Goal: Information Seeking & Learning: Compare options

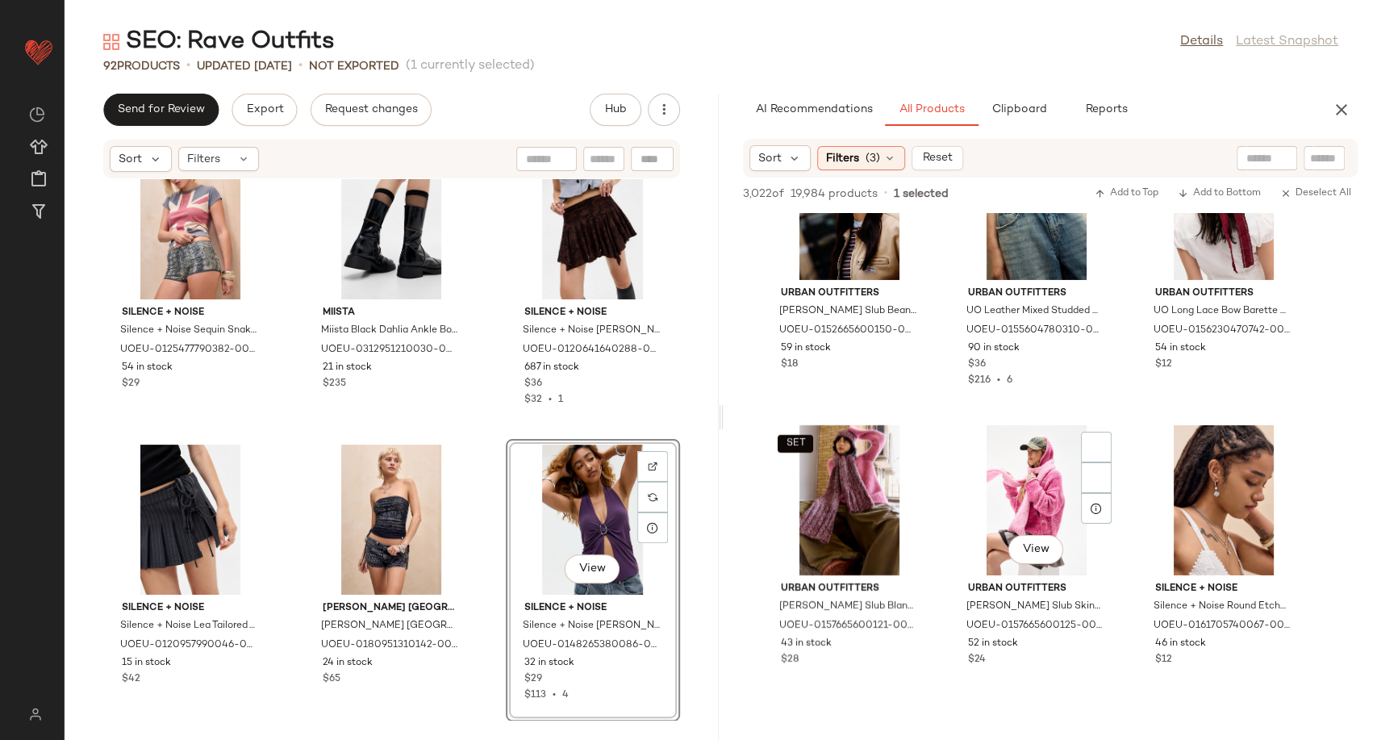
scroll to position [127646, 0]
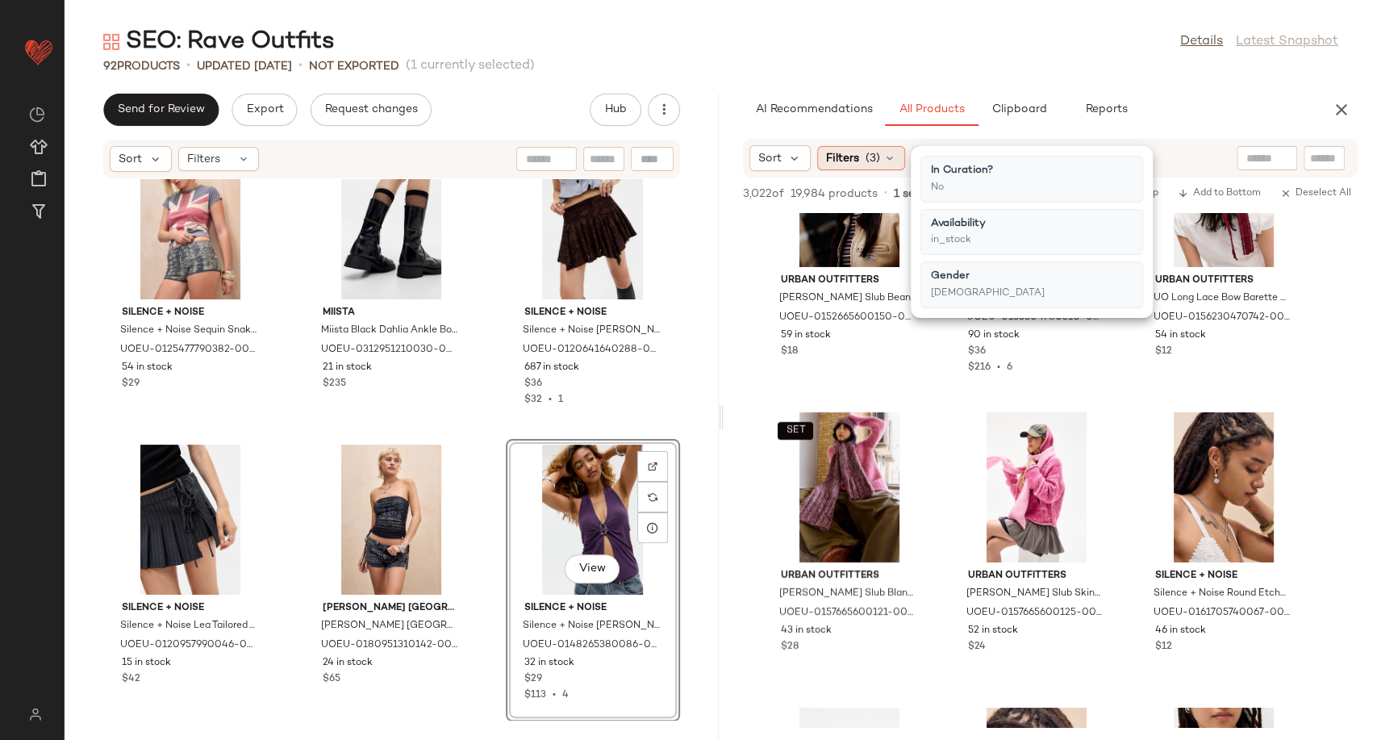
click at [897, 162] on div "Filters (3)" at bounding box center [861, 158] width 88 height 24
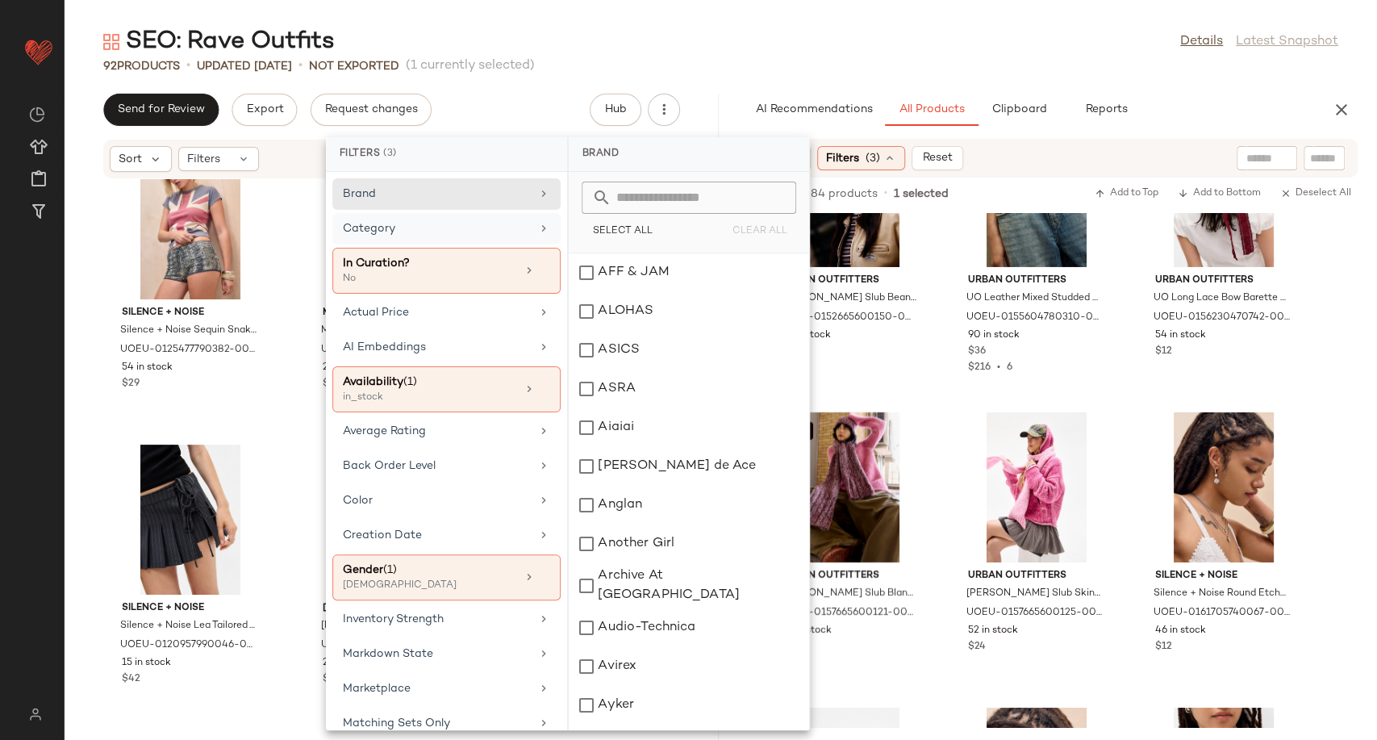
click at [537, 227] on icon at bounding box center [543, 228] width 13 height 13
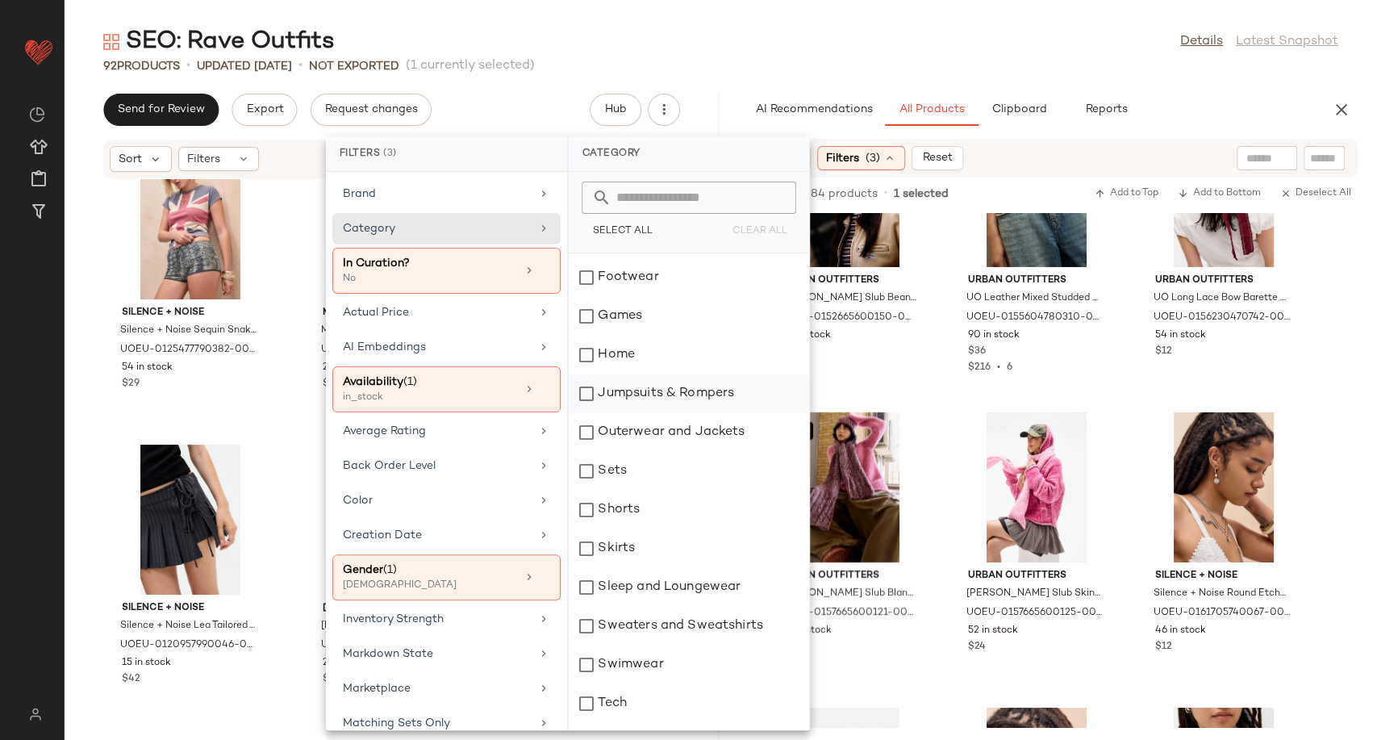
scroll to position [269, 0]
click at [583, 472] on div "Shorts" at bounding box center [689, 468] width 240 height 39
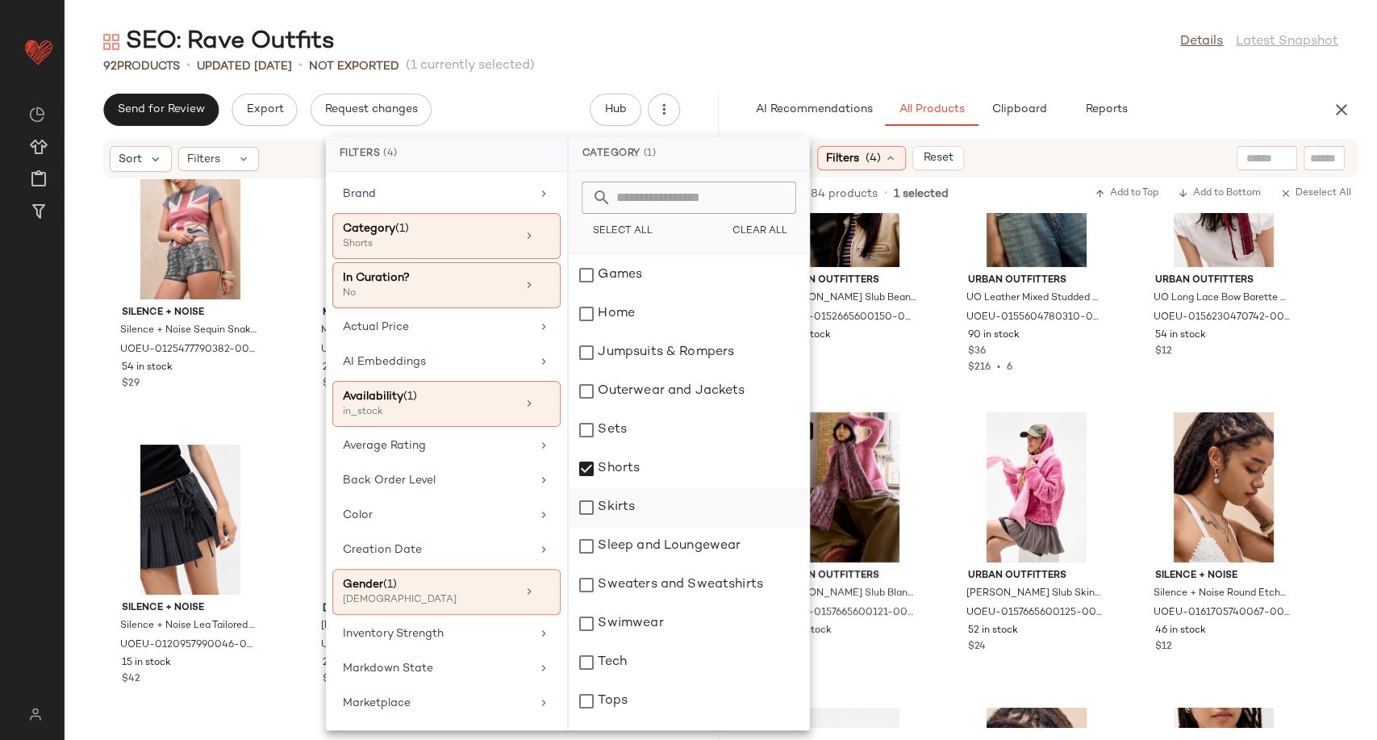
click at [593, 503] on div "Skirts" at bounding box center [689, 507] width 240 height 39
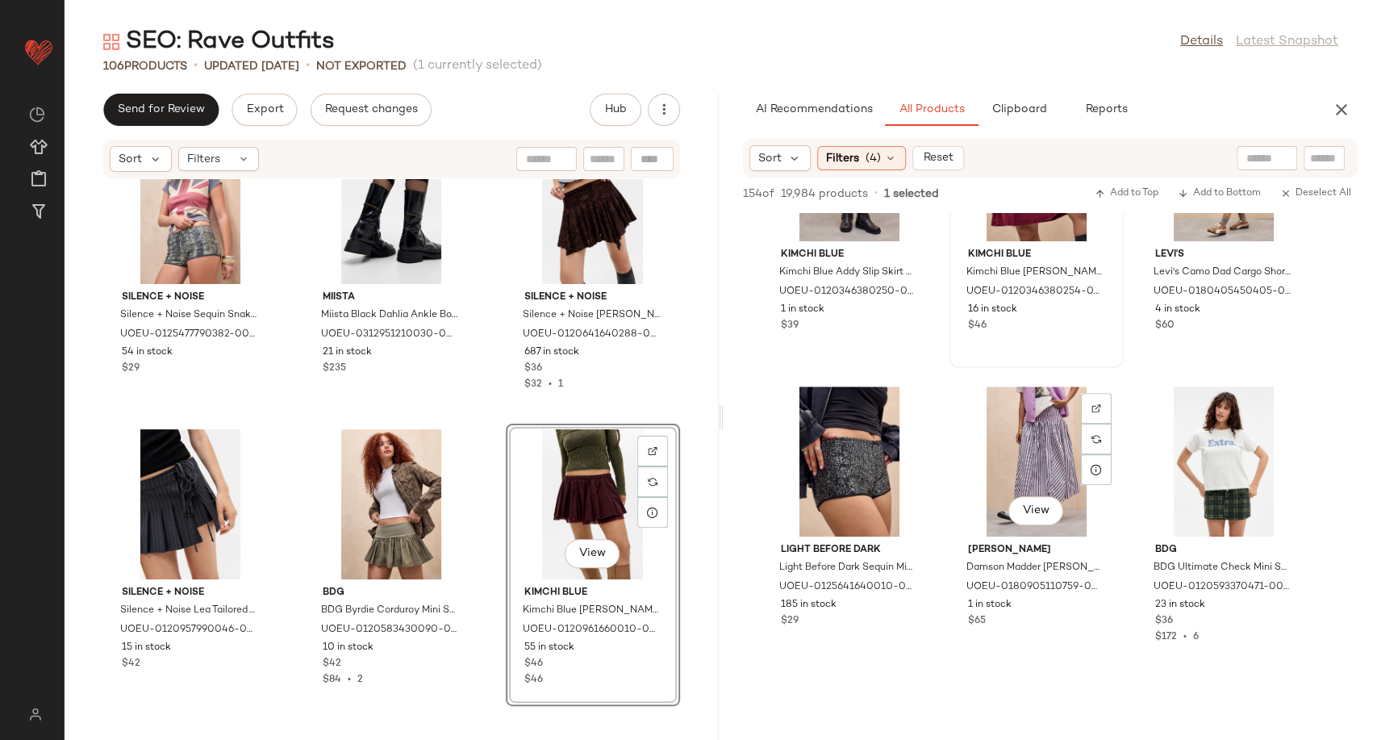
scroll to position [4661, 0]
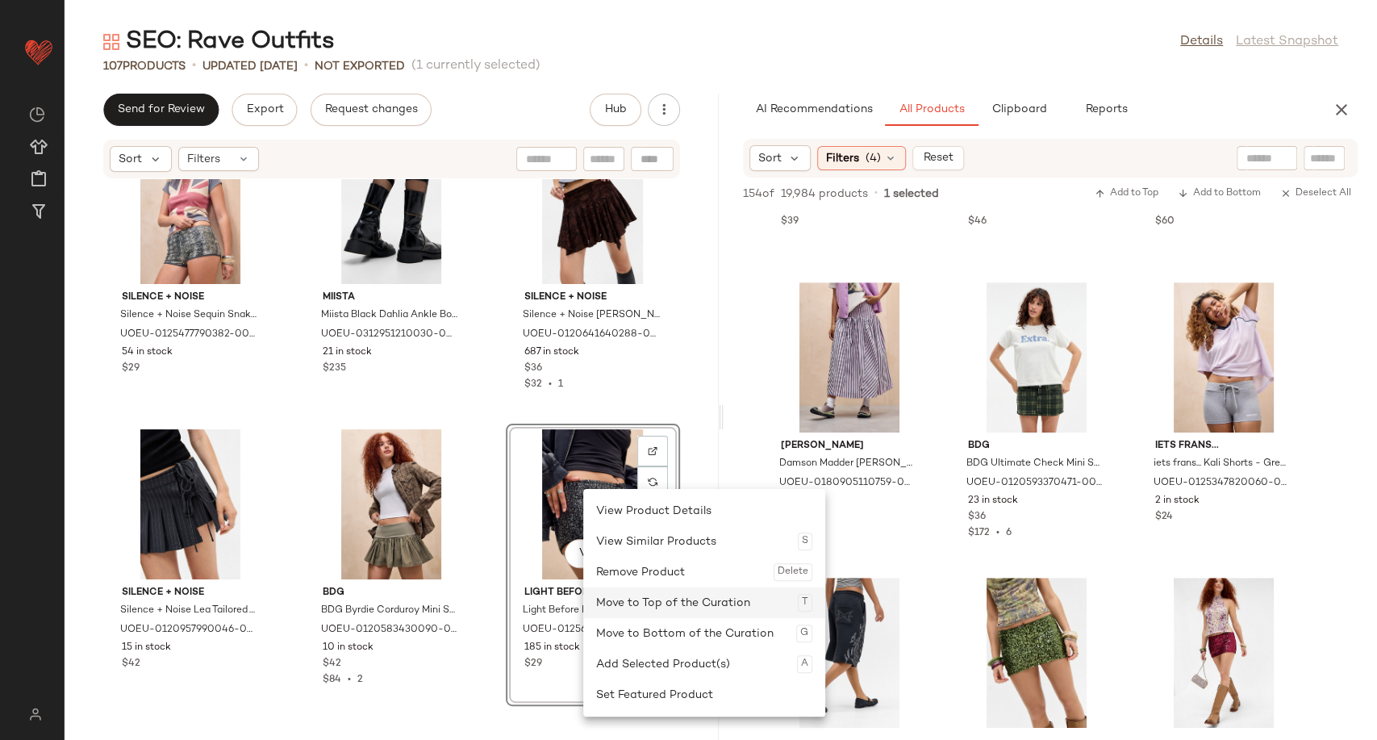
click at [691, 595] on div "Move to Top of the Curation T" at bounding box center [704, 602] width 216 height 31
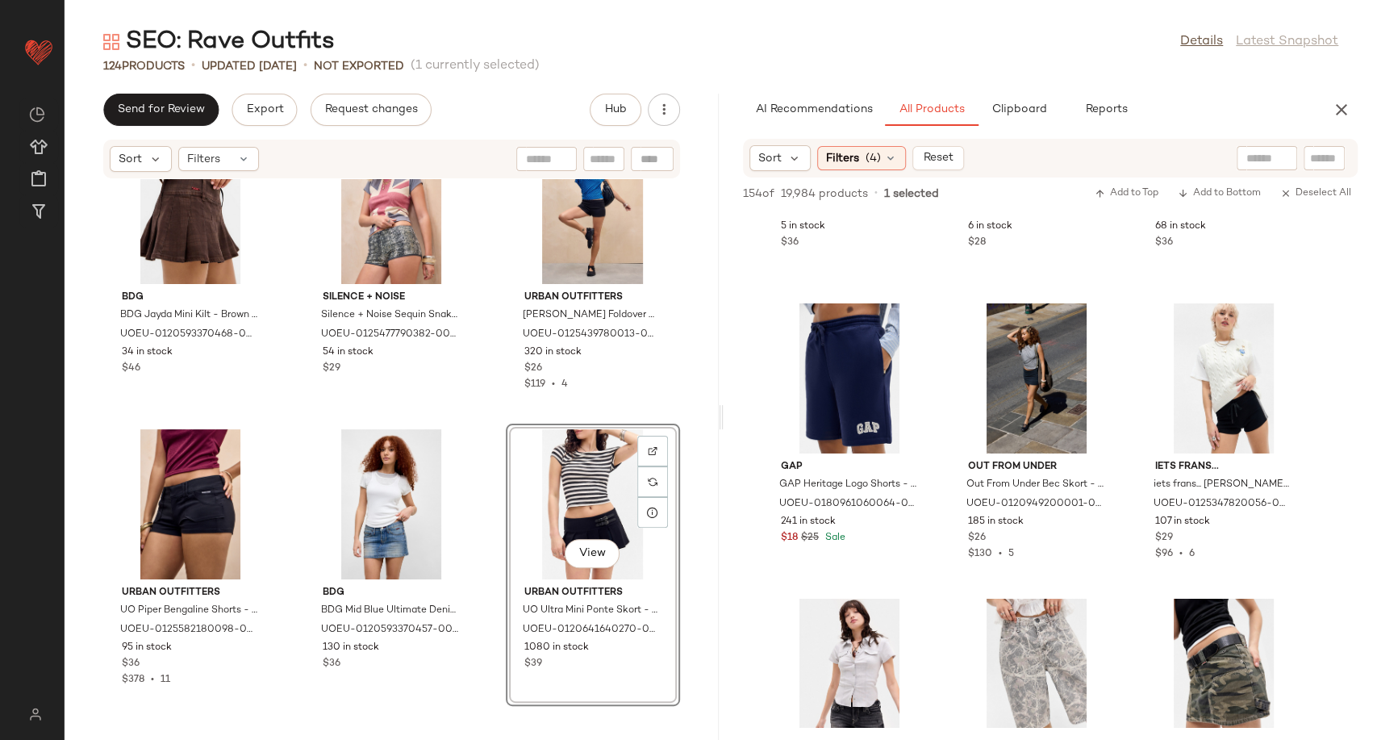
scroll to position [7709, 0]
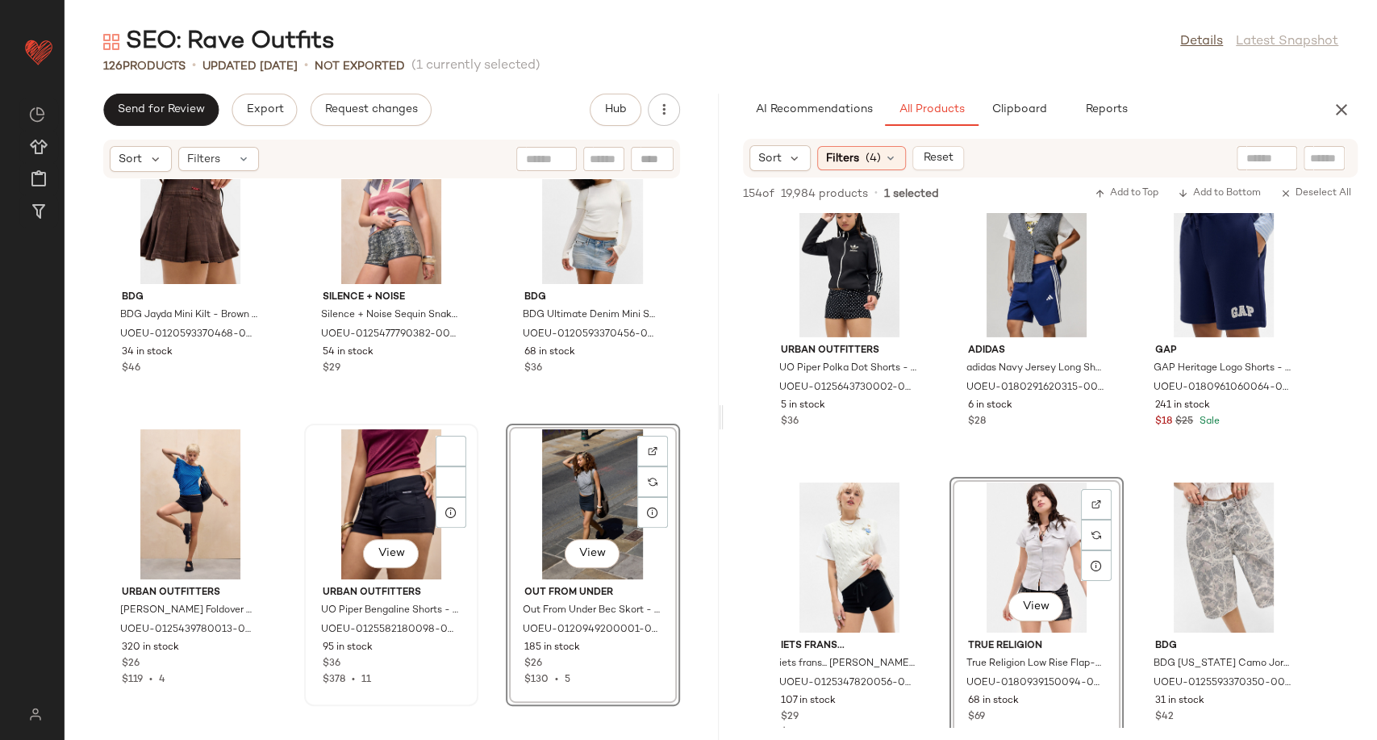
click at [386, 500] on div "View" at bounding box center [391, 504] width 163 height 150
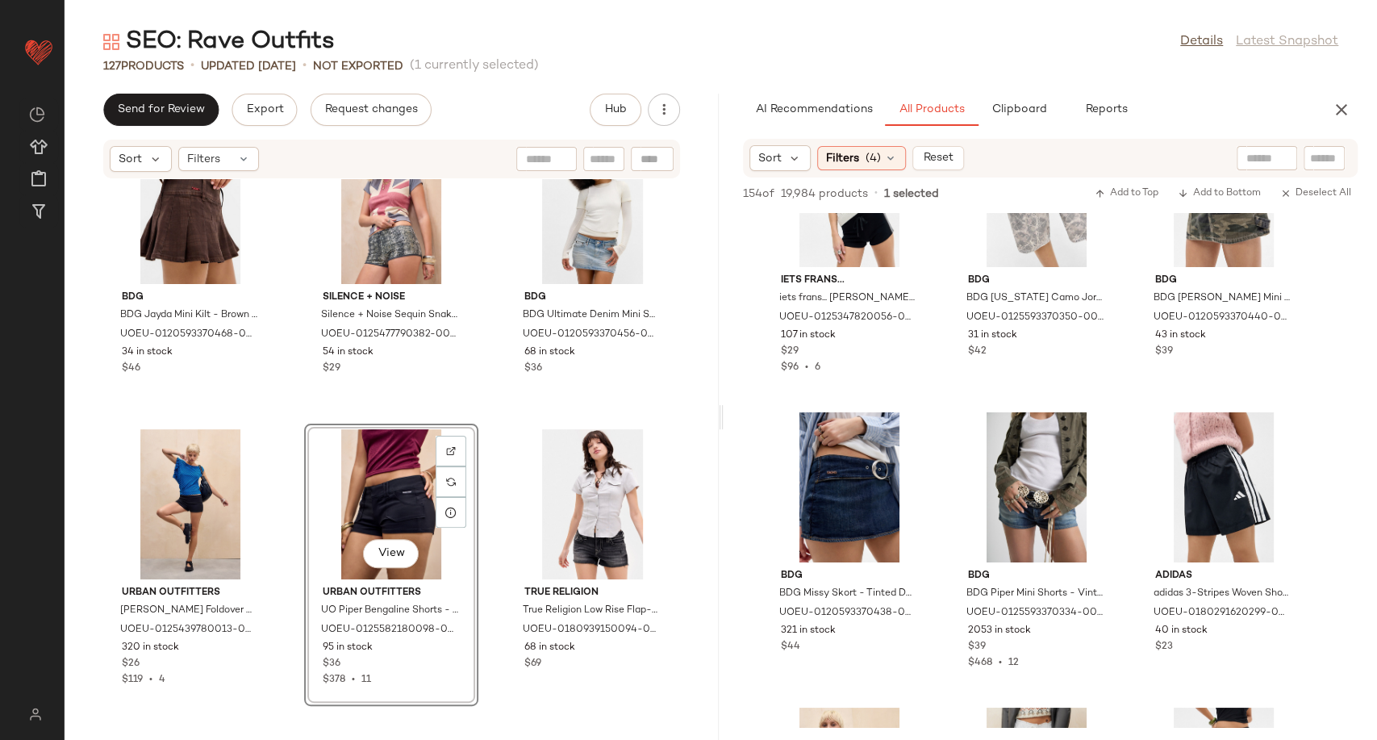
scroll to position [7978, 0]
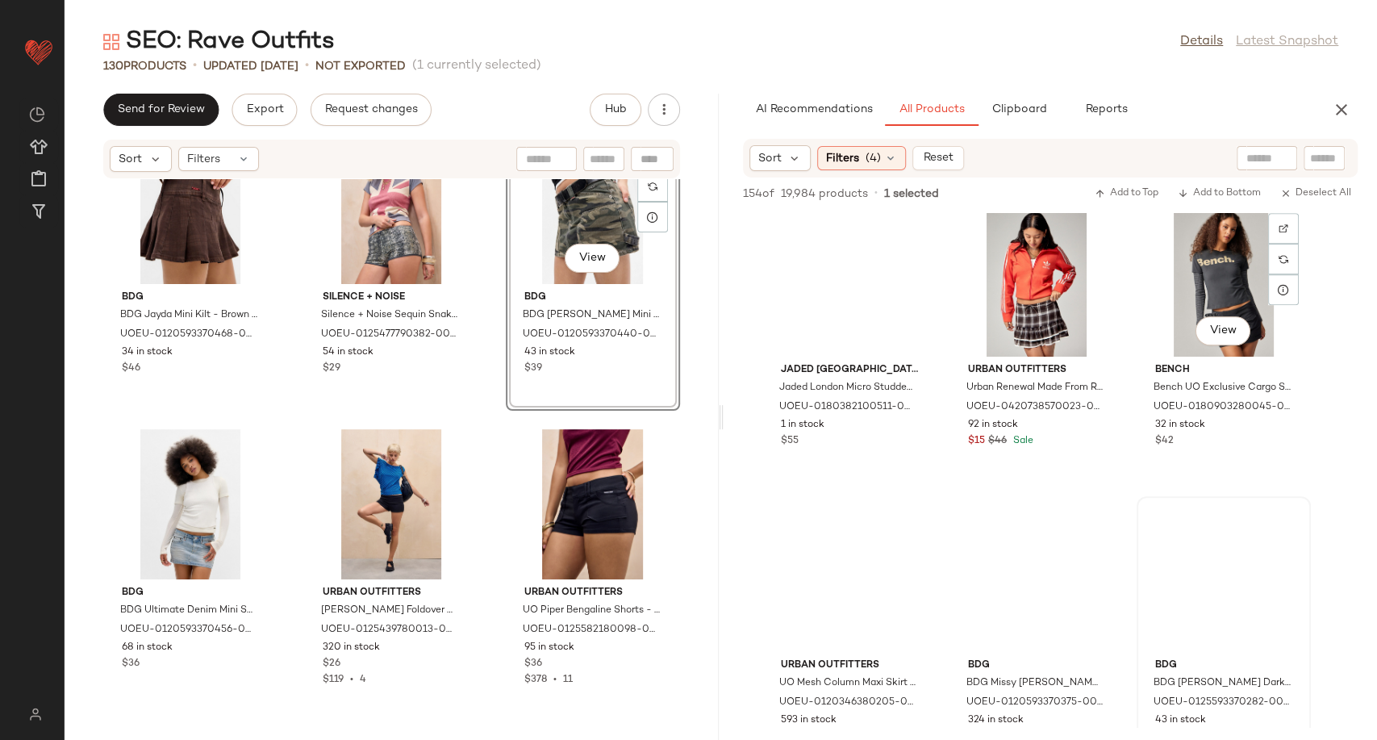
scroll to position [8875, 0]
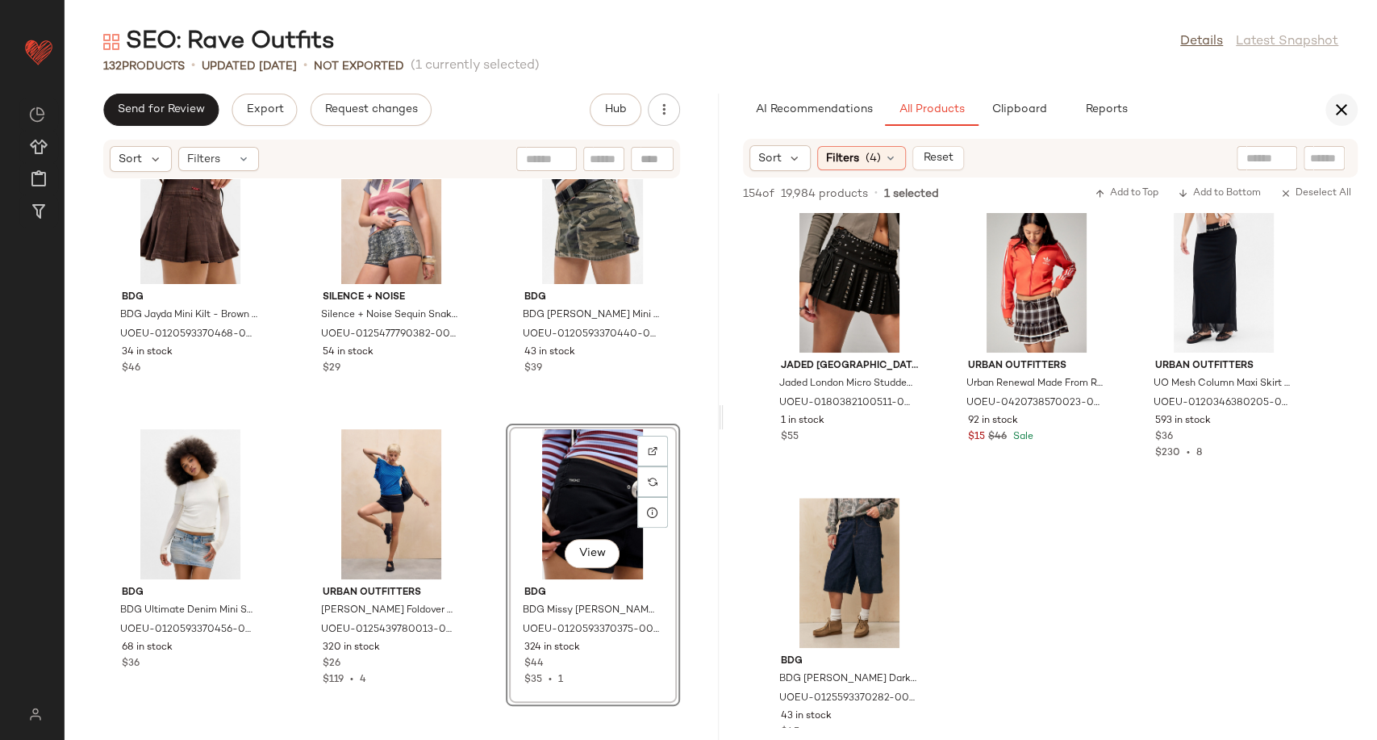
click at [1336, 105] on icon "button" at bounding box center [1341, 109] width 19 height 19
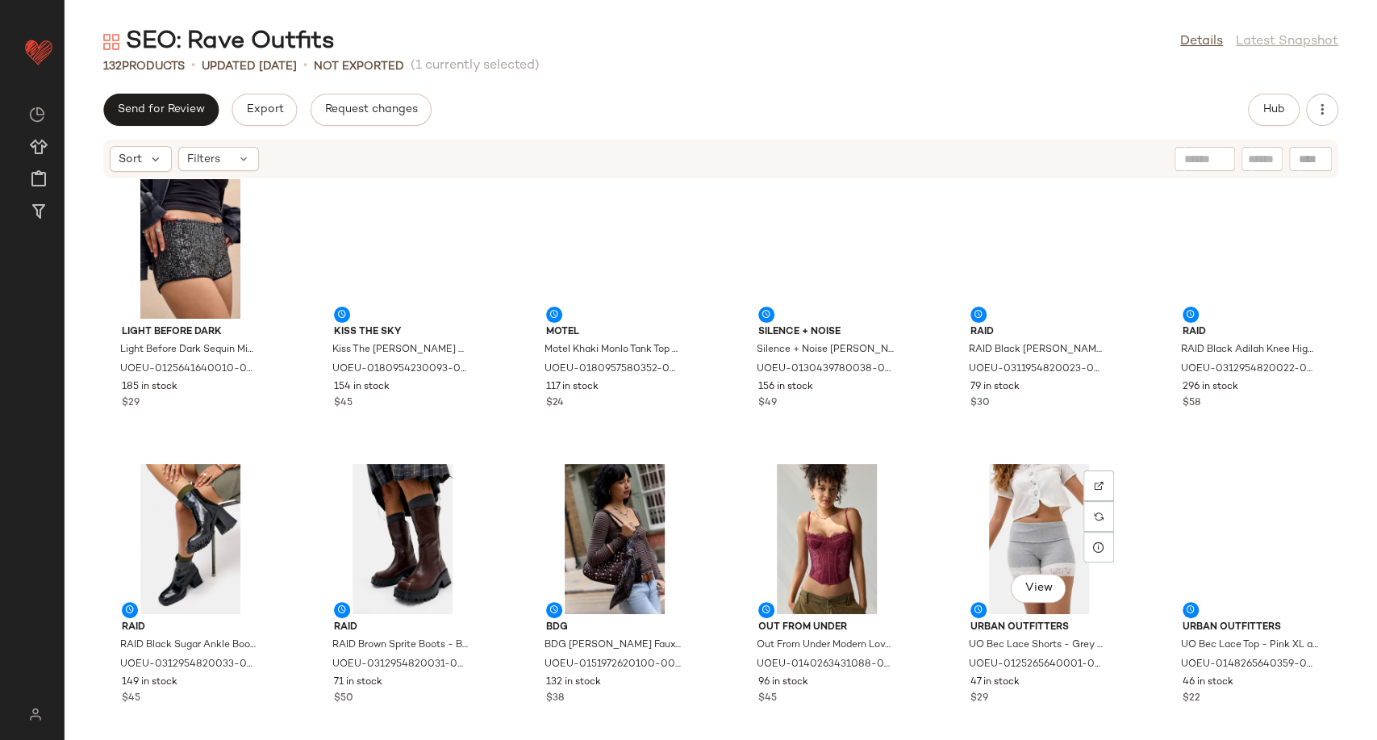
scroll to position [0, 0]
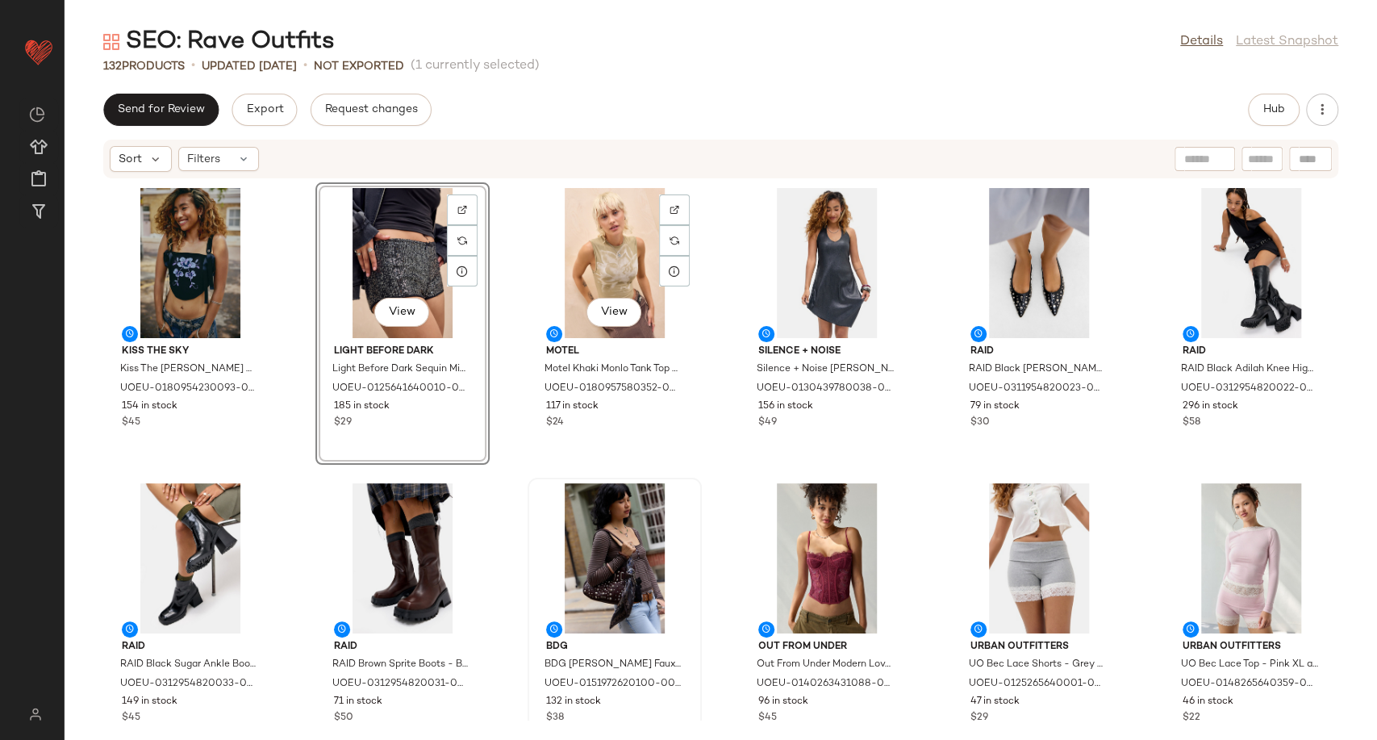
scroll to position [269, 0]
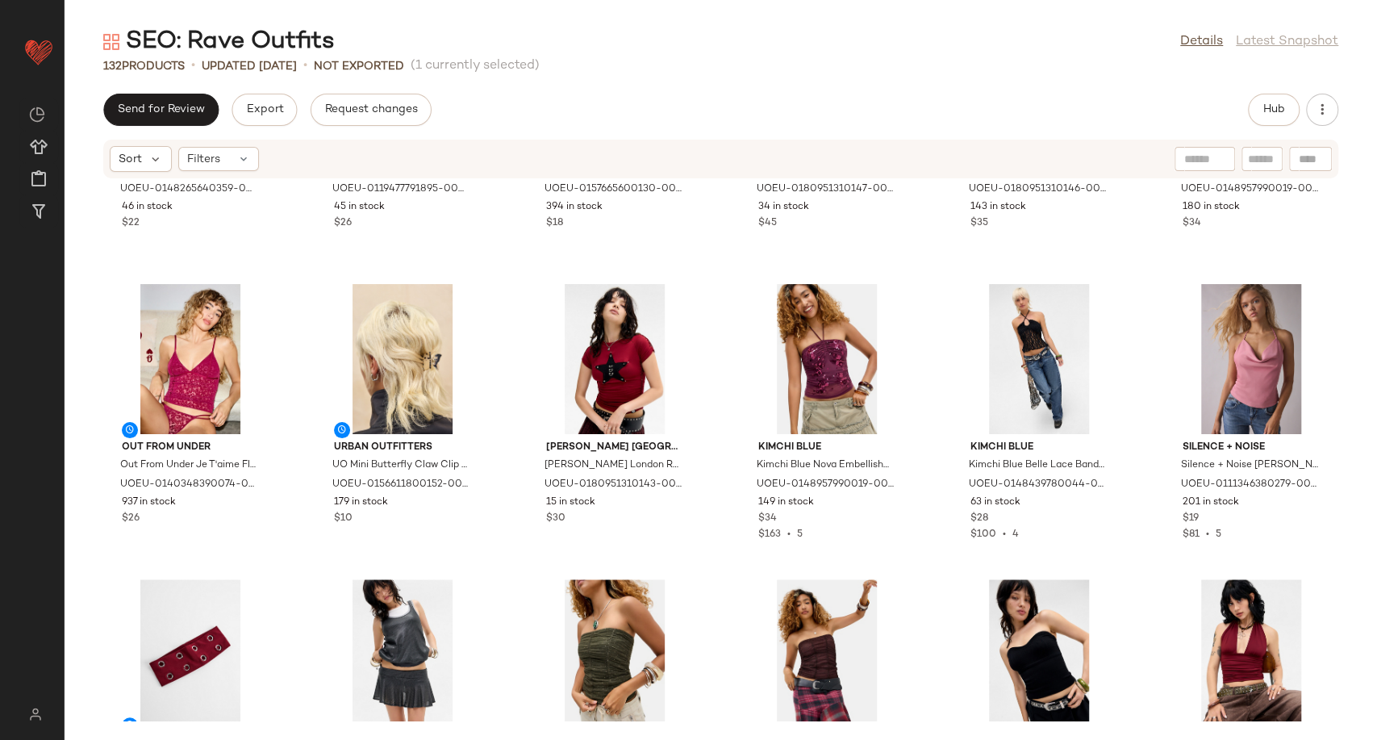
scroll to position [909, 0]
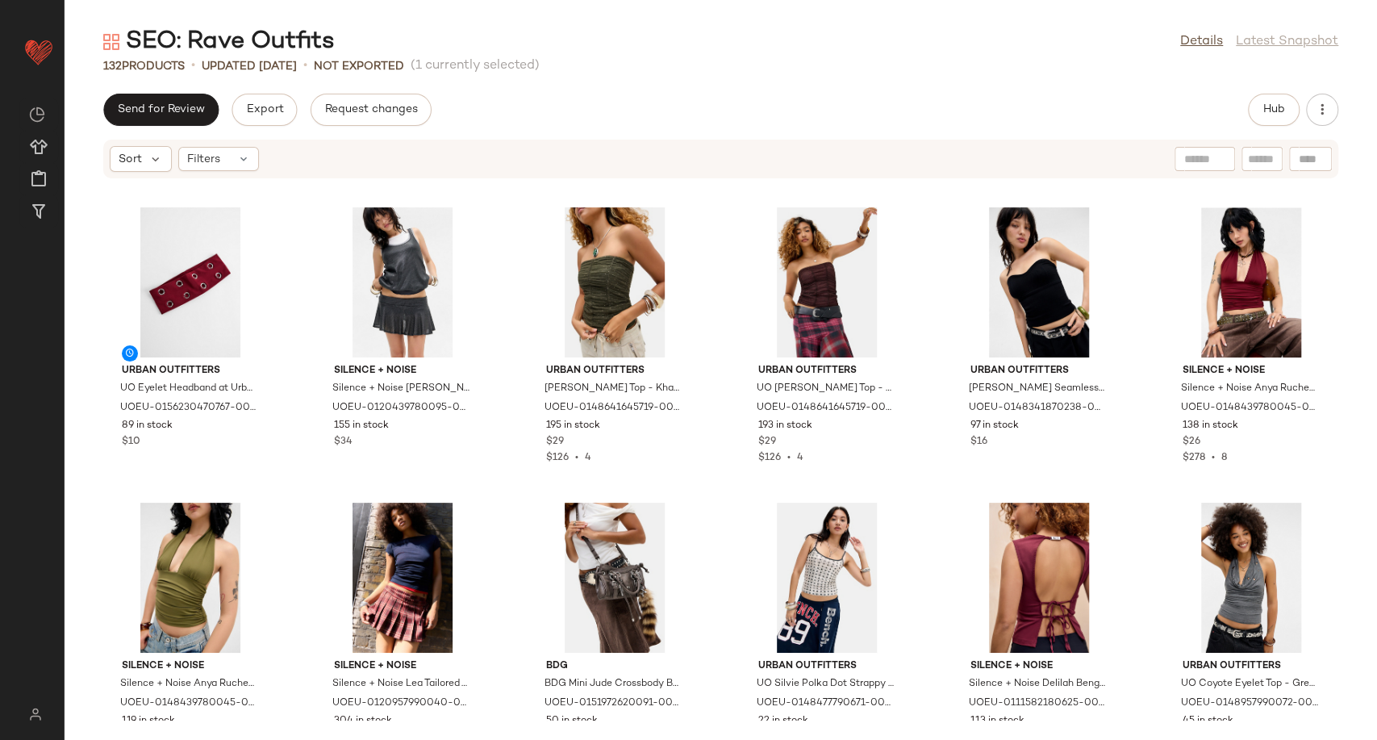
scroll to position [1178, 0]
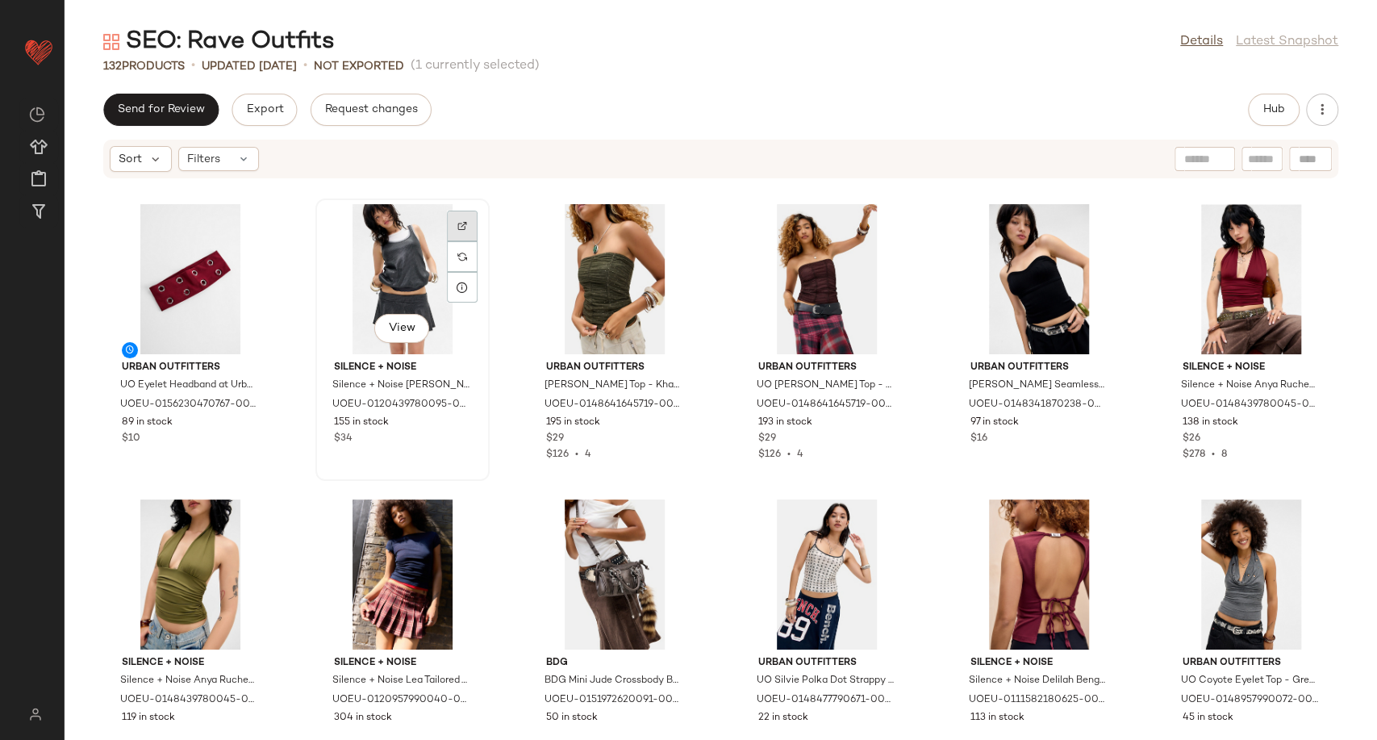
click at [463, 234] on div at bounding box center [462, 226] width 31 height 31
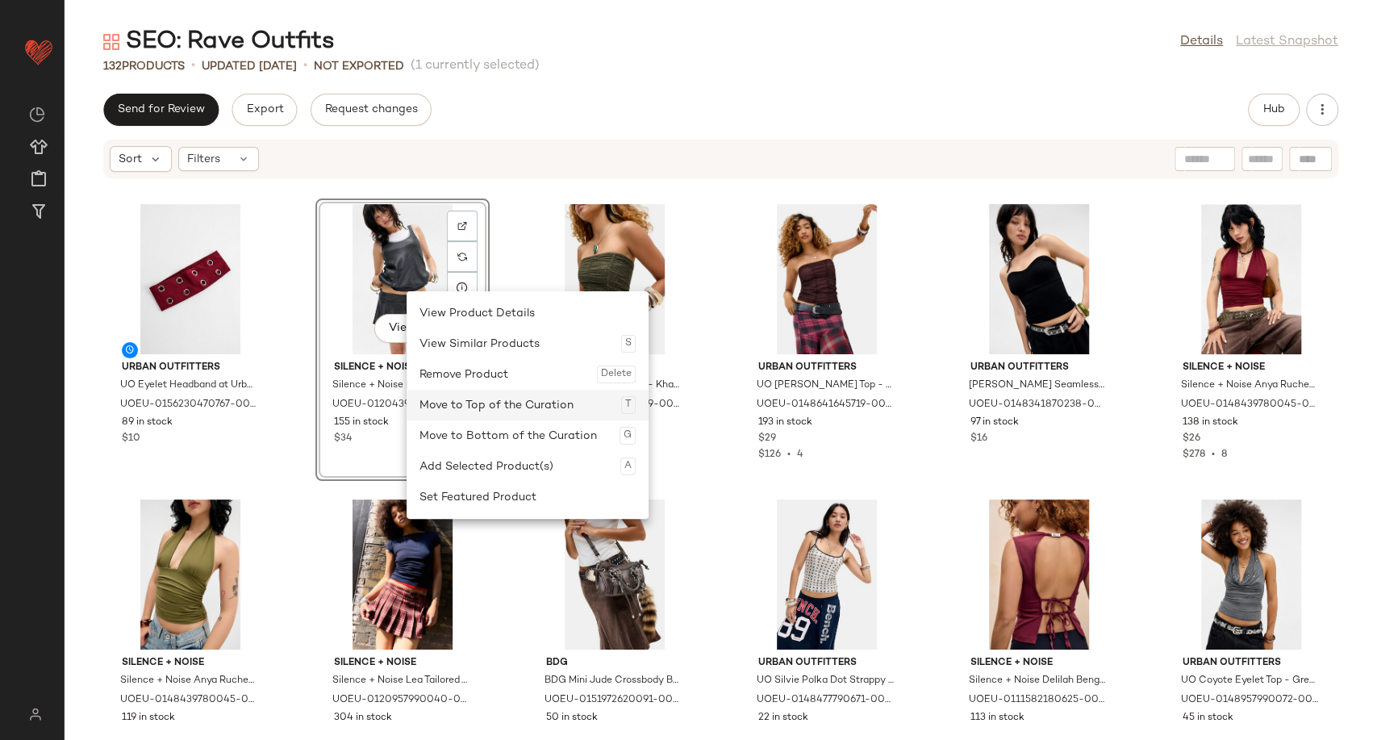
click at [508, 402] on div "Move to Top of the Curation T" at bounding box center [528, 405] width 216 height 31
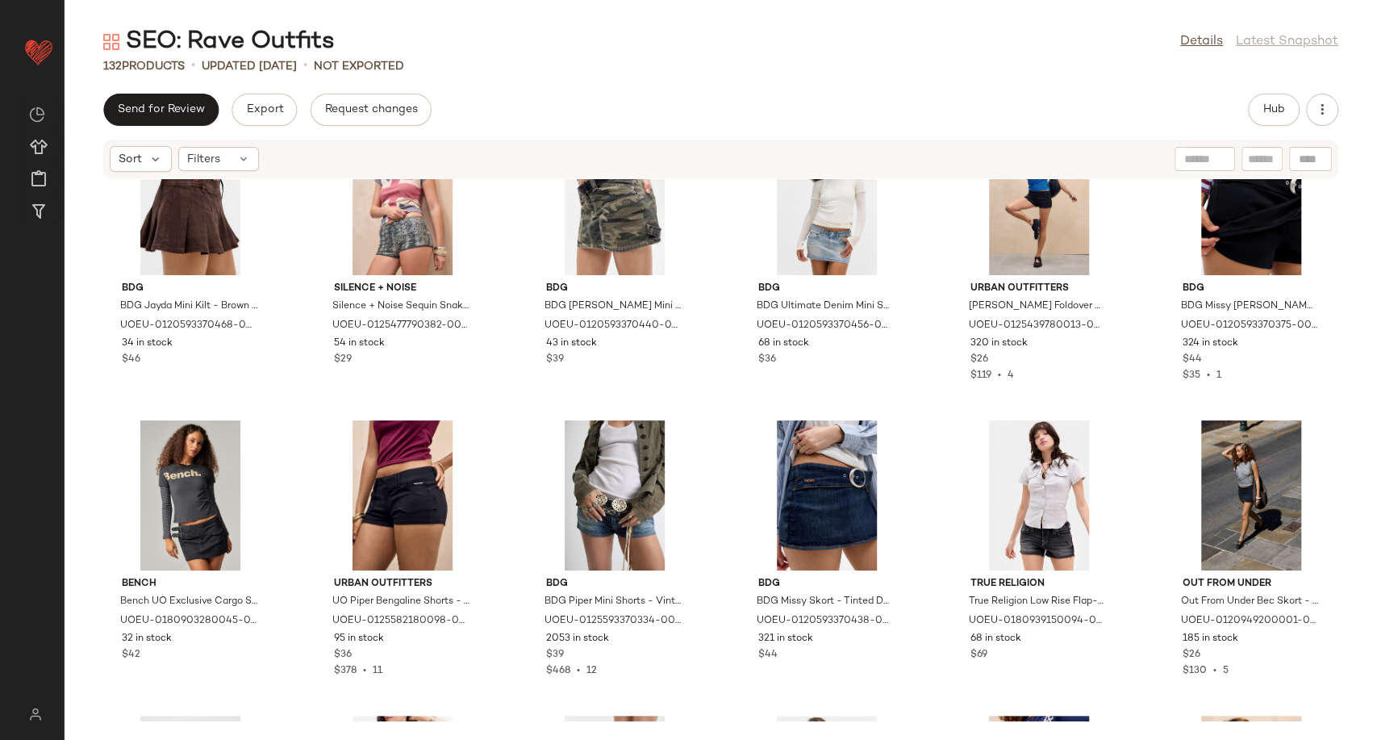
scroll to position [4226, 0]
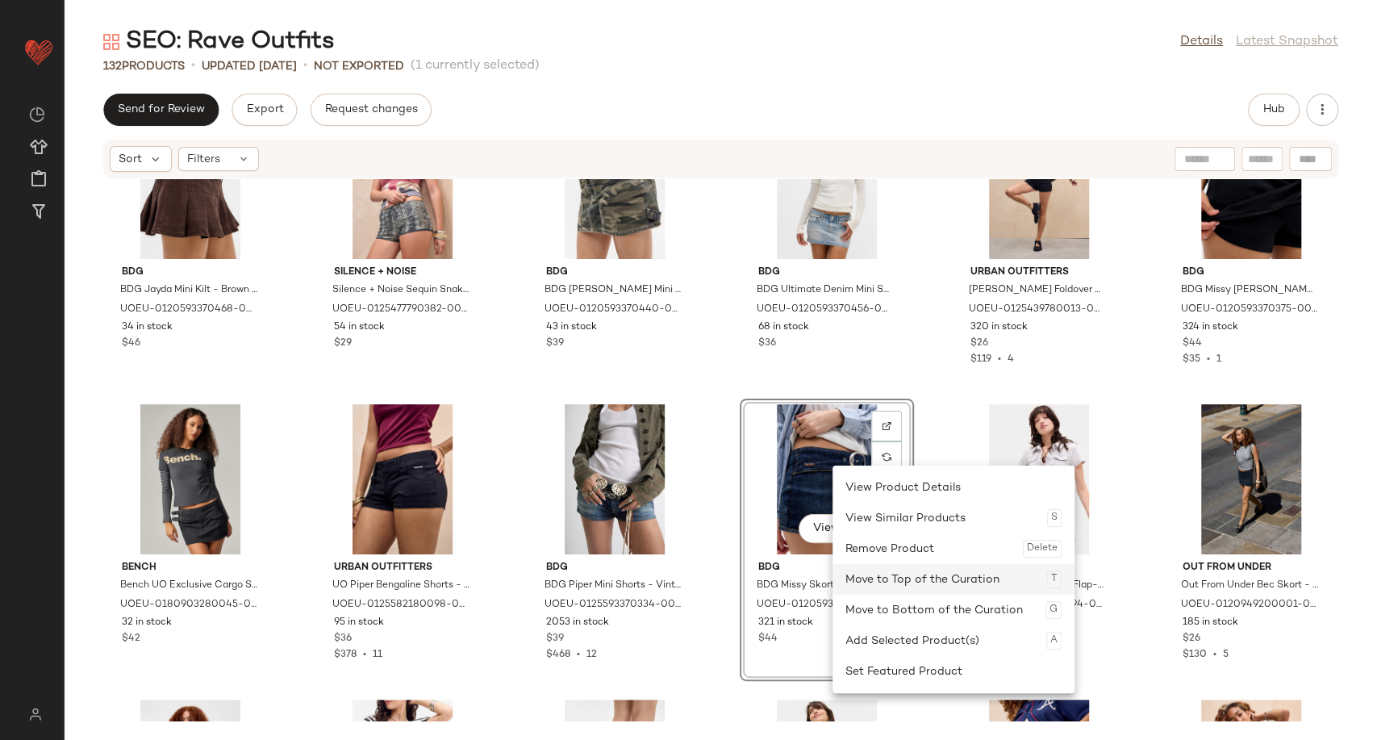
click at [934, 583] on div "Move to Top of the Curation T" at bounding box center [954, 579] width 216 height 31
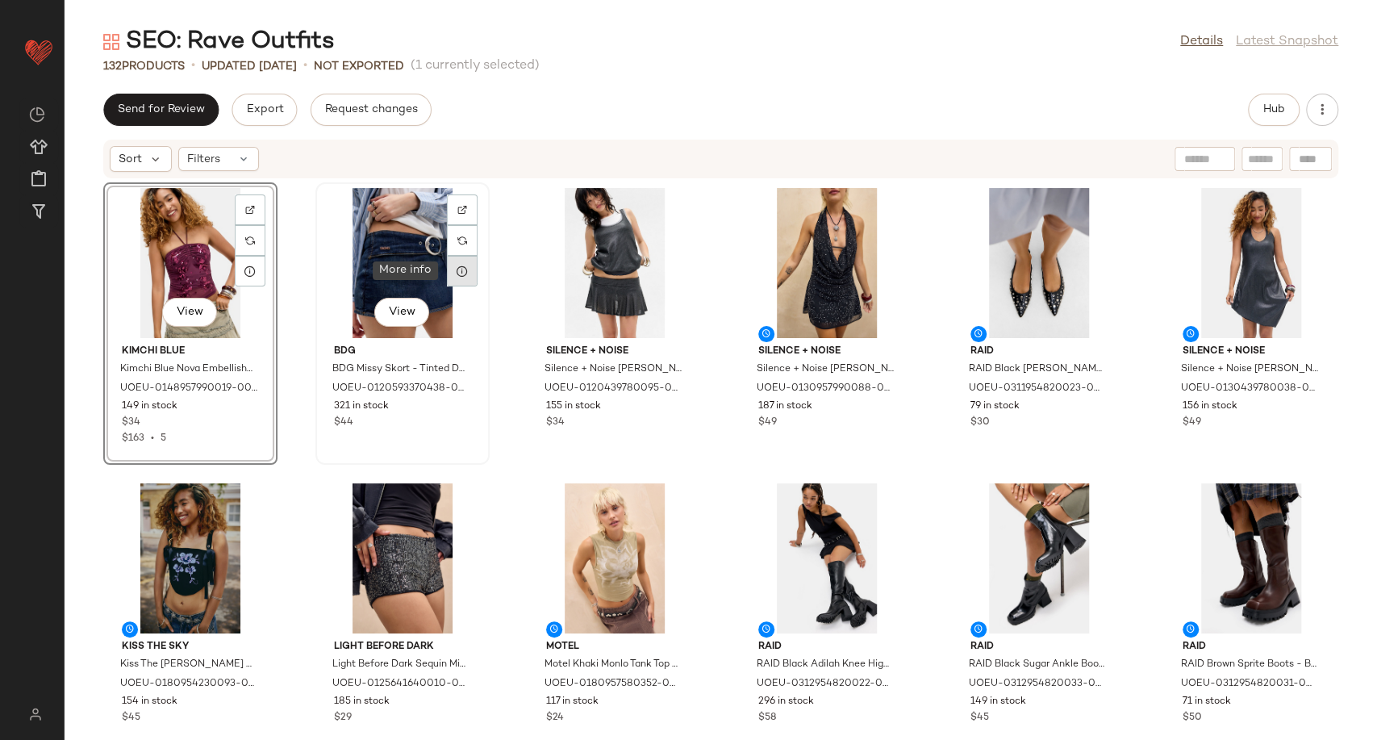
click at [467, 273] on div at bounding box center [462, 271] width 31 height 31
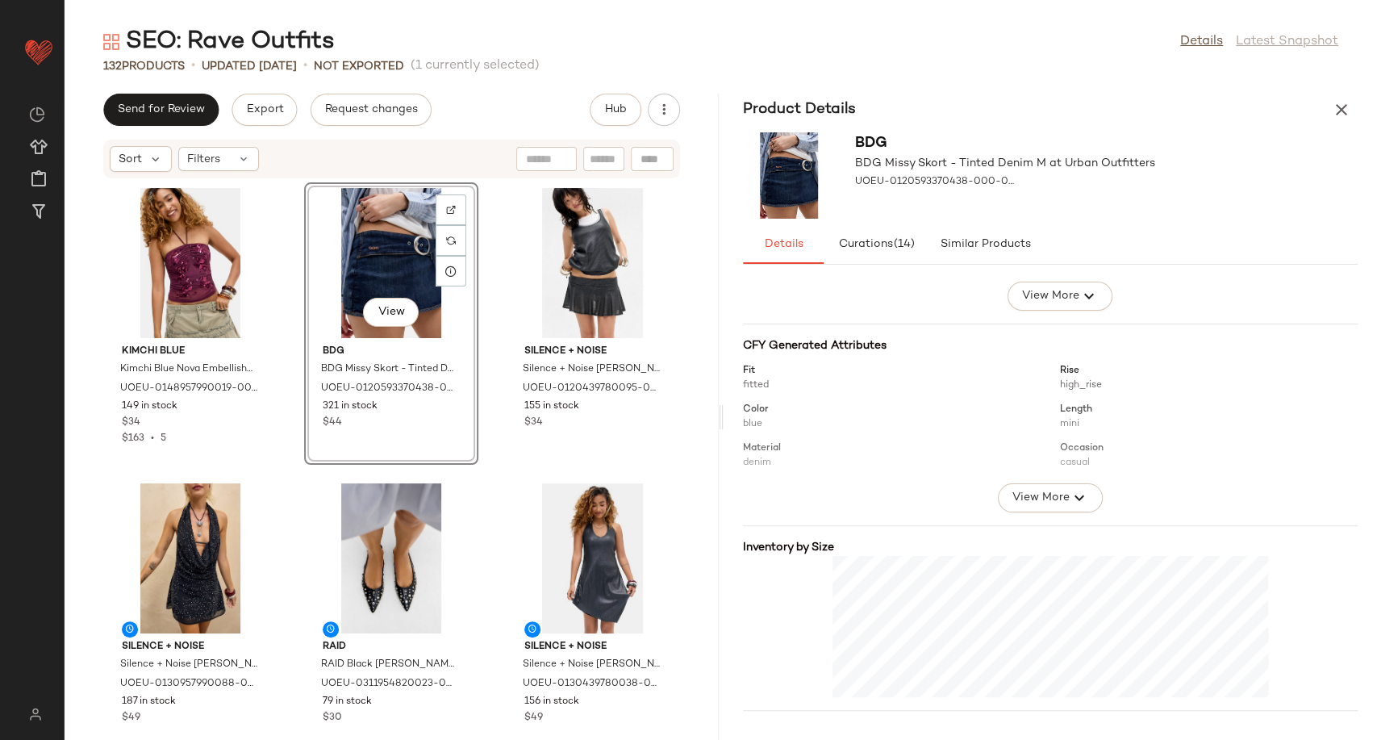
scroll to position [228, 0]
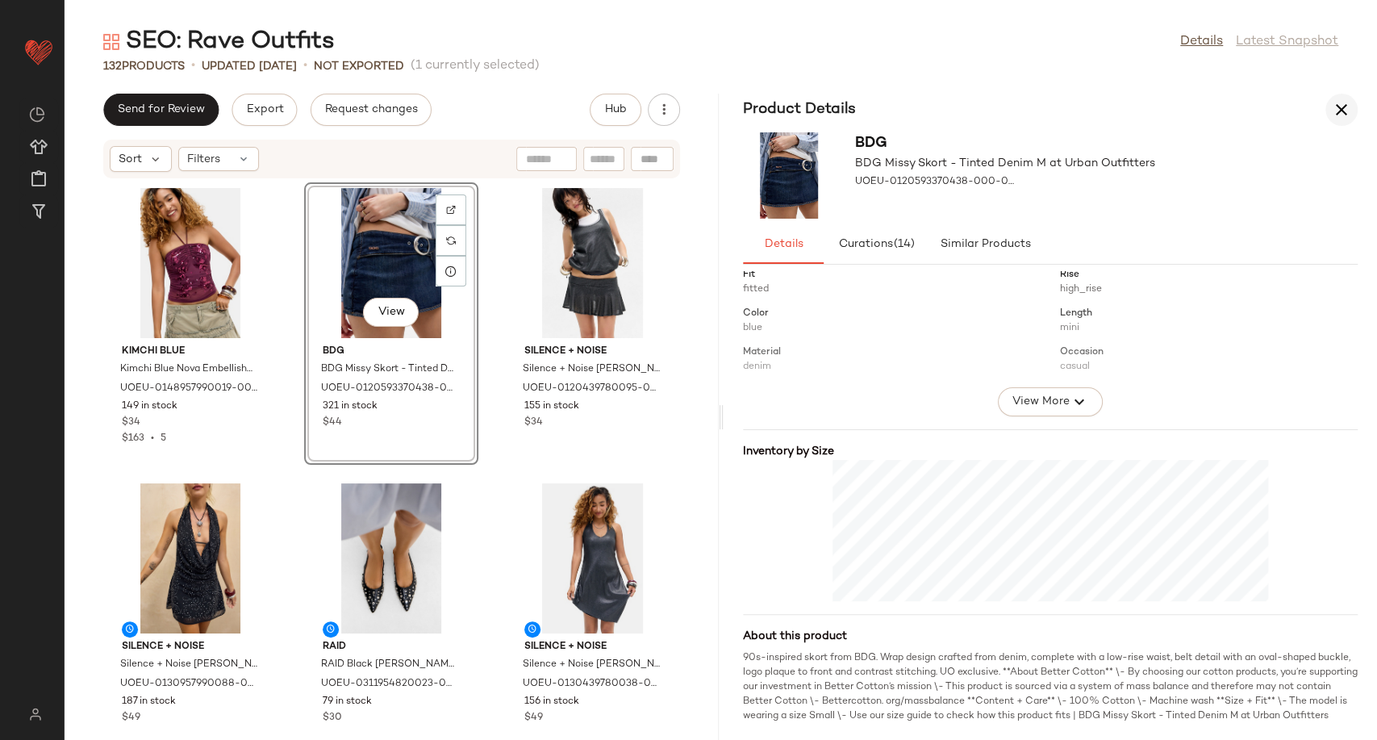
click at [1355, 105] on button "button" at bounding box center [1342, 110] width 32 height 32
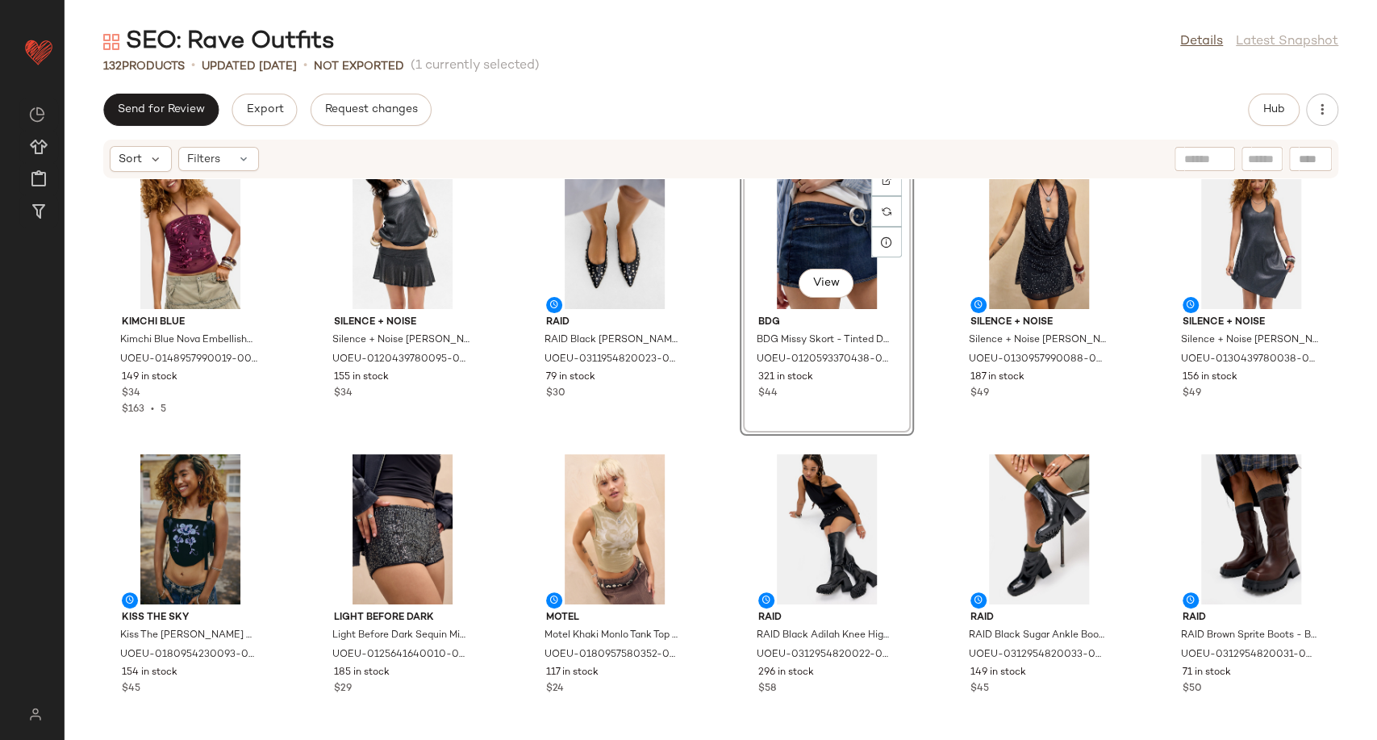
scroll to position [63, 0]
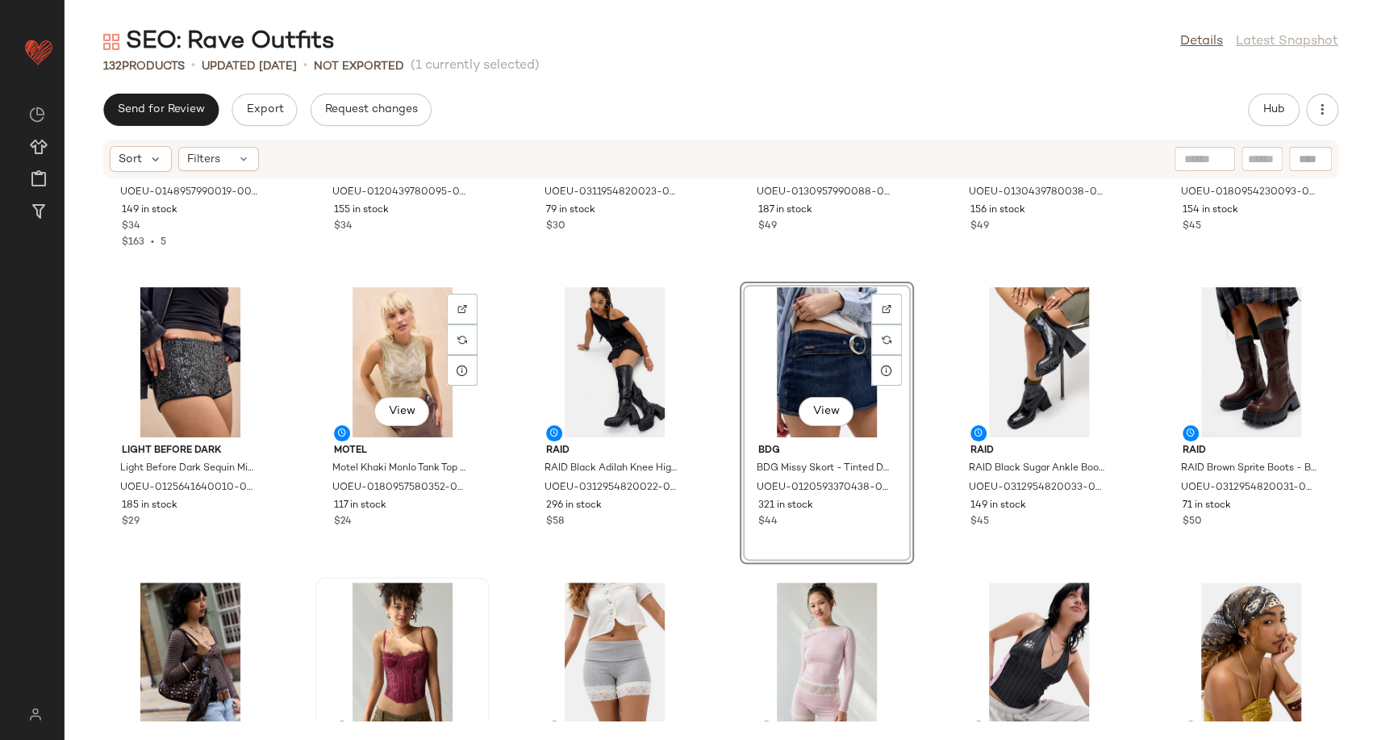
scroll to position [524, 0]
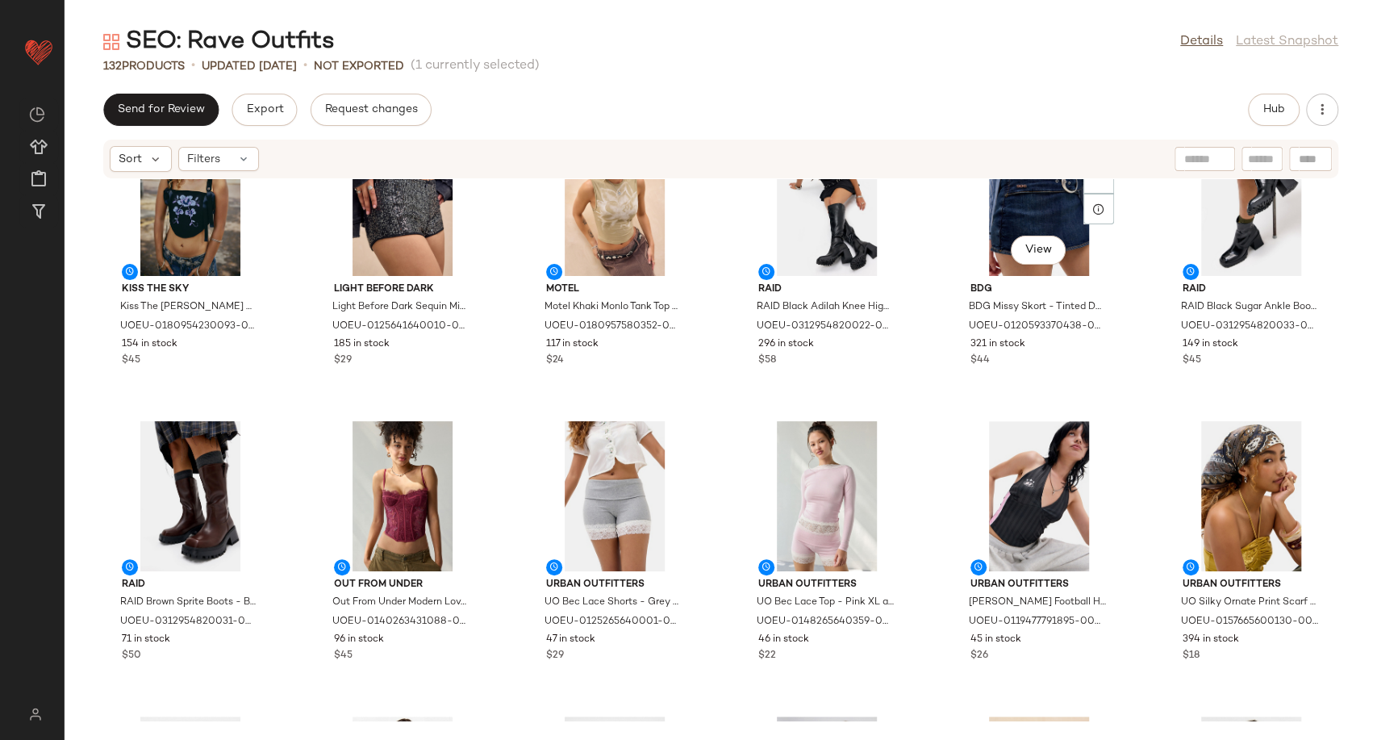
scroll to position [358, 0]
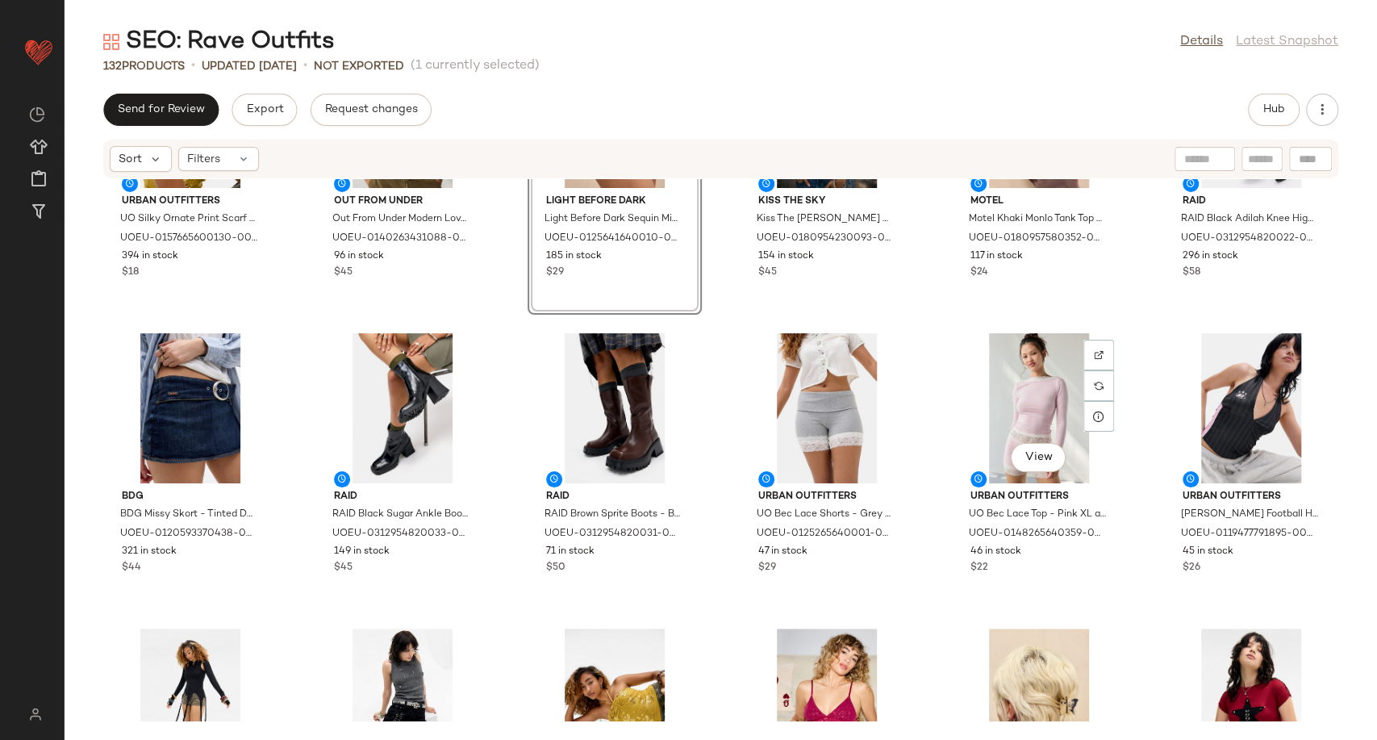
scroll to position [550, 0]
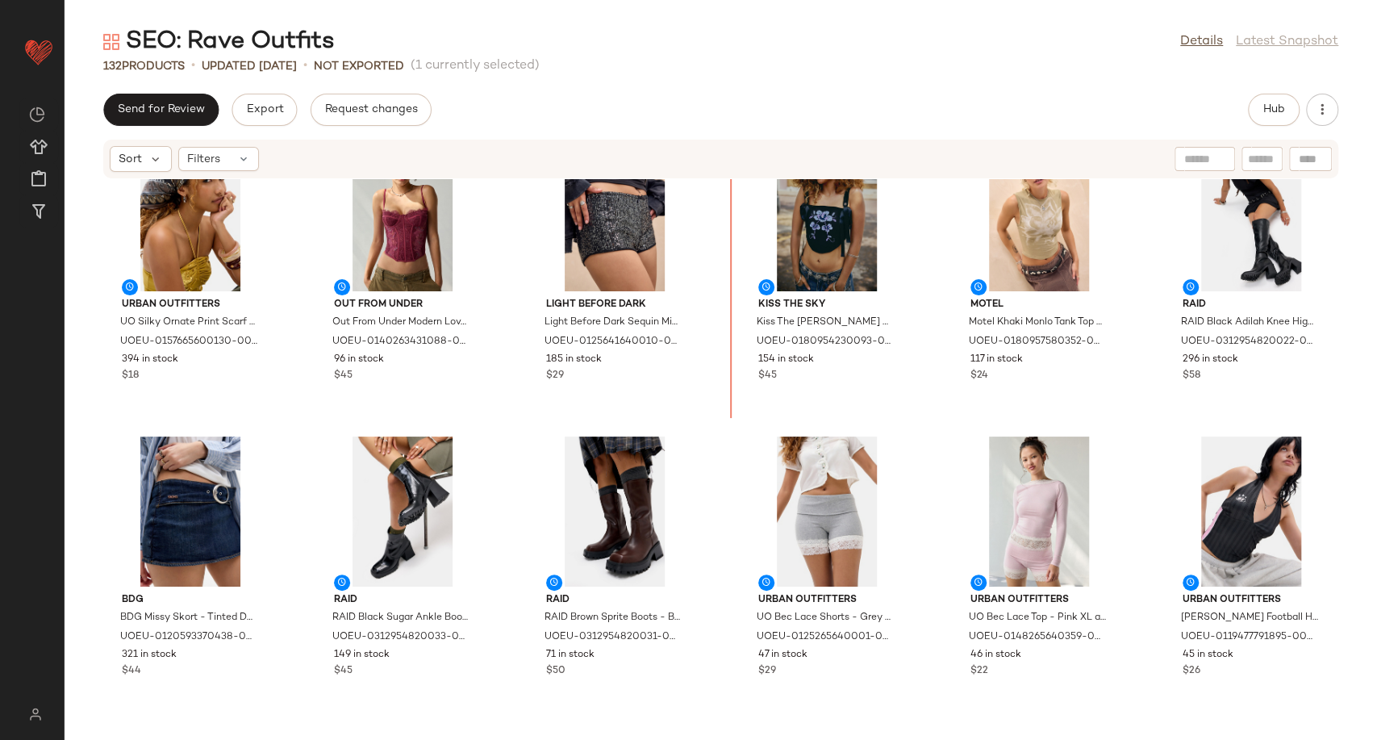
scroll to position [332, 0]
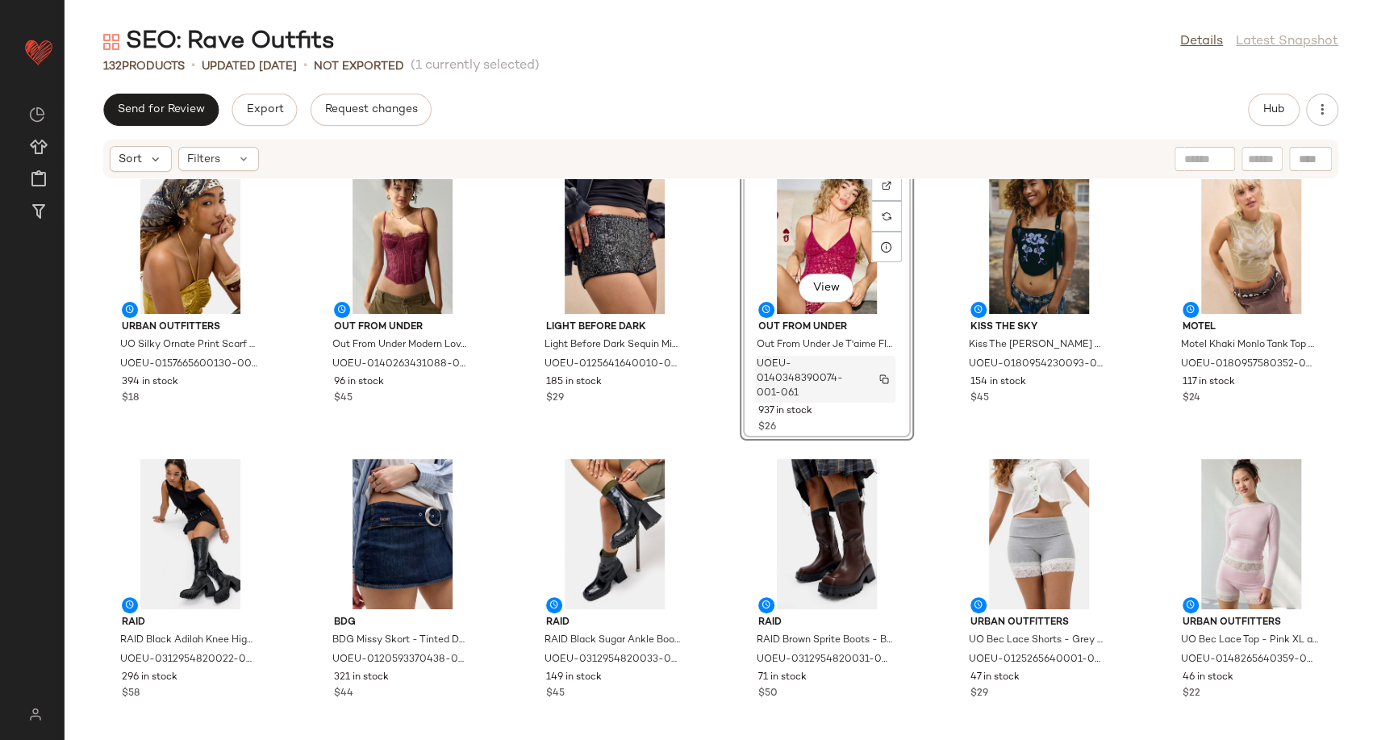
scroll to position [230, 0]
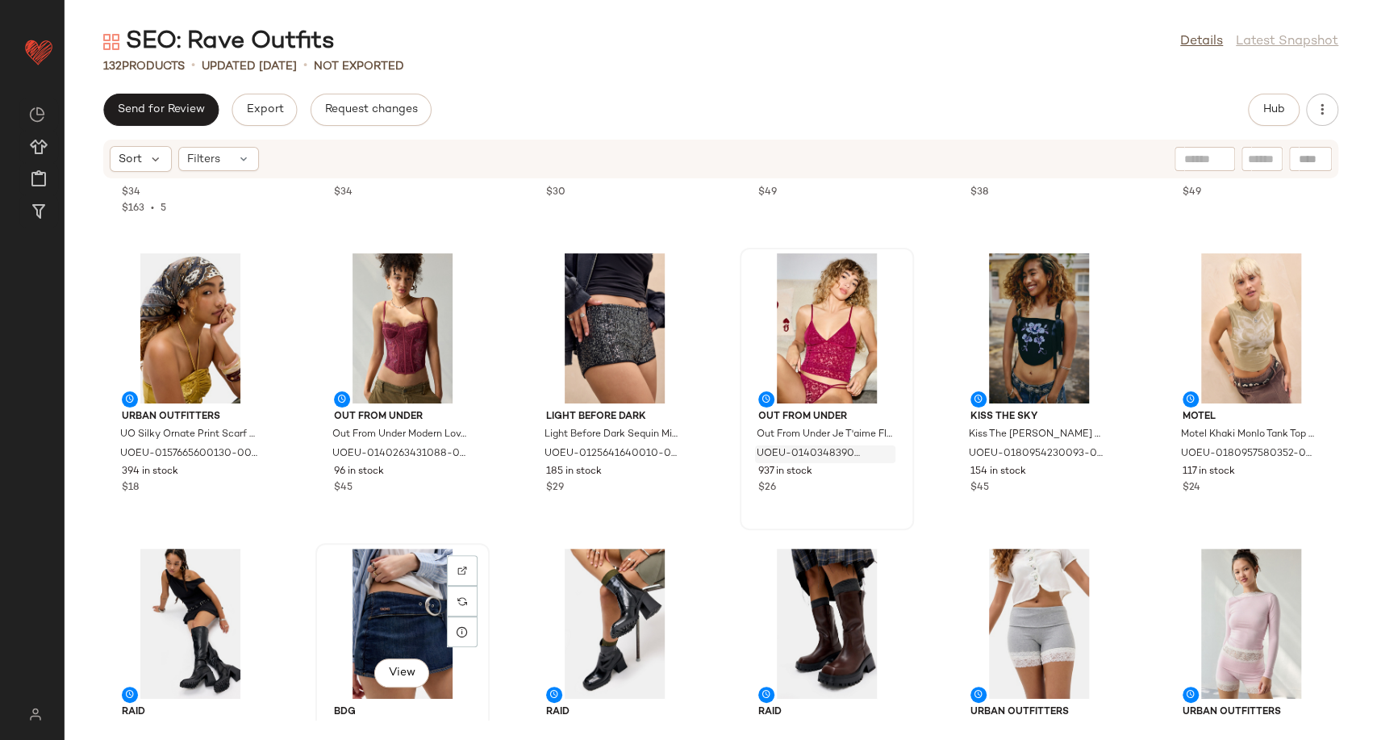
scroll to position [231, 0]
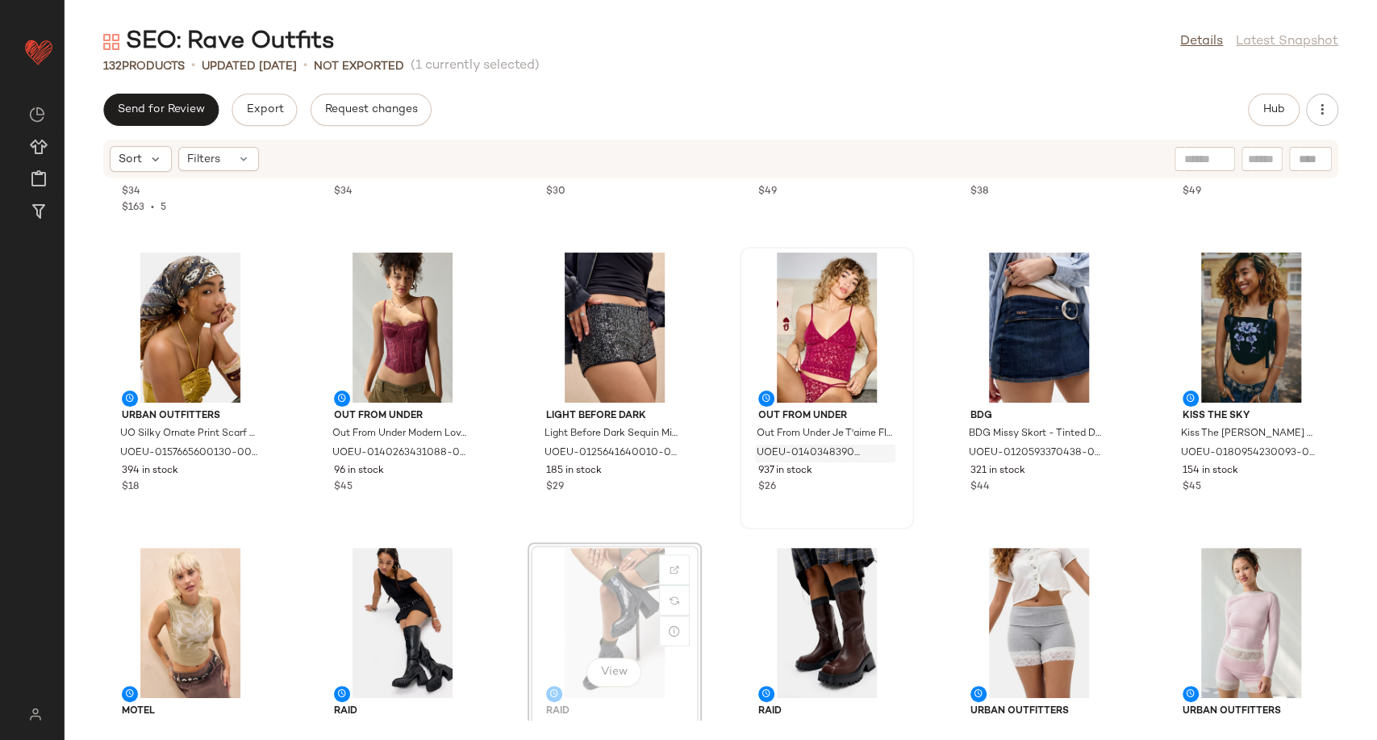
scroll to position [234, 0]
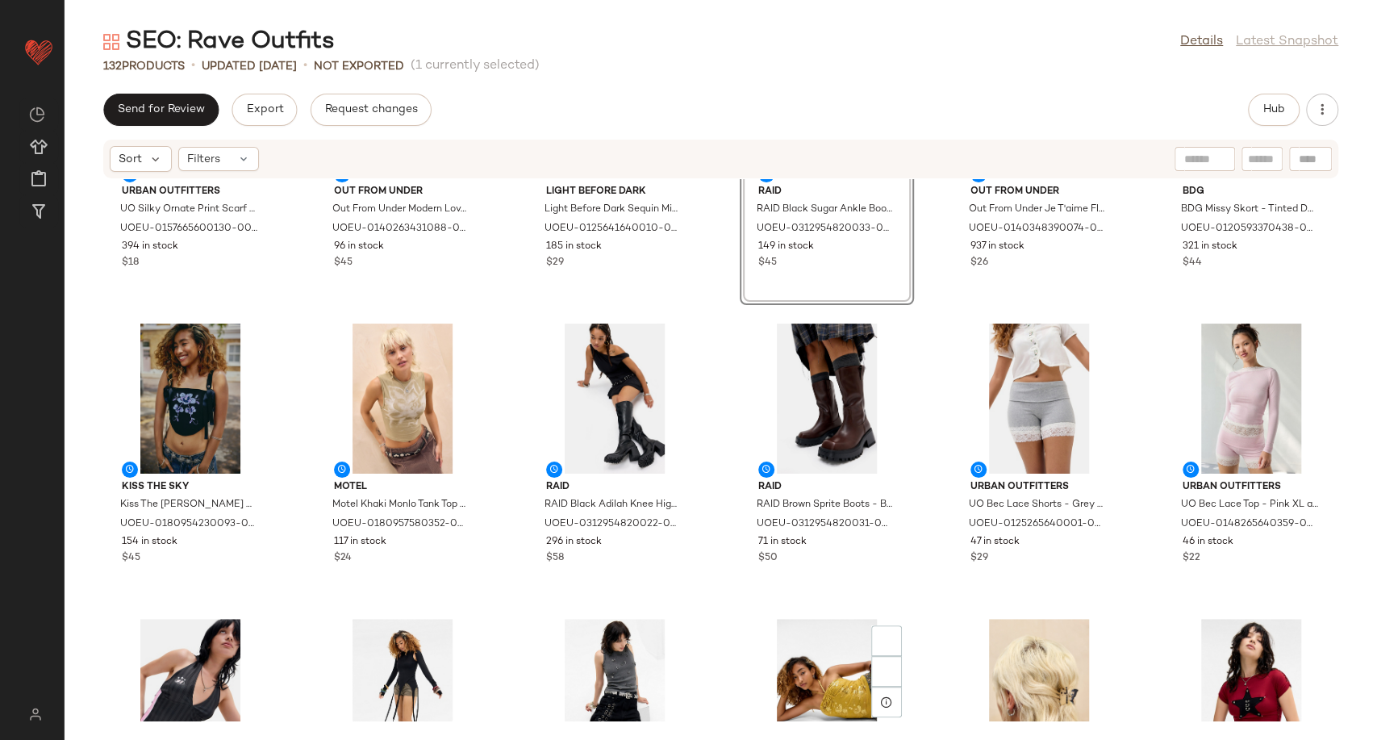
scroll to position [695, 0]
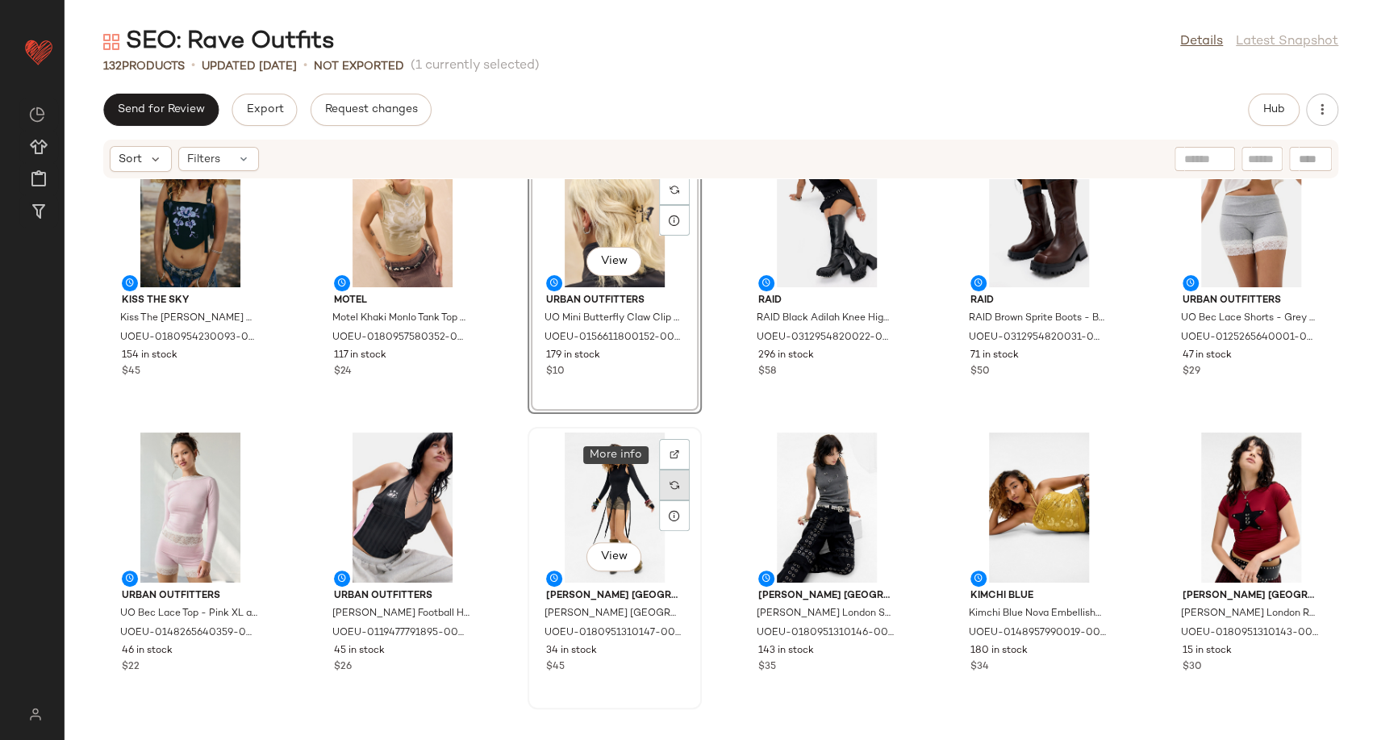
scroll to position [1013, 0]
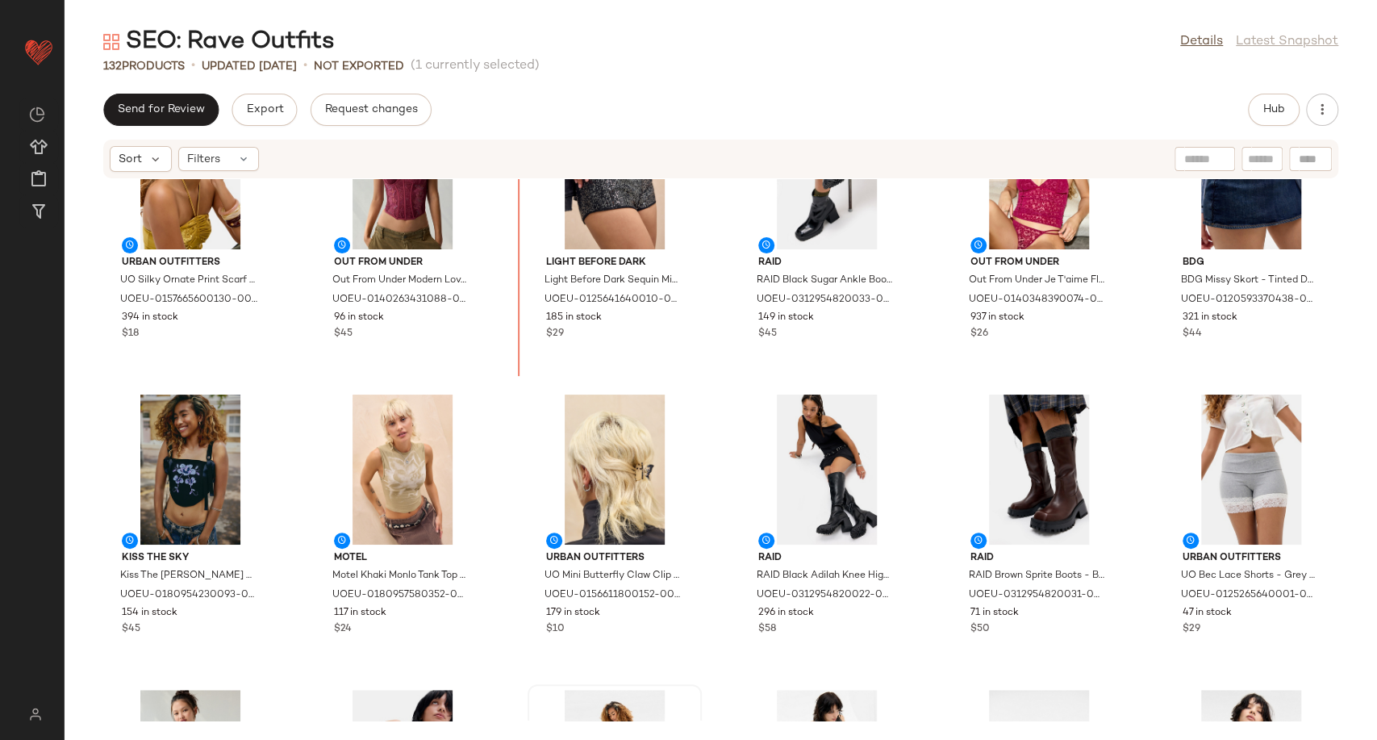
scroll to position [383, 0]
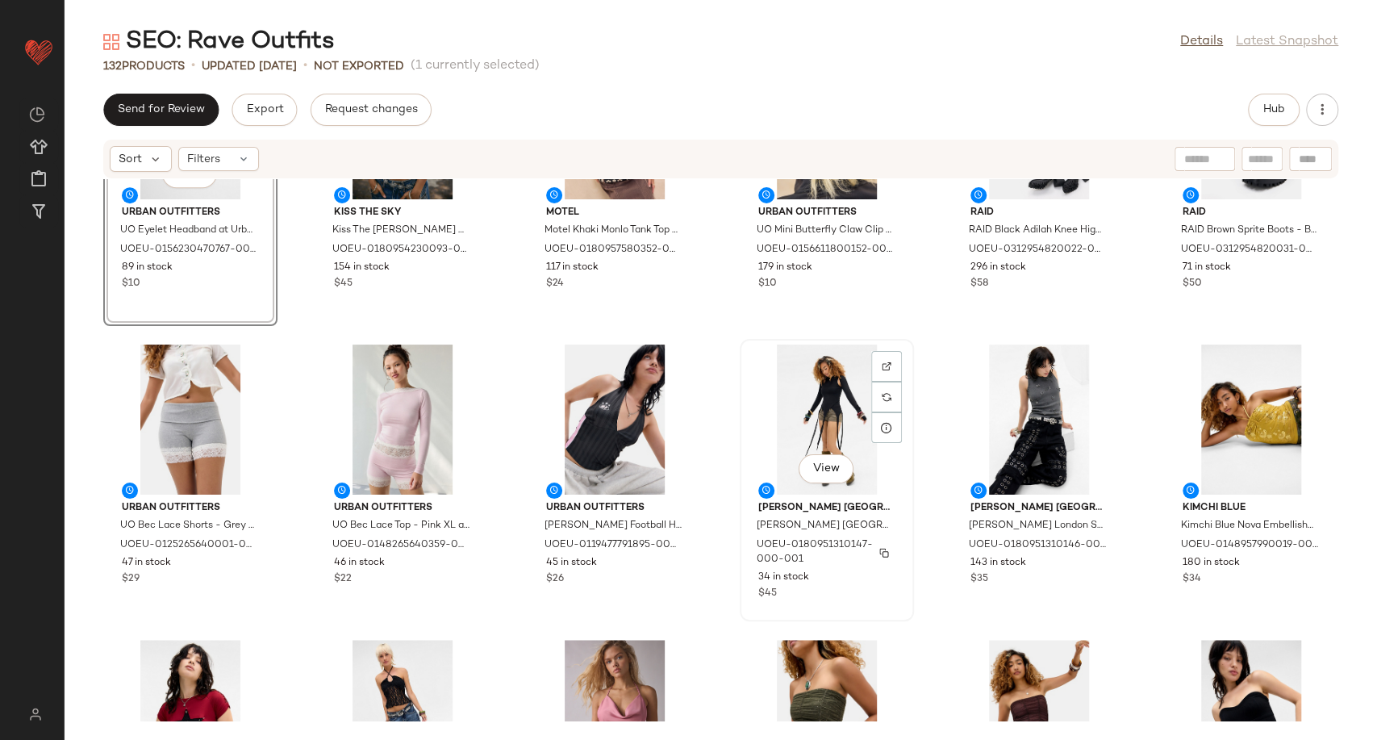
scroll to position [921, 0]
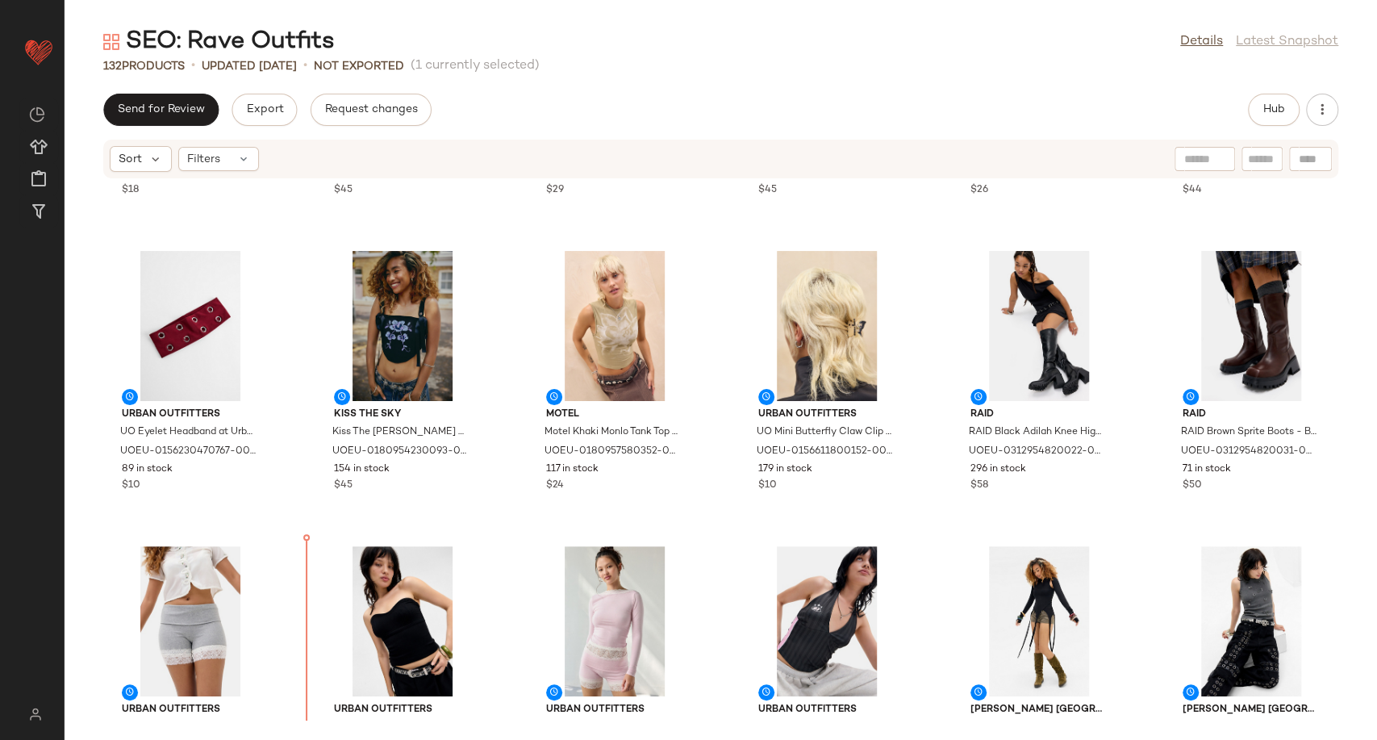
scroll to position [541, 0]
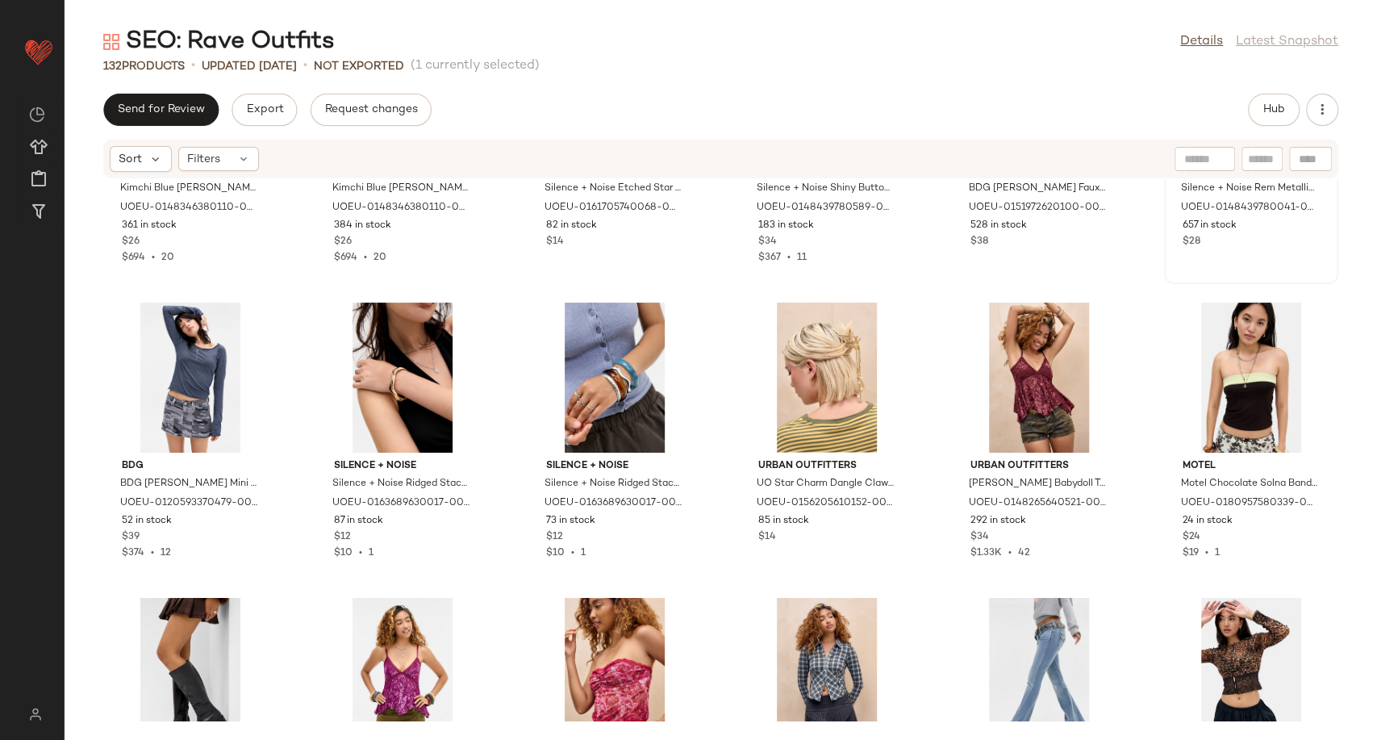
scroll to position [2872, 0]
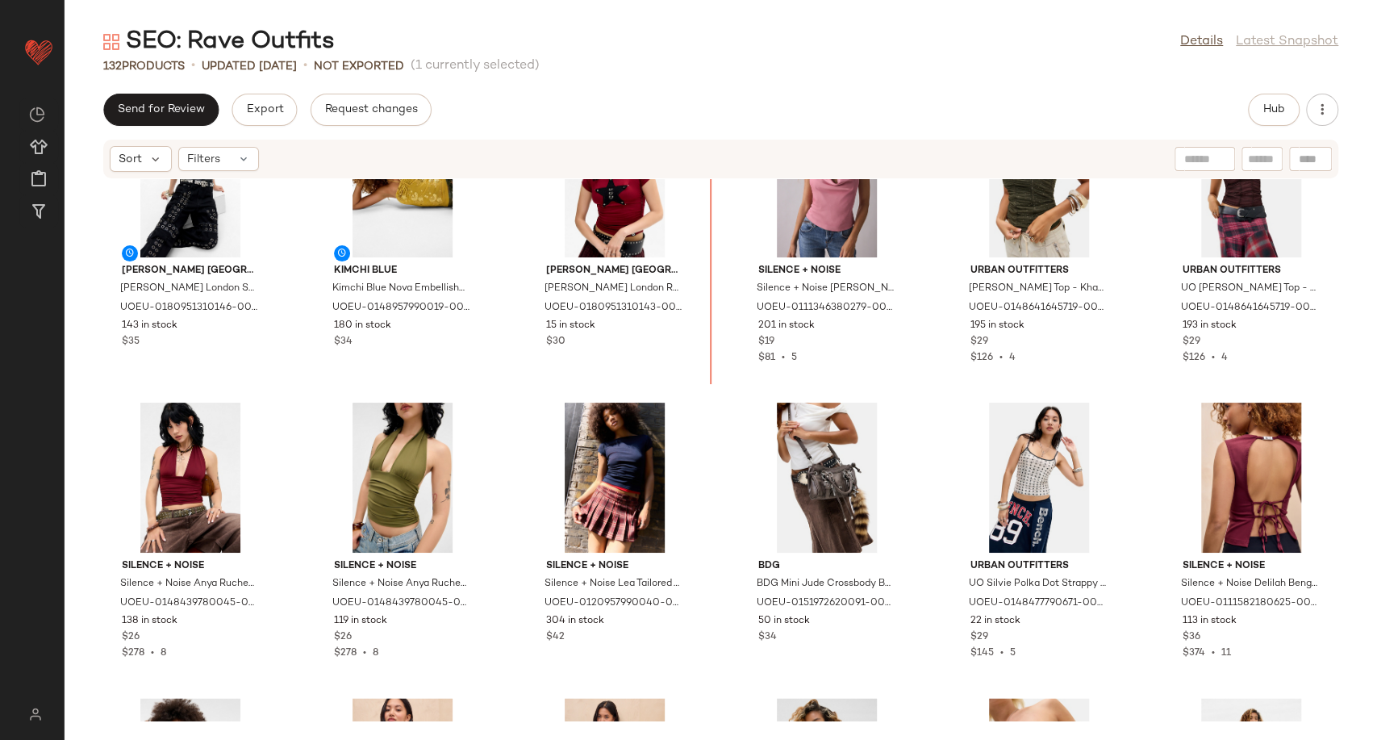
scroll to position [1255, 0]
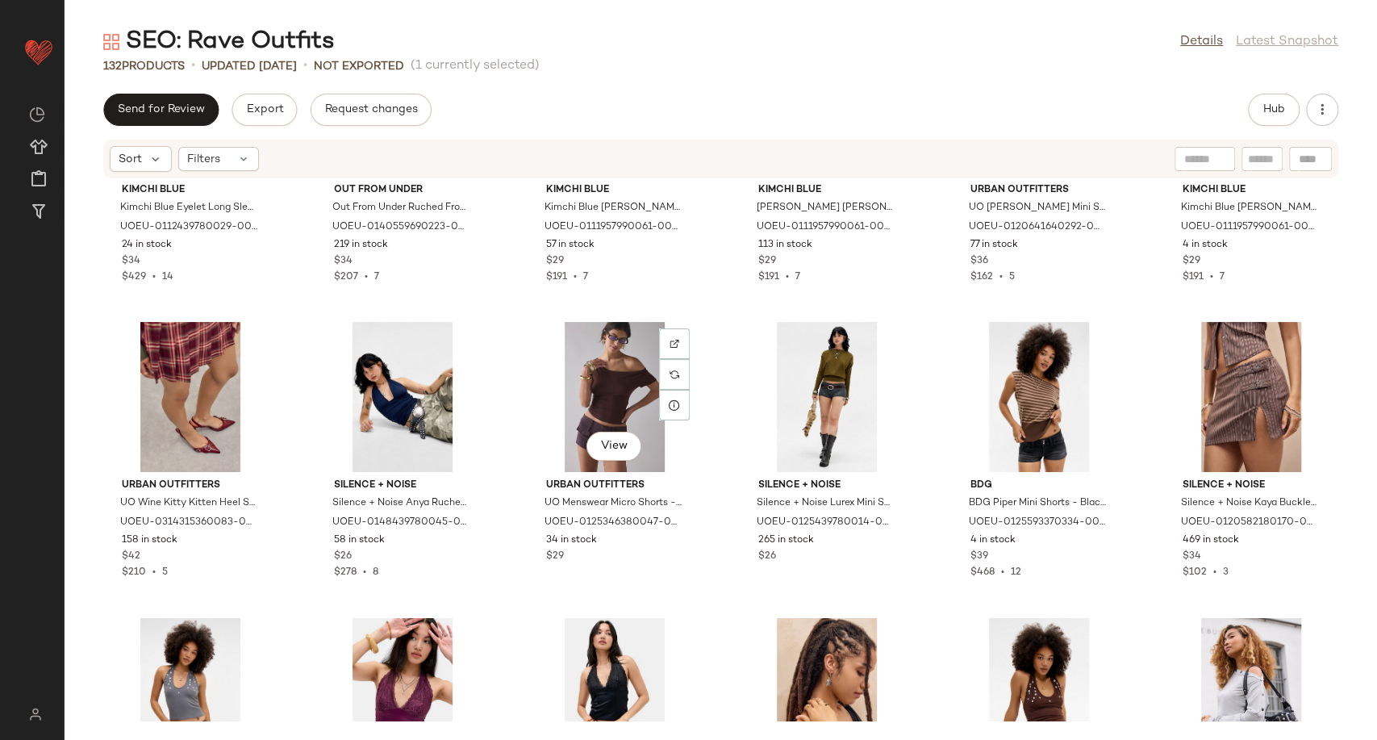
scroll to position [2511, 0]
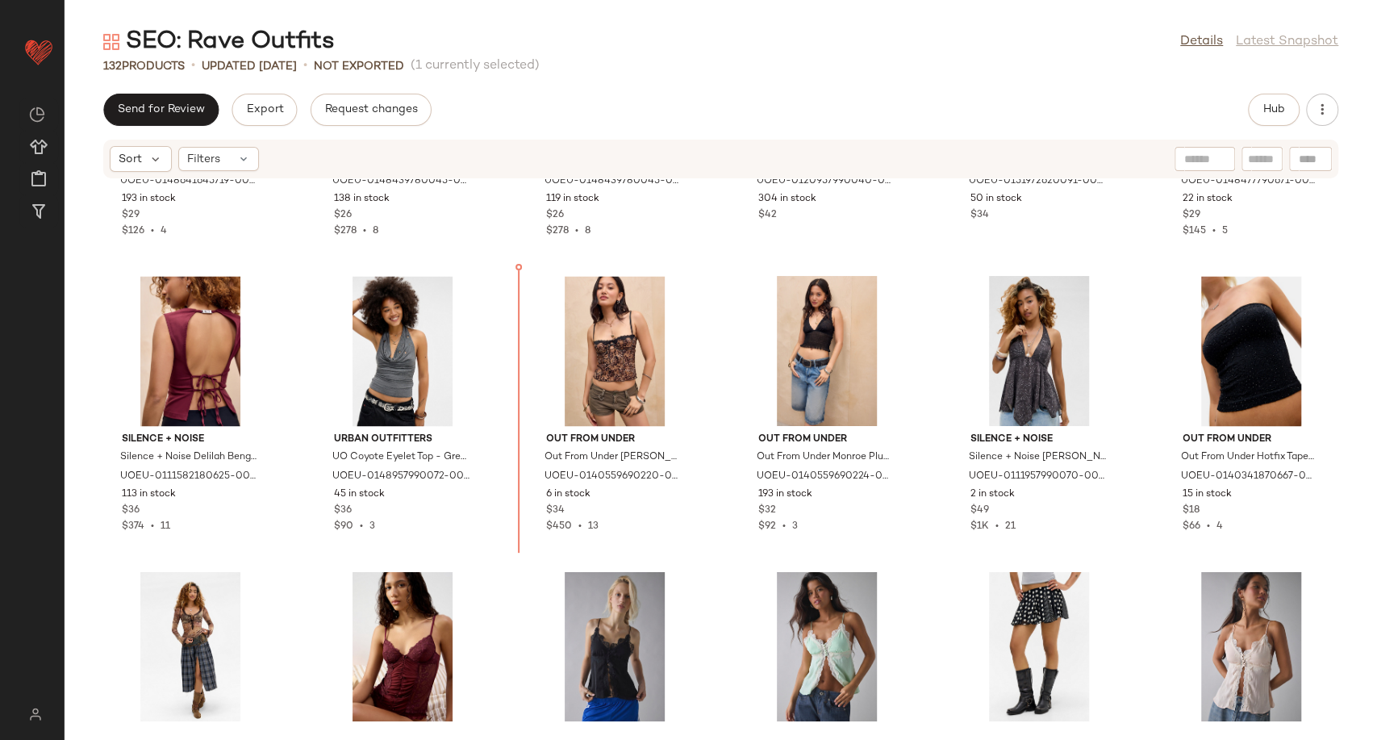
scroll to position [1601, 0]
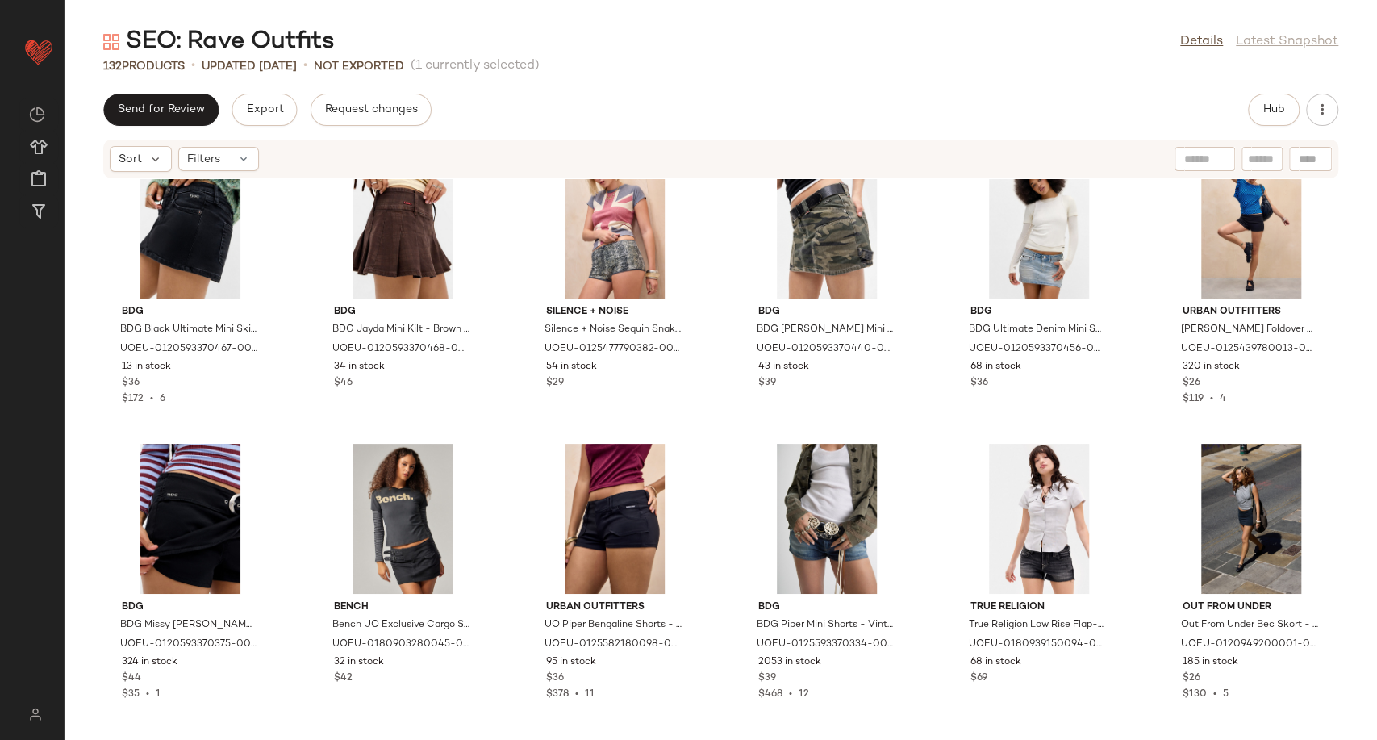
scroll to position [4200, 0]
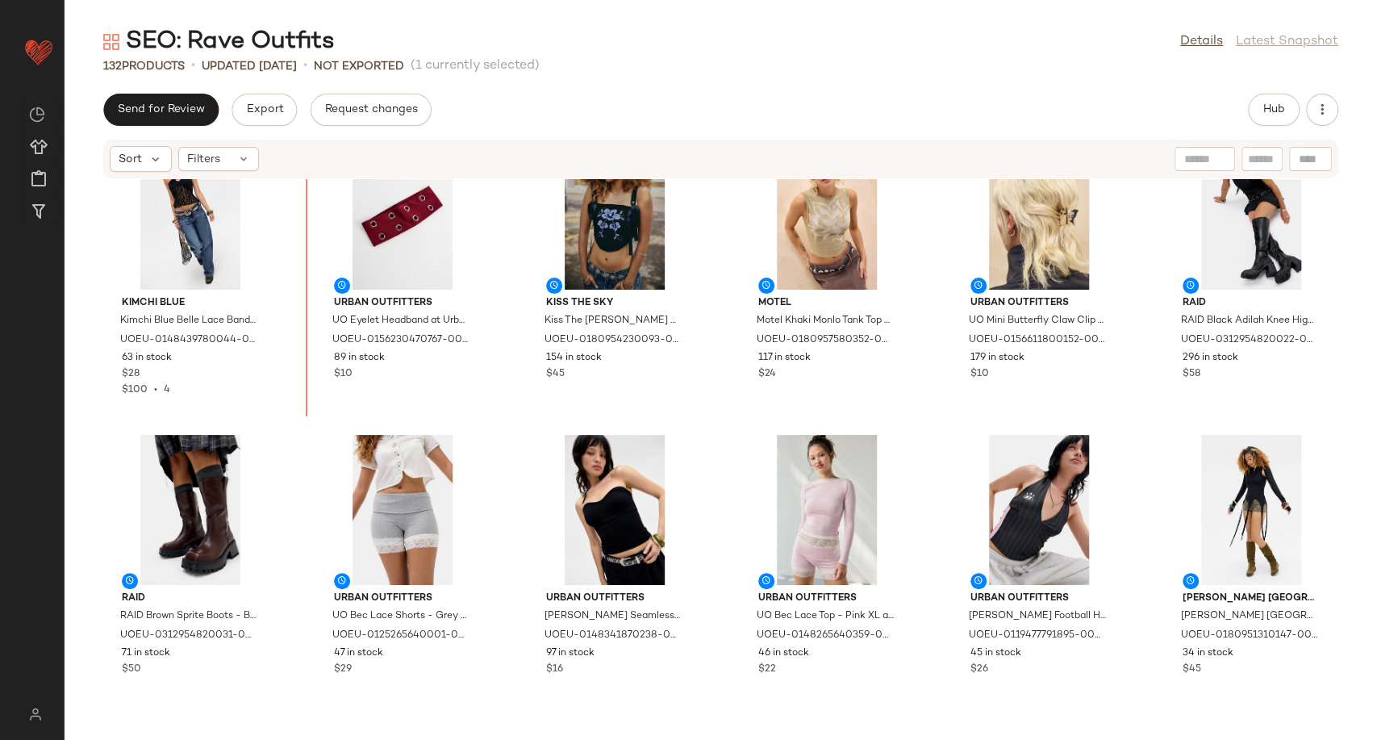
scroll to position [605, 0]
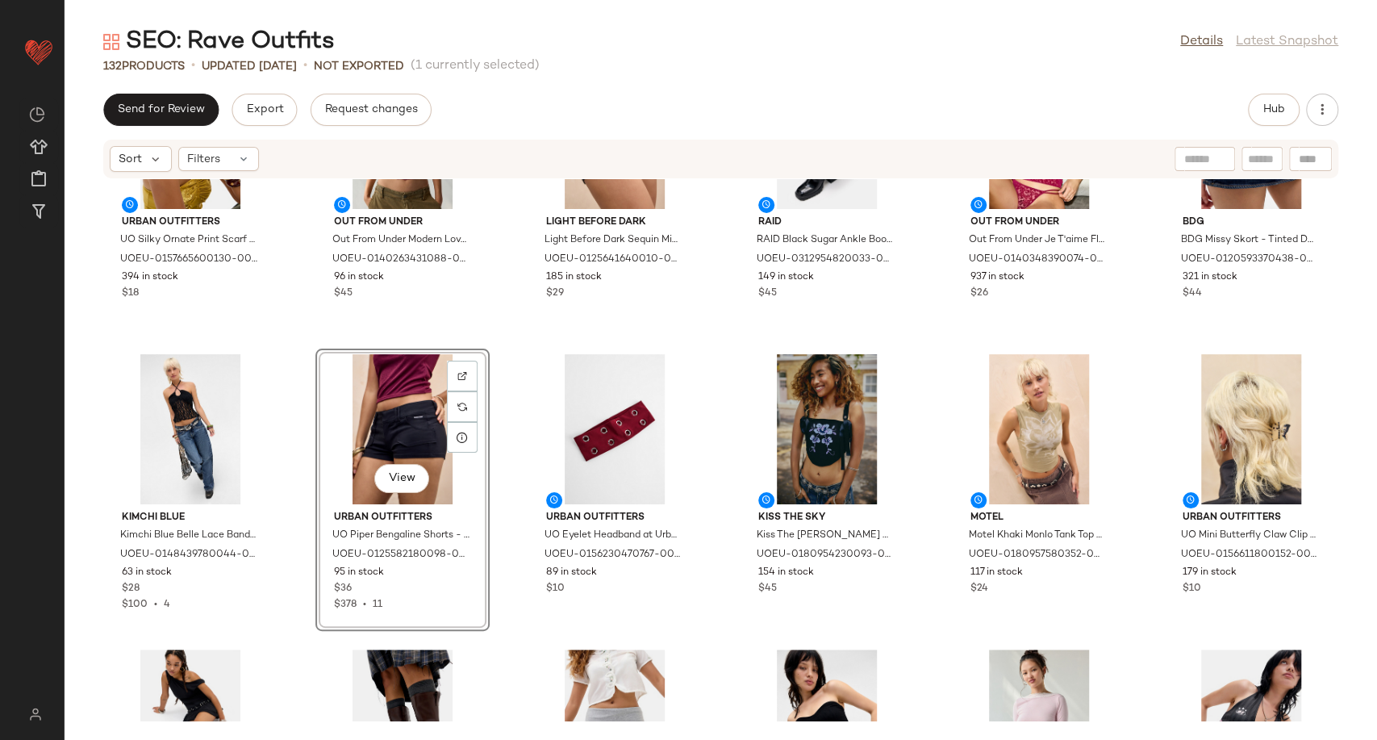
scroll to position [516, 0]
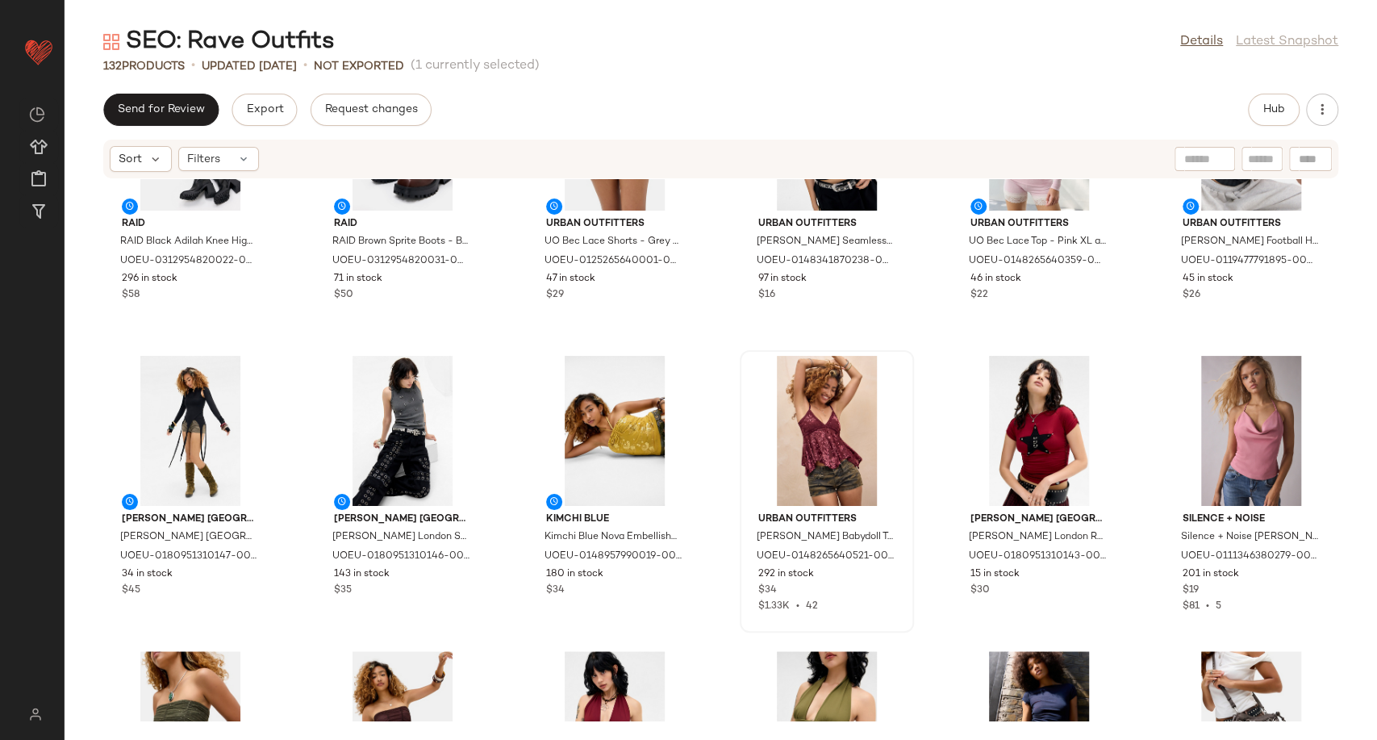
scroll to position [1053, 0]
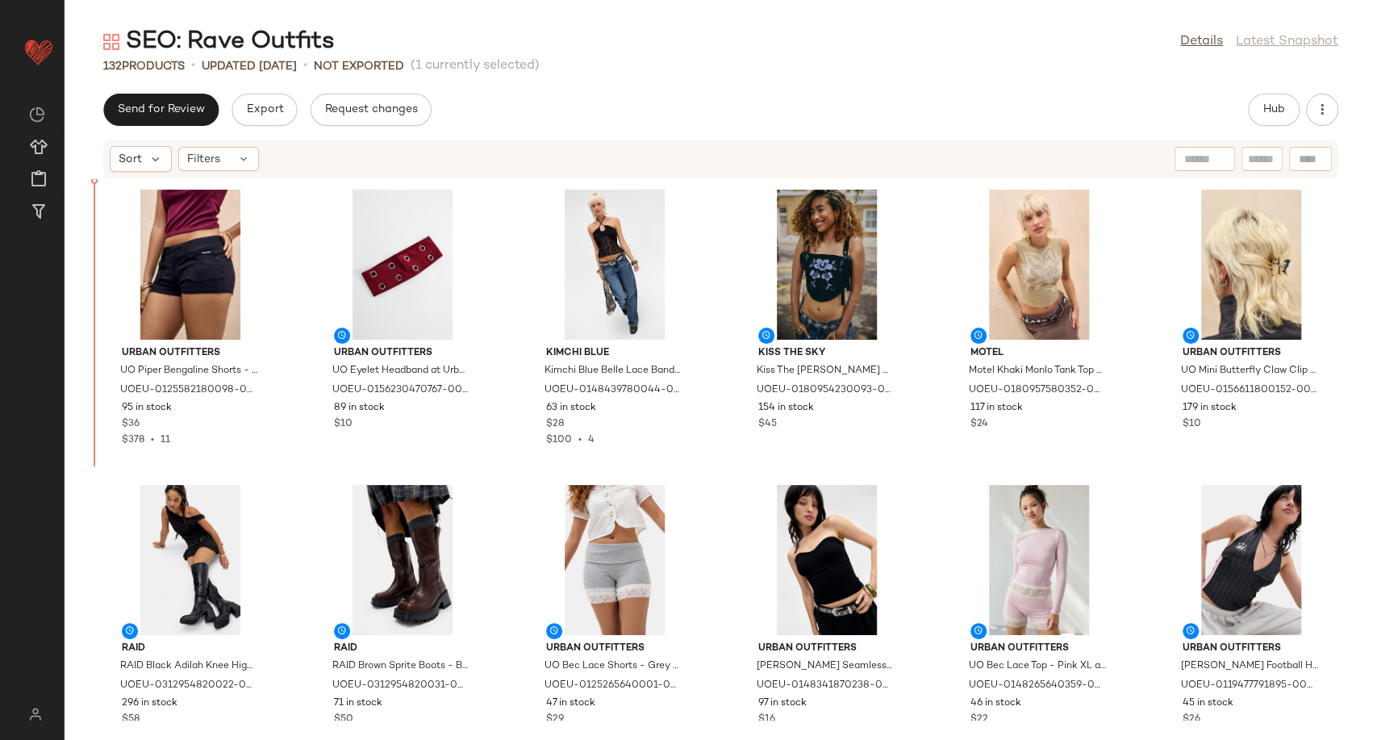
scroll to position [600, 0]
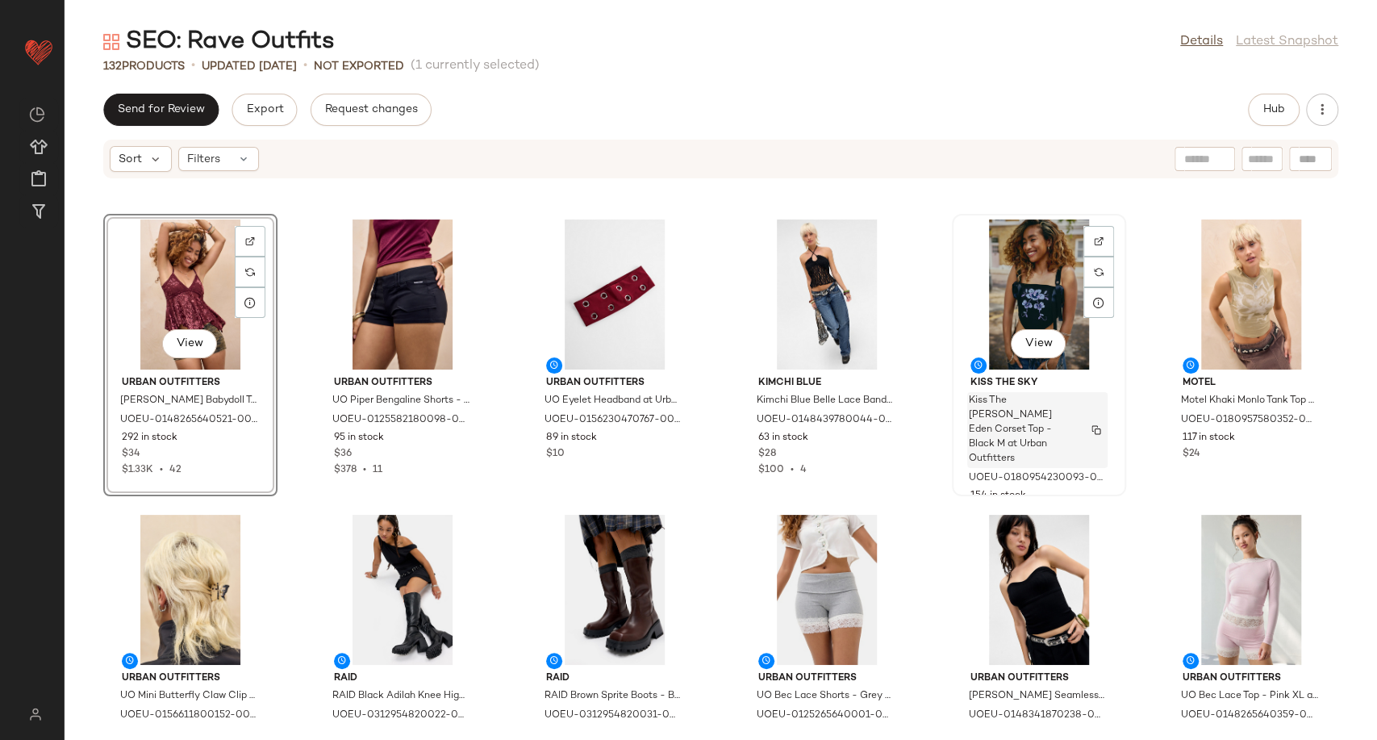
scroll to position [600, 0]
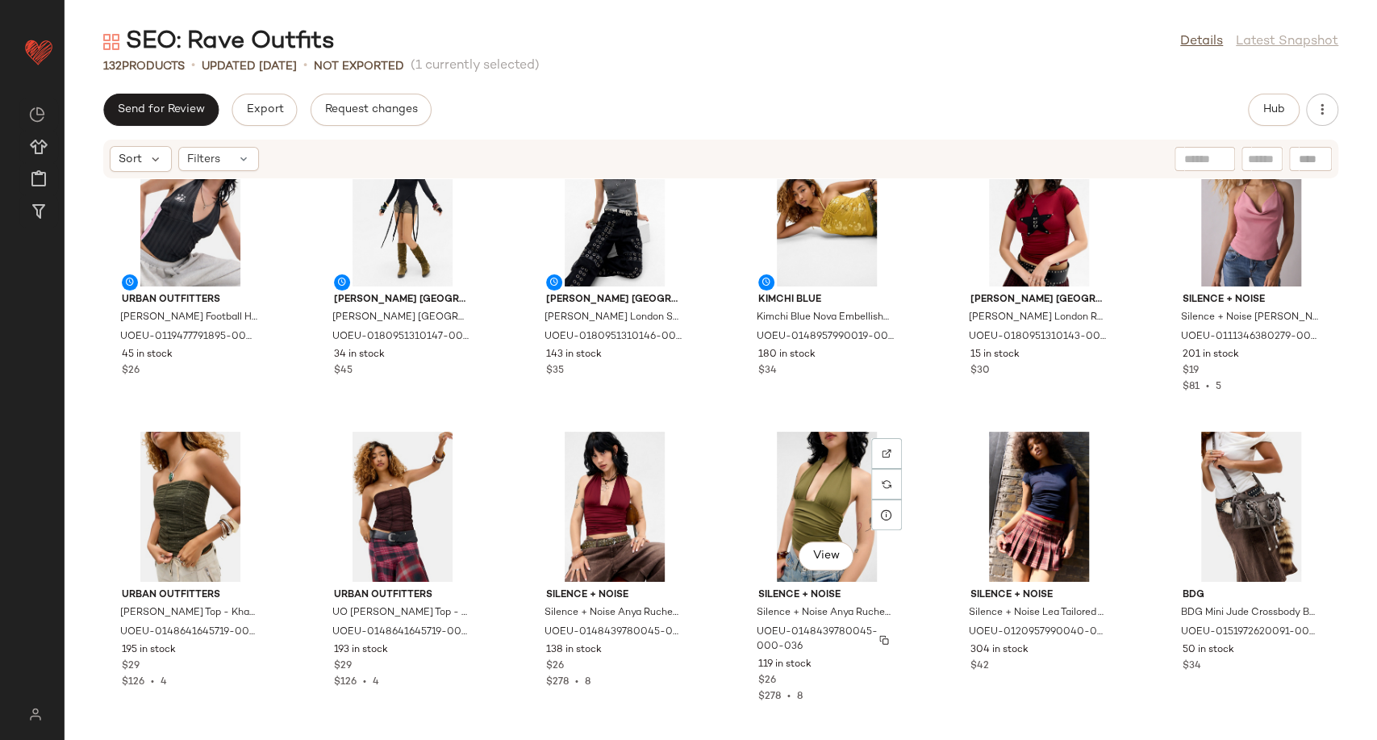
scroll to position [1407, 0]
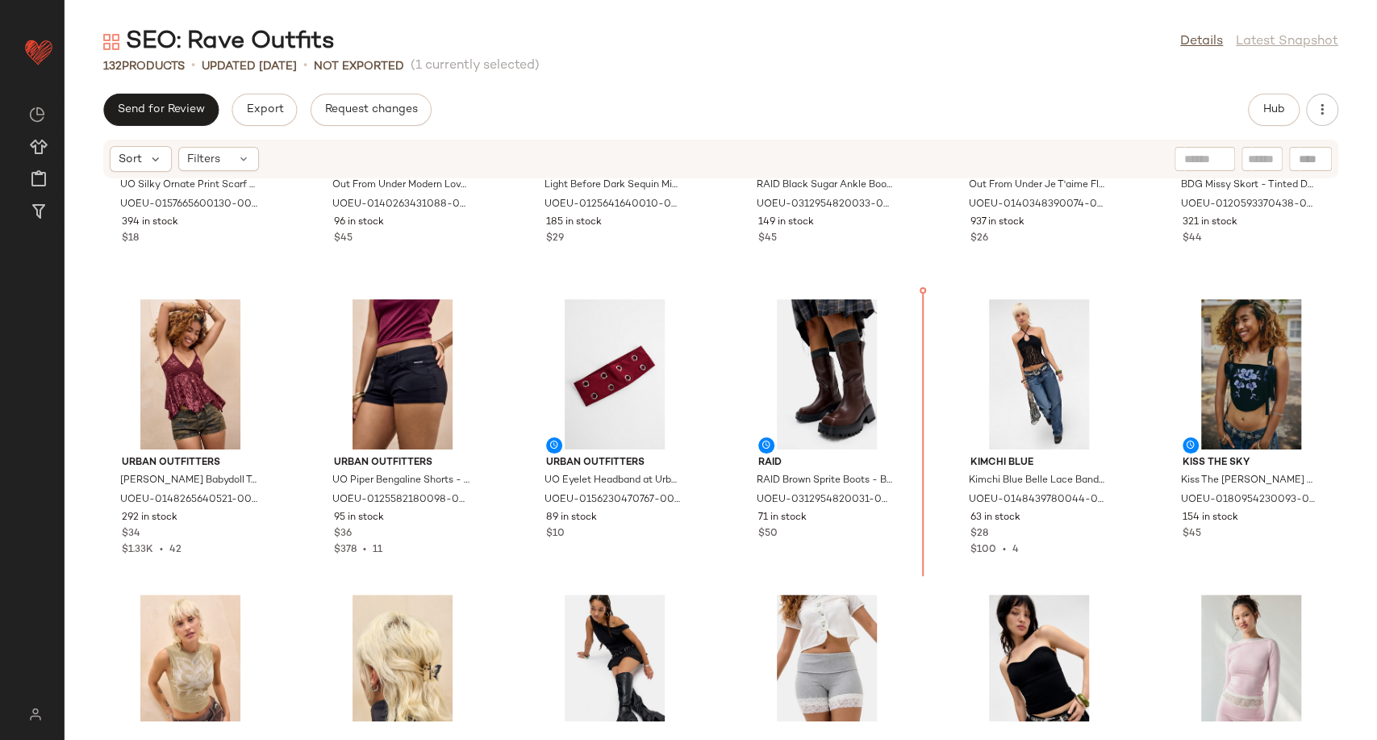
scroll to position [481, 0]
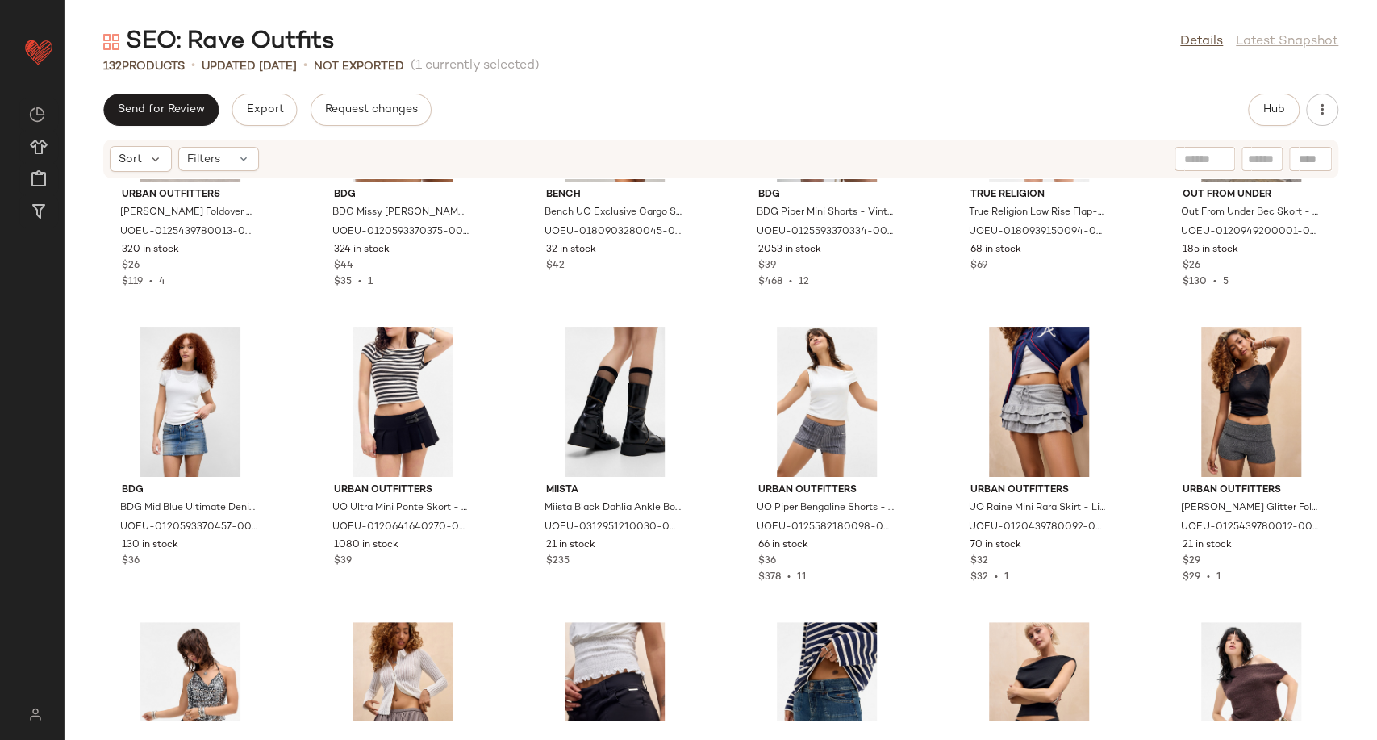
scroll to position [4605, 0]
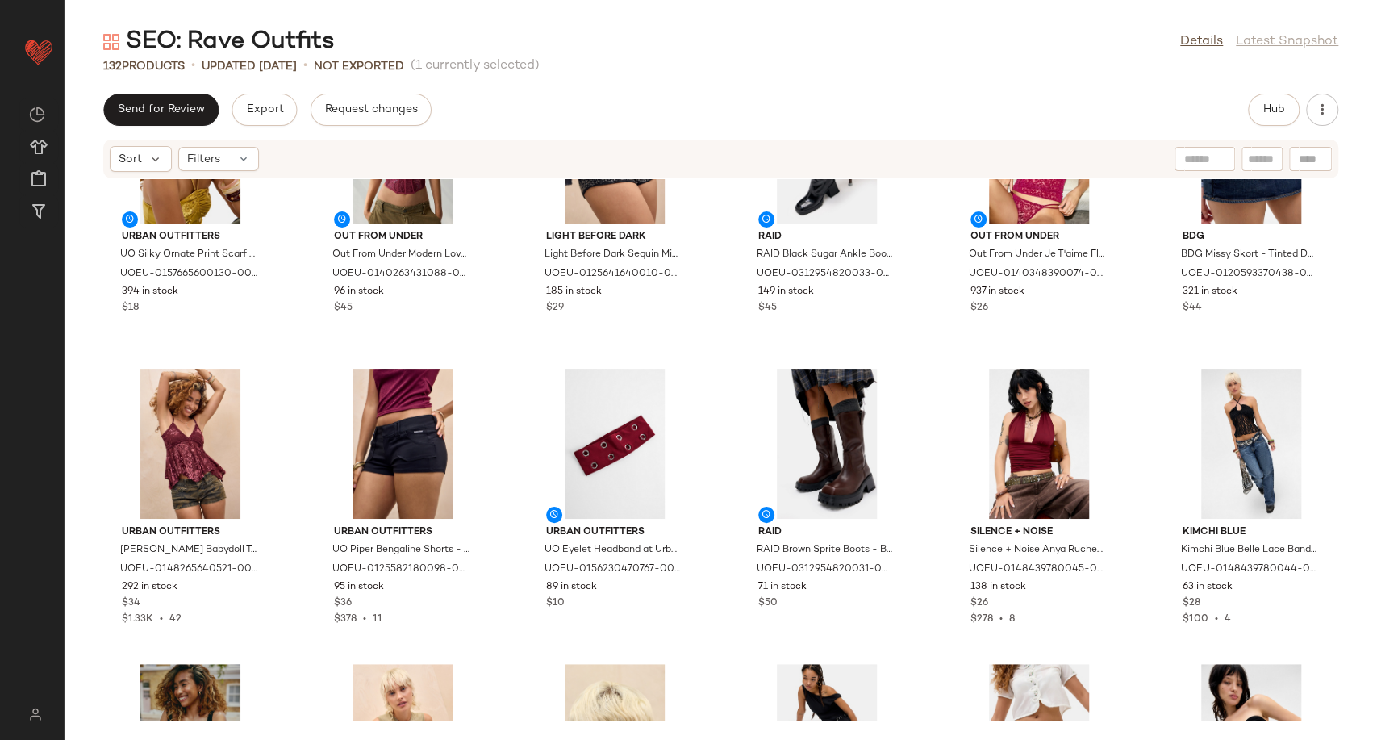
scroll to position [407, 0]
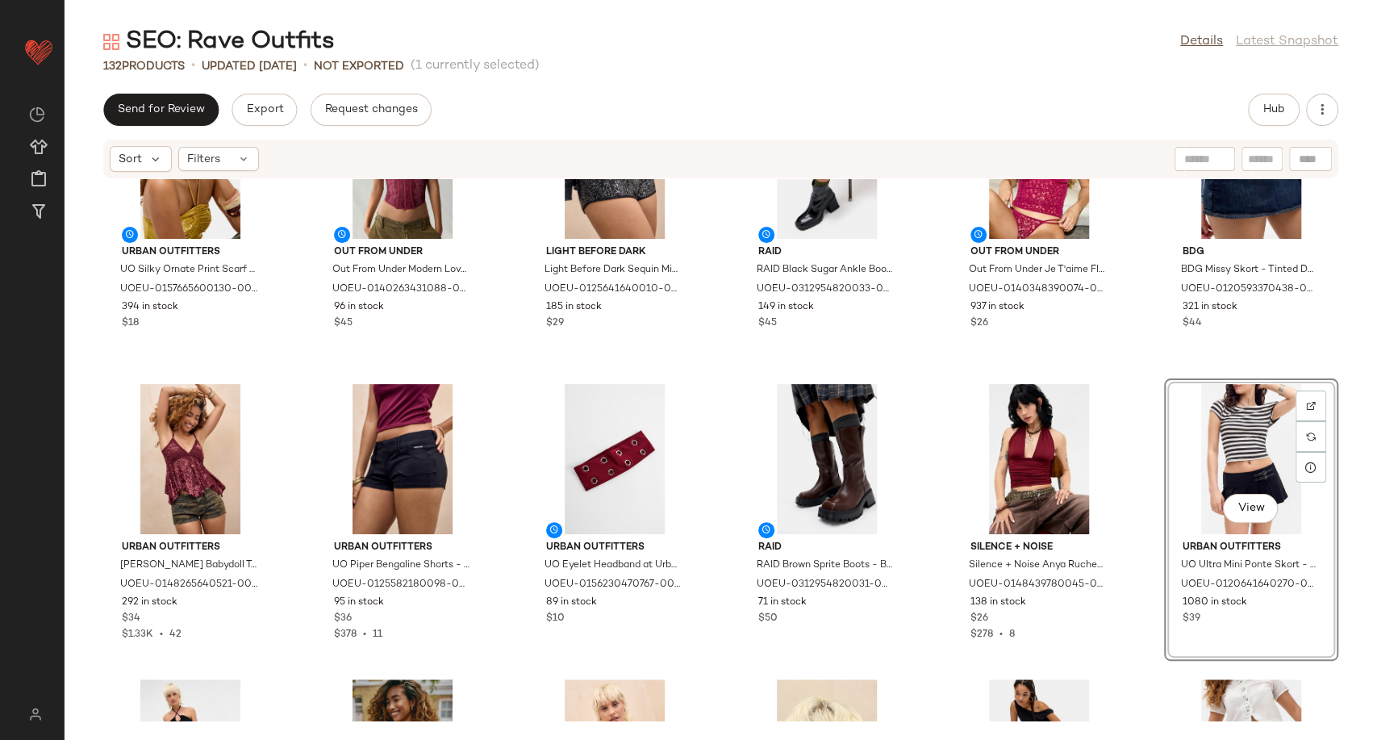
click at [714, 614] on div "Urban Outfitters UO Silky Ornate Print Scarf - Chocolate at Urban Outfitters UO…" at bounding box center [721, 449] width 1313 height 541
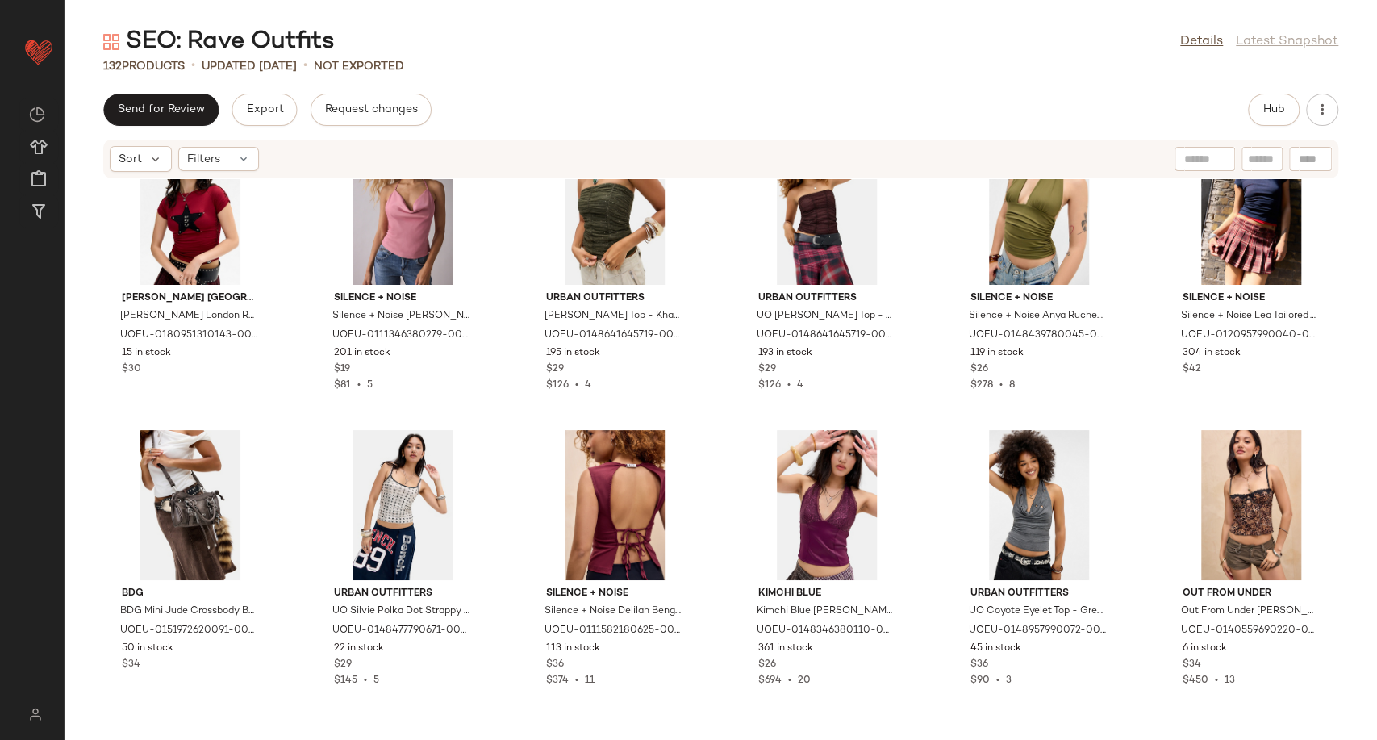
scroll to position [1627, 0]
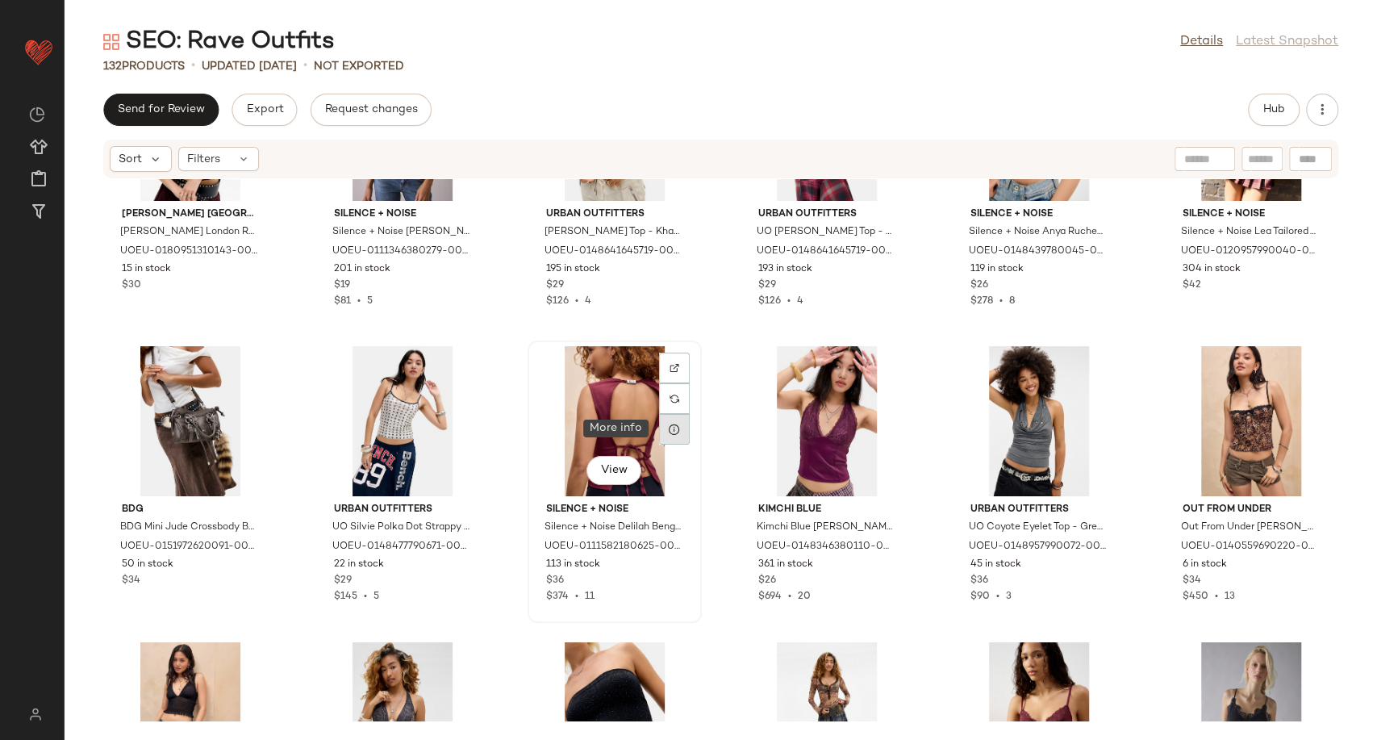
click at [670, 434] on icon at bounding box center [674, 429] width 13 height 13
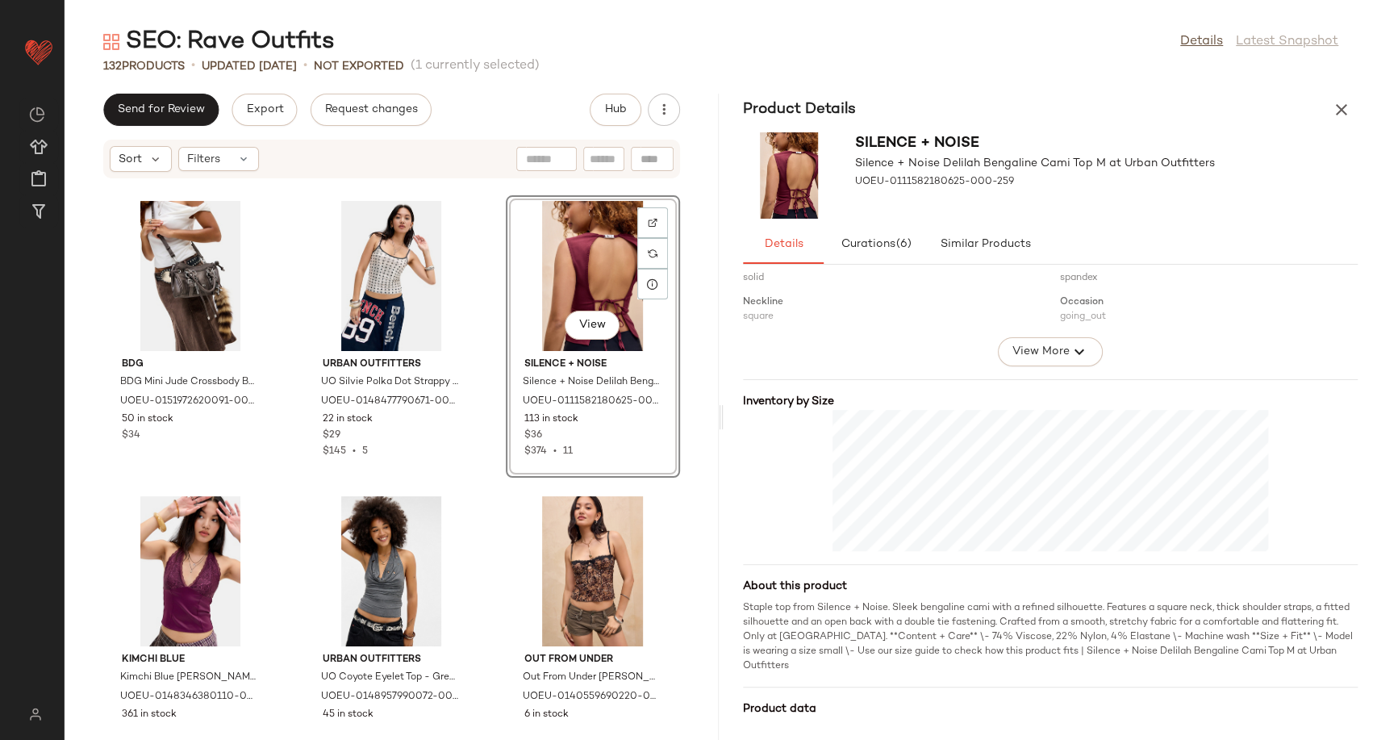
scroll to position [269, 0]
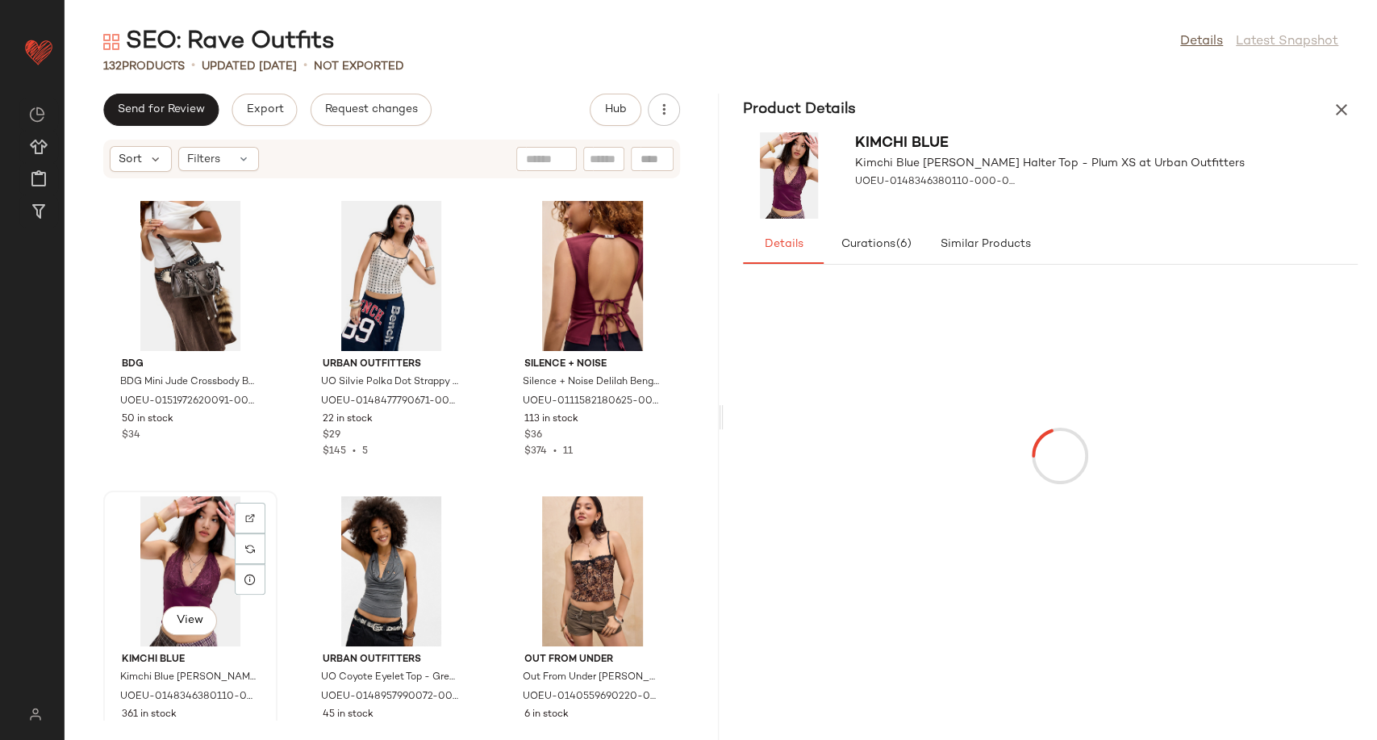
click at [169, 540] on div "View" at bounding box center [190, 571] width 163 height 150
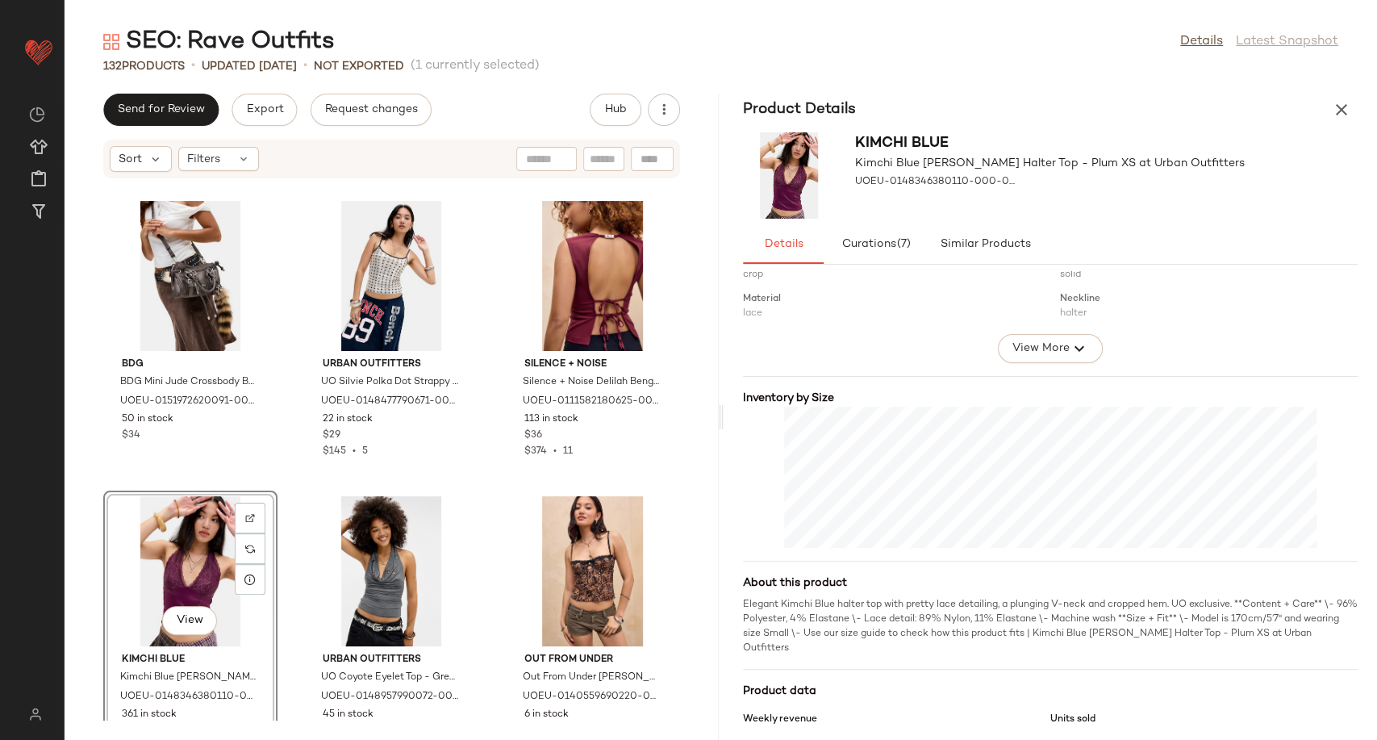
scroll to position [269, 0]
click at [1328, 114] on button "button" at bounding box center [1342, 110] width 32 height 32
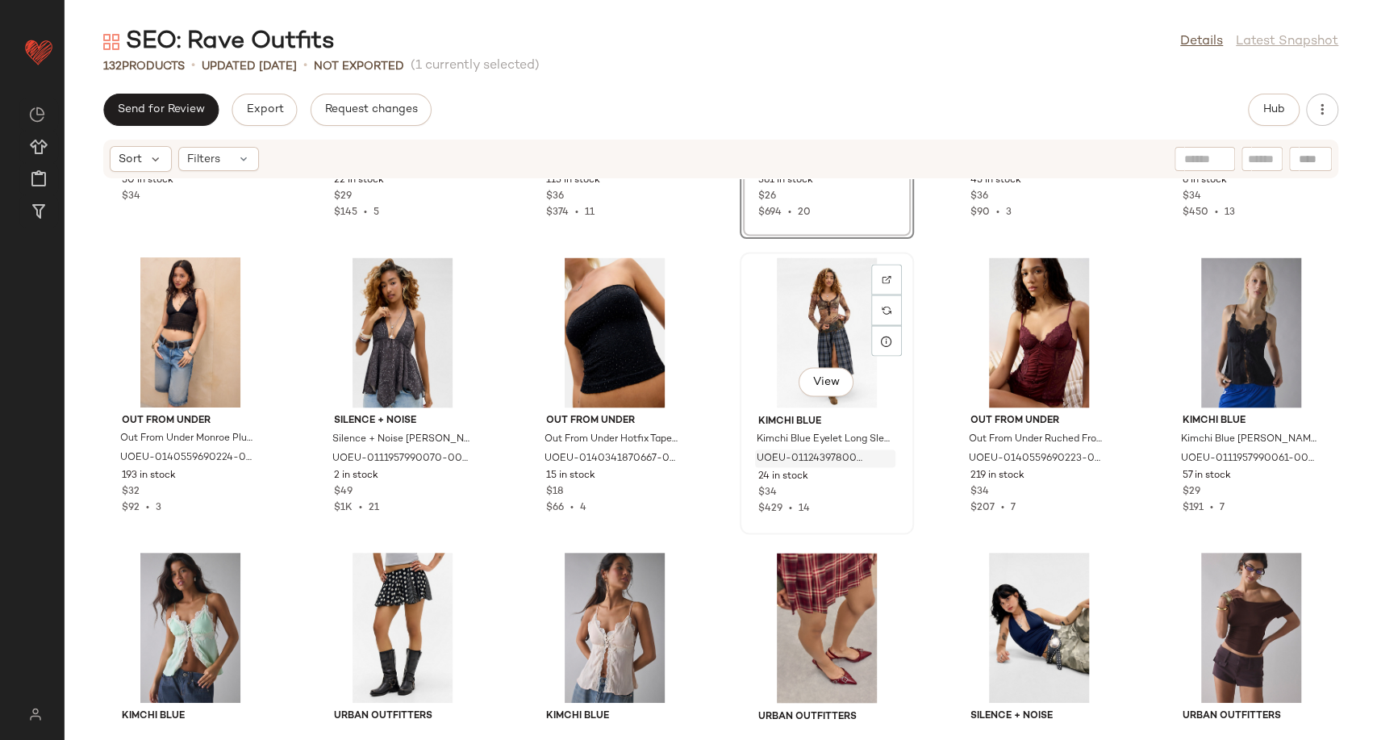
scroll to position [2040, 0]
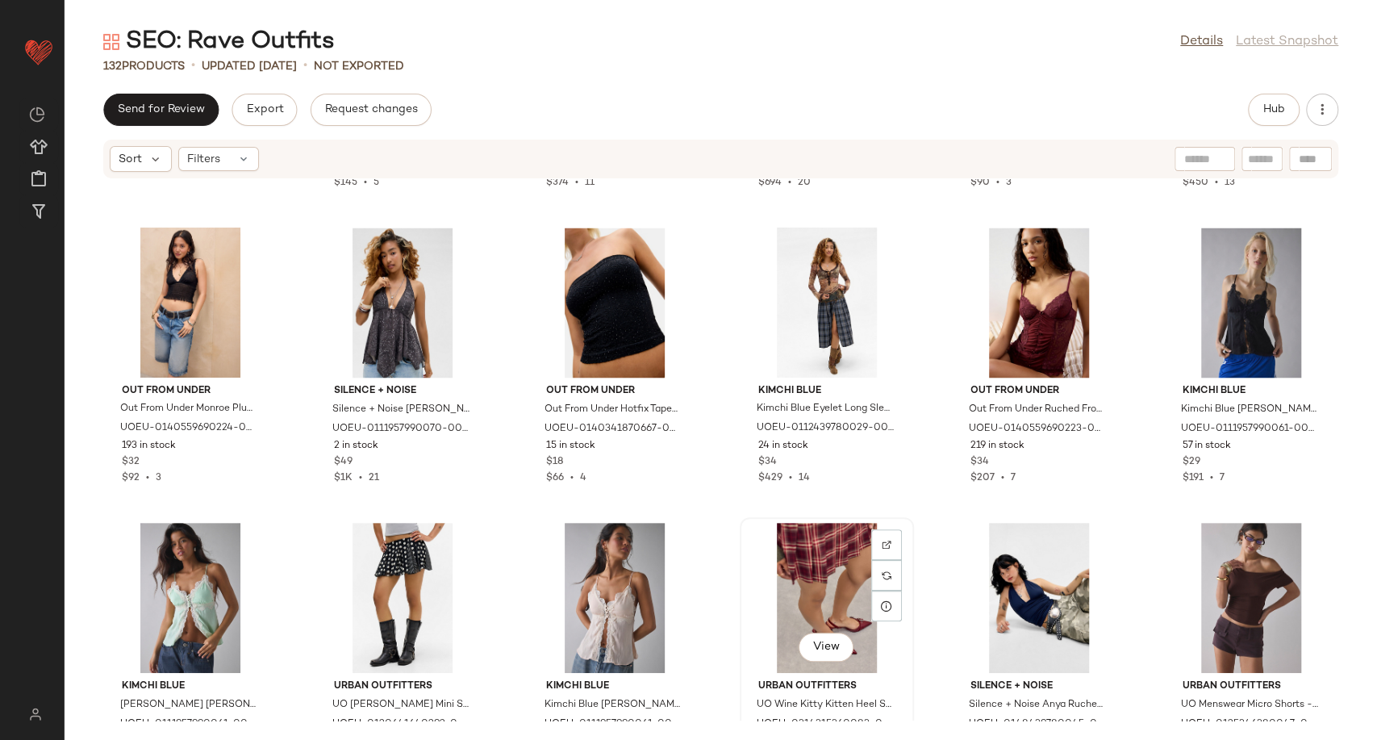
scroll to position [2041, 0]
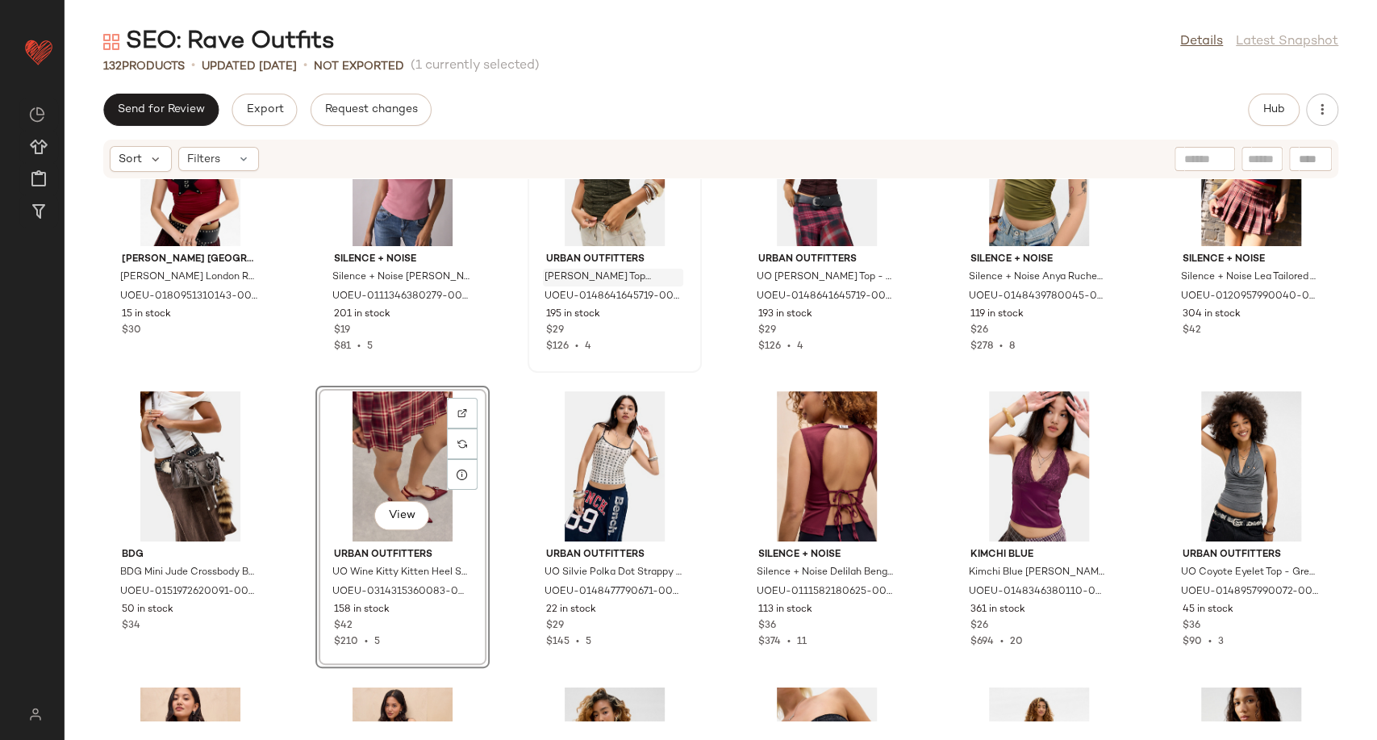
scroll to position [1327, 0]
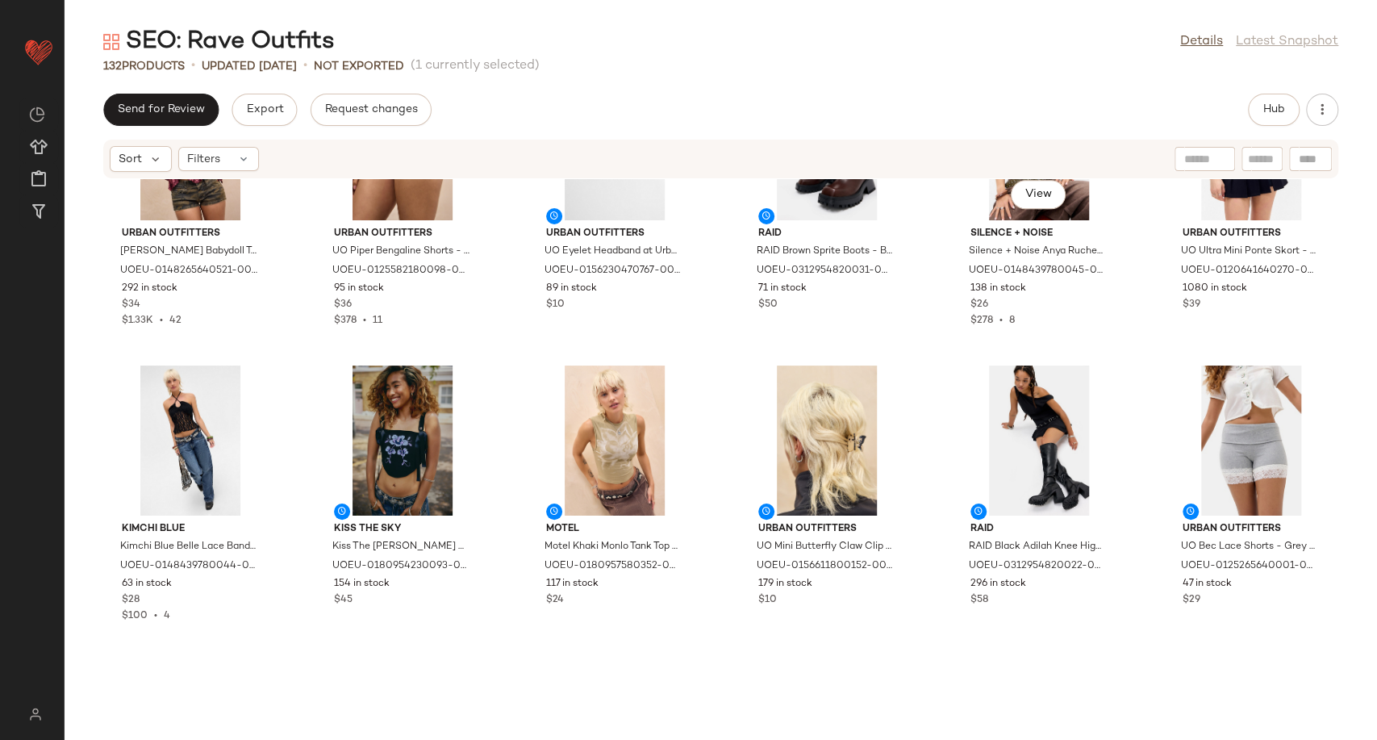
scroll to position [789, 0]
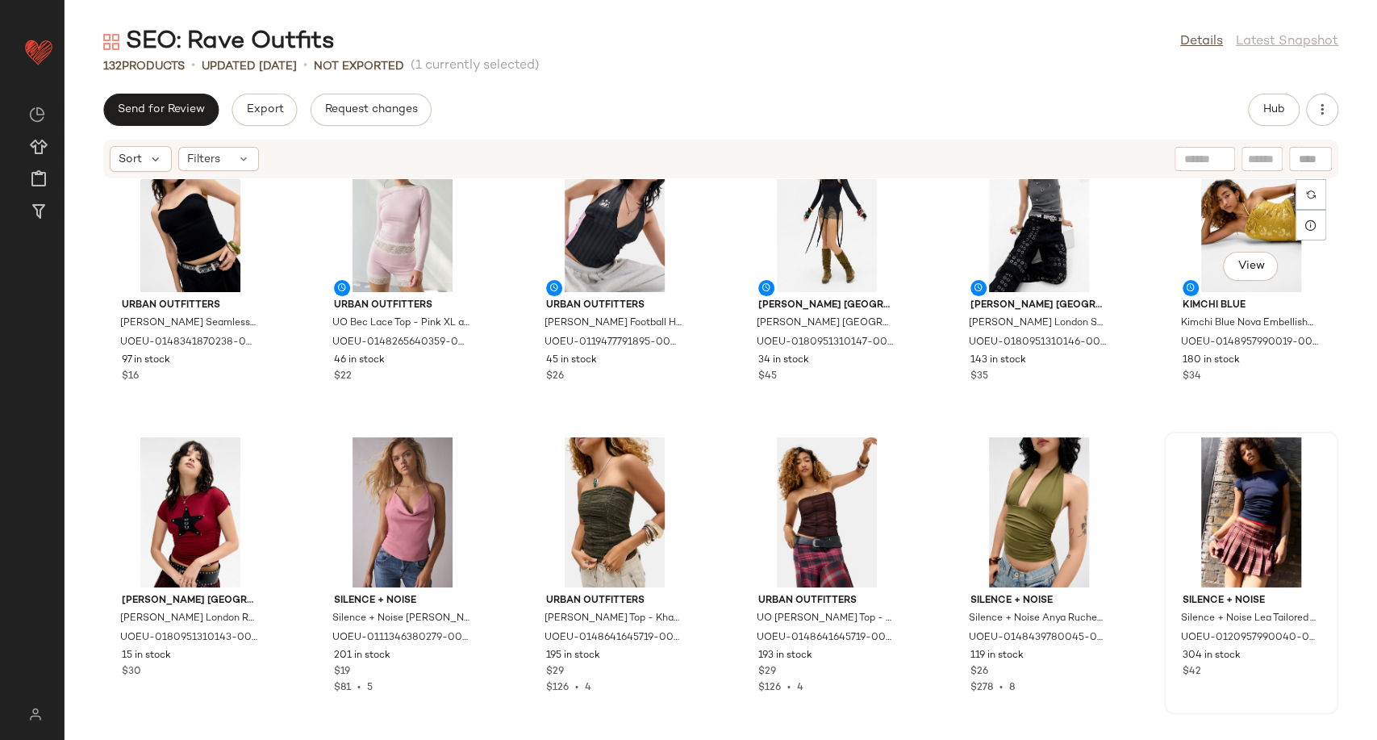
scroll to position [1238, 0]
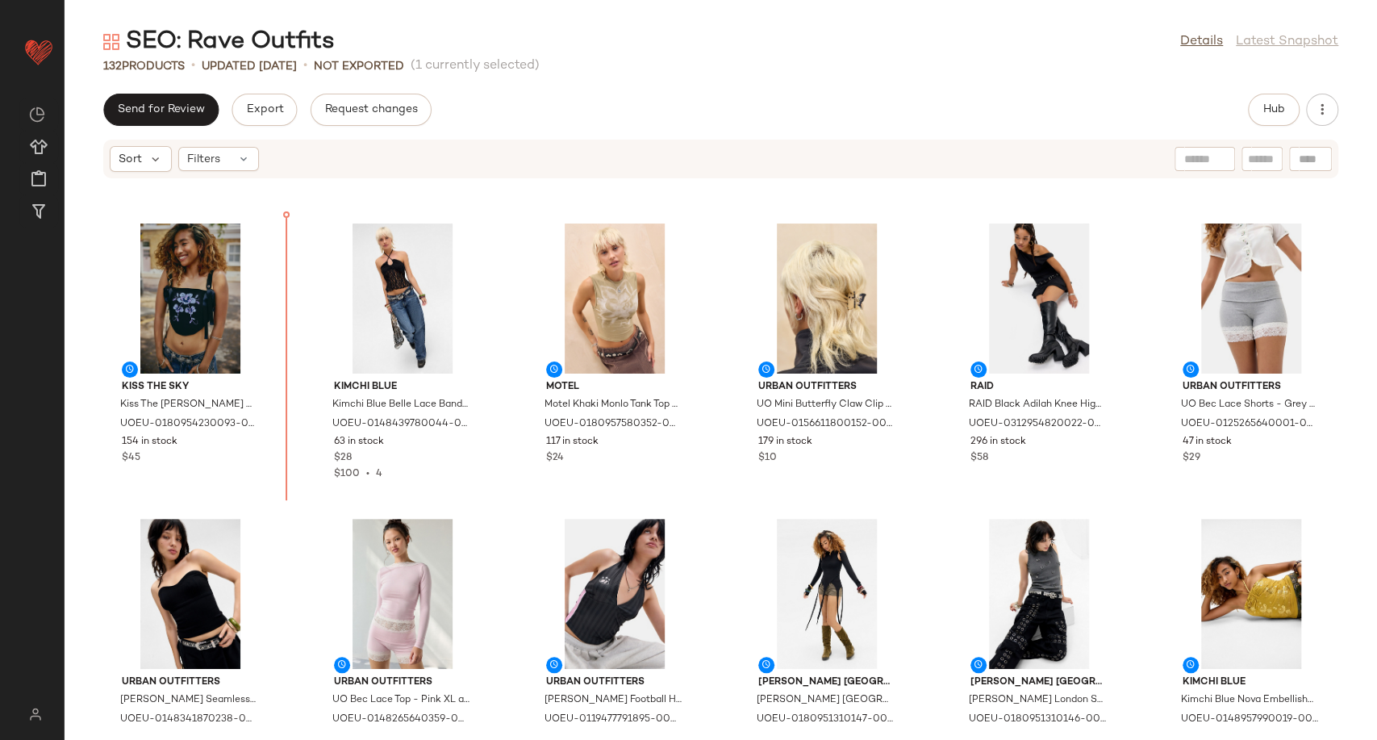
scroll to position [817, 0]
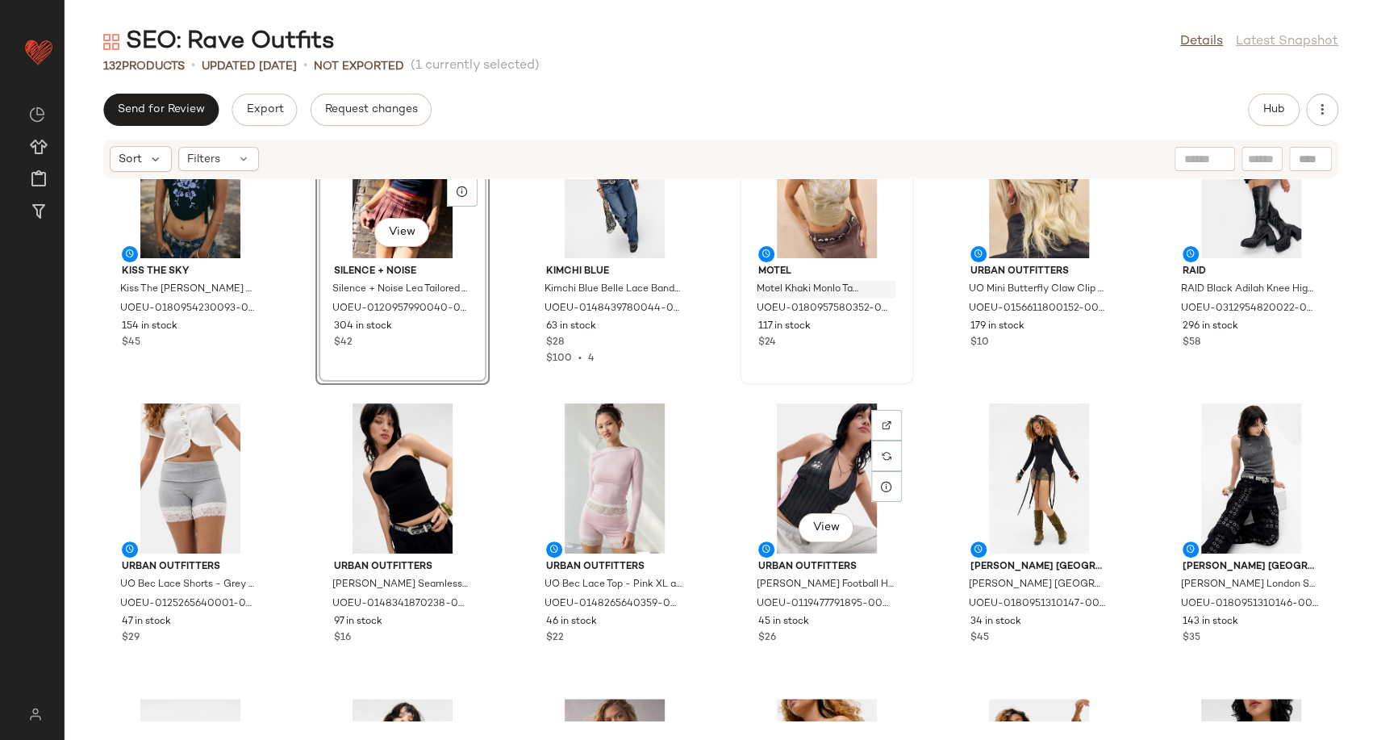
scroll to position [996, 0]
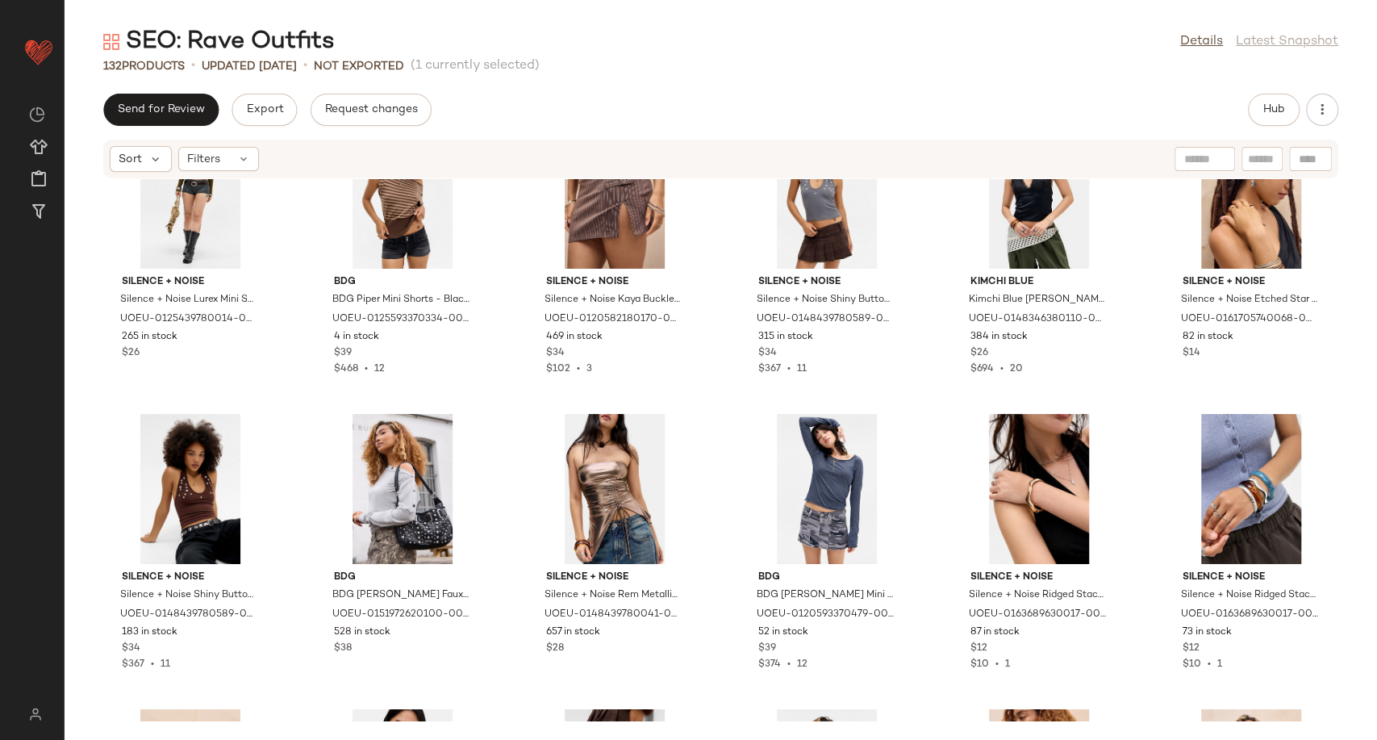
scroll to position [2919, 0]
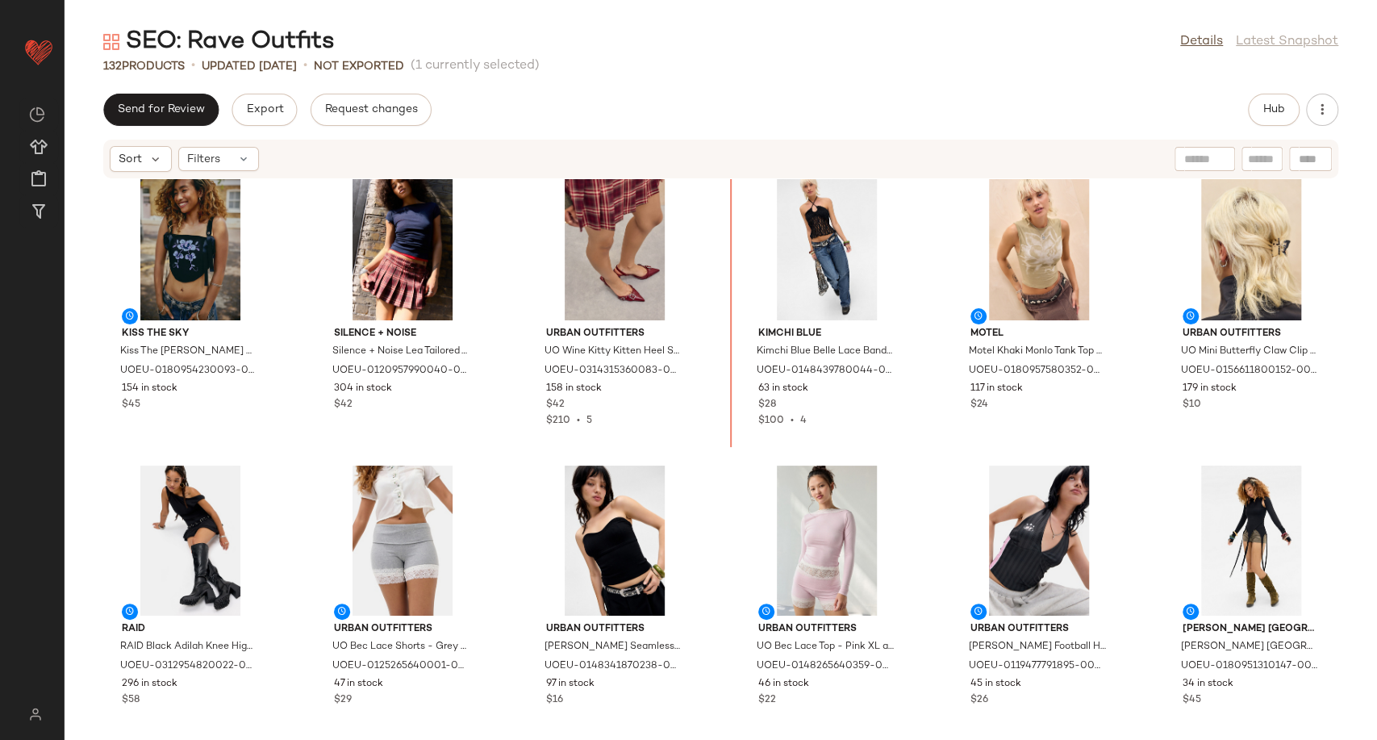
scroll to position [916, 0]
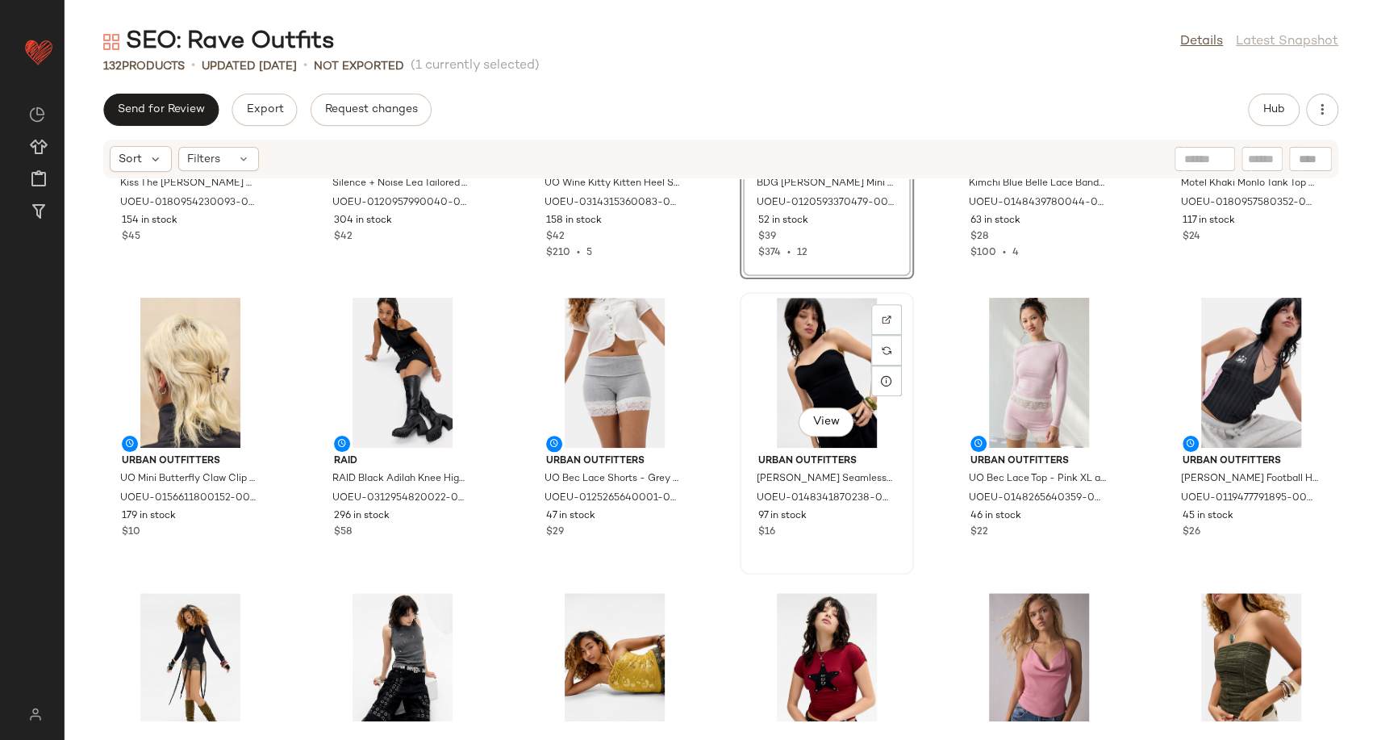
scroll to position [1095, 0]
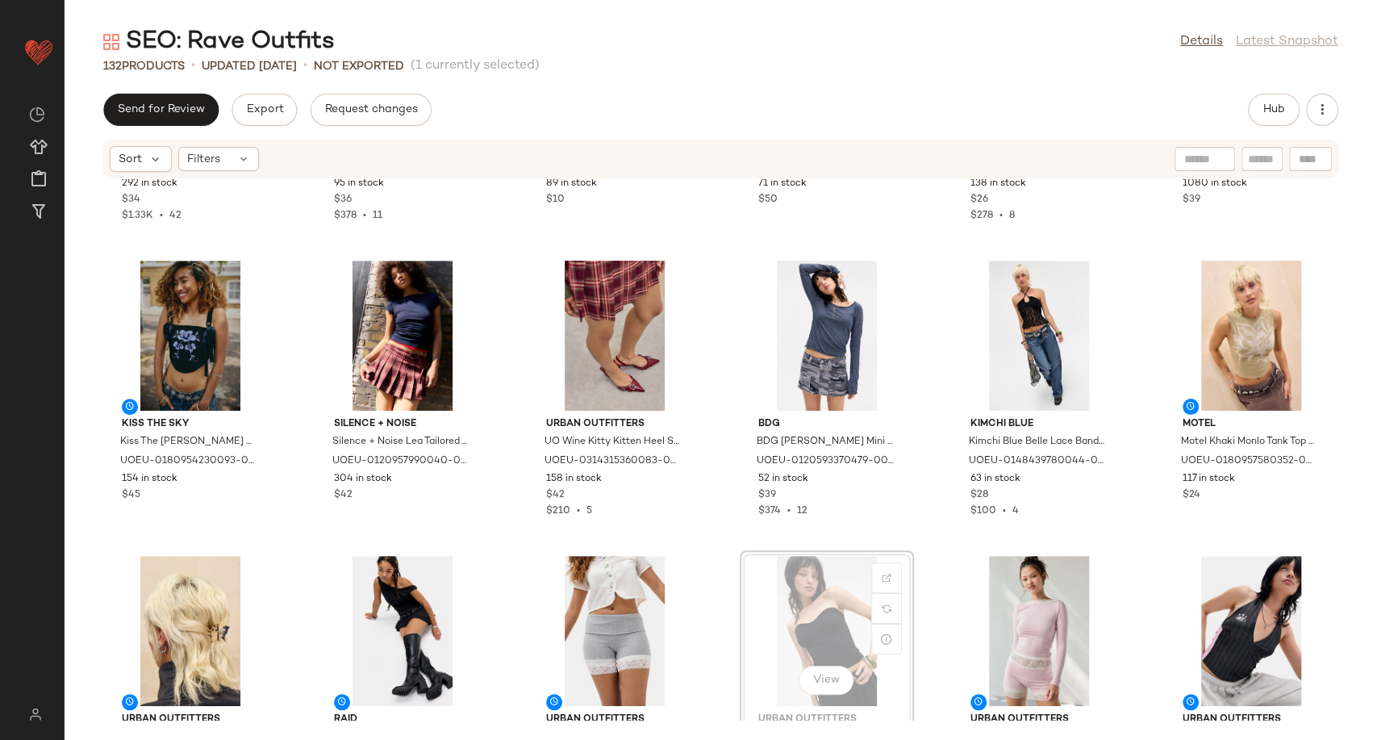
scroll to position [829, 0]
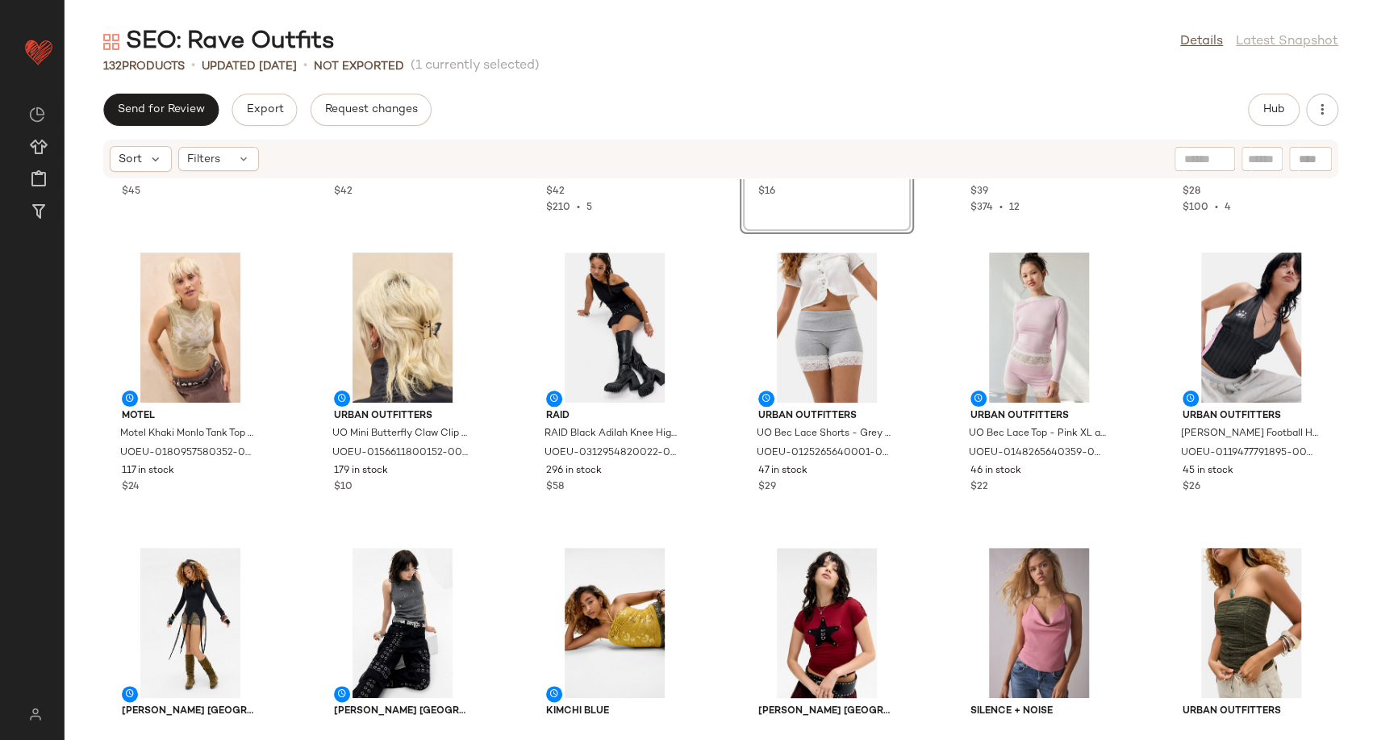
scroll to position [1188, 0]
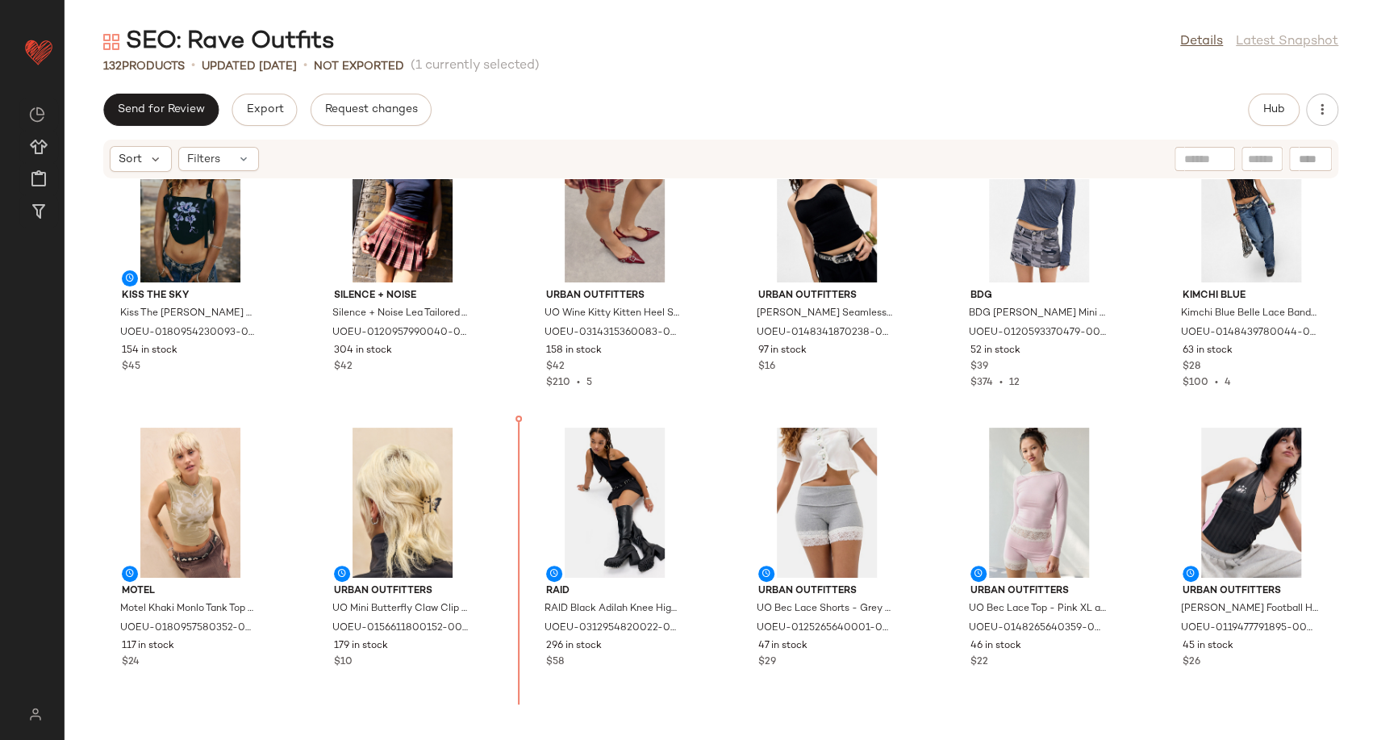
scroll to position [869, 0]
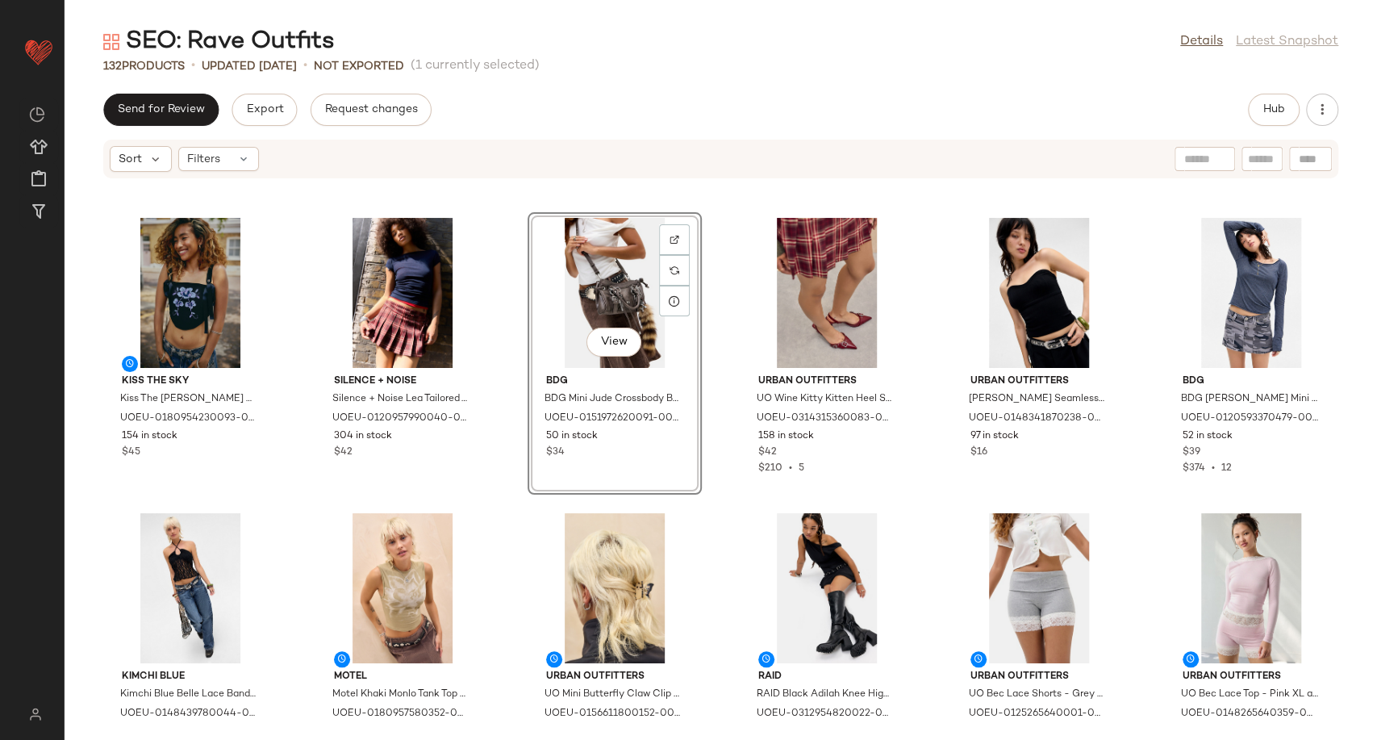
click at [716, 494] on div "Kiss The Sky Kiss The Sky Black Eden Corset Top - Black M at Urban Outfitters U…" at bounding box center [721, 449] width 1313 height 541
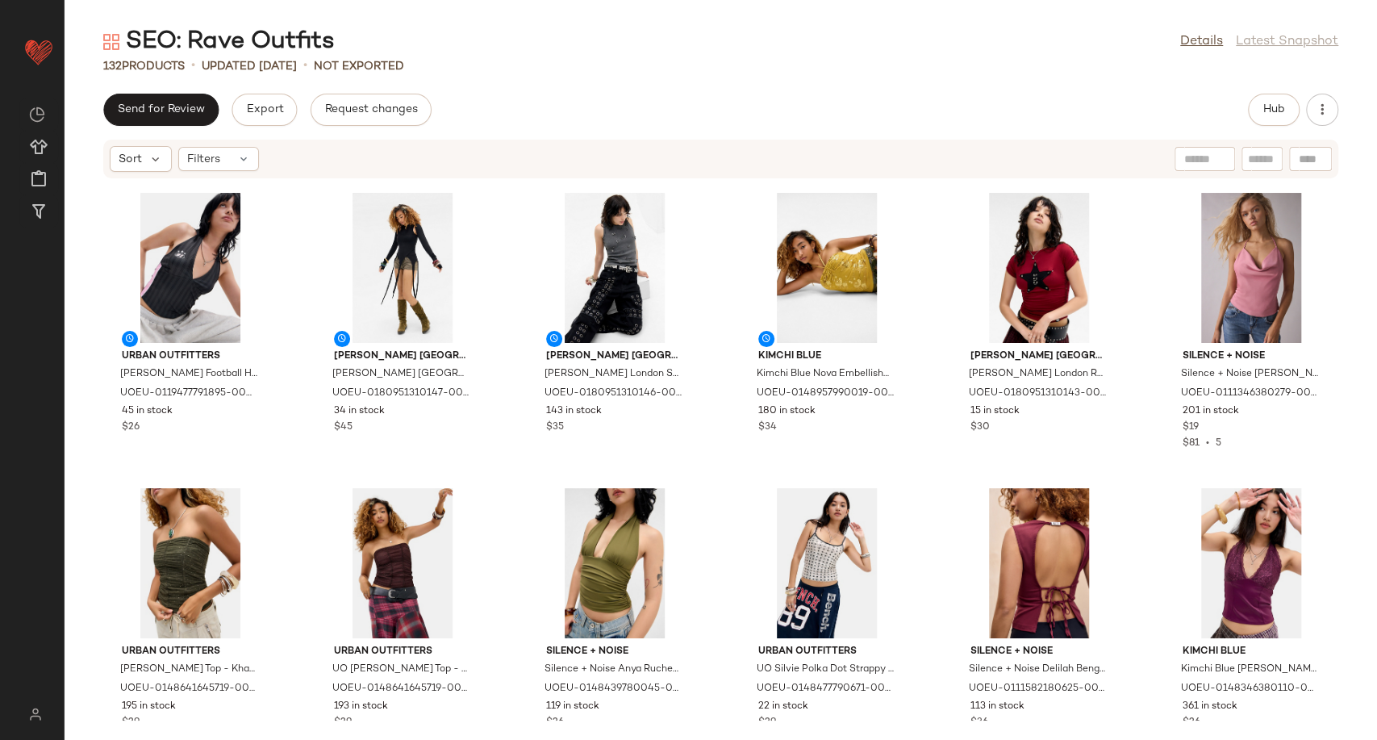
scroll to position [1676, 0]
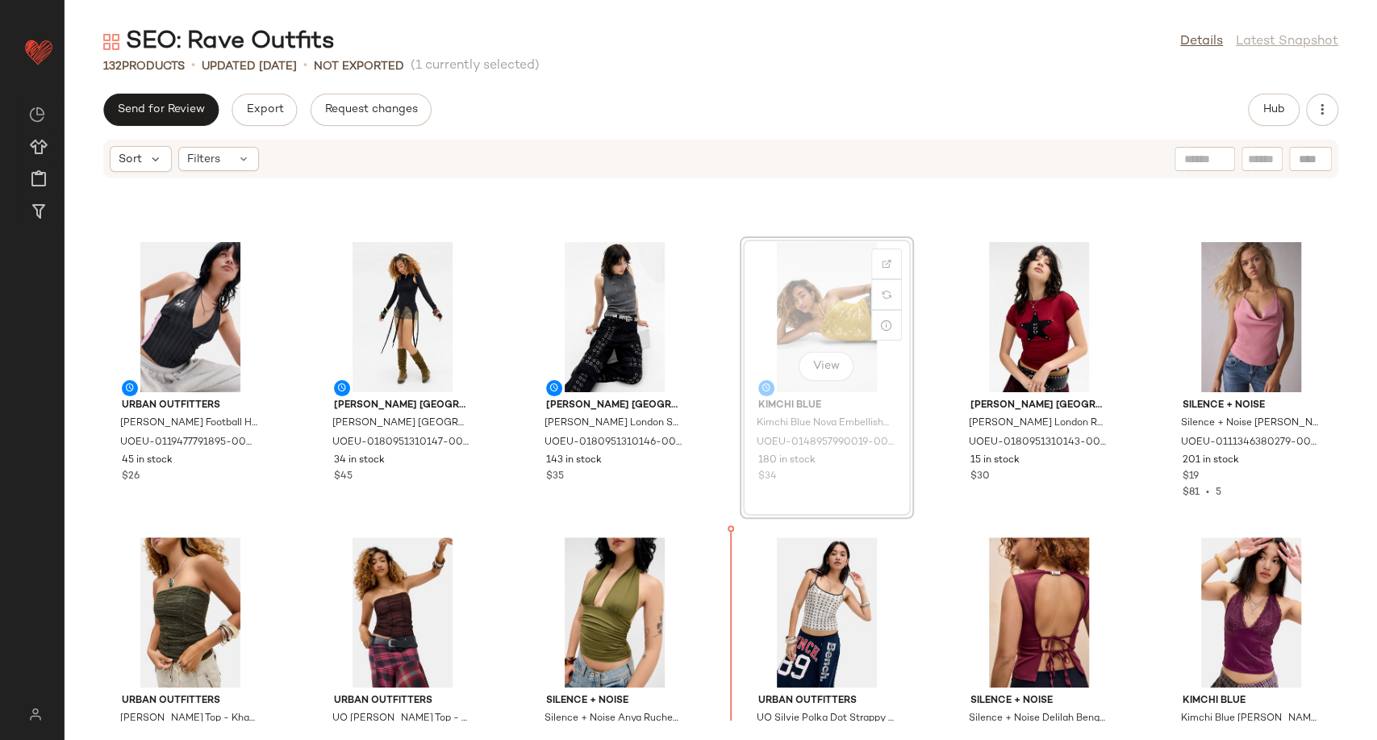
scroll to position [1562, 0]
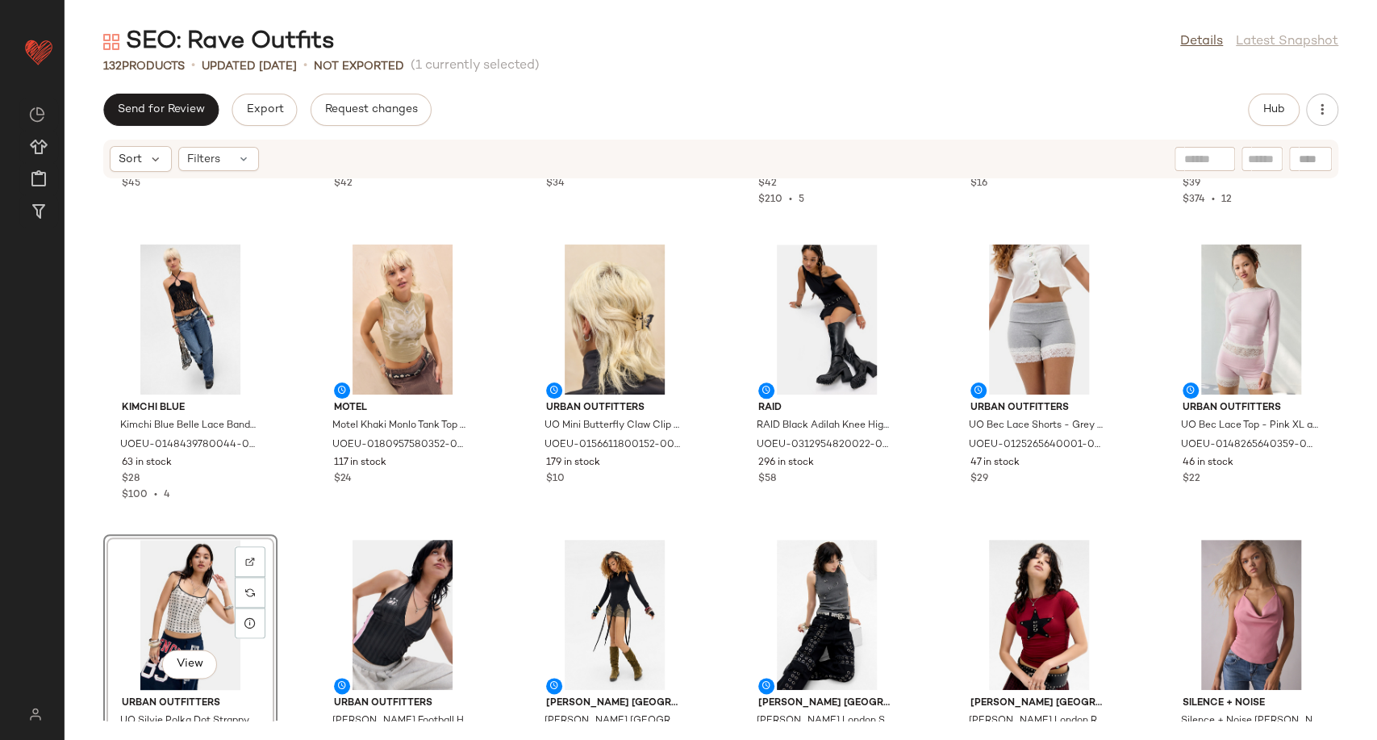
scroll to position [1140, 0]
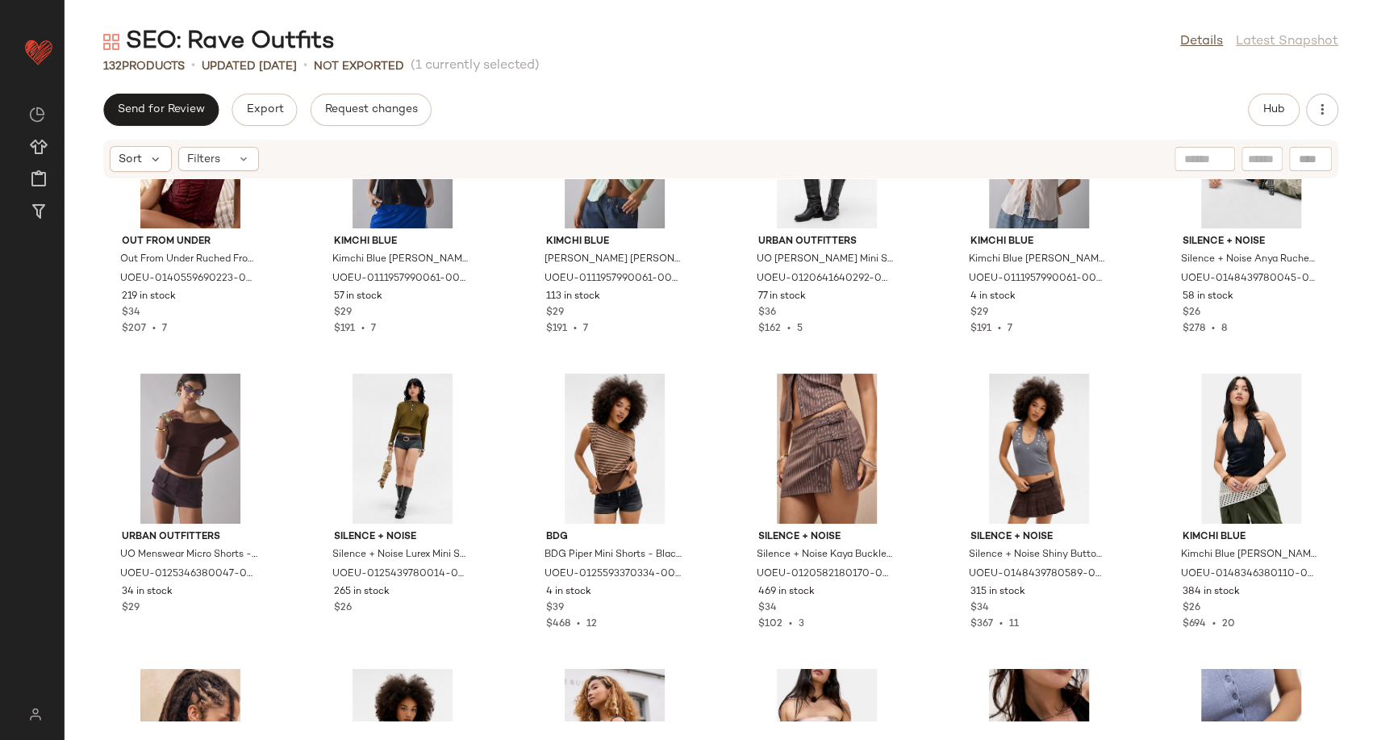
scroll to position [2664, 0]
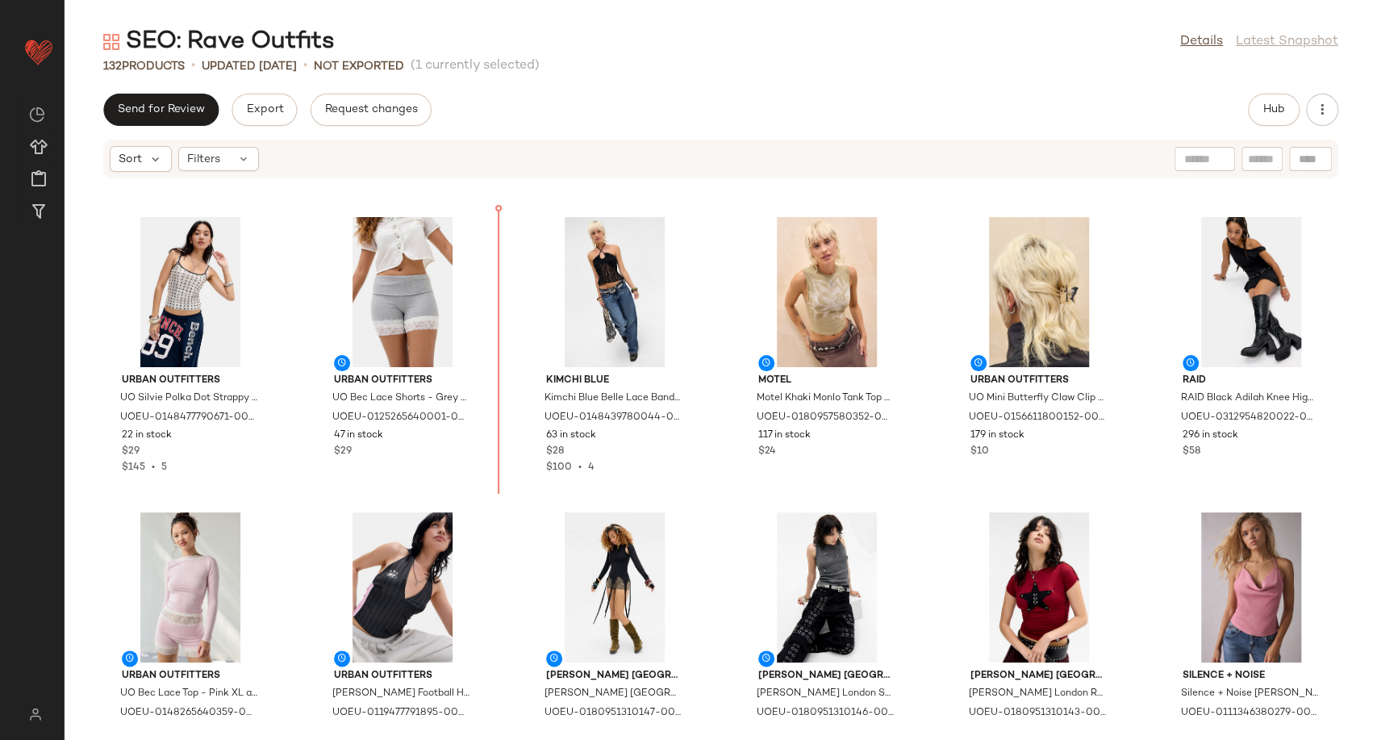
scroll to position [1134, 0]
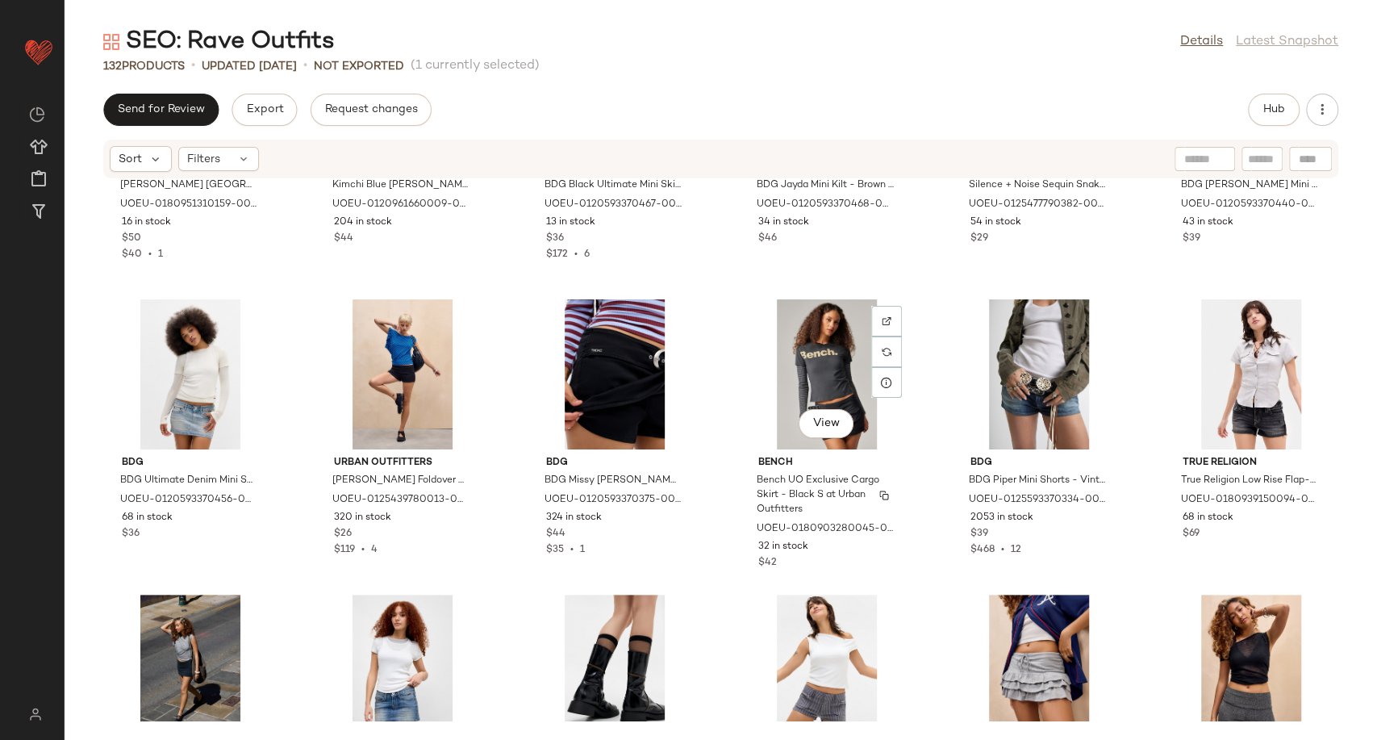
scroll to position [4362, 0]
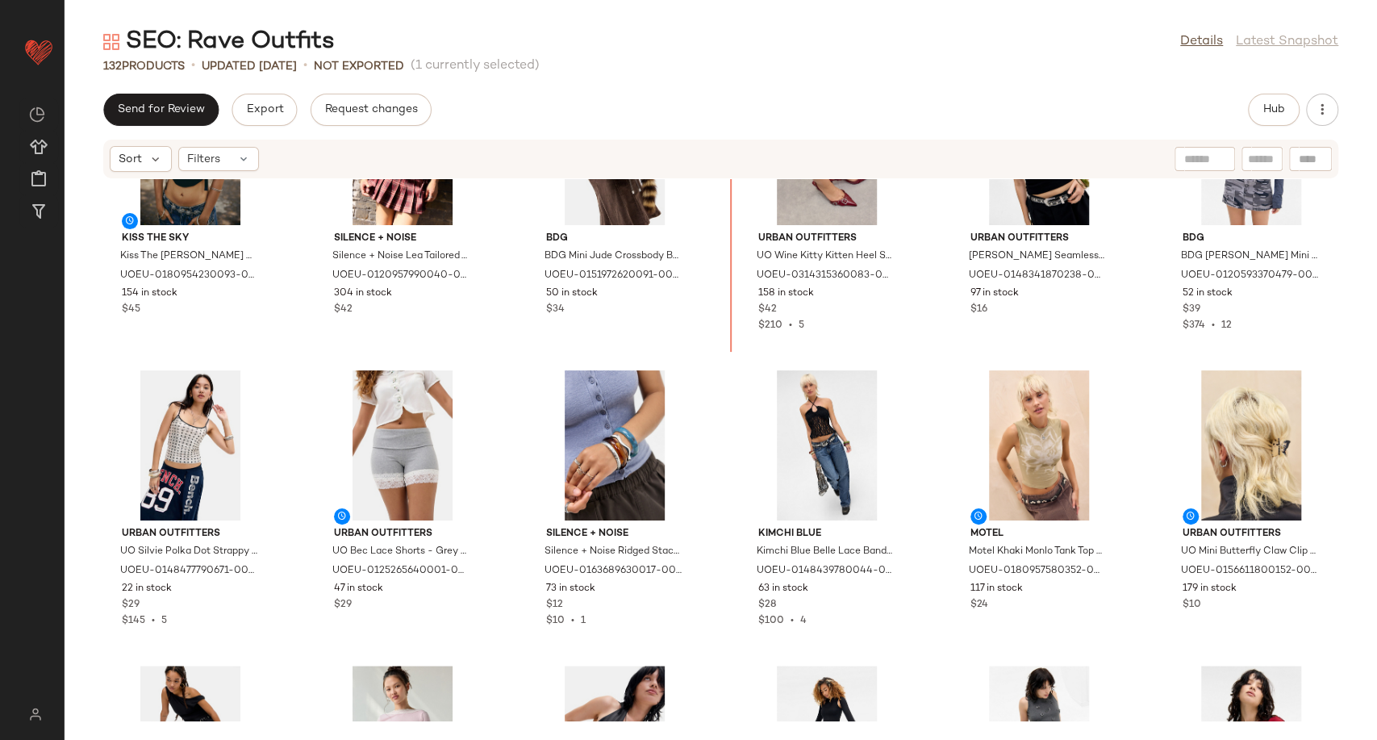
scroll to position [1009, 0]
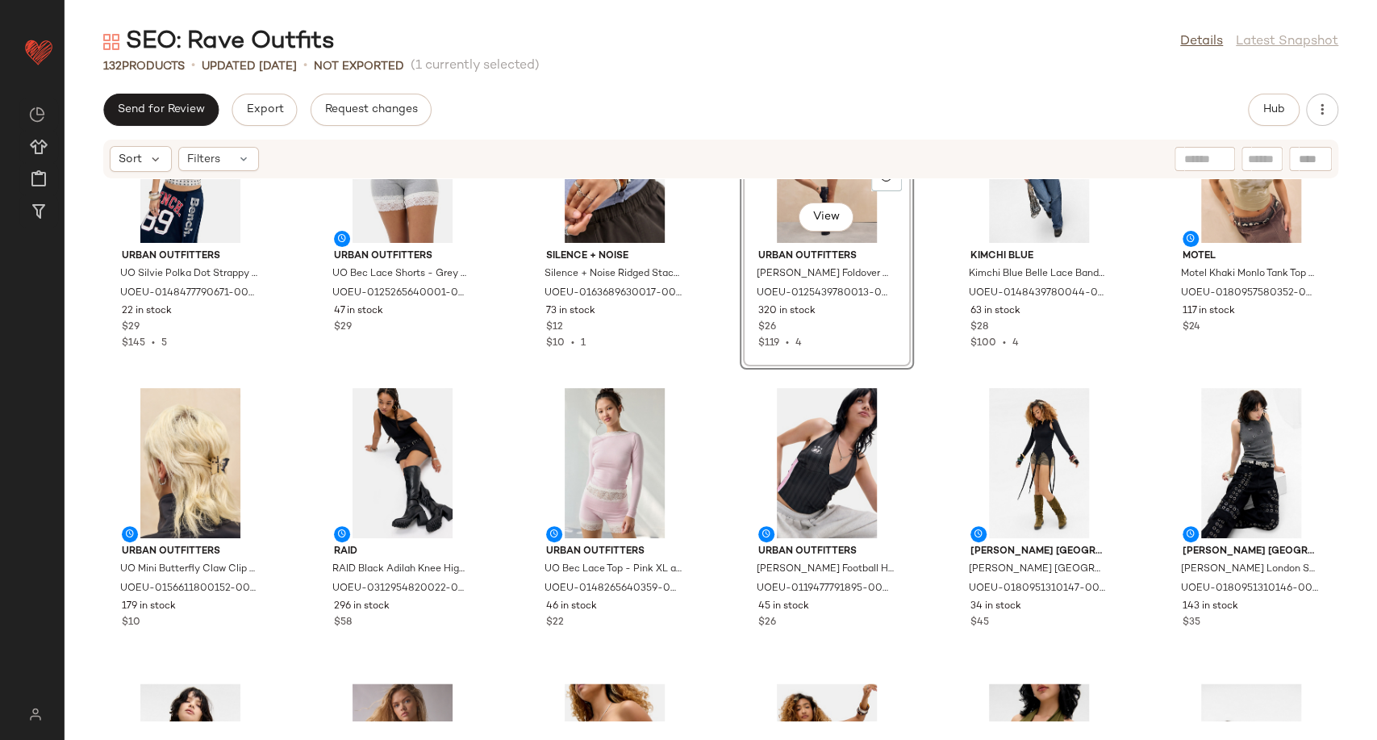
scroll to position [1099, 0]
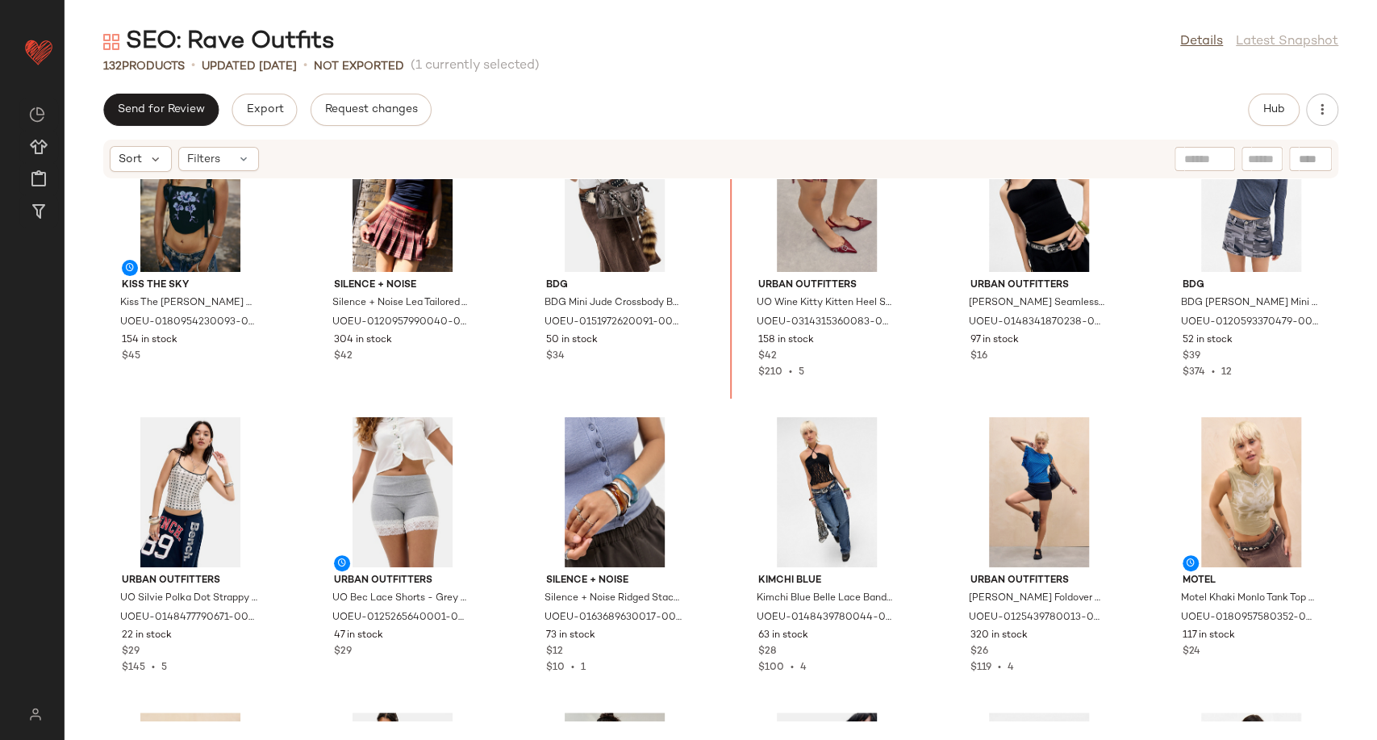
scroll to position [962, 0]
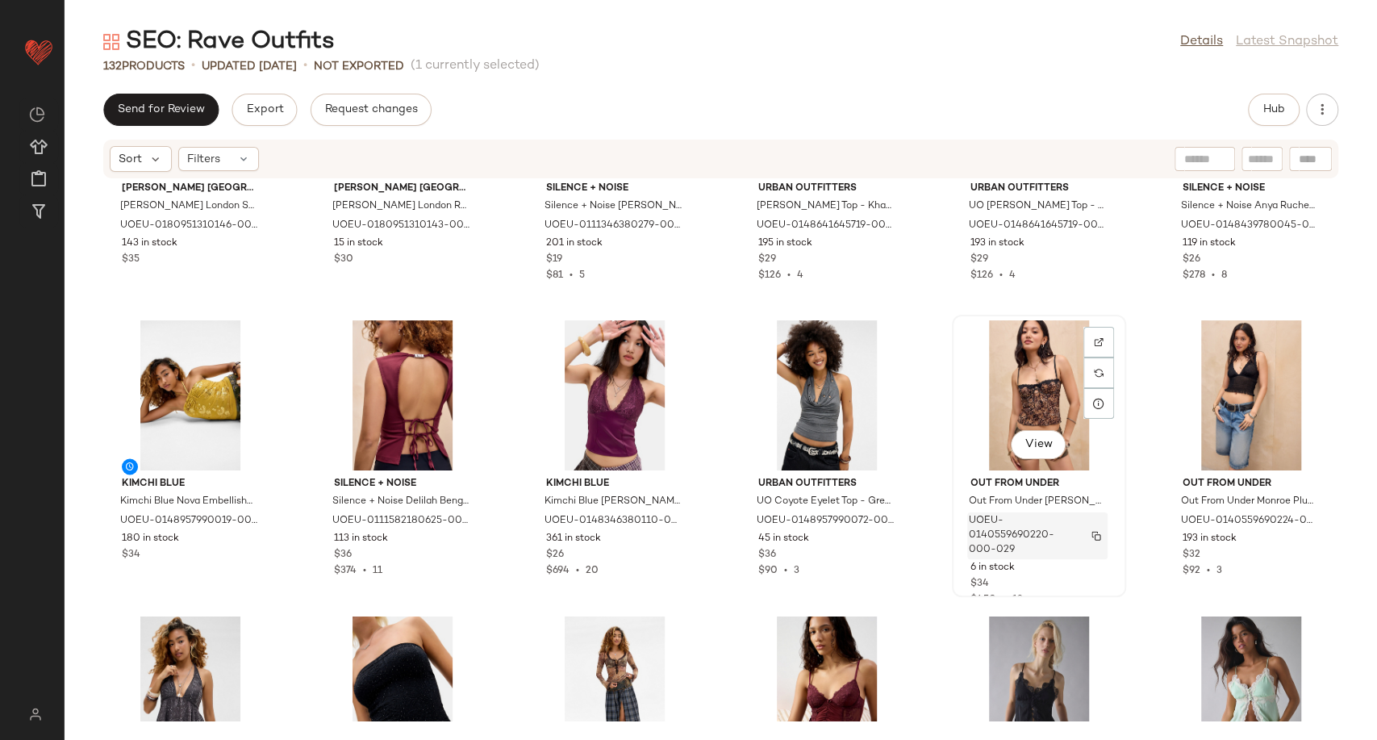
scroll to position [2395, 0]
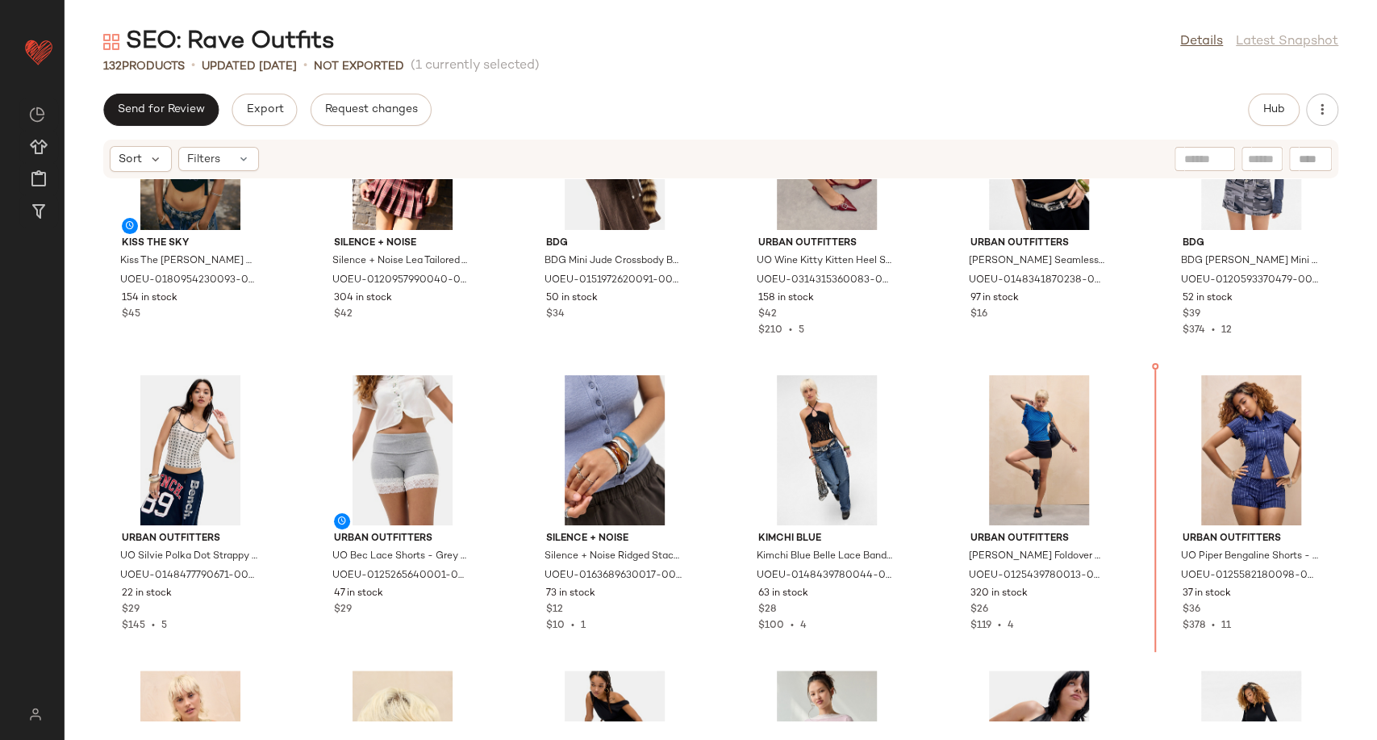
scroll to position [1007, 0]
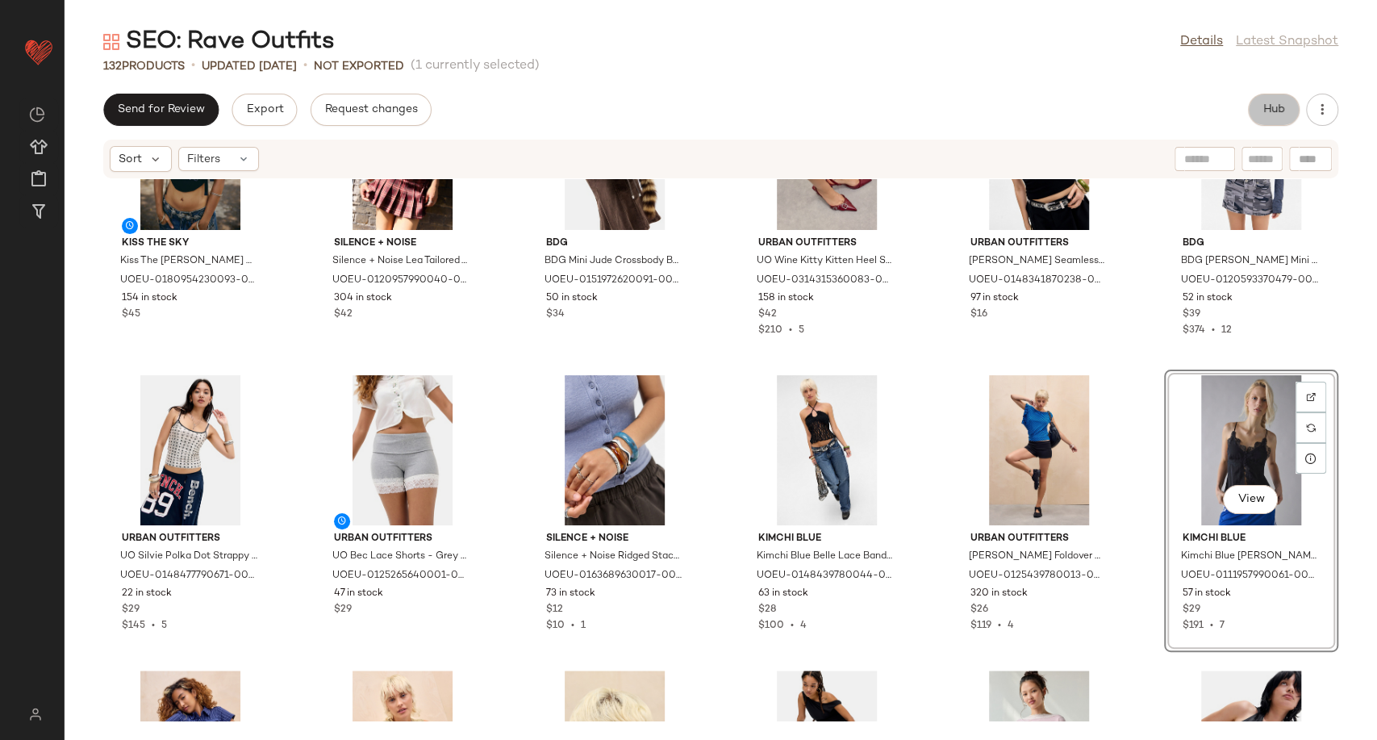
click at [1279, 109] on span "Hub" at bounding box center [1274, 109] width 23 height 13
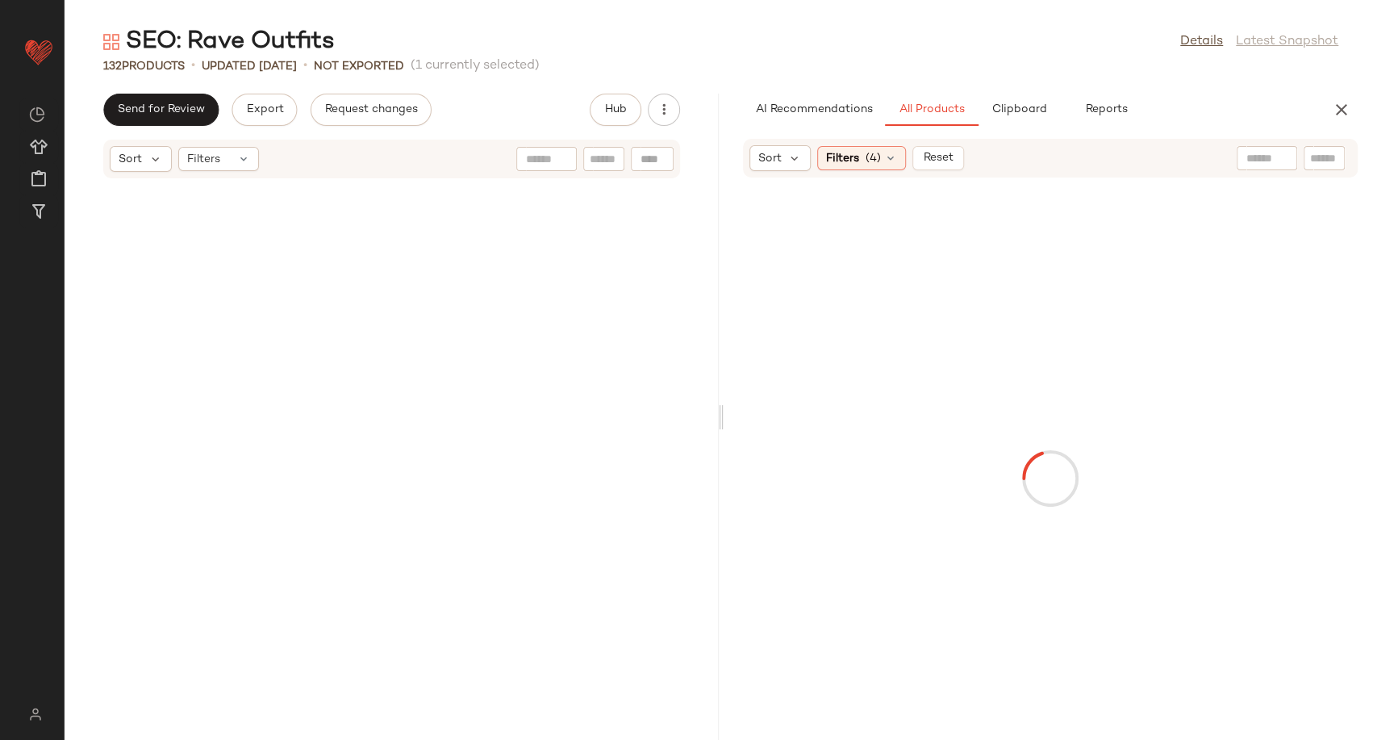
scroll to position [1772, 0]
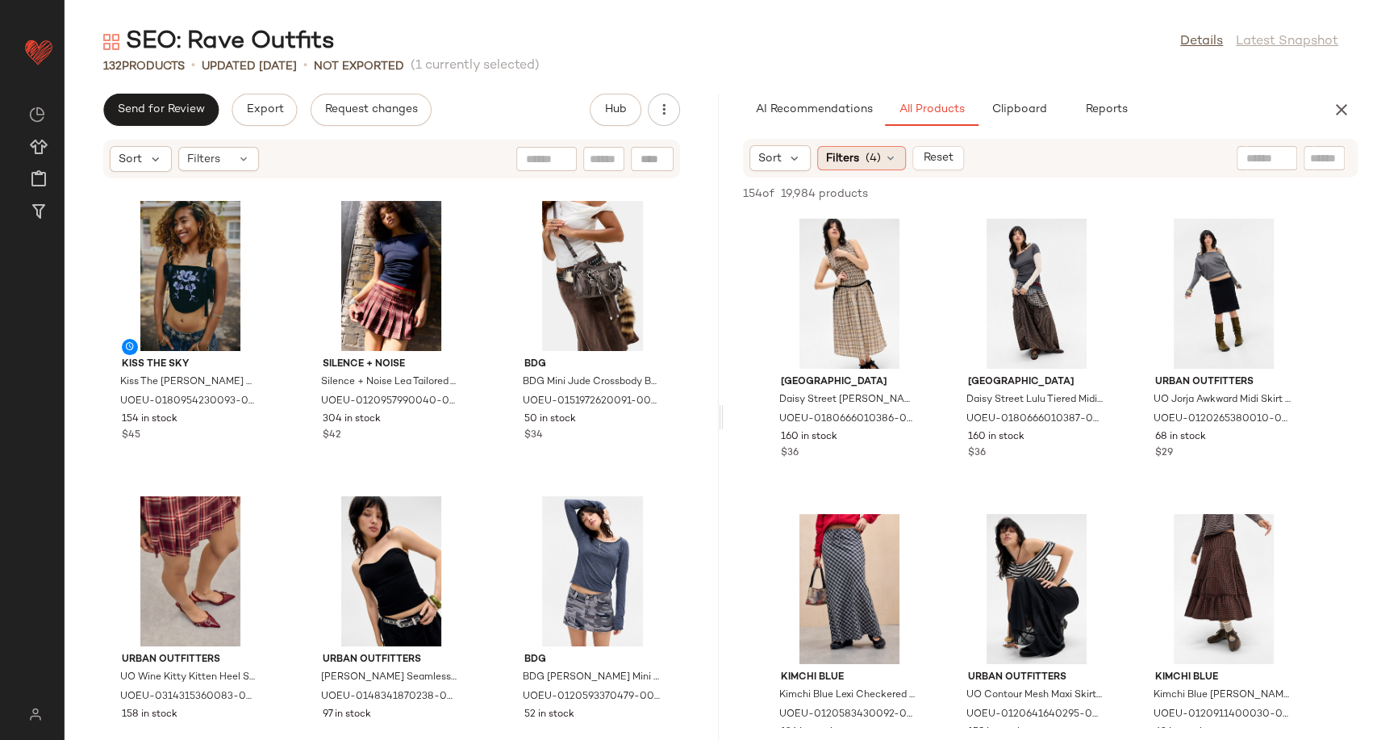
click at [893, 155] on icon at bounding box center [890, 158] width 13 height 13
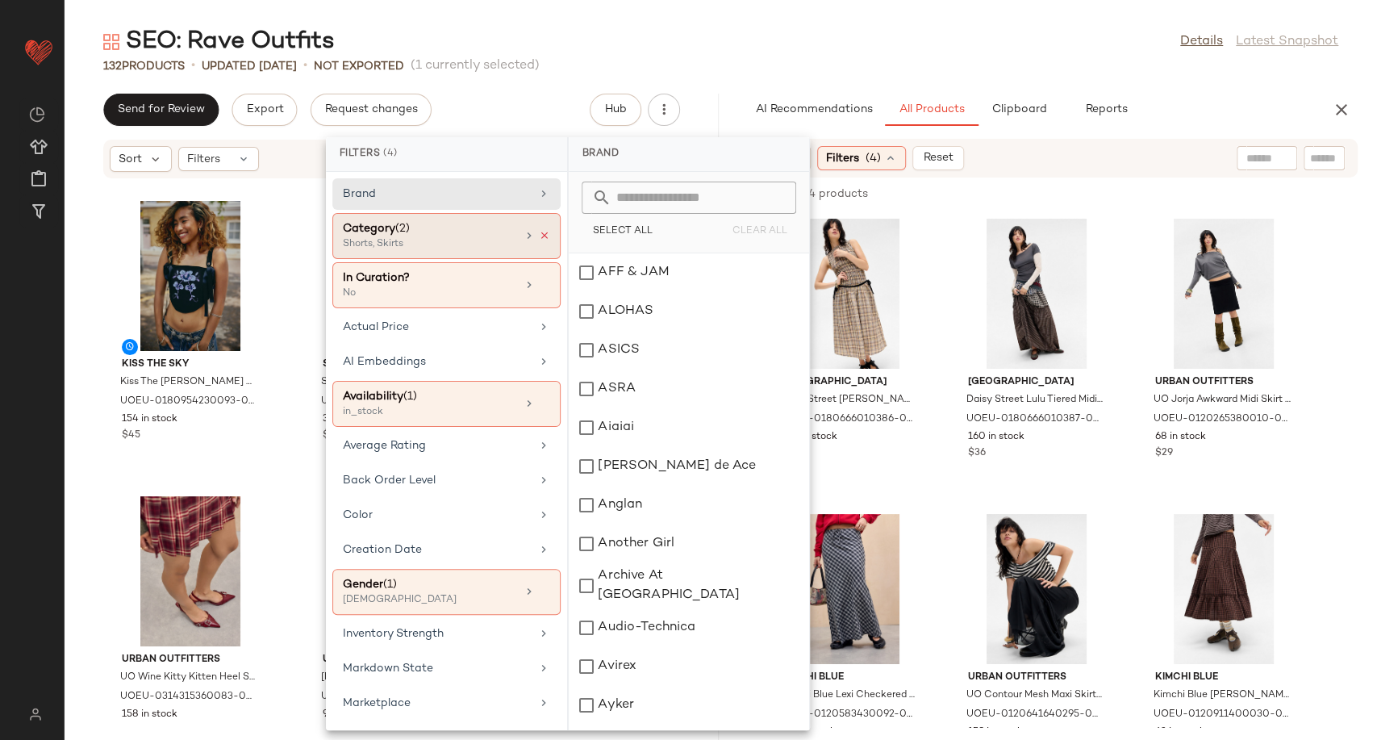
click at [540, 236] on icon at bounding box center [544, 235] width 11 height 11
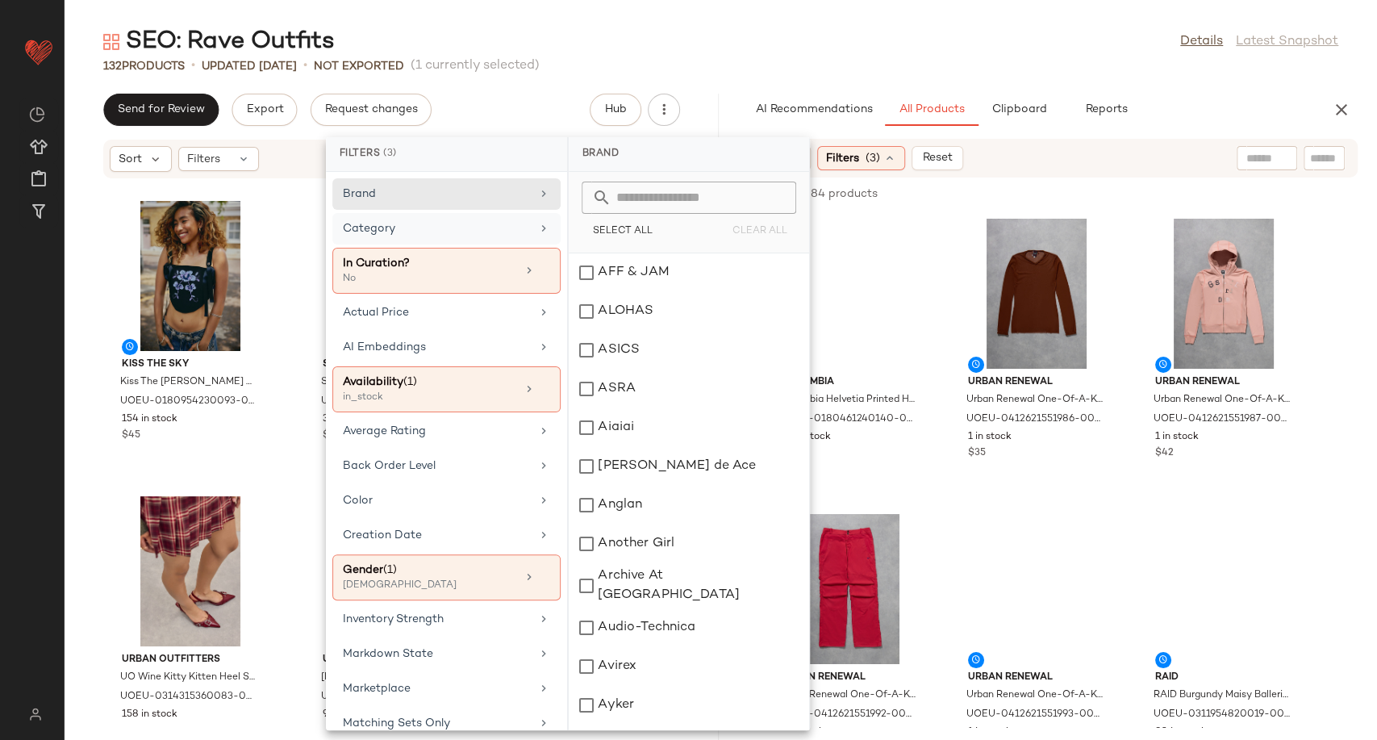
click at [413, 234] on div "Category" at bounding box center [437, 228] width 188 height 17
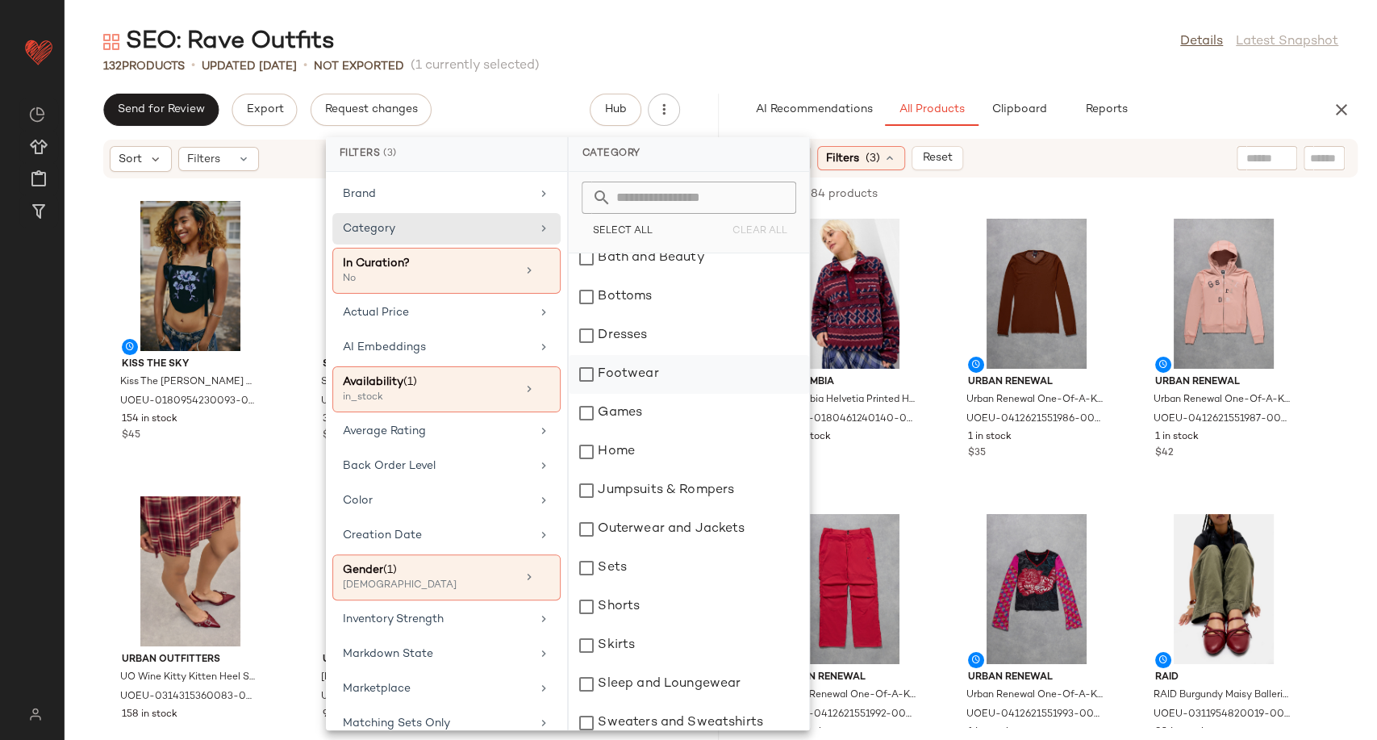
scroll to position [336, 0]
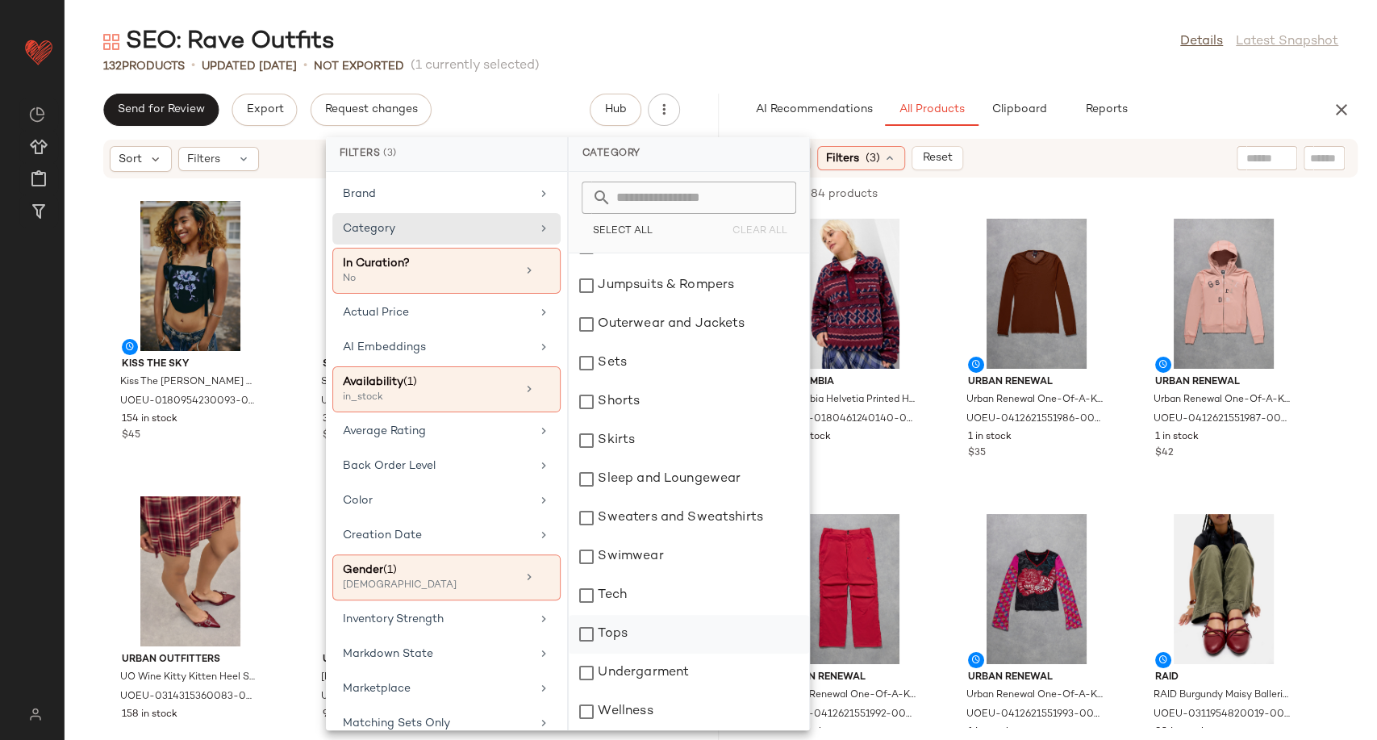
click at [629, 634] on div "Tops" at bounding box center [689, 634] width 240 height 39
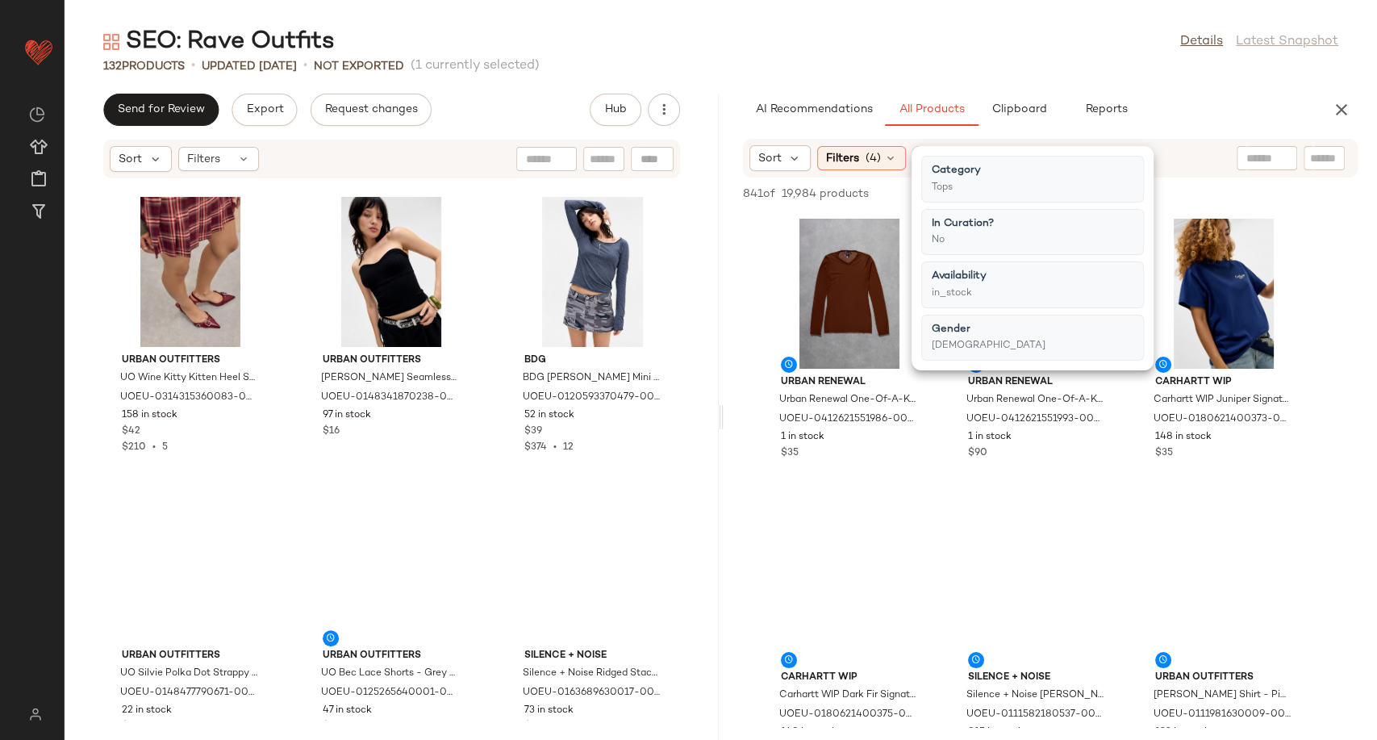
scroll to position [2130, 0]
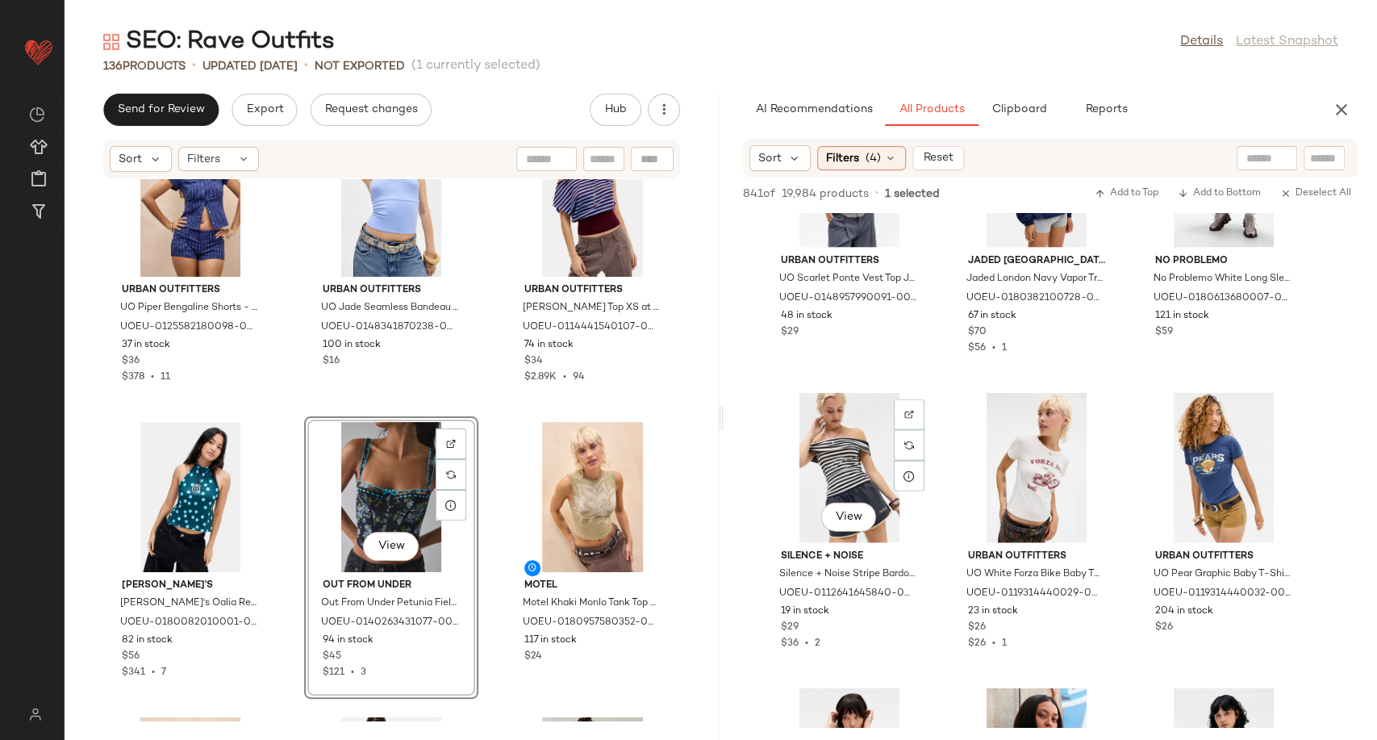
scroll to position [18878, 0]
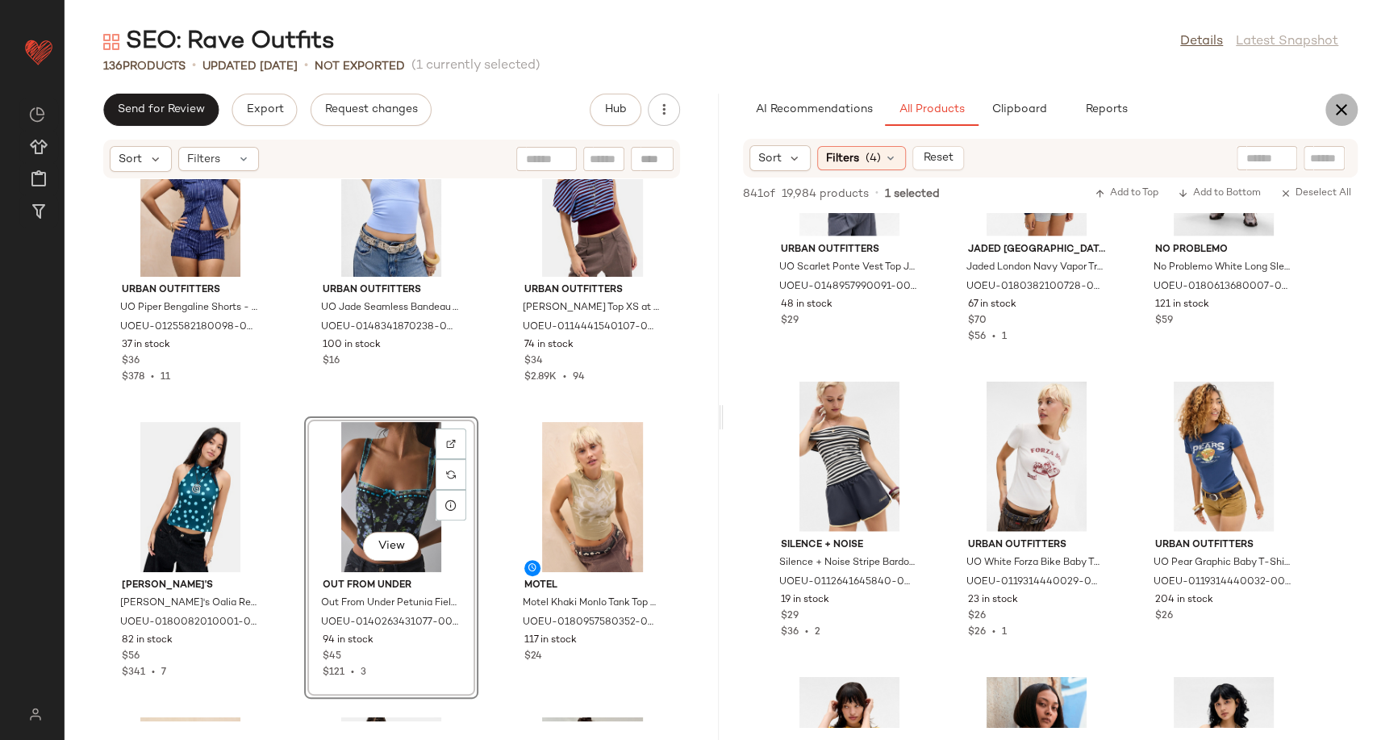
click at [1353, 107] on button "button" at bounding box center [1342, 110] width 32 height 32
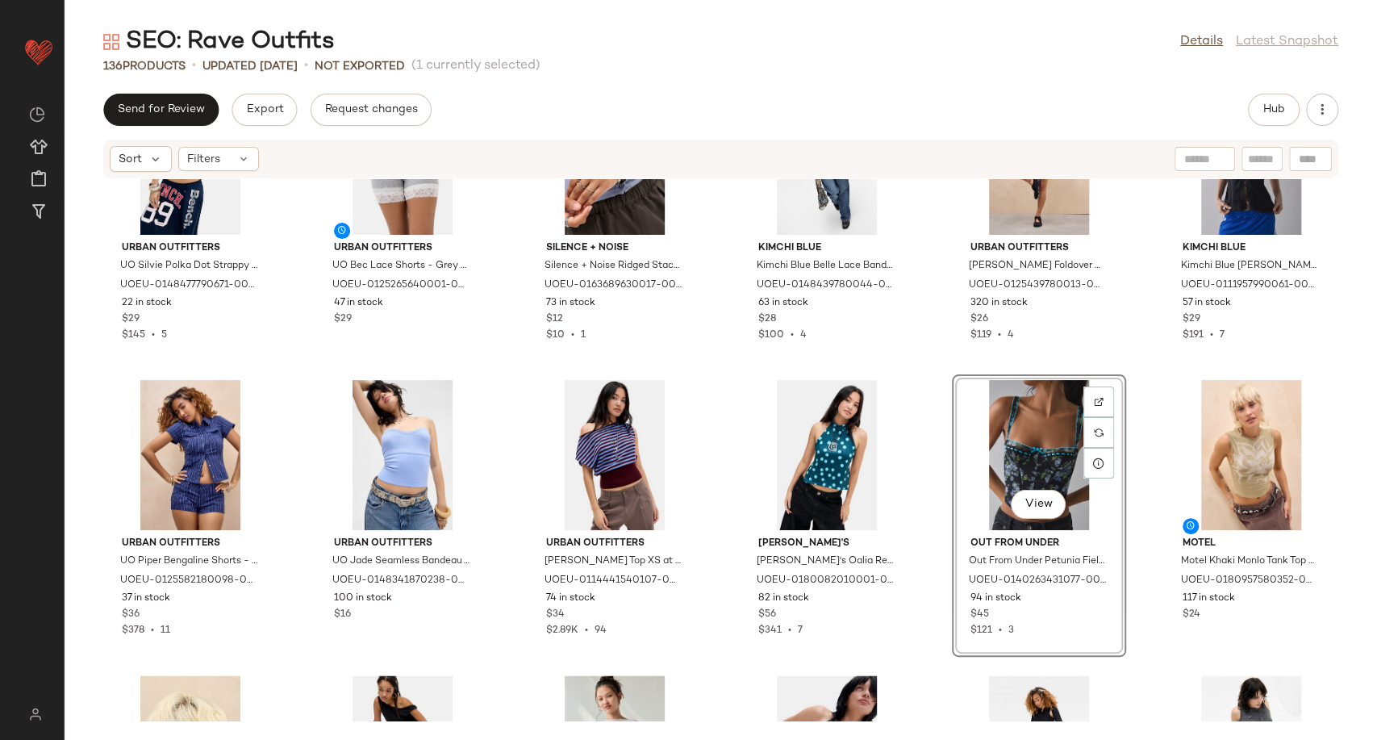
scroll to position [1656, 0]
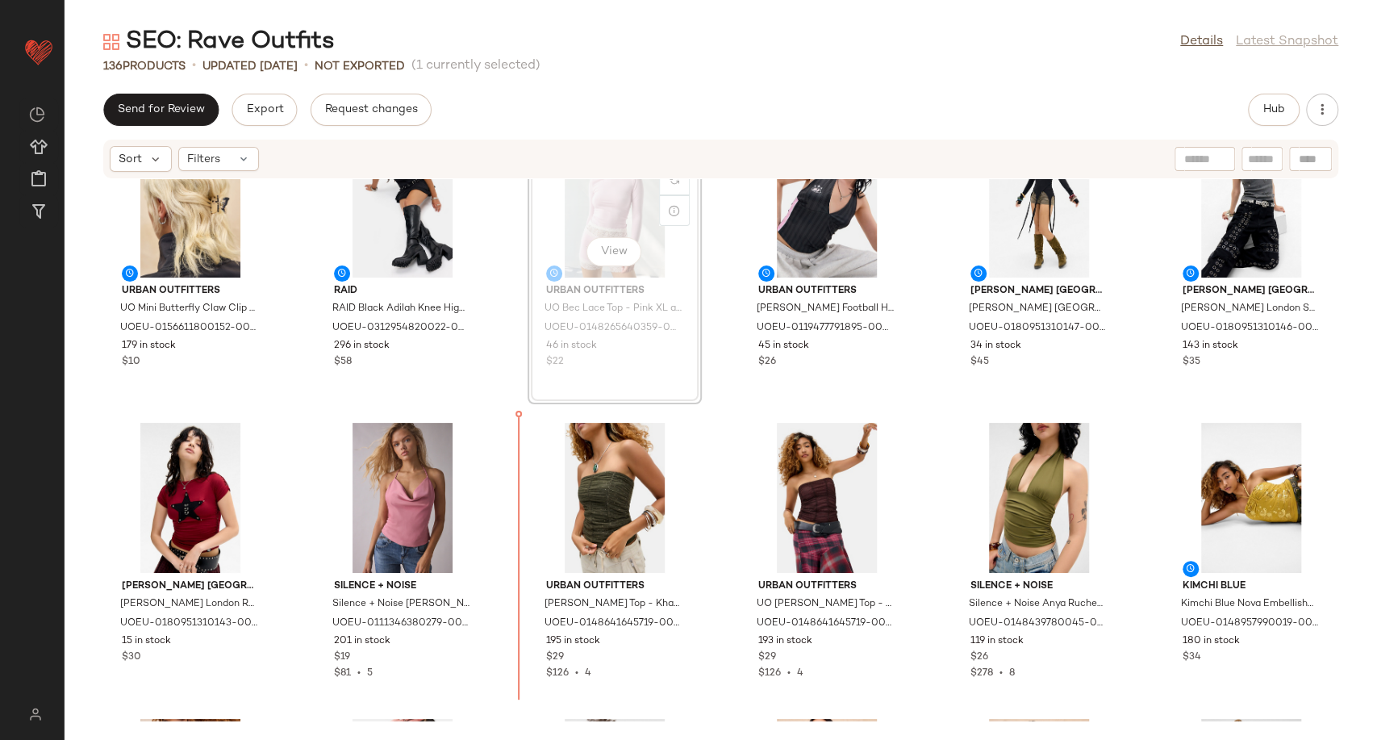
scroll to position [1906, 0]
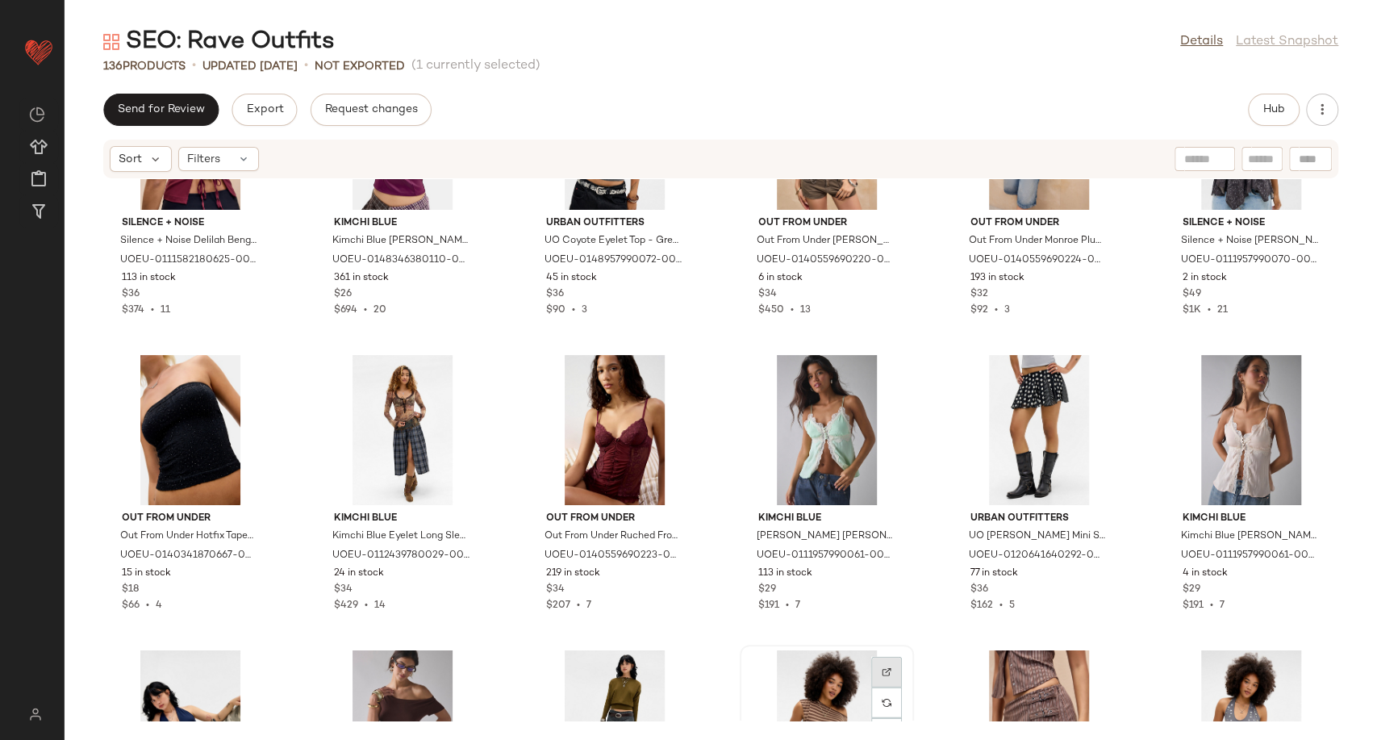
scroll to position [2354, 0]
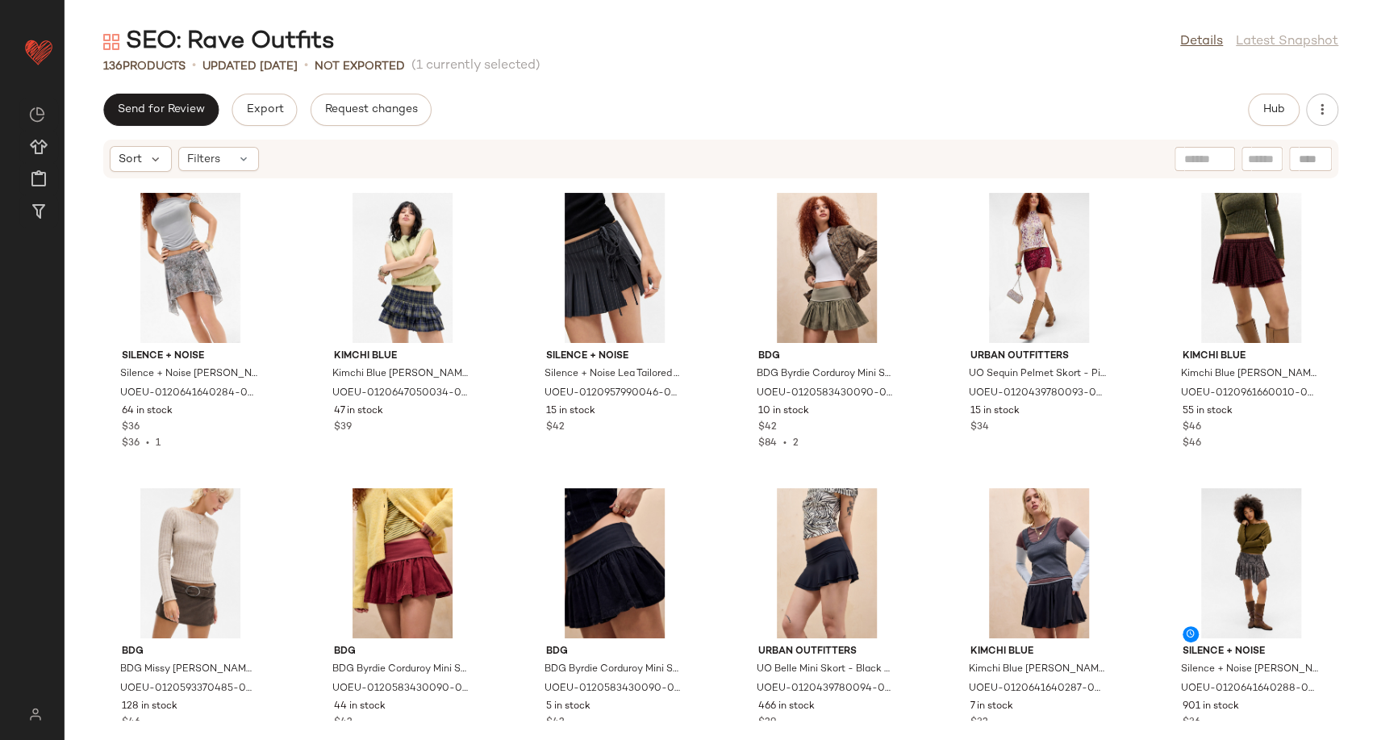
scroll to position [5450, 0]
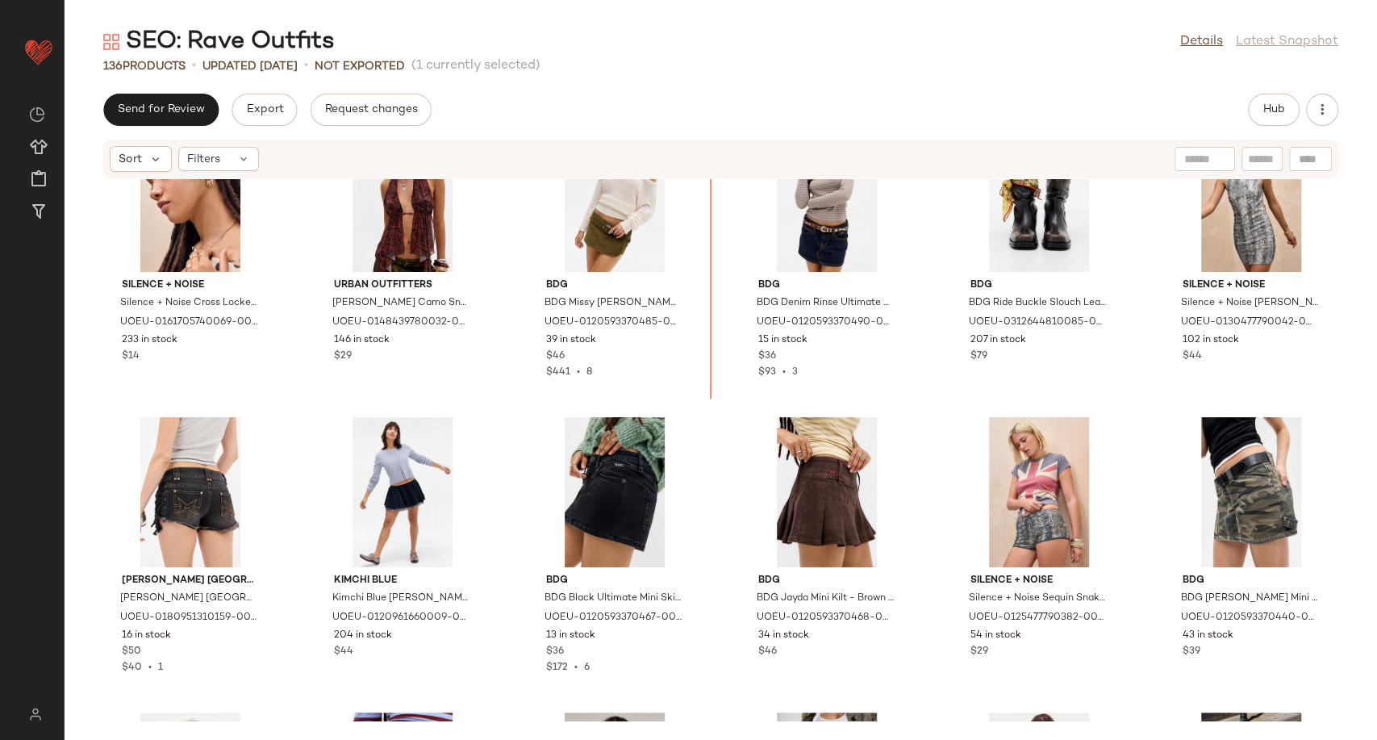
scroll to position [4209, 0]
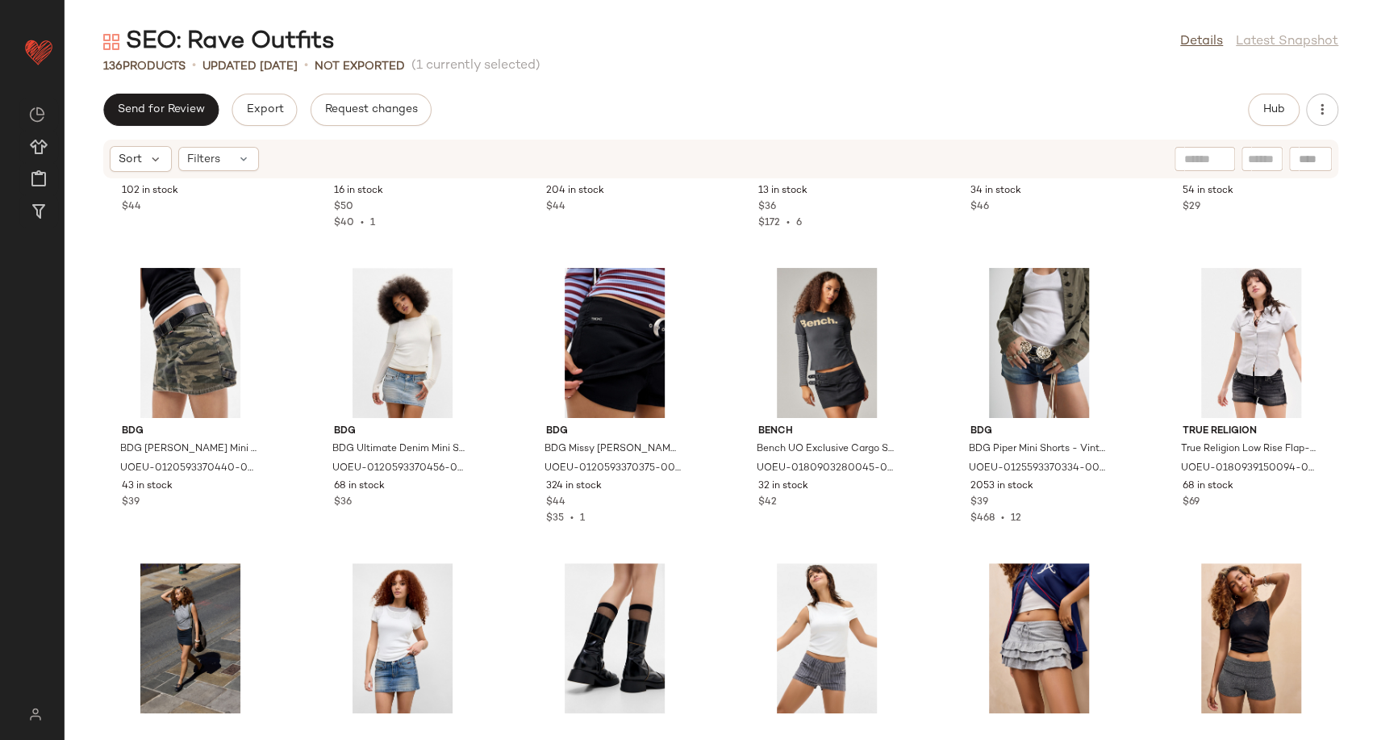
scroll to position [4299, 0]
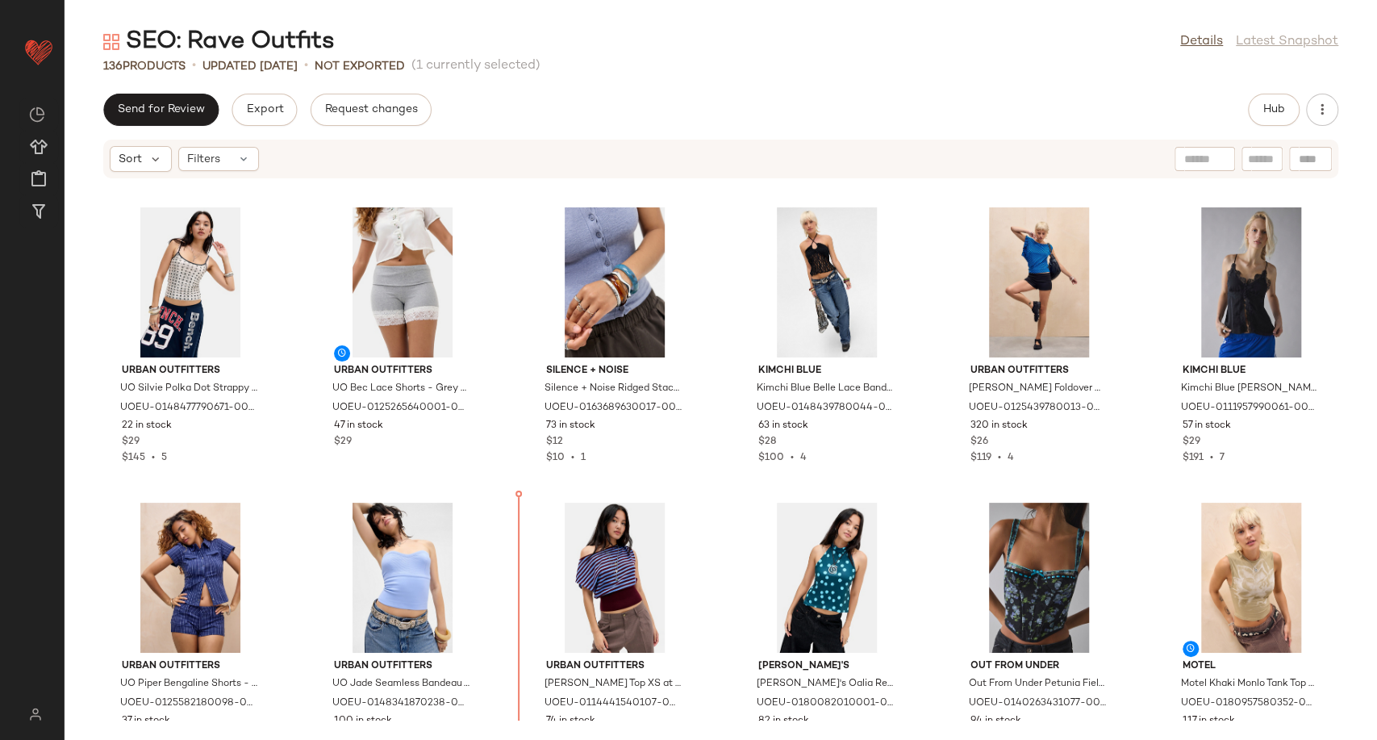
scroll to position [1197, 0]
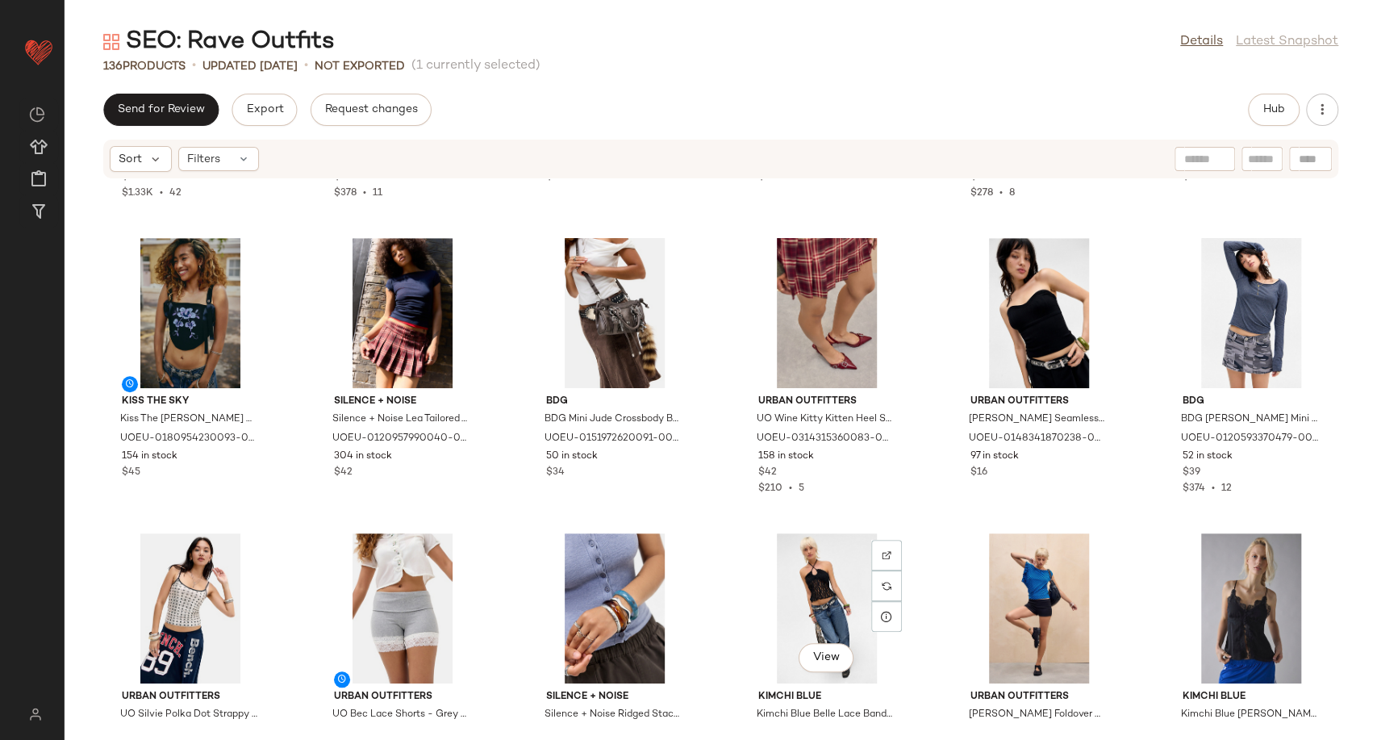
scroll to position [839, 0]
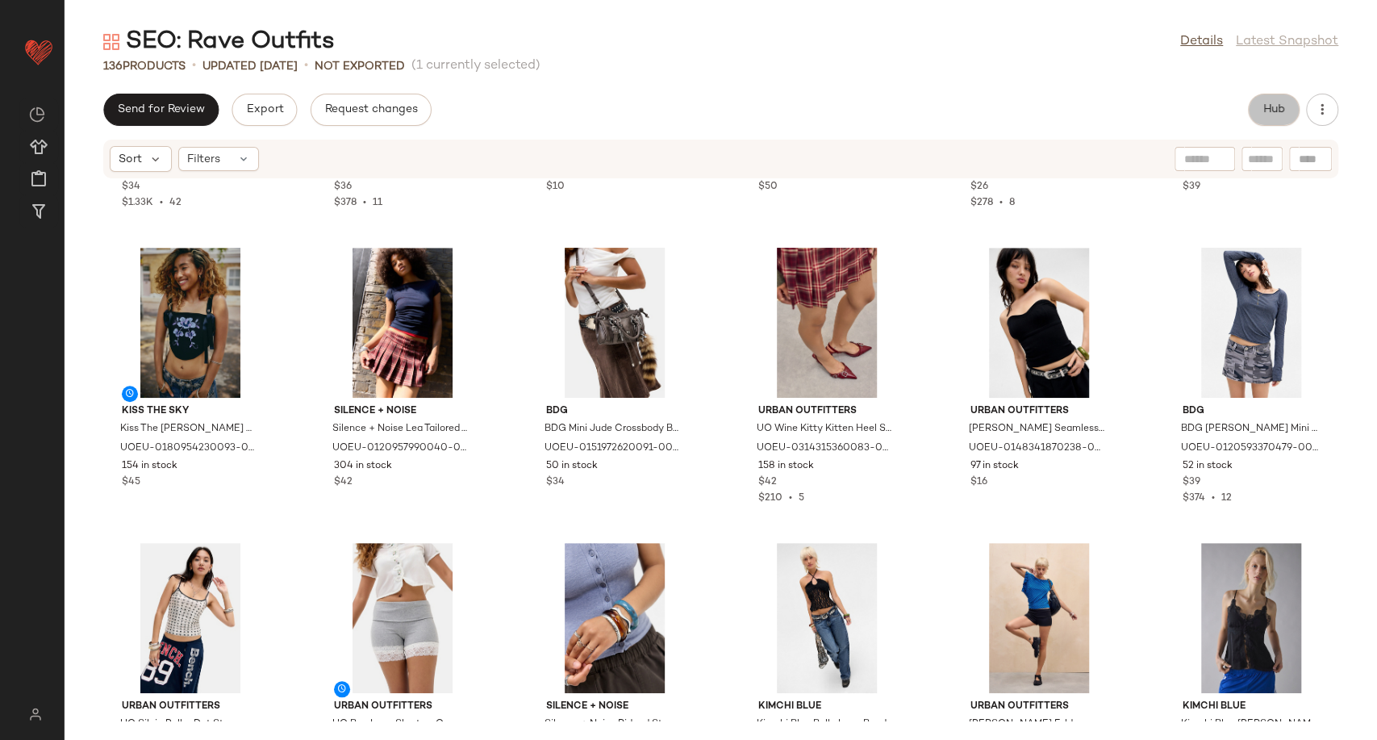
click at [1266, 112] on span "Hub" at bounding box center [1274, 109] width 23 height 13
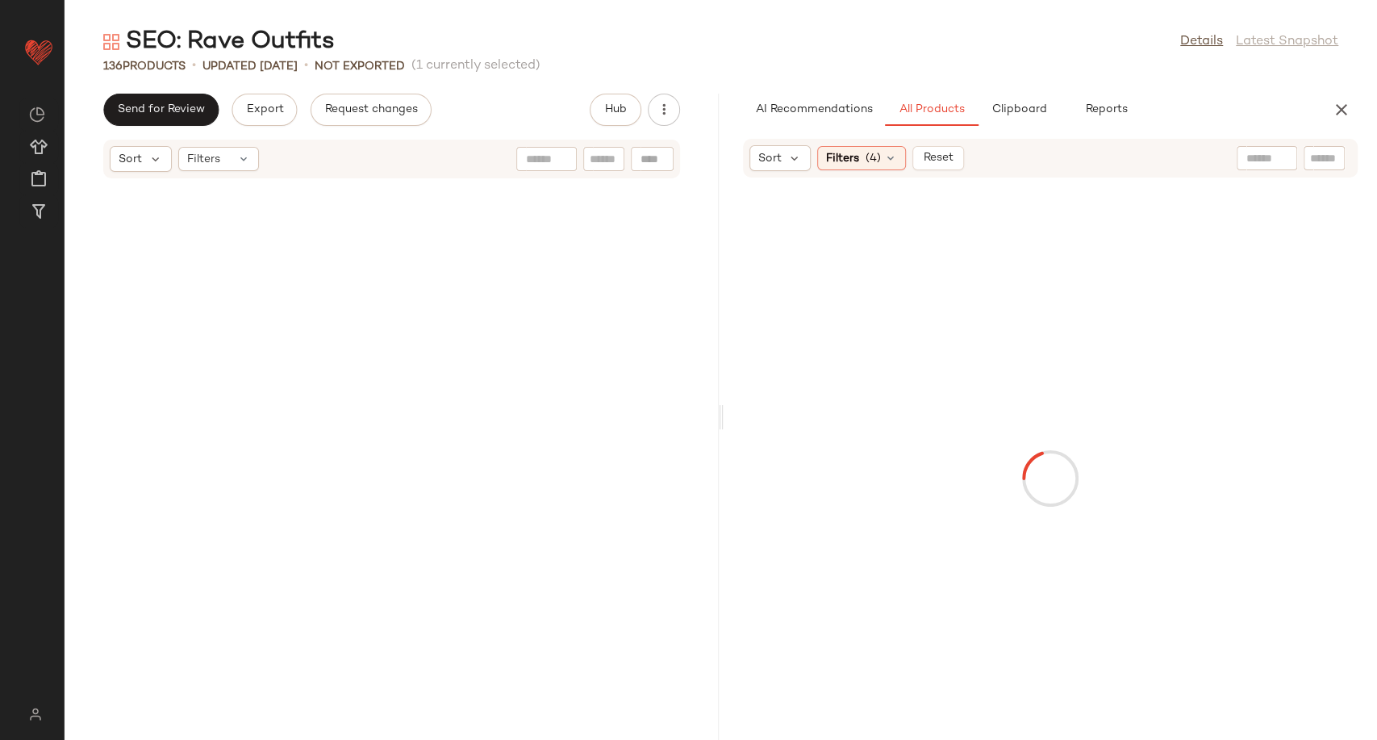
scroll to position [1772, 0]
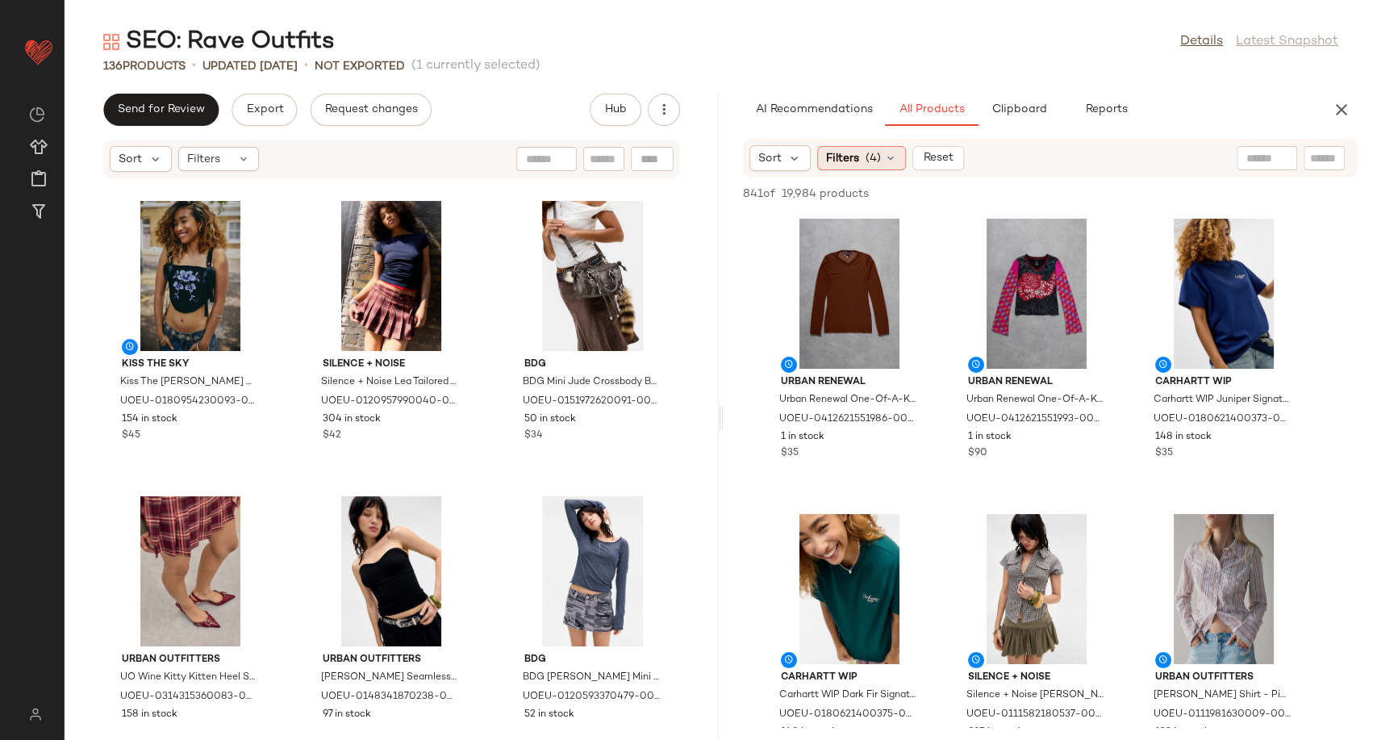
click at [897, 161] on div "Filters (4)" at bounding box center [861, 158] width 89 height 24
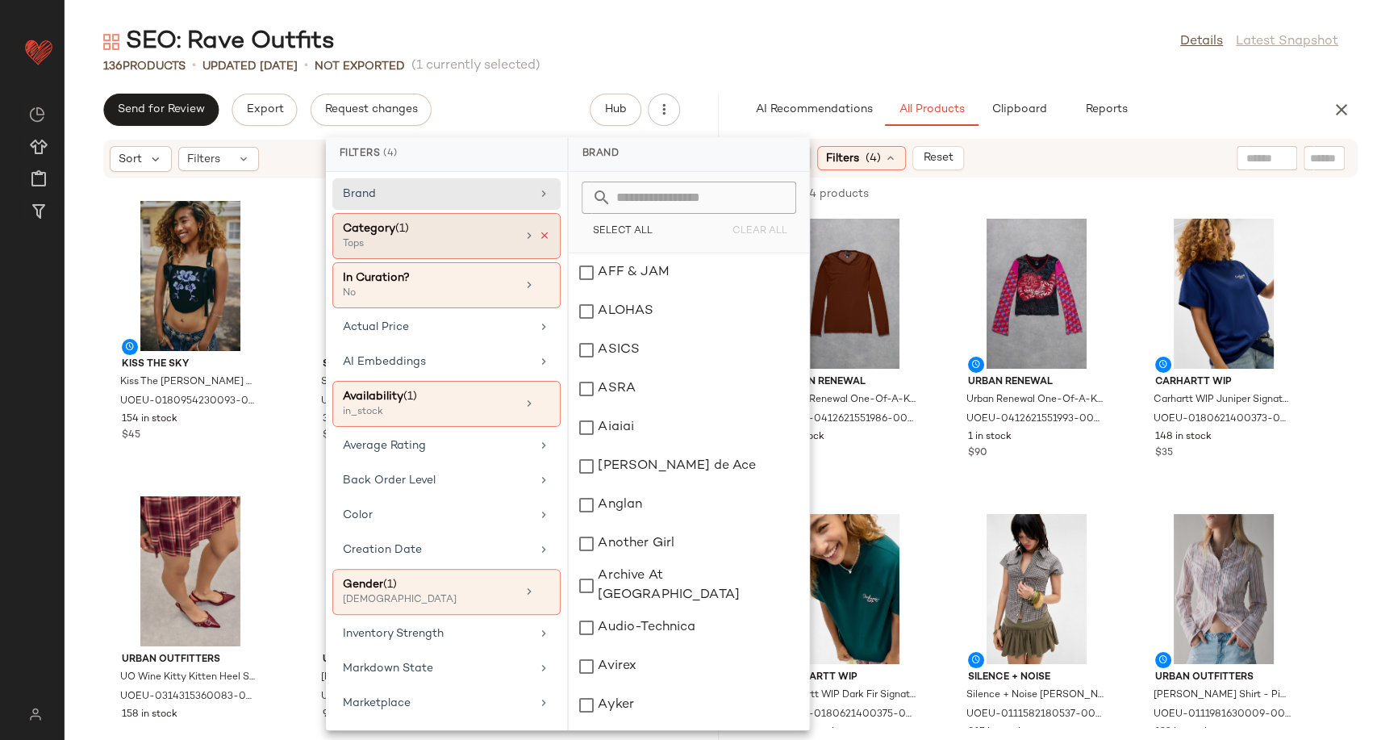
click at [541, 234] on icon at bounding box center [544, 235] width 11 height 11
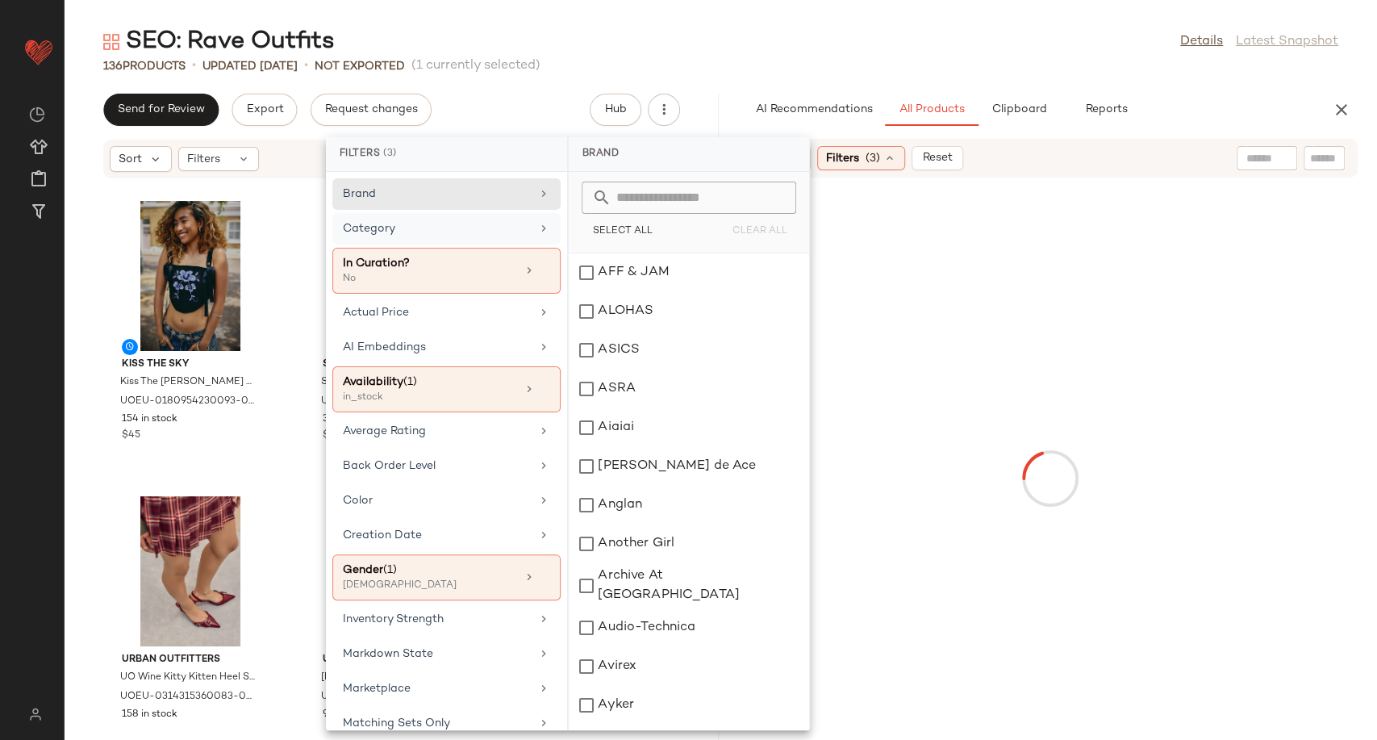
click at [511, 232] on div "Category" at bounding box center [437, 228] width 188 height 17
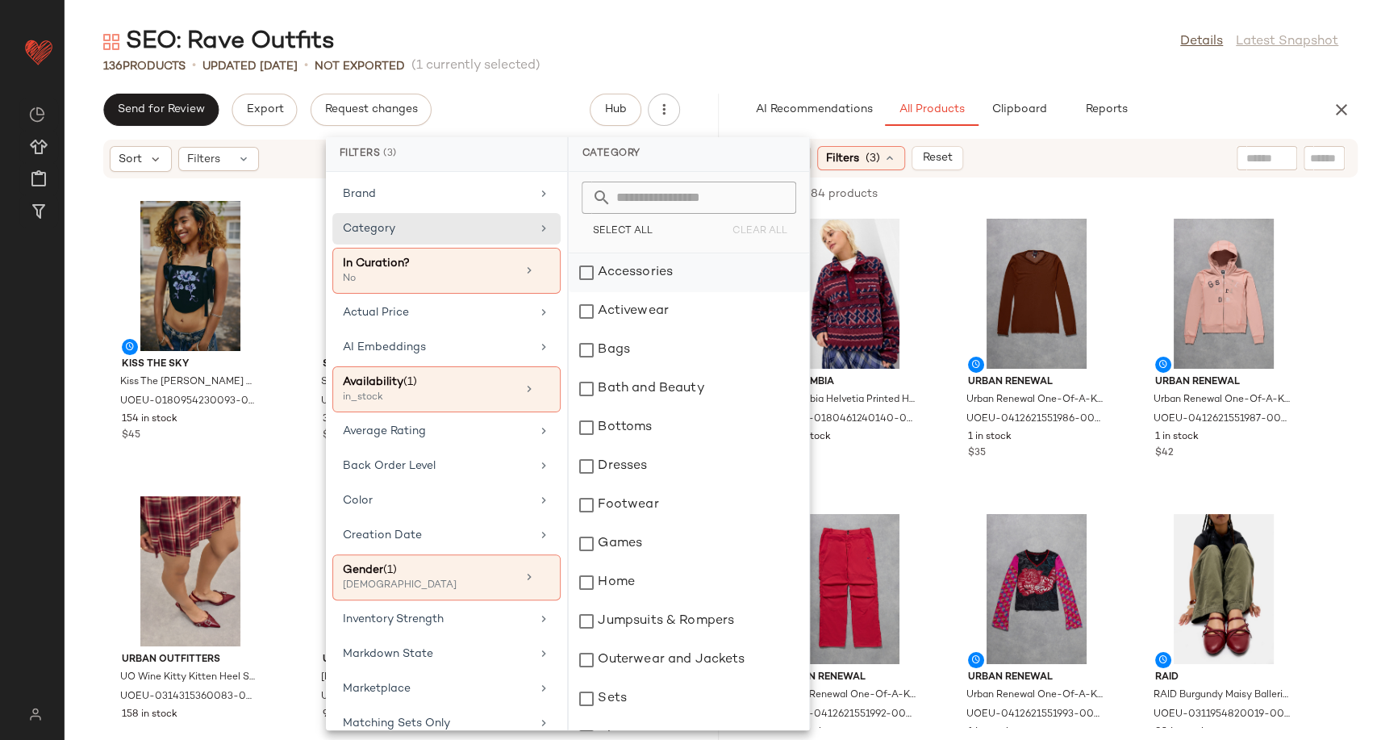
click at [639, 268] on div "Accessories" at bounding box center [689, 272] width 240 height 39
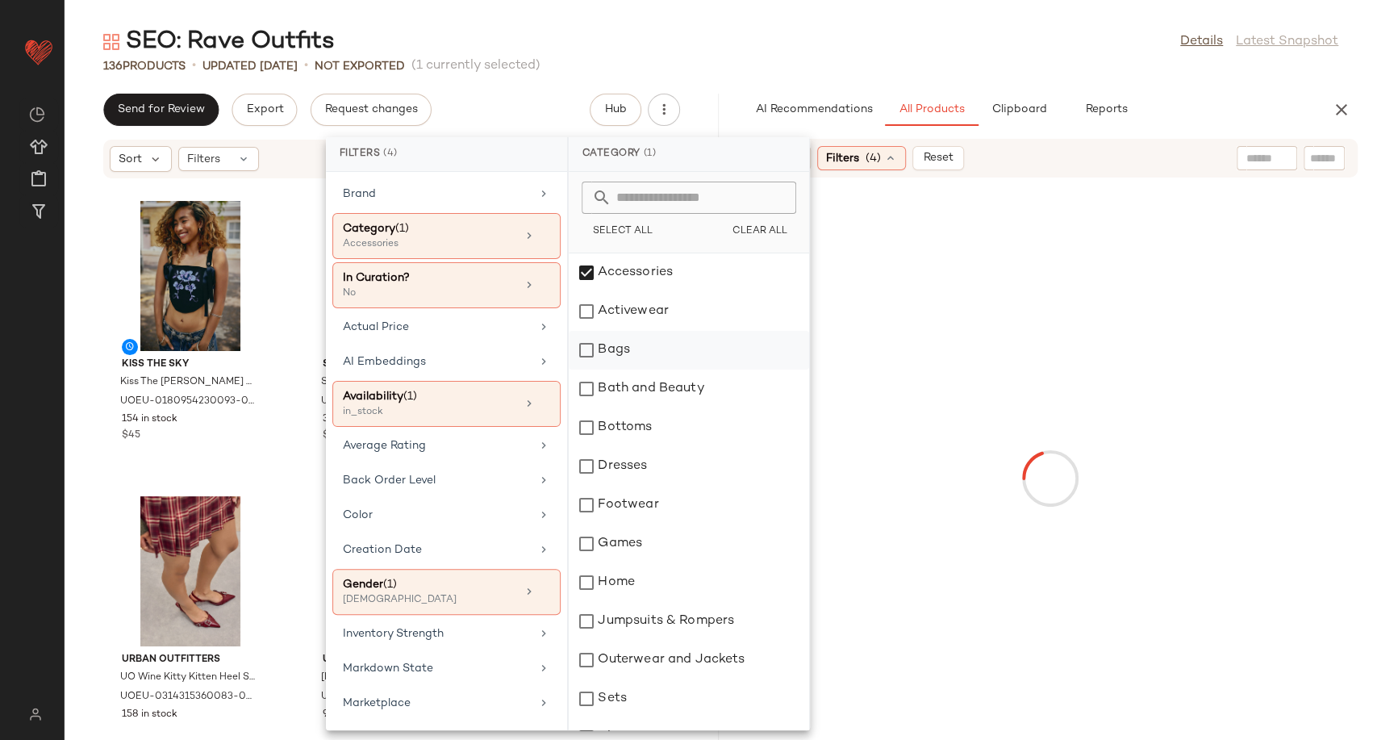
click at [631, 353] on div "Bags" at bounding box center [689, 350] width 240 height 39
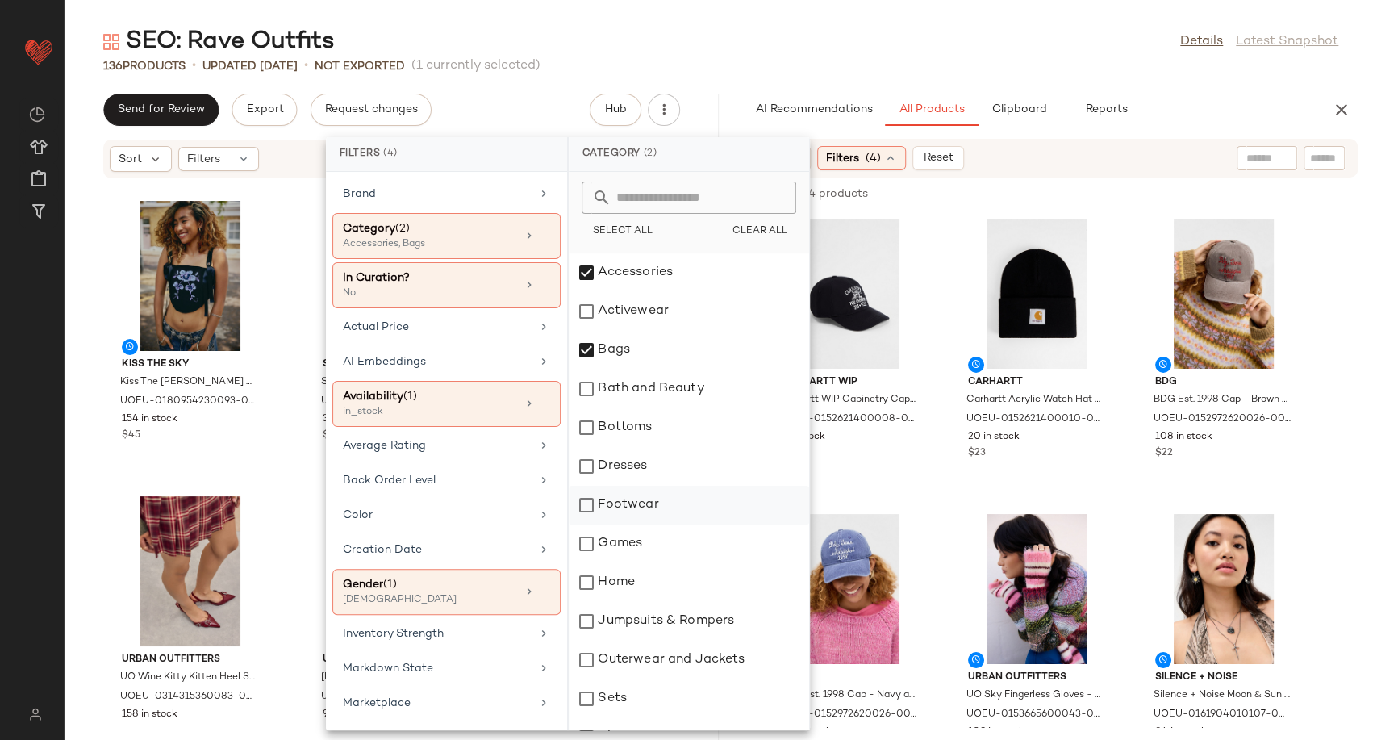
click at [631, 501] on div "Footwear" at bounding box center [689, 505] width 240 height 39
click at [934, 490] on div "View Carhartt WIP Carhartt WIP Cabinetry Cap - Black at Urban Outfitters UOEU-0…" at bounding box center [849, 354] width 174 height 282
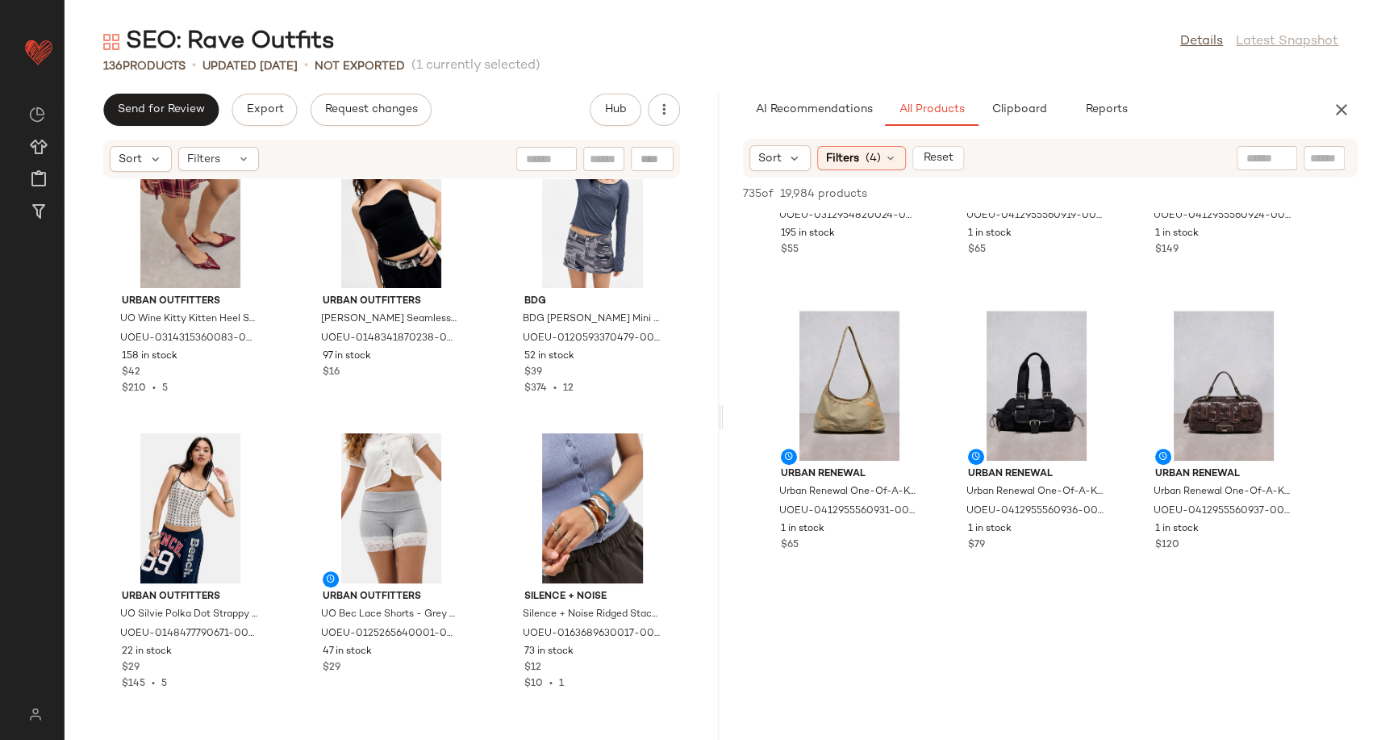
scroll to position [807, 0]
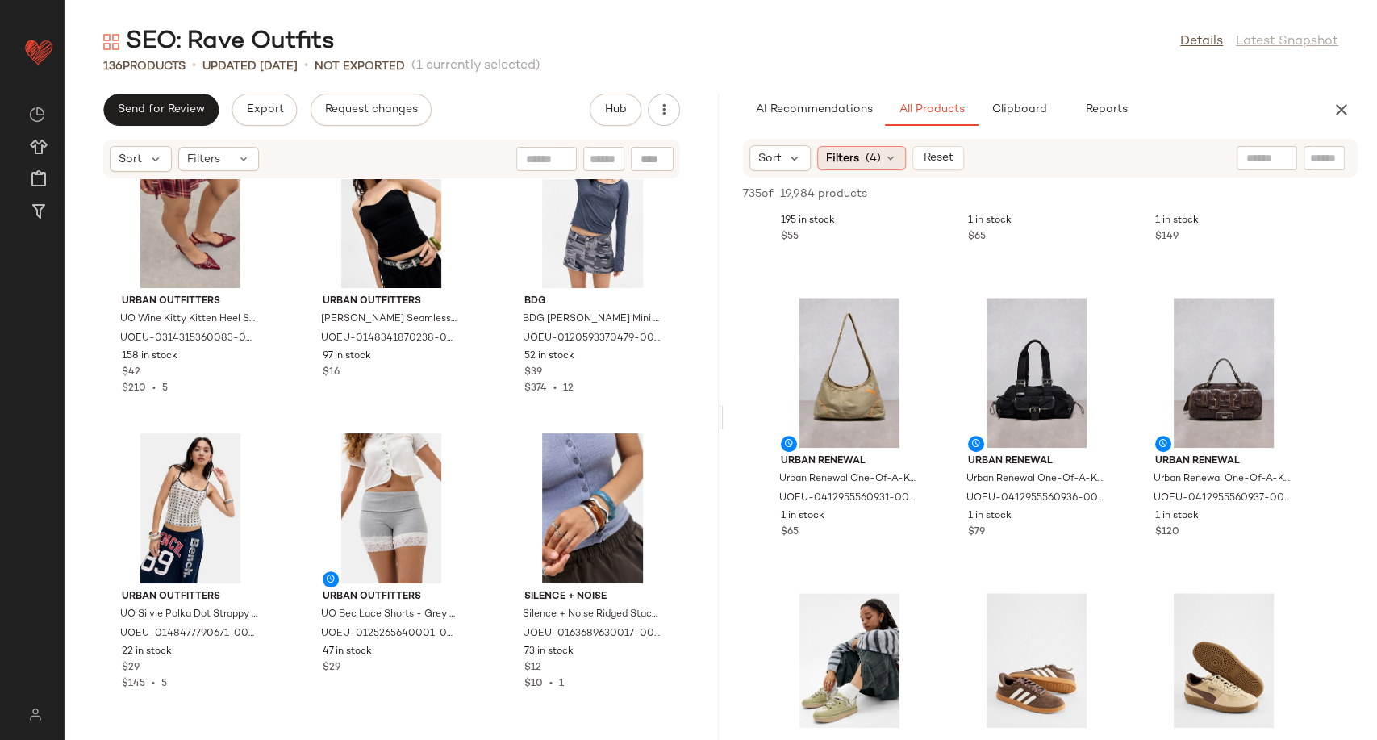
click at [895, 165] on div "Filters (4)" at bounding box center [861, 158] width 89 height 24
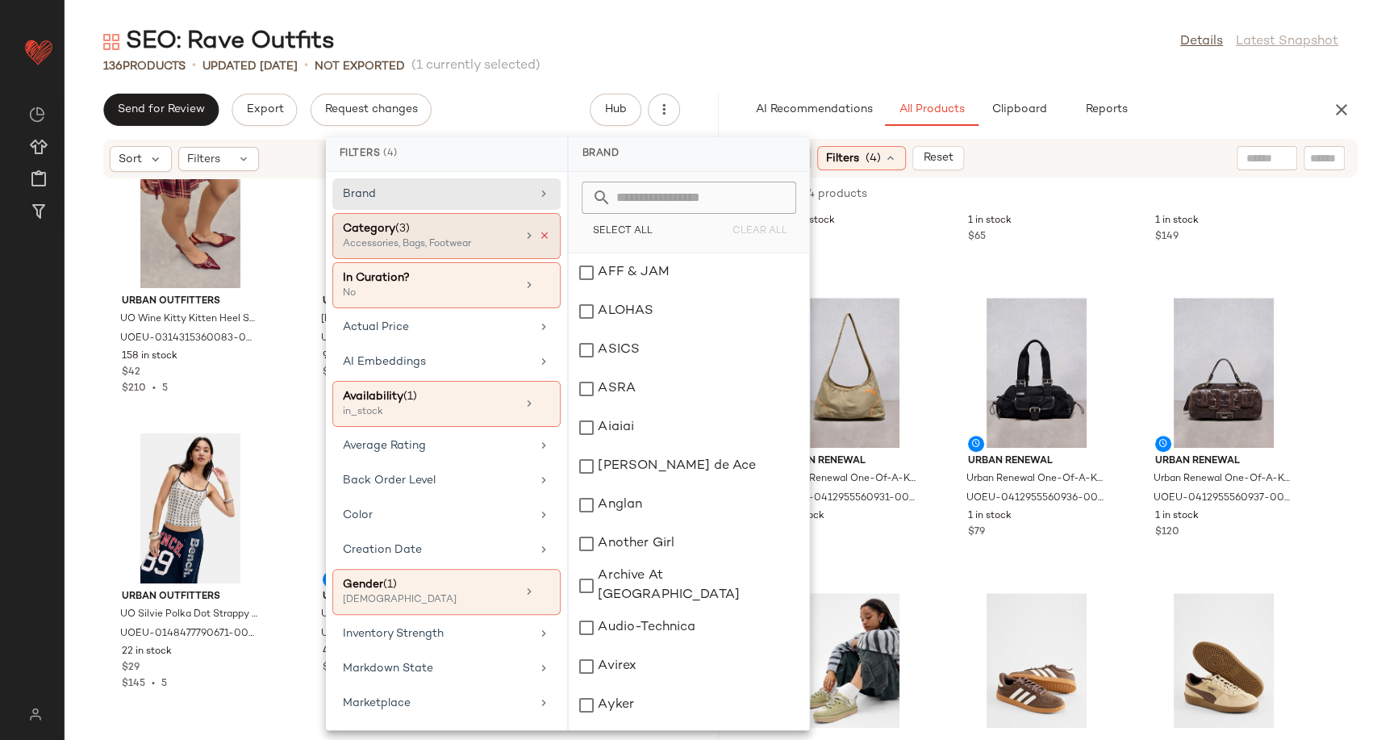
click at [539, 234] on icon at bounding box center [544, 235] width 11 height 11
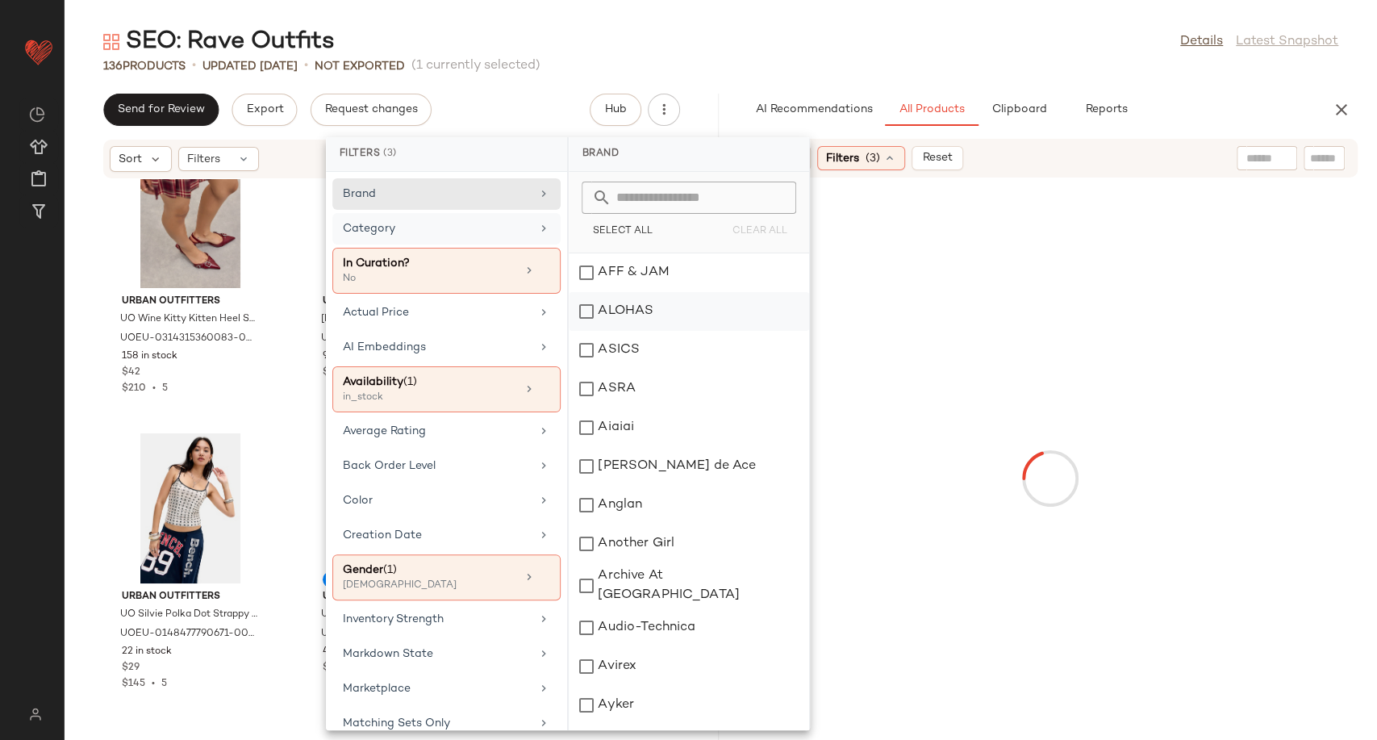
click at [524, 228] on div "Category" at bounding box center [437, 228] width 188 height 17
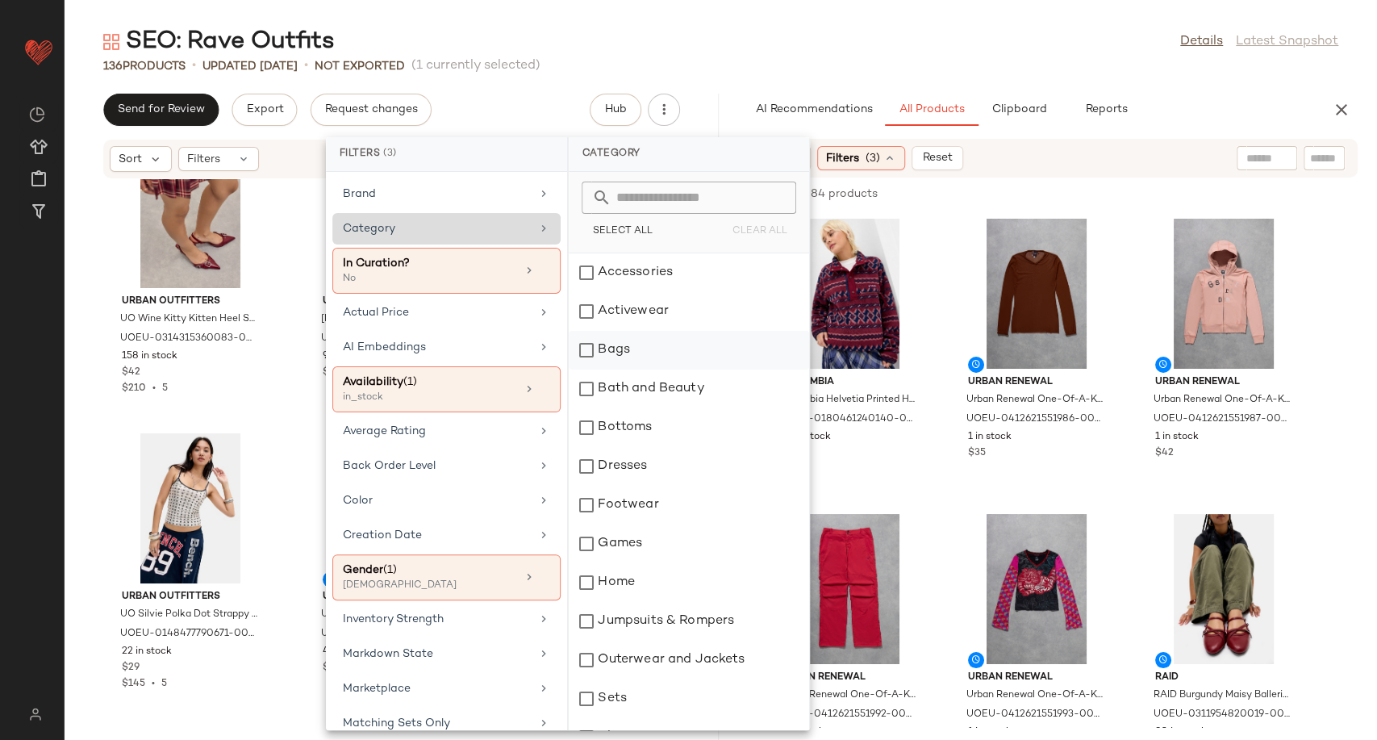
click at [612, 350] on div "Bags" at bounding box center [689, 350] width 240 height 39
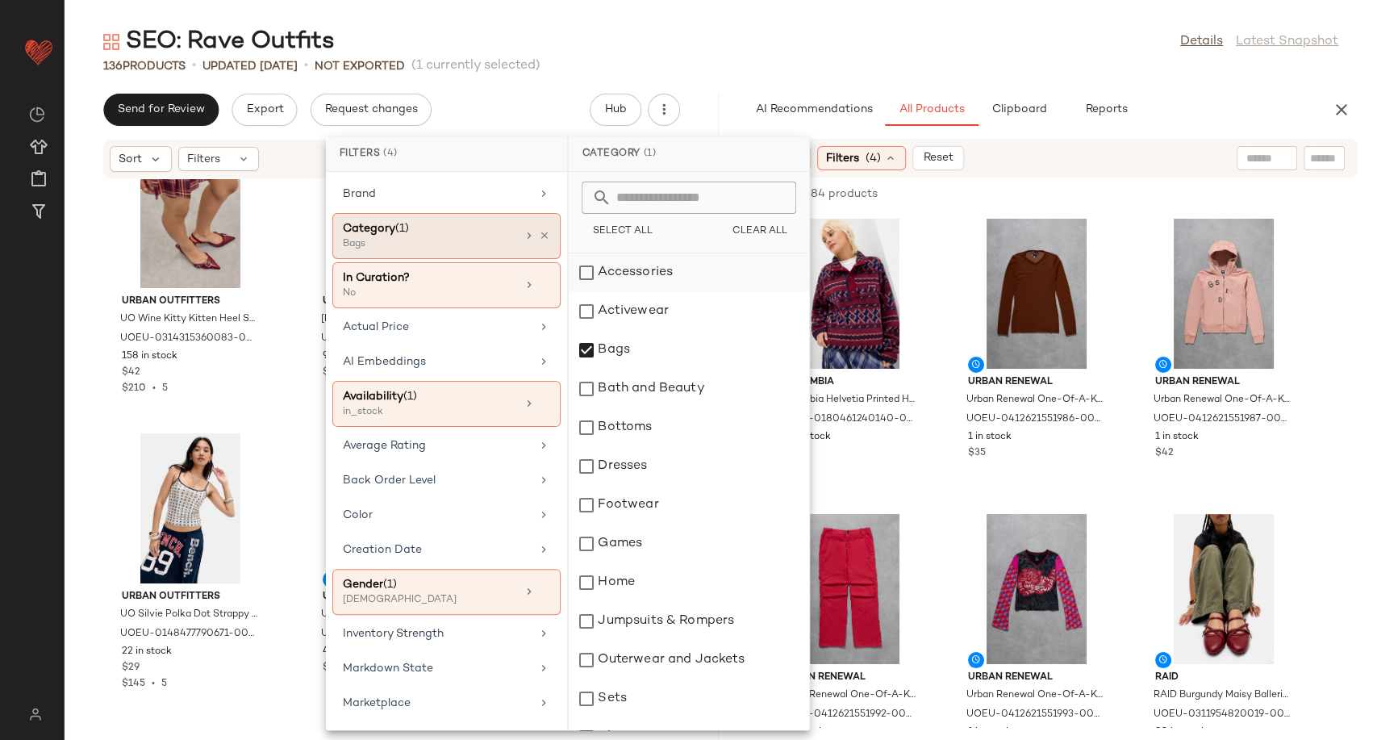
click at [626, 272] on div "Accessories" at bounding box center [689, 272] width 240 height 39
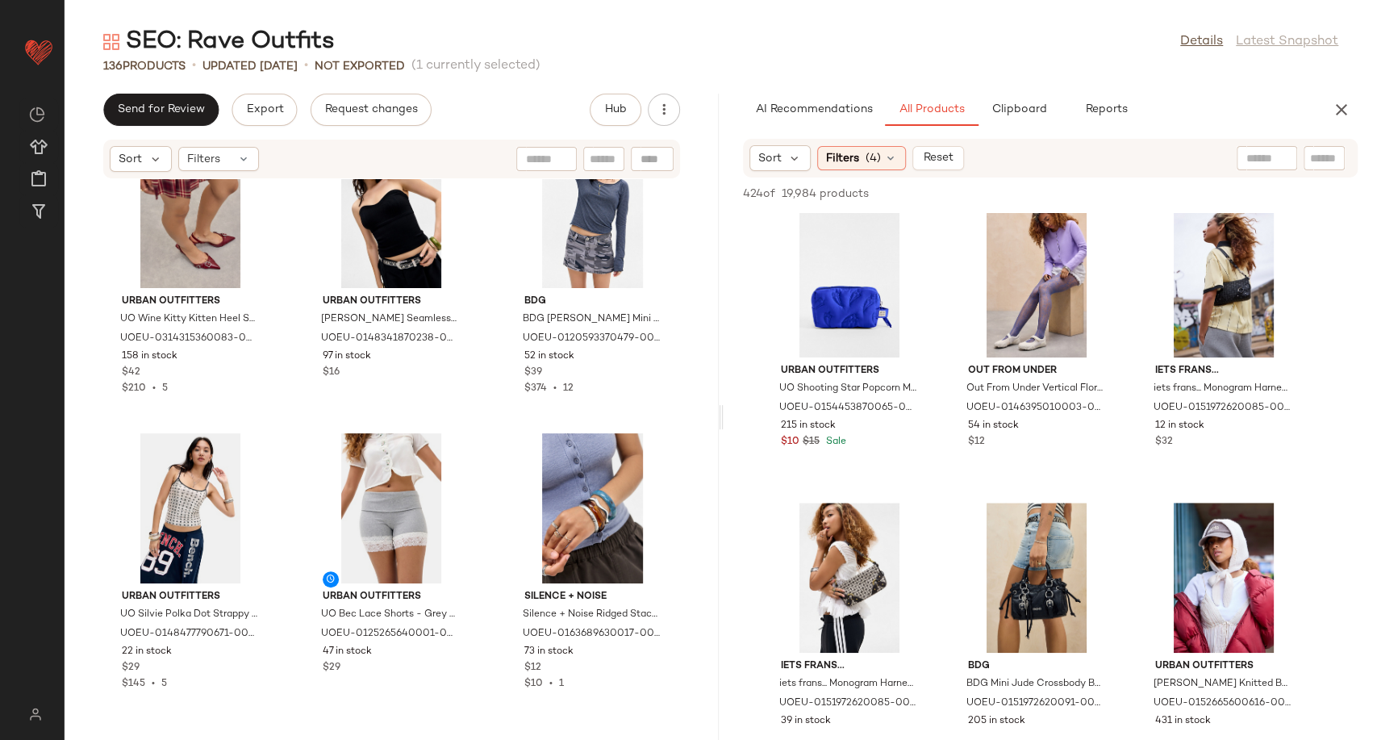
scroll to position [21210, 0]
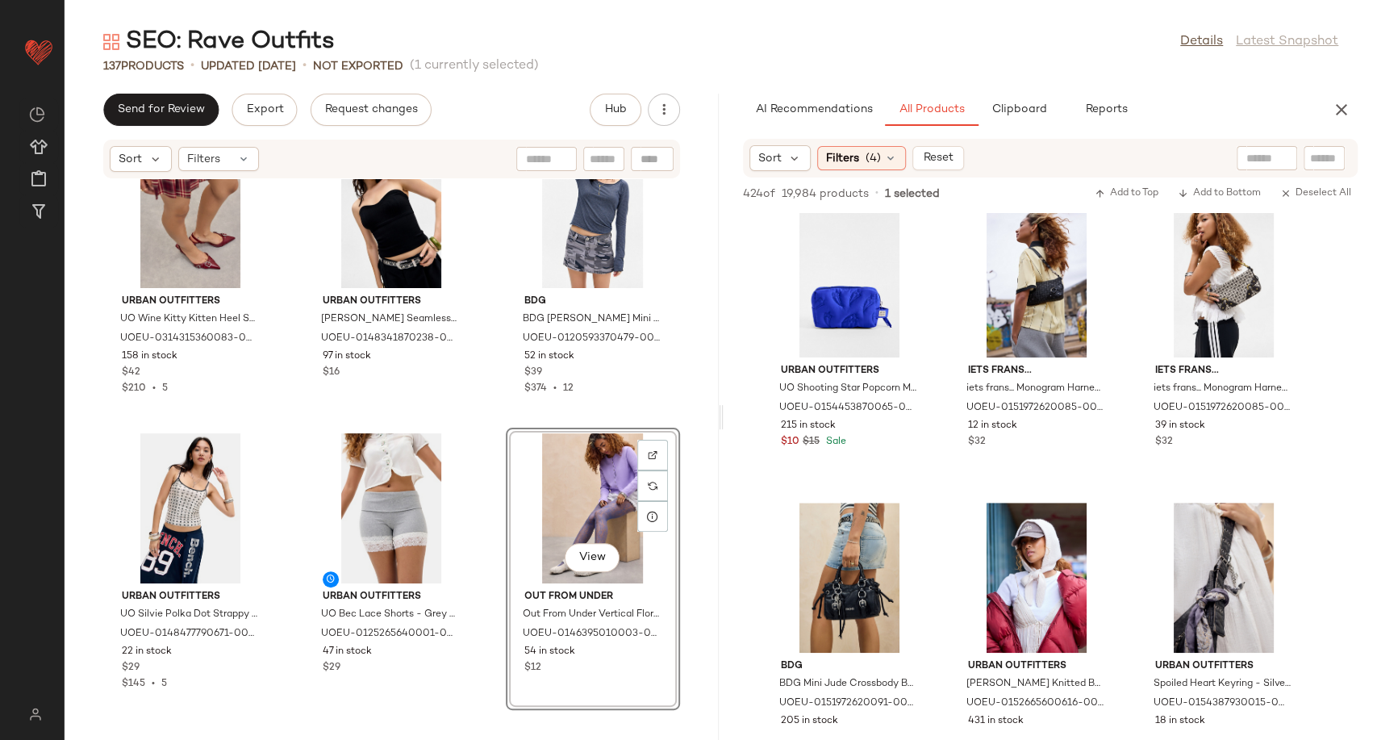
click at [478, 533] on div "Urban Outfitters UO Wine Kitty Kitten Heel Shoes - Maroon UK 4 at Urban Outfitt…" at bounding box center [392, 449] width 654 height 541
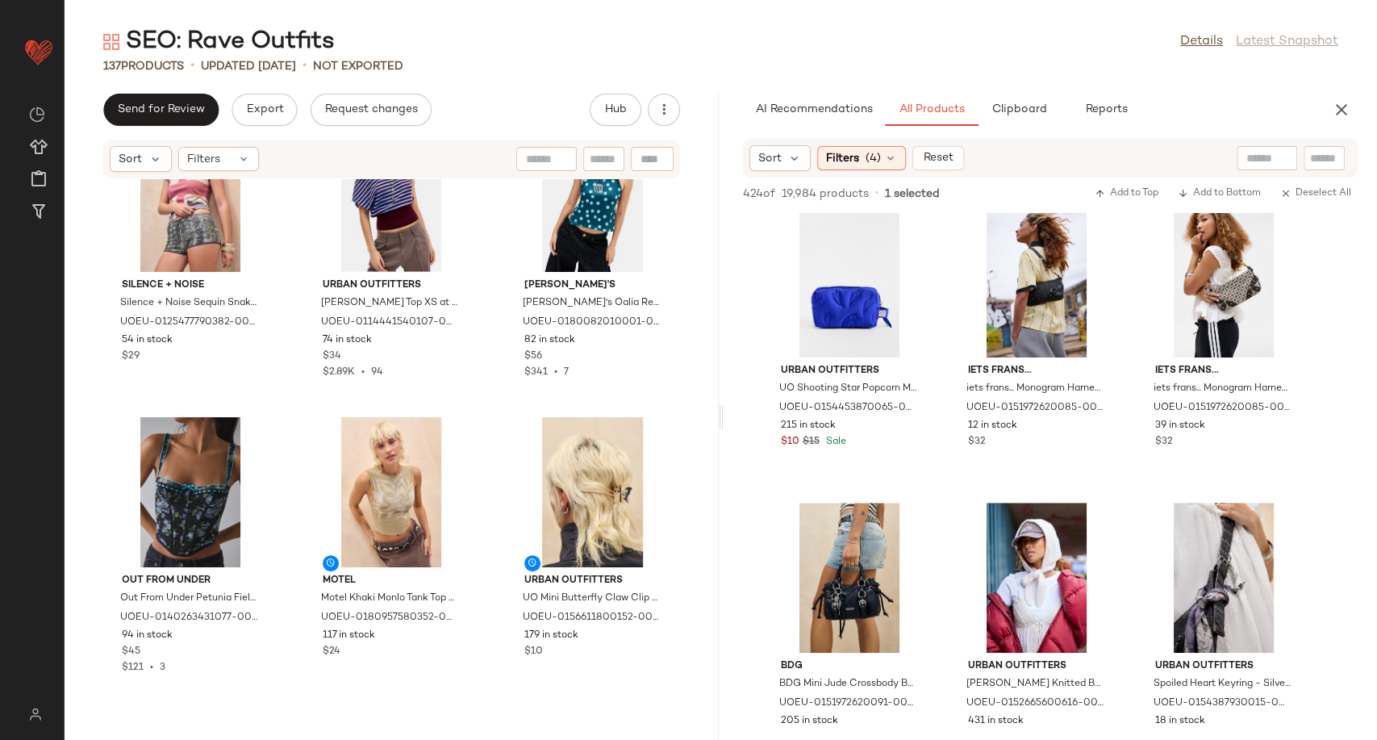
scroll to position [3385, 0]
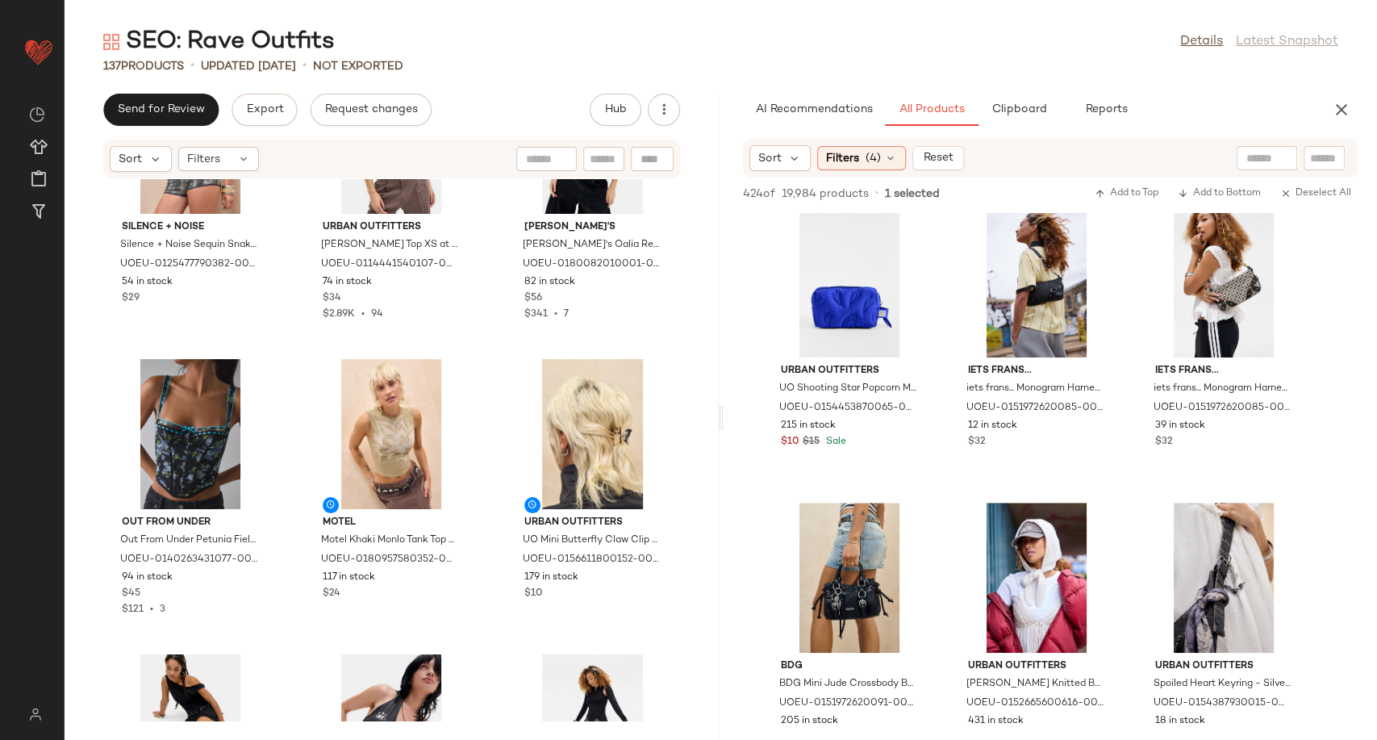
click at [707, 316] on div "Silence + Noise Silence + Noise Sequin Snake Mini Shorts - Silver XL at Urban O…" at bounding box center [392, 449] width 654 height 541
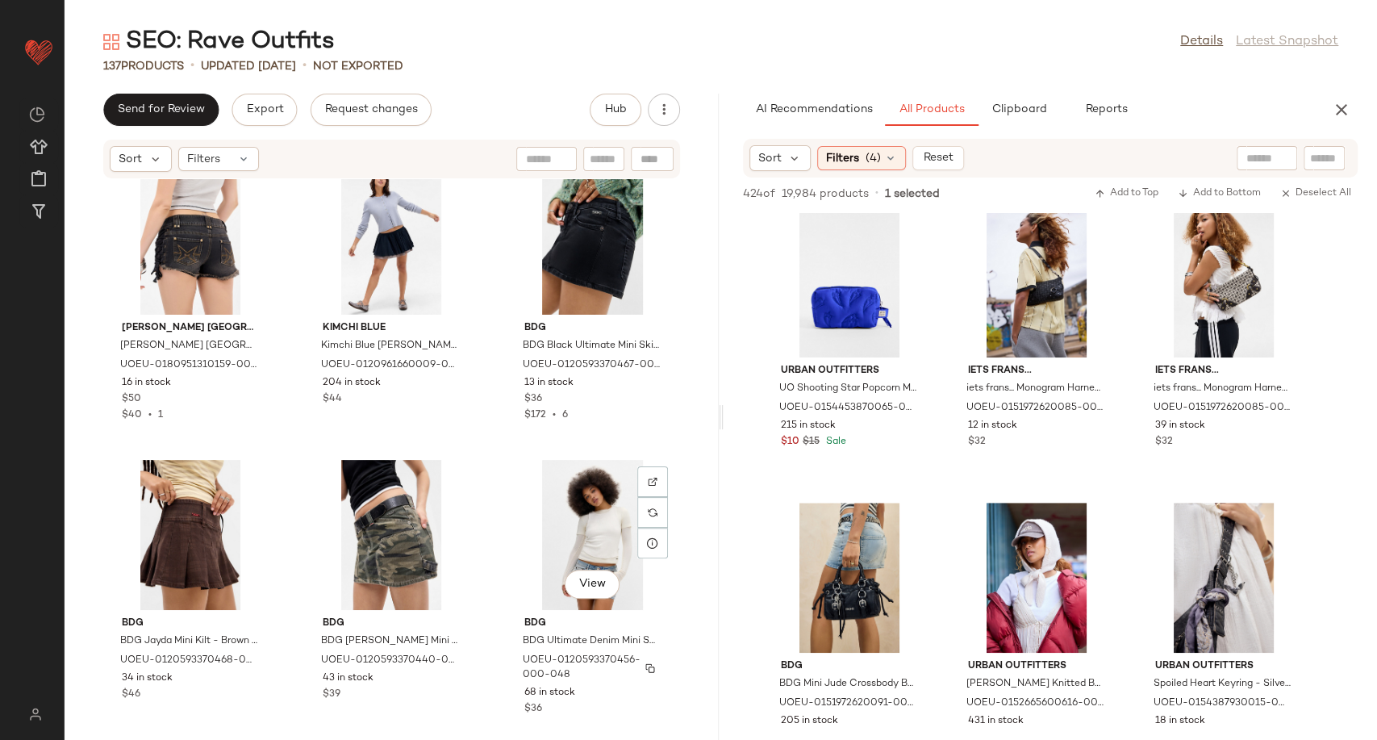
scroll to position [9549, 0]
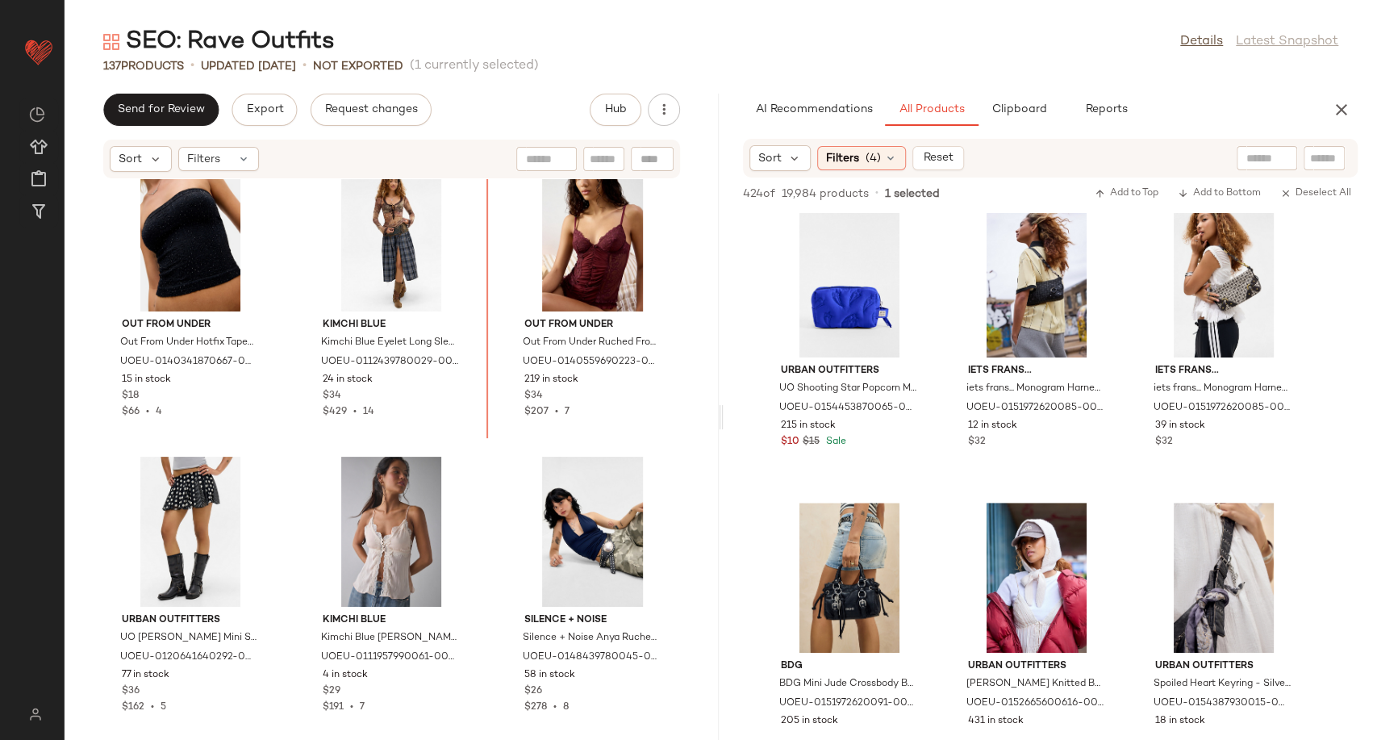
scroll to position [5591, 0]
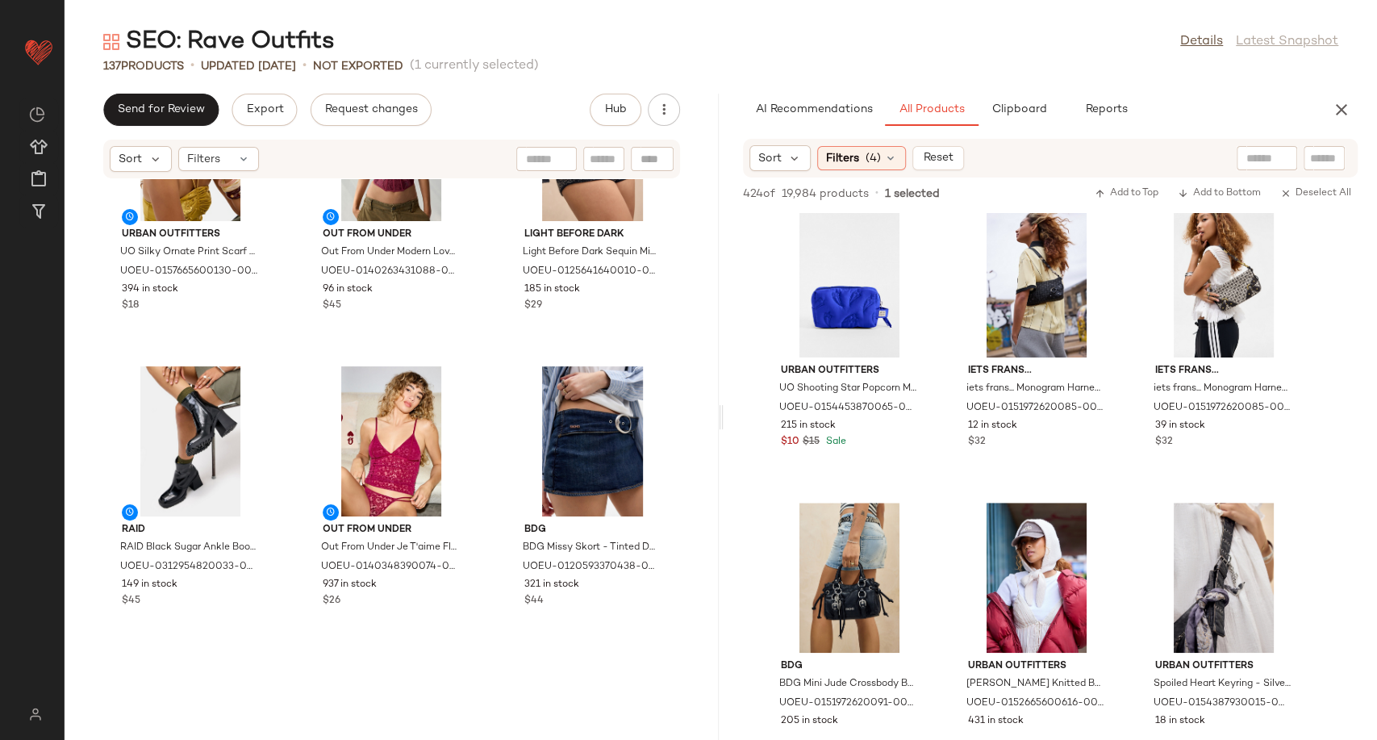
scroll to position [727, 0]
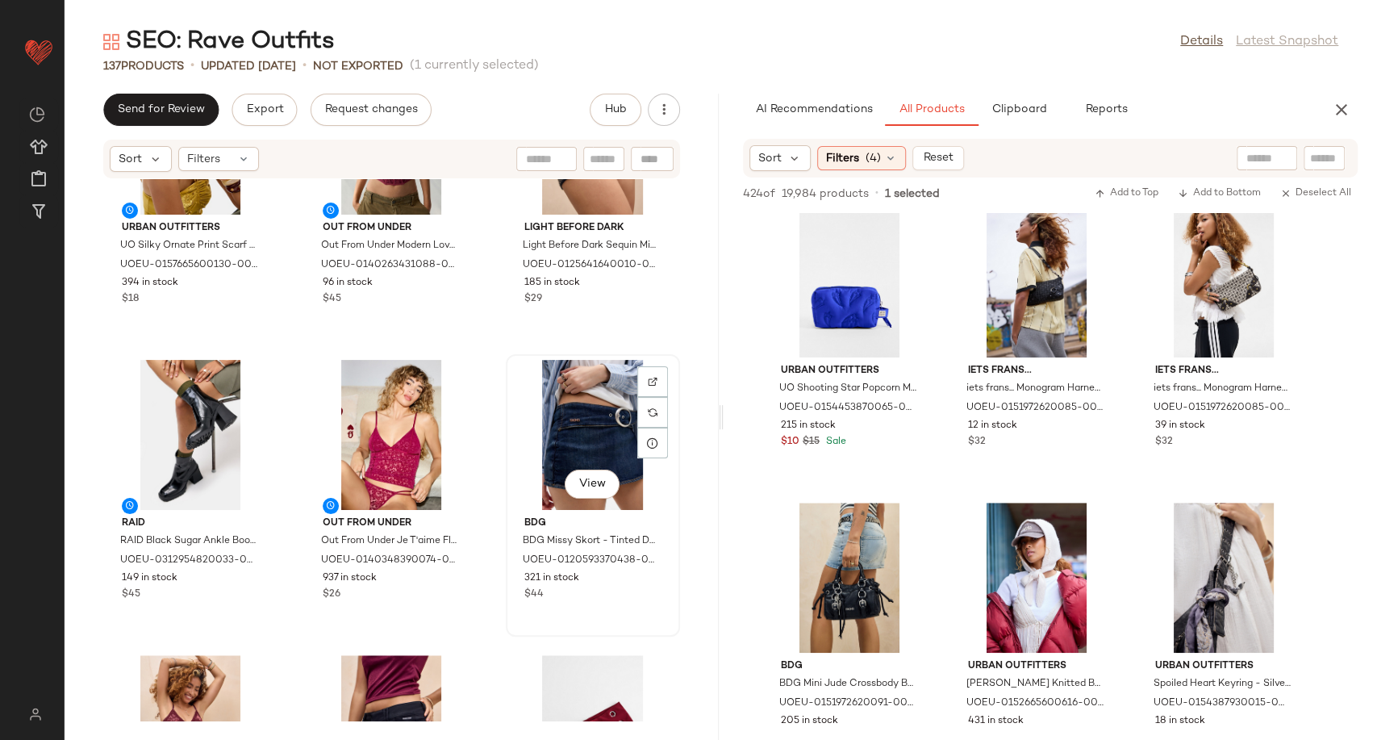
click at [600, 415] on div "View" at bounding box center [593, 435] width 163 height 150
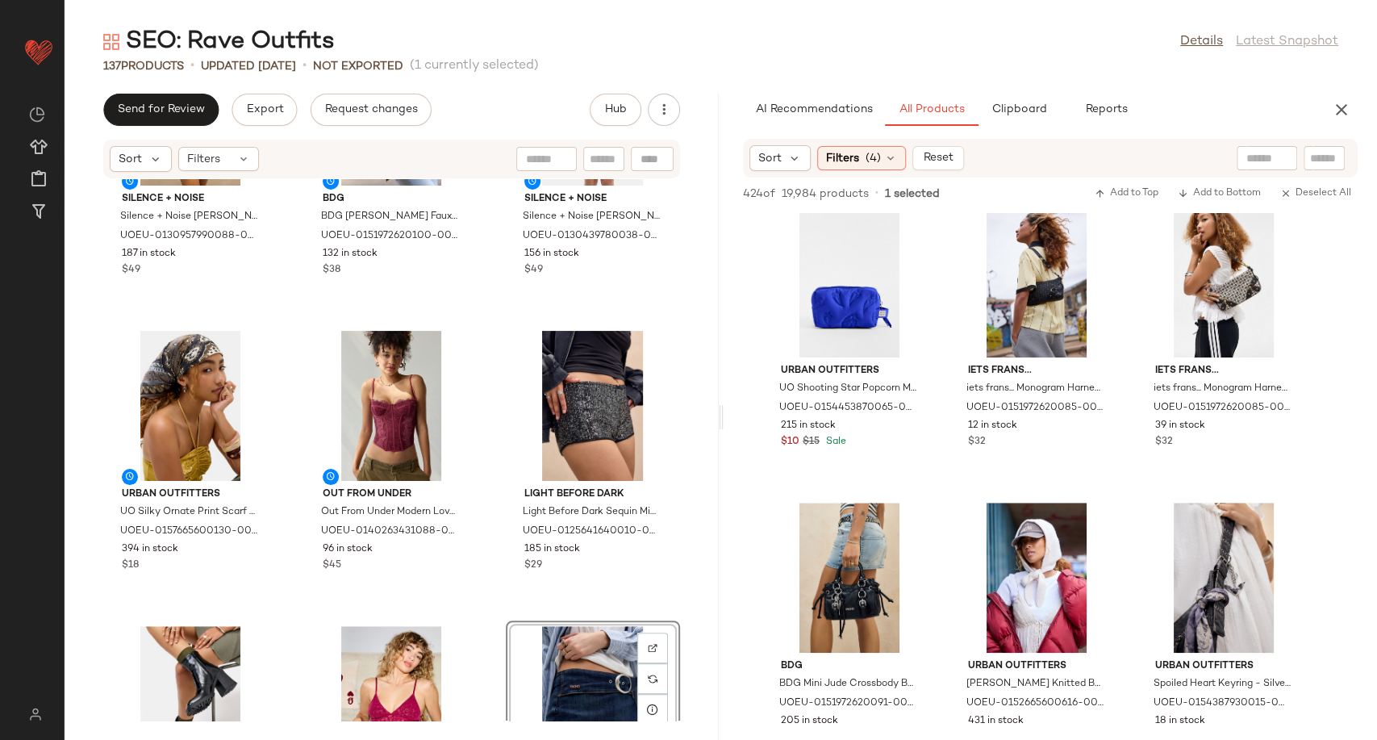
scroll to position [820, 0]
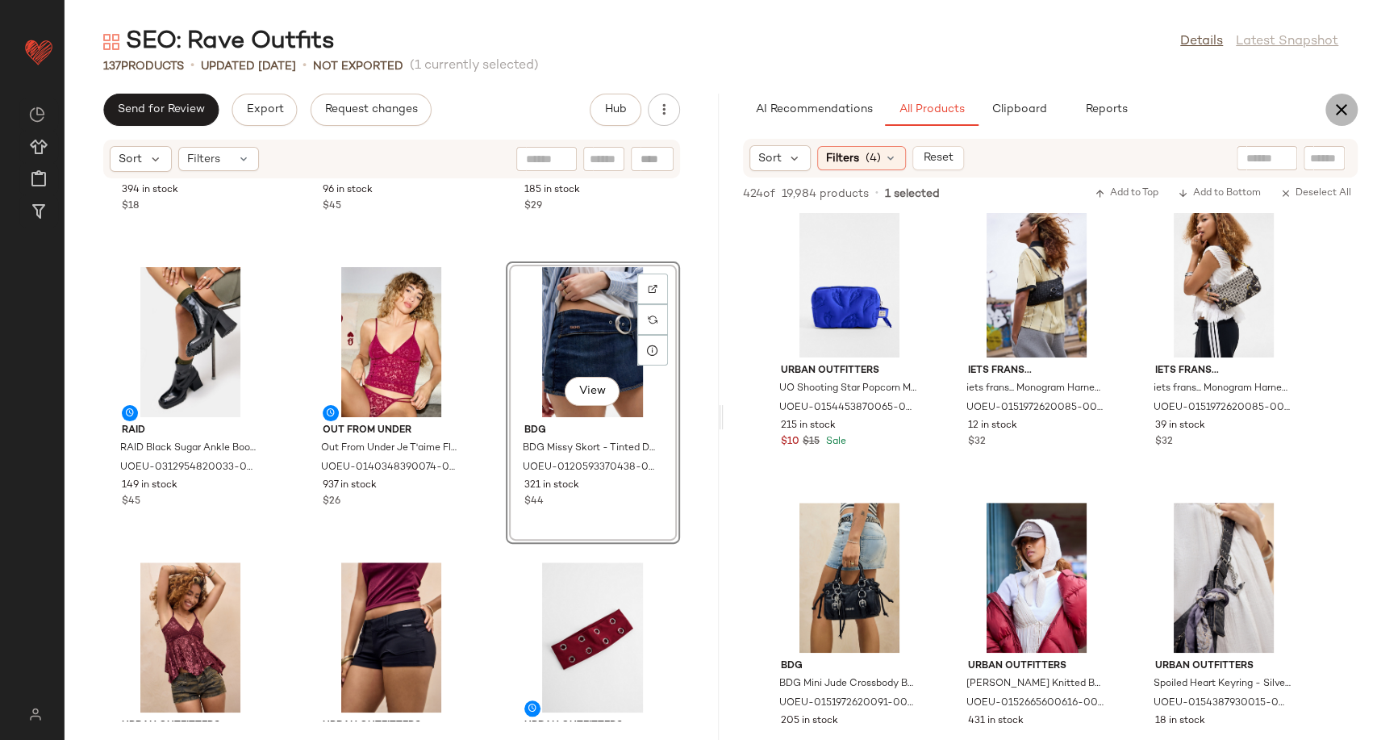
click at [1350, 110] on icon "button" at bounding box center [1341, 109] width 19 height 19
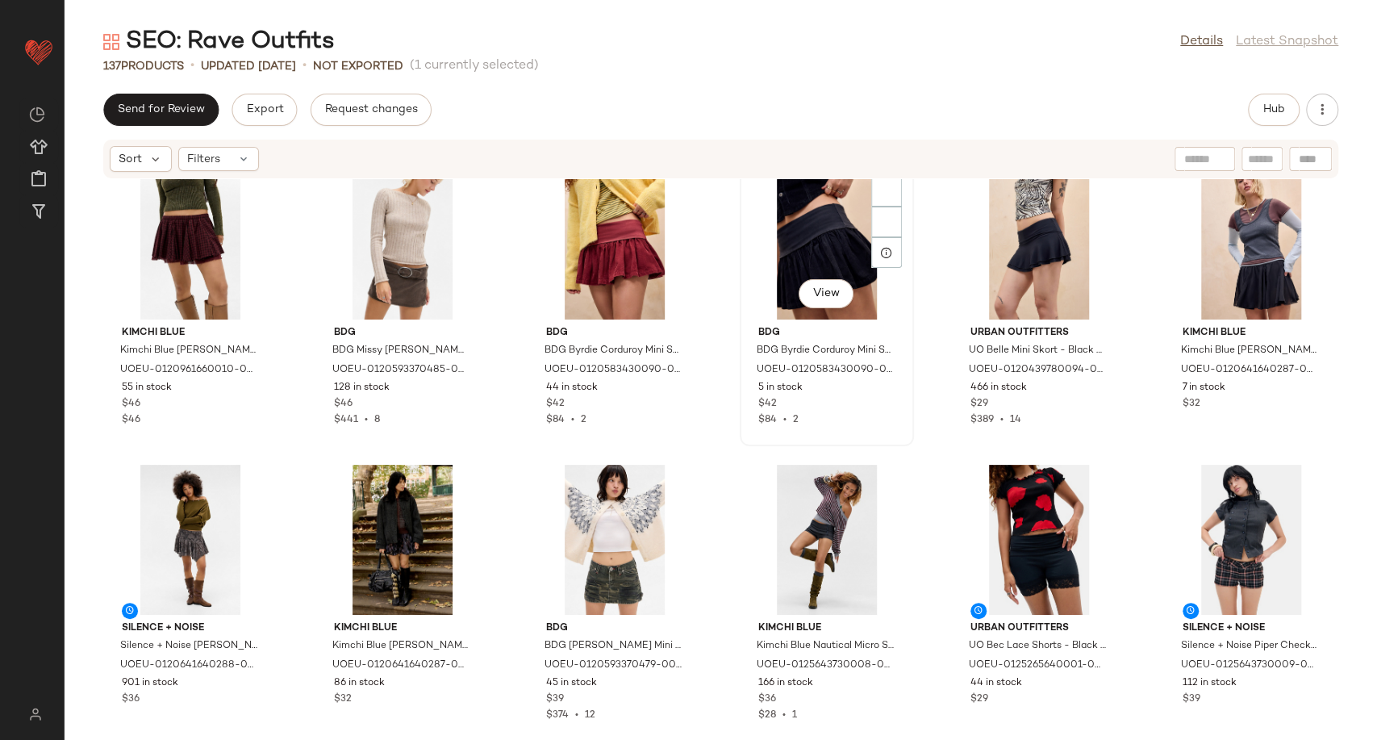
scroll to position [5805, 0]
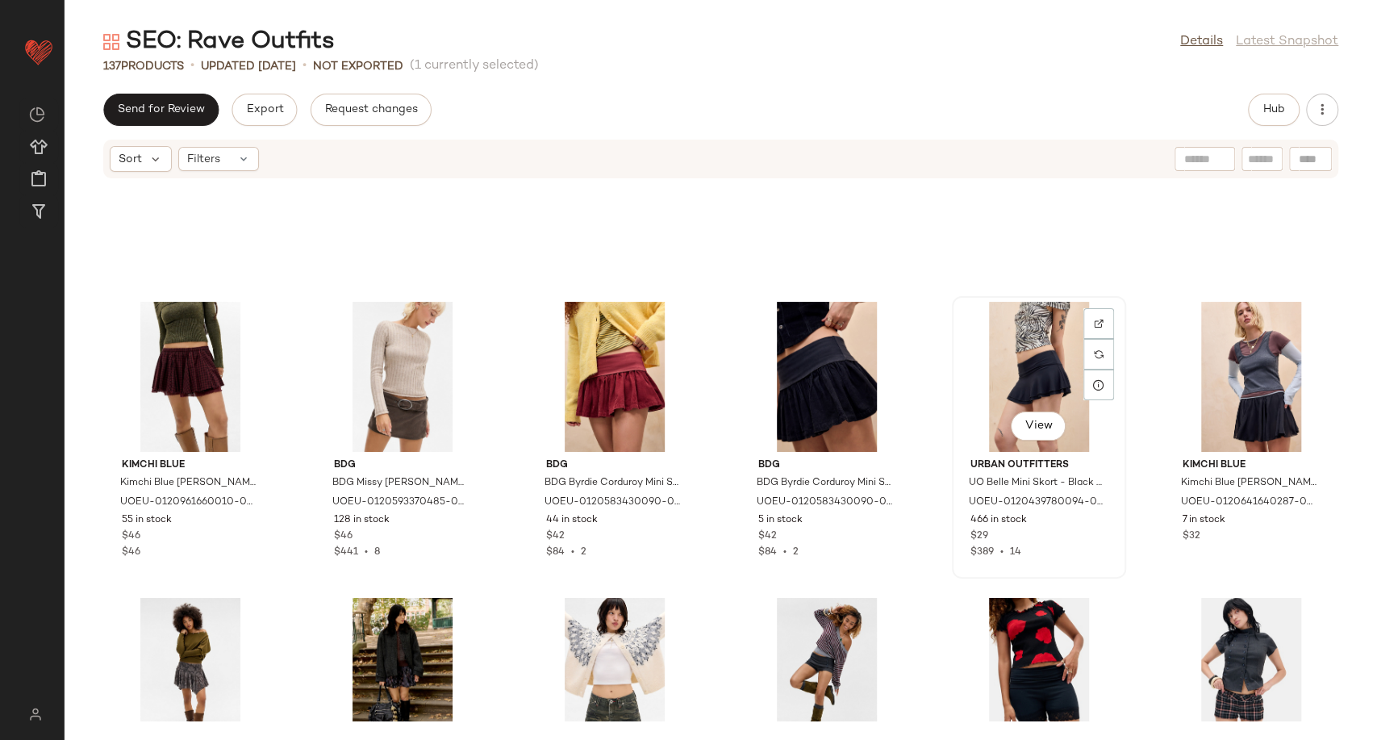
click at [996, 354] on div "View" at bounding box center [1039, 377] width 163 height 150
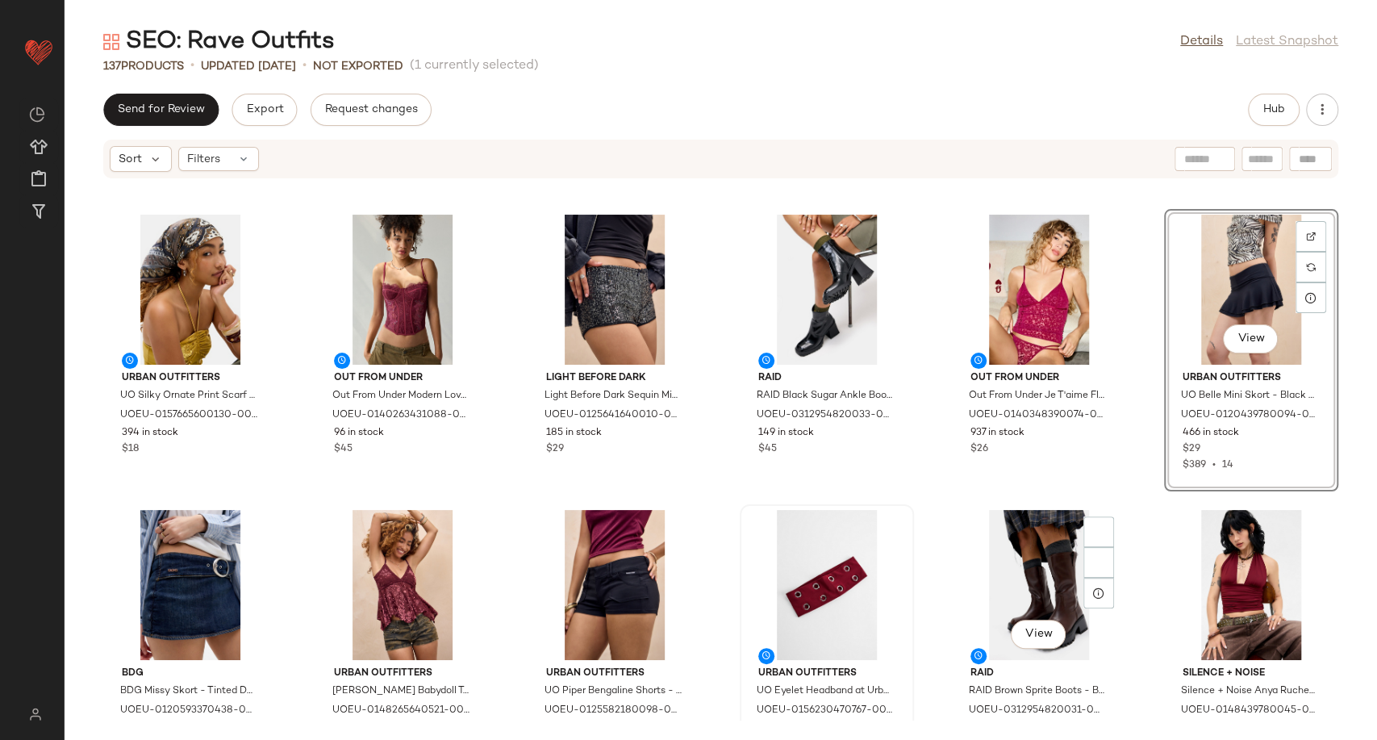
scroll to position [461, 0]
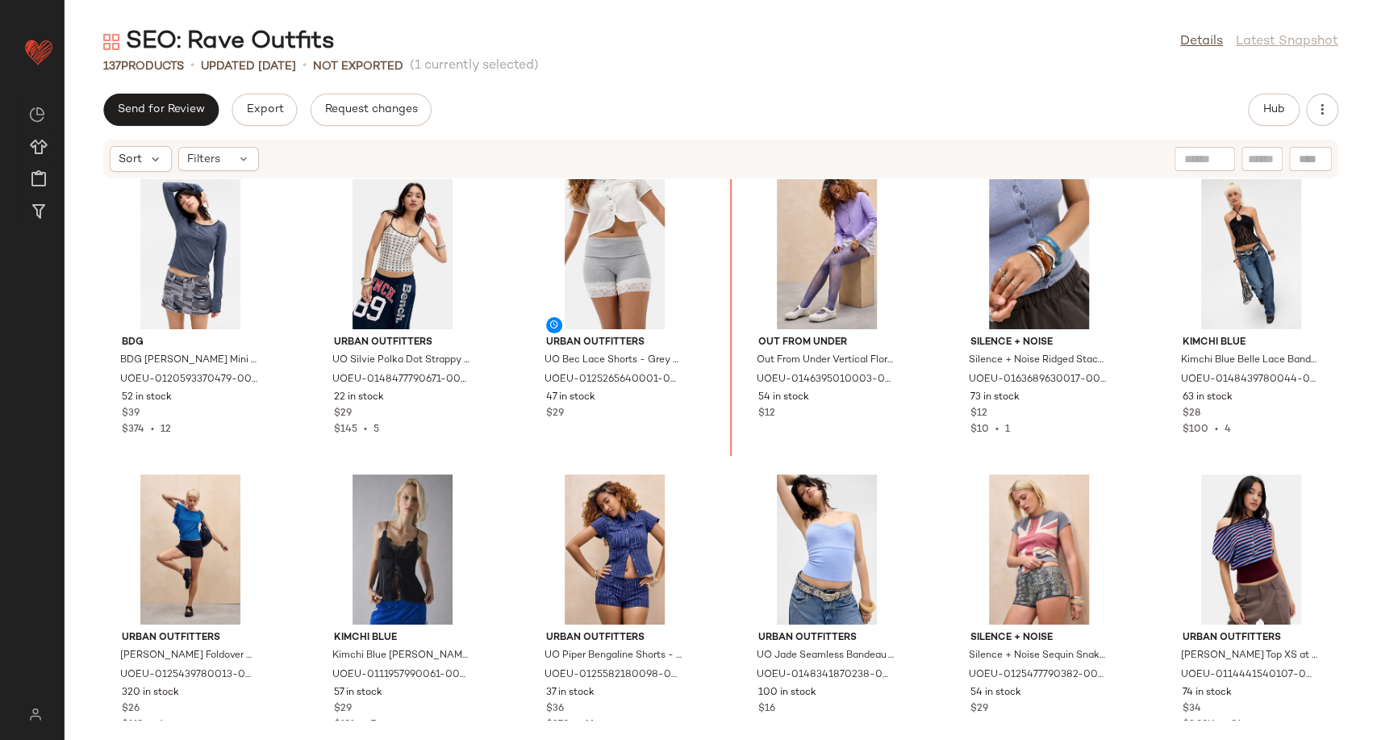
scroll to position [1201, 0]
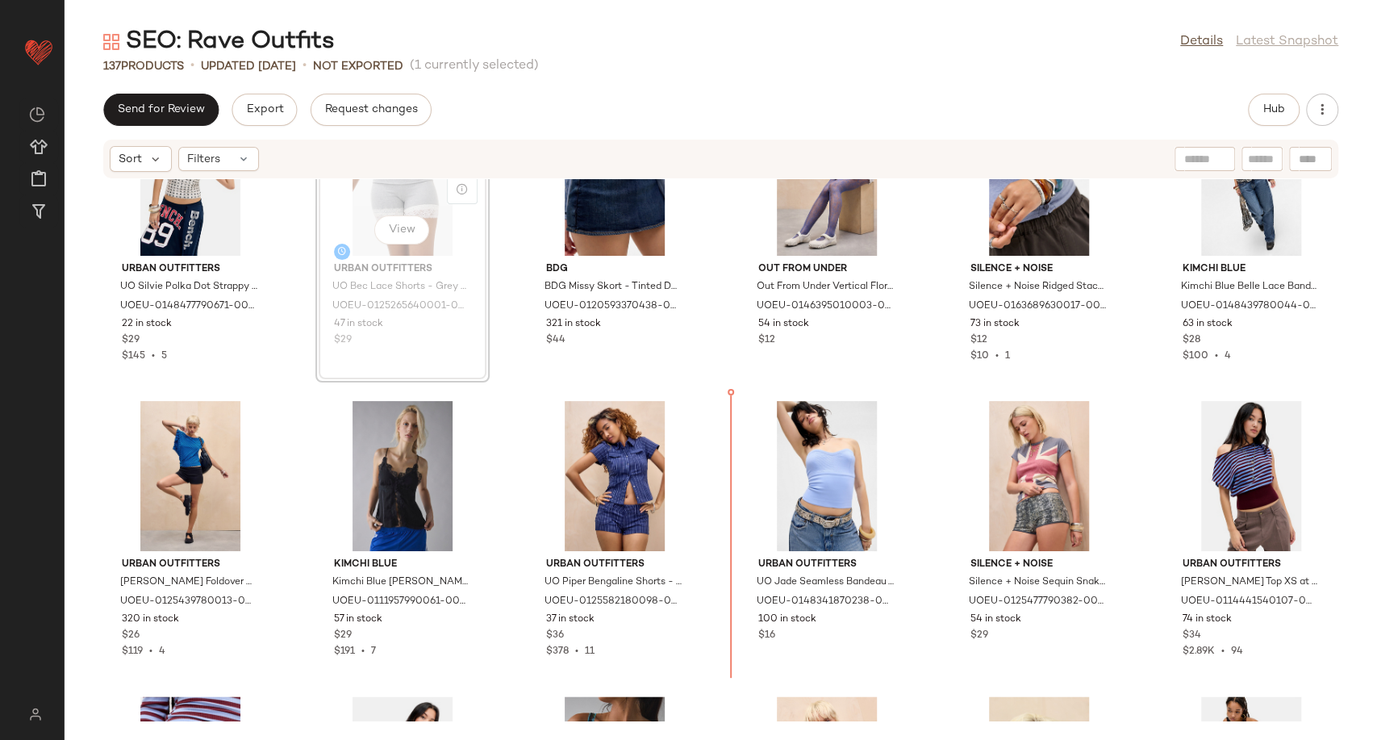
scroll to position [1300, 0]
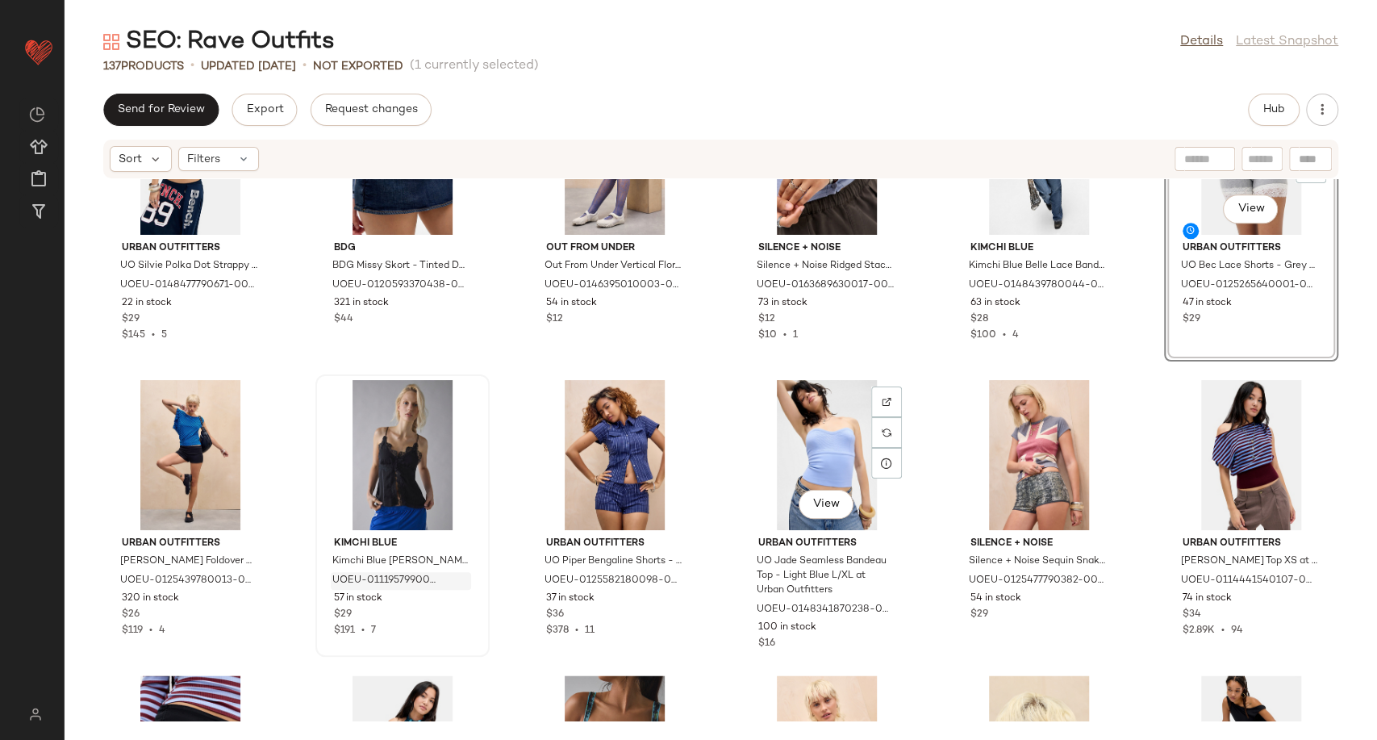
scroll to position [1453, 0]
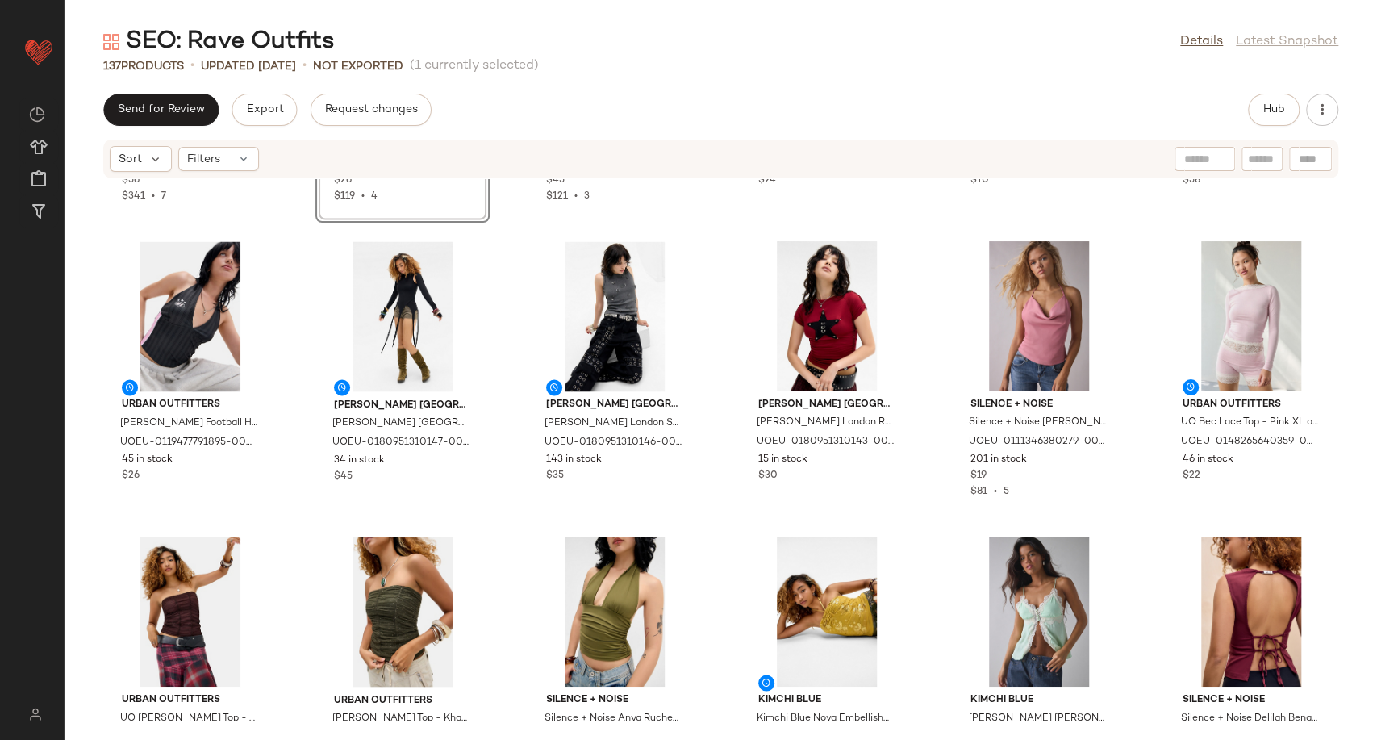
scroll to position [2046, 0]
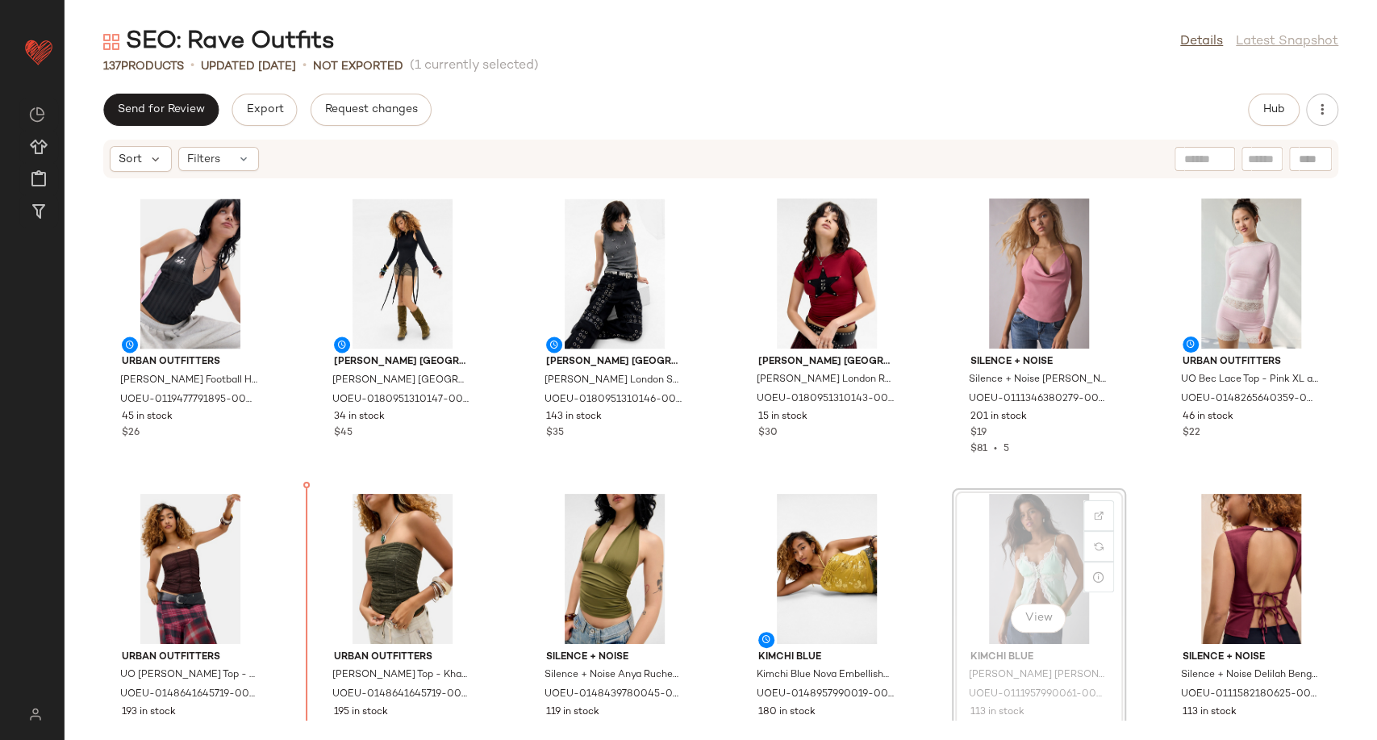
scroll to position [2084, 0]
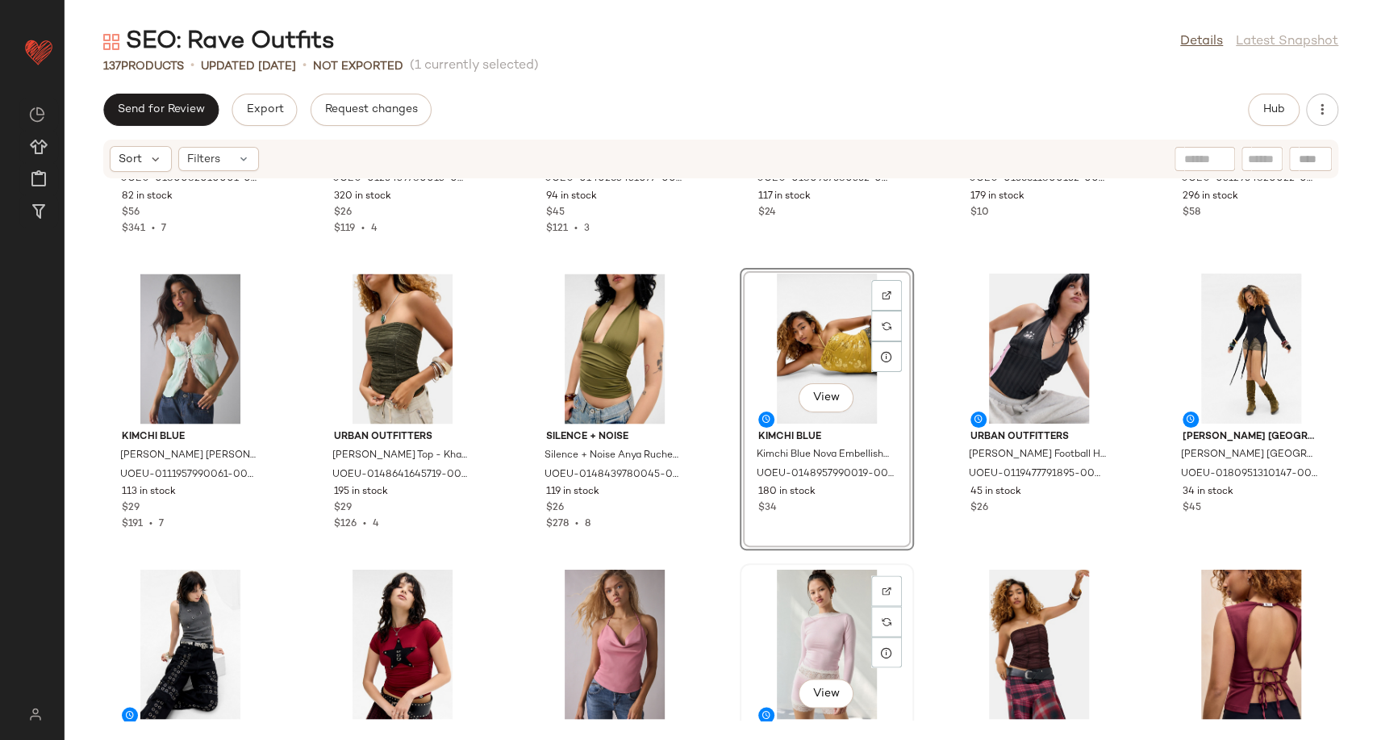
scroll to position [1815, 0]
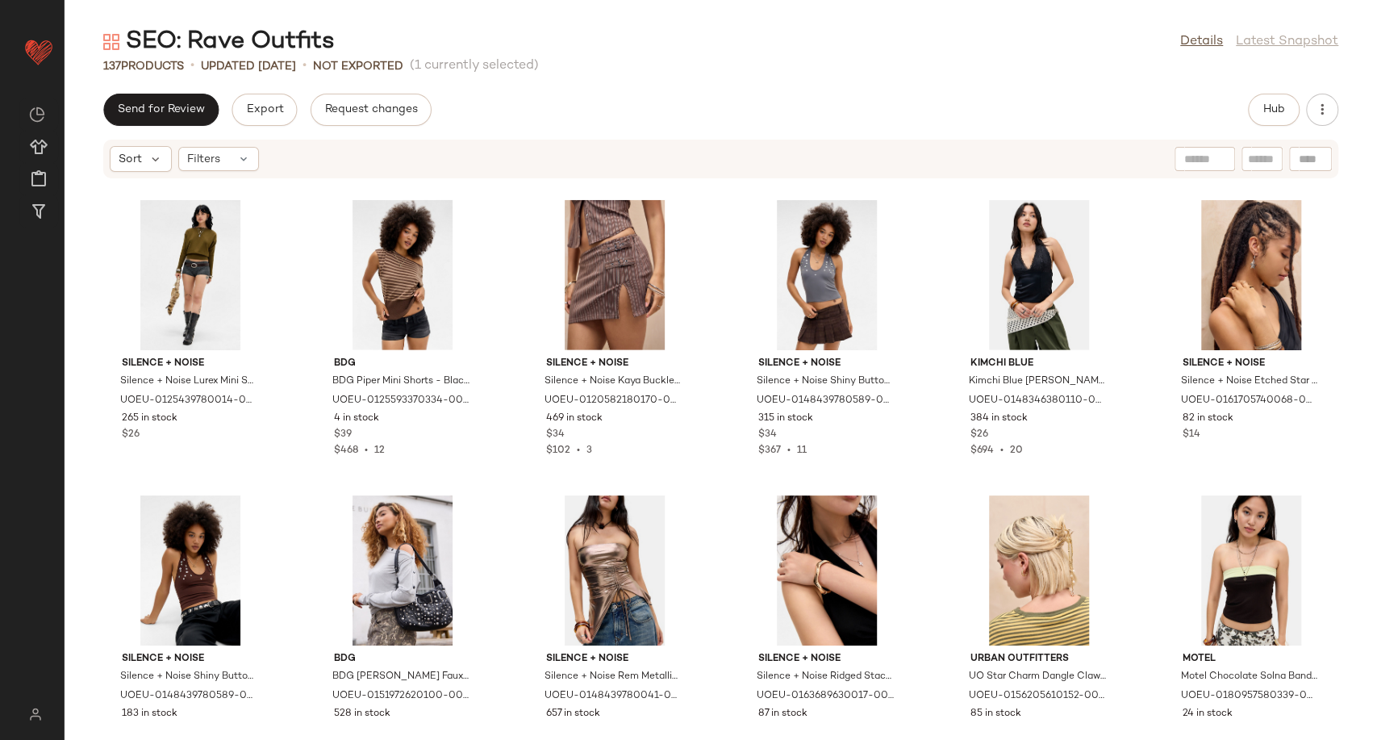
scroll to position [3428, 0]
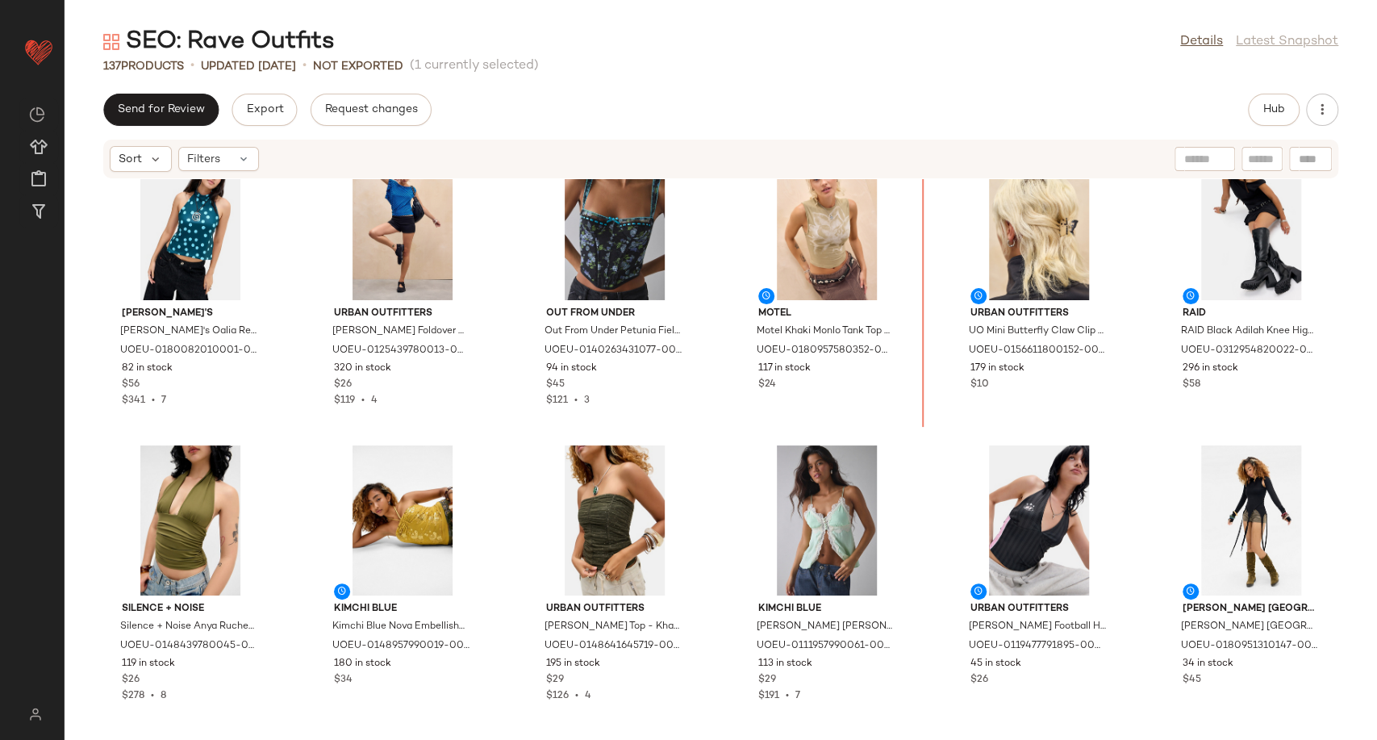
scroll to position [1818, 0]
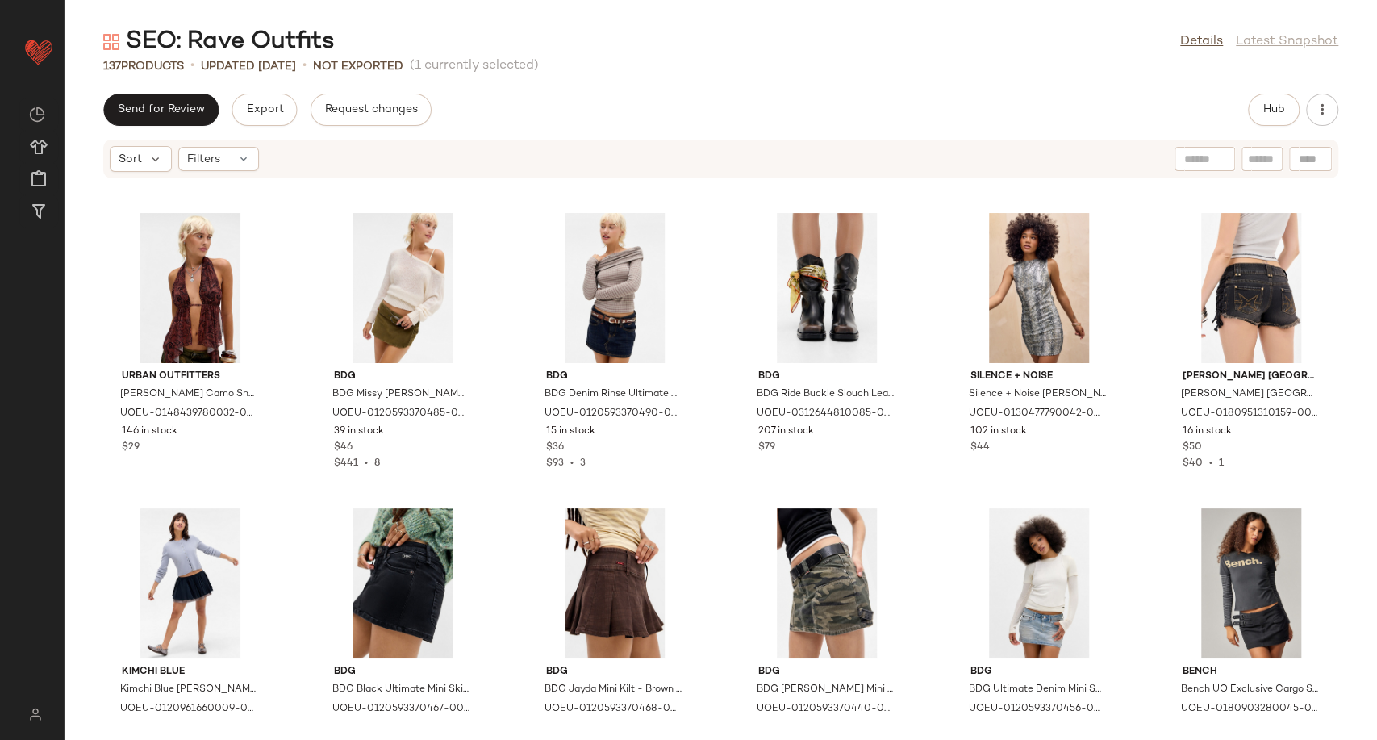
scroll to position [4149, 0]
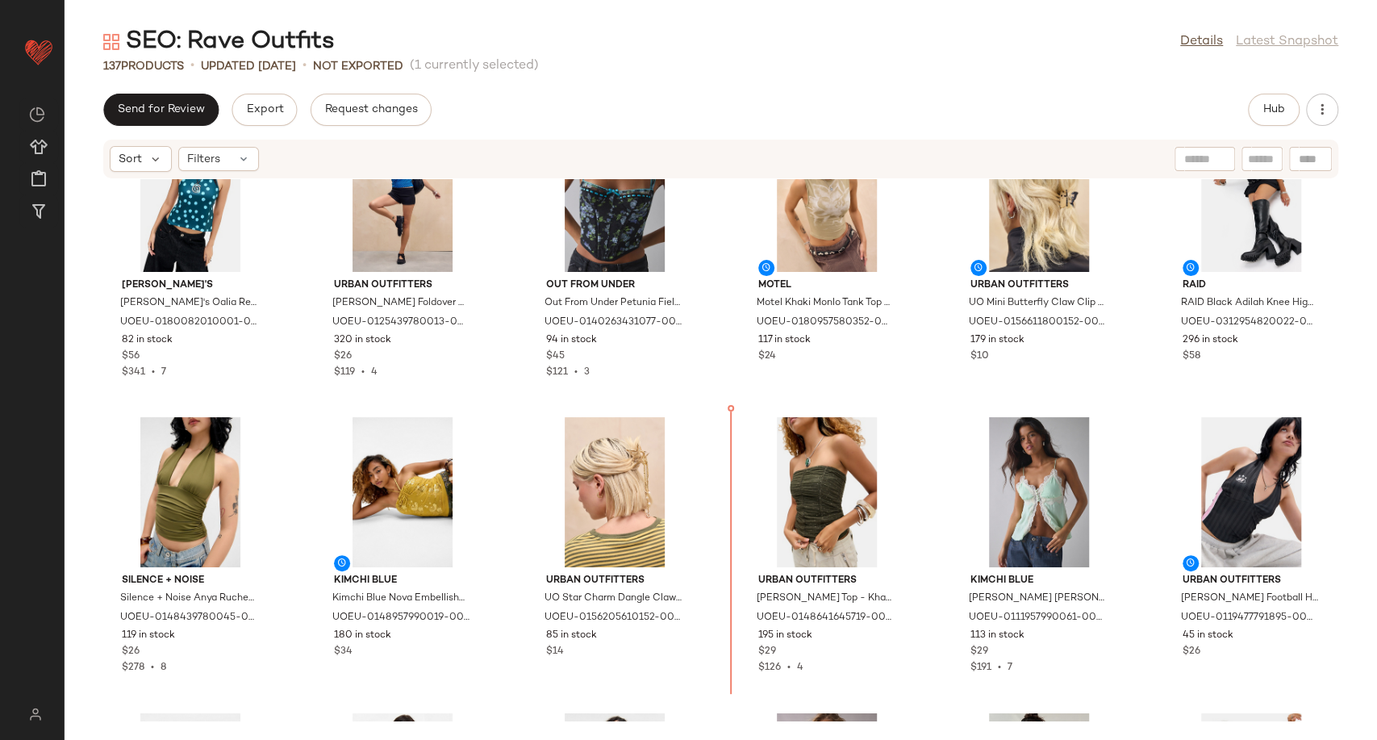
scroll to position [1878, 0]
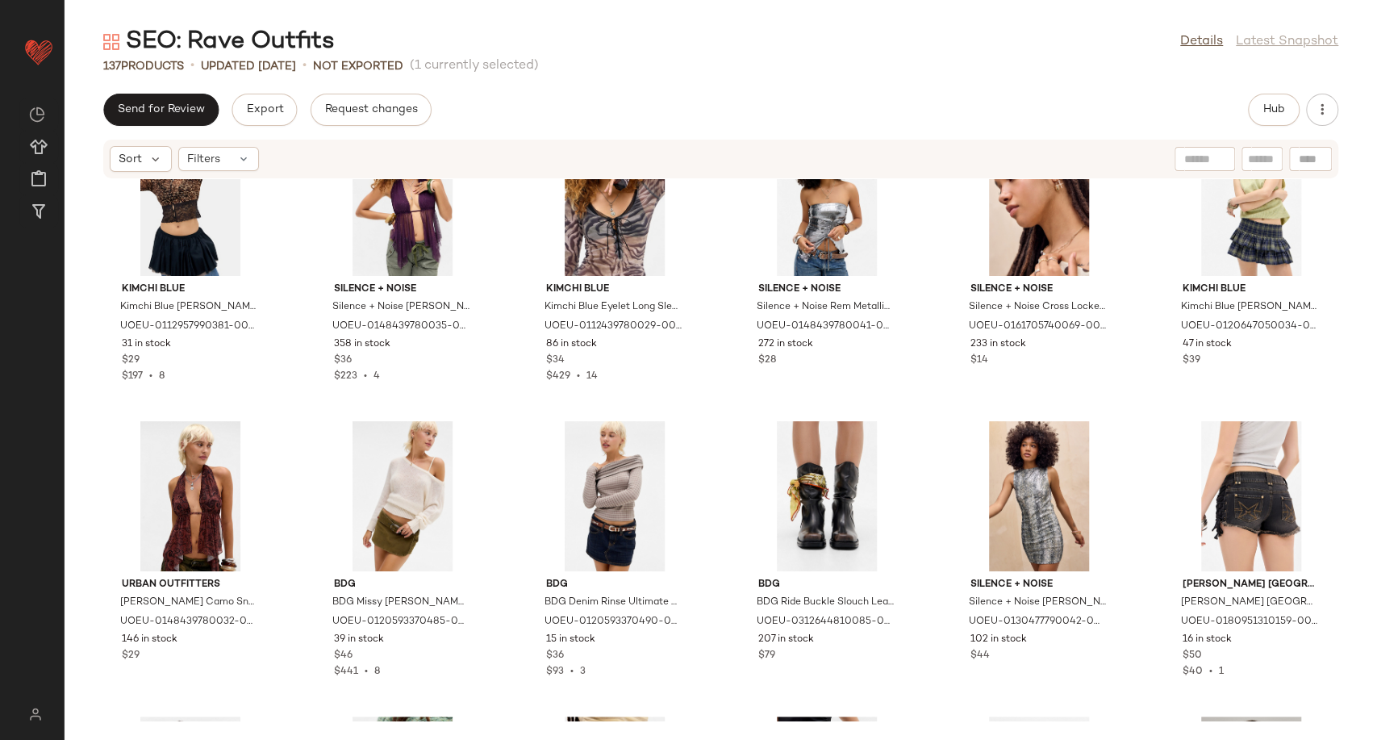
scroll to position [4479, 0]
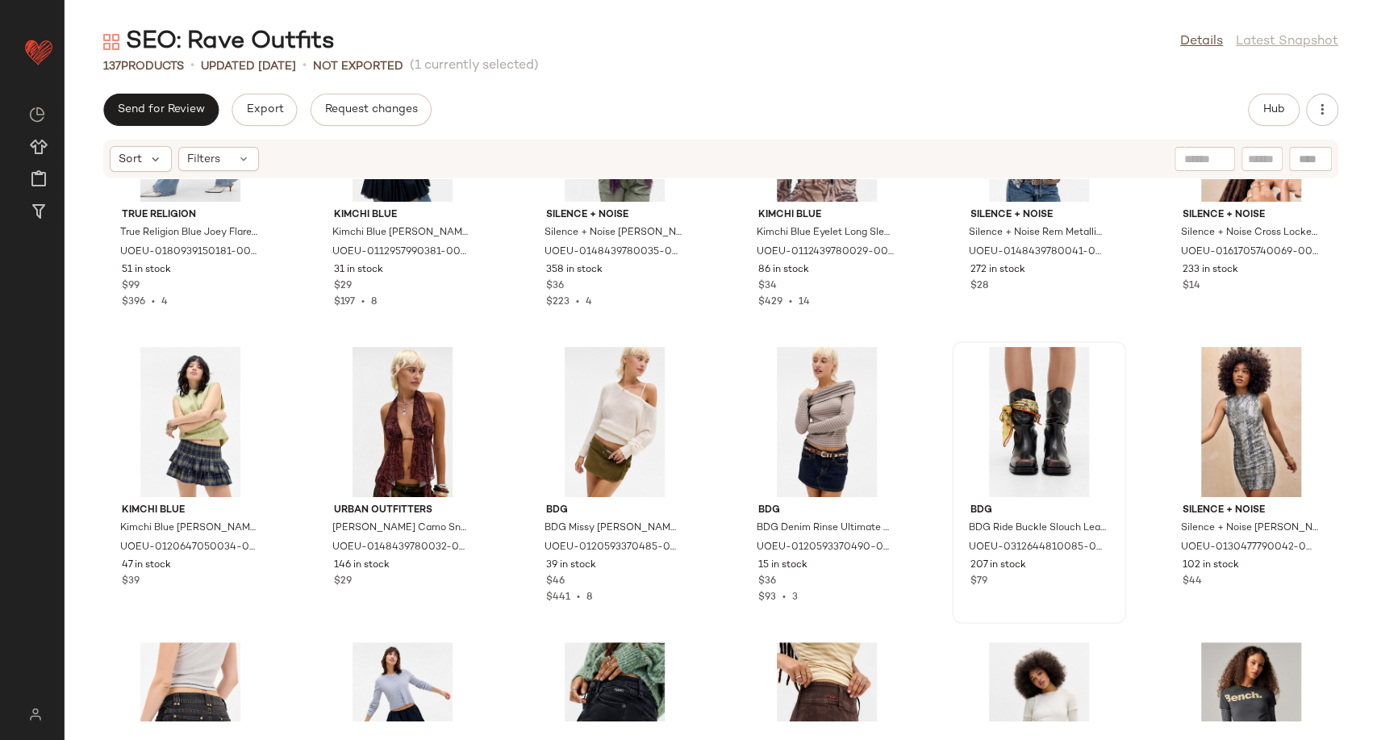
scroll to position [4396, 0]
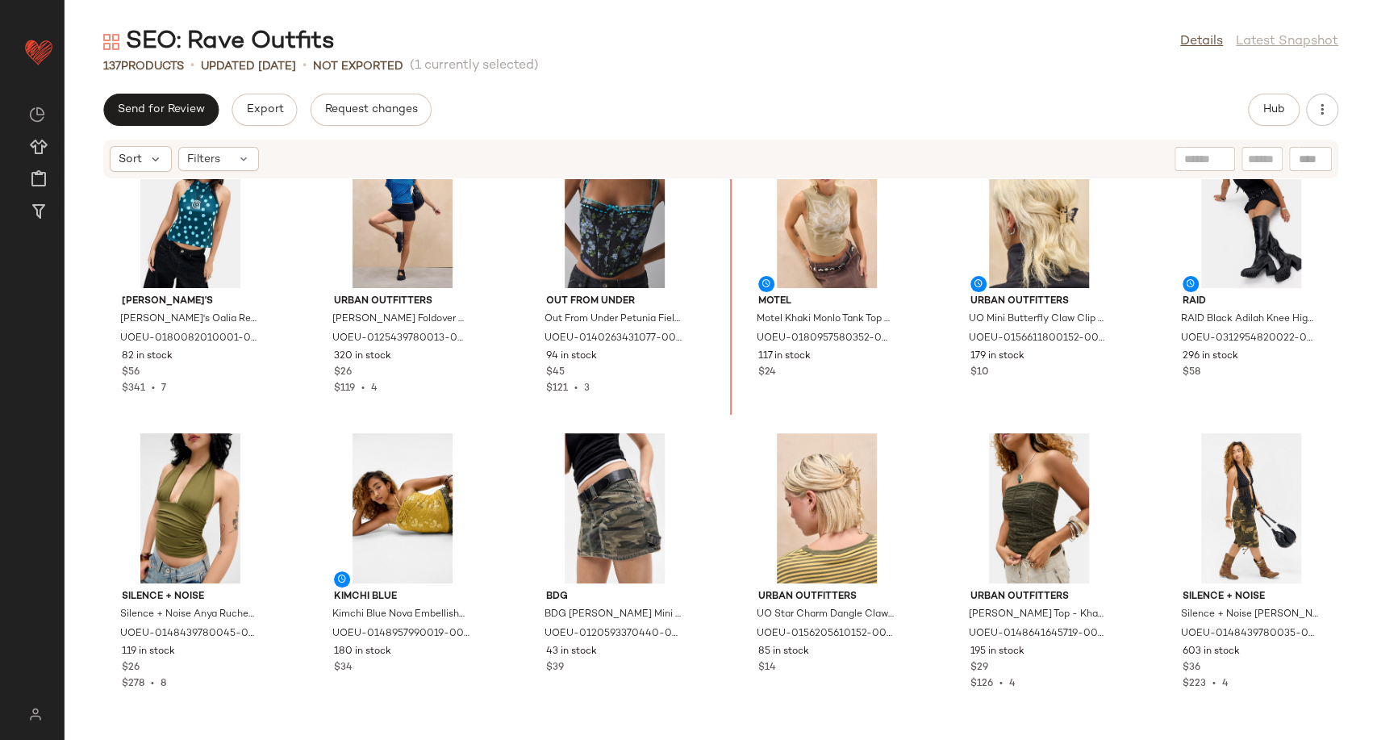
scroll to position [1792, 0]
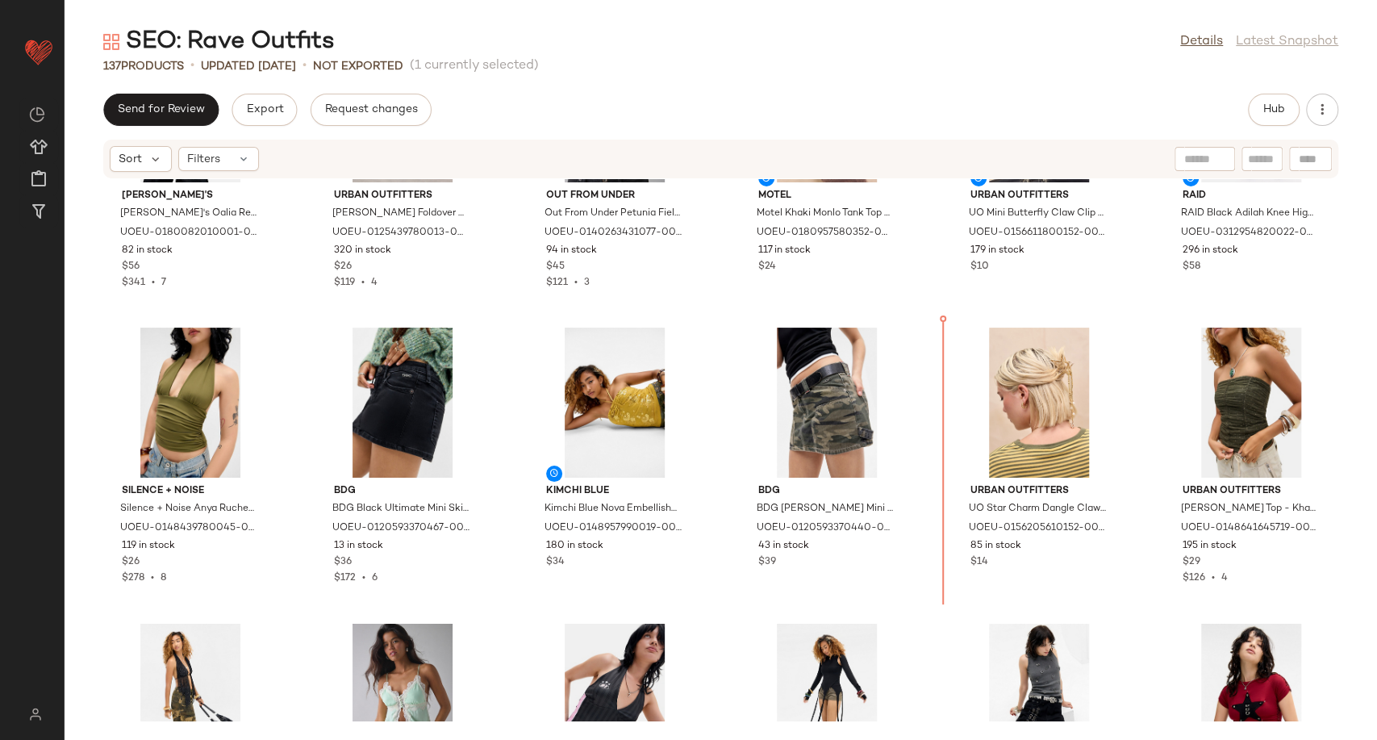
scroll to position [1926, 0]
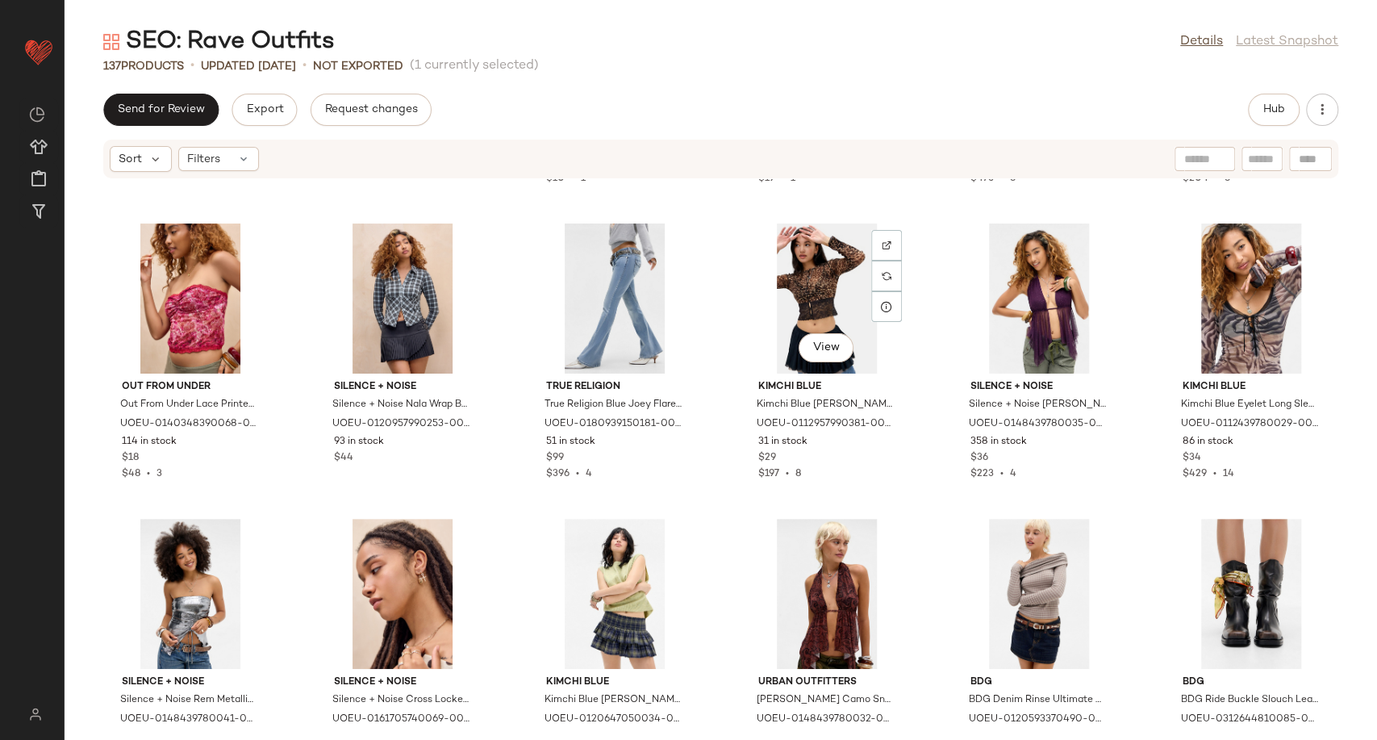
scroll to position [4346, 0]
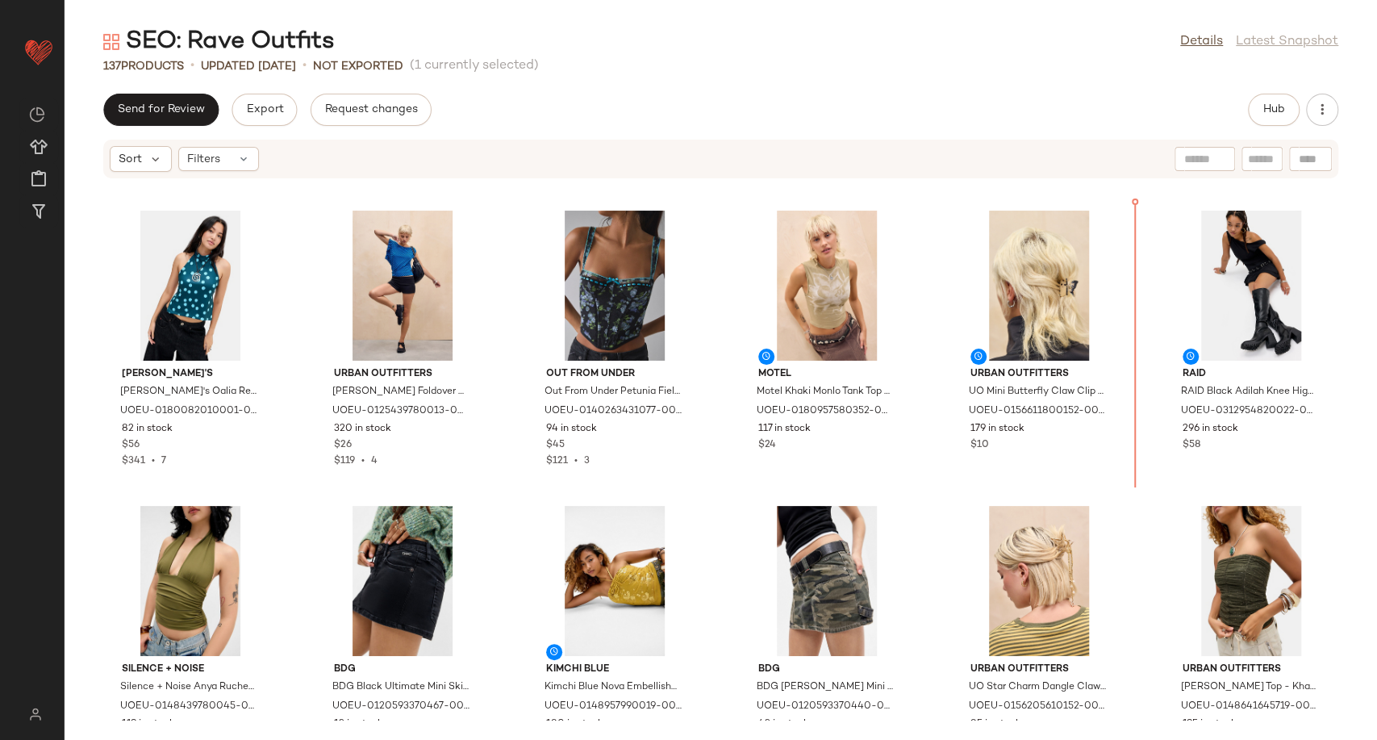
scroll to position [1711, 0]
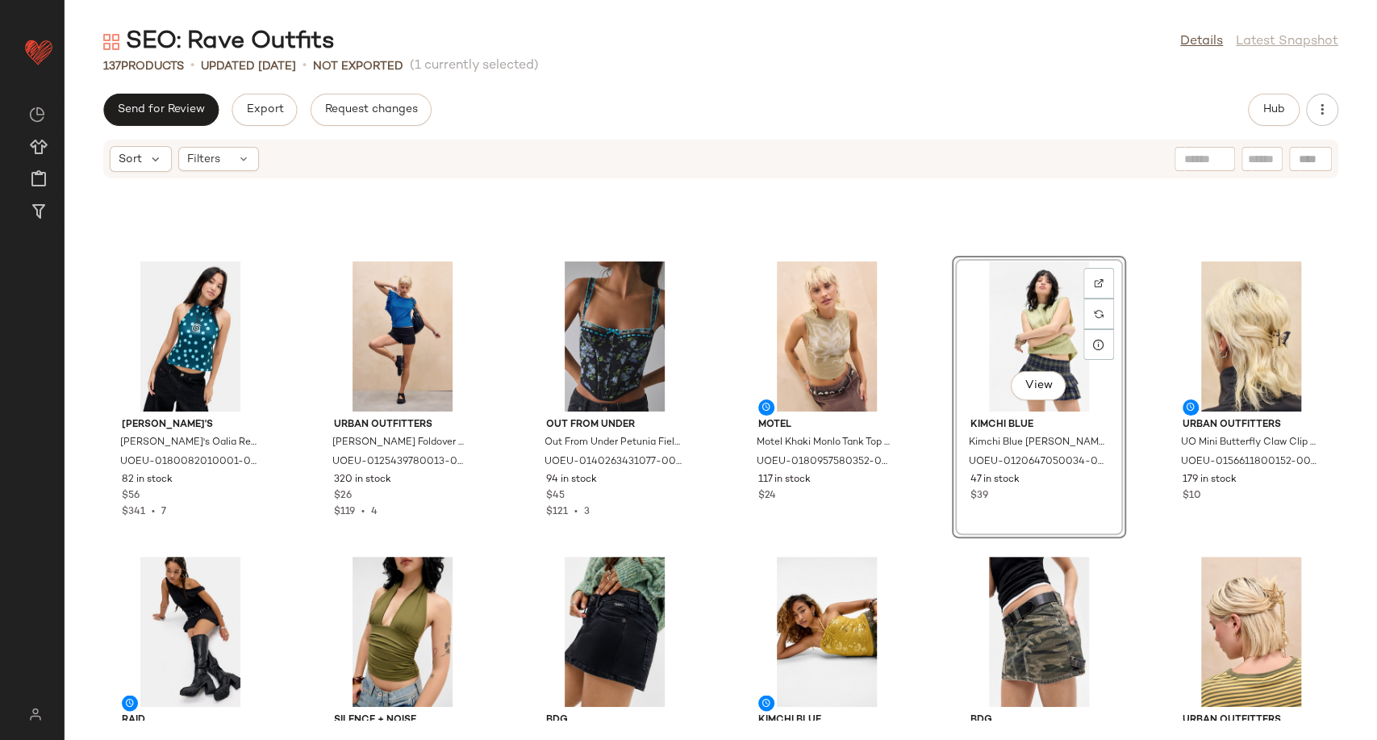
click at [917, 524] on div "Susmie's Susmie's Oalia Reversible Top at Urban Outfitters UOEU-0180082010001-0…" at bounding box center [721, 449] width 1313 height 541
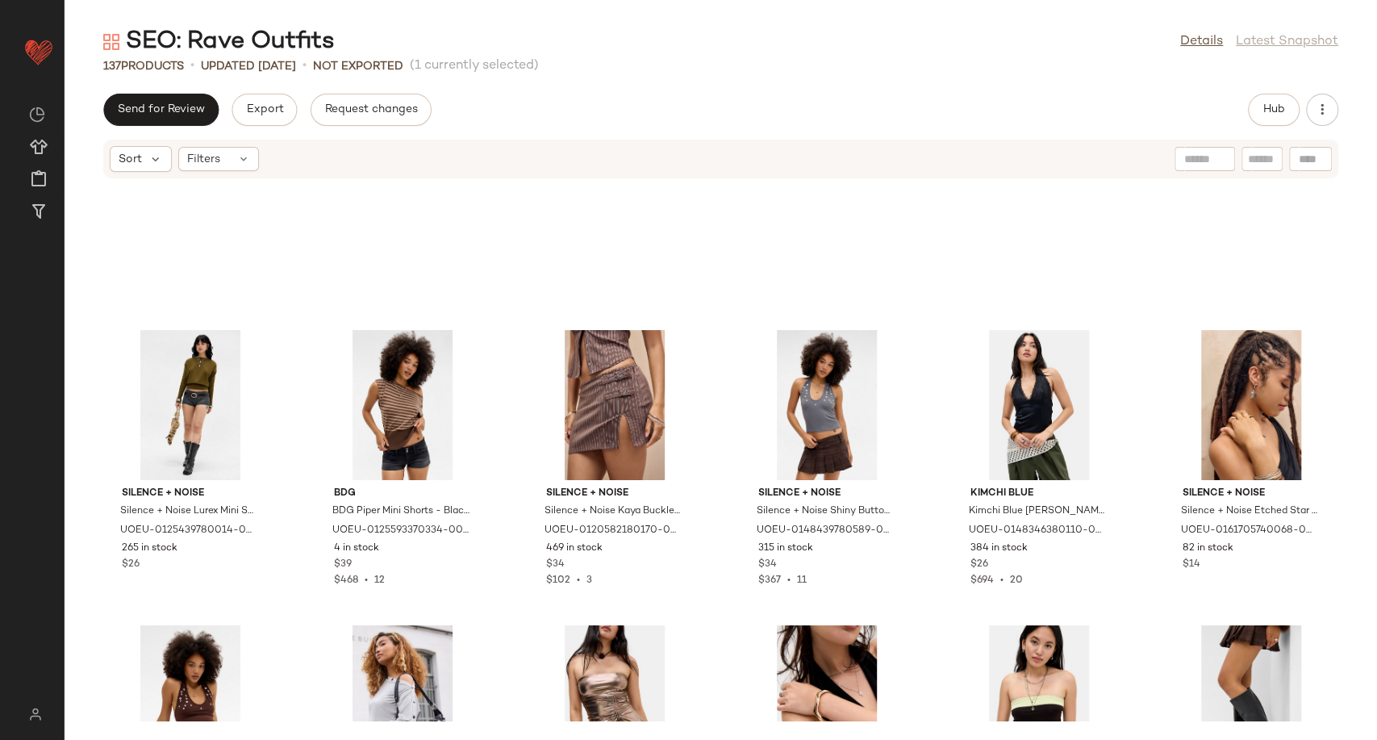
scroll to position [3863, 0]
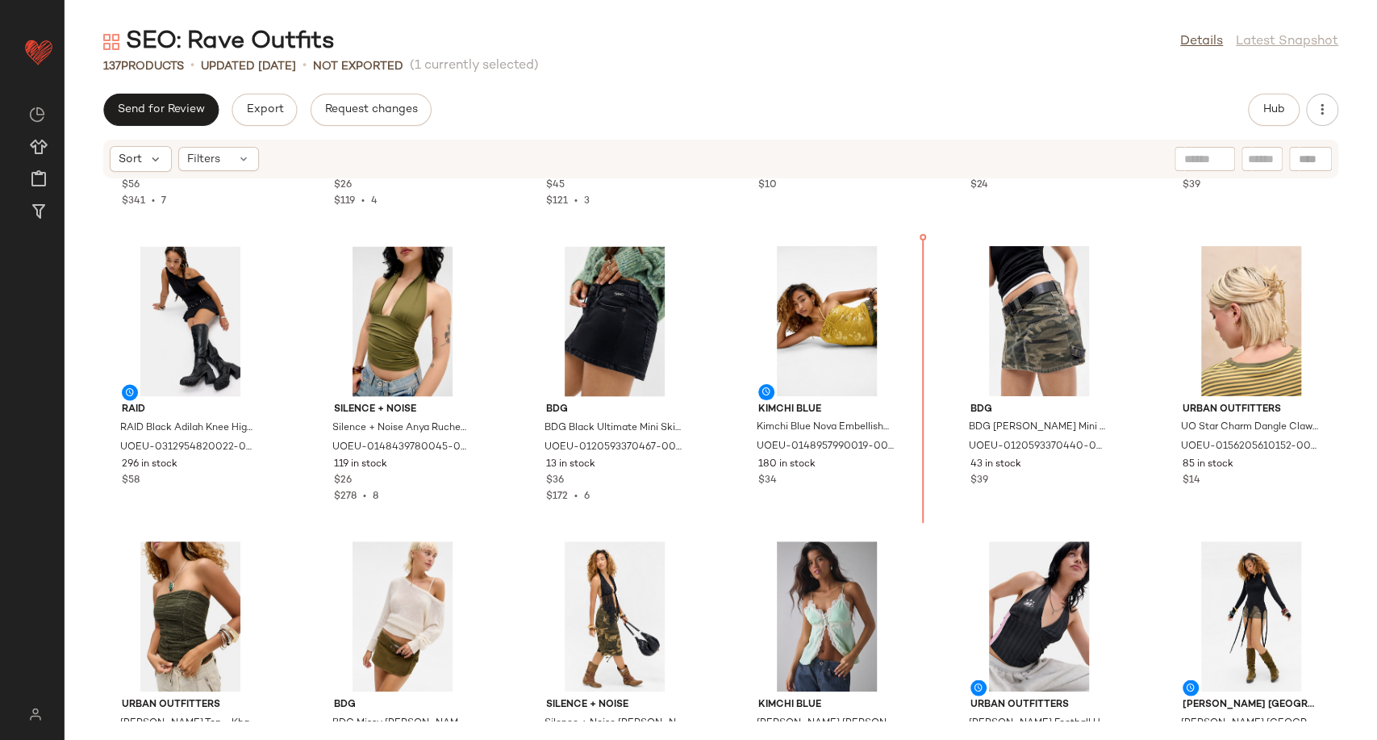
scroll to position [2021, 0]
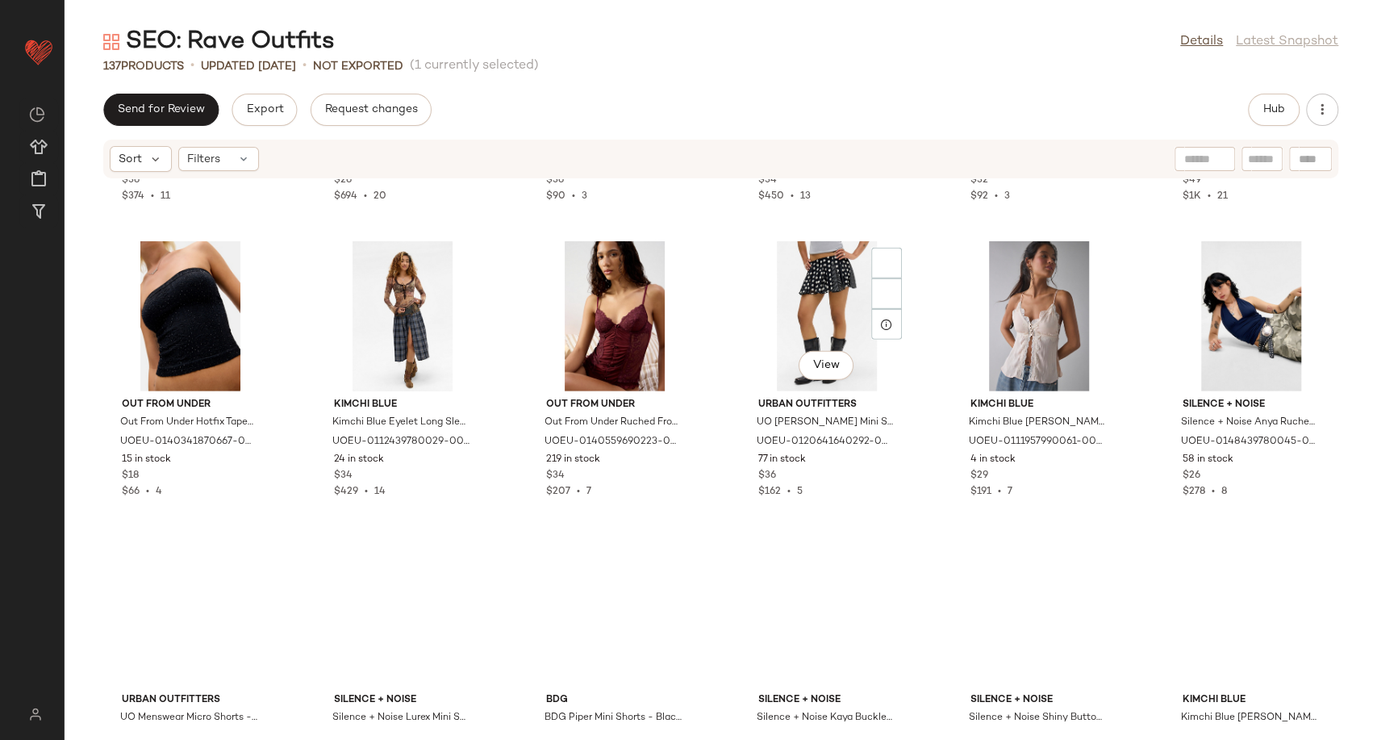
scroll to position [3348, 0]
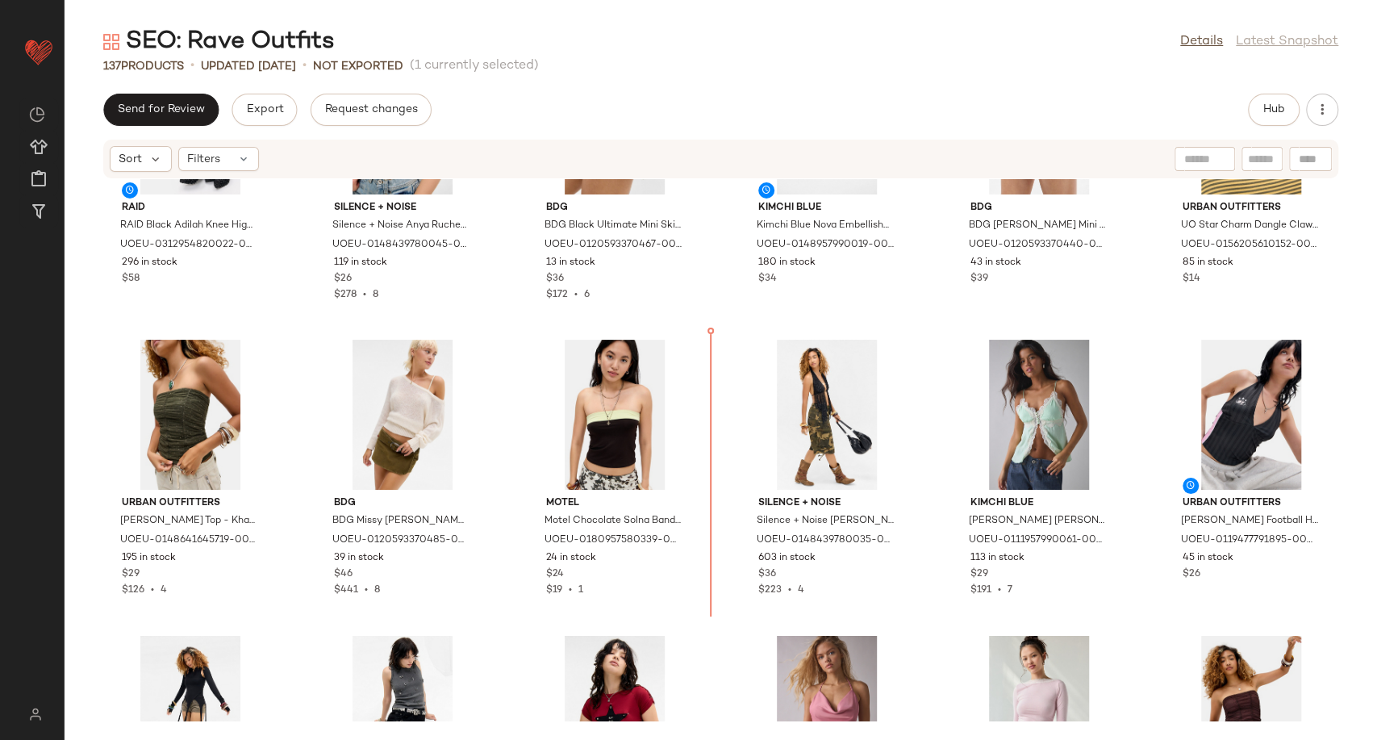
scroll to position [2212, 0]
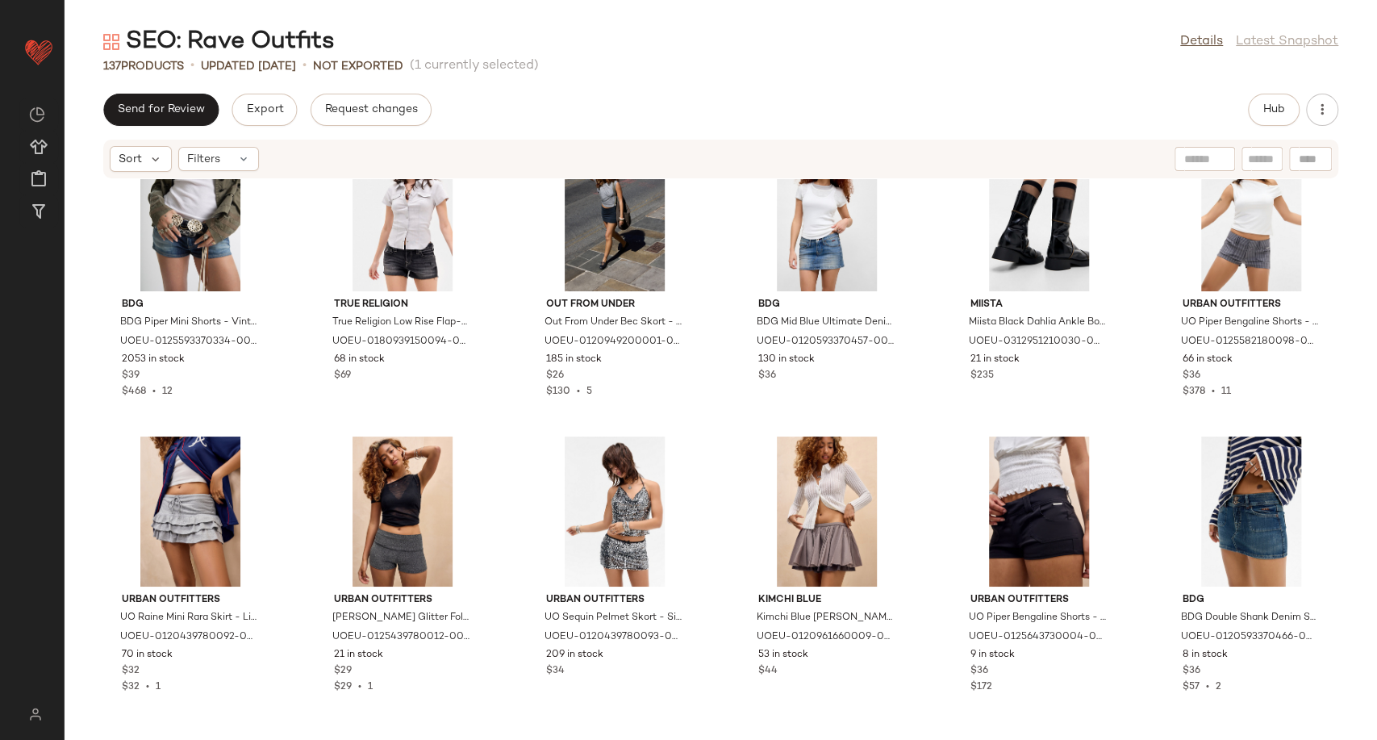
scroll to position [5439, 0]
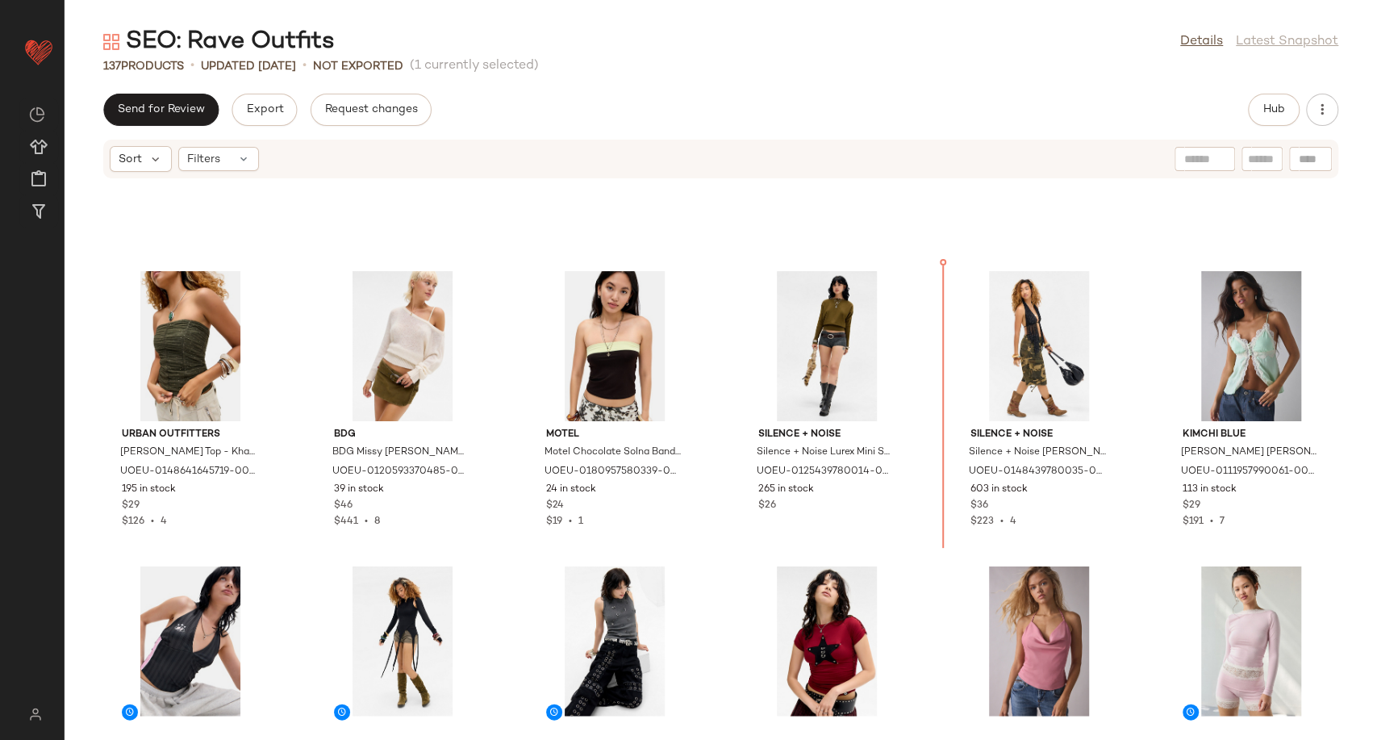
scroll to position [2181, 0]
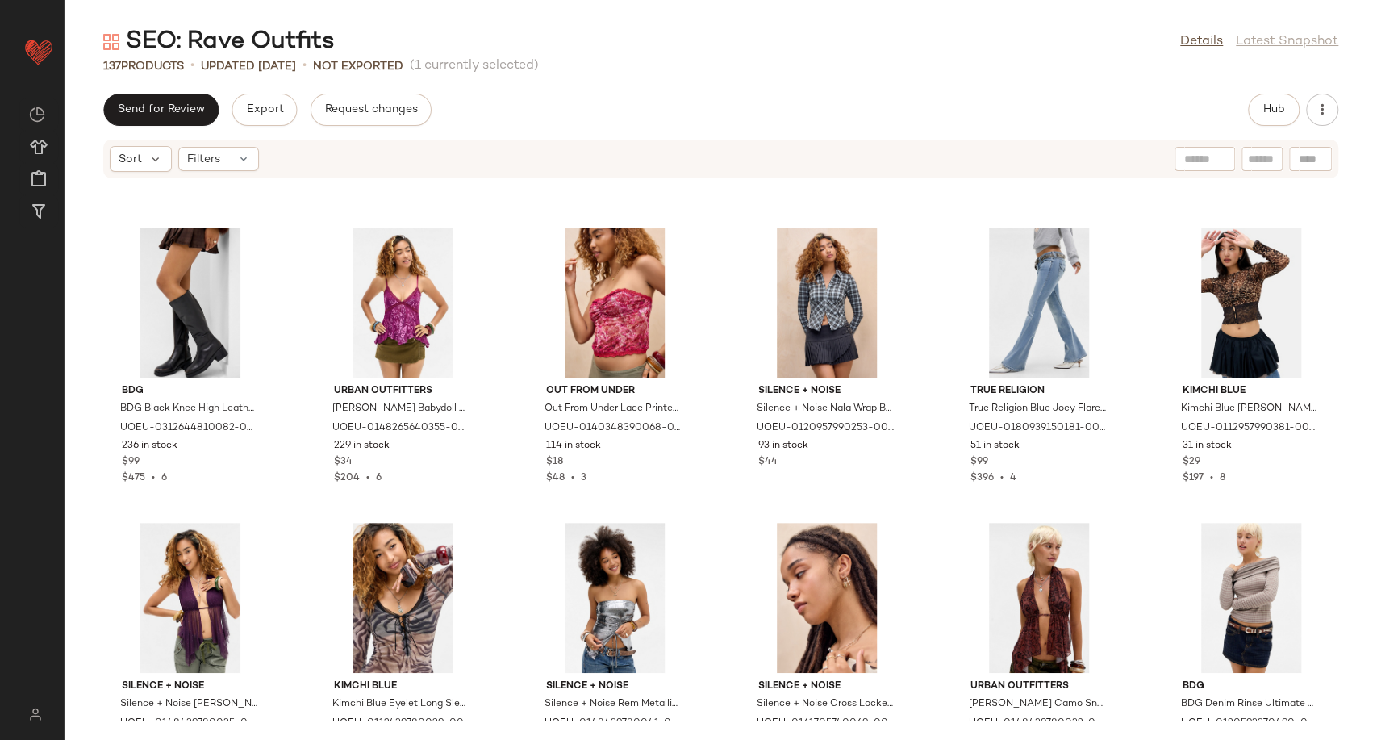
scroll to position [4281, 0]
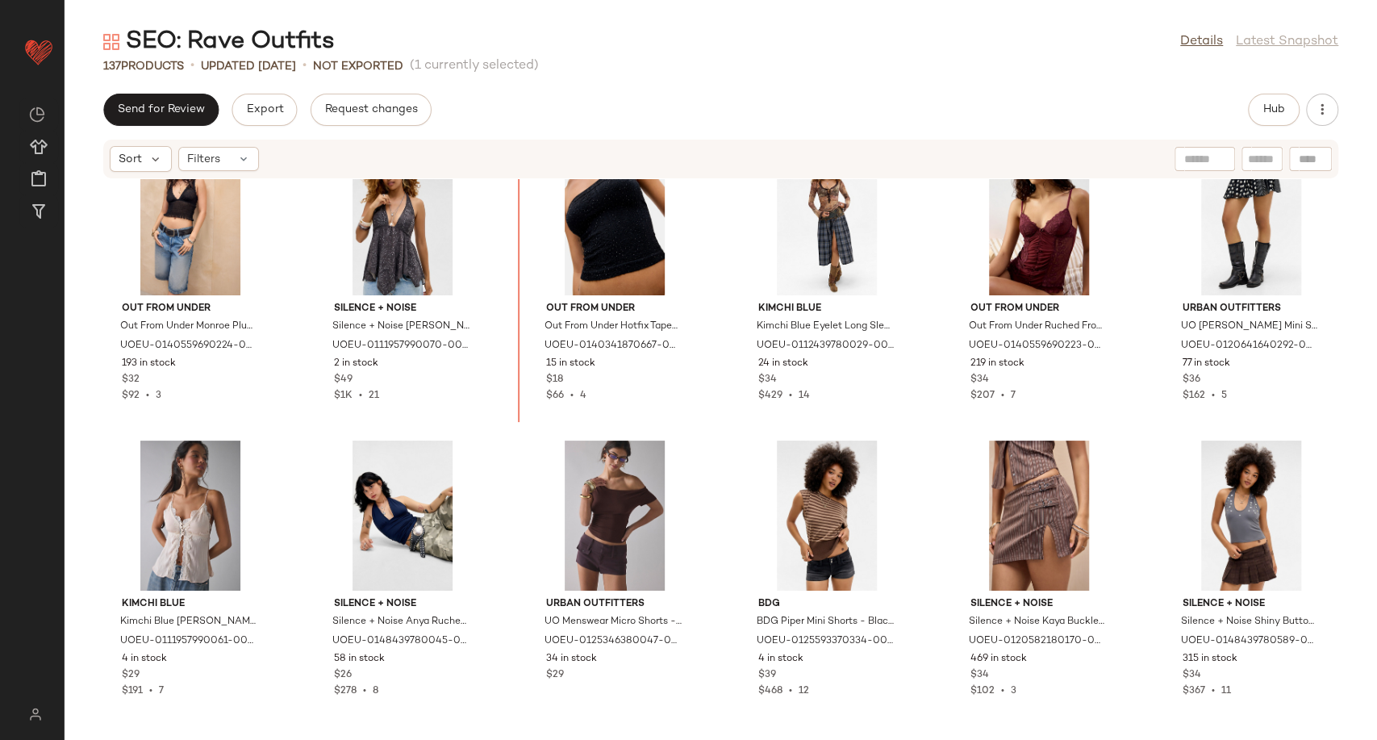
scroll to position [3278, 0]
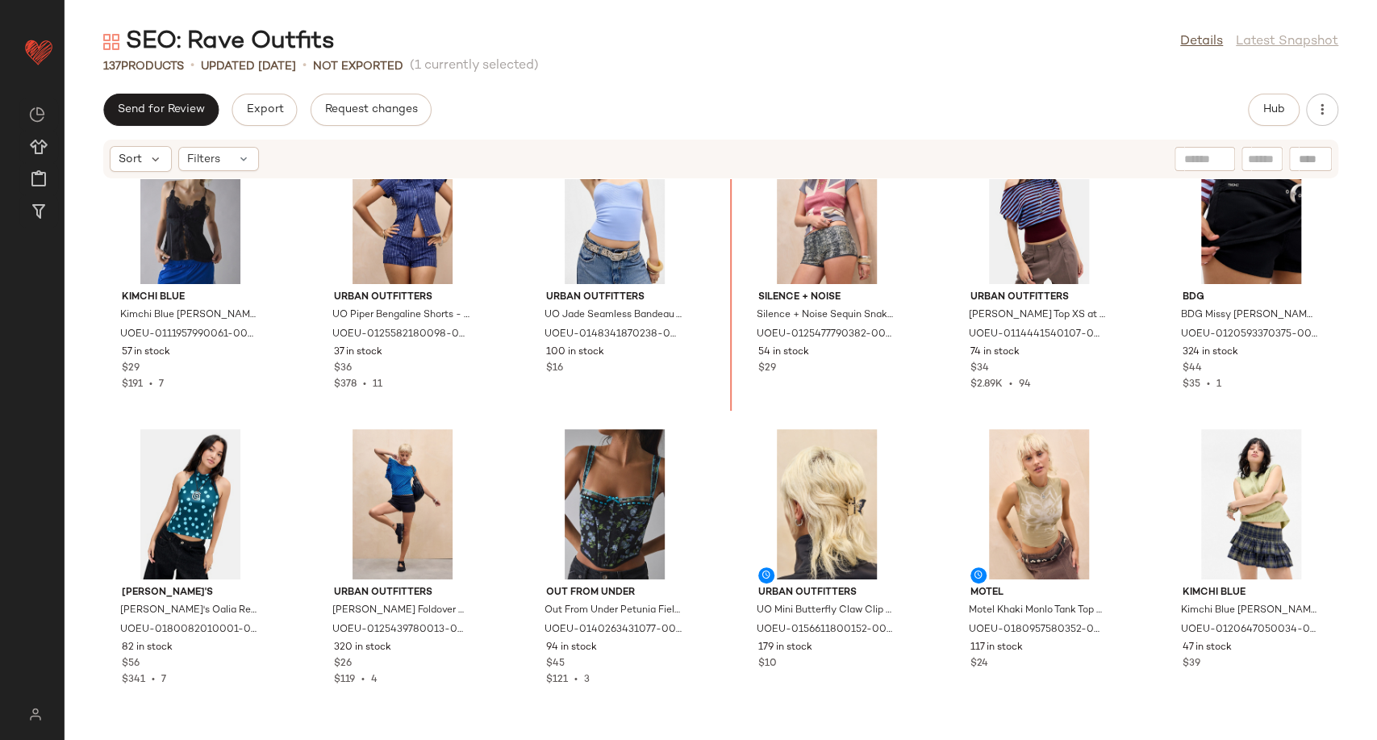
scroll to position [1543, 0]
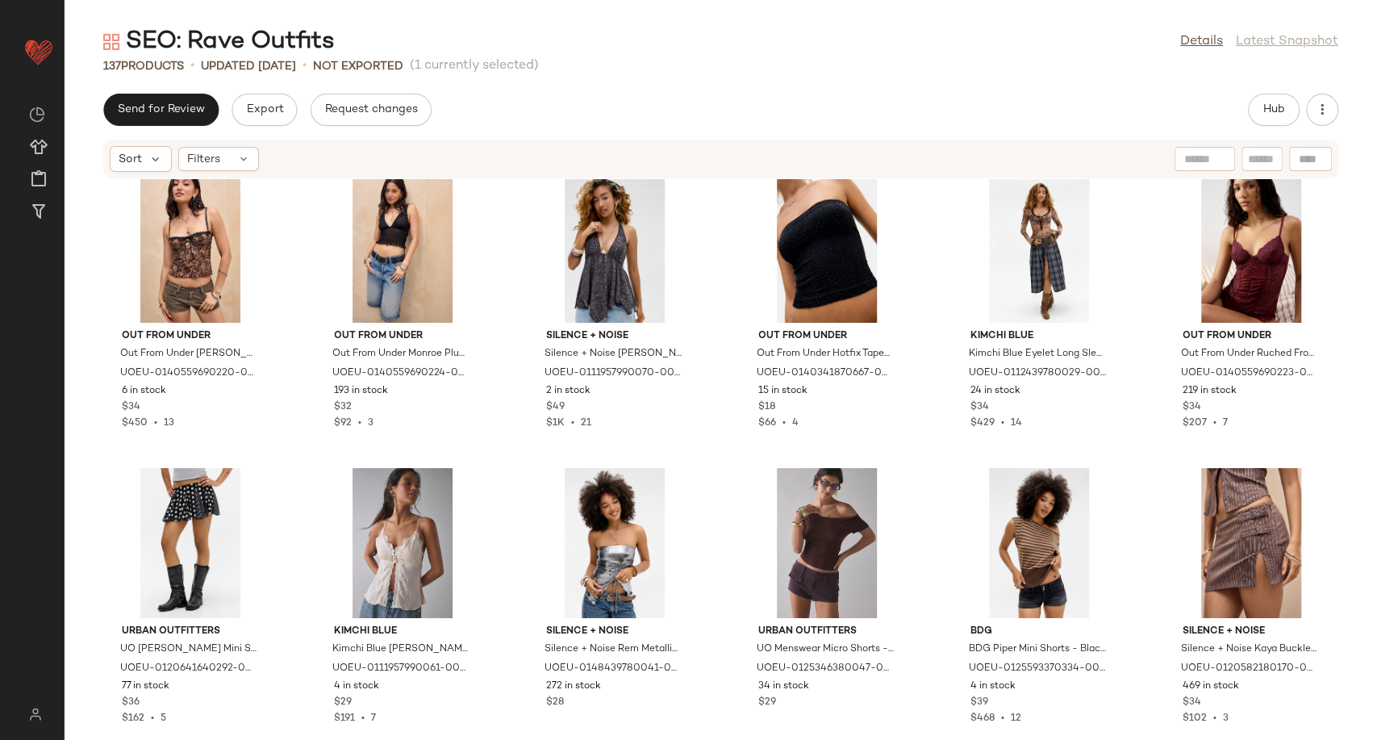
scroll to position [3515, 0]
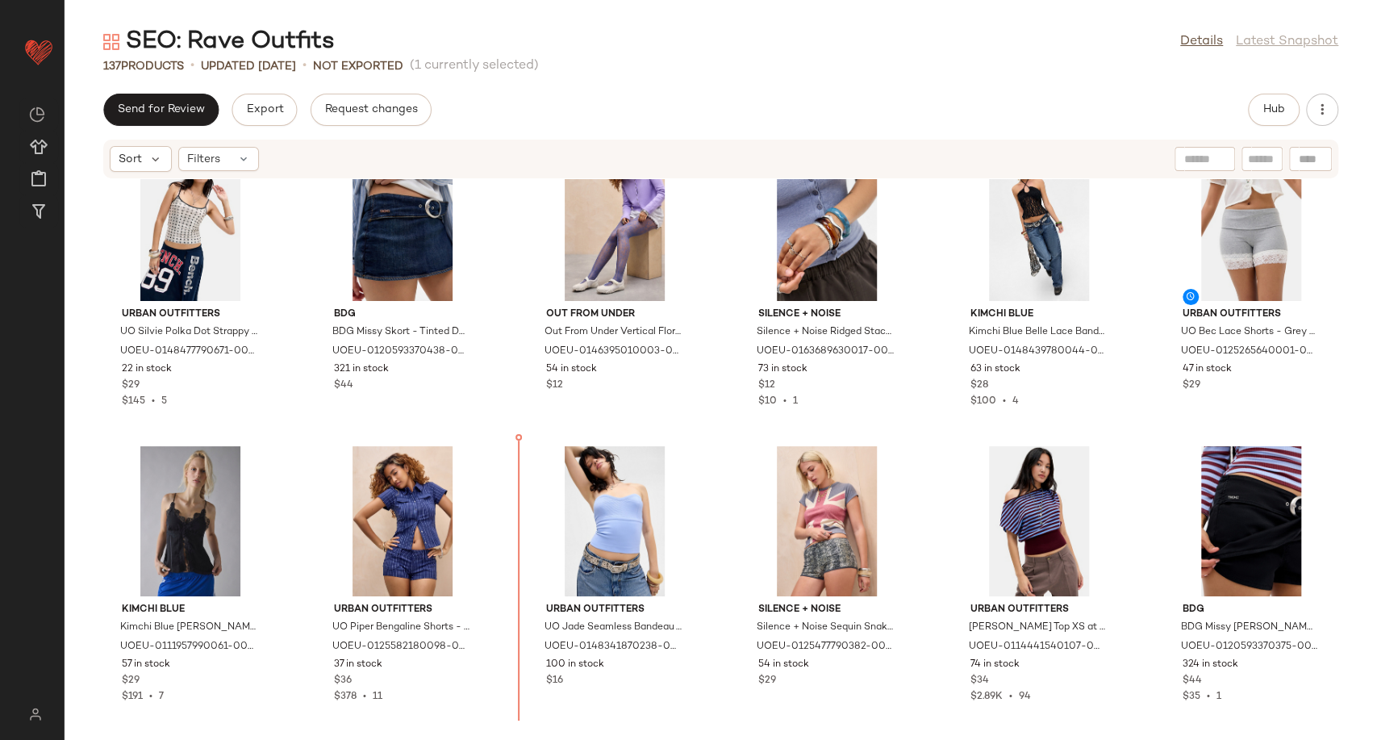
scroll to position [1239, 0]
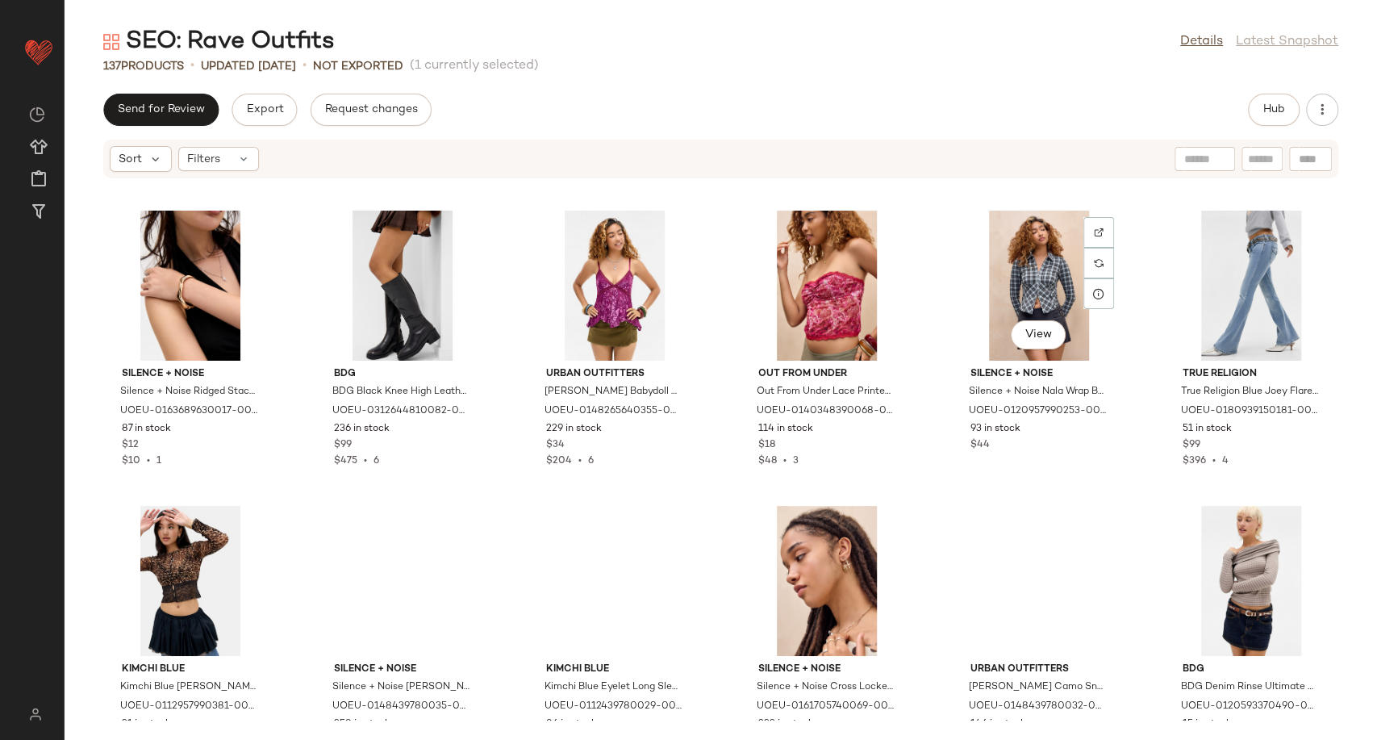
scroll to position [4152, 0]
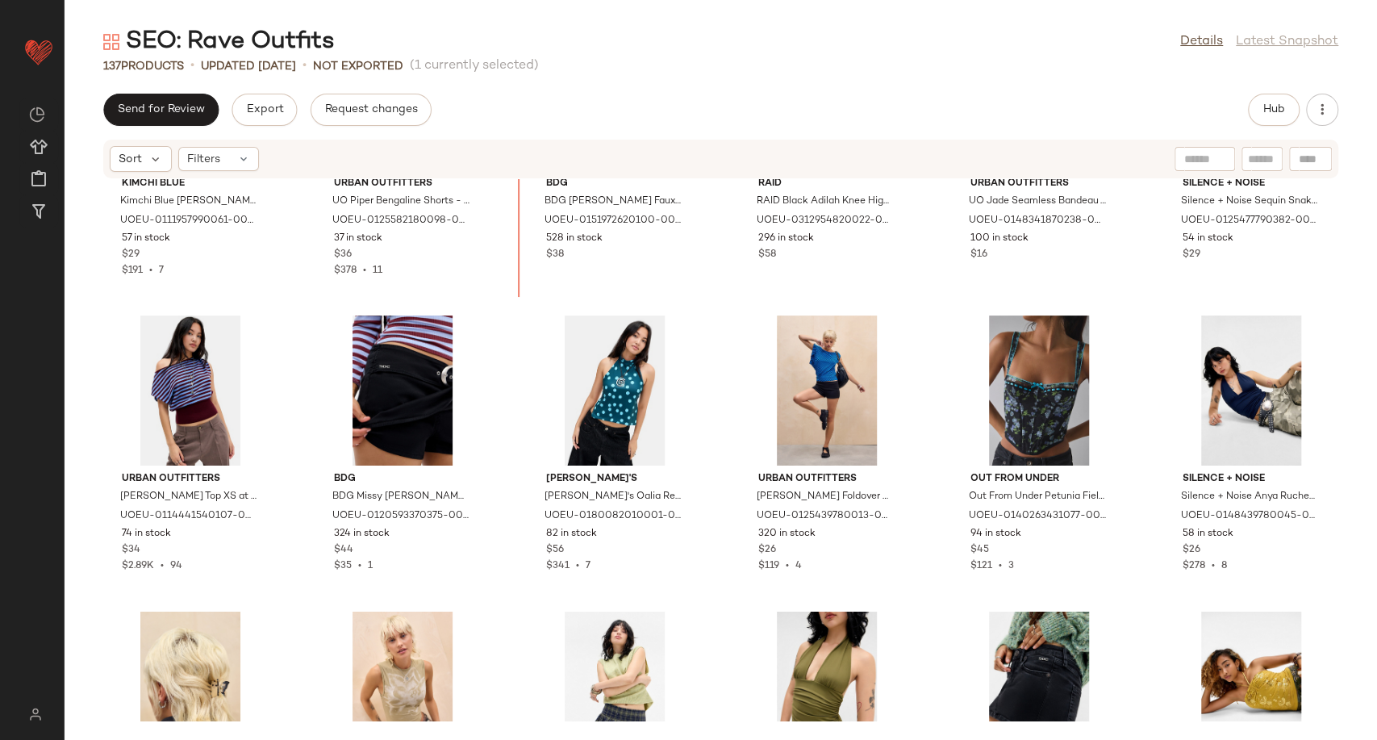
scroll to position [1588, 0]
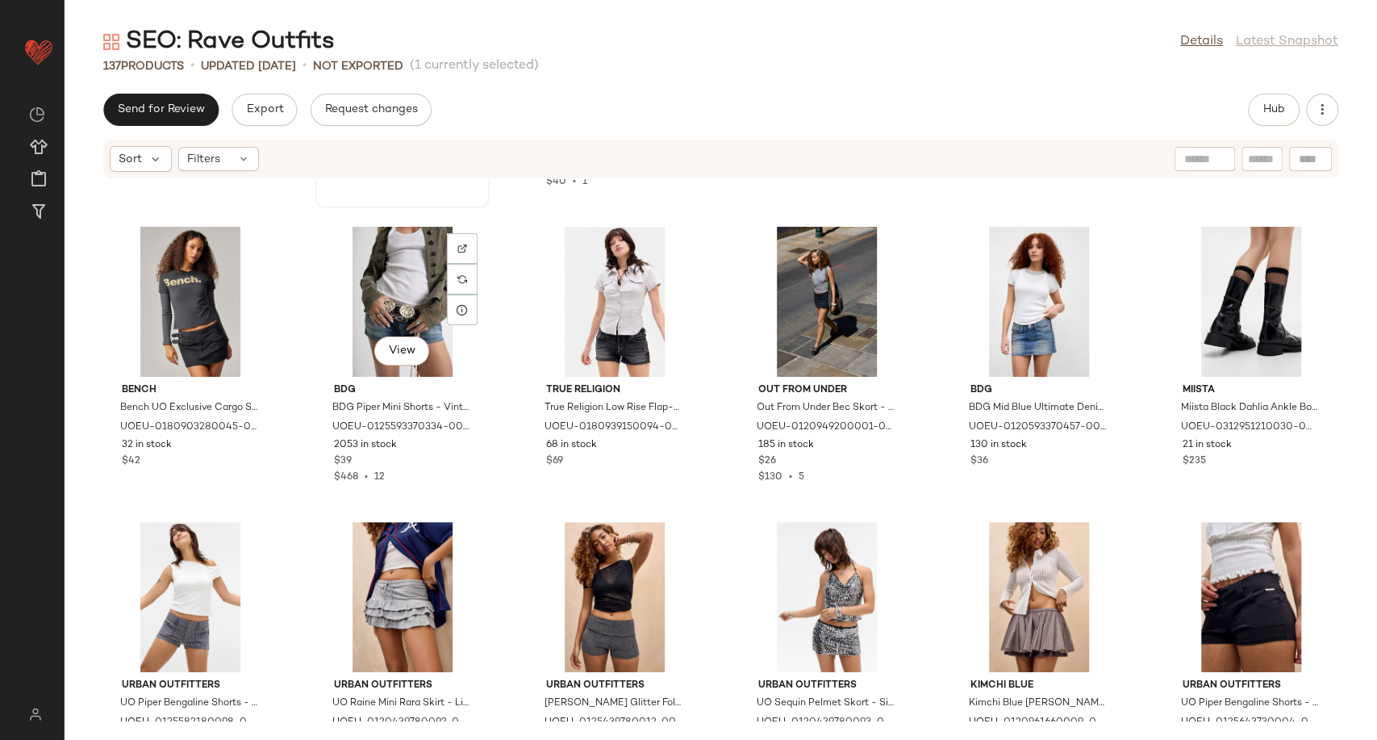
scroll to position [4725, 0]
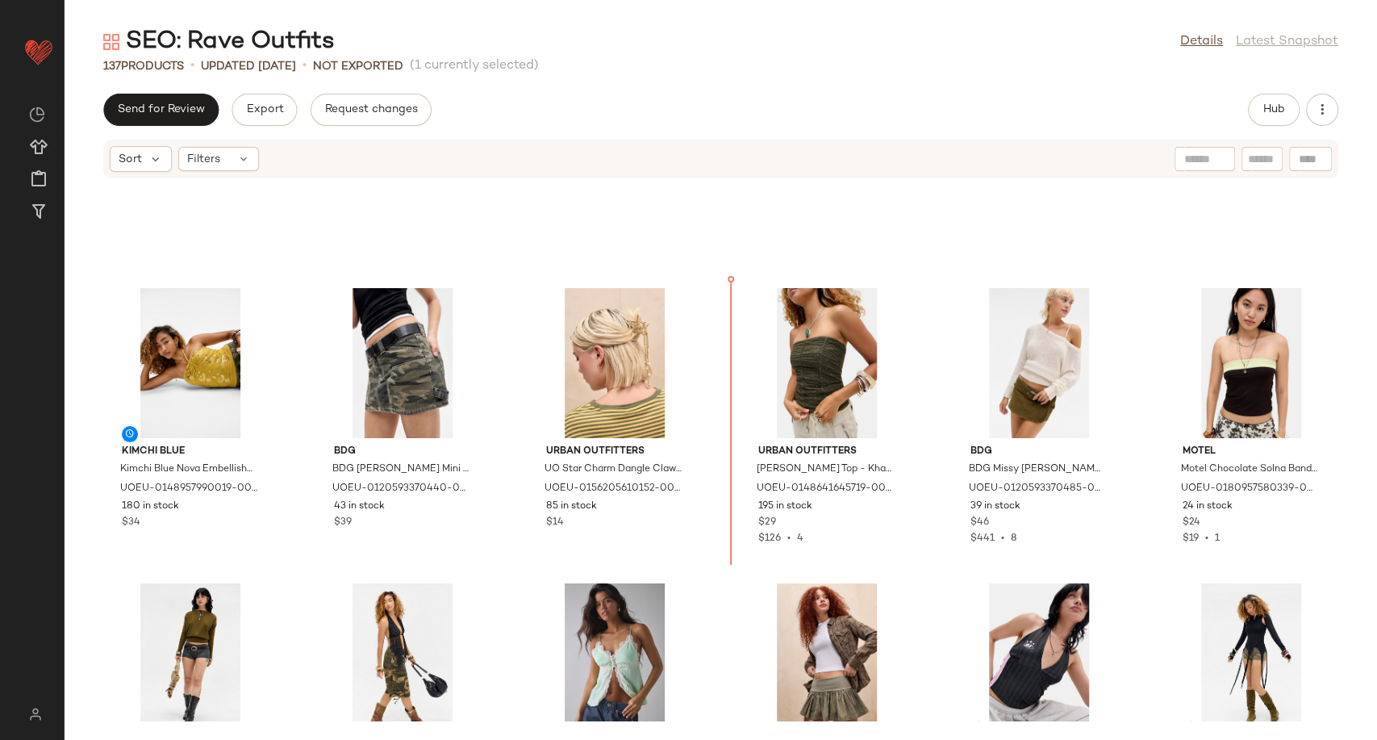
scroll to position [2270, 0]
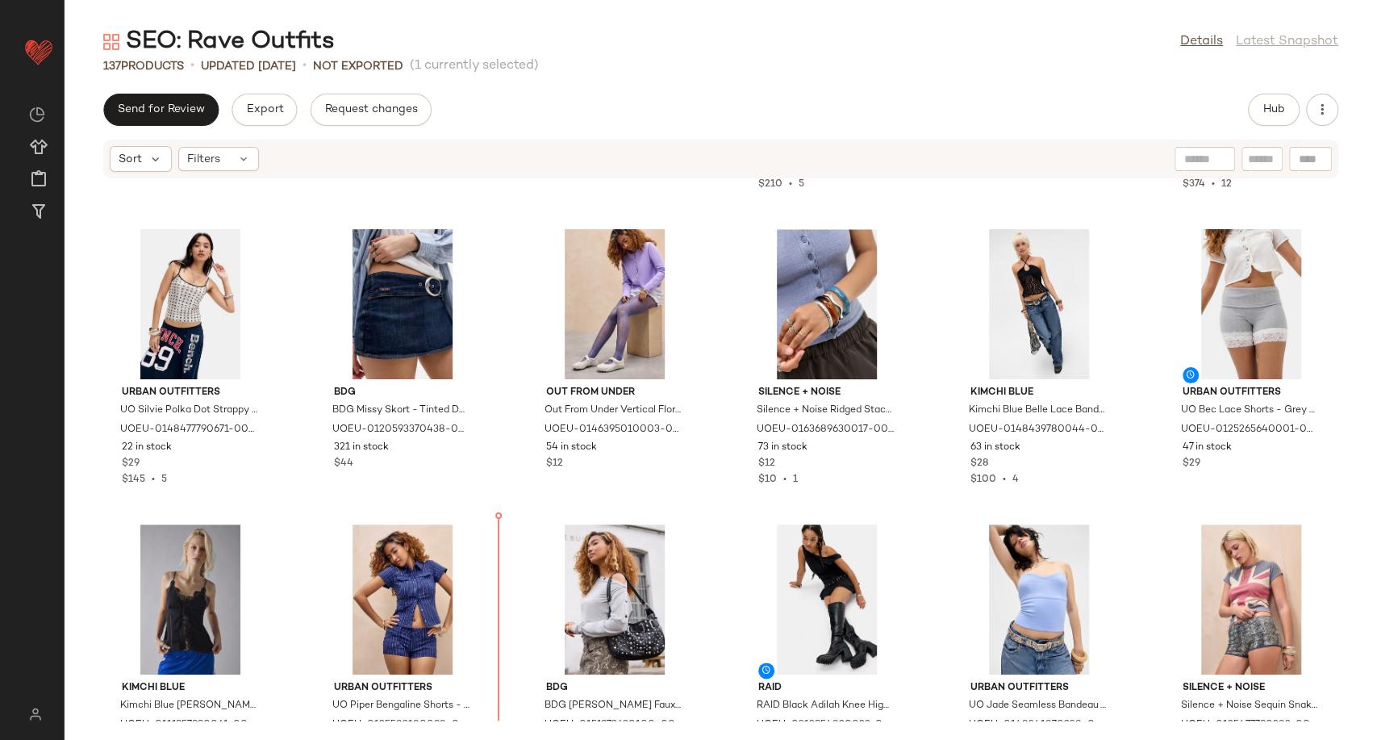
scroll to position [1187, 0]
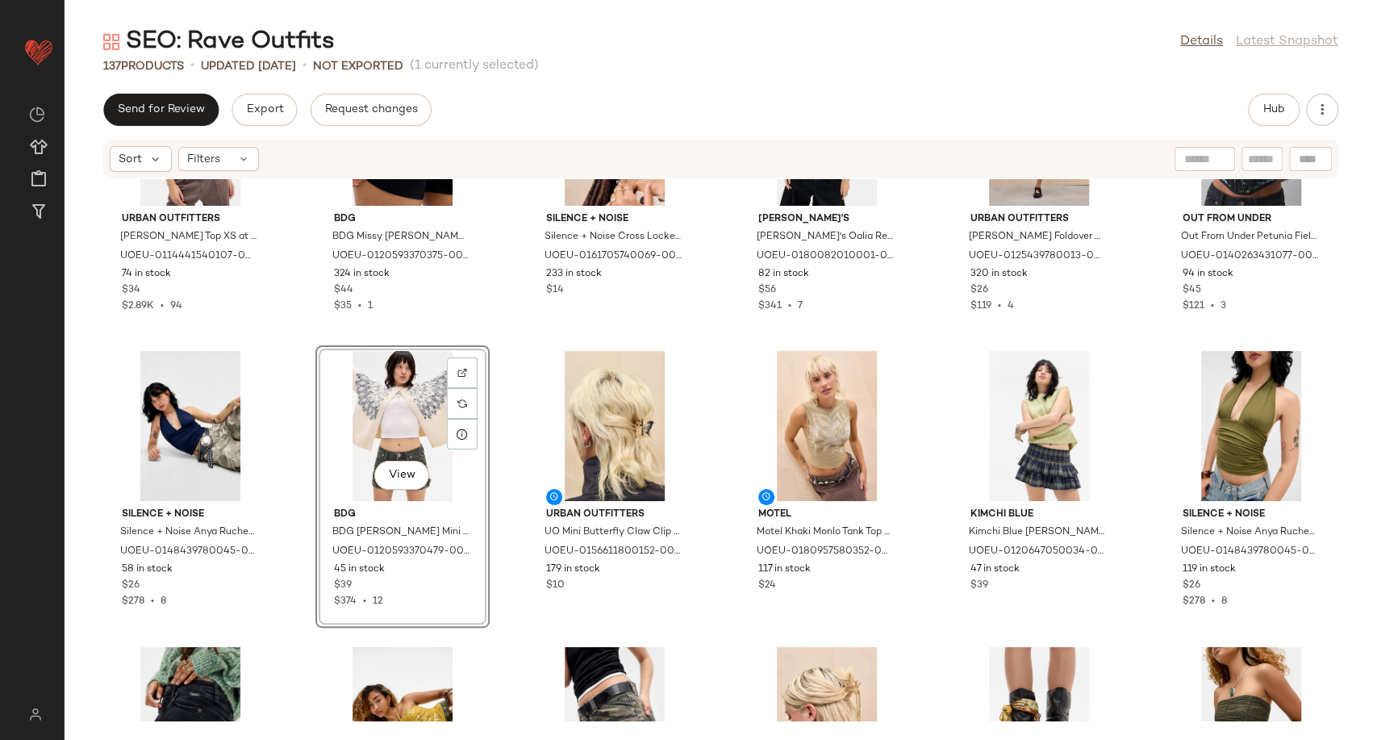
scroll to position [1814, 0]
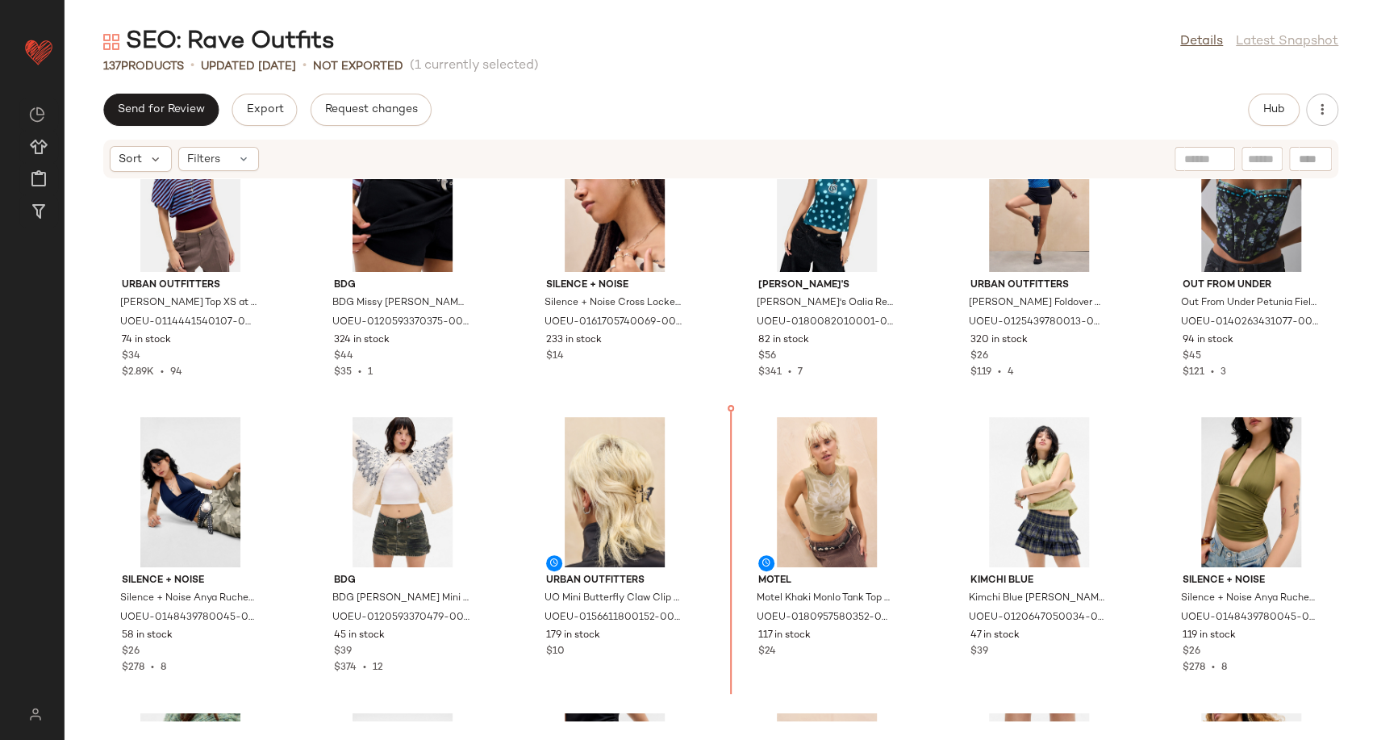
scroll to position [1878, 0]
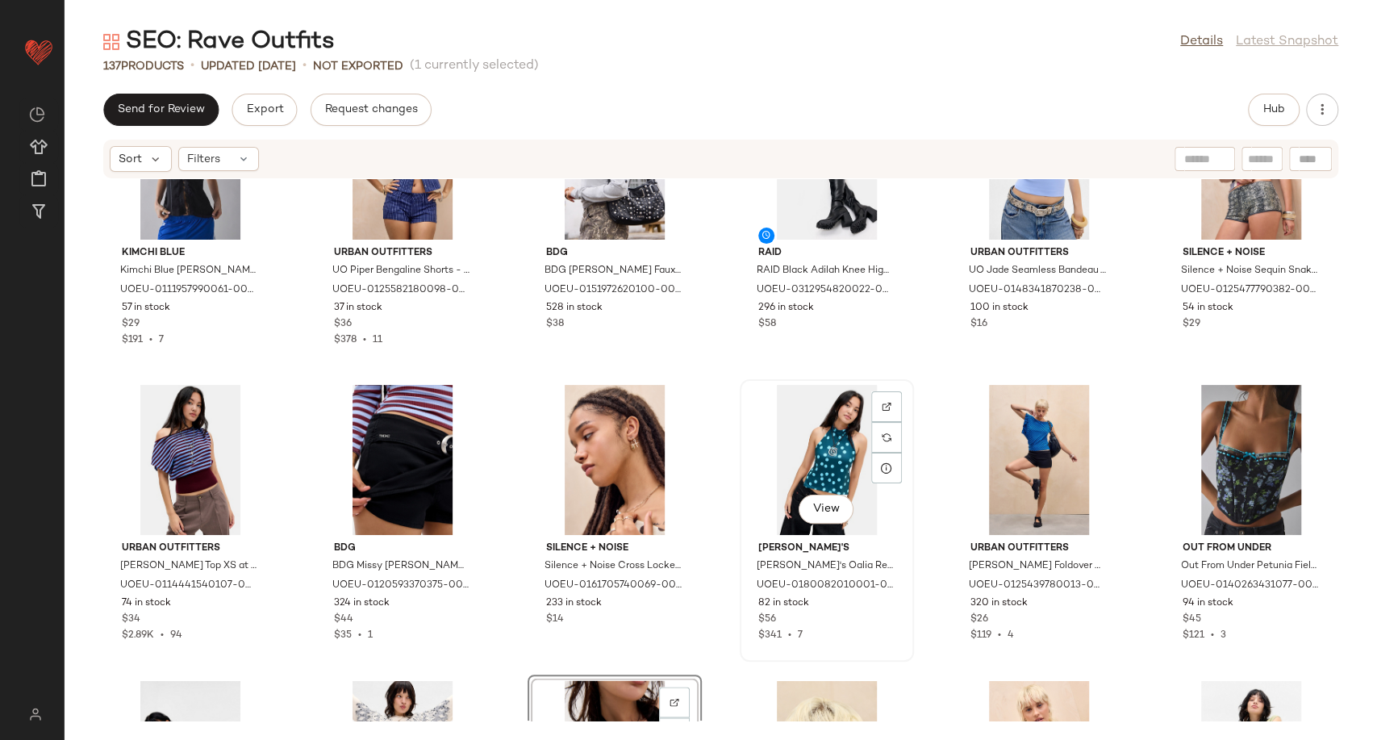
scroll to position [1788, 0]
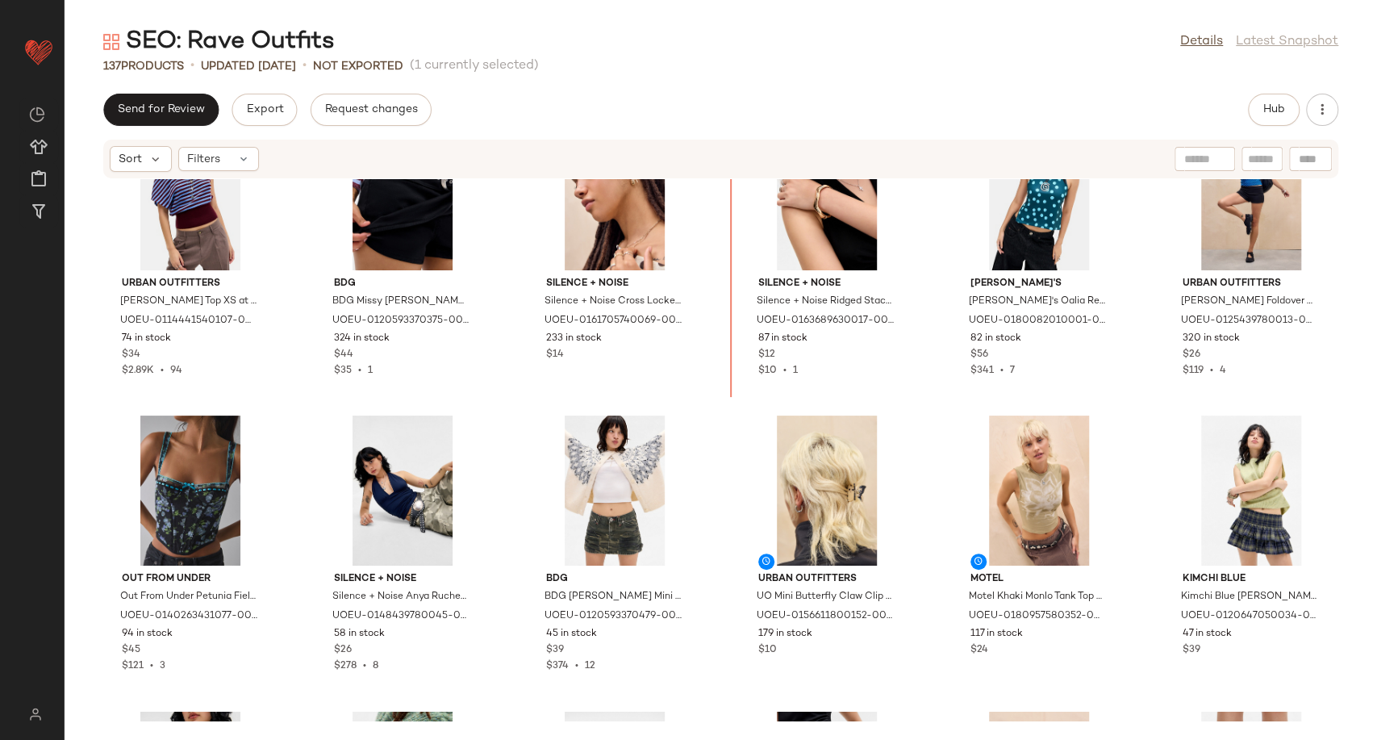
scroll to position [1834, 0]
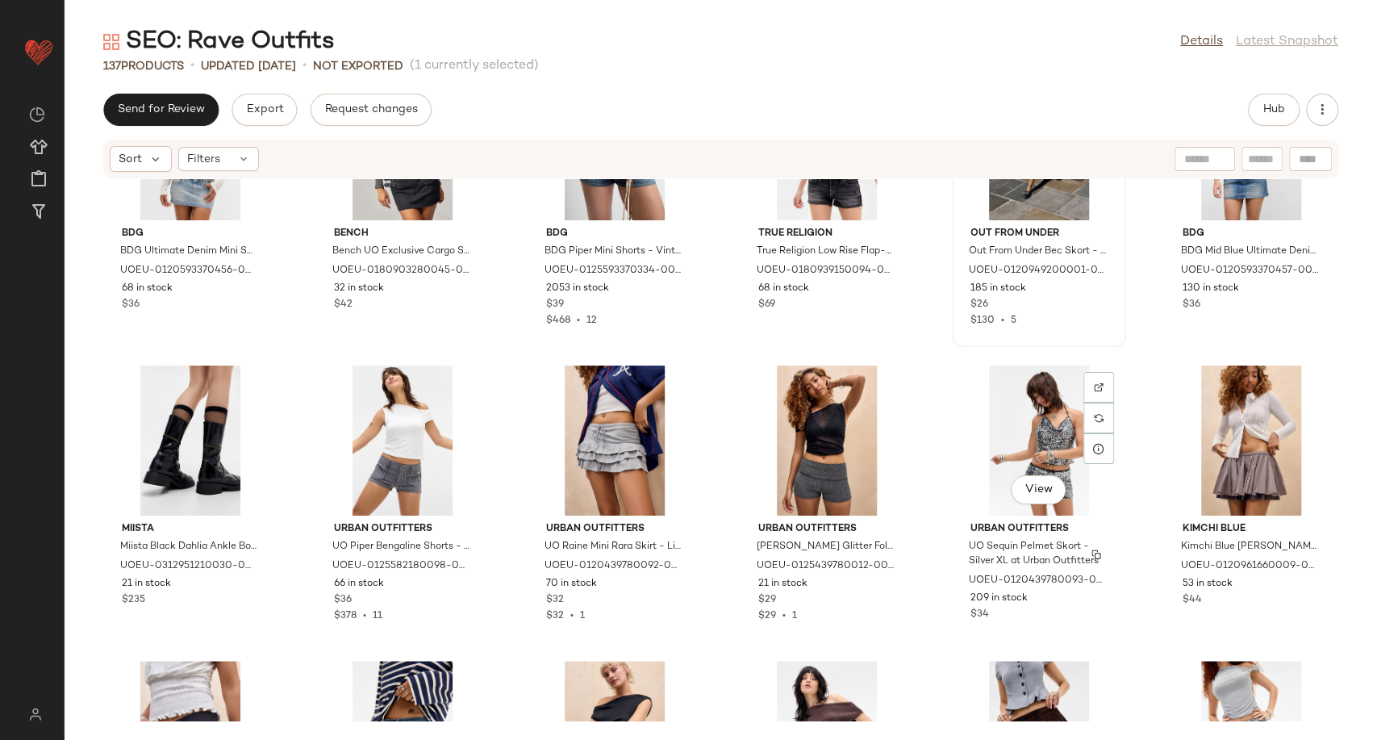
scroll to position [4882, 0]
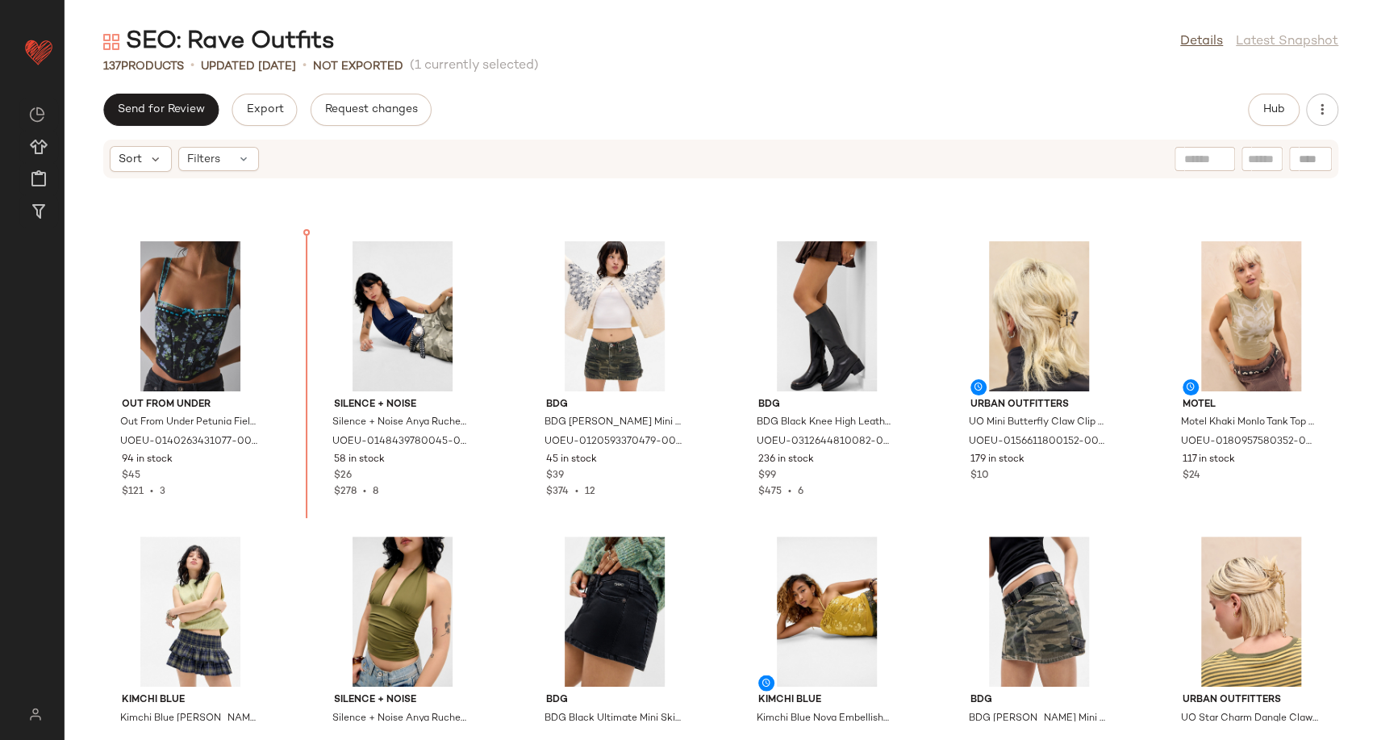
scroll to position [2020, 0]
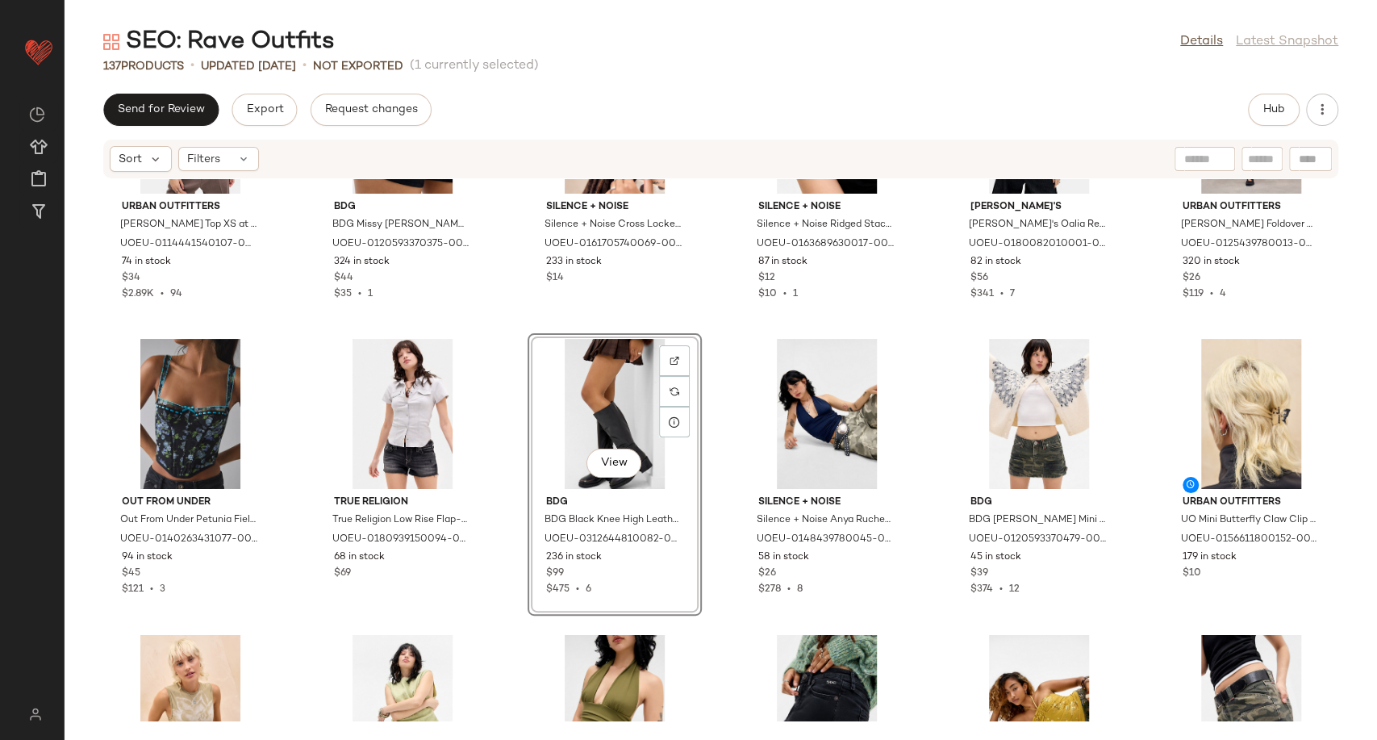
scroll to position [1925, 0]
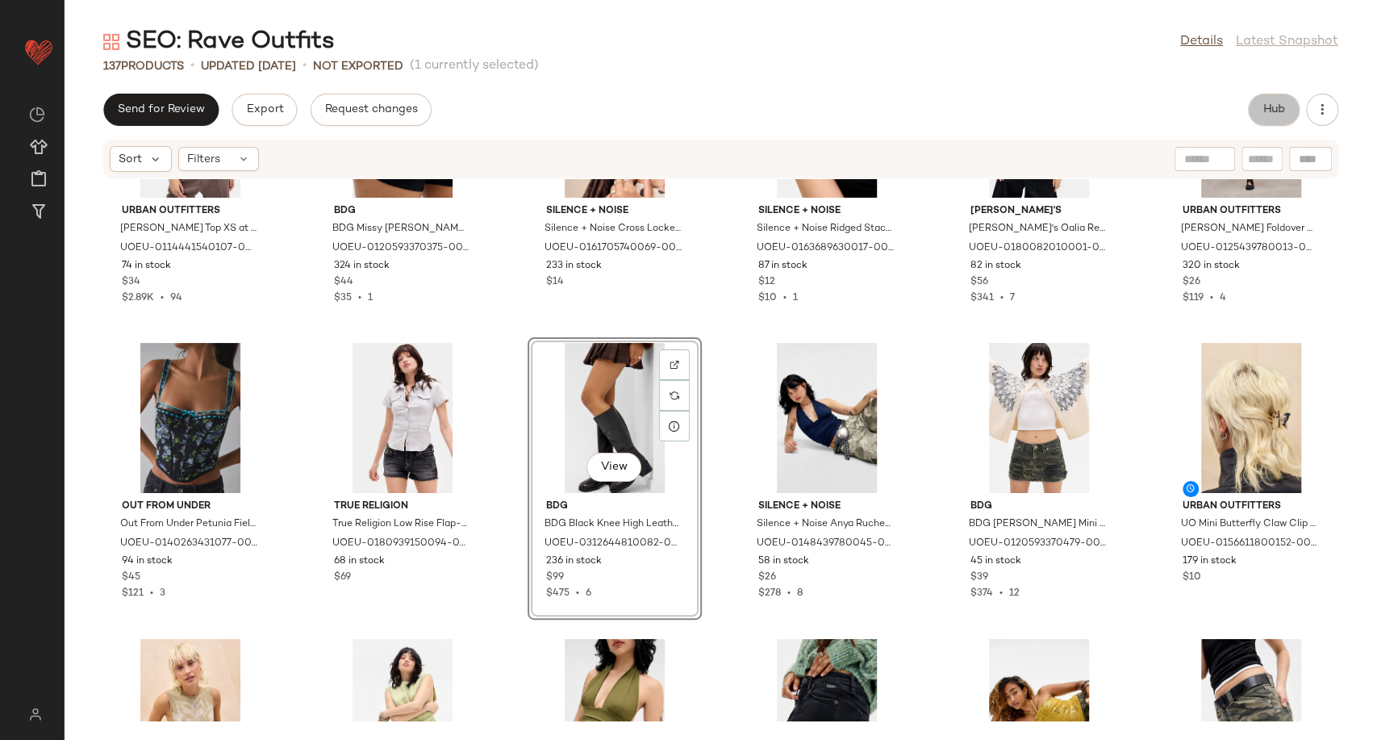
click at [1259, 112] on button "Hub" at bounding box center [1274, 110] width 52 height 32
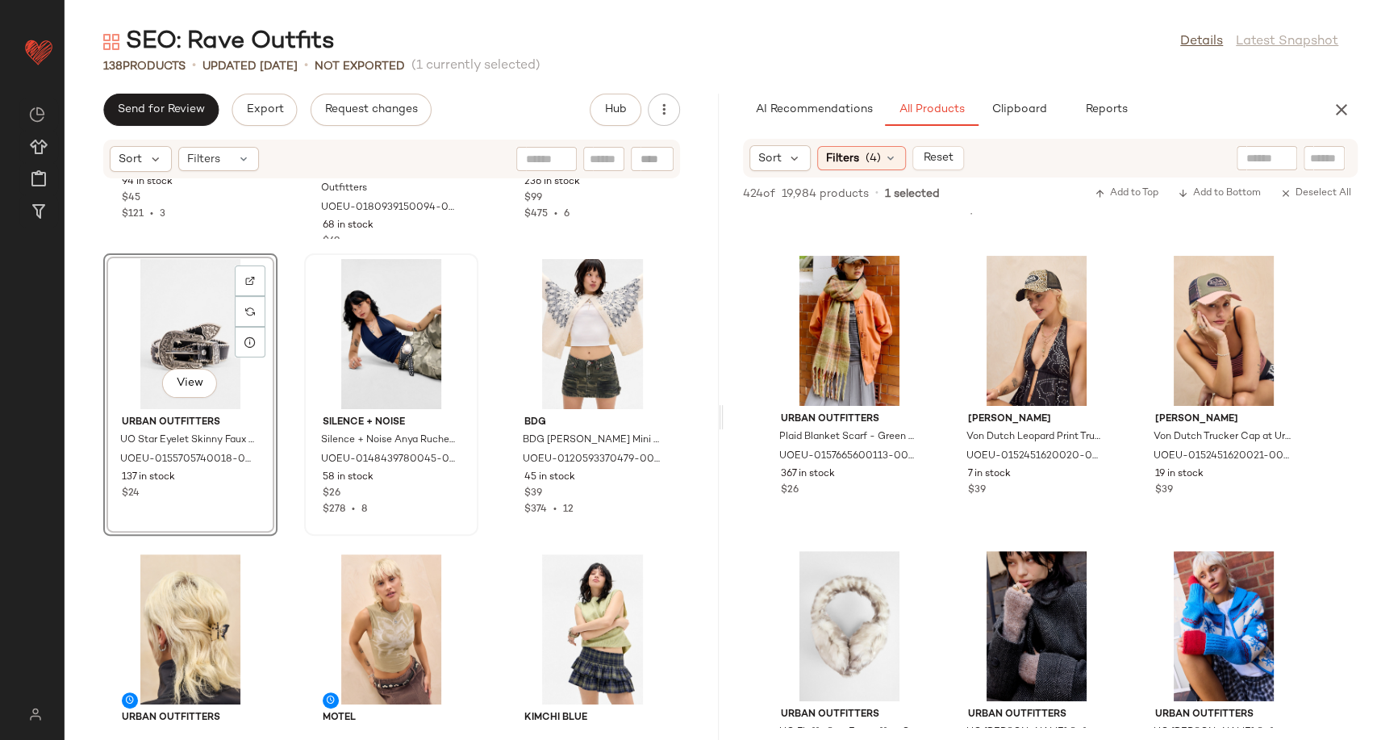
scroll to position [4403, 0]
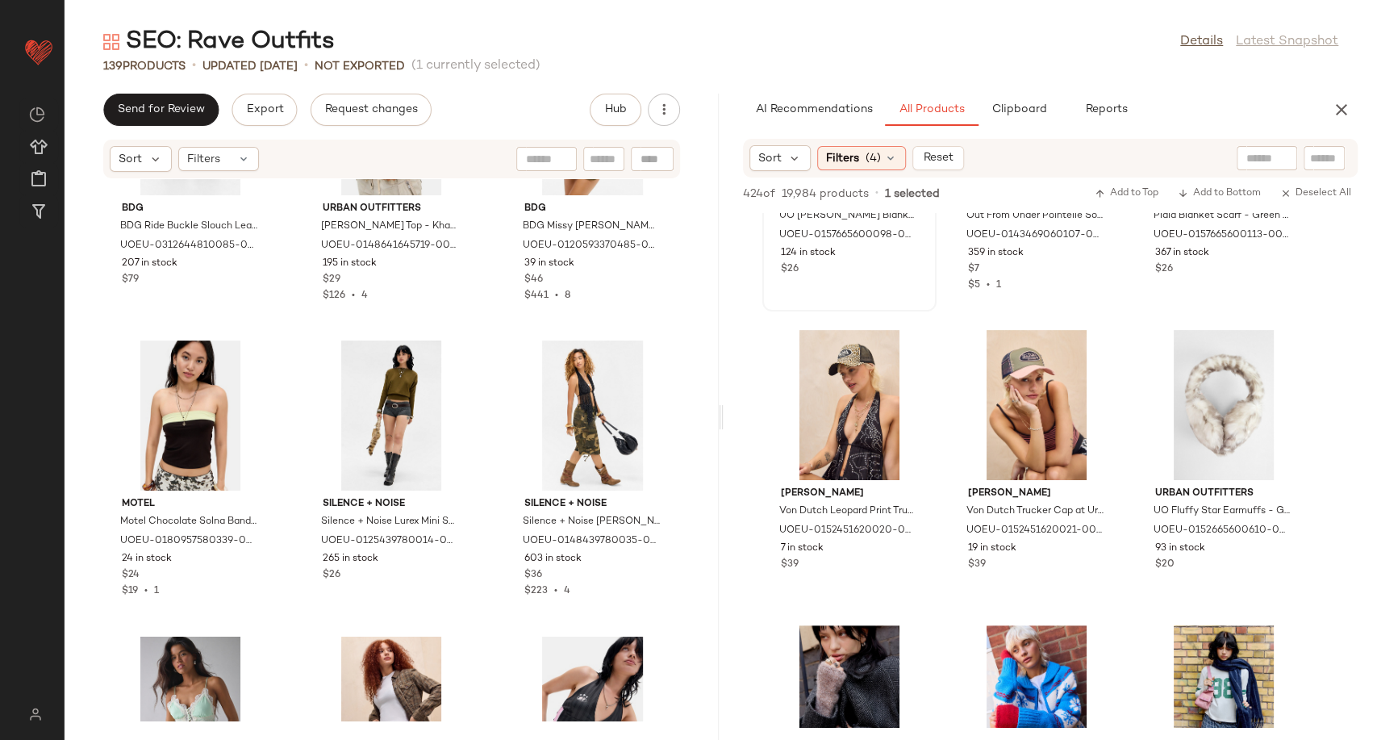
scroll to position [4392, 0]
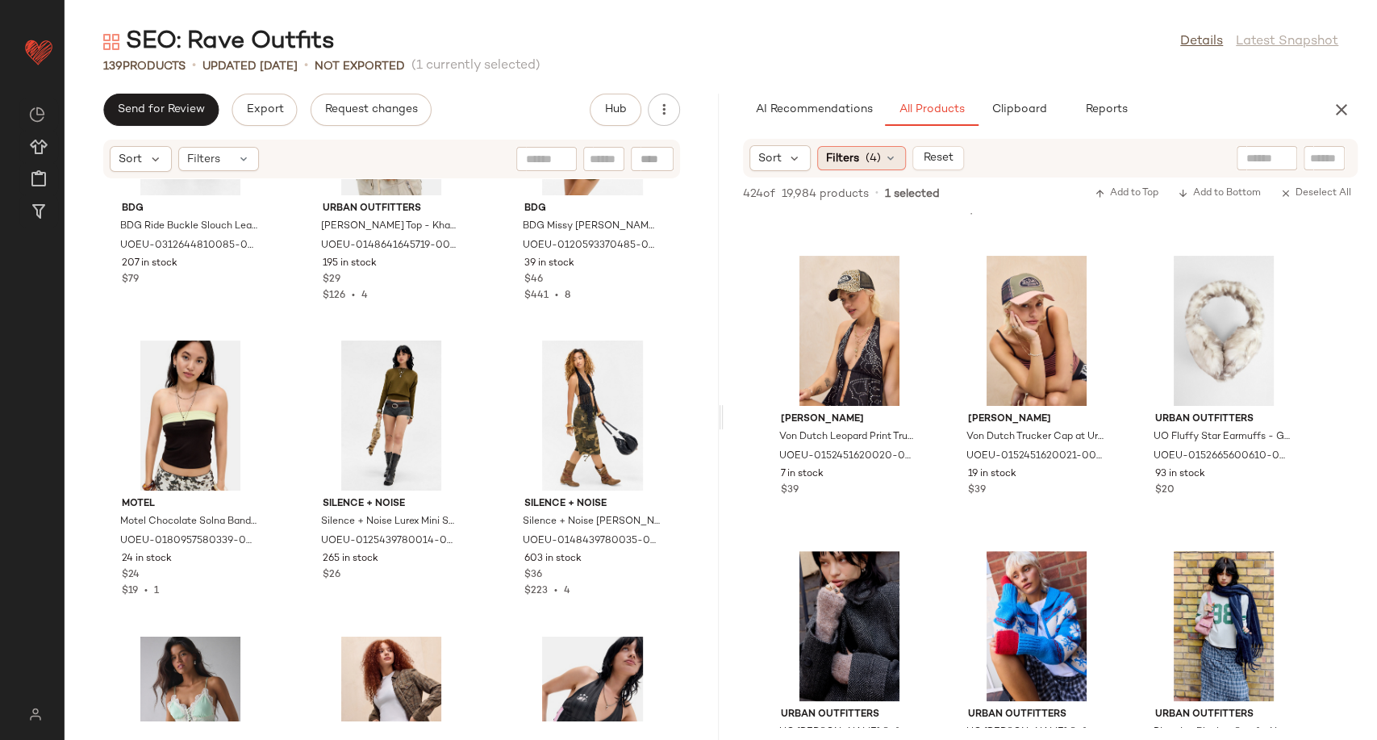
click at [900, 161] on div "Filters (4)" at bounding box center [861, 158] width 89 height 24
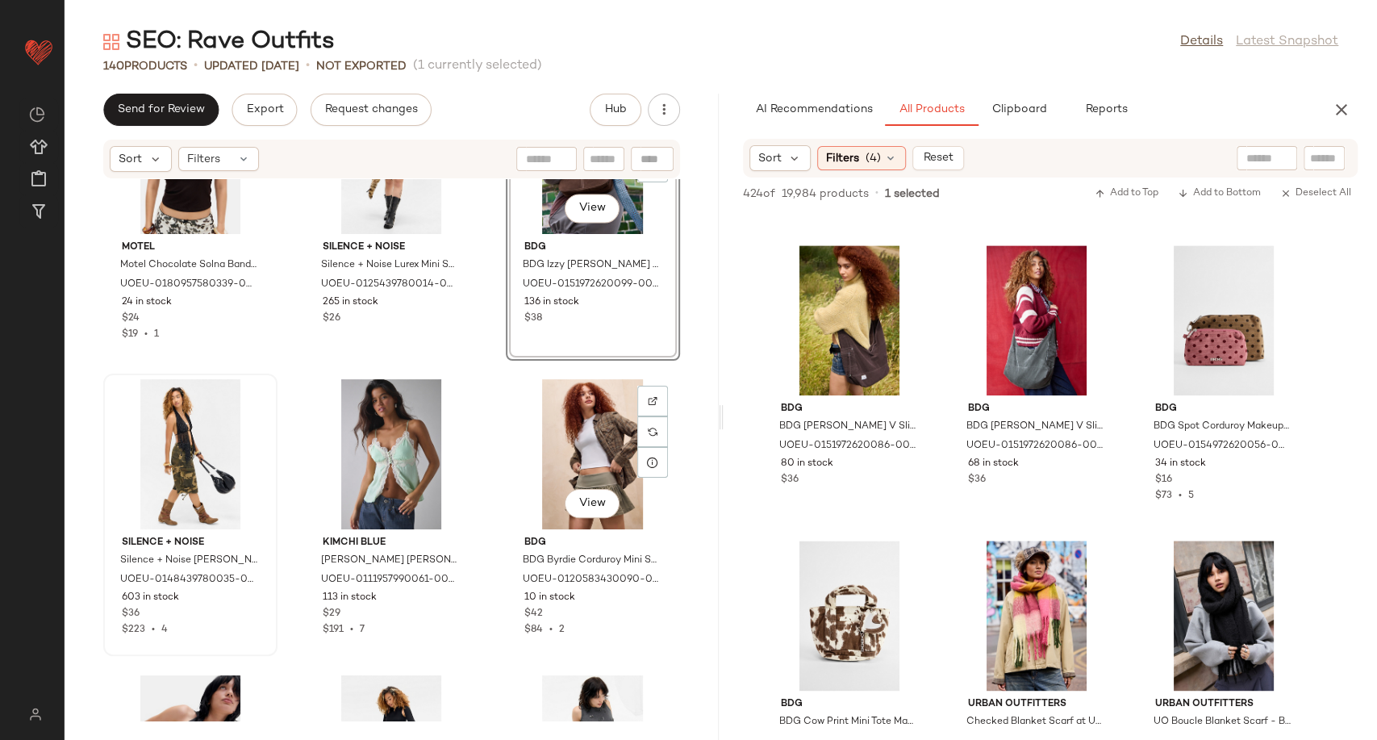
scroll to position [6035, 0]
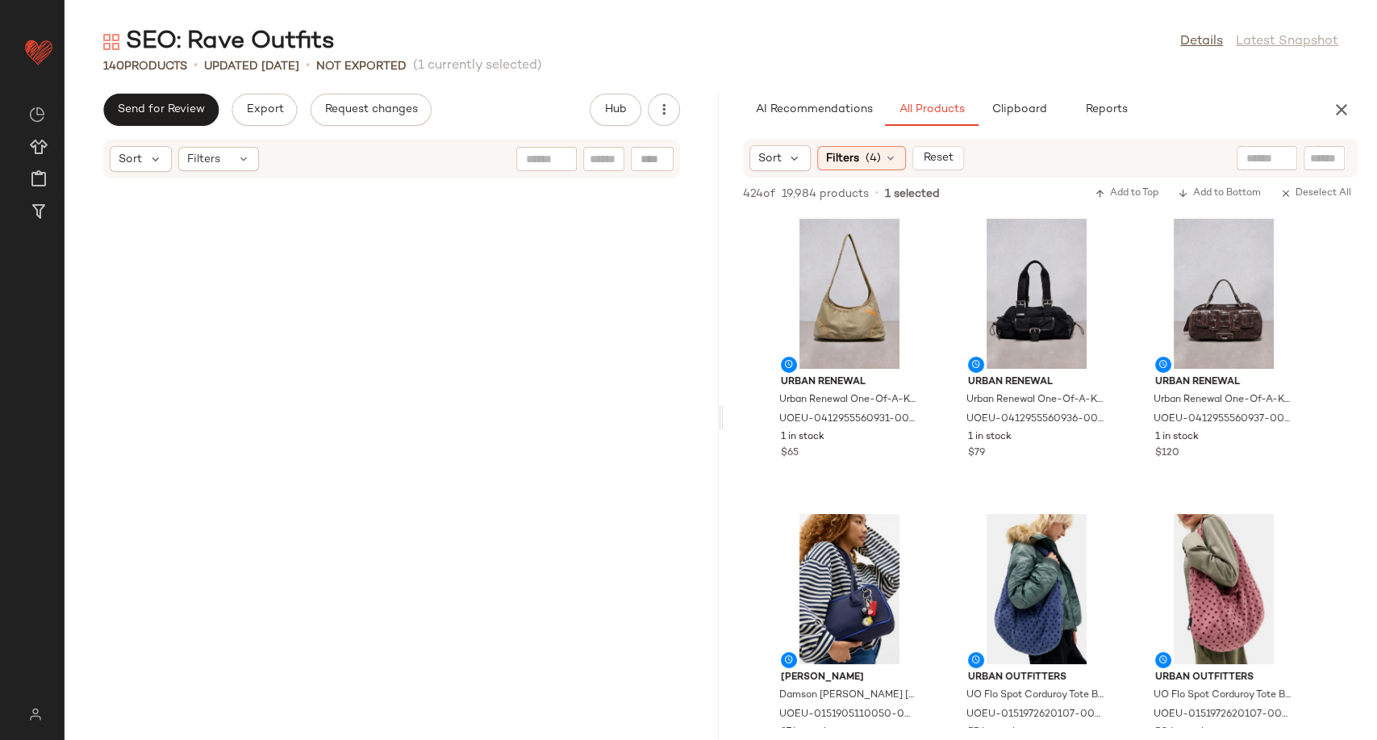
scroll to position [5289, 0]
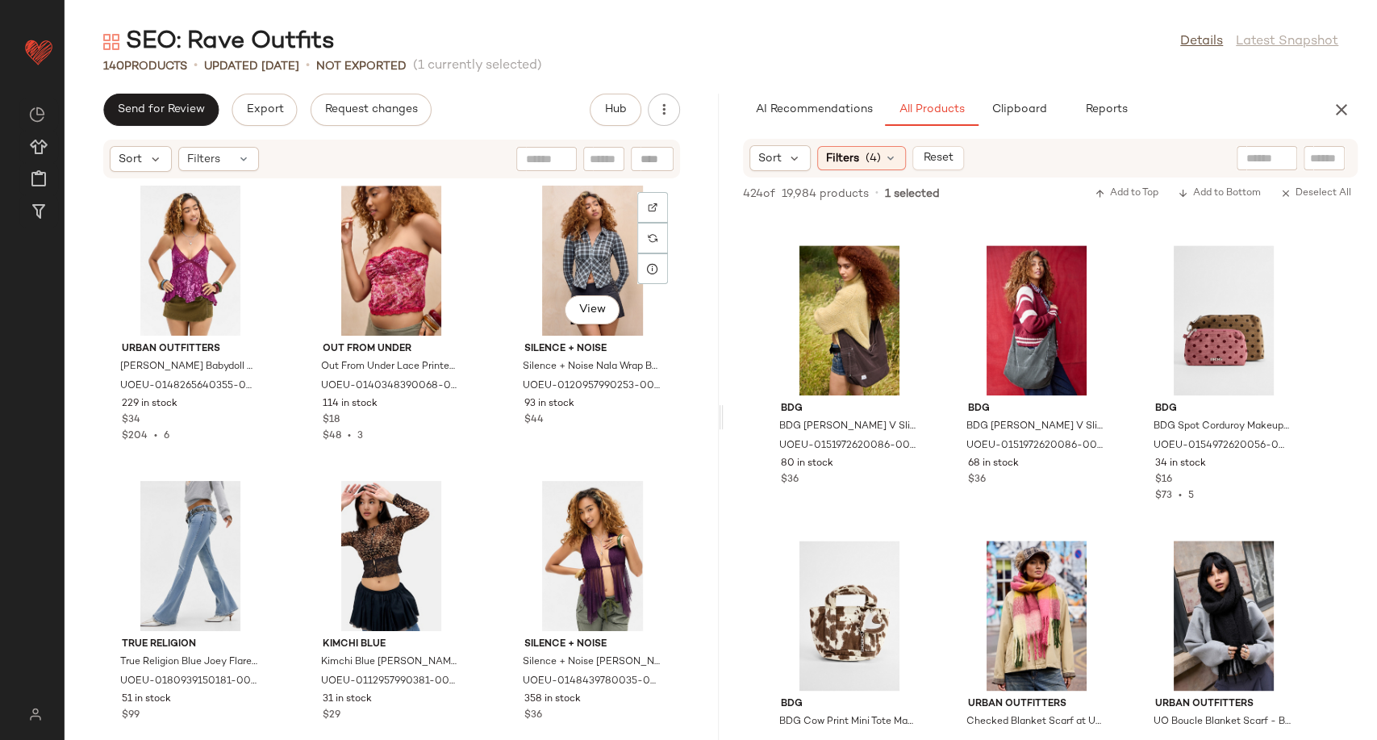
scroll to position [9173, 0]
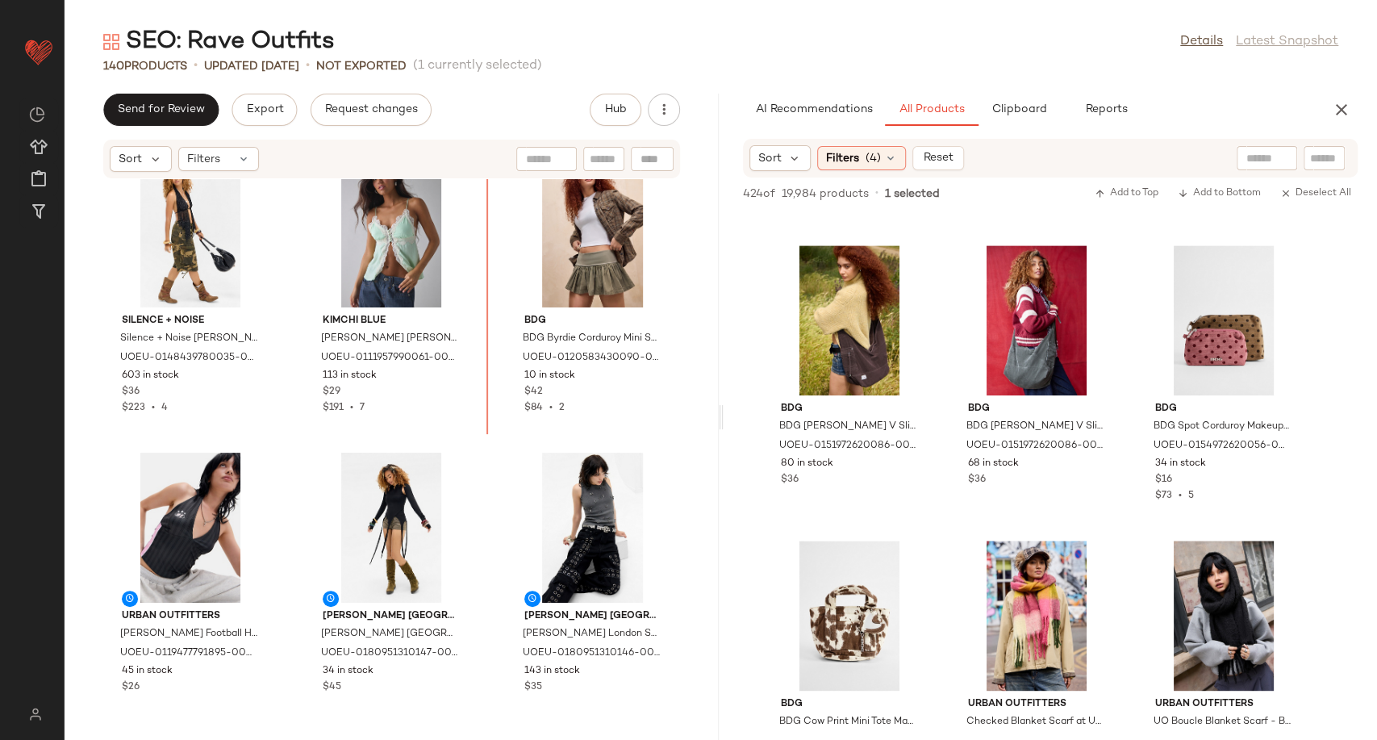
scroll to position [6242, 0]
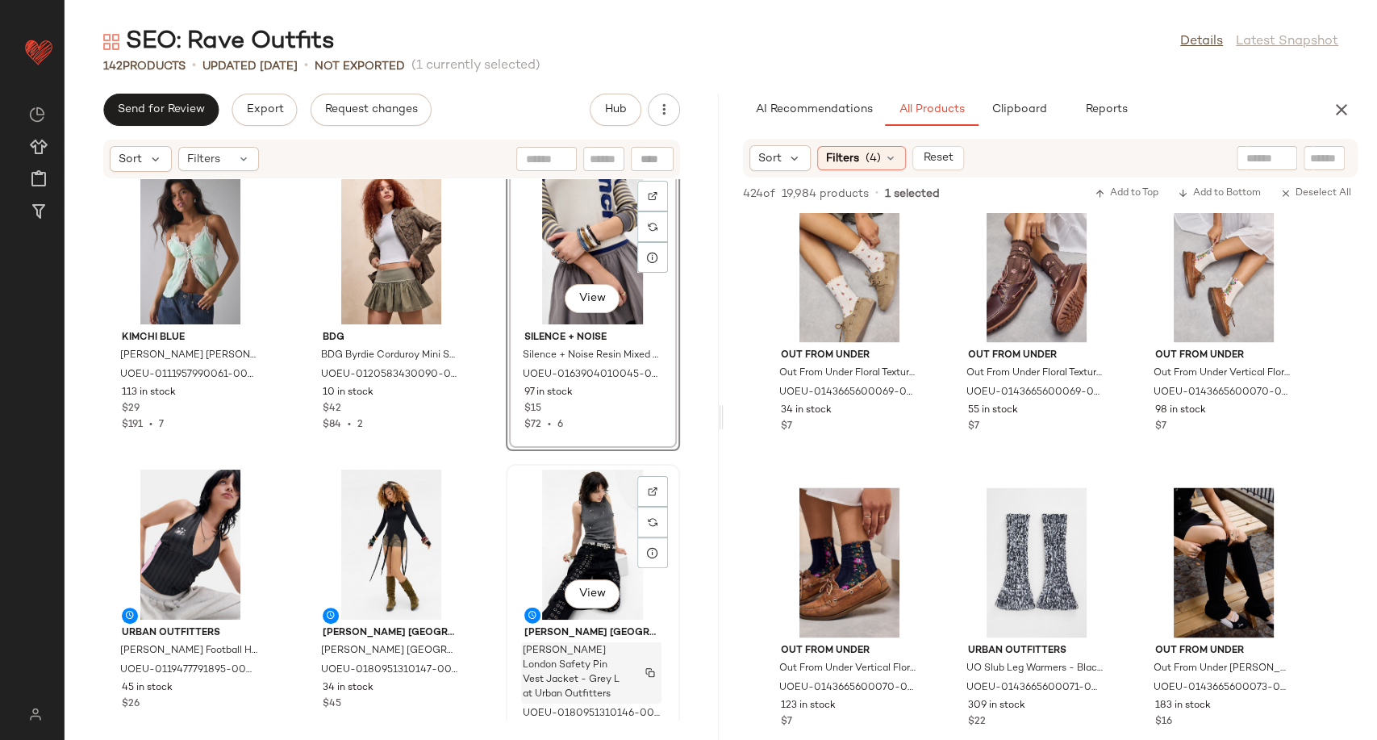
scroll to position [6512, 0]
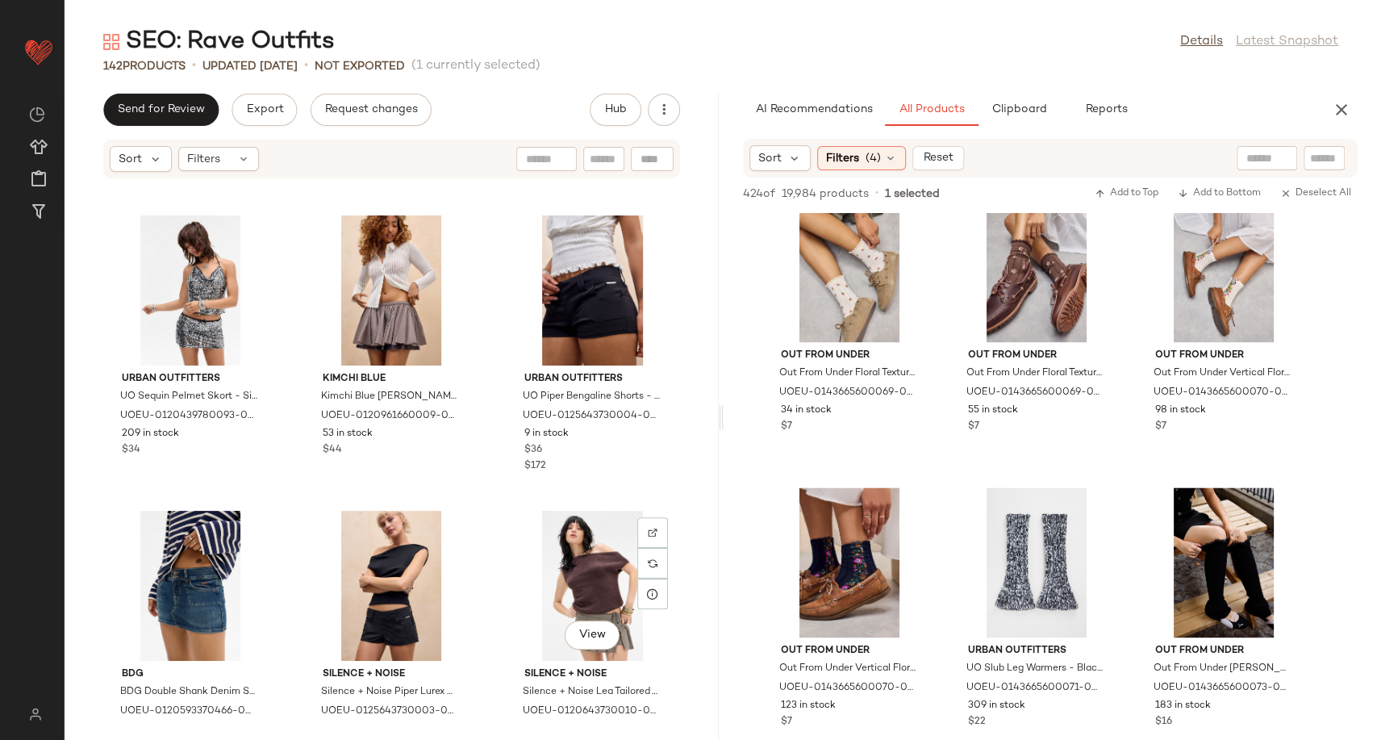
scroll to position [11353, 0]
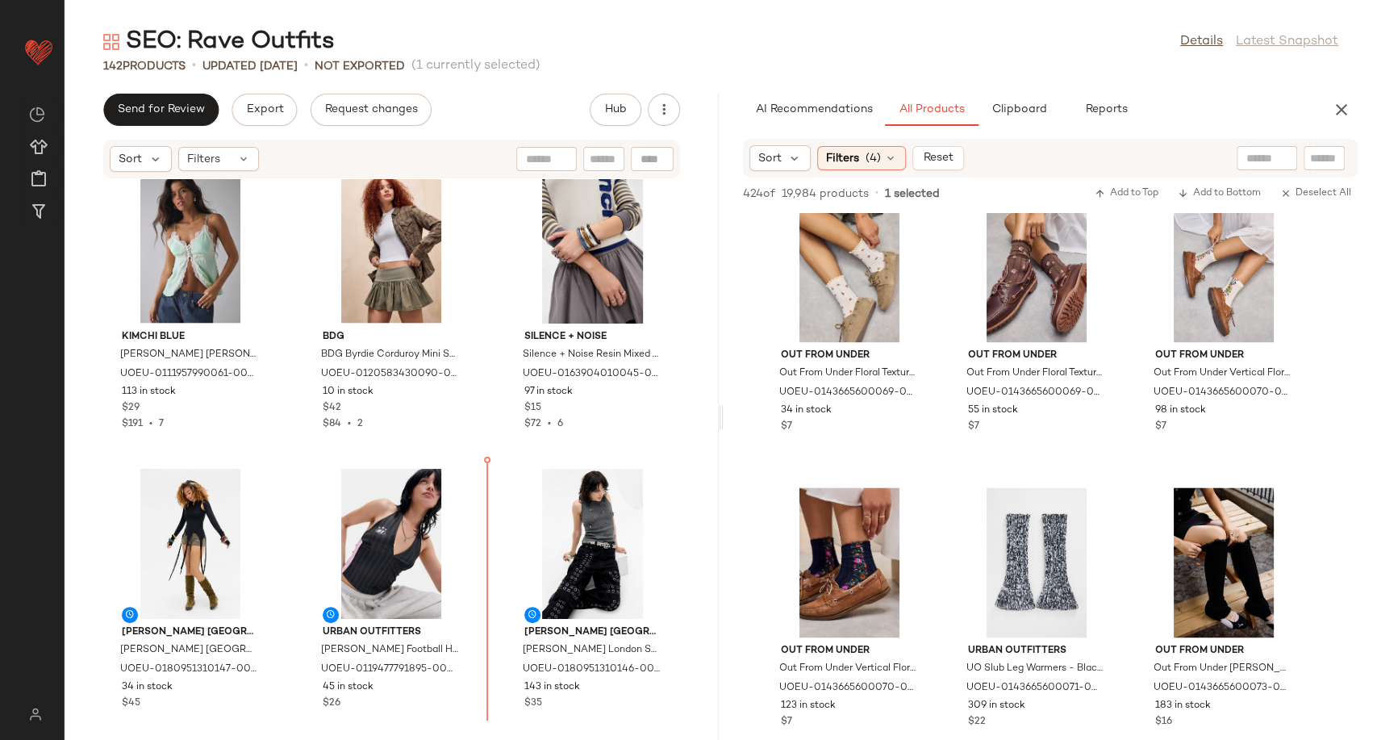
scroll to position [6585, 0]
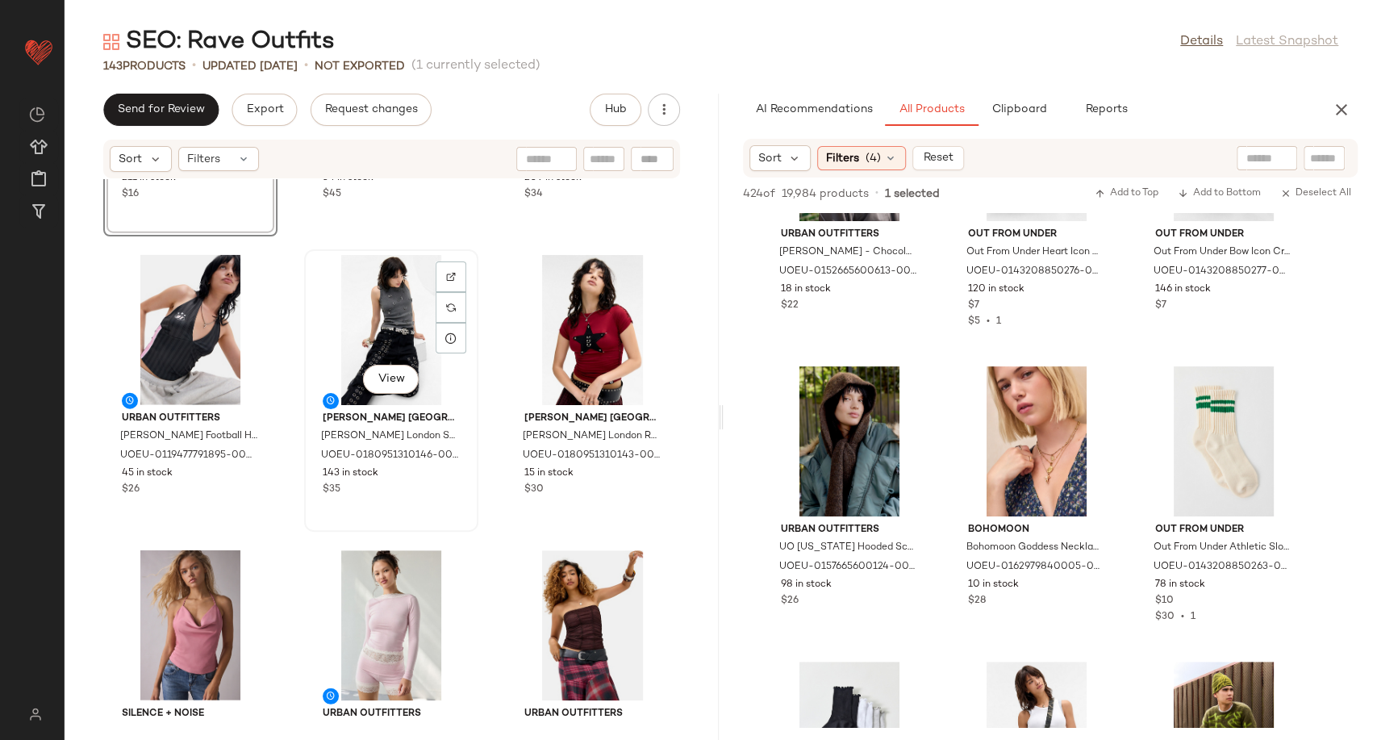
scroll to position [7481, 0]
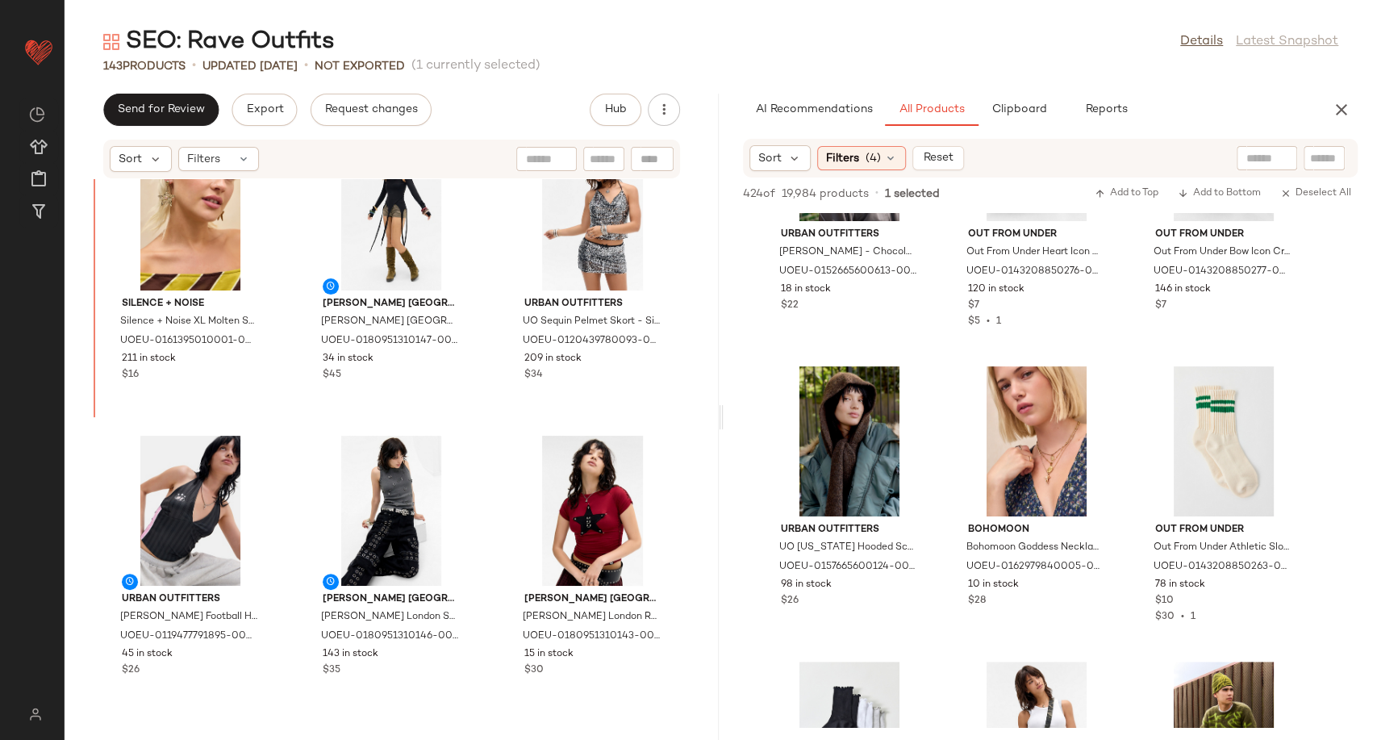
scroll to position [6836, 0]
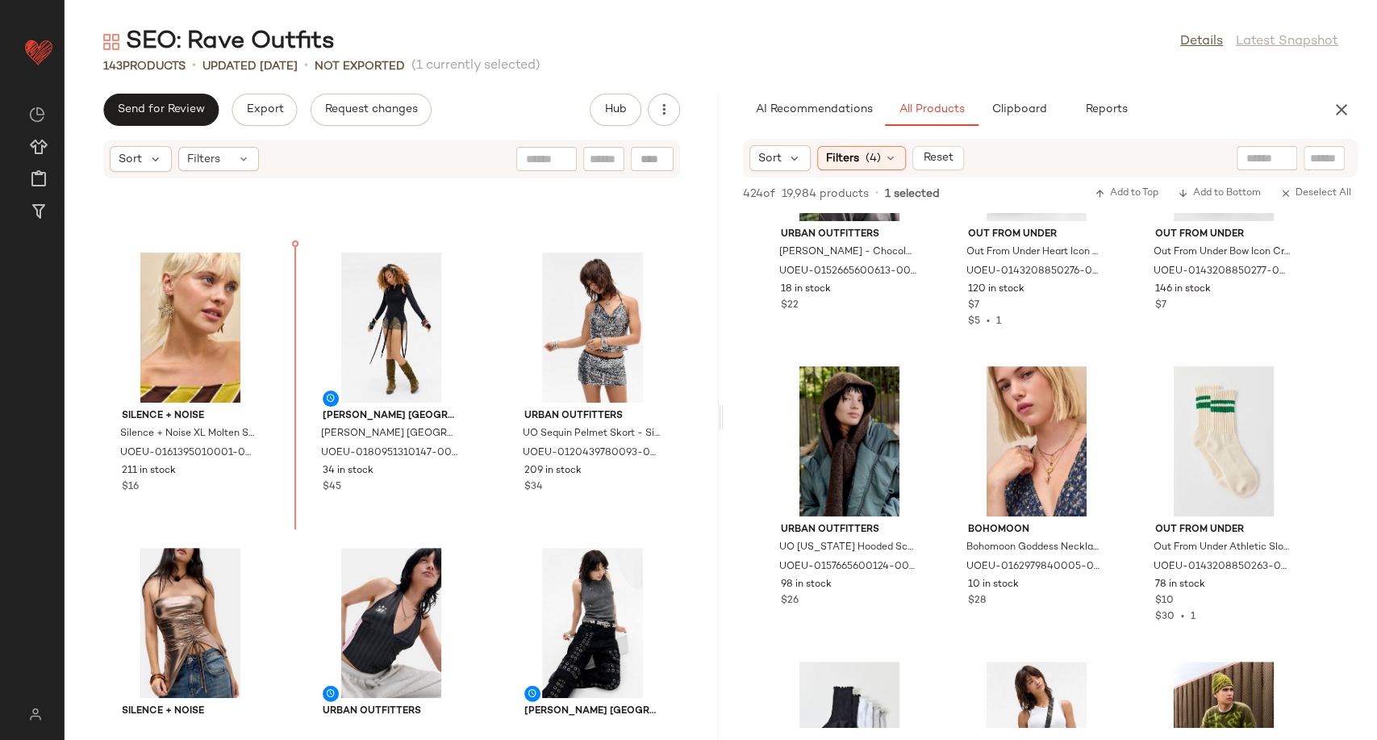
scroll to position [6737, 0]
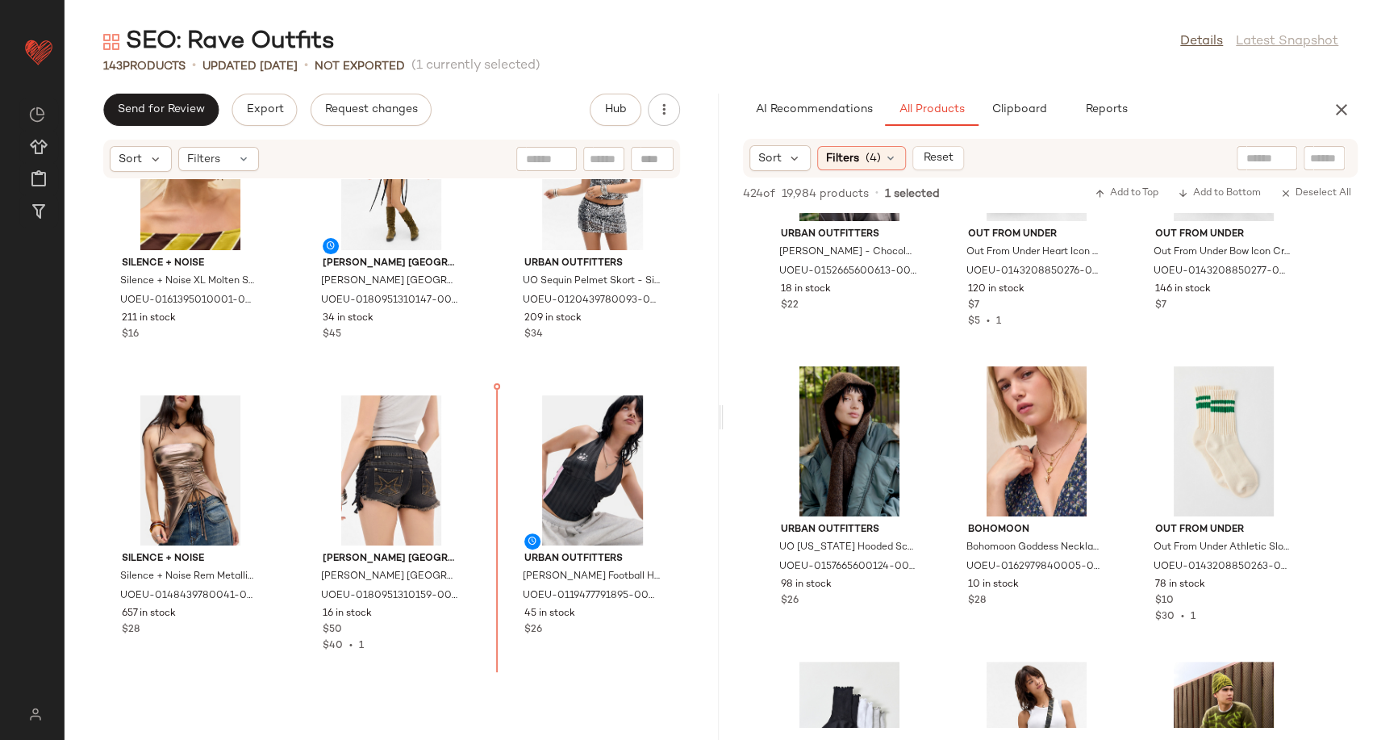
scroll to position [6996, 0]
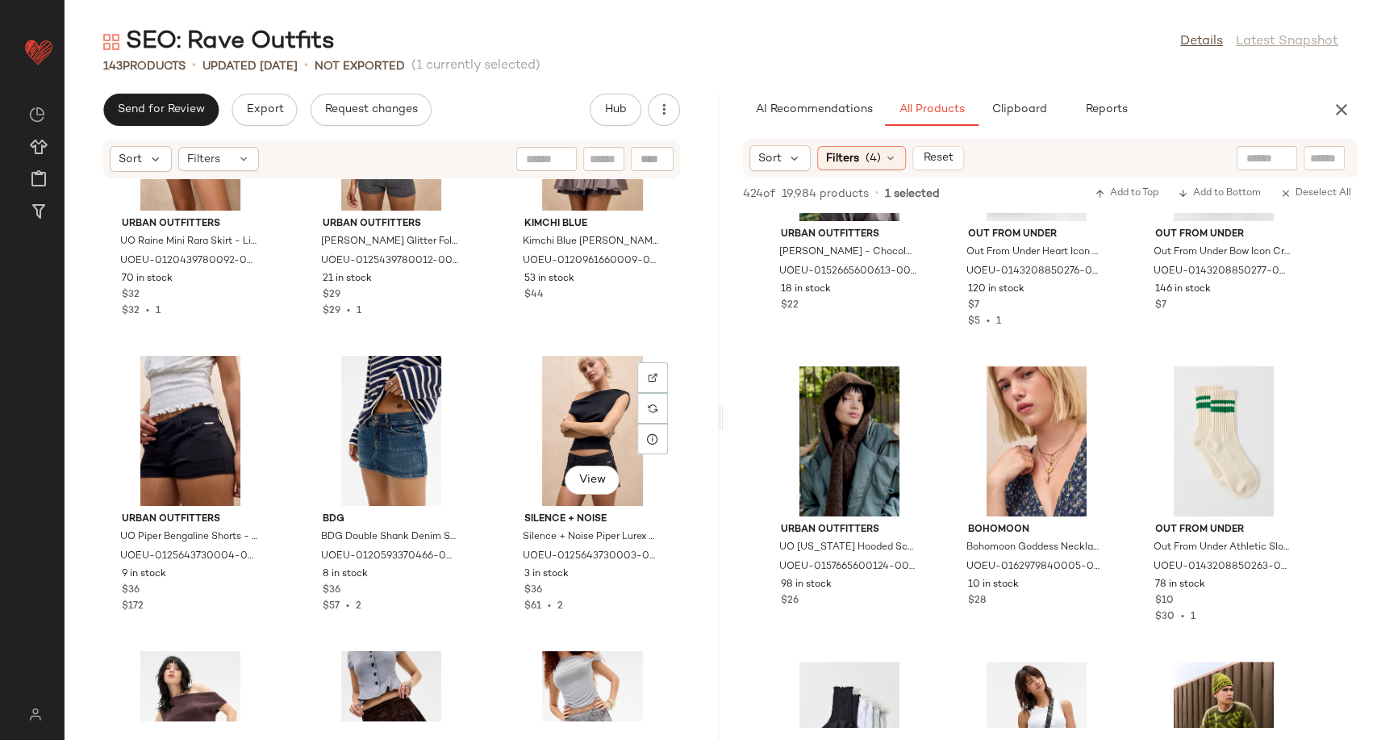
scroll to position [11209, 0]
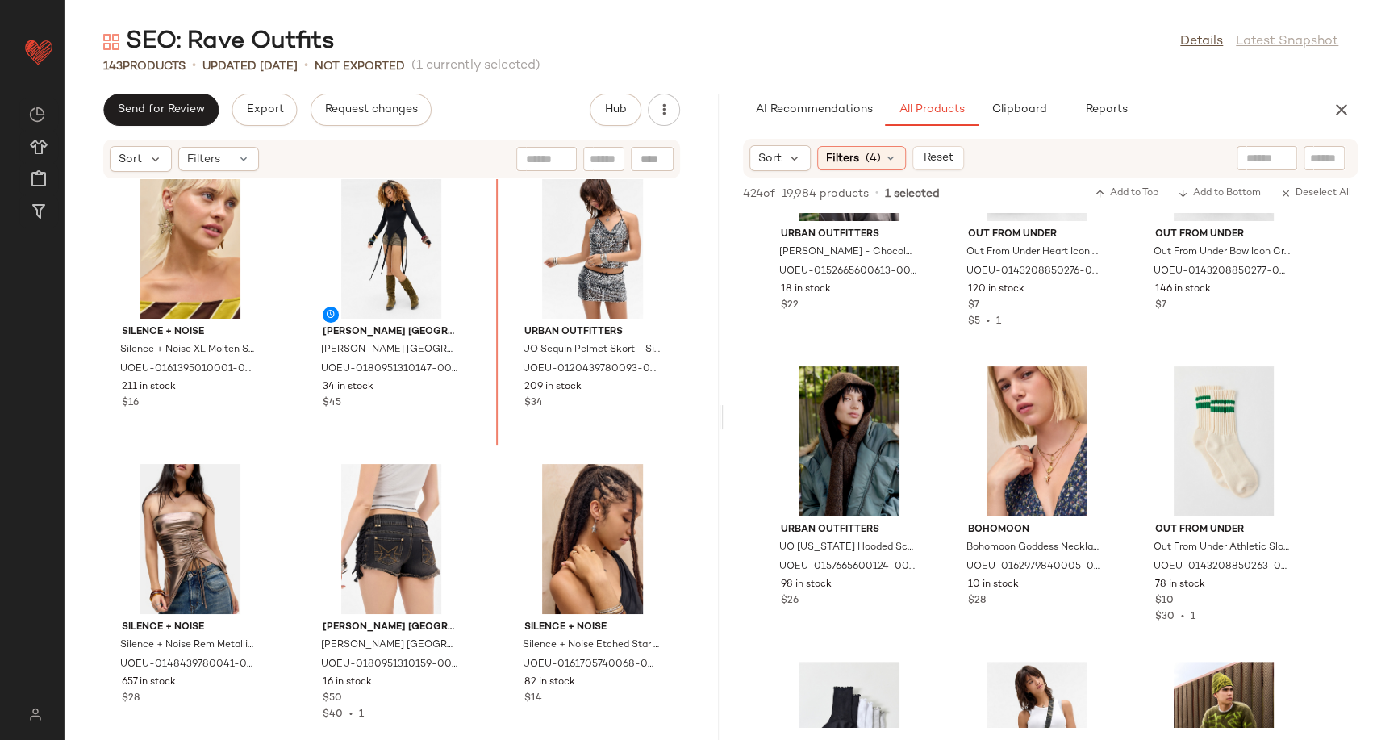
scroll to position [6811, 0]
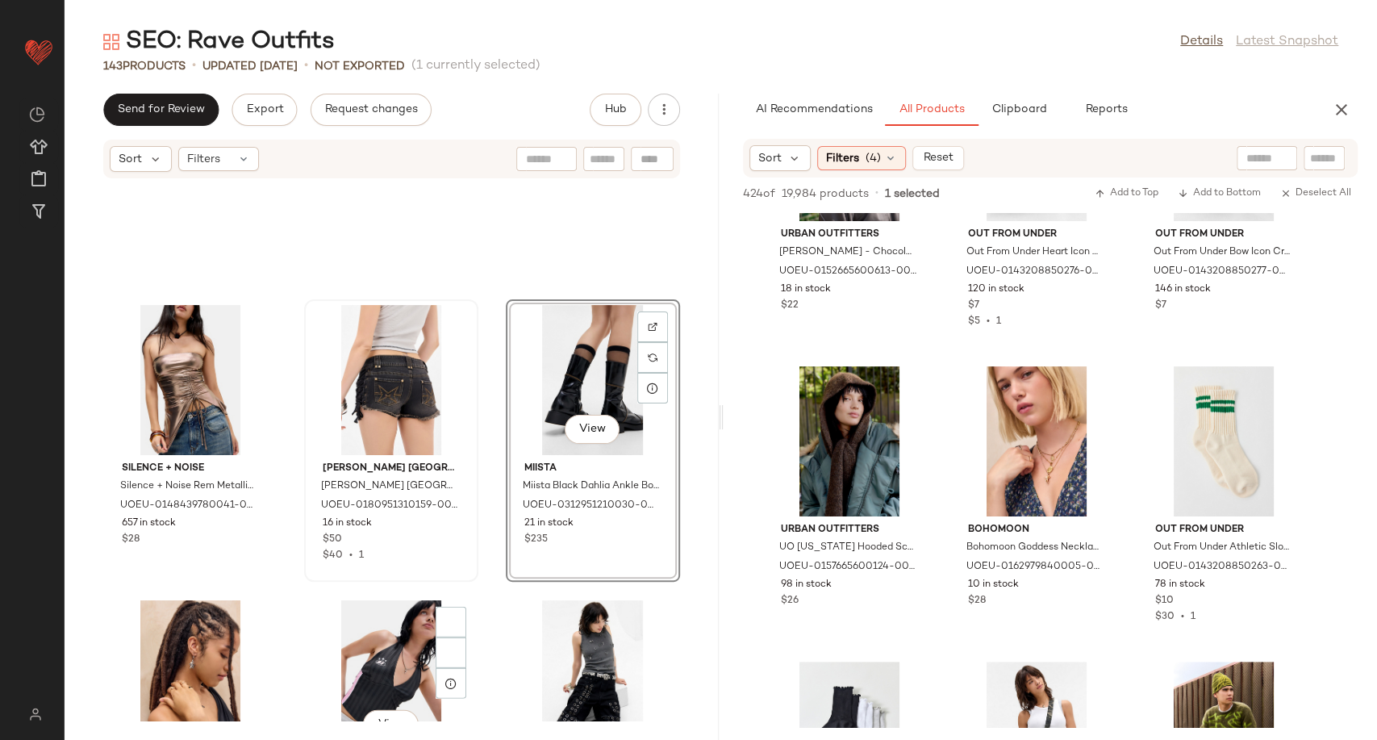
scroll to position [7260, 0]
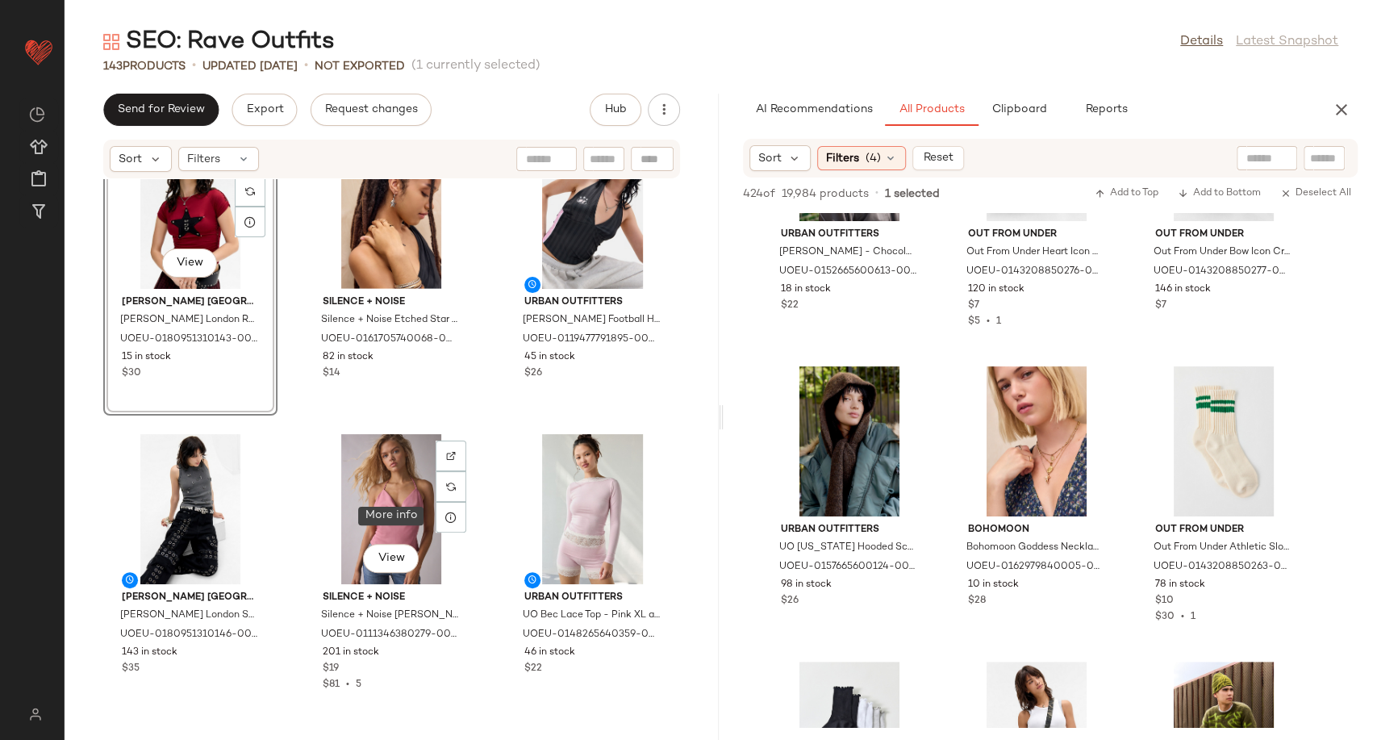
scroll to position [7893, 0]
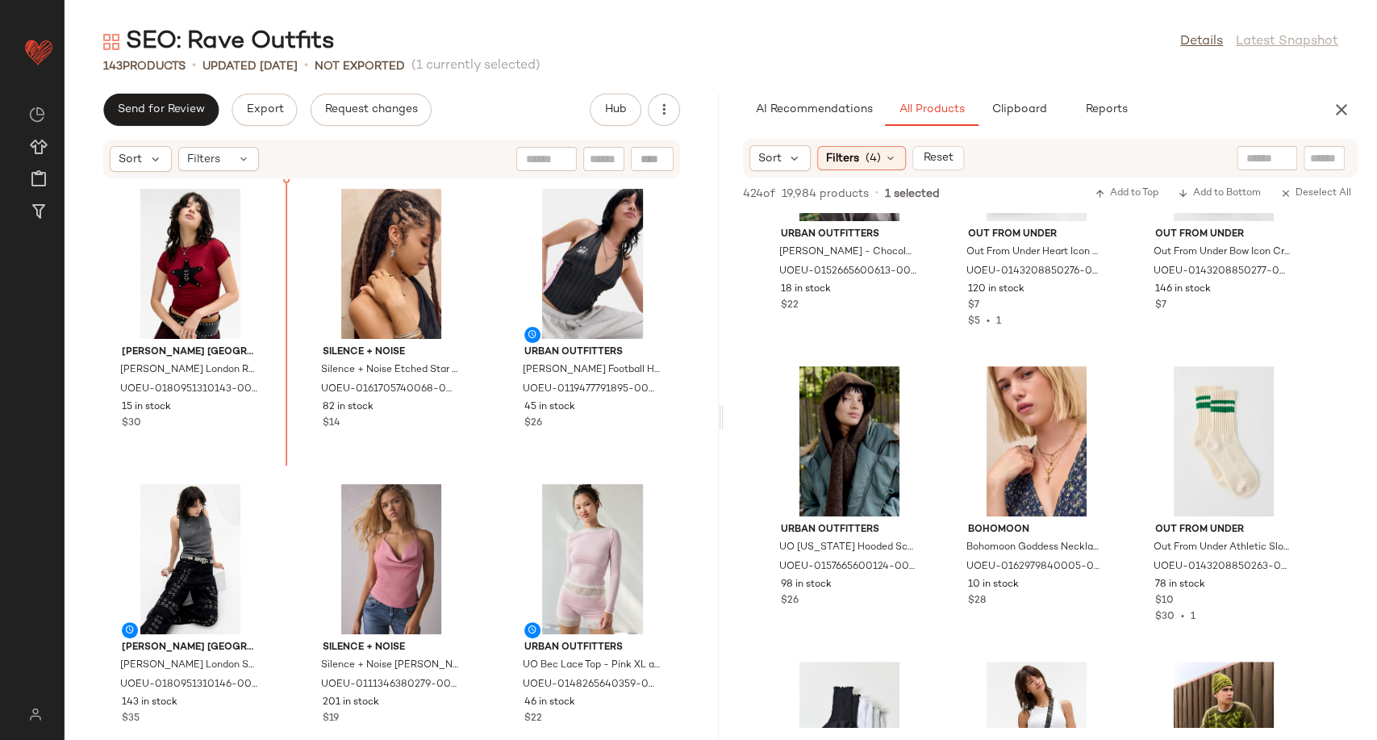
scroll to position [7378, 0]
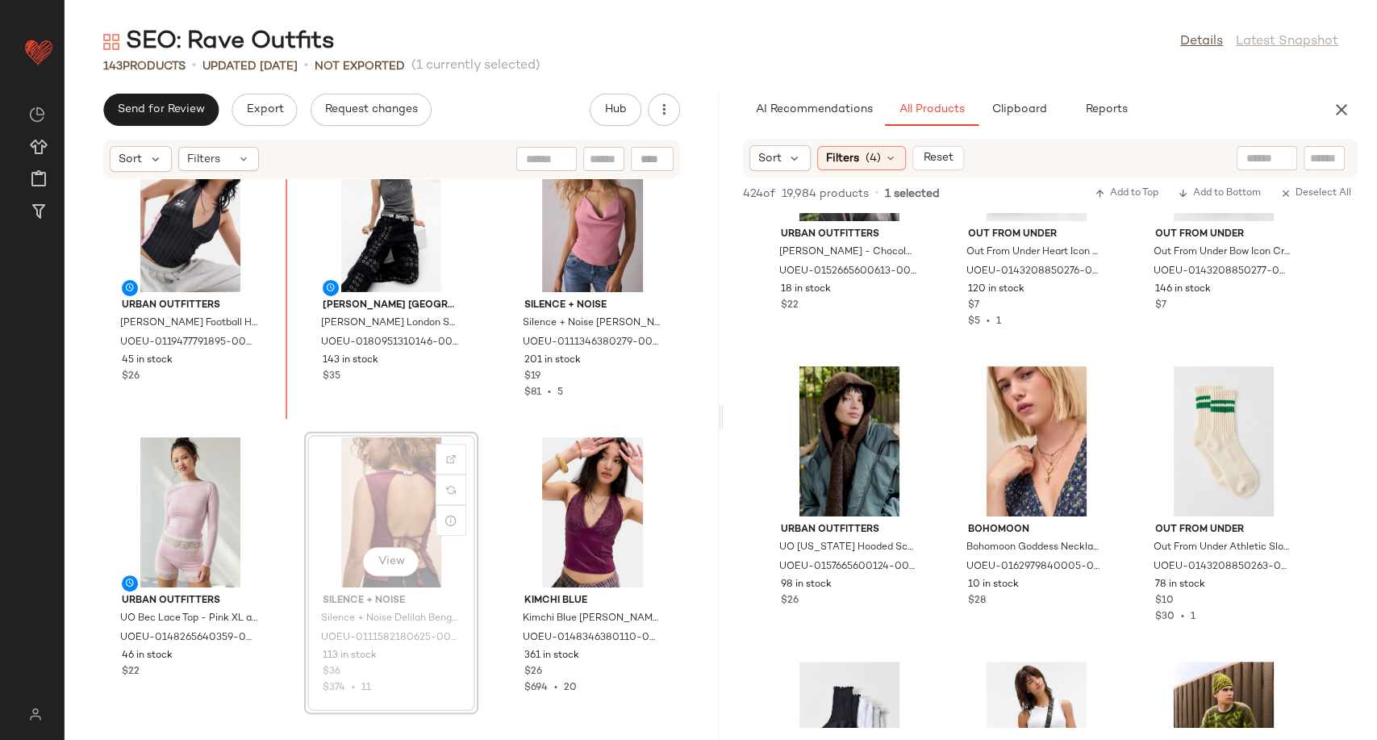
scroll to position [7713, 0]
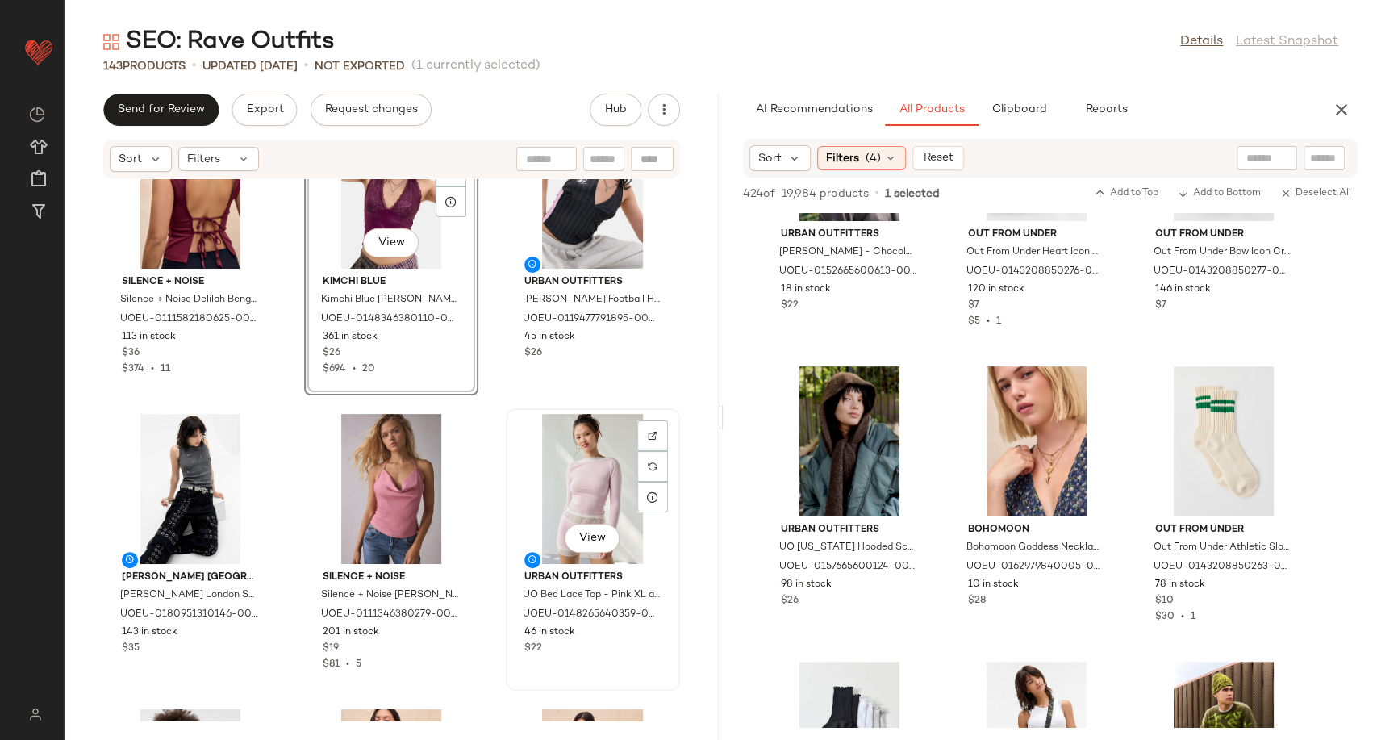
scroll to position [7803, 0]
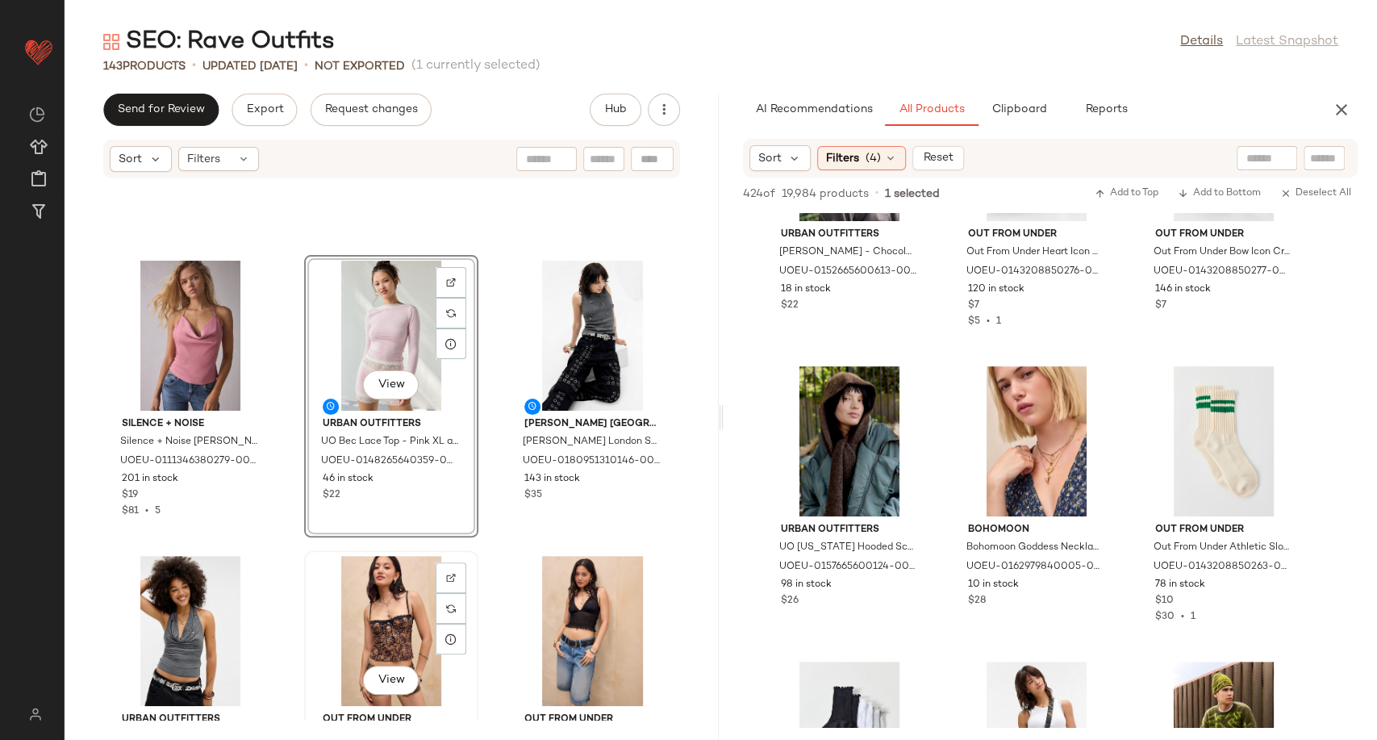
scroll to position [8161, 0]
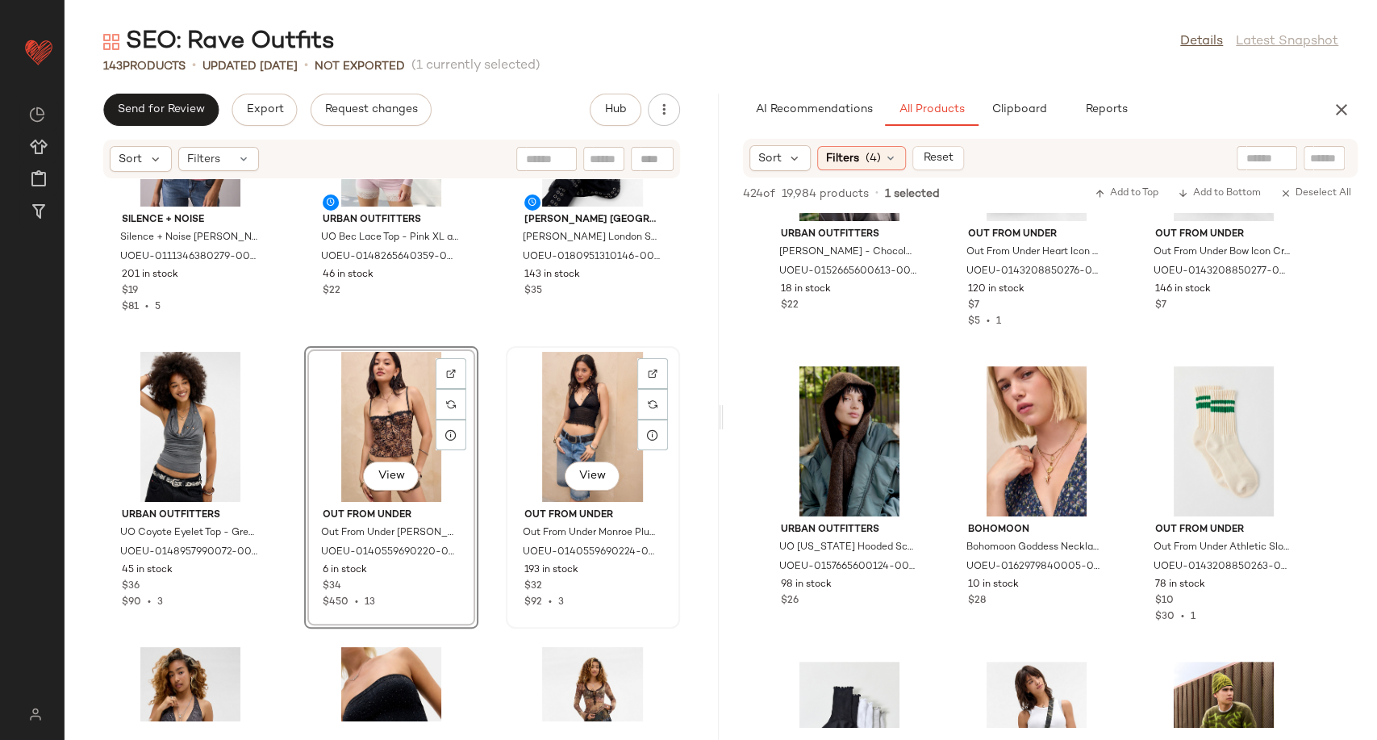
scroll to position [8476, 0]
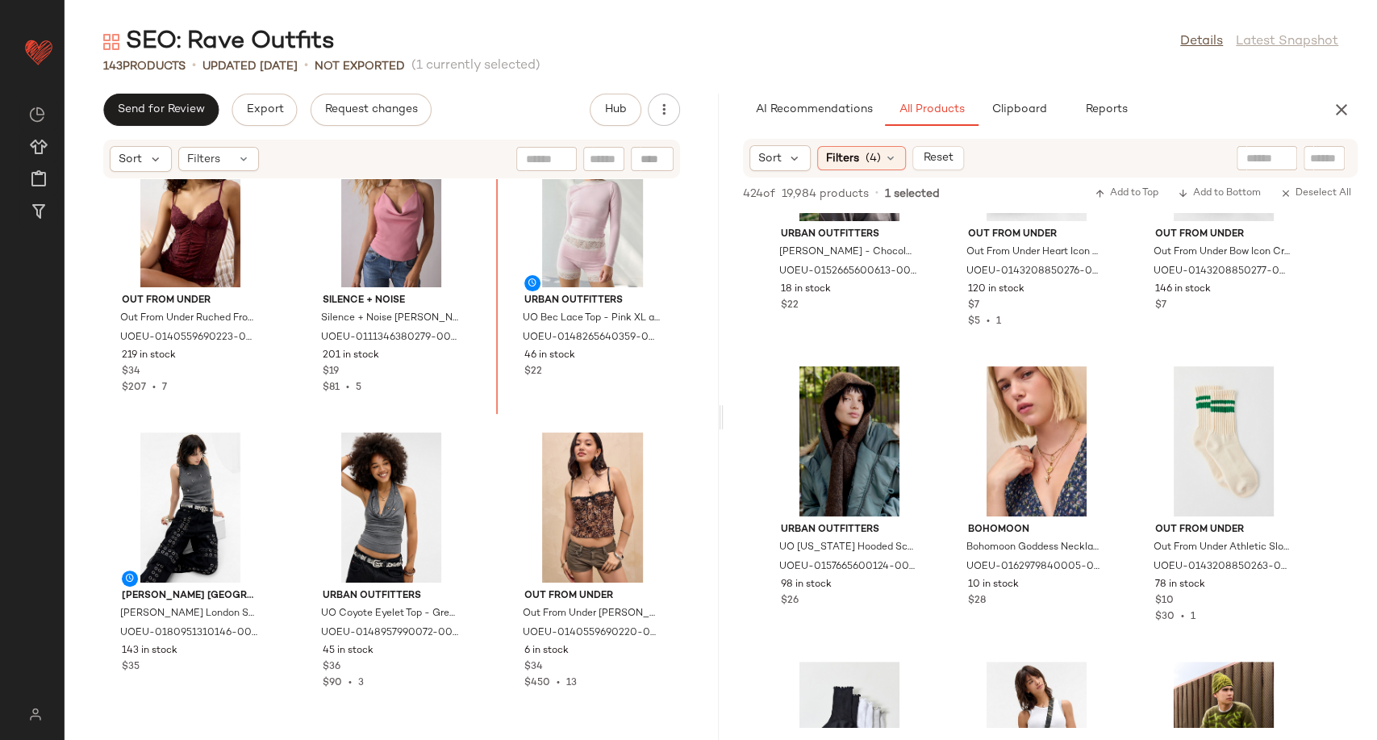
scroll to position [8008, 0]
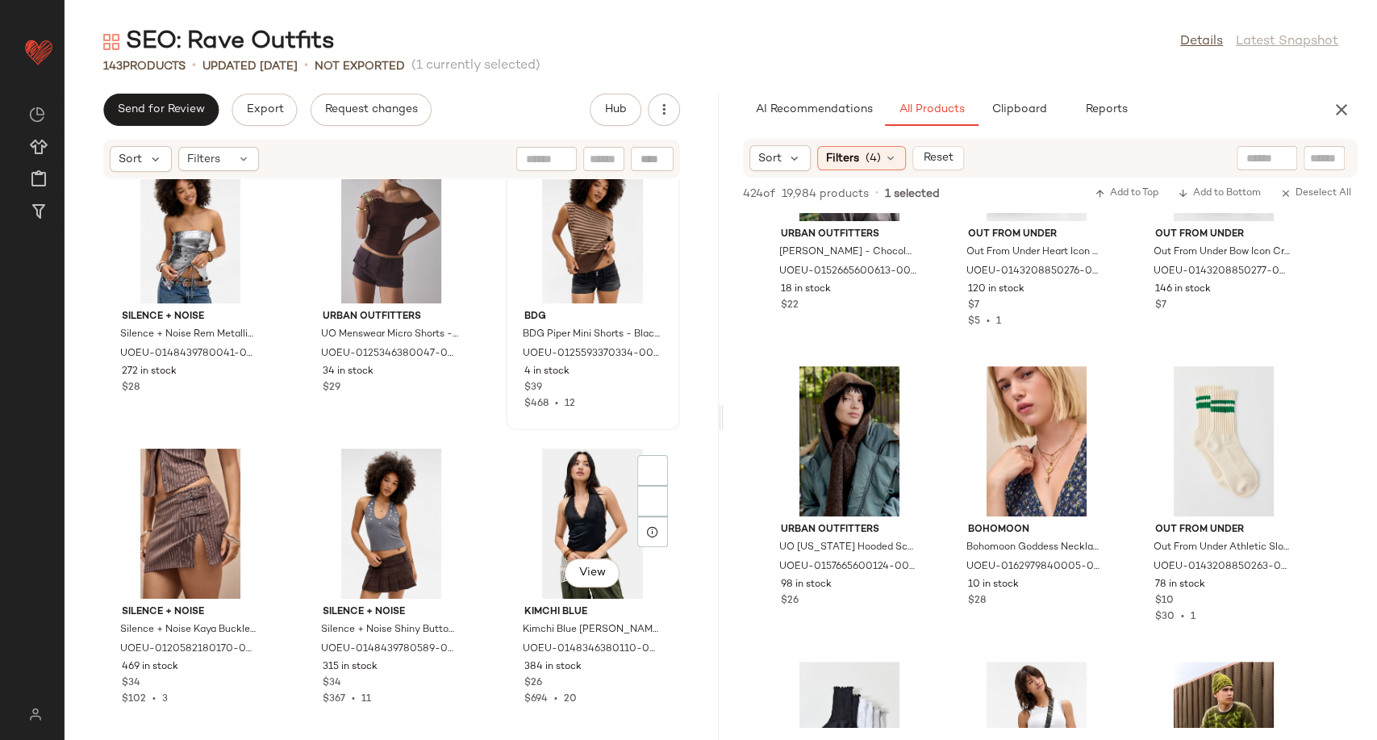
scroll to position [9442, 0]
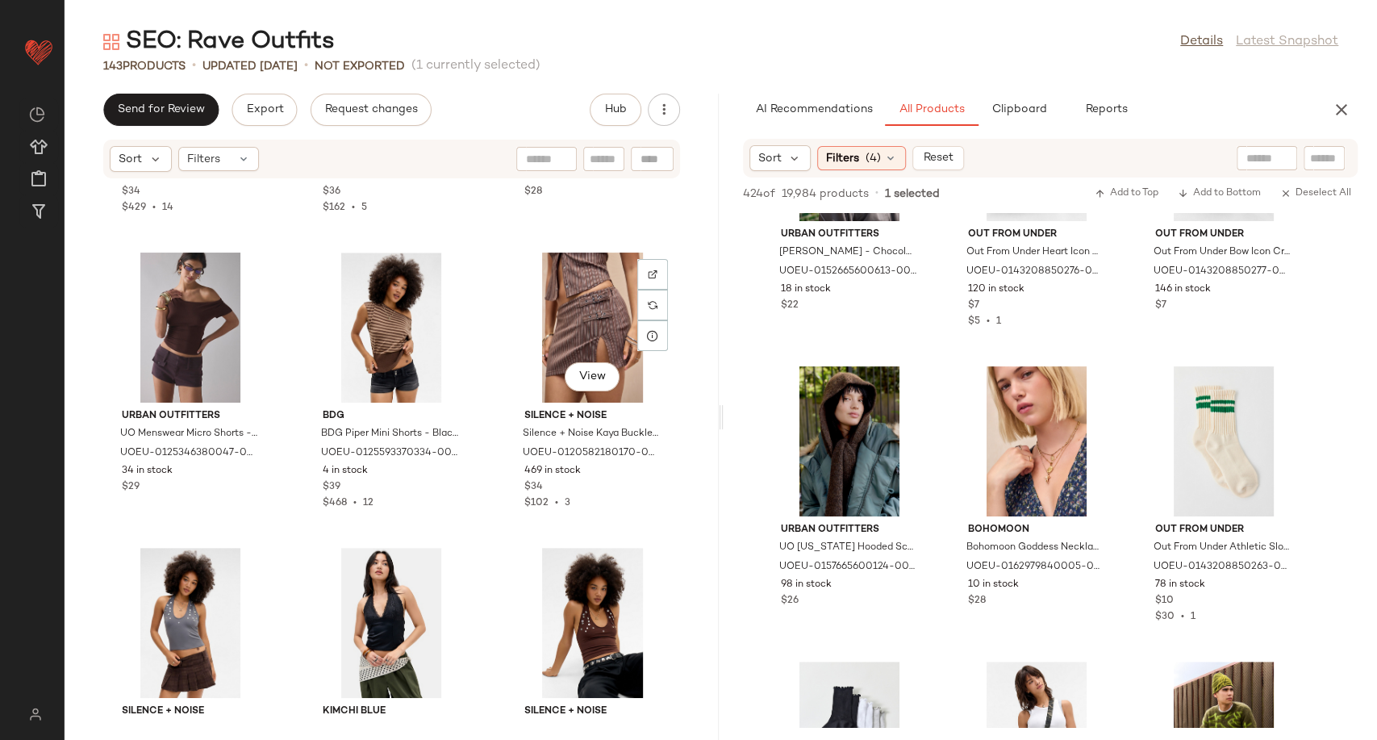
scroll to position [9846, 0]
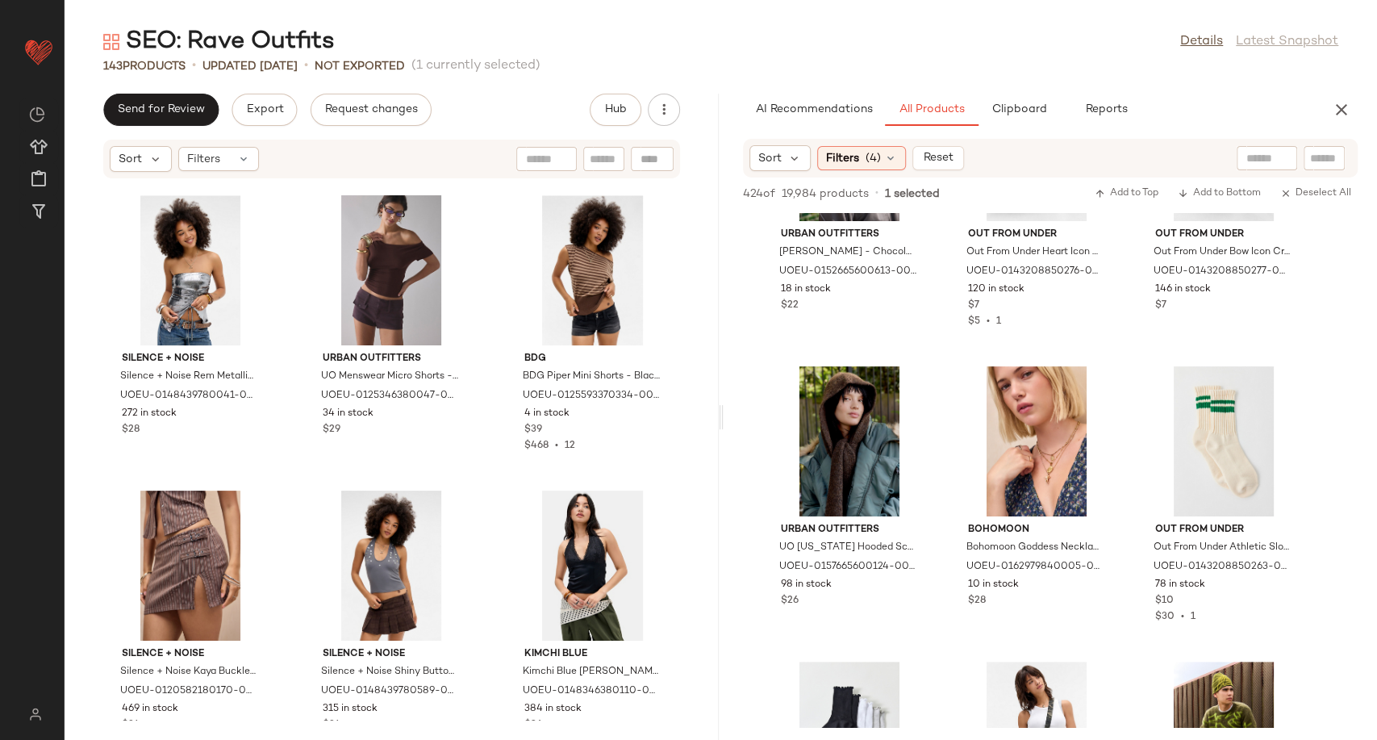
scroll to position [9459, 0]
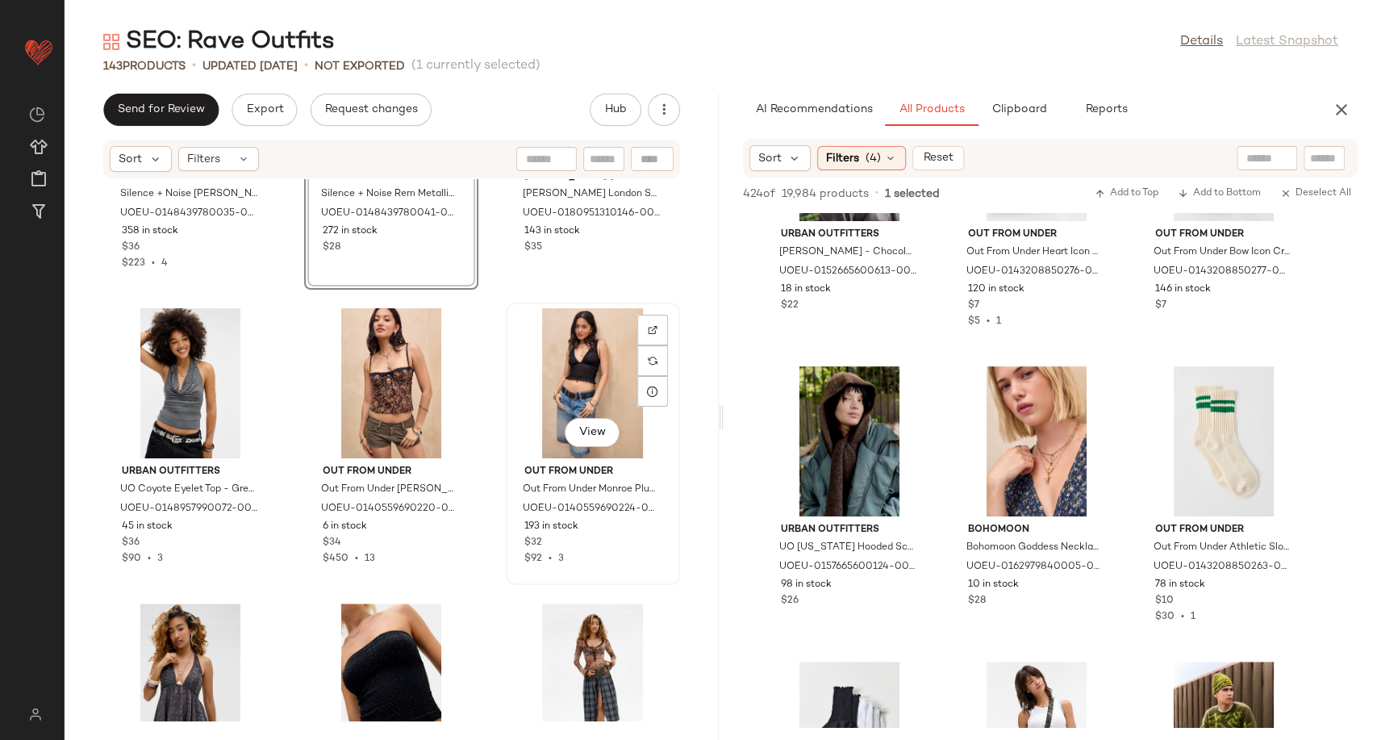
scroll to position [8892, 0]
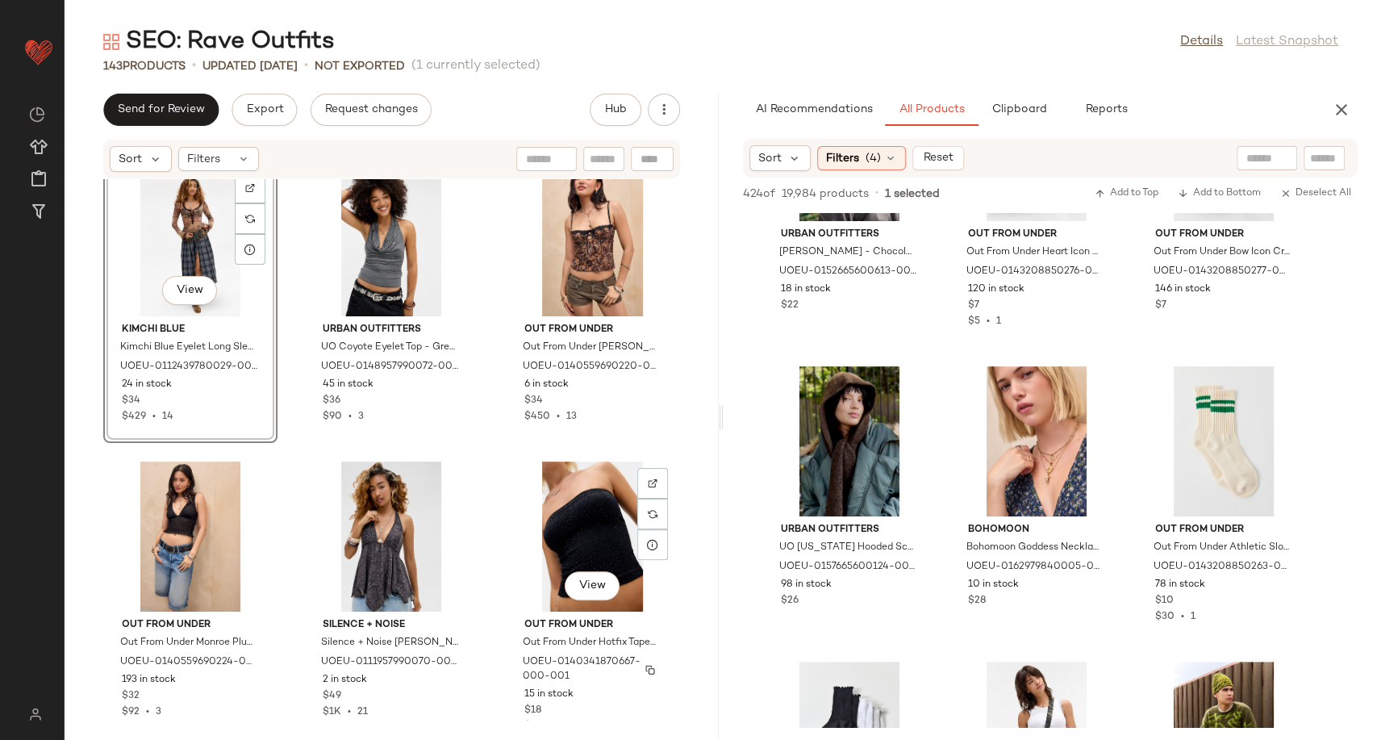
scroll to position [8892, 0]
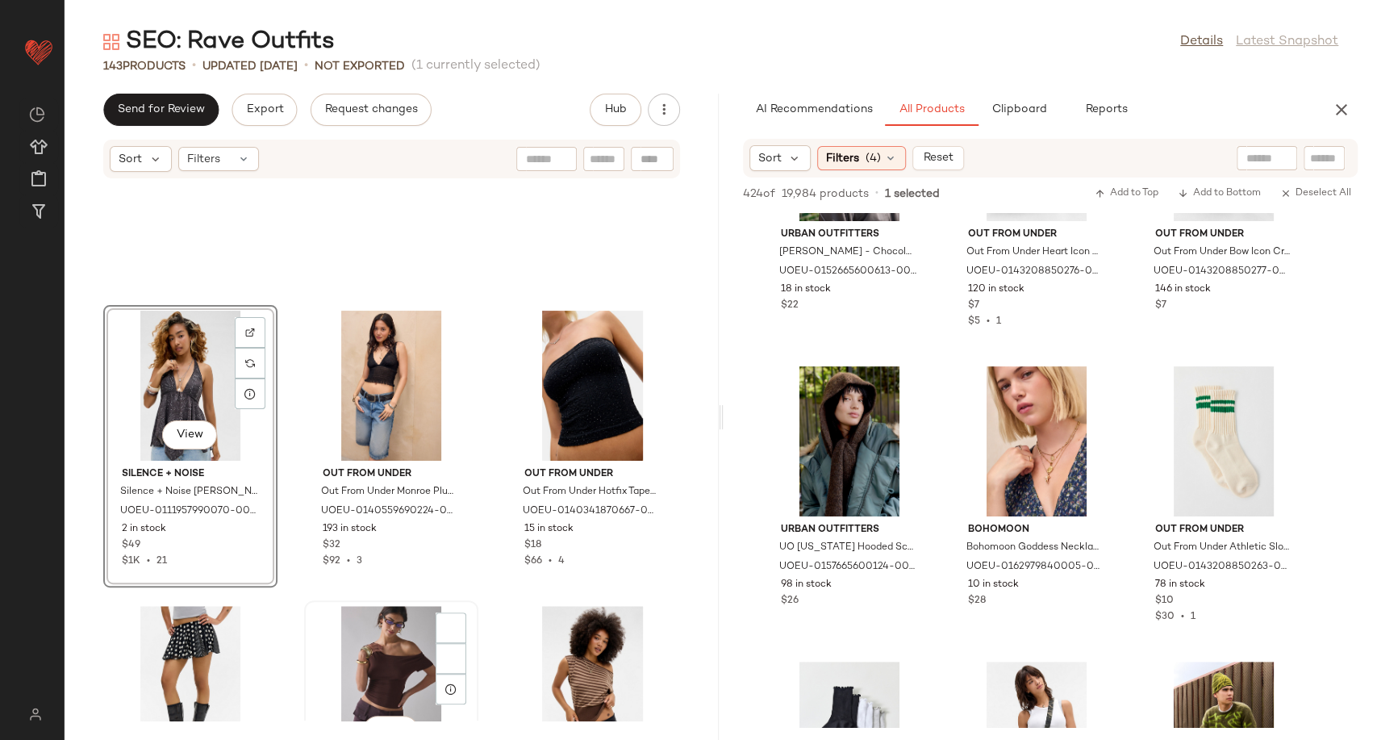
scroll to position [9250, 0]
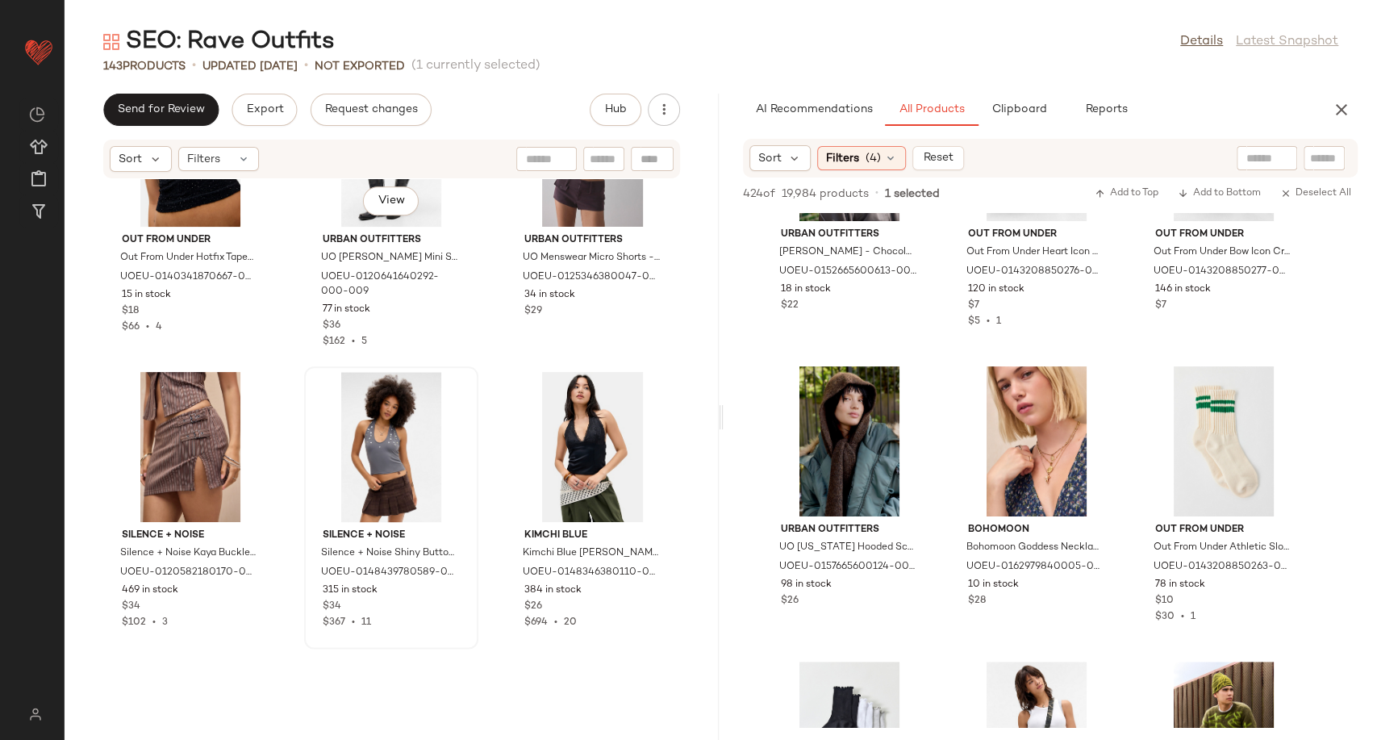
scroll to position [9605, 0]
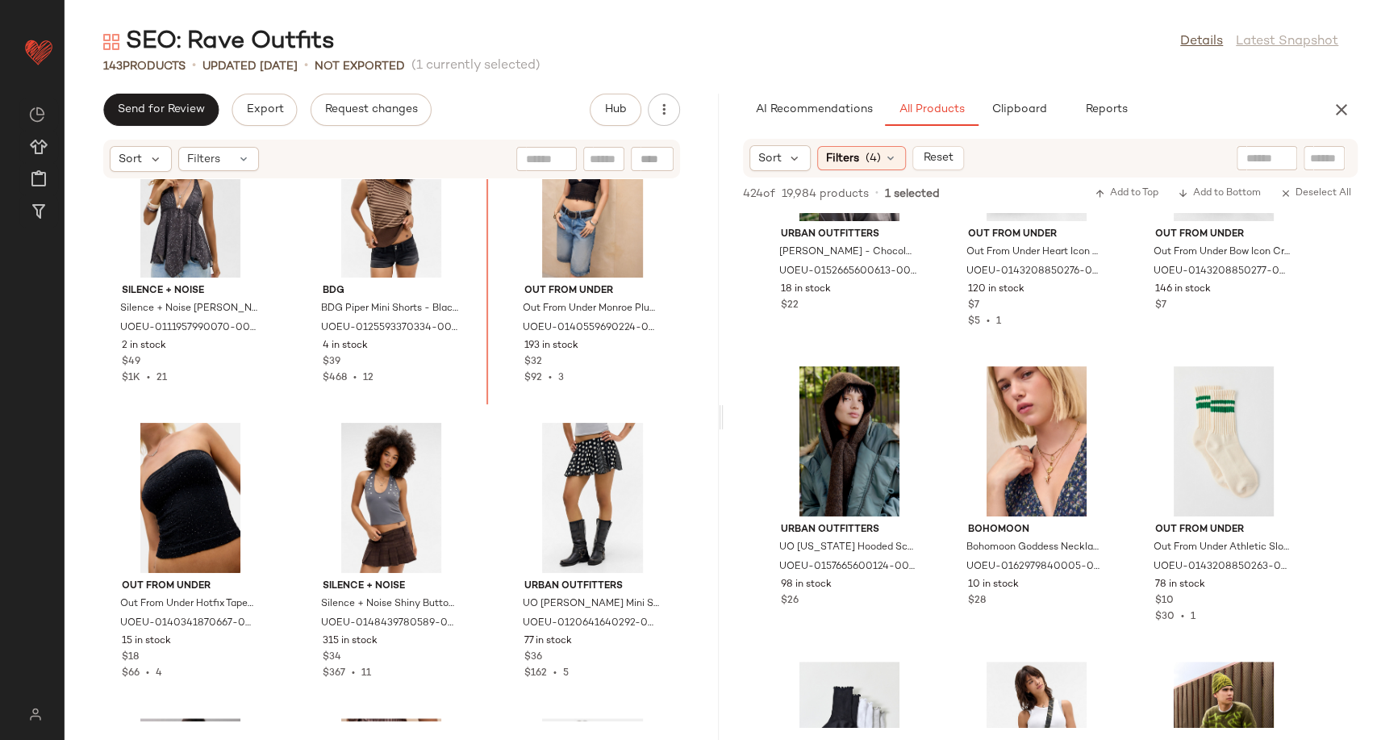
scroll to position [9216, 0]
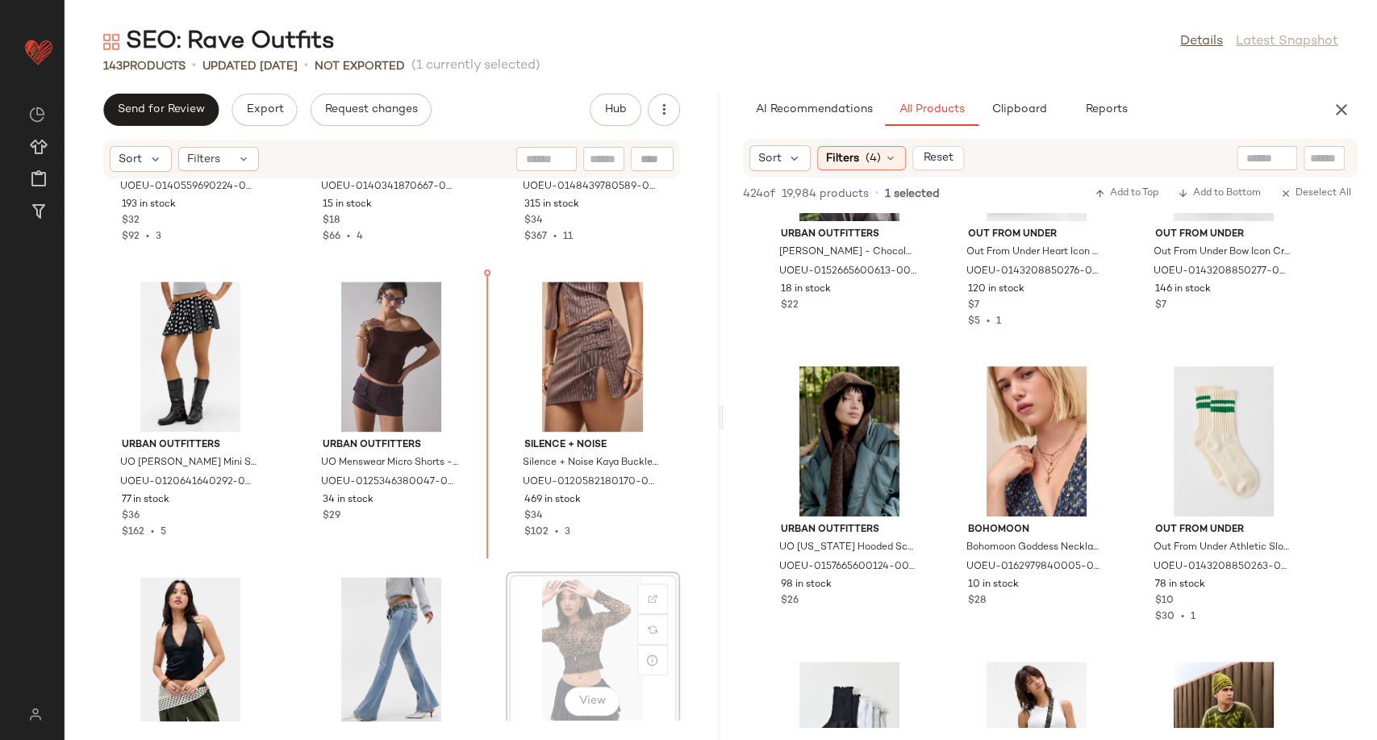
scroll to position [9667, 0]
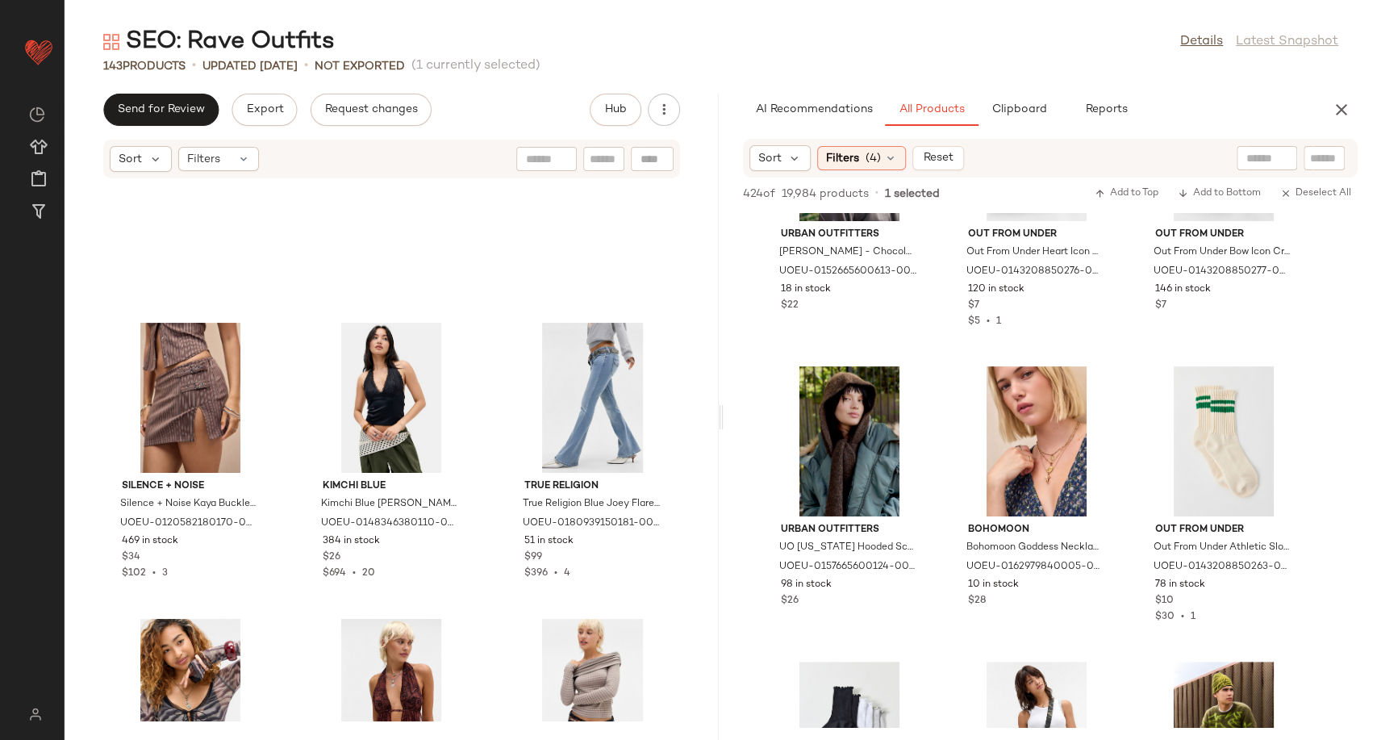
scroll to position [10114, 0]
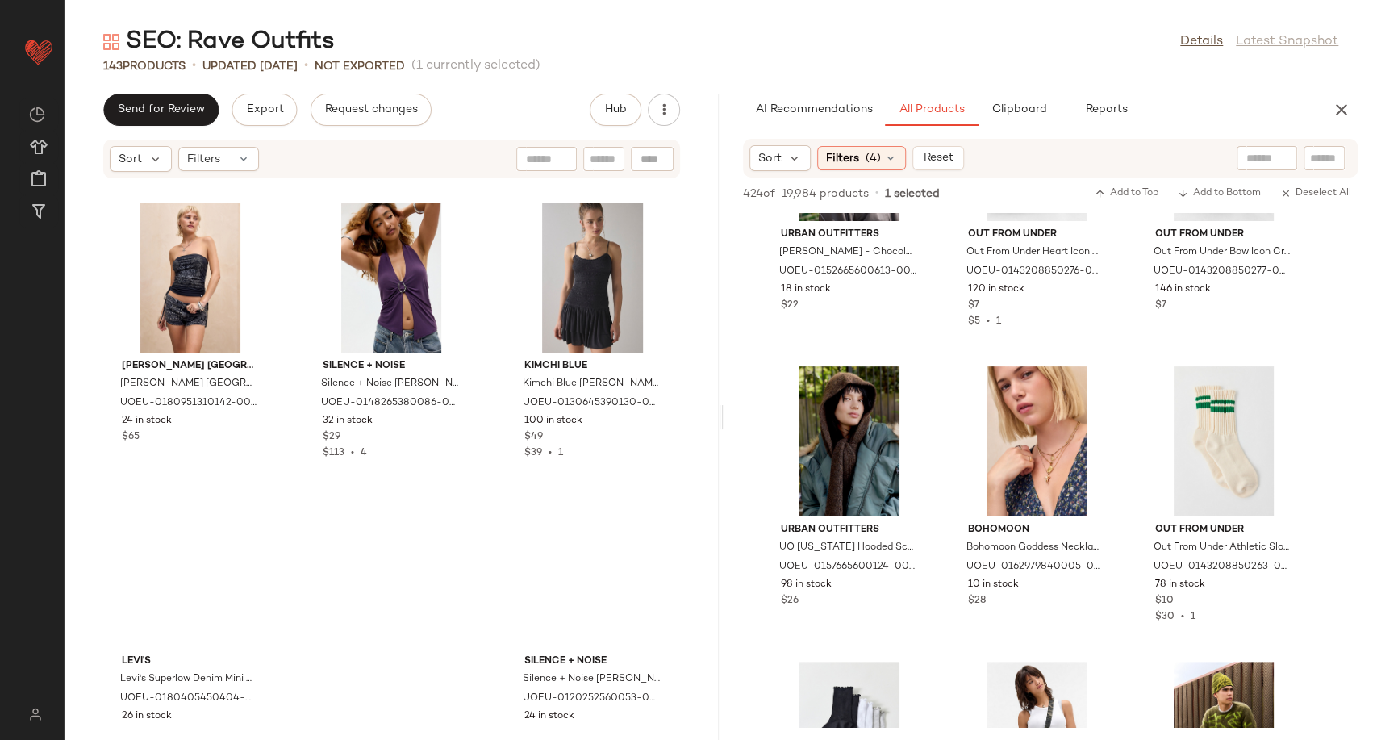
scroll to position [13611, 0]
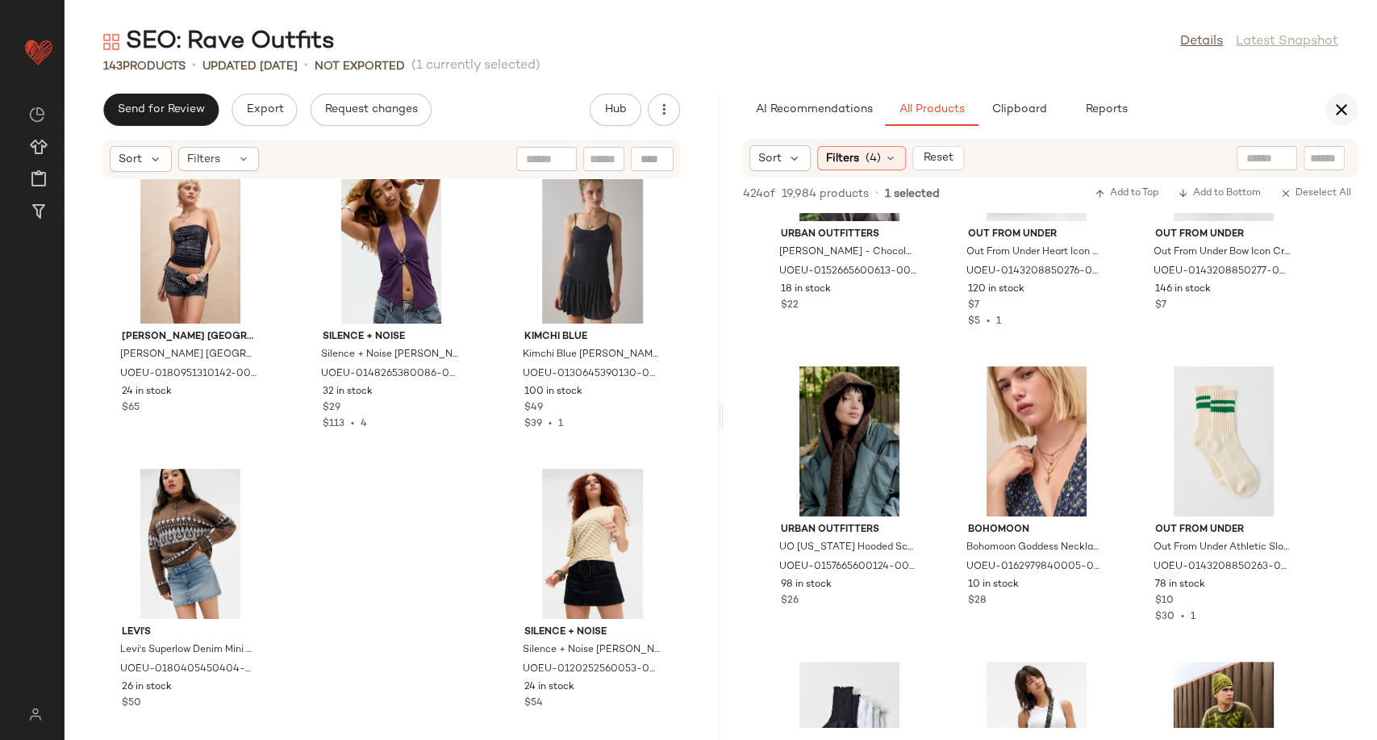
click at [1351, 106] on button "button" at bounding box center [1342, 110] width 32 height 32
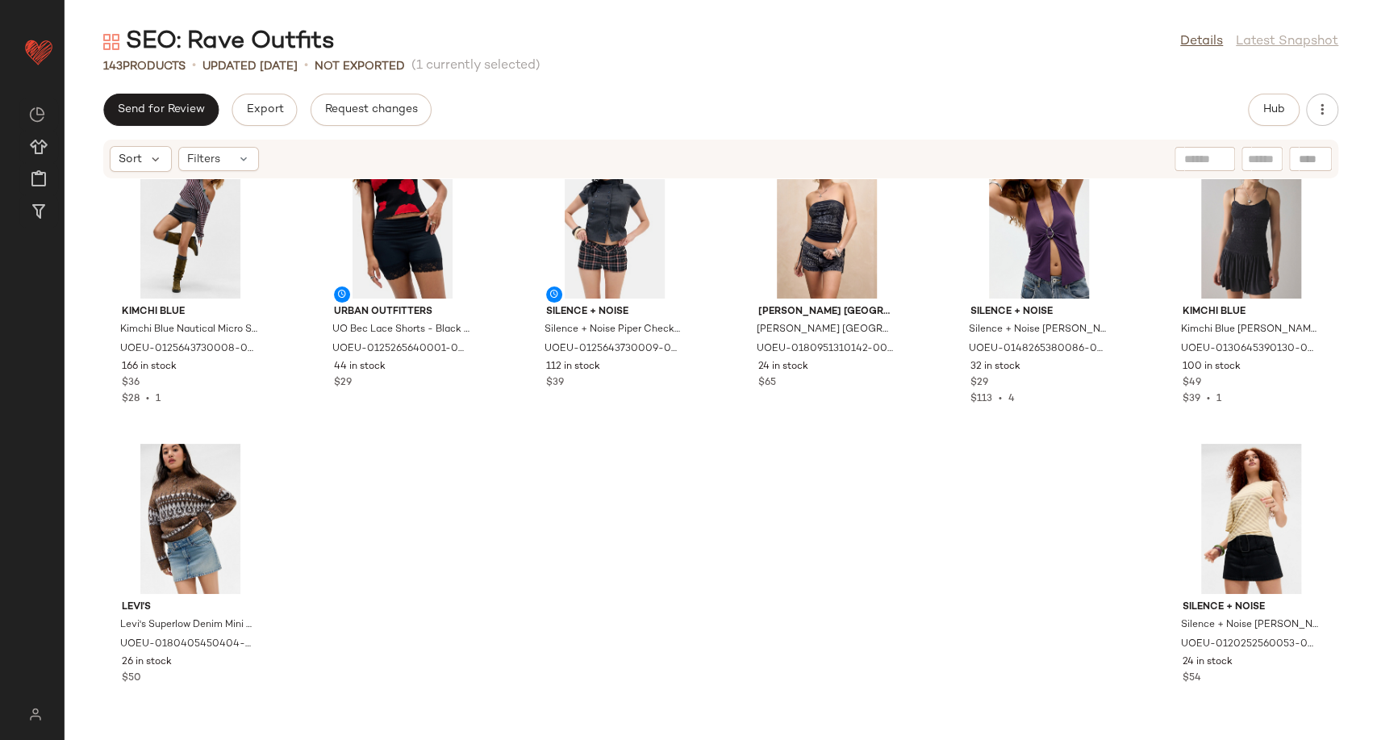
scroll to position [6549, 0]
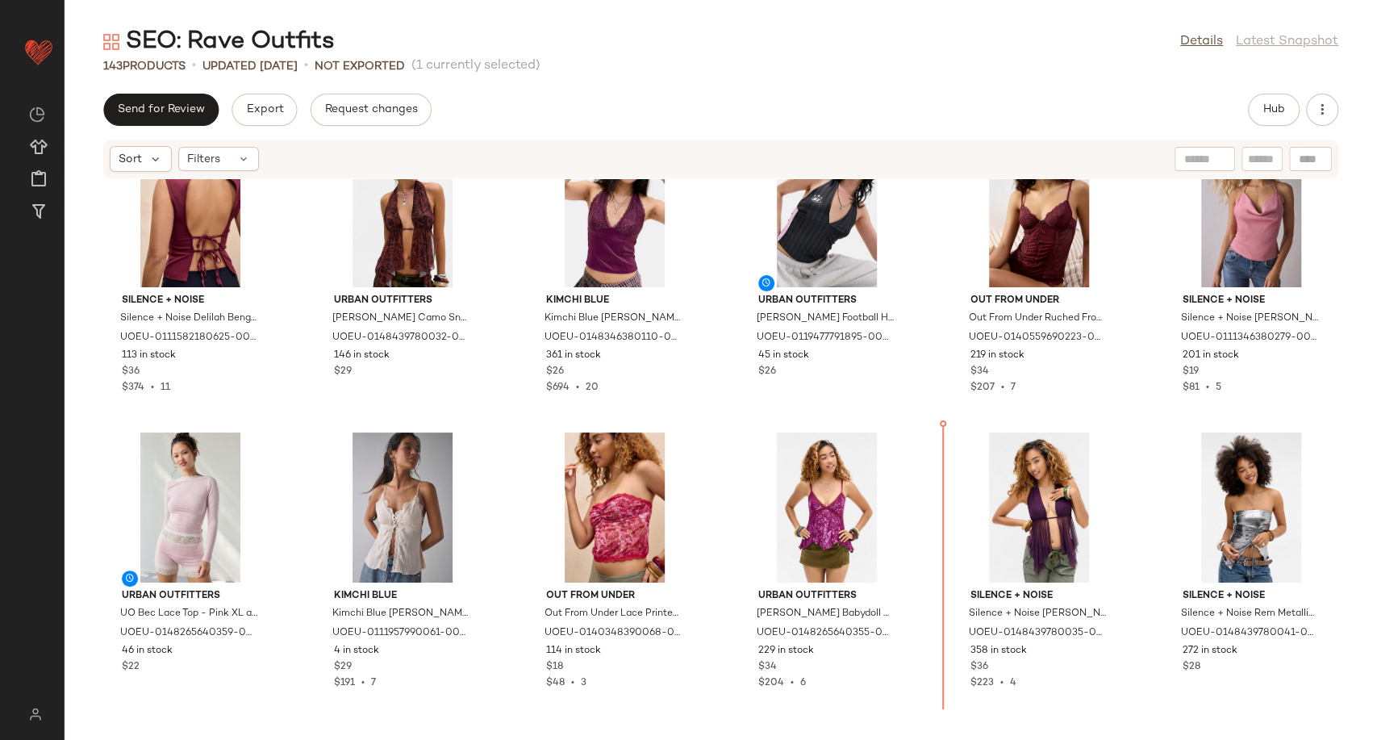
scroll to position [3905, 0]
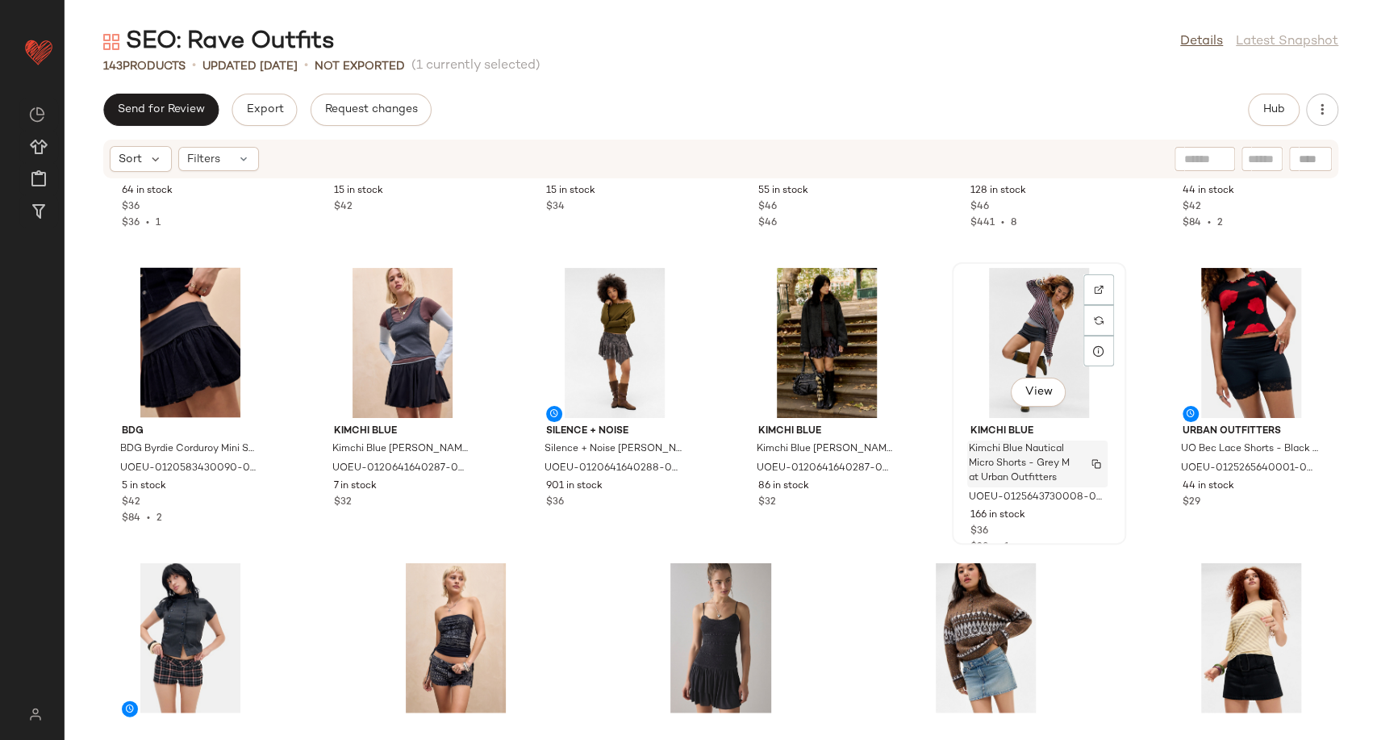
scroll to position [6548, 0]
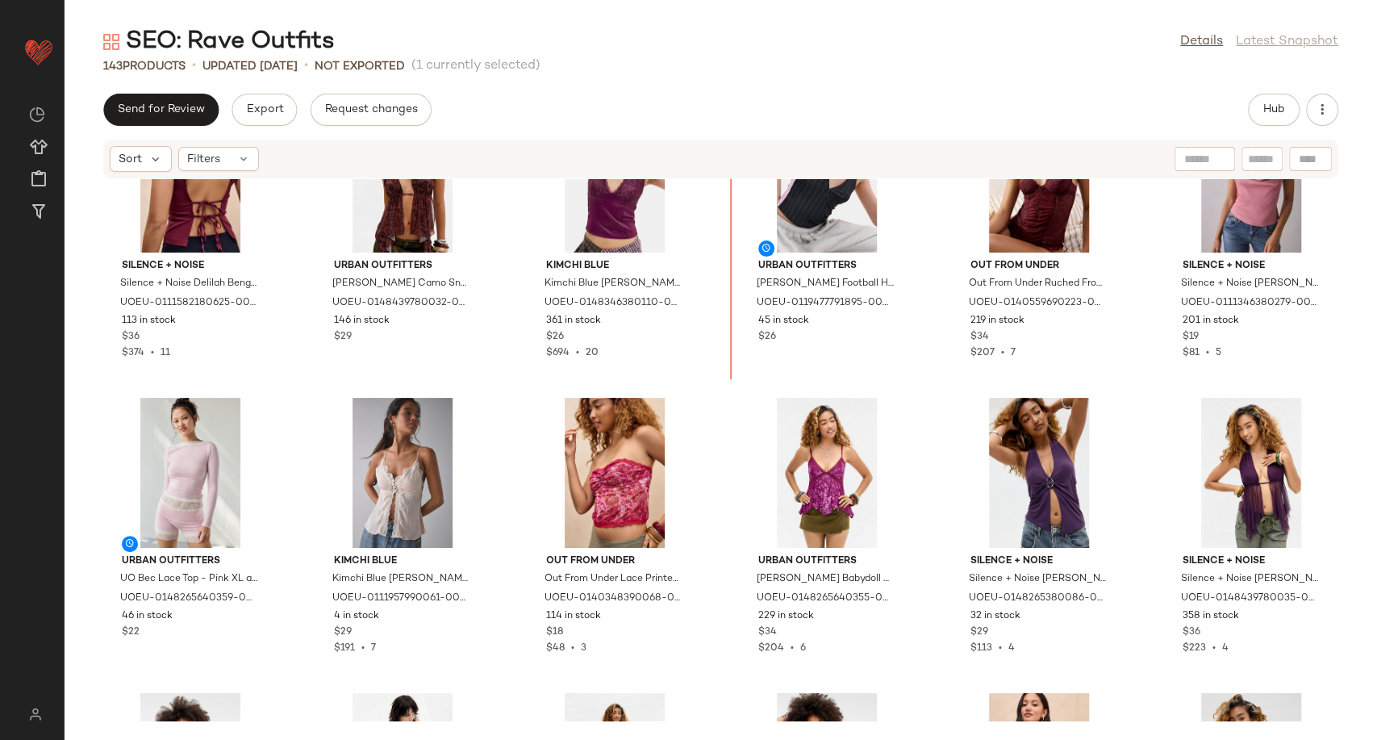
scroll to position [3899, 0]
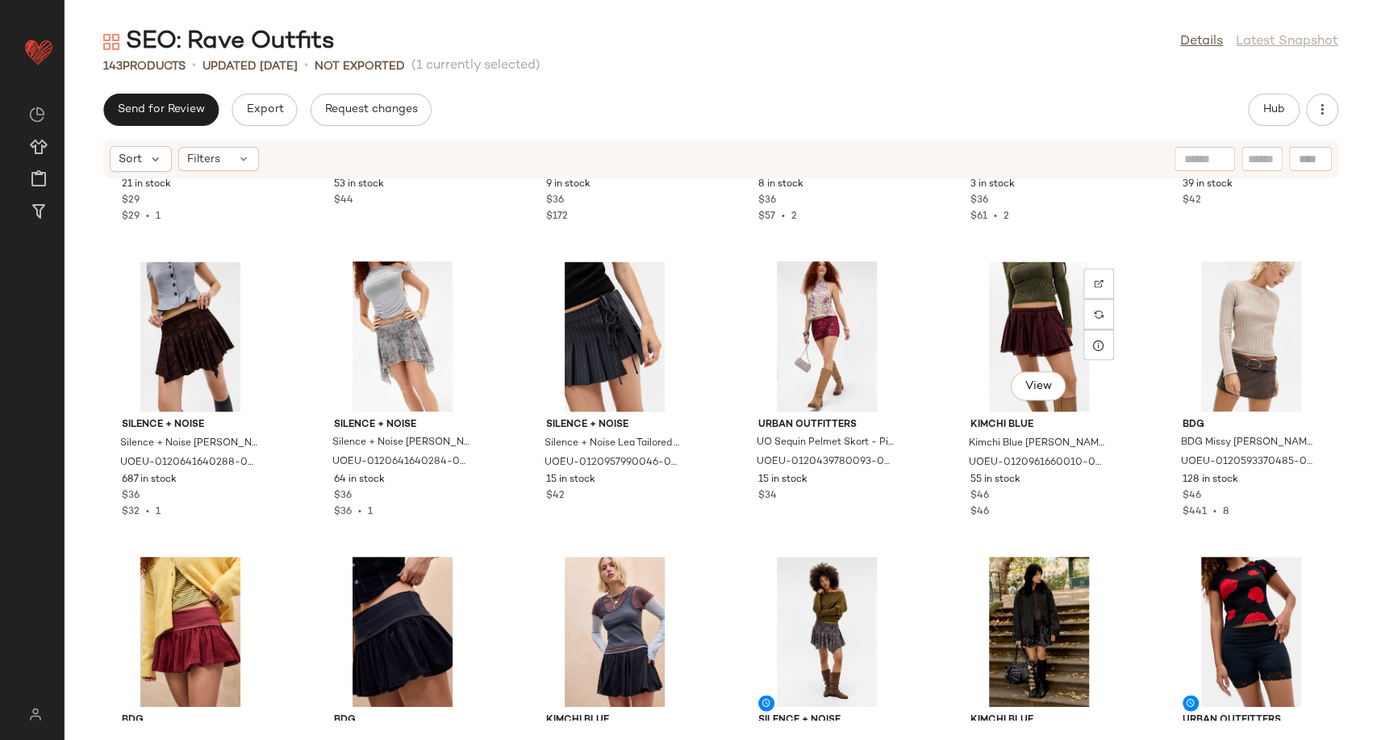
scroll to position [6548, 0]
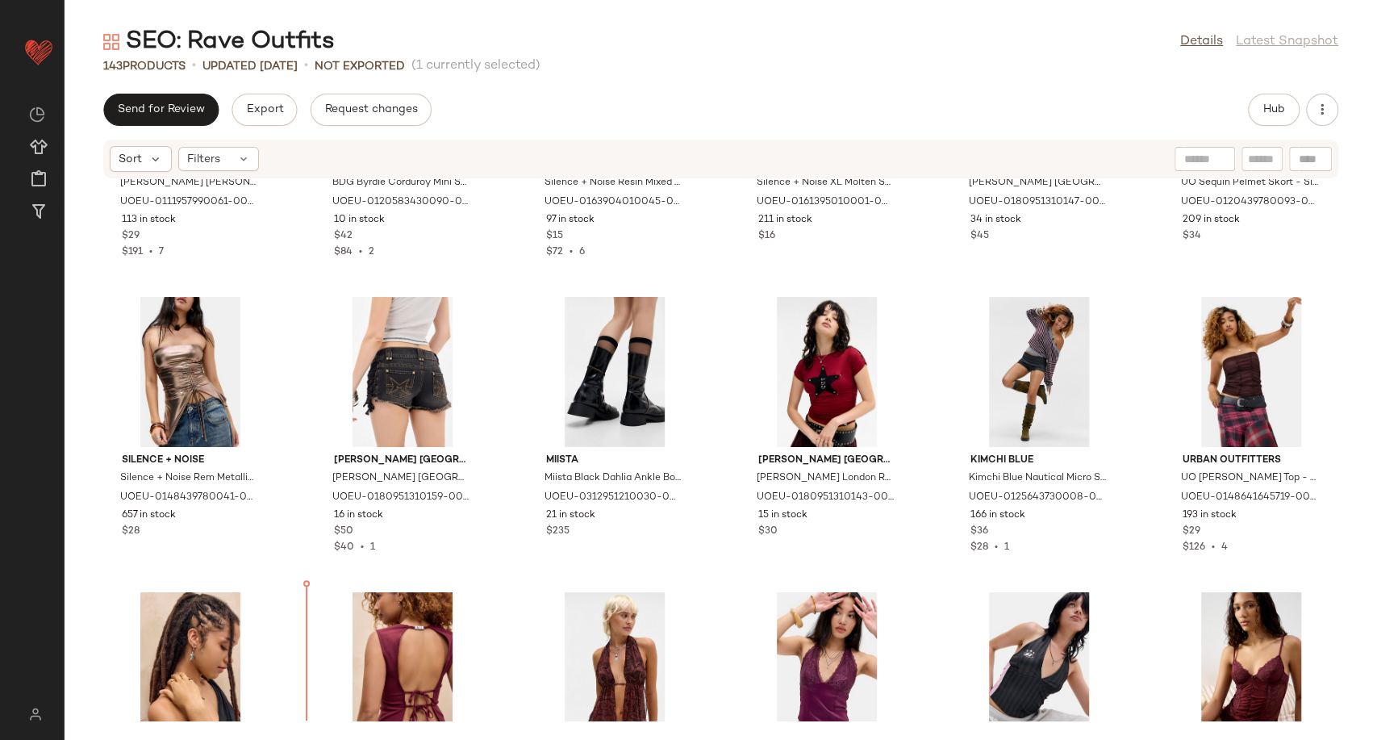
scroll to position [3453, 0]
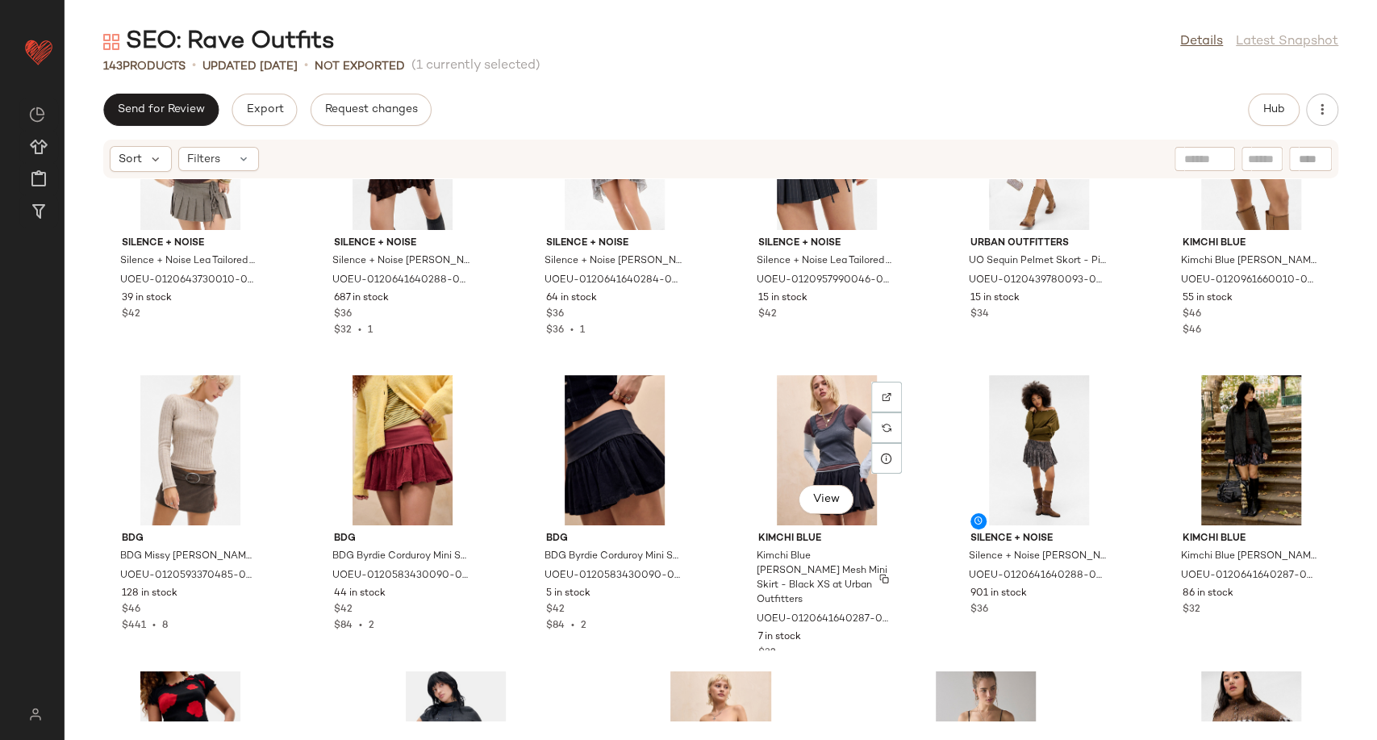
scroll to position [6548, 0]
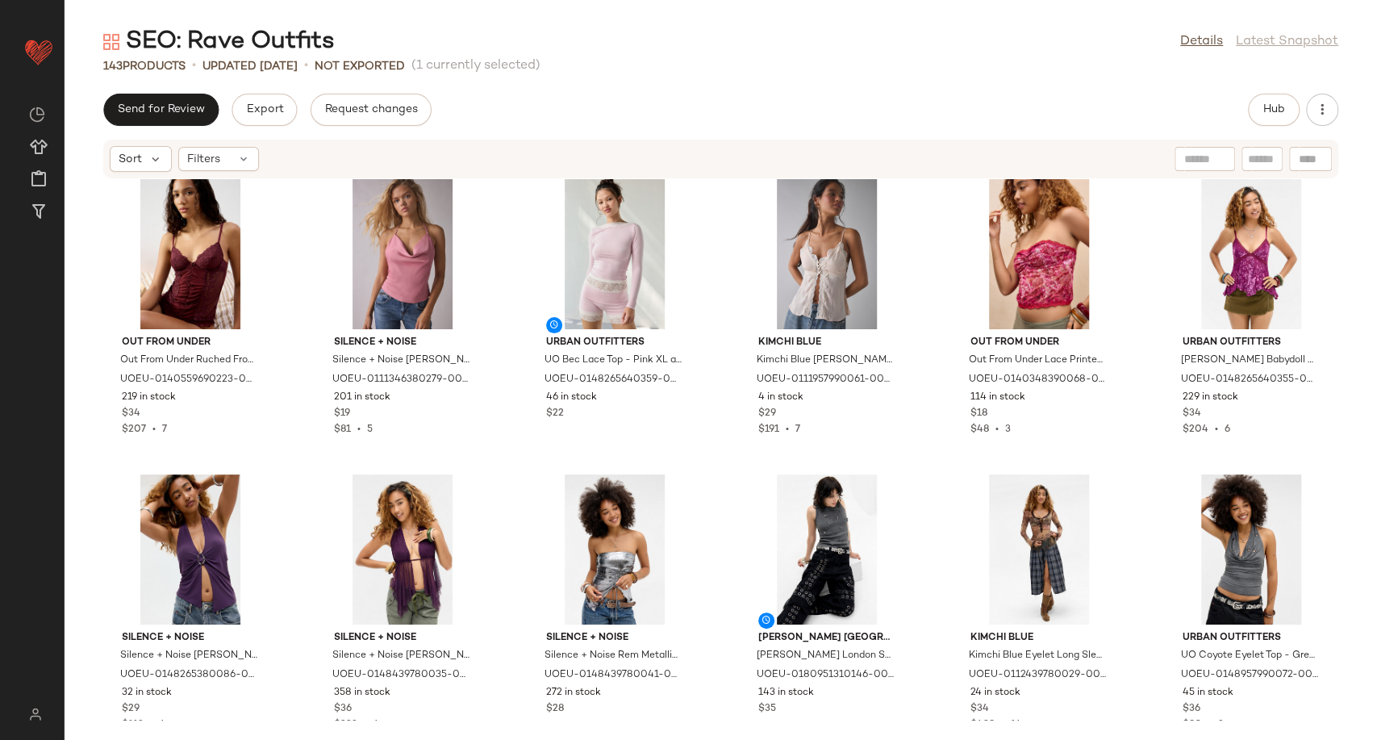
scroll to position [4142, 0]
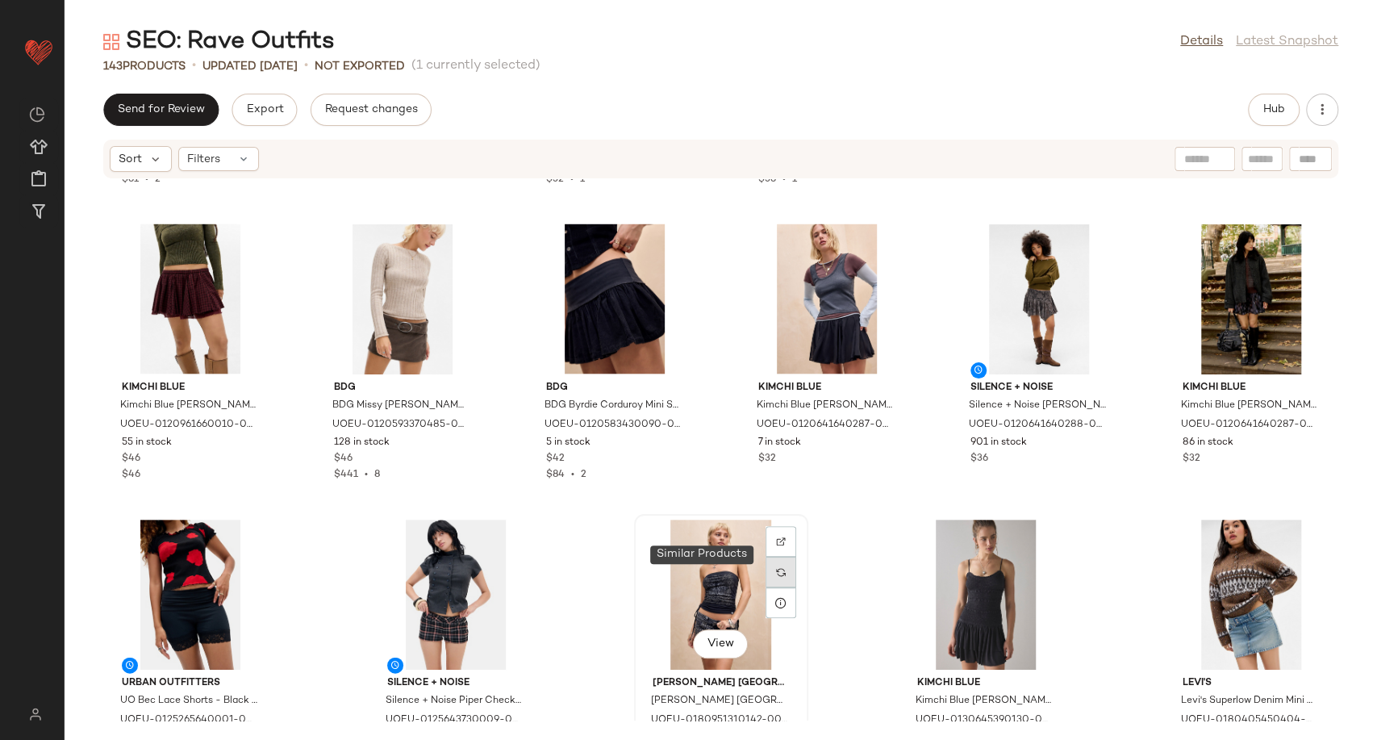
scroll to position [6548, 0]
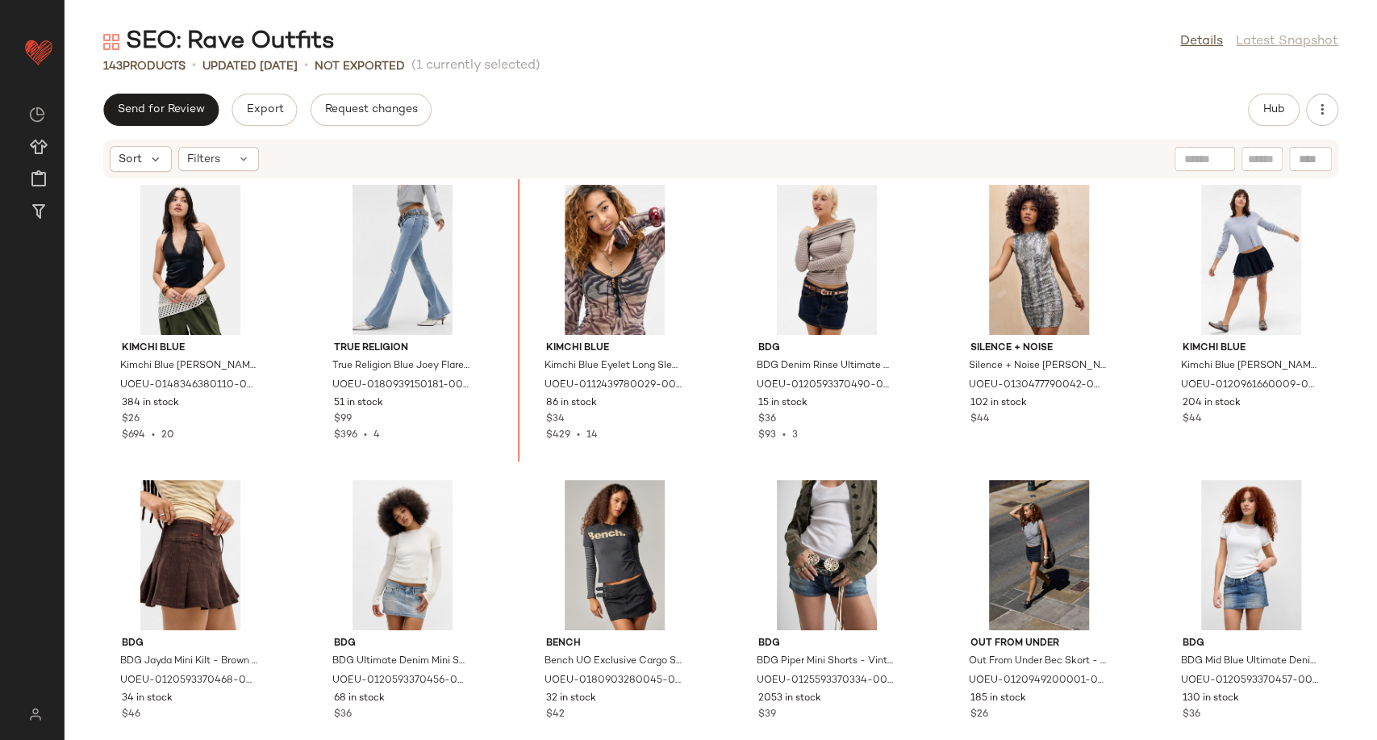
scroll to position [5330, 0]
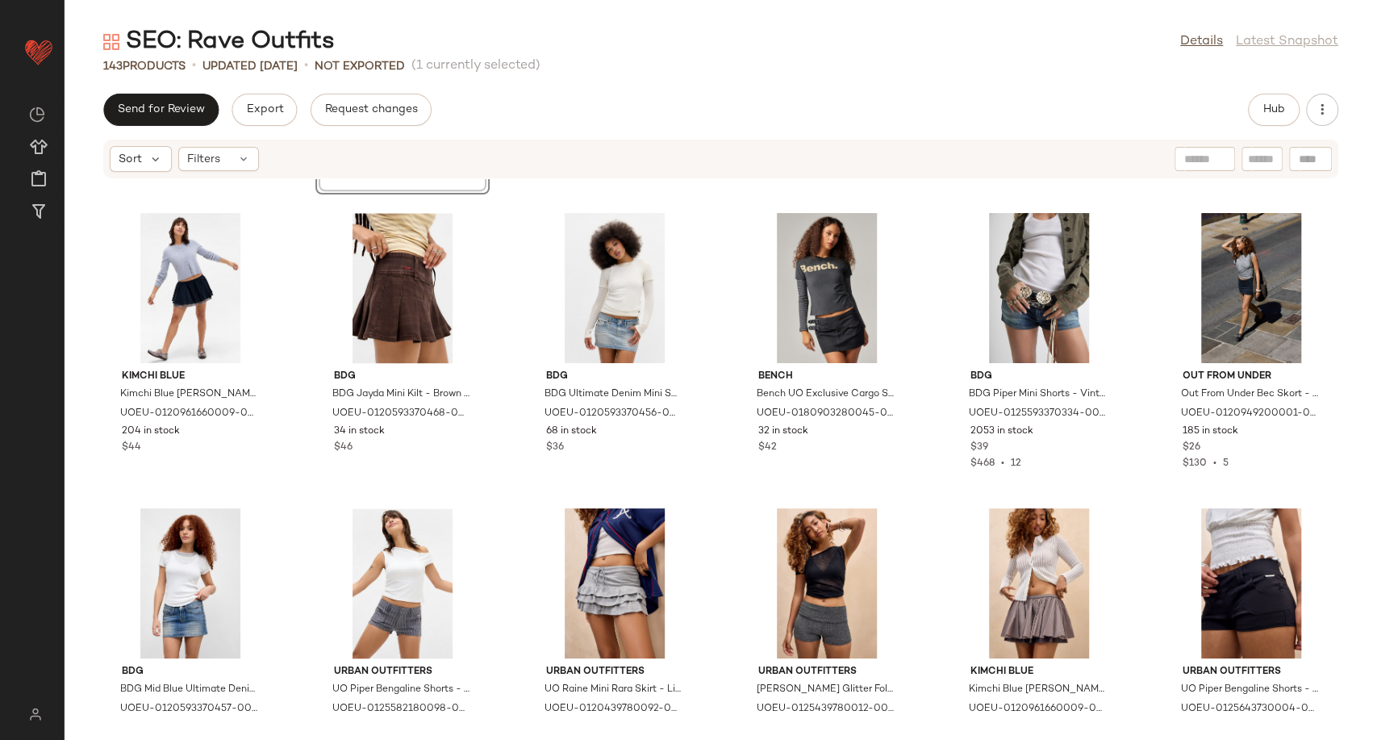
scroll to position [5240, 0]
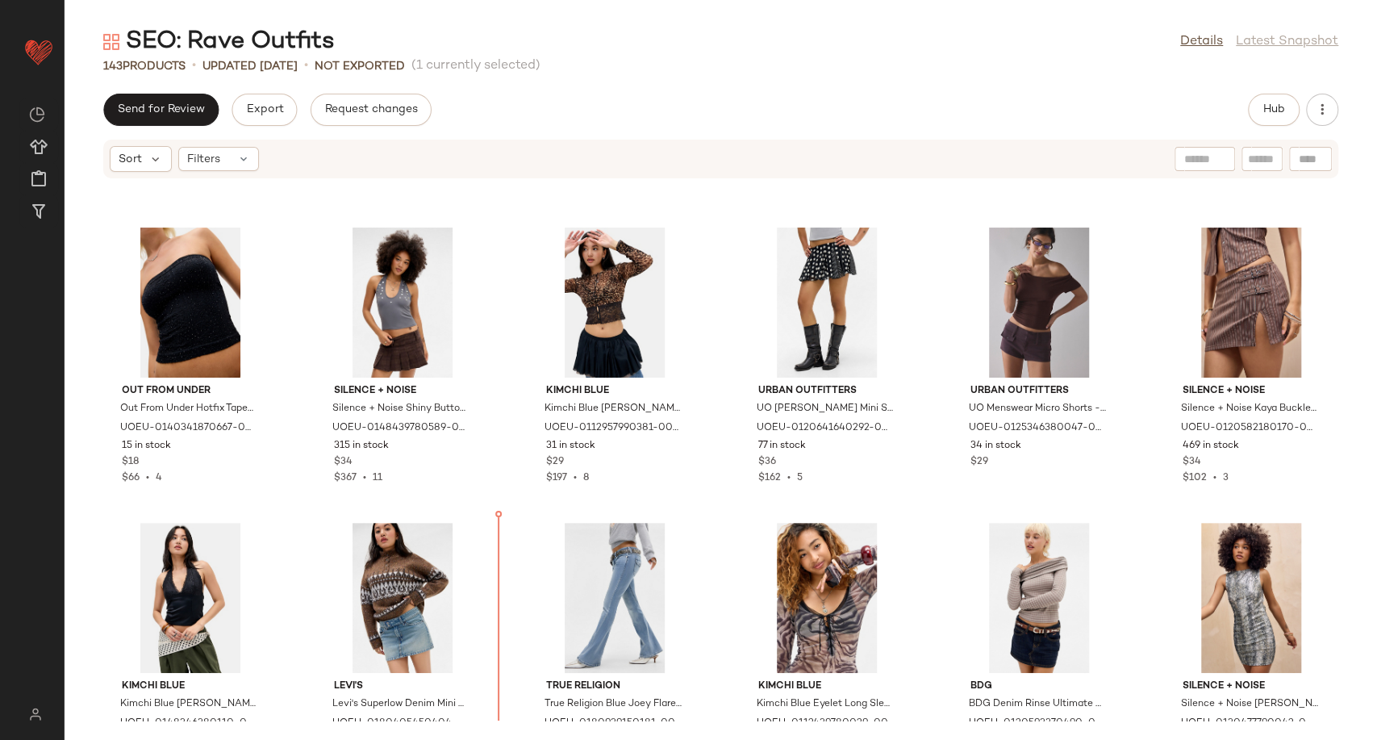
scroll to position [4985, 0]
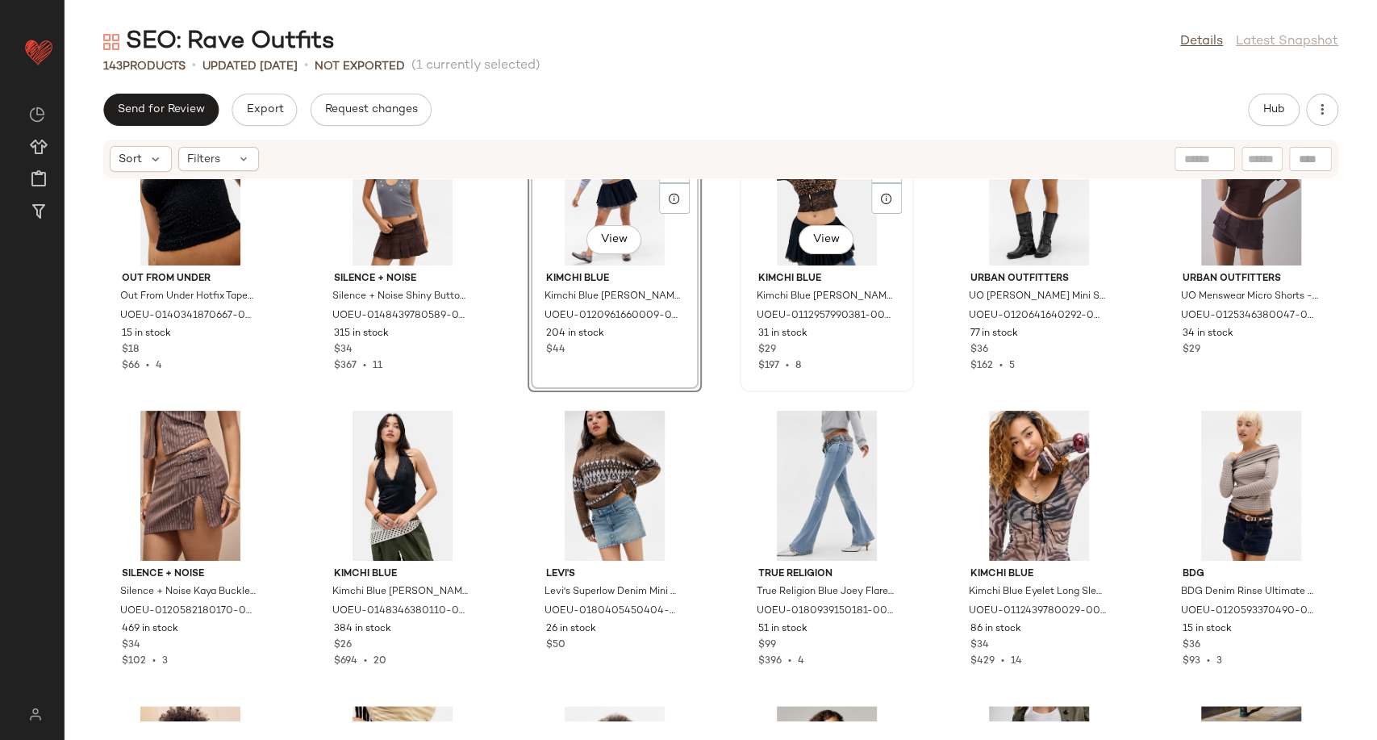
scroll to position [5344, 0]
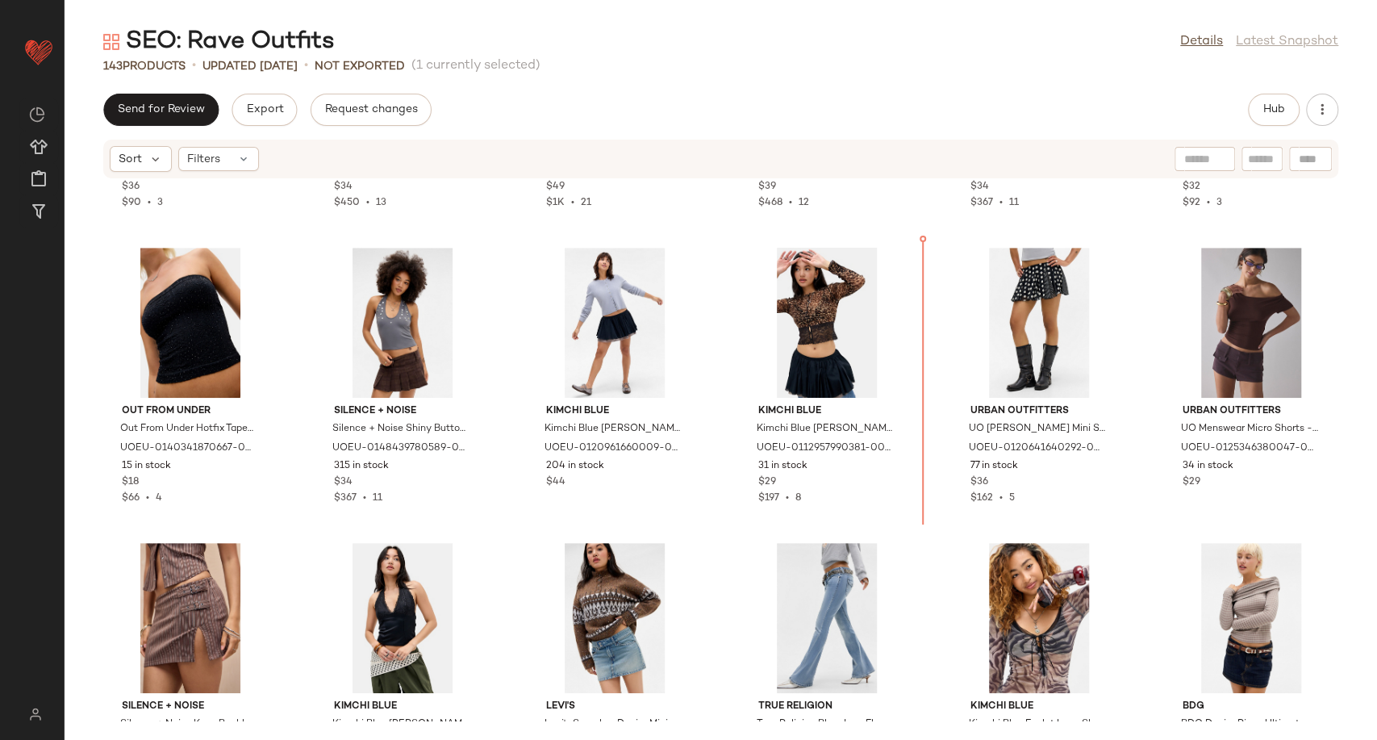
scroll to position [4948, 0]
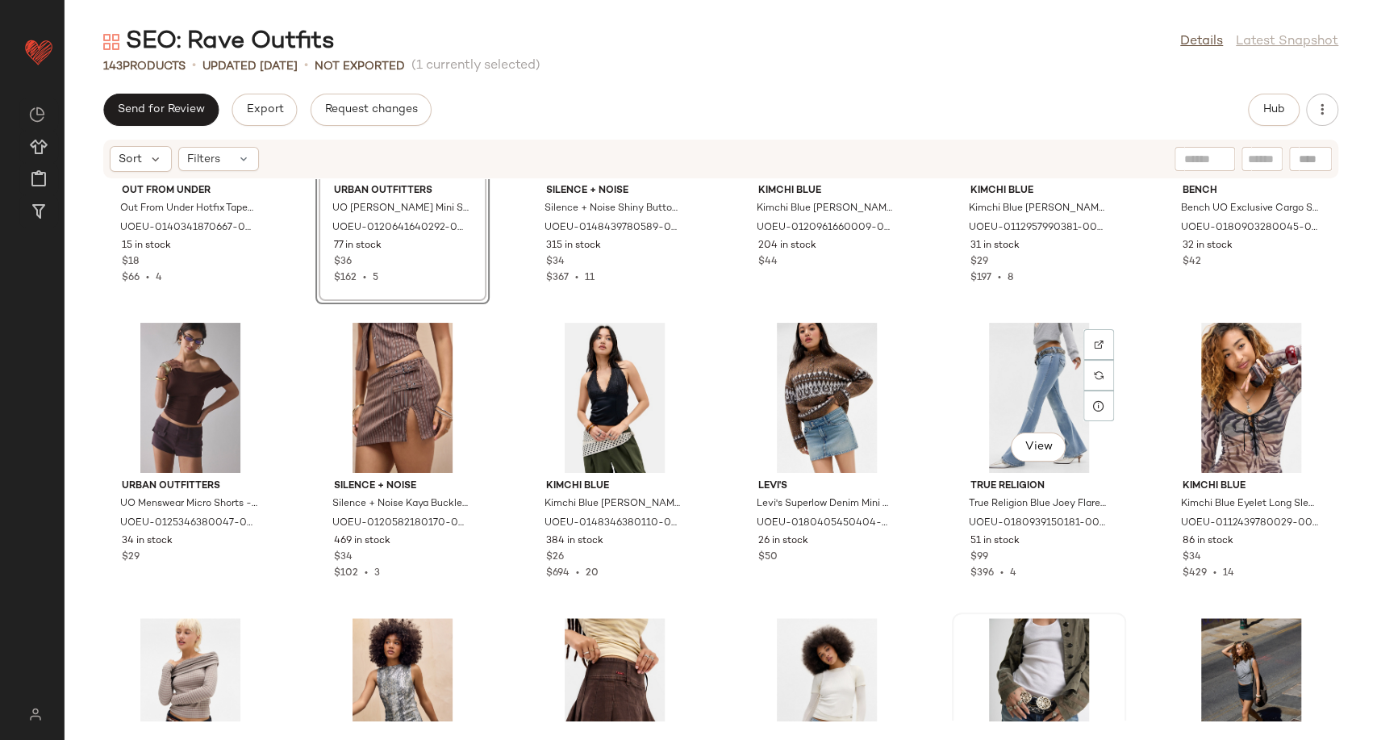
scroll to position [5486, 0]
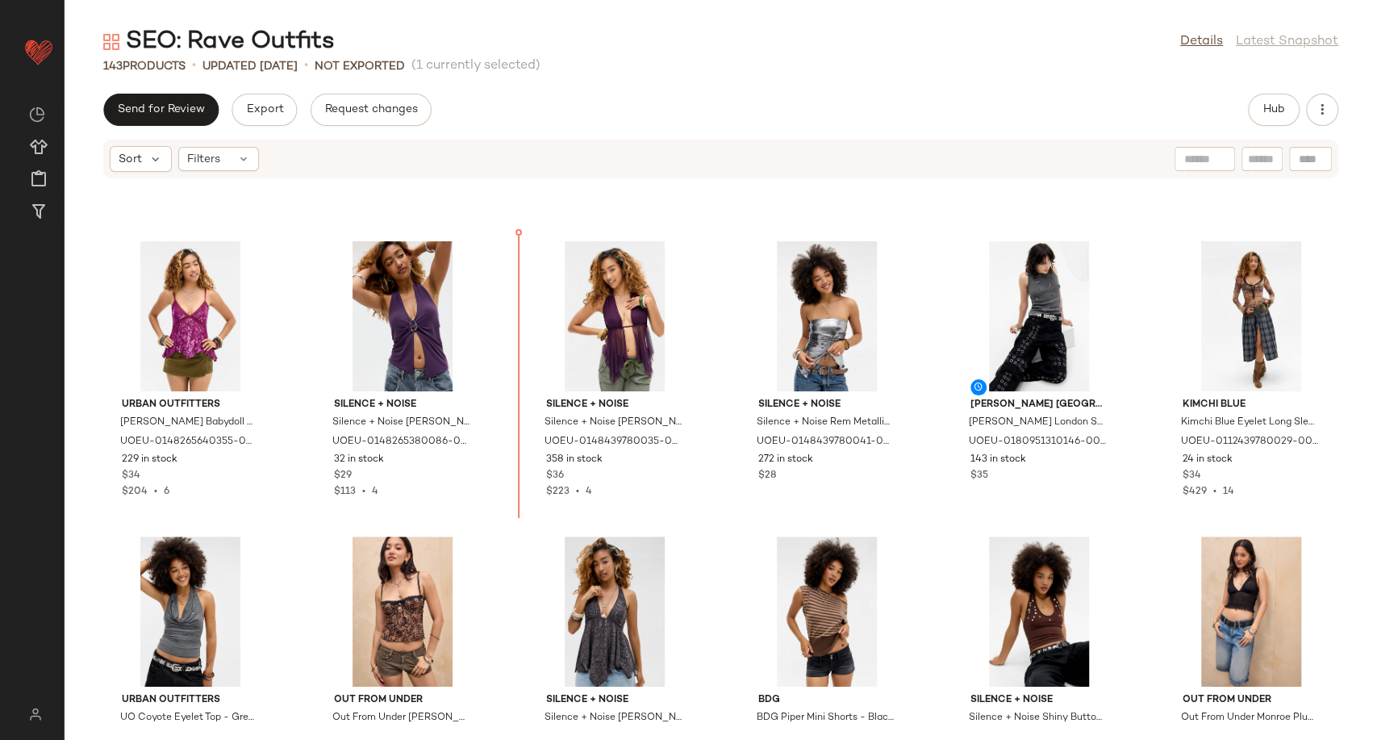
scroll to position [4384, 0]
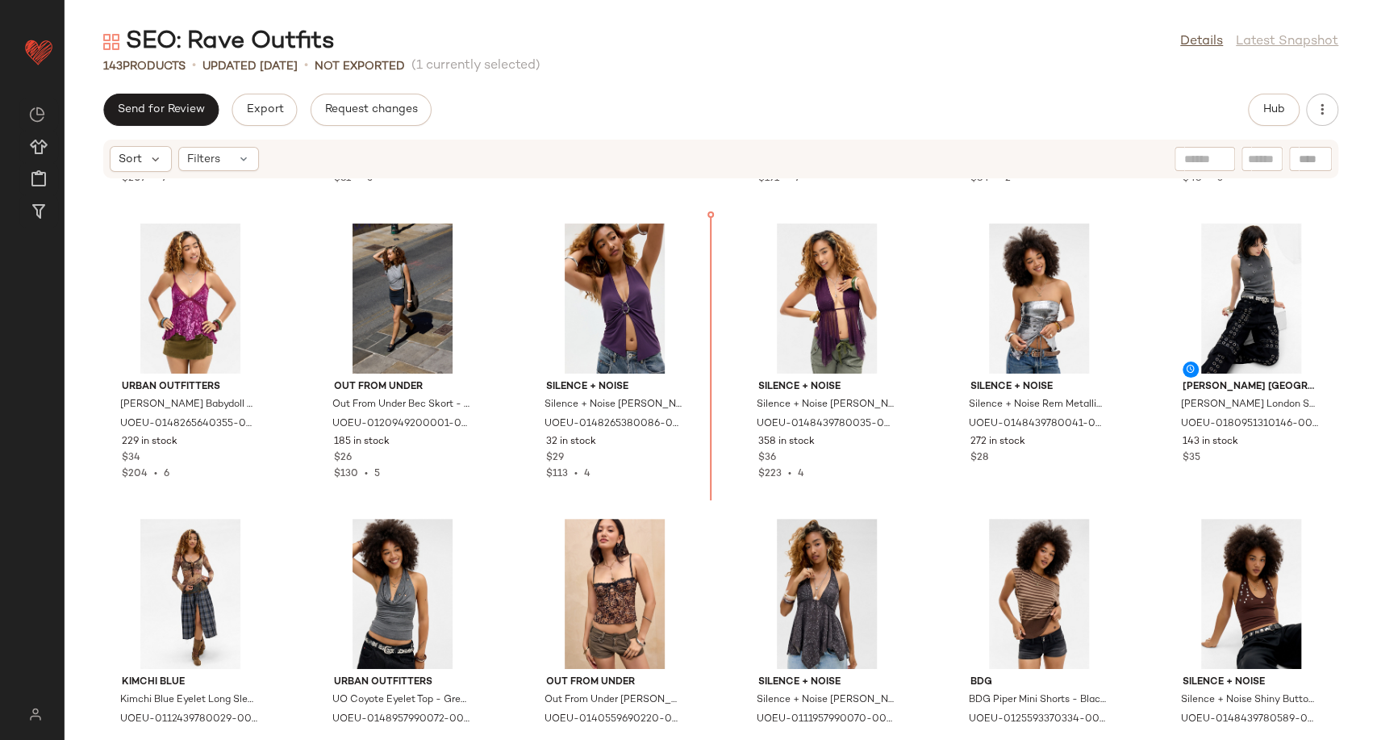
scroll to position [4342, 0]
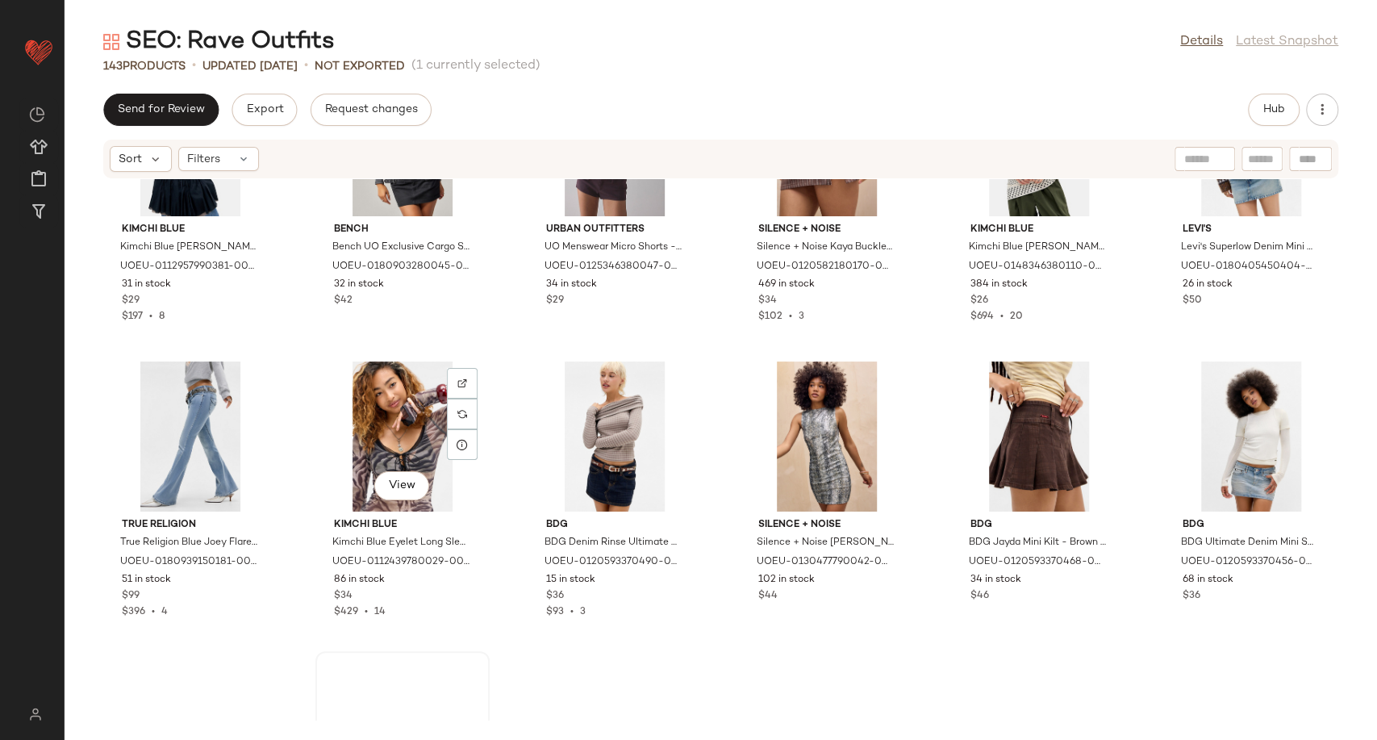
scroll to position [5687, 0]
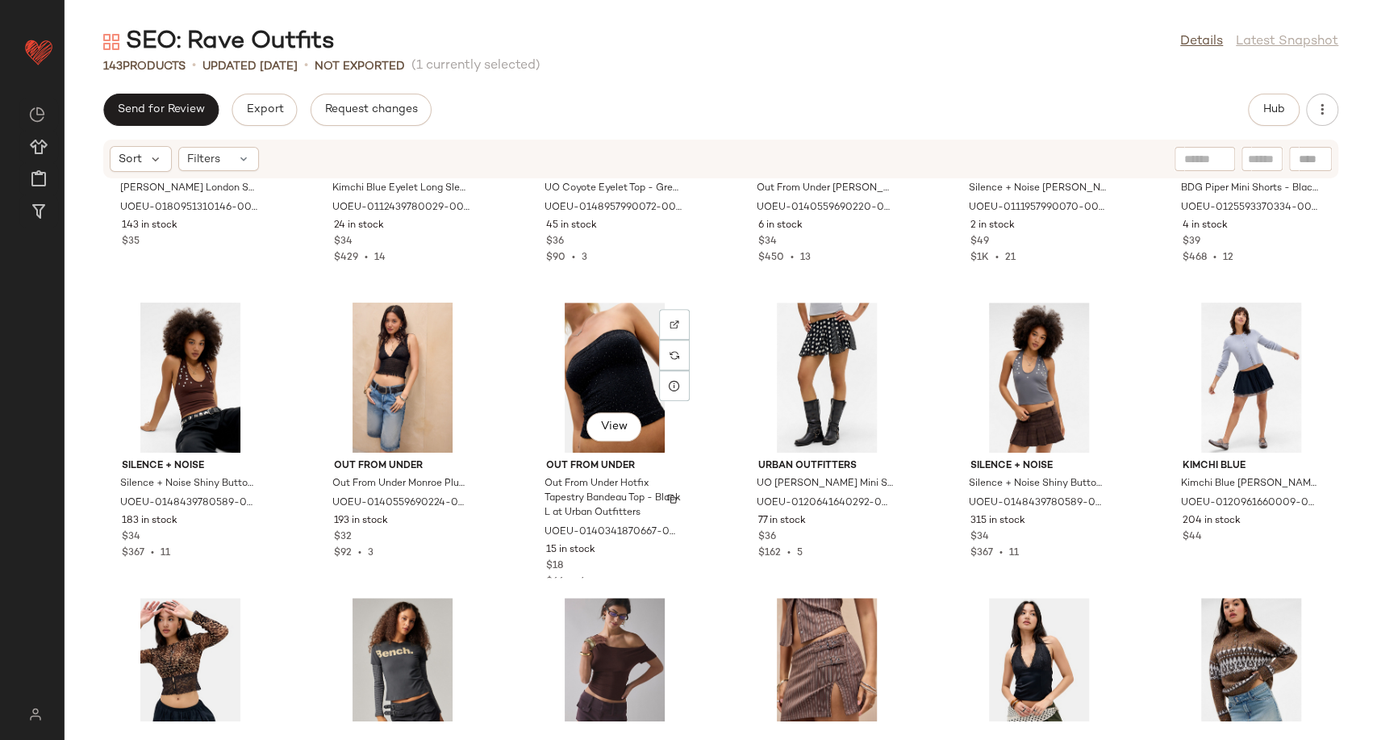
scroll to position [5367, 0]
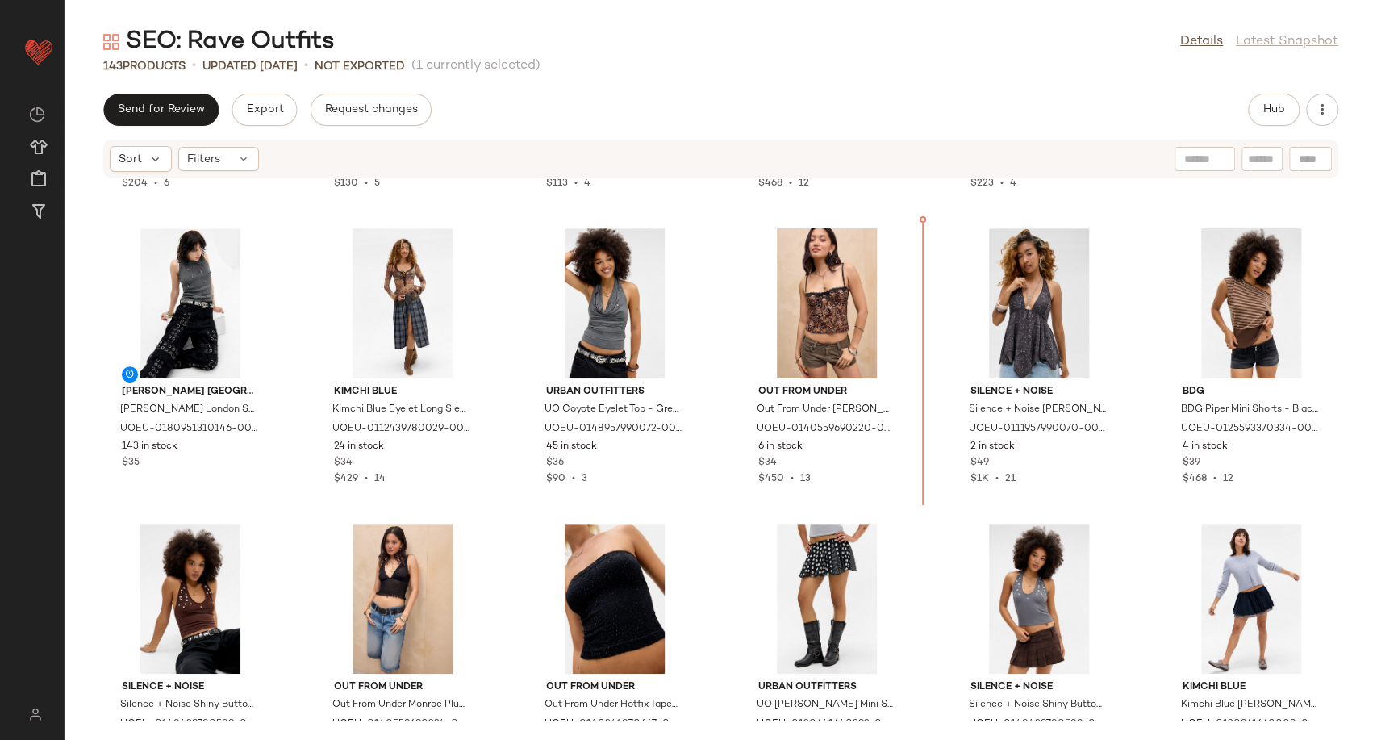
scroll to position [4678, 0]
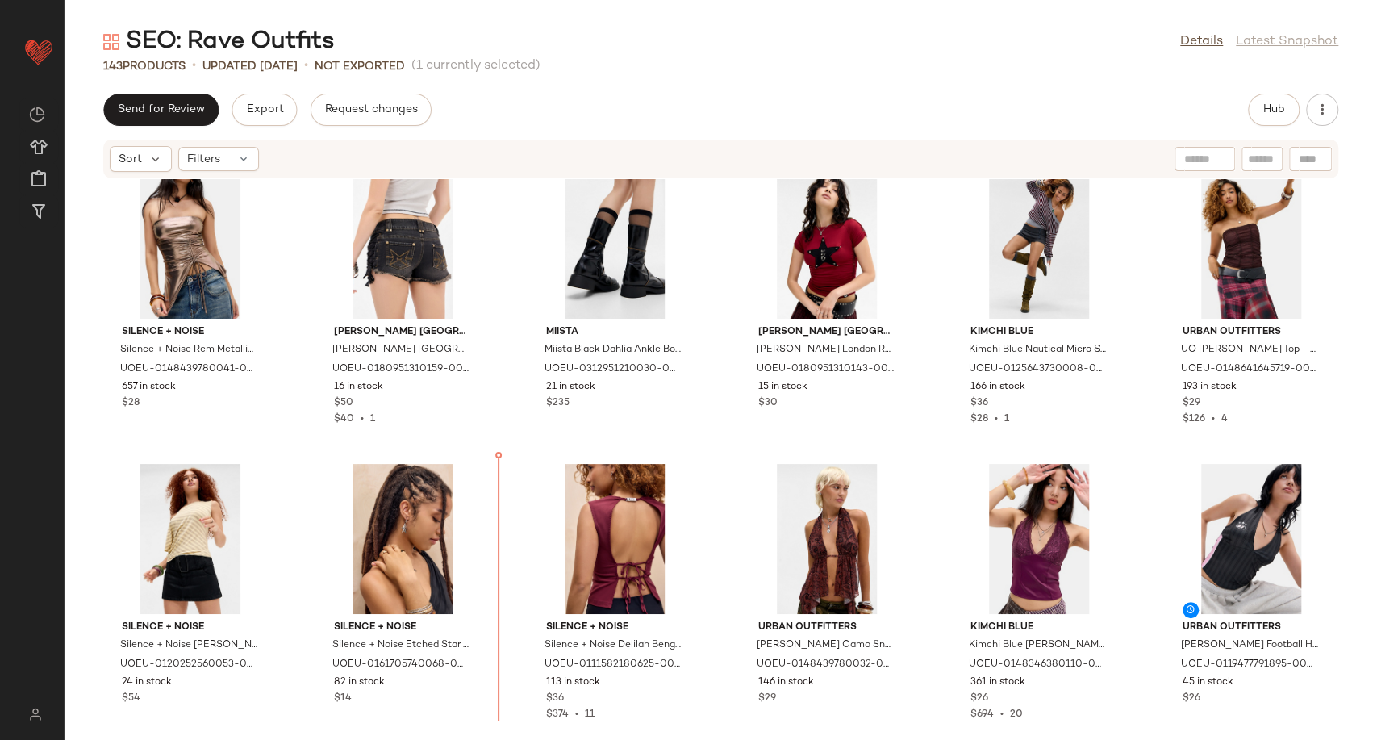
scroll to position [3590, 0]
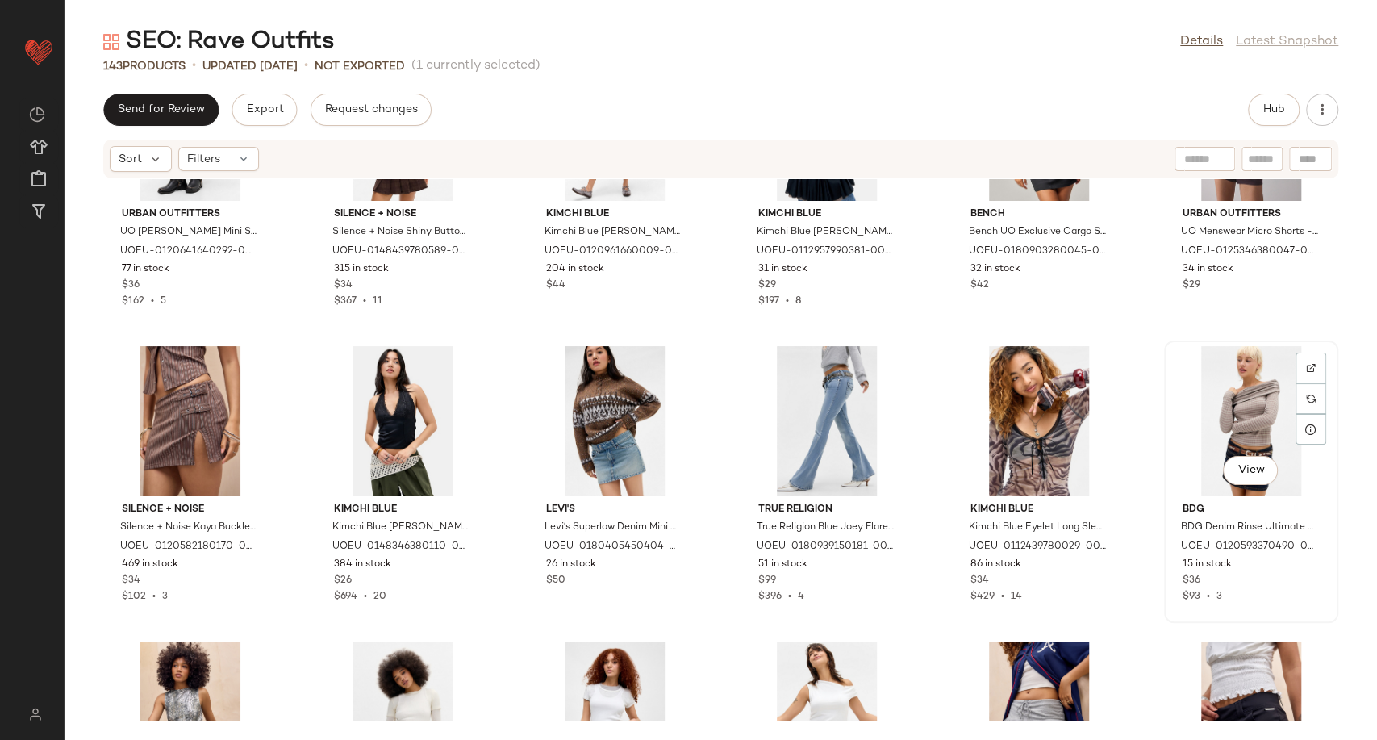
scroll to position [5653, 0]
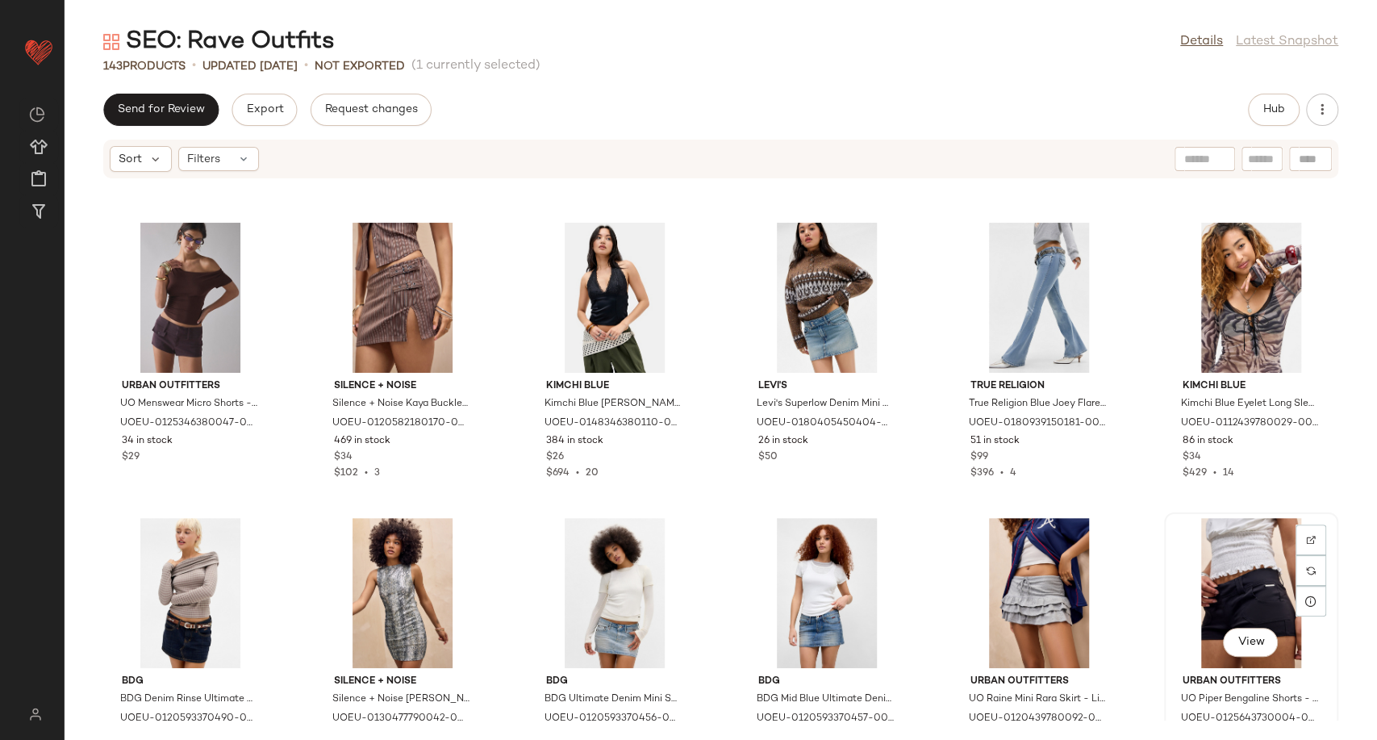
scroll to position [5771, 0]
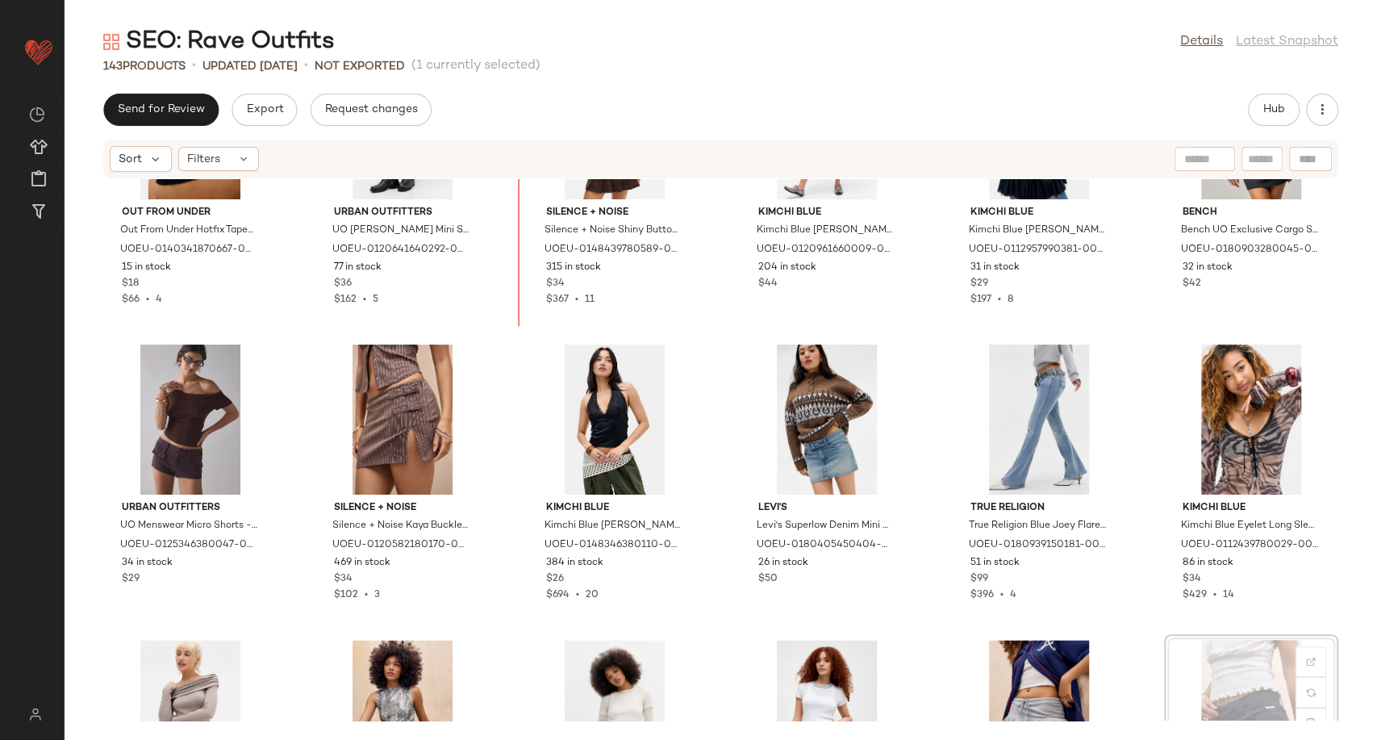
scroll to position [5402, 0]
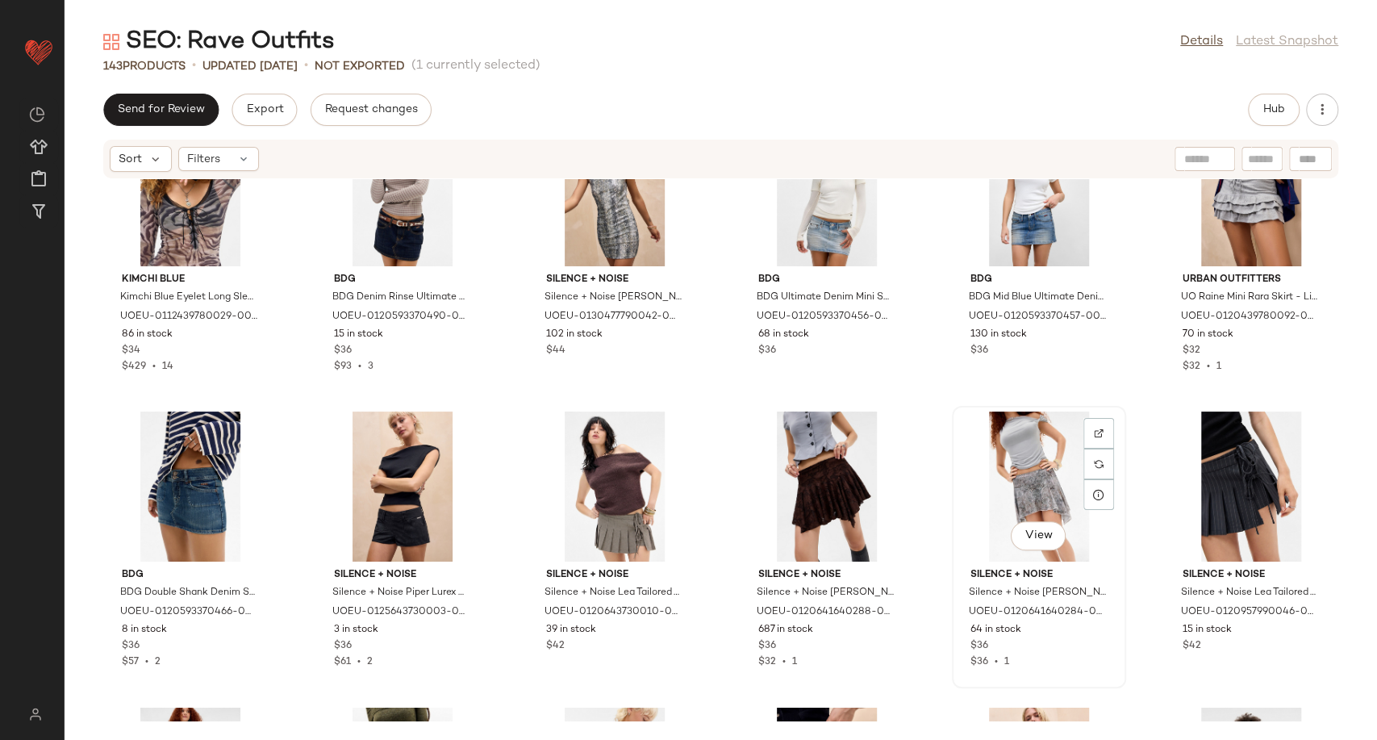
scroll to position [6138, 0]
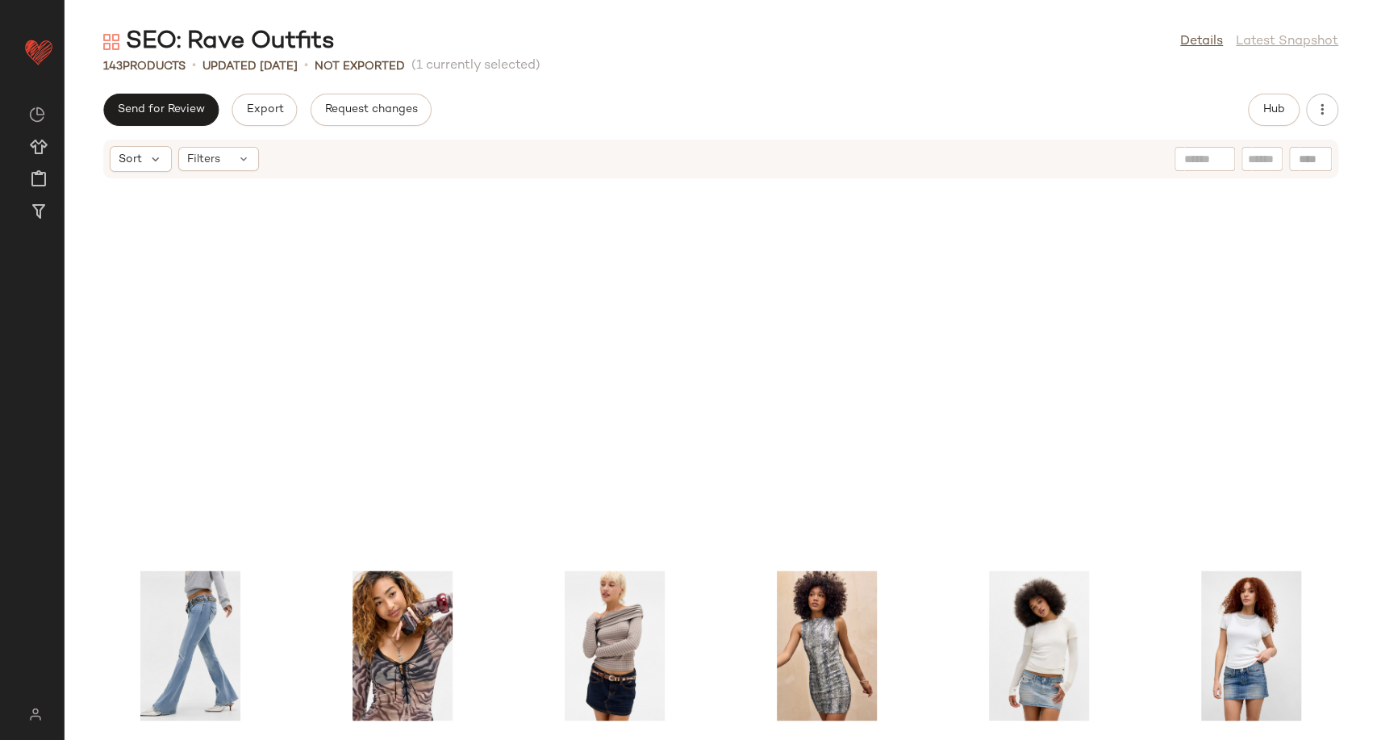
scroll to position [6164, 0]
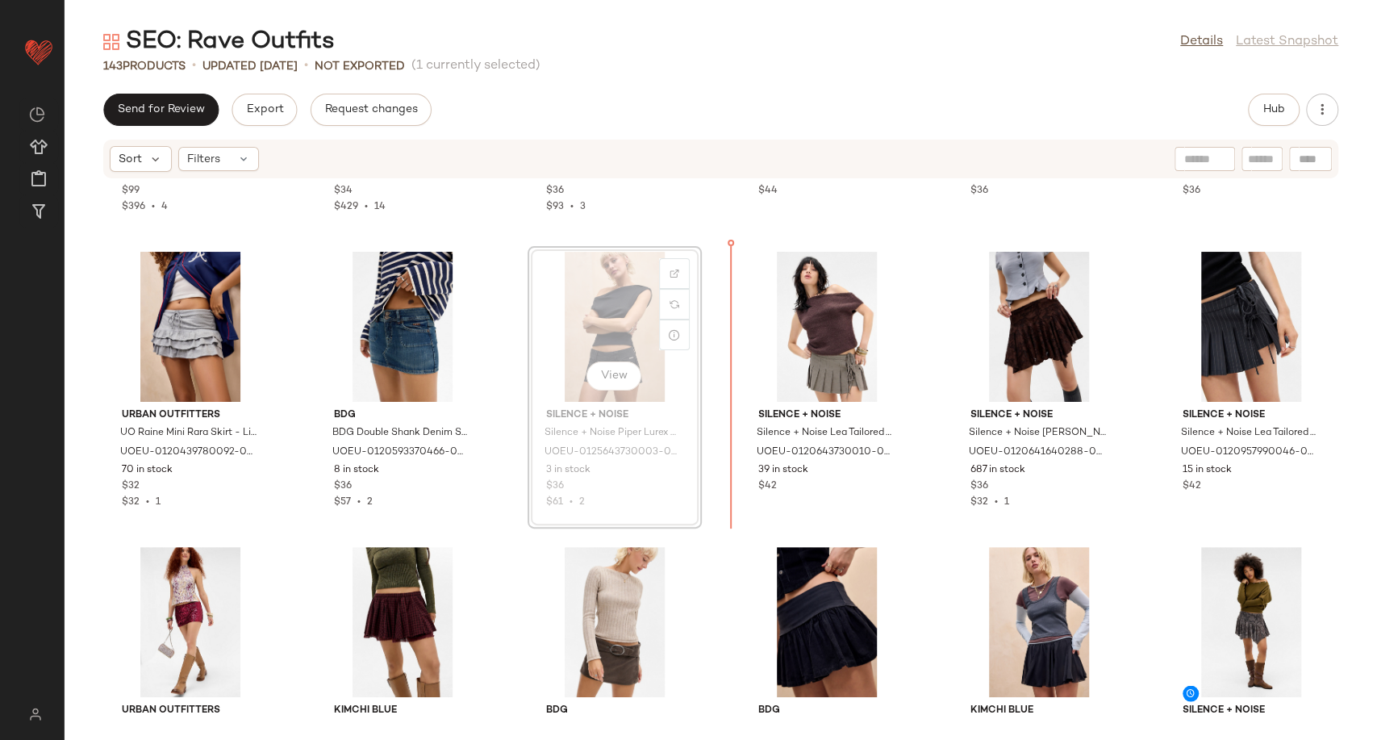
scroll to position [6142, 0]
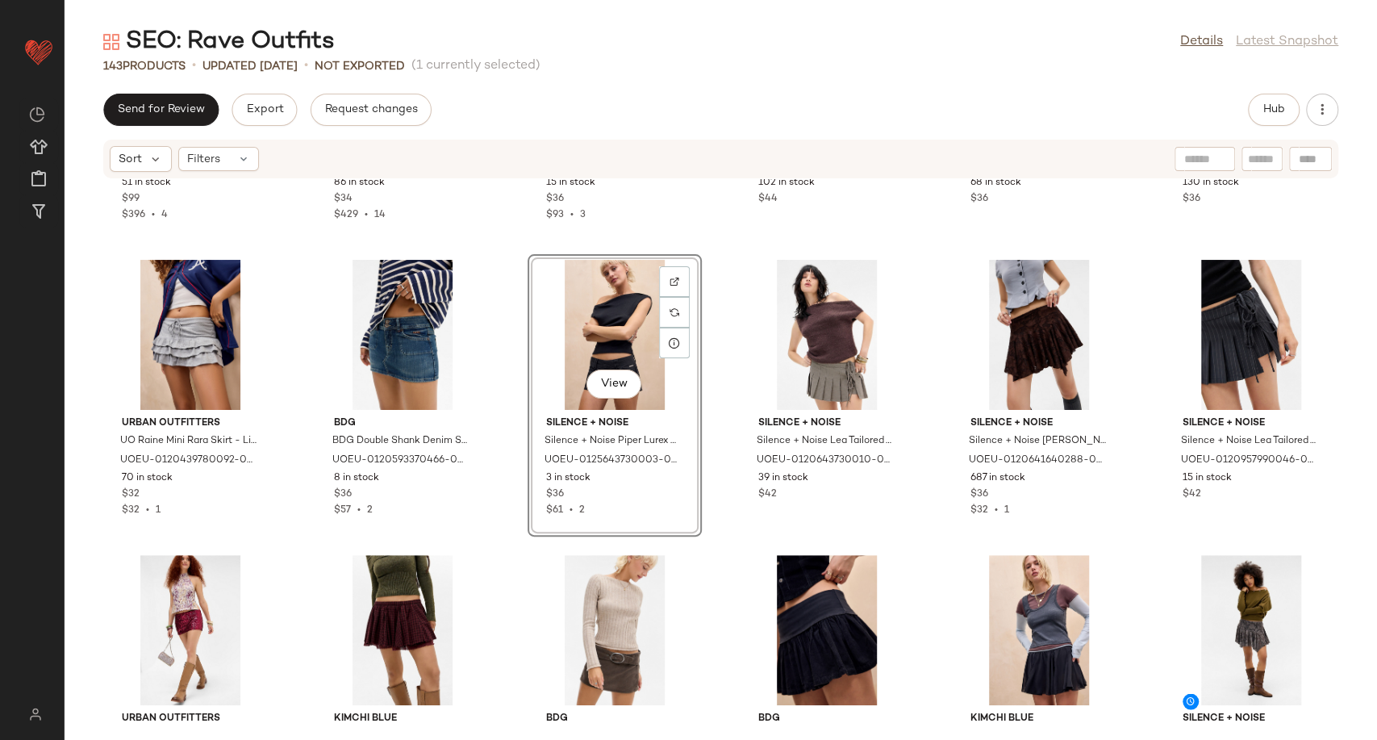
click at [599, 331] on div "View" at bounding box center [614, 335] width 163 height 150
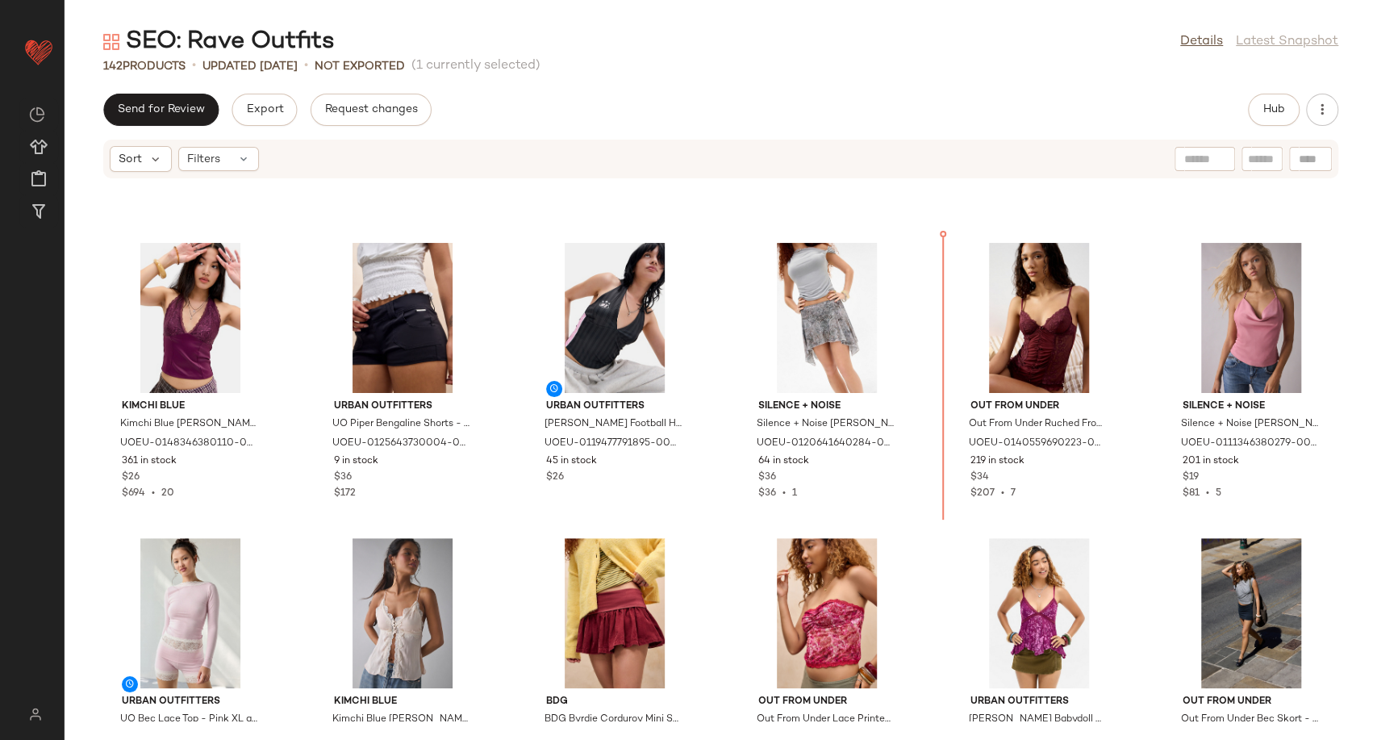
scroll to position [4092, 0]
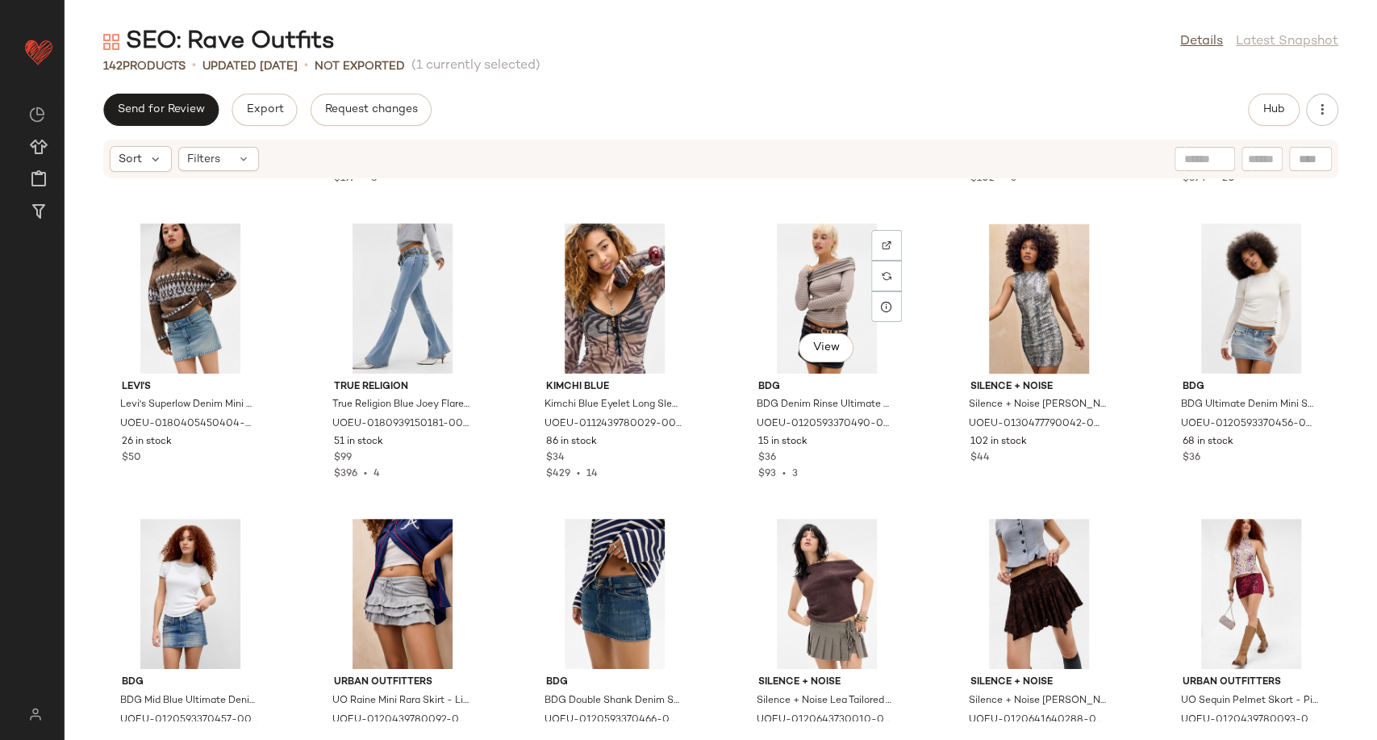
scroll to position [5885, 0]
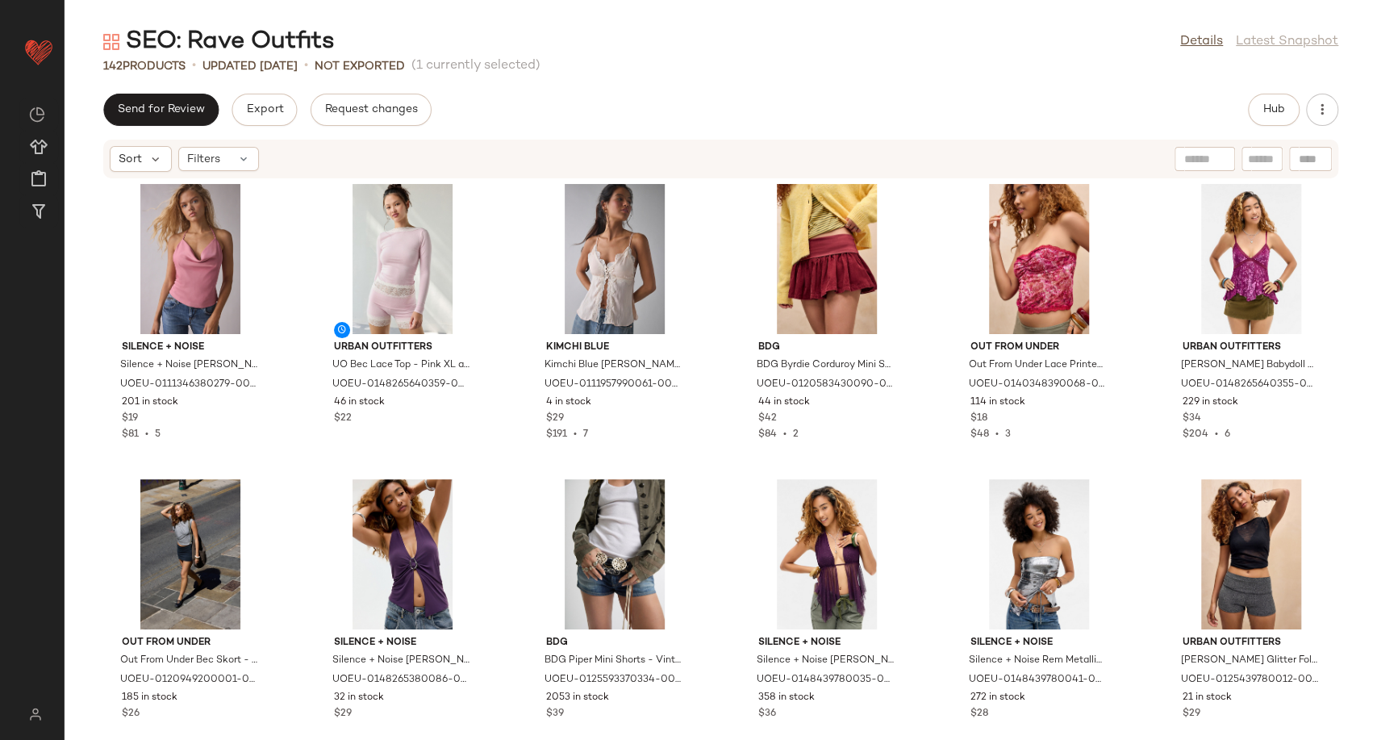
scroll to position [4442, 0]
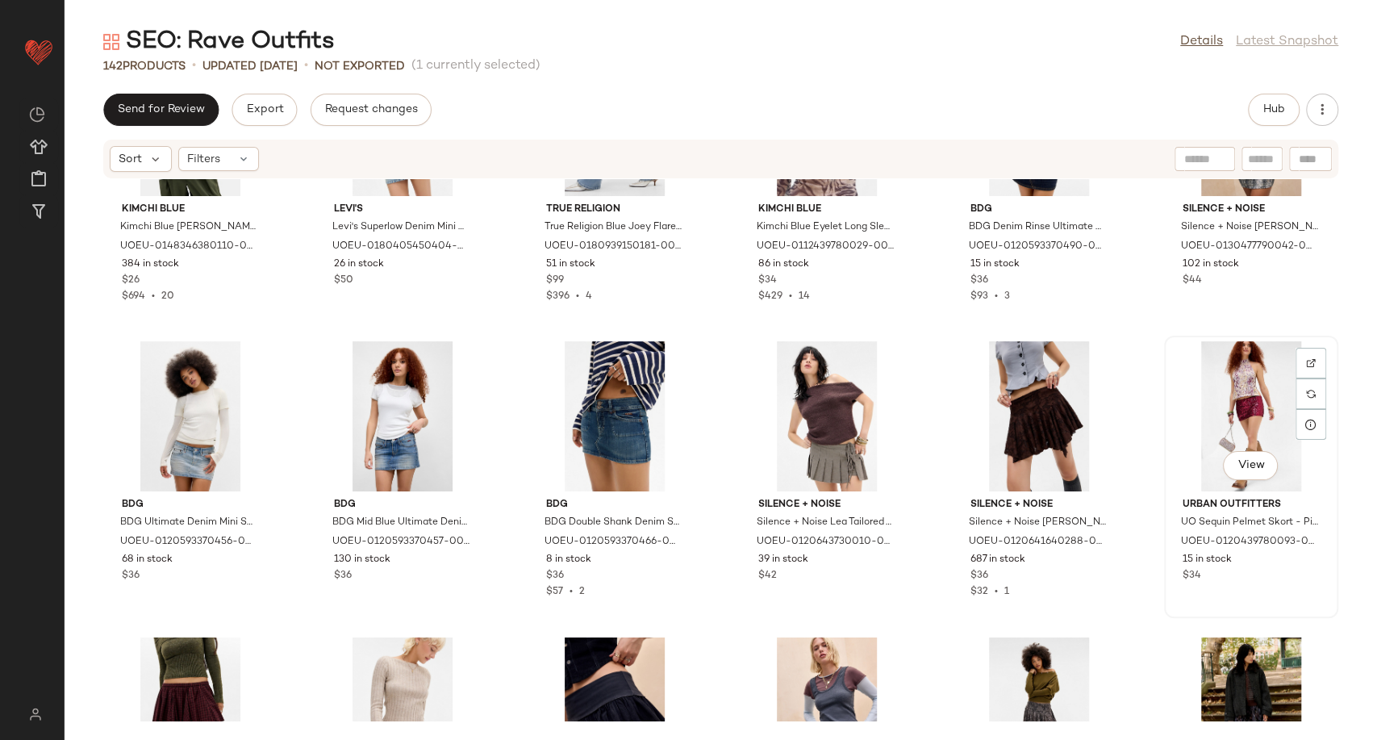
scroll to position [6056, 0]
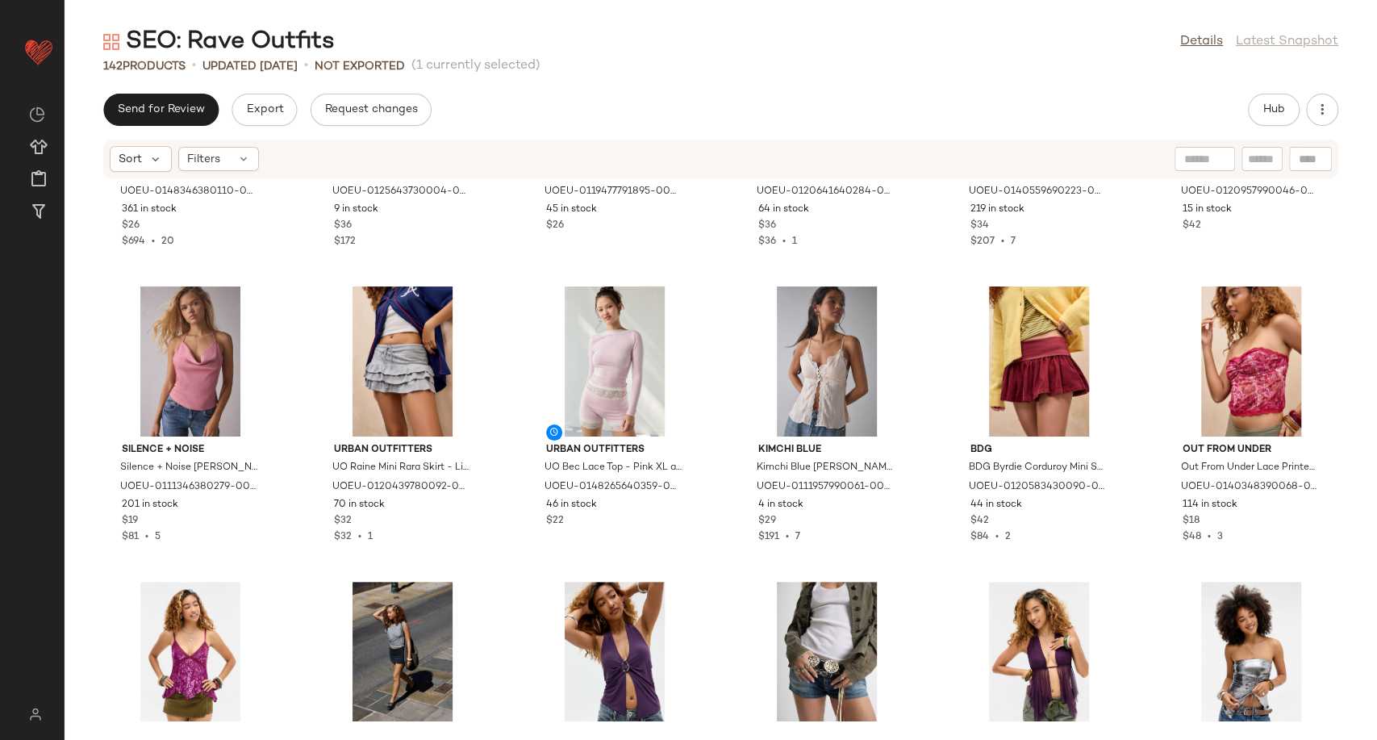
scroll to position [4339, 0]
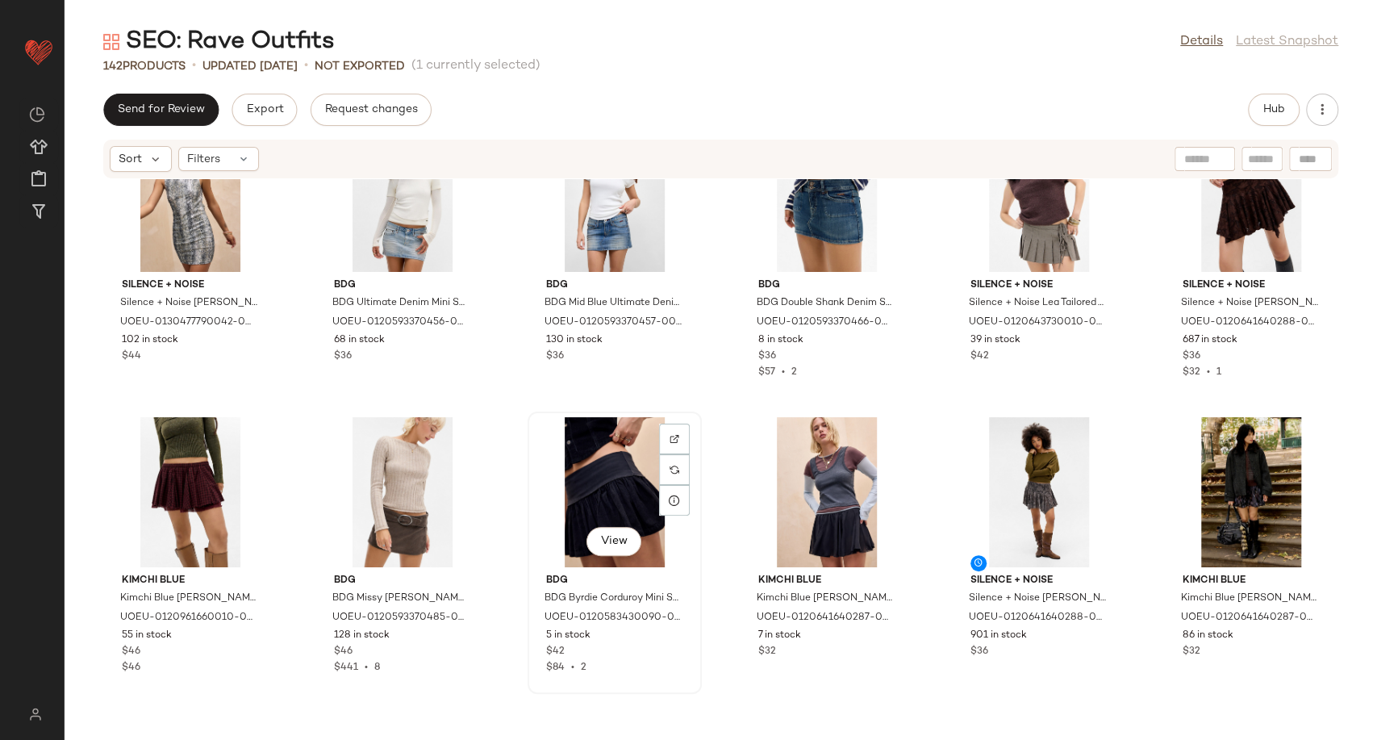
scroll to position [6312, 0]
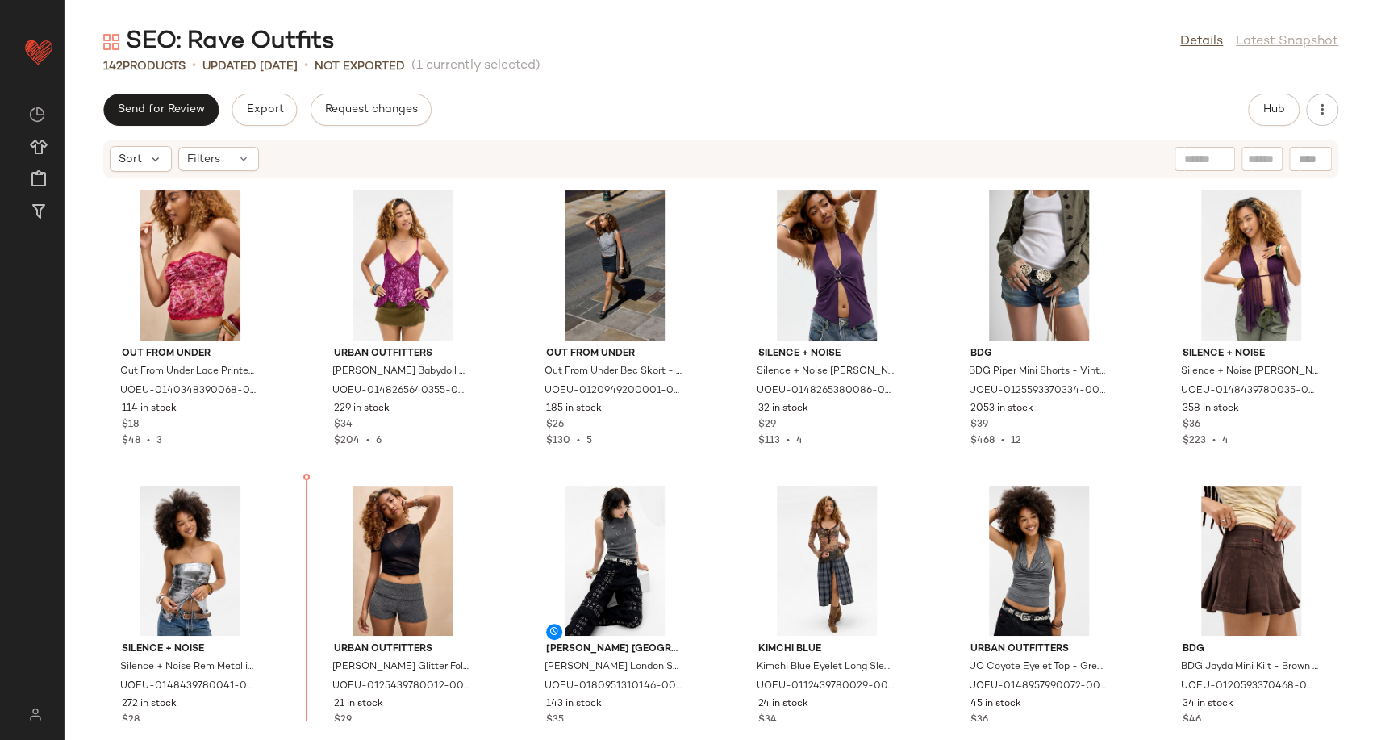
scroll to position [4667, 0]
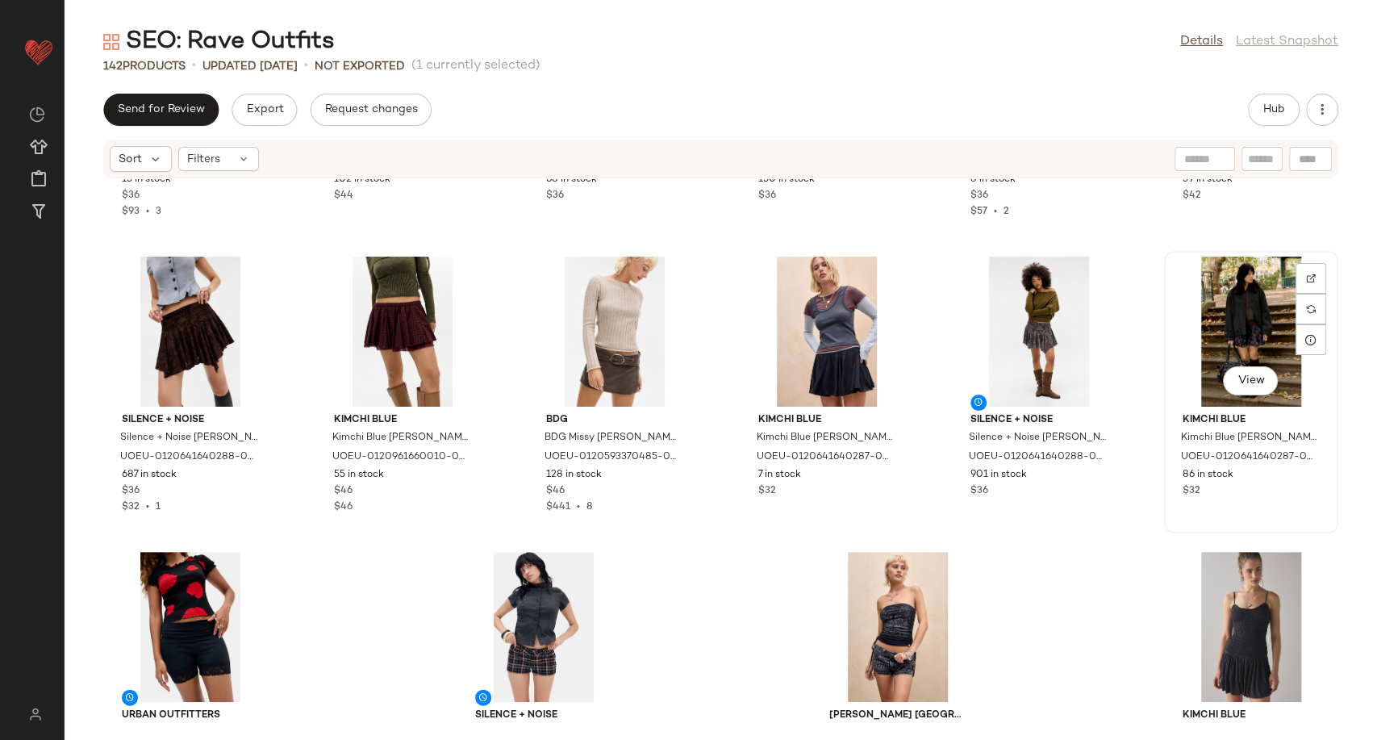
scroll to position [6548, 0]
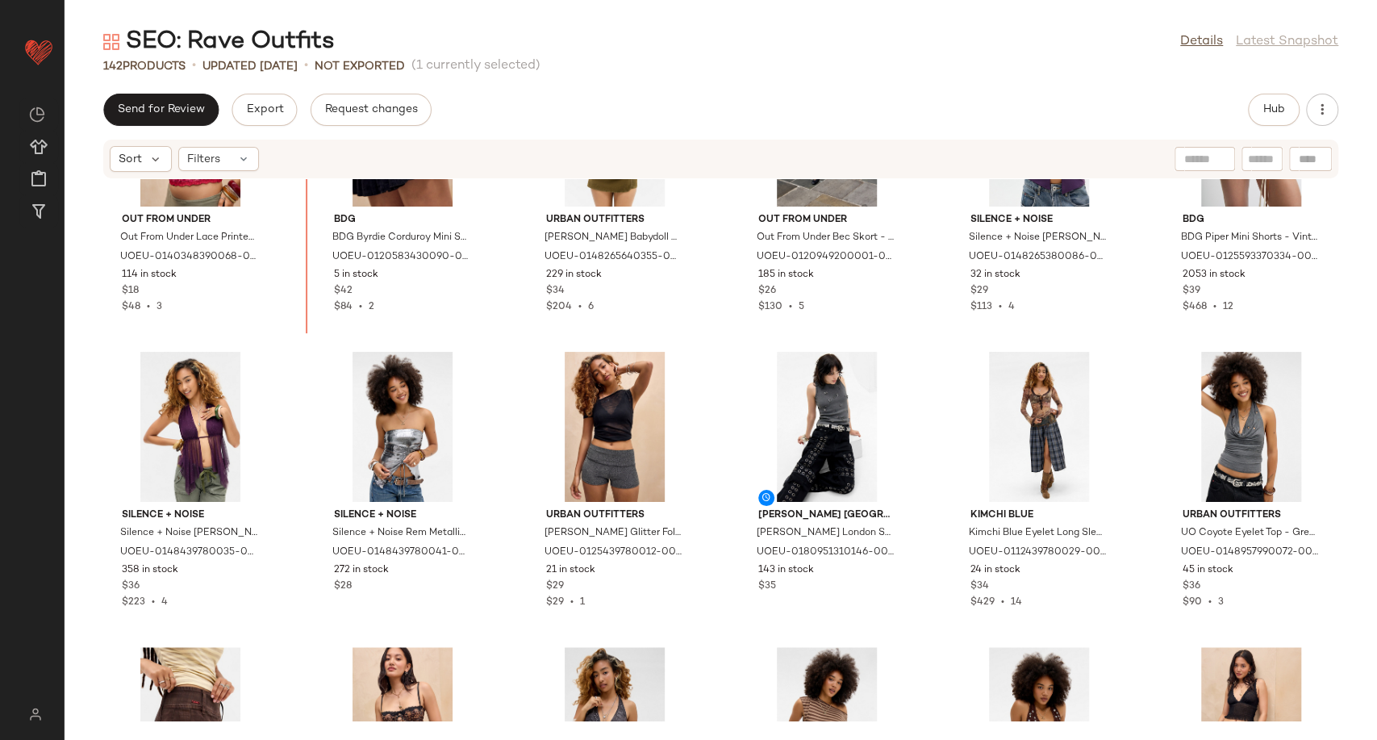
scroll to position [4857, 0]
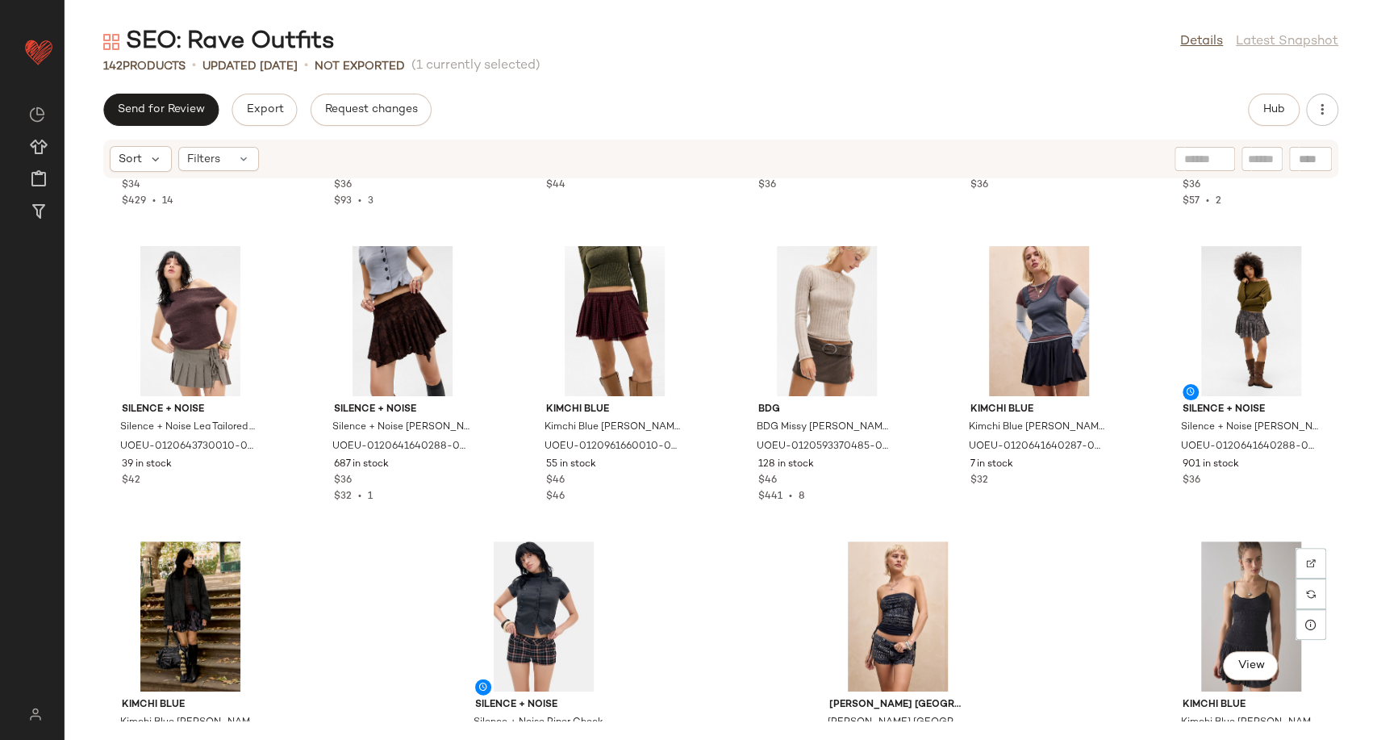
scroll to position [6548, 0]
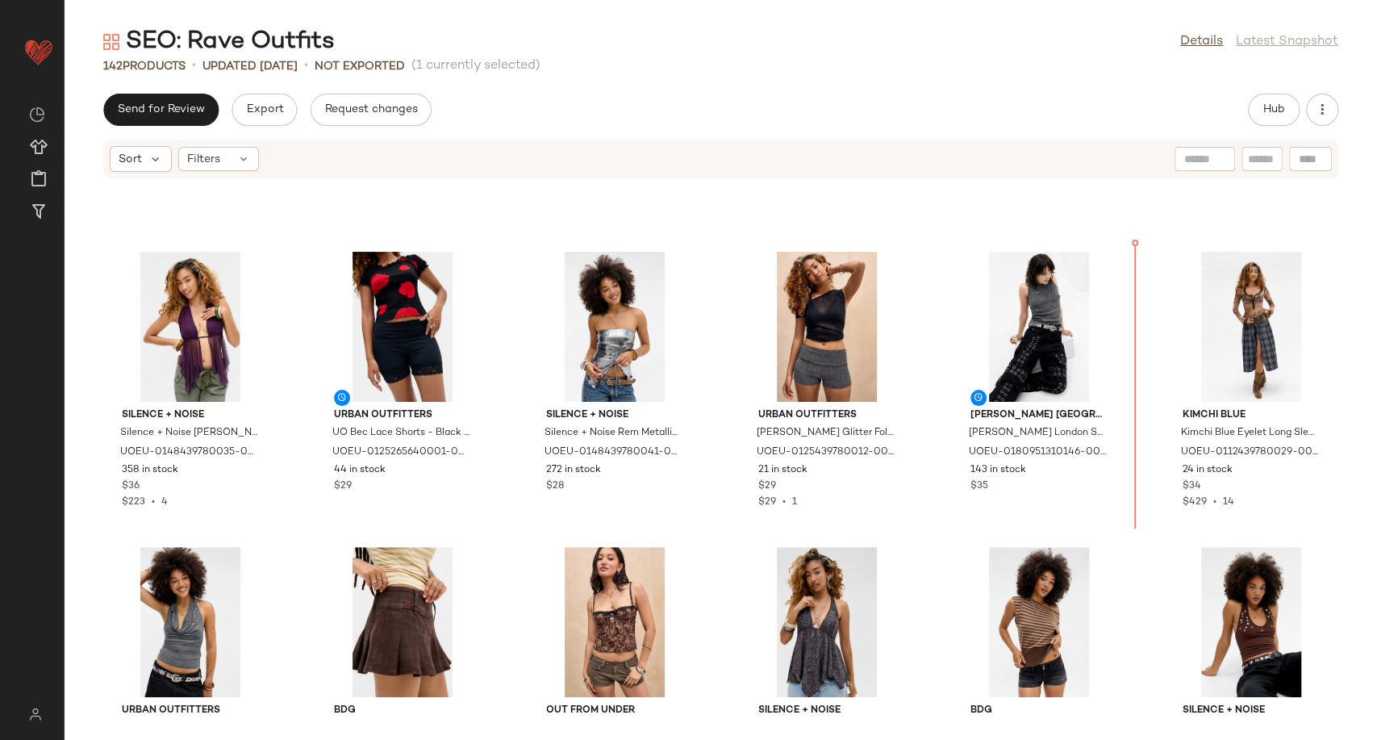
scroll to position [4931, 0]
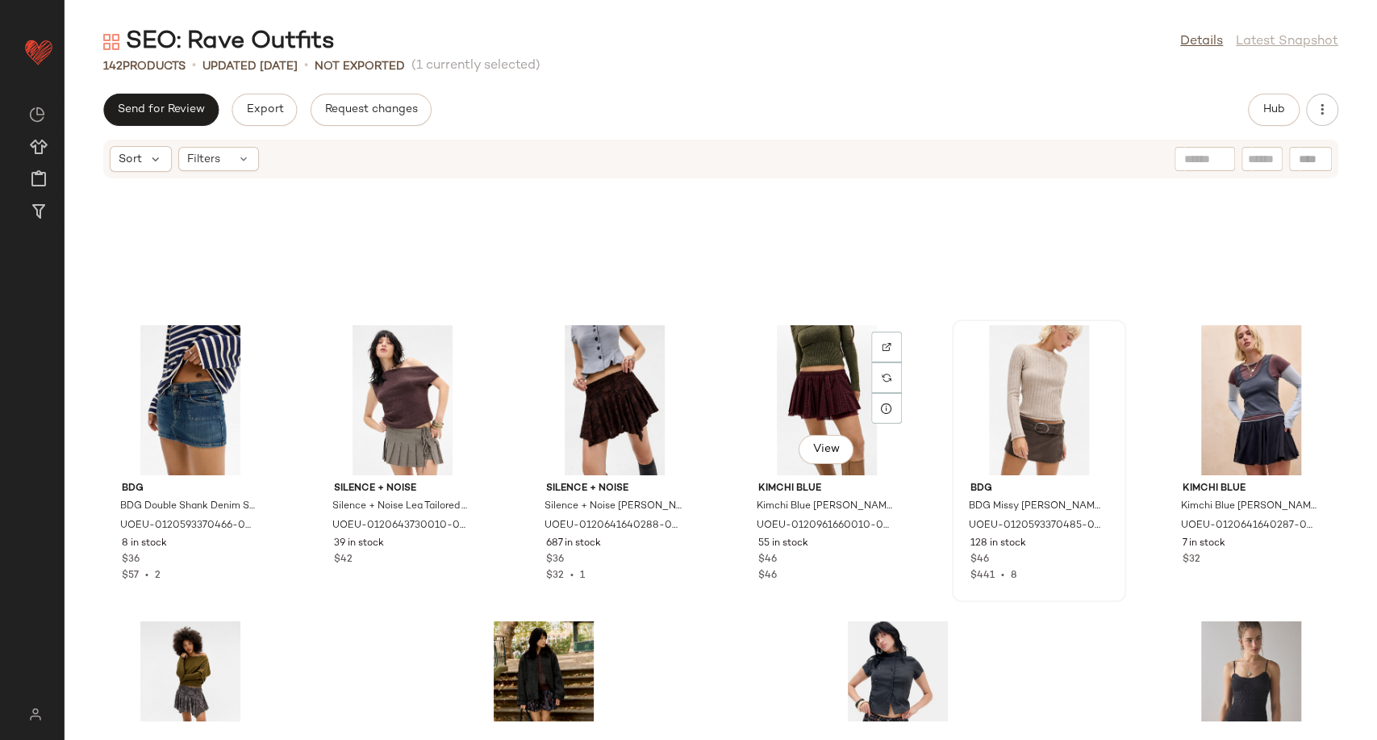
scroll to position [6369, 0]
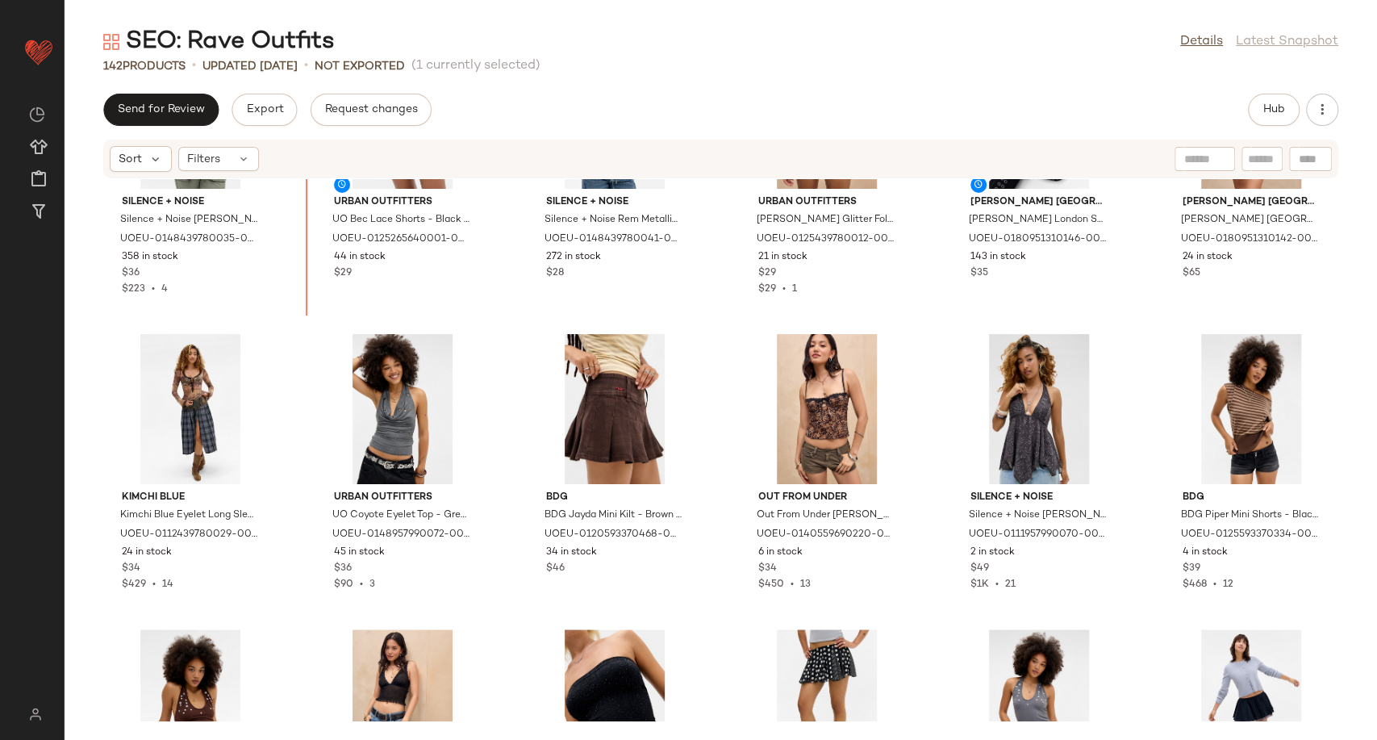
scroll to position [5169, 0]
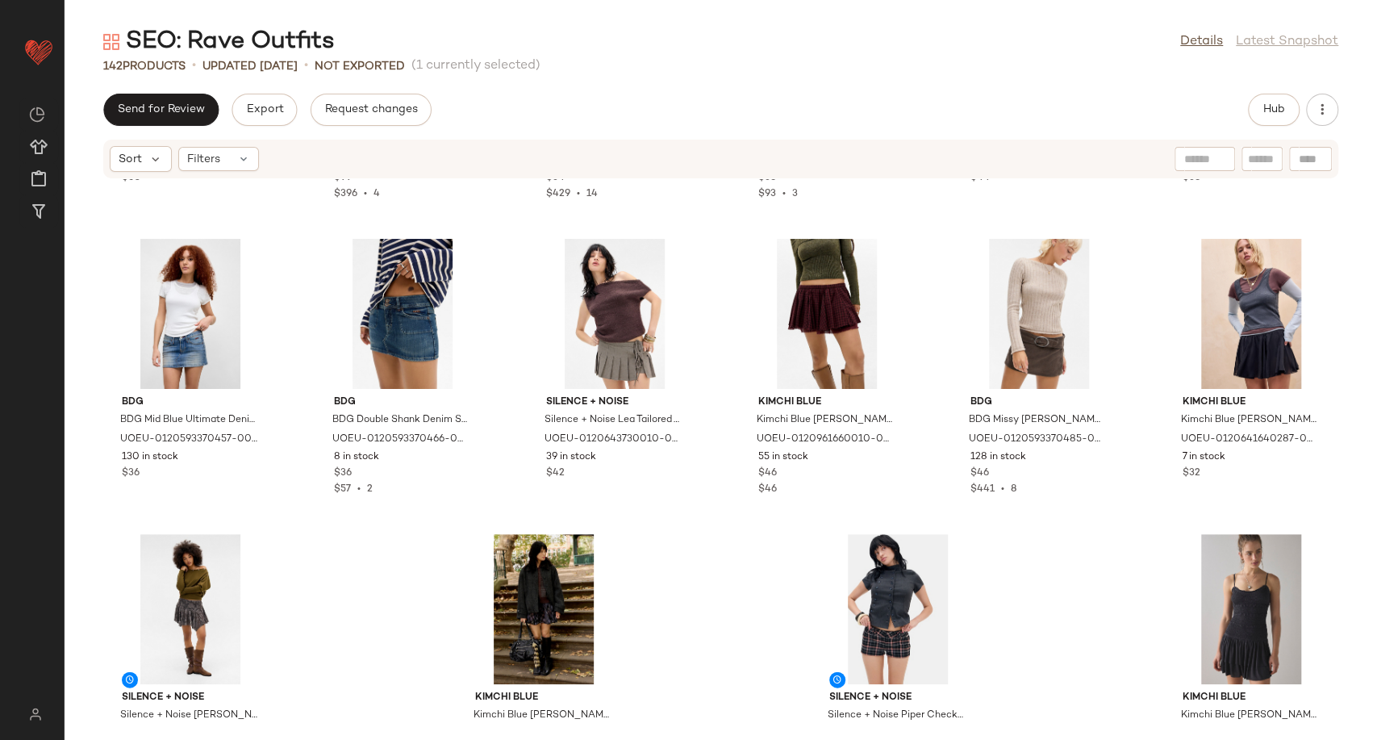
scroll to position [6548, 0]
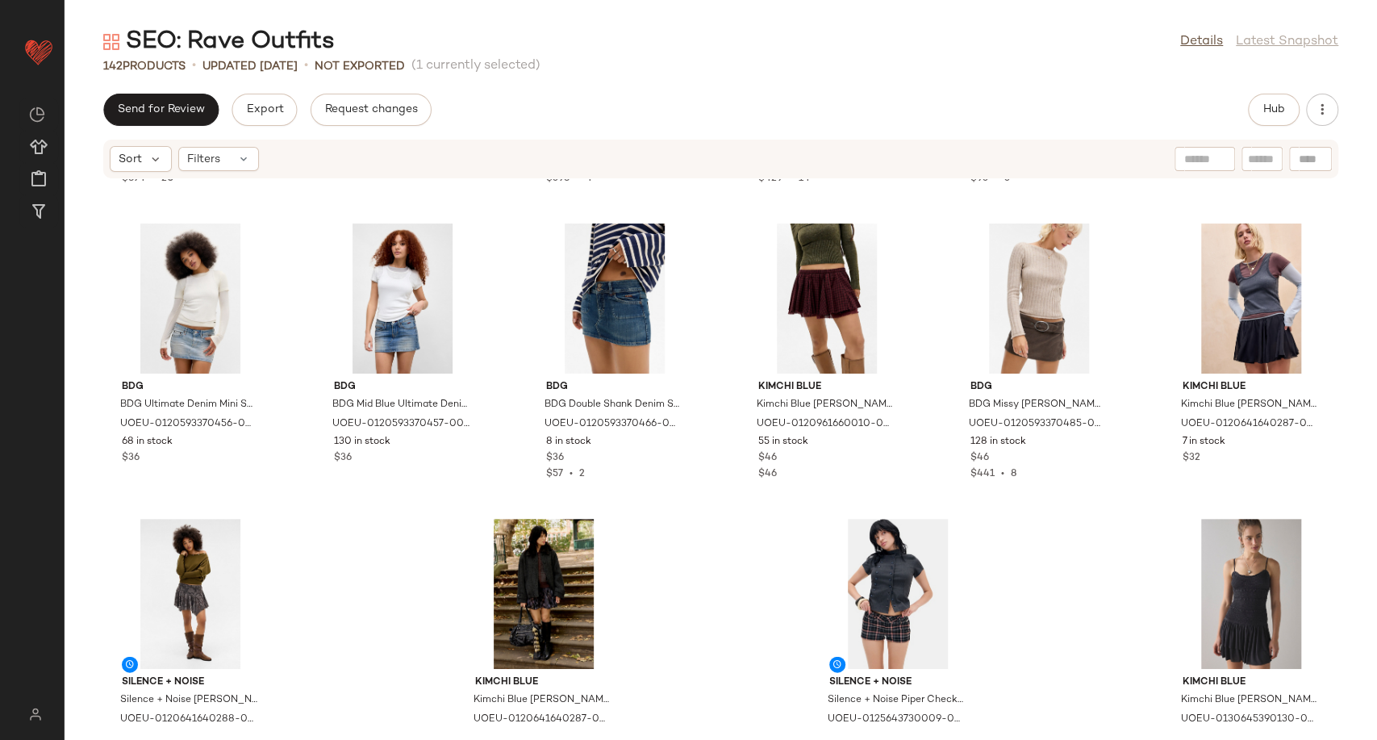
scroll to position [6369, 0]
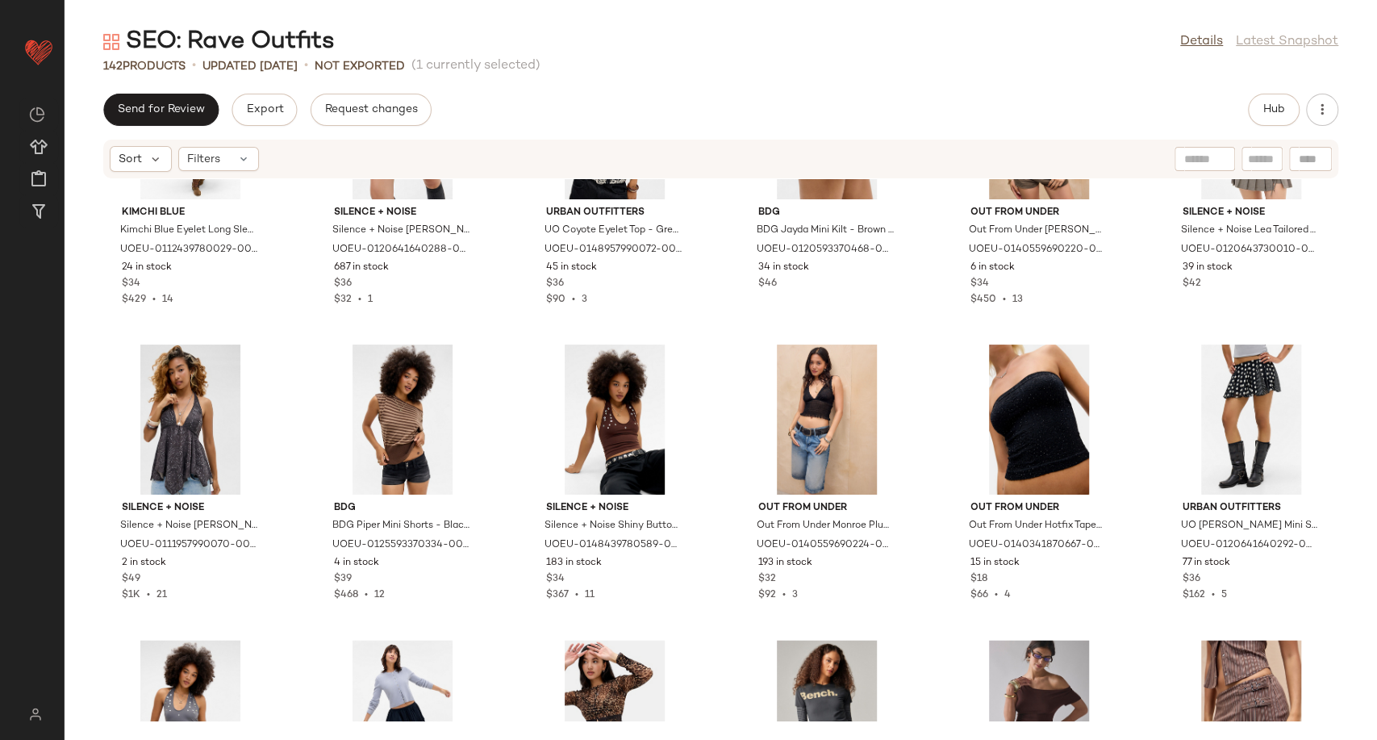
scroll to position [5466, 0]
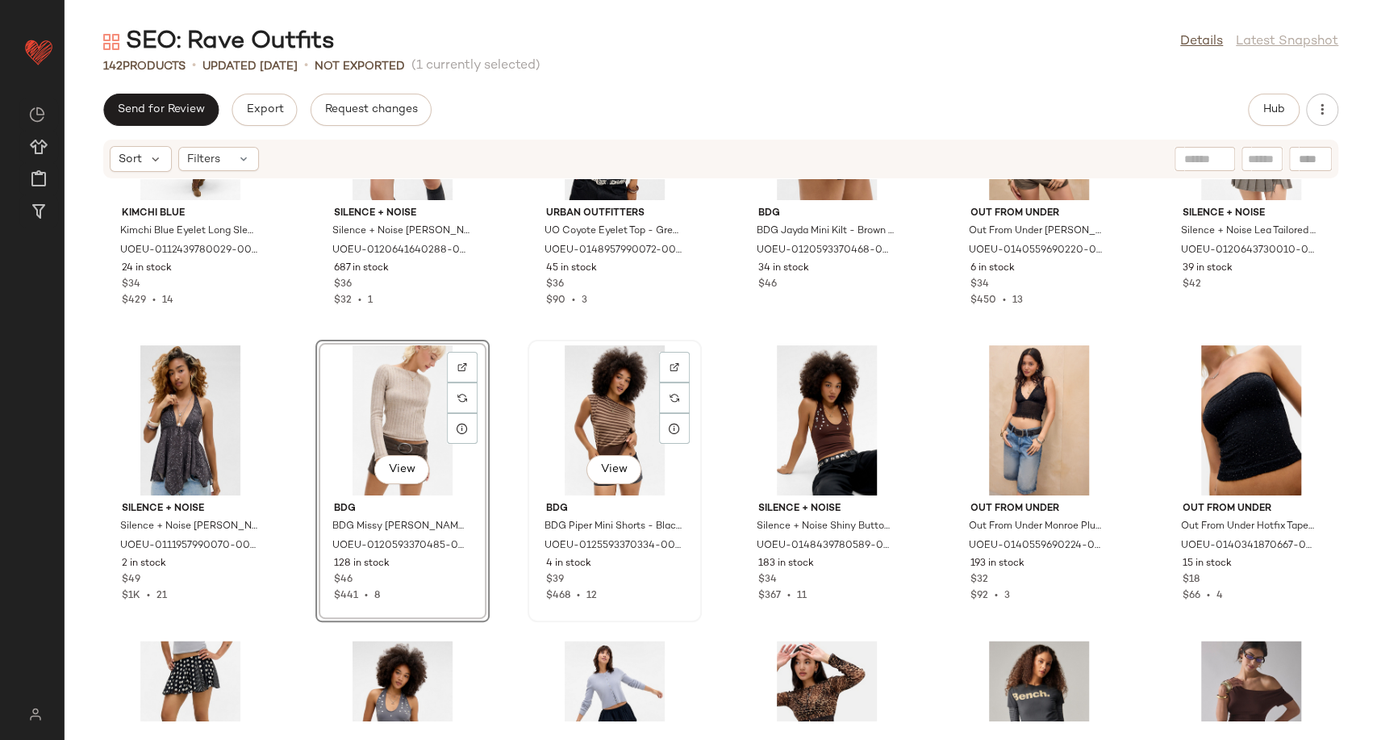
click at [608, 402] on div "View" at bounding box center [614, 420] width 163 height 150
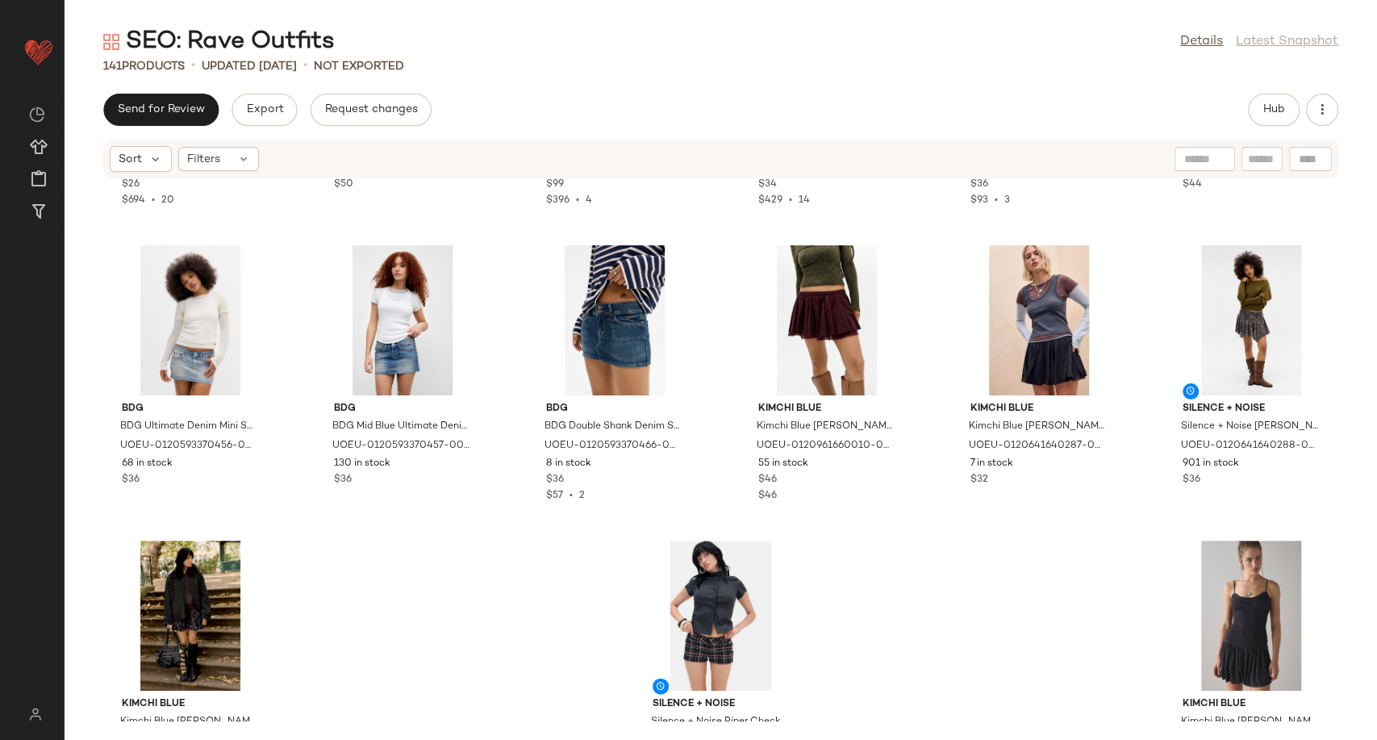
scroll to position [6548, 0]
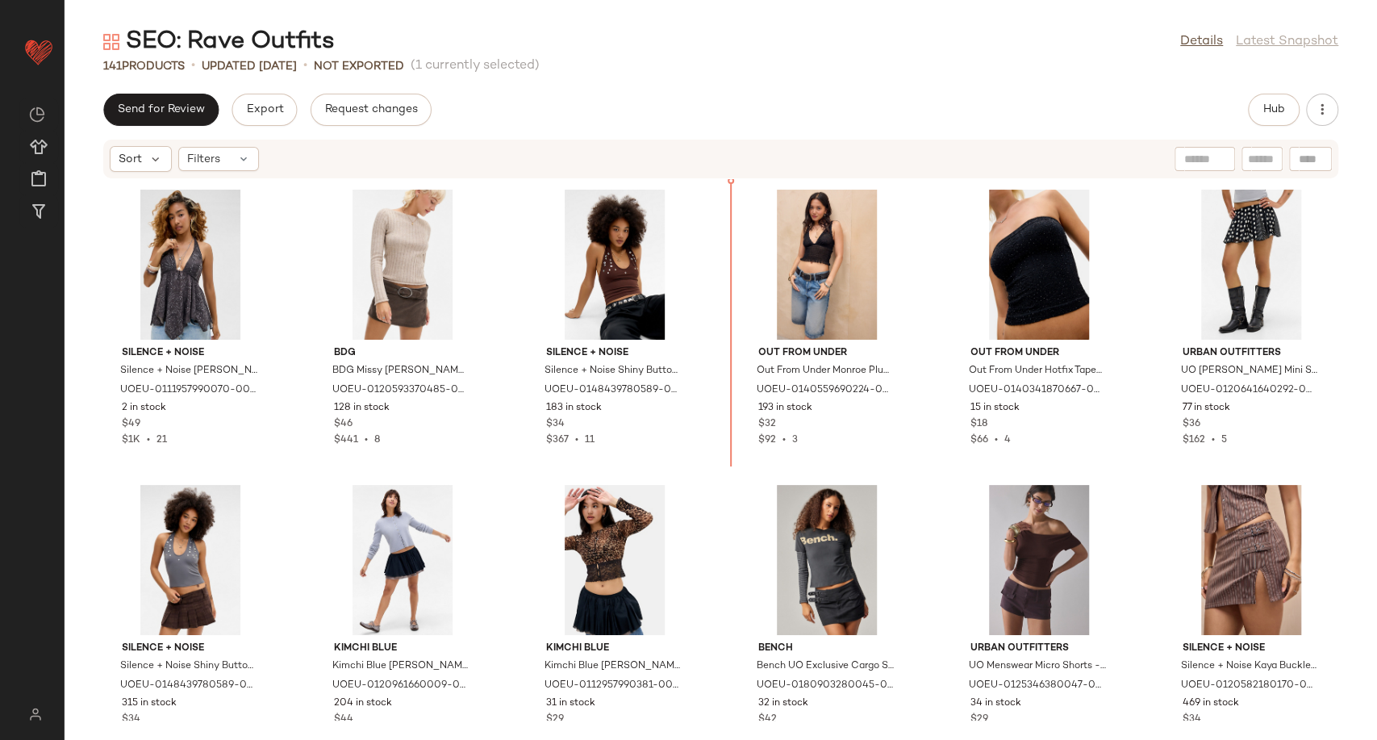
scroll to position [5602, 0]
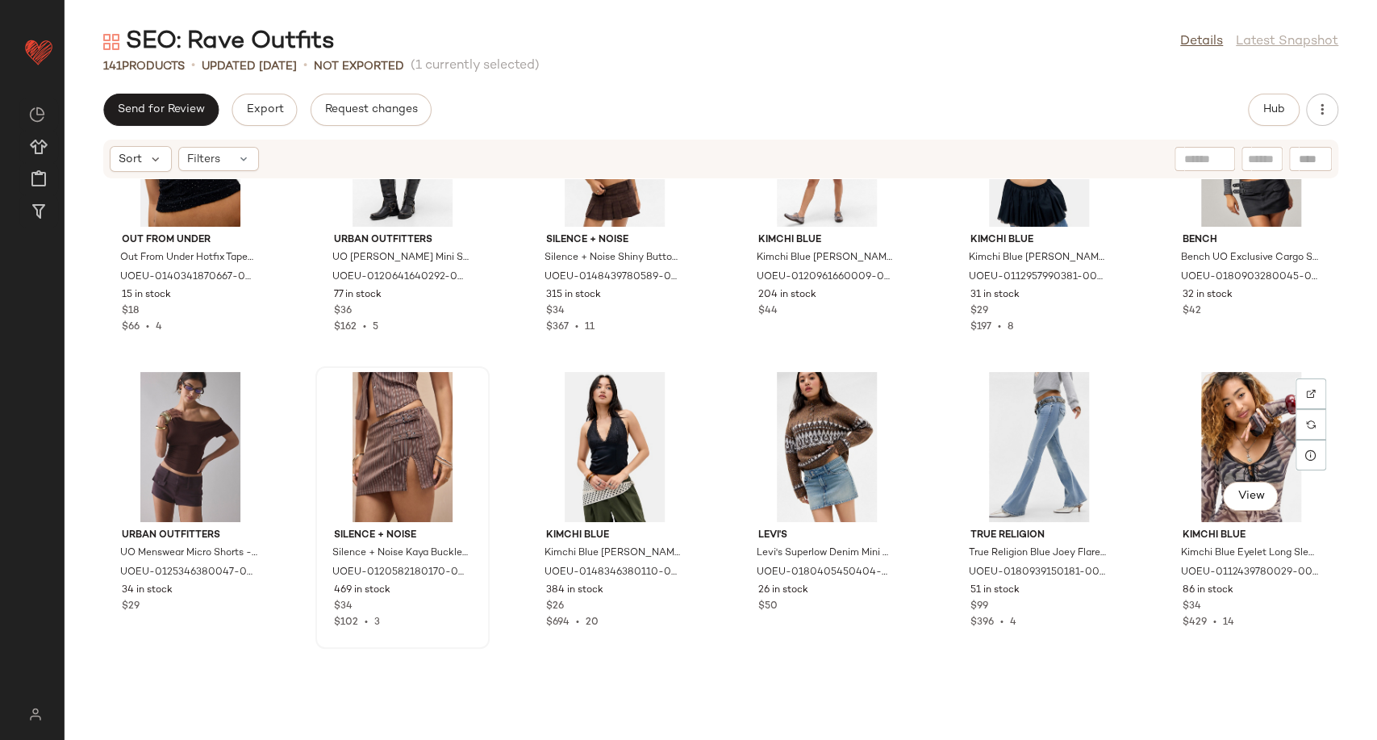
scroll to position [6079, 0]
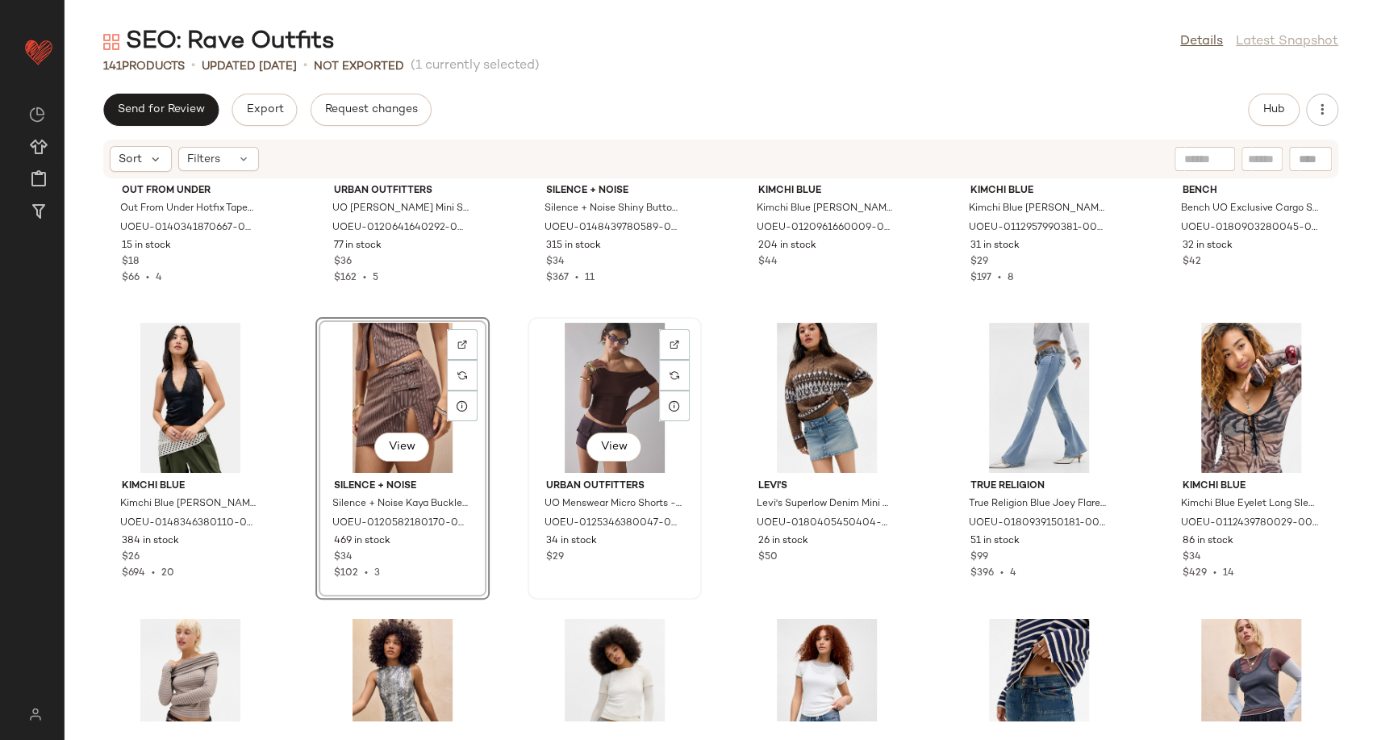
click at [574, 410] on div "View" at bounding box center [614, 398] width 163 height 150
click at [614, 400] on div "View" at bounding box center [614, 398] width 163 height 150
click at [711, 470] on div "Out From Under Out From Under Hotfix Tapestry Bandeau Top - Black L at Urban Ou…" at bounding box center [721, 449] width 1313 height 541
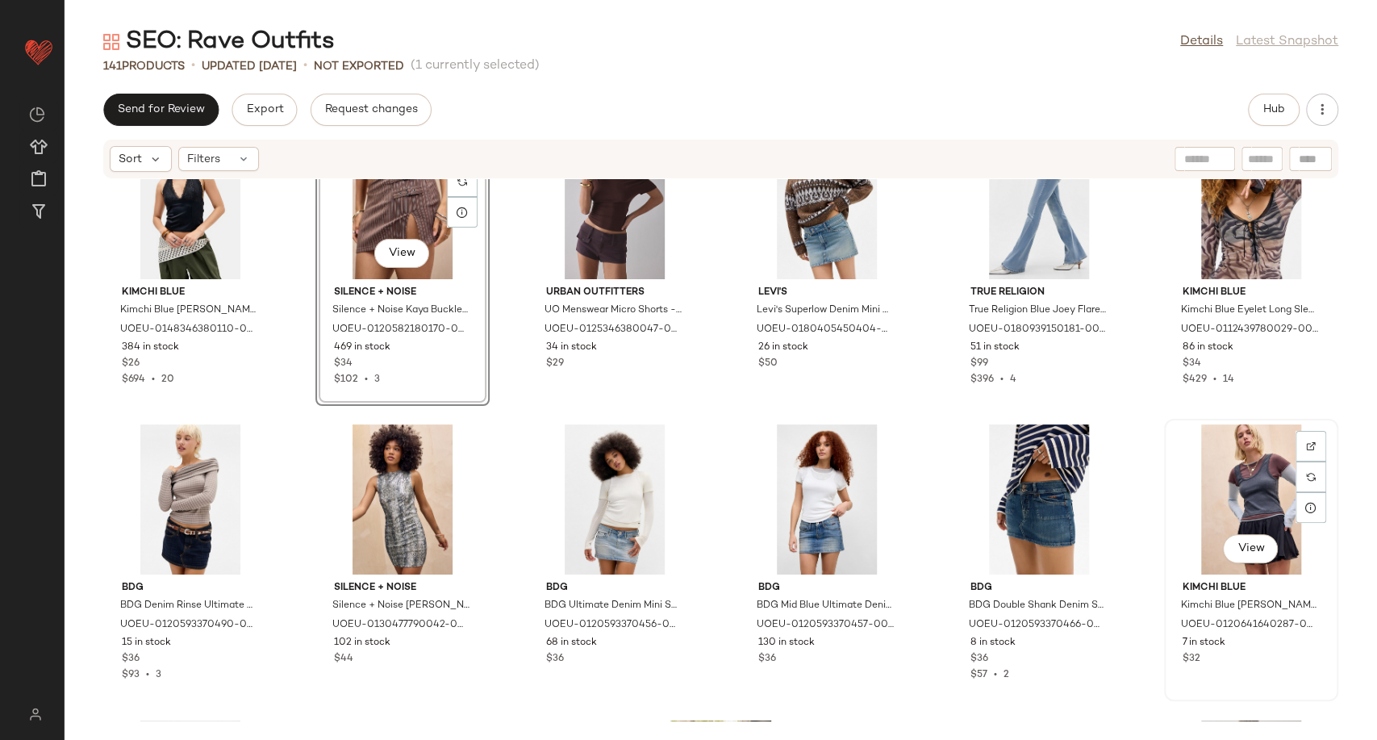
scroll to position [6169, 0]
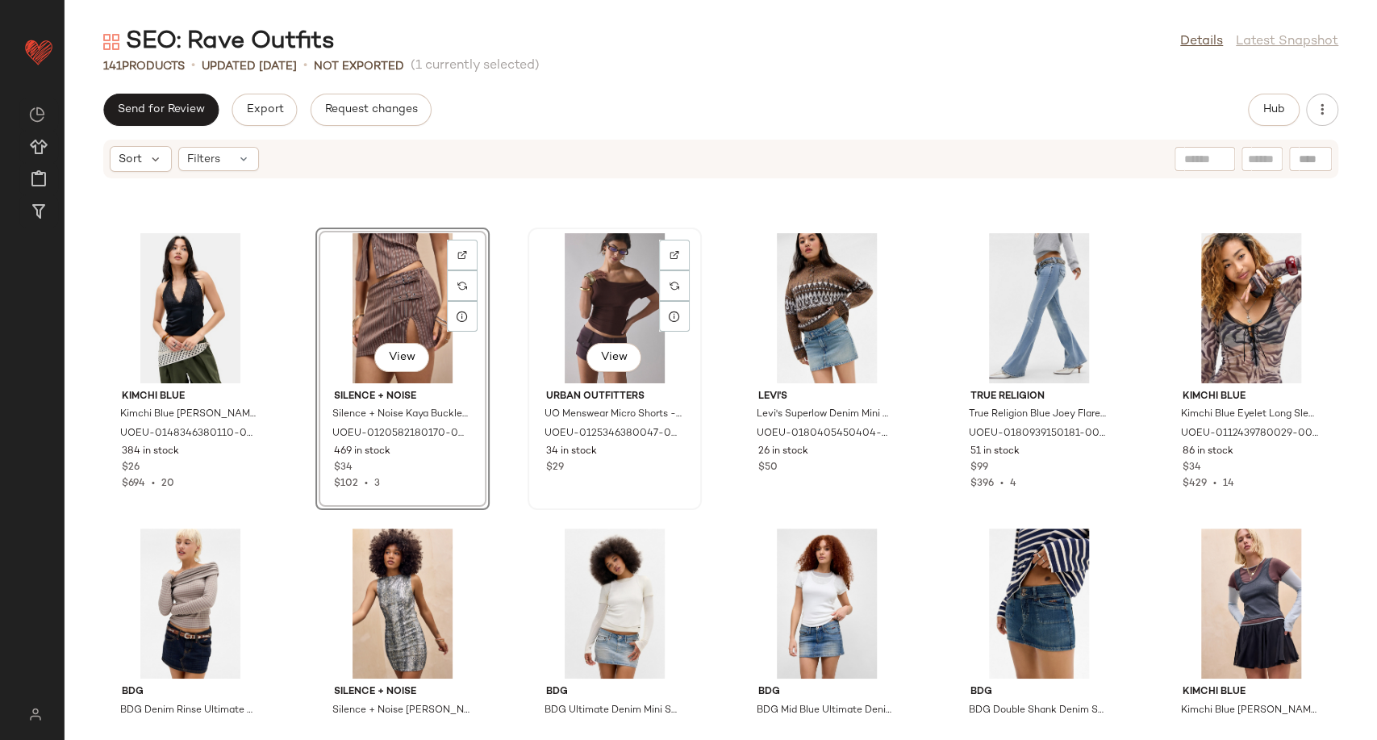
click at [615, 294] on div "View" at bounding box center [614, 308] width 163 height 150
click at [705, 396] on div "Kimchi Blue Kimchi Blue [PERSON_NAME] Halter Top - Black L at Urban Outfitters …" at bounding box center [721, 449] width 1313 height 541
click at [616, 336] on div "View" at bounding box center [614, 308] width 163 height 150
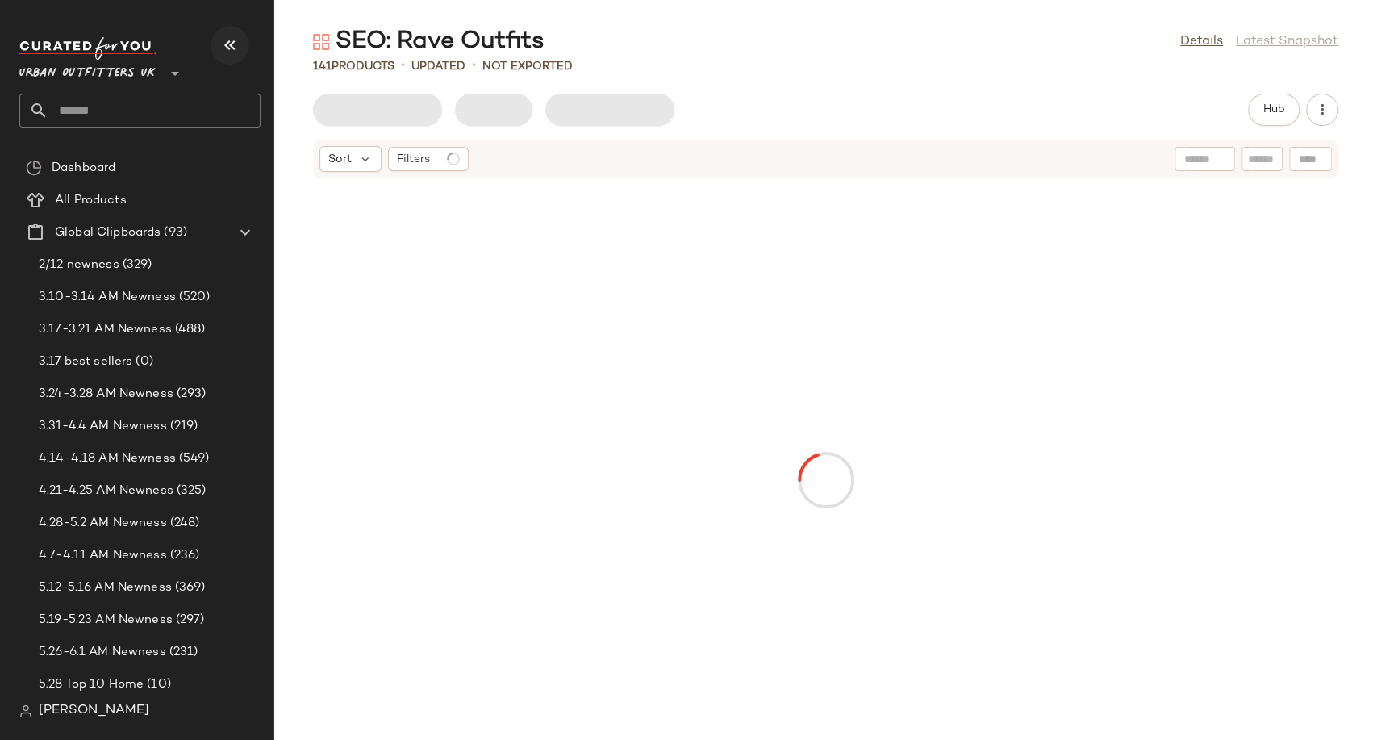
click at [224, 44] on icon "button" at bounding box center [229, 45] width 19 height 19
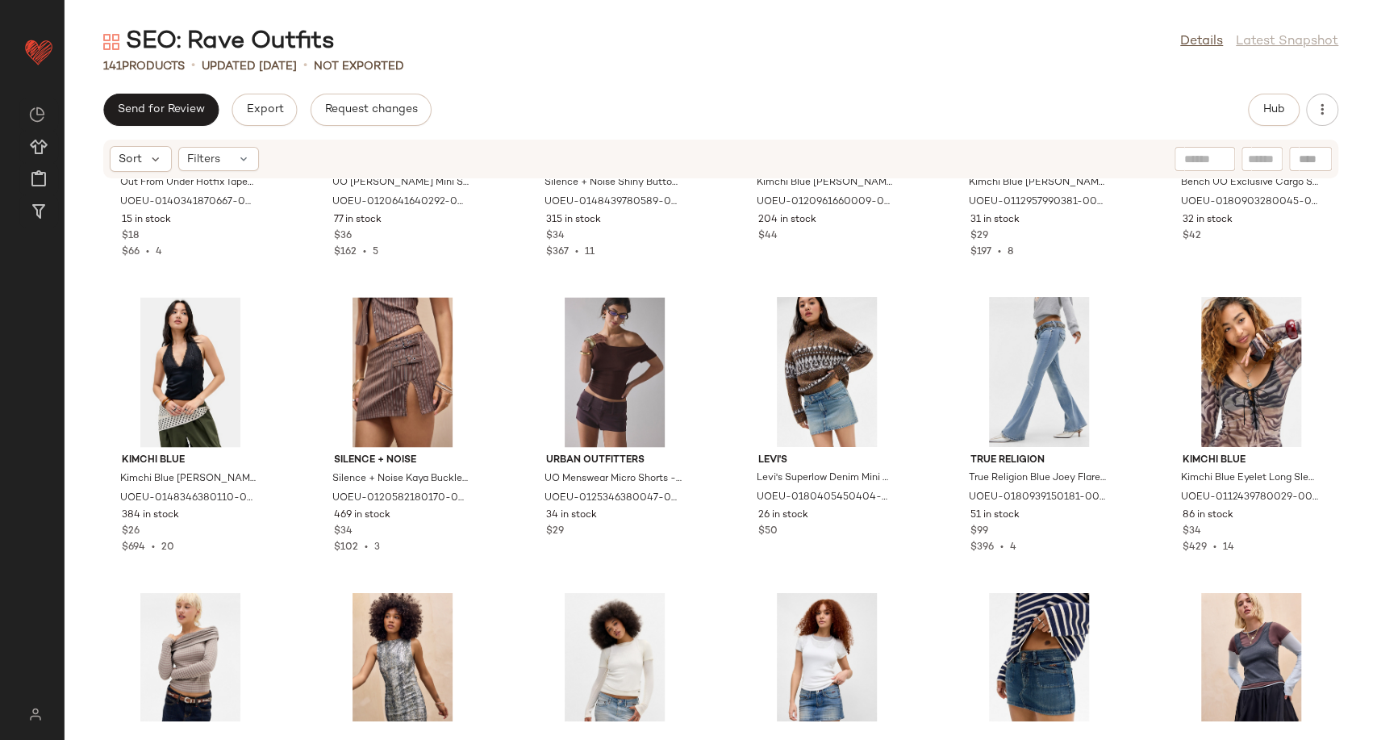
scroll to position [6100, 0]
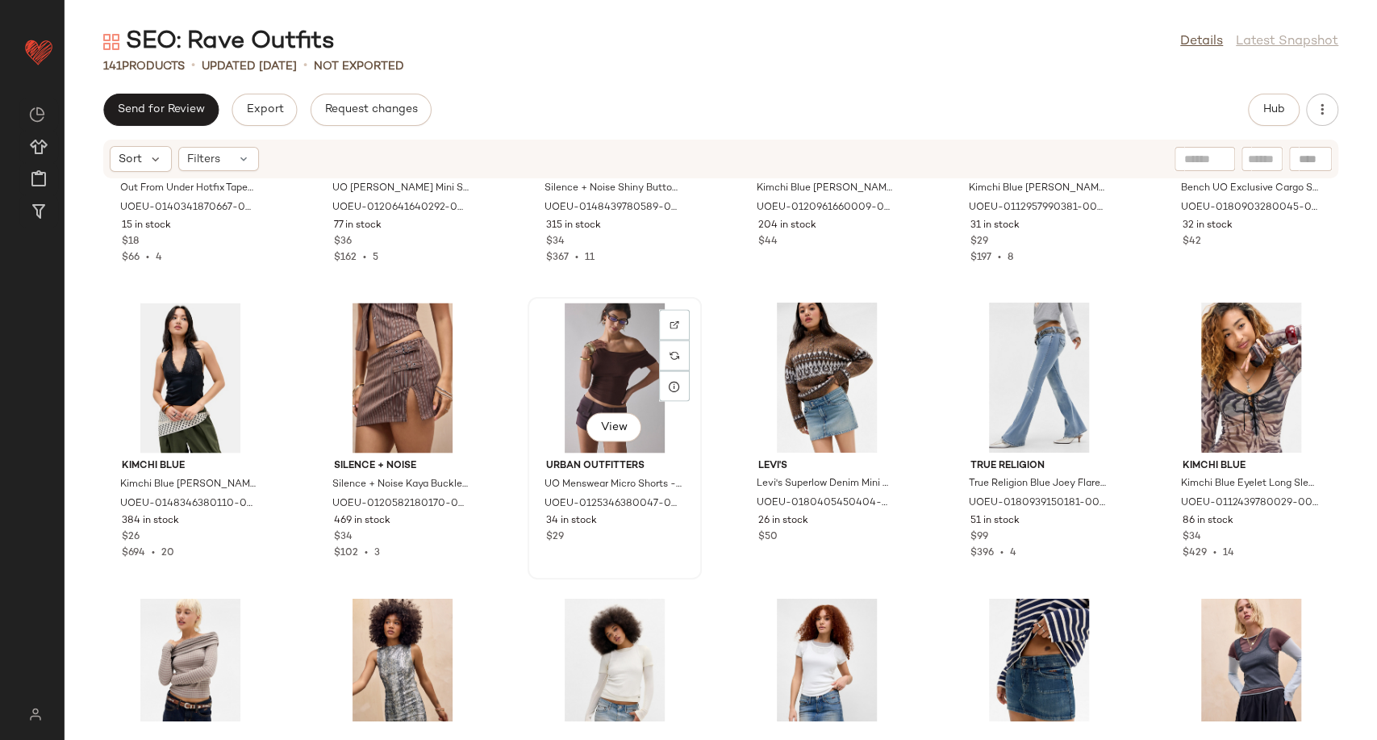
click at [607, 363] on div "View" at bounding box center [614, 378] width 163 height 150
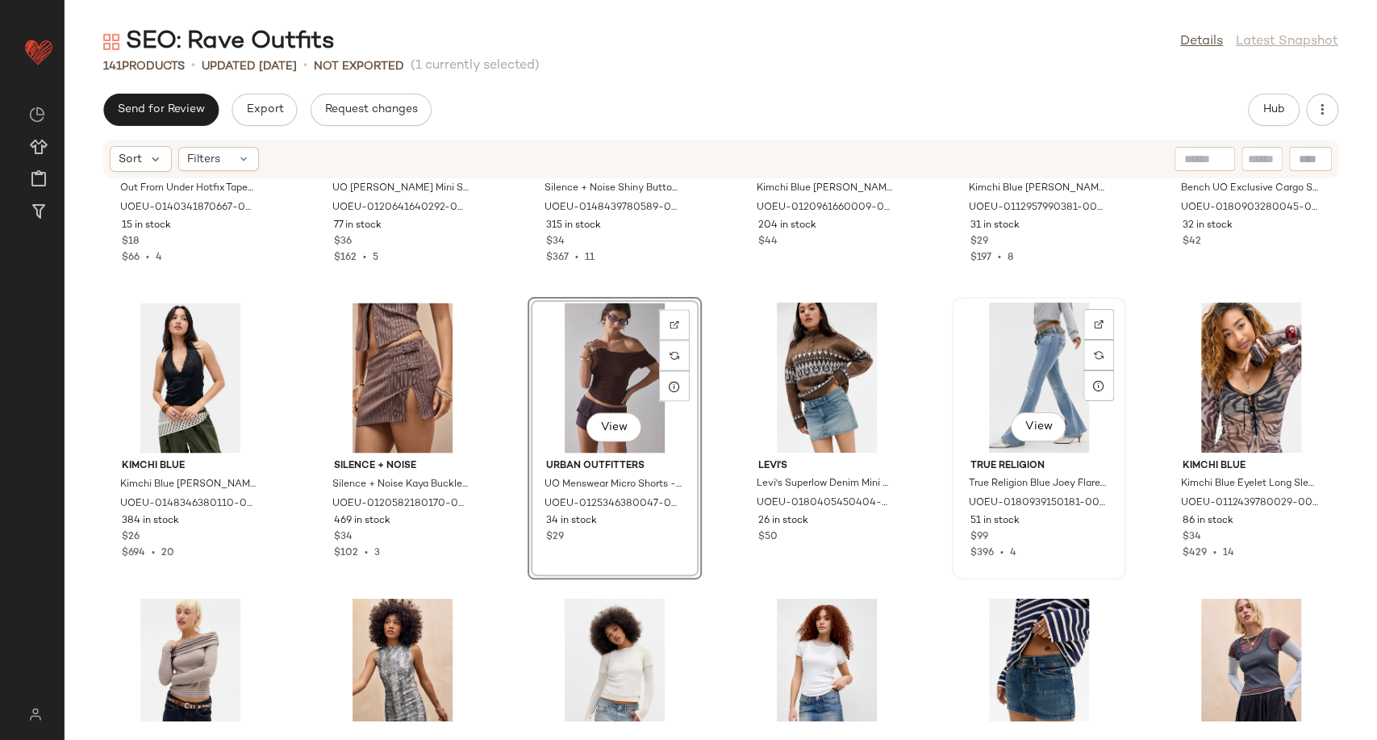
click at [1069, 363] on div "View" at bounding box center [1039, 378] width 163 height 150
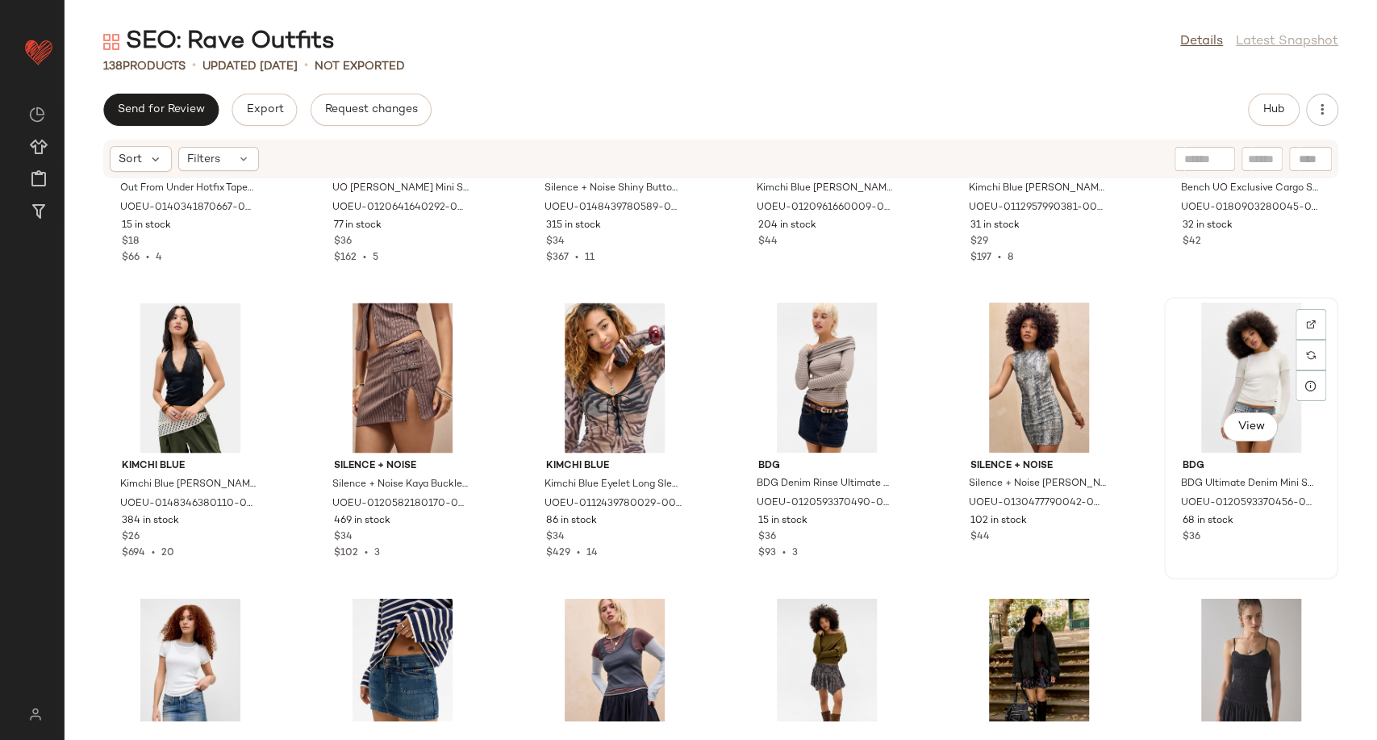
click at [1219, 382] on div "View" at bounding box center [1251, 378] width 163 height 150
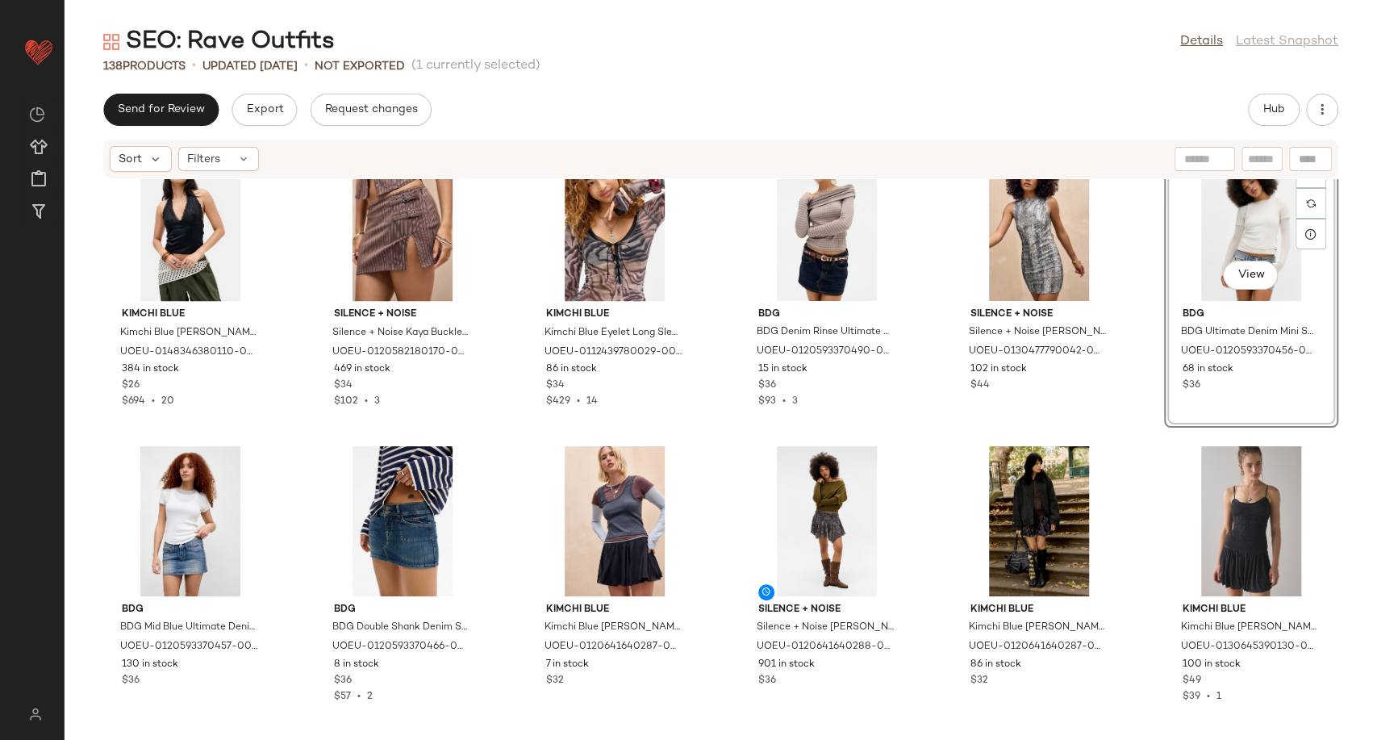
scroll to position [6254, 0]
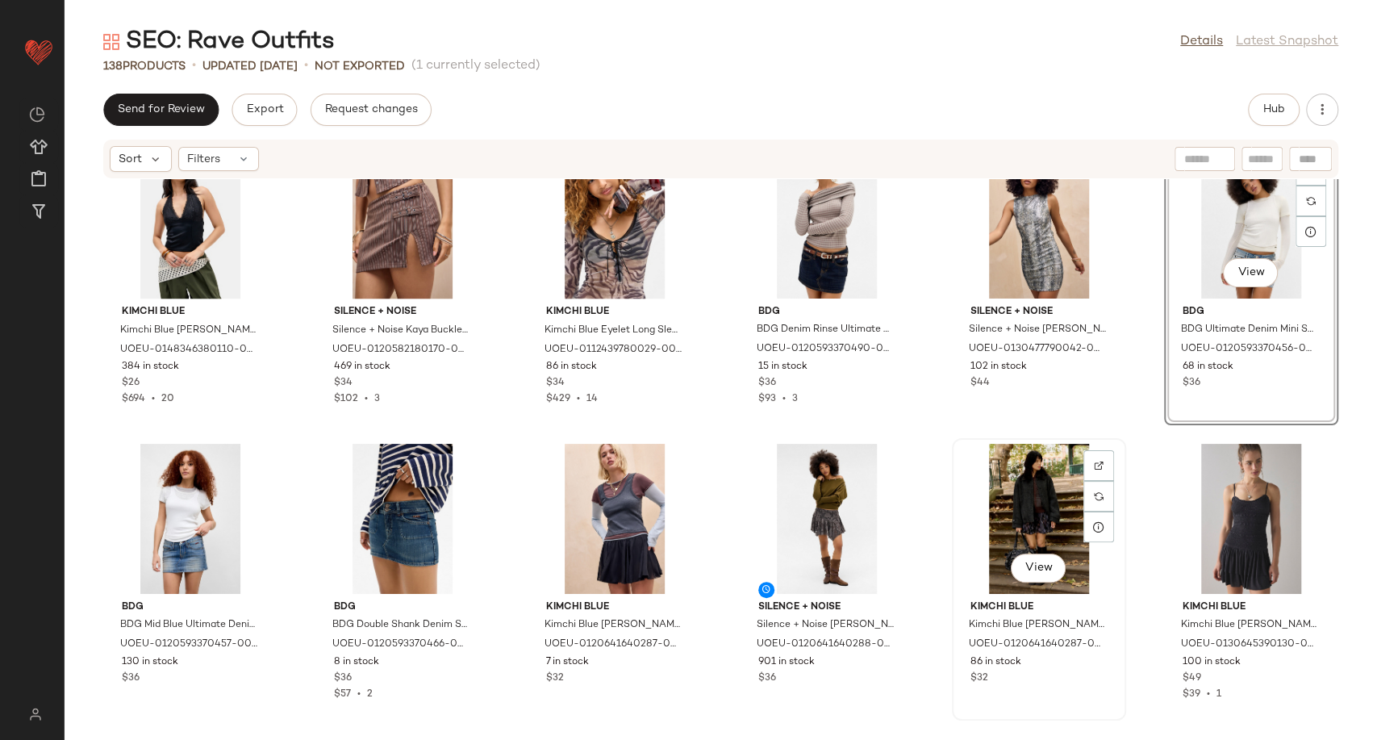
click at [985, 541] on div "View" at bounding box center [1039, 519] width 163 height 150
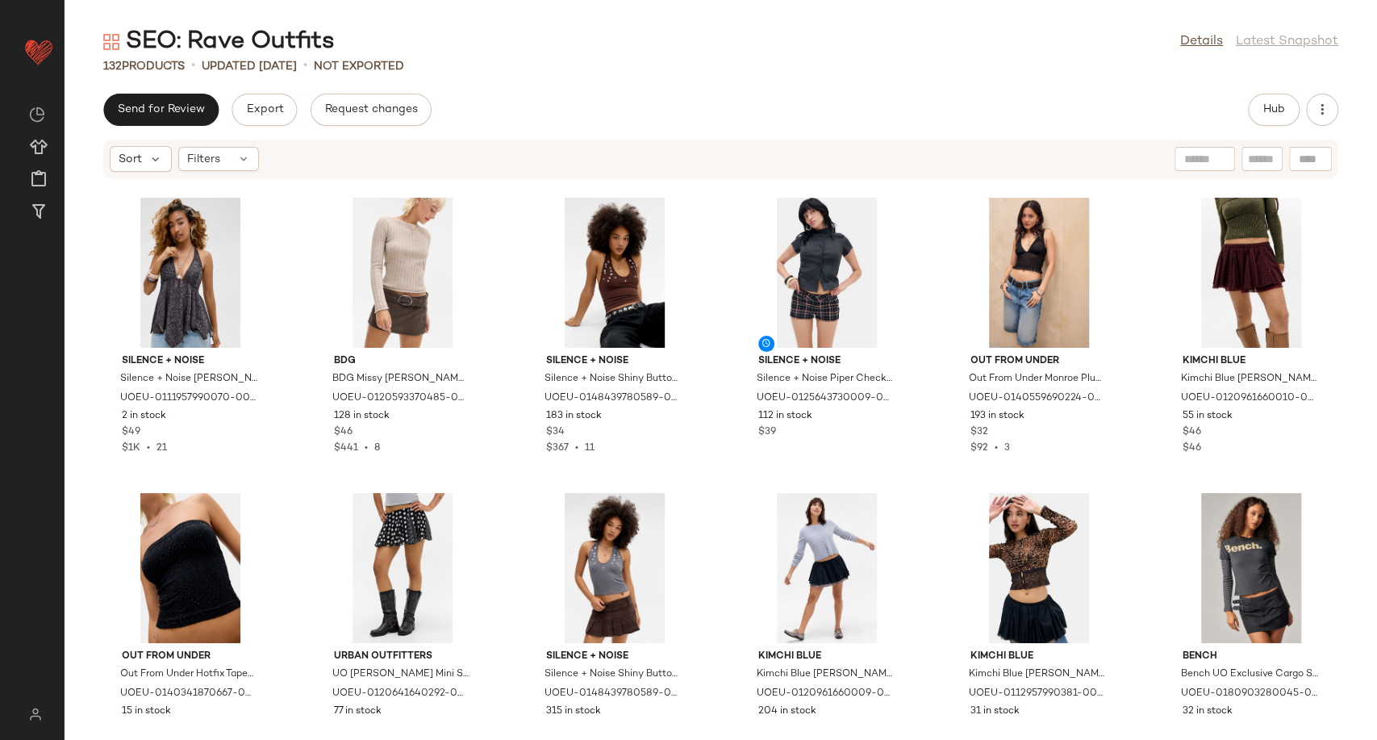
scroll to position [5599, 0]
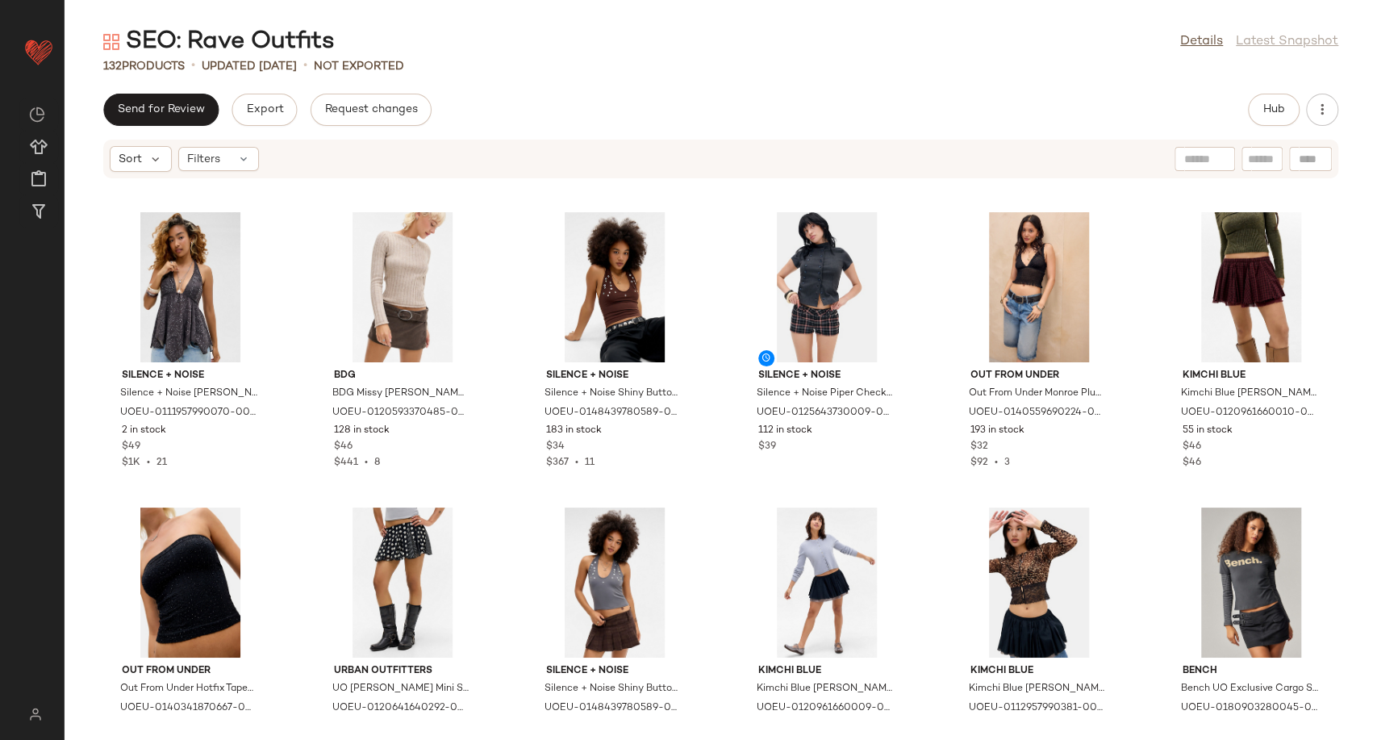
click at [1251, 95] on div "Hub" at bounding box center [1274, 110] width 52 height 32
click at [1270, 105] on span "Hub" at bounding box center [1274, 109] width 23 height 13
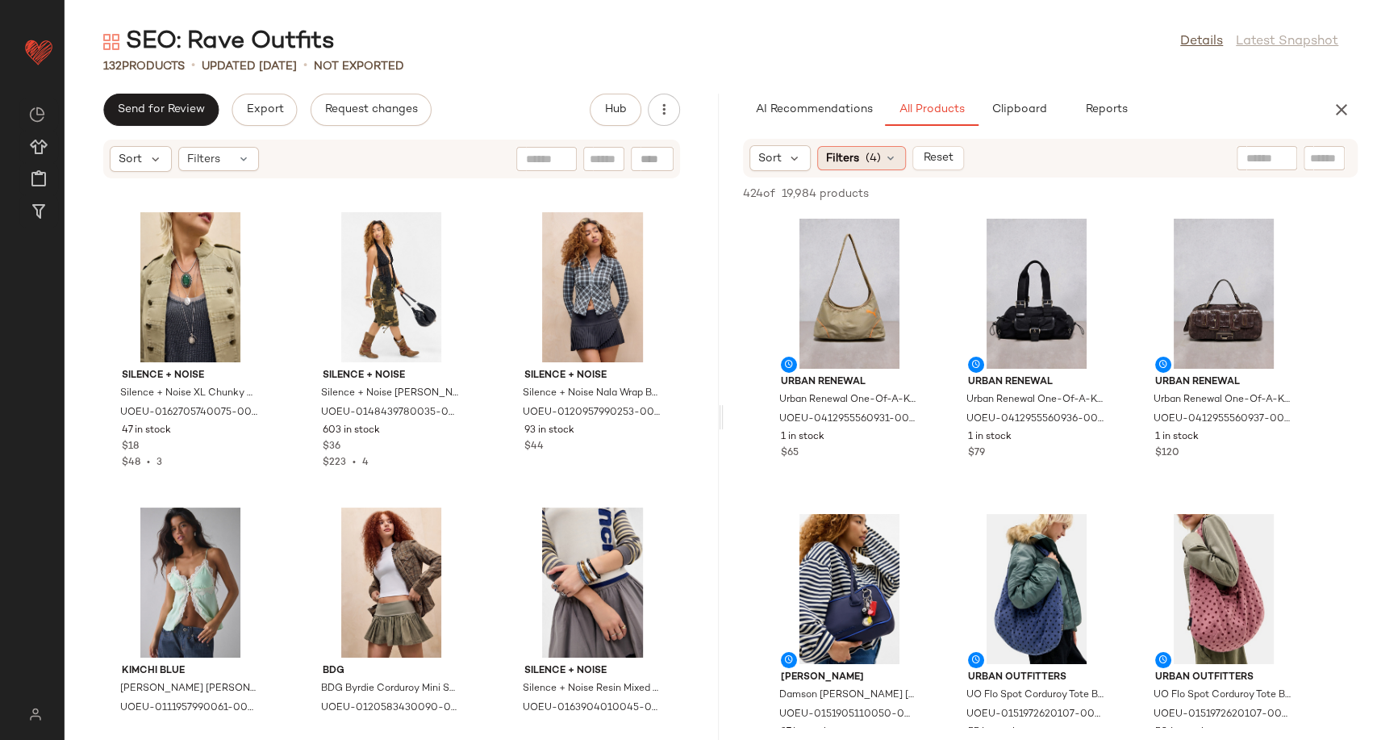
click at [891, 157] on icon at bounding box center [890, 158] width 13 height 13
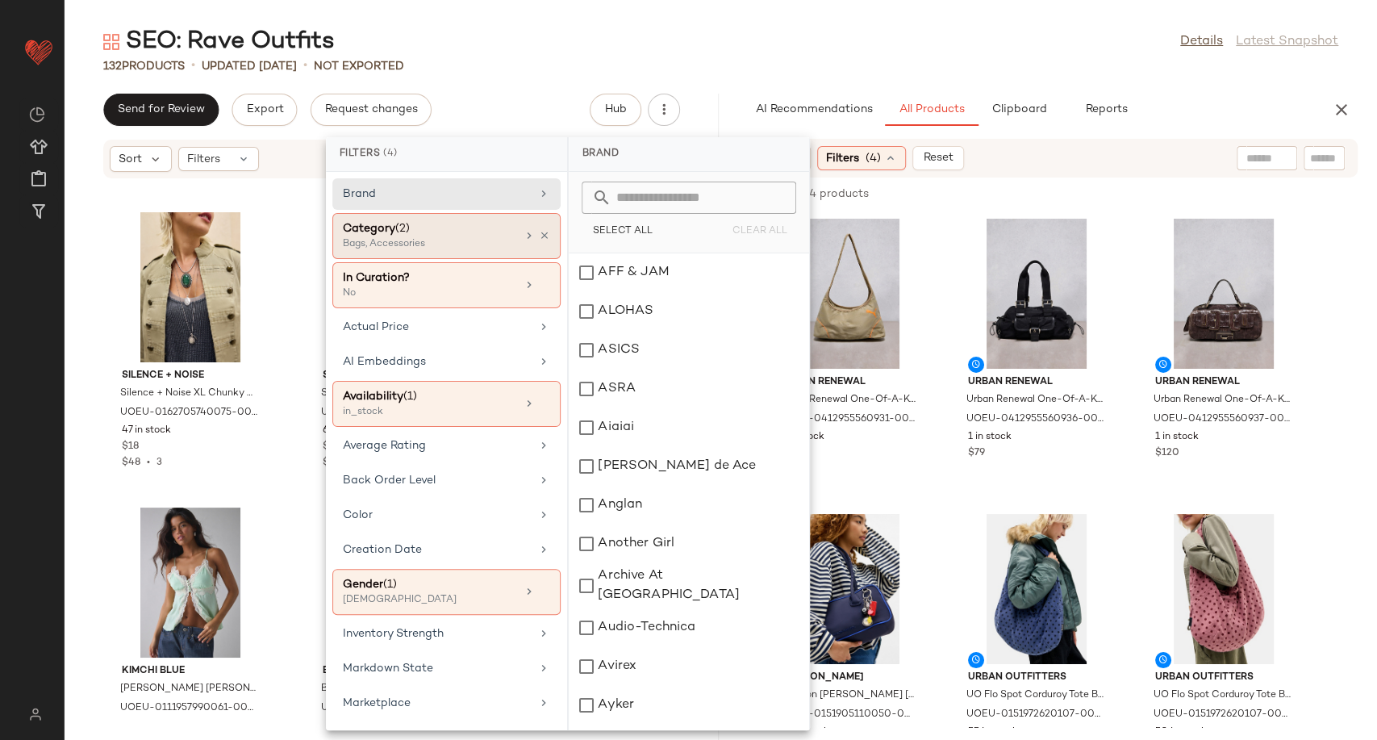
click at [465, 234] on div "Category (2)" at bounding box center [429, 228] width 173 height 17
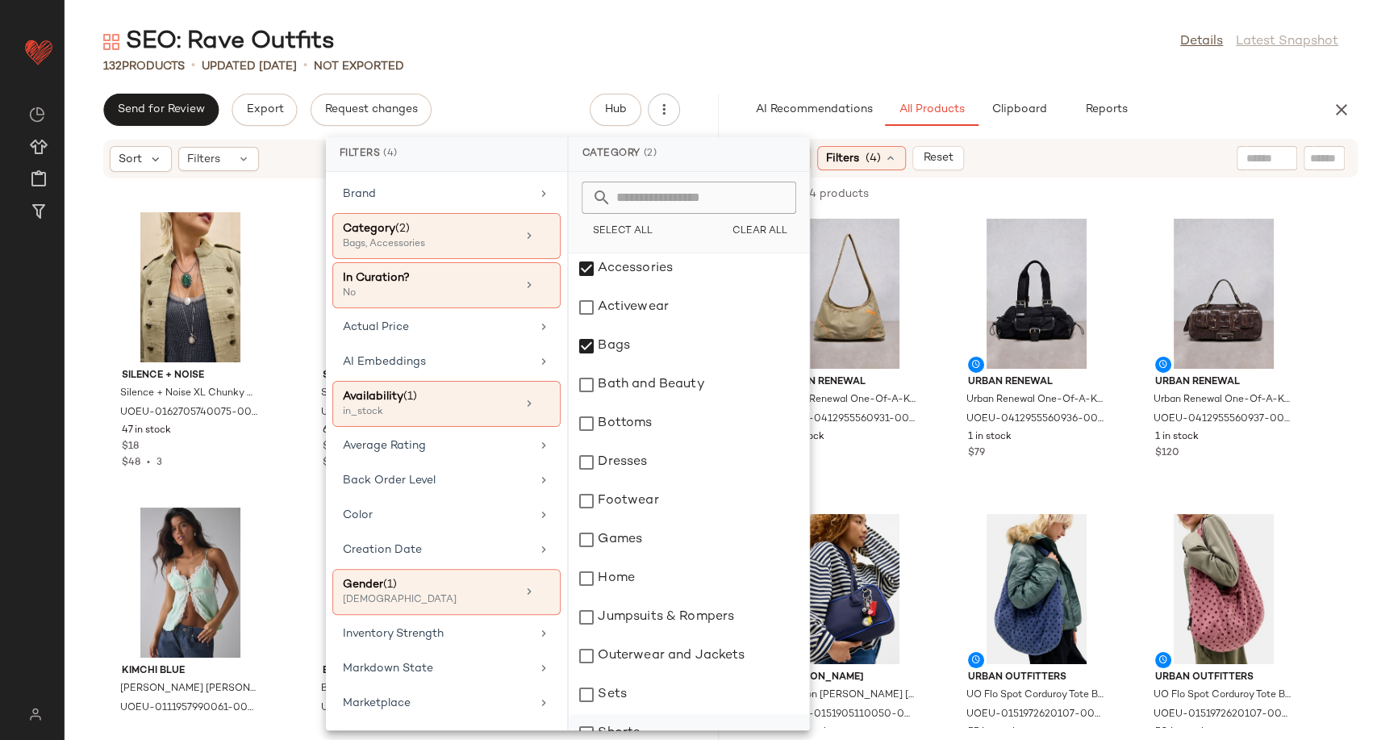
scroll to position [0, 0]
click at [641, 507] on div "Footwear" at bounding box center [689, 505] width 240 height 39
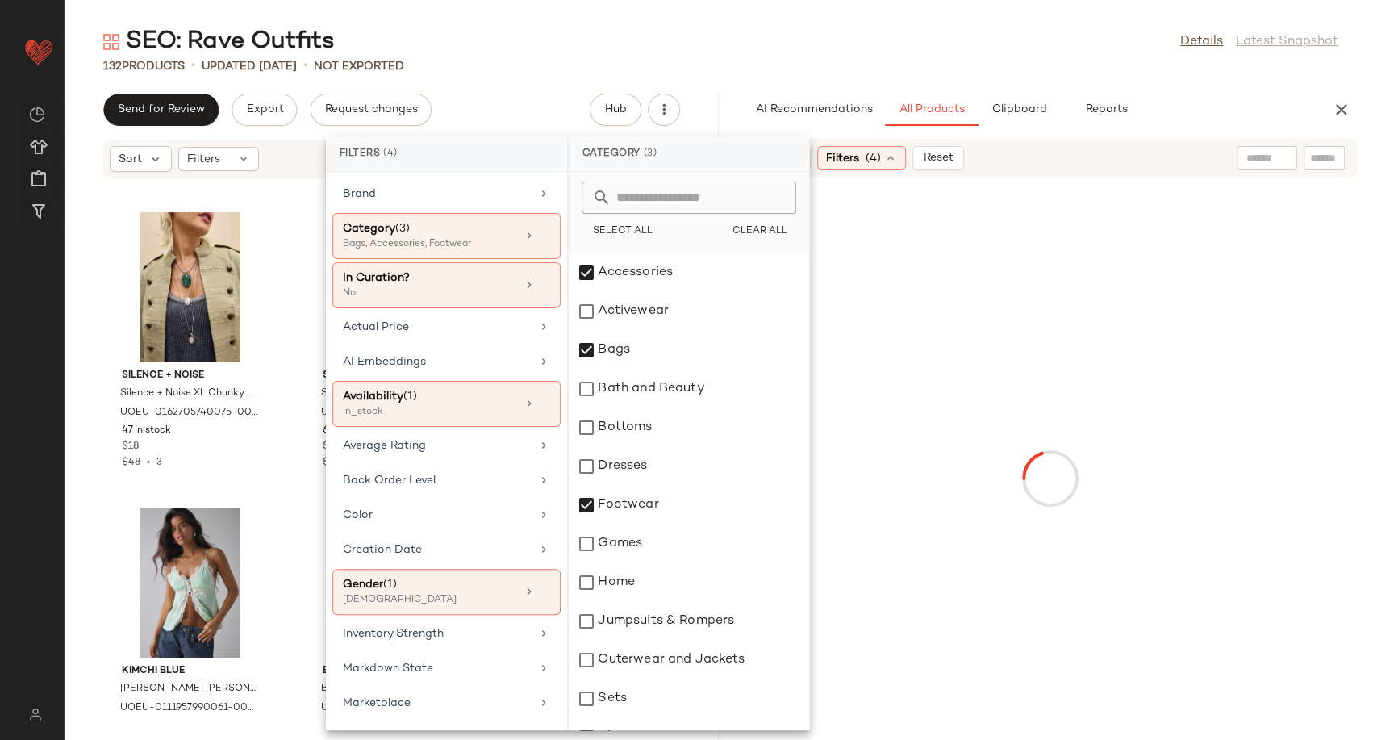
click at [945, 497] on div at bounding box center [1051, 478] width 648 height 595
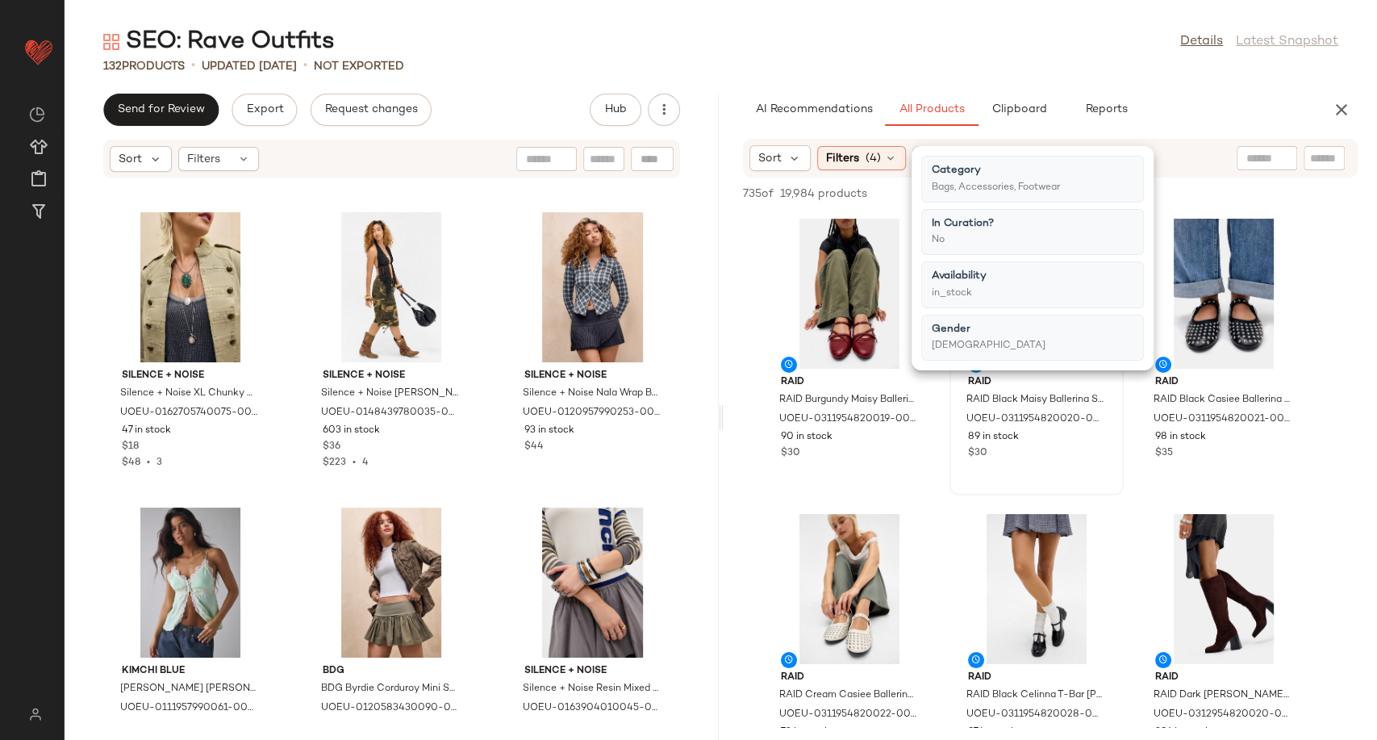
click at [956, 480] on div "View RAID RAID Black Maisy Ballerina Shoes - Black UK 3 at Urban Outfitters UOE…" at bounding box center [1036, 354] width 171 height 279
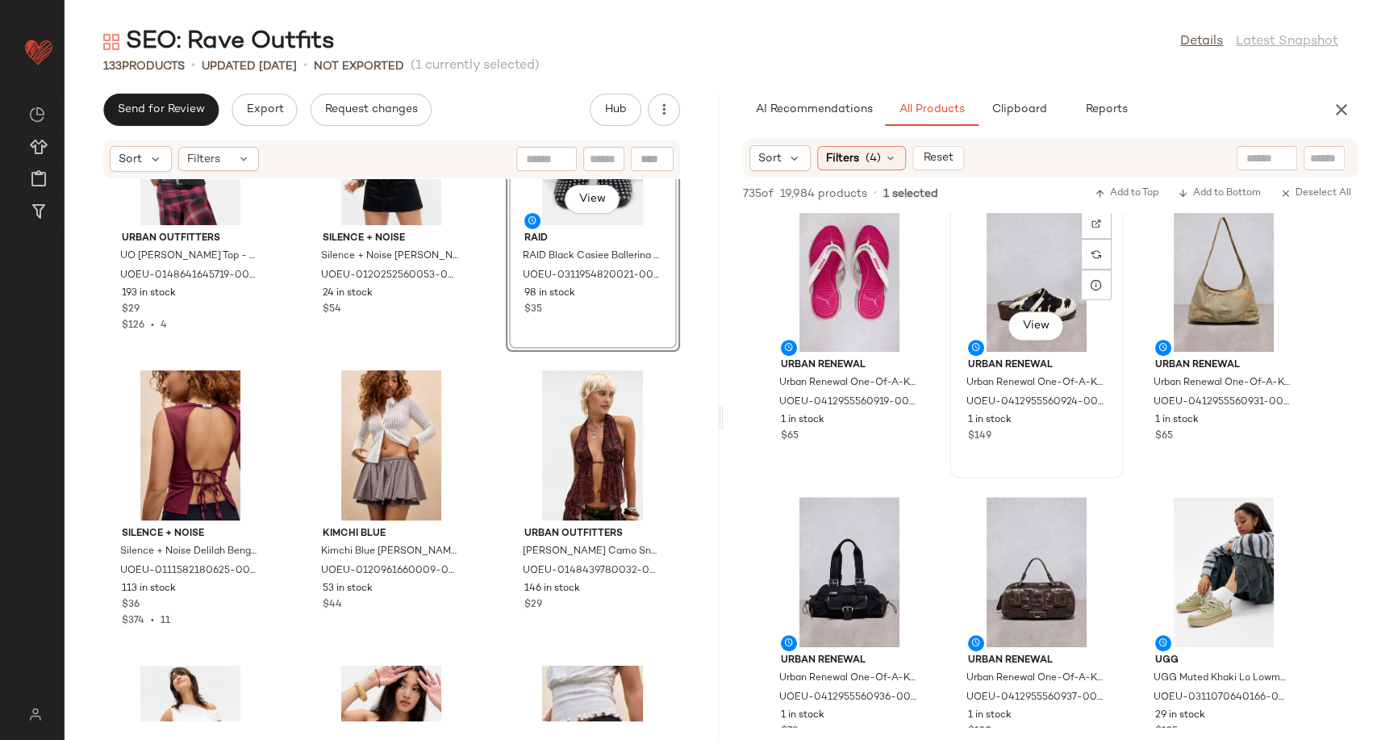
scroll to position [716, 0]
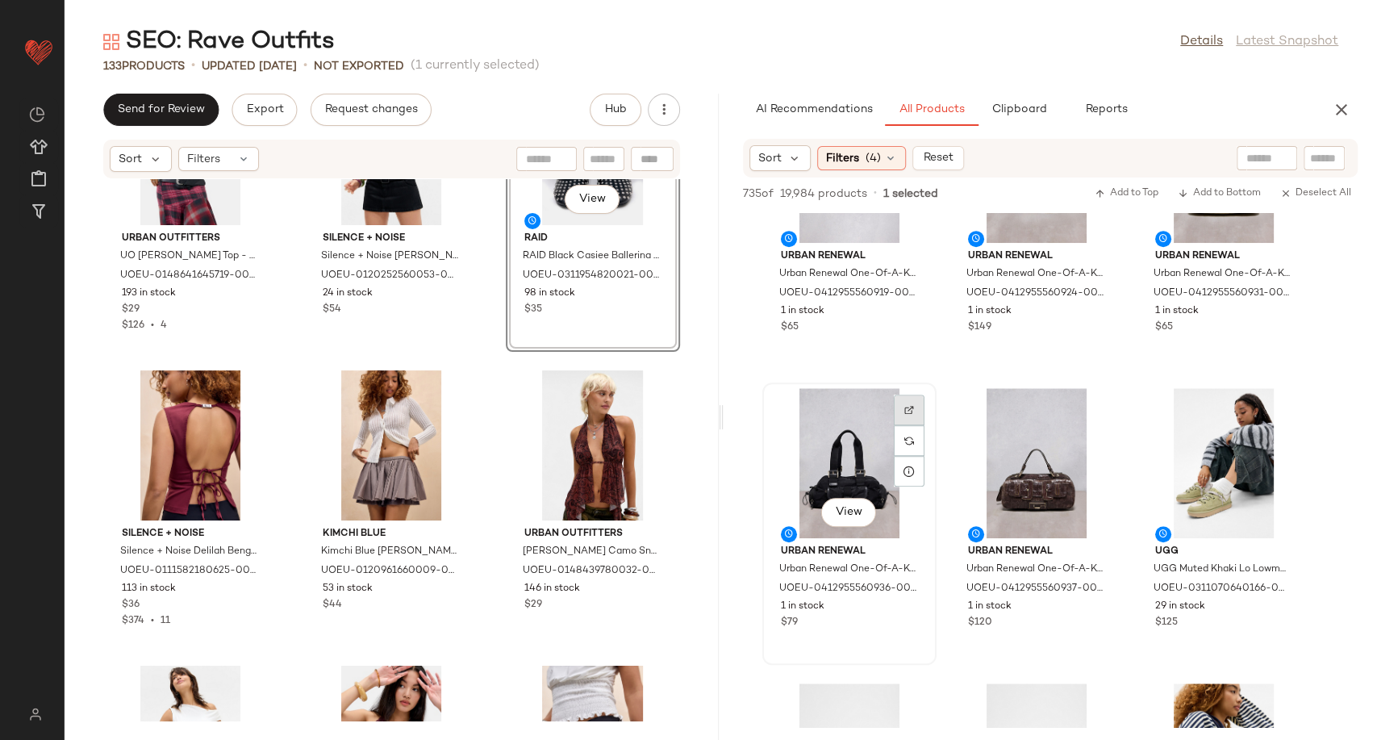
click at [899, 411] on div at bounding box center [909, 410] width 31 height 31
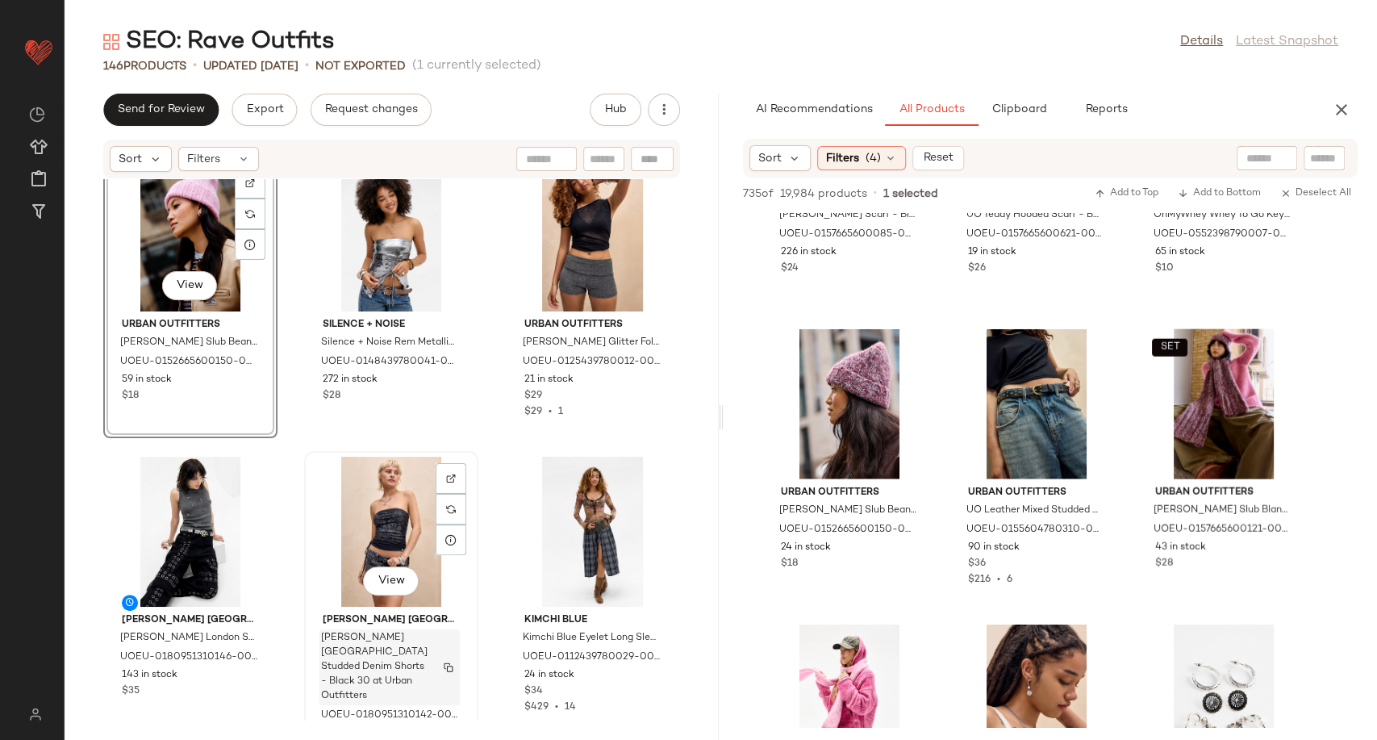
scroll to position [11392, 0]
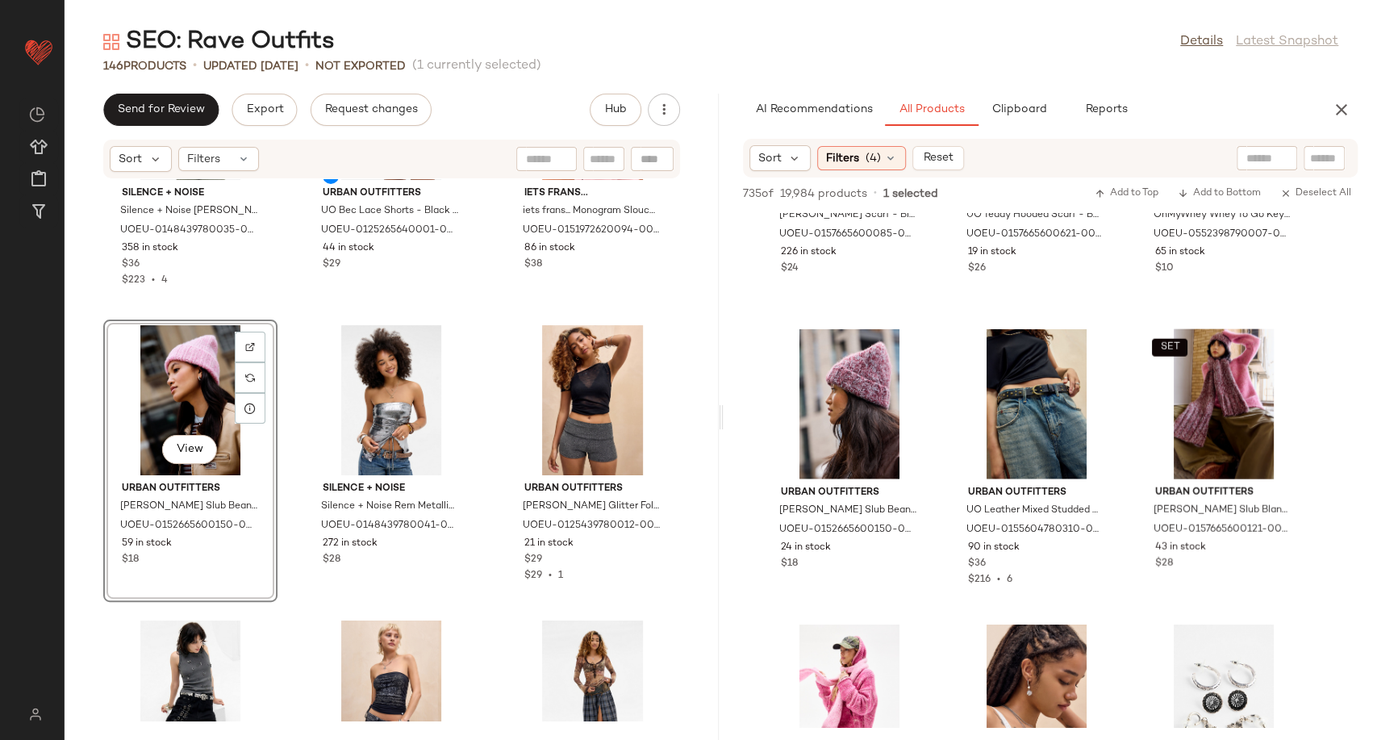
click at [168, 392] on div "View" at bounding box center [190, 400] width 163 height 150
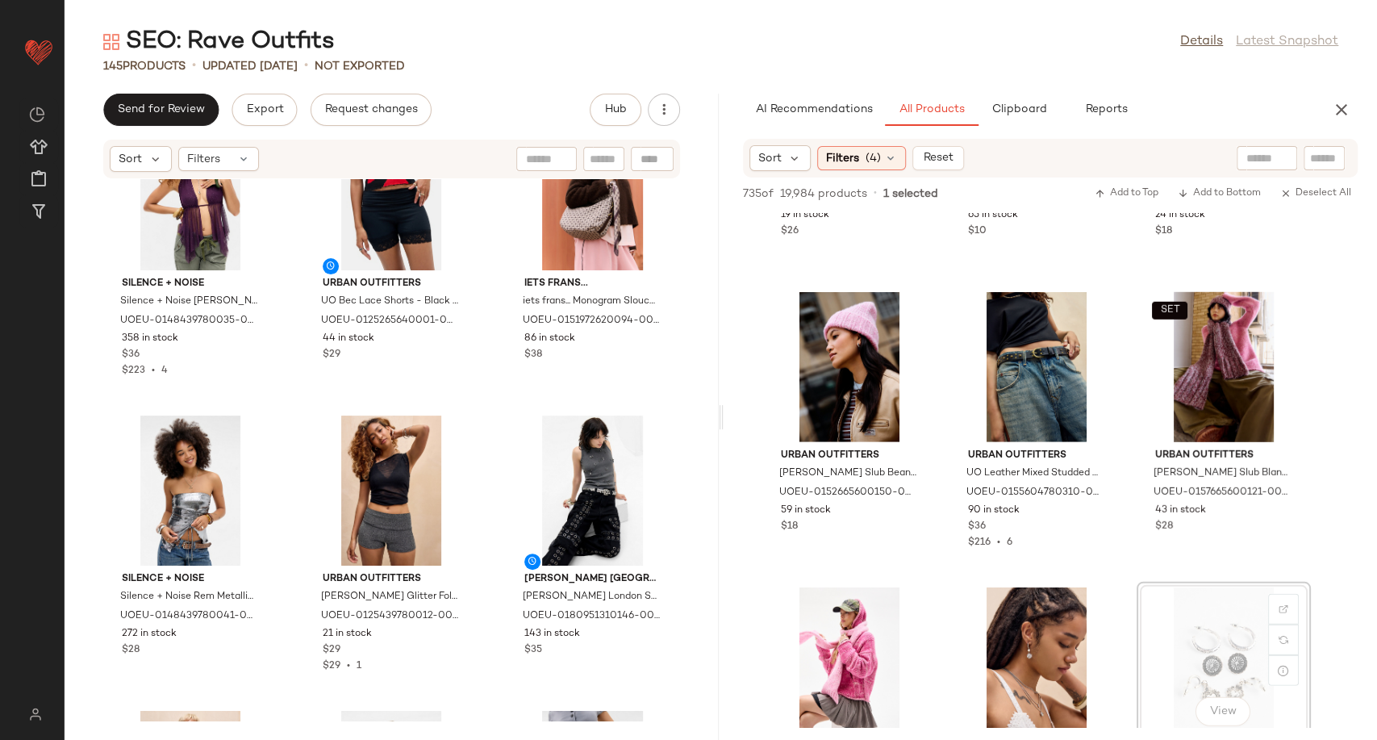
scroll to position [11308, 0]
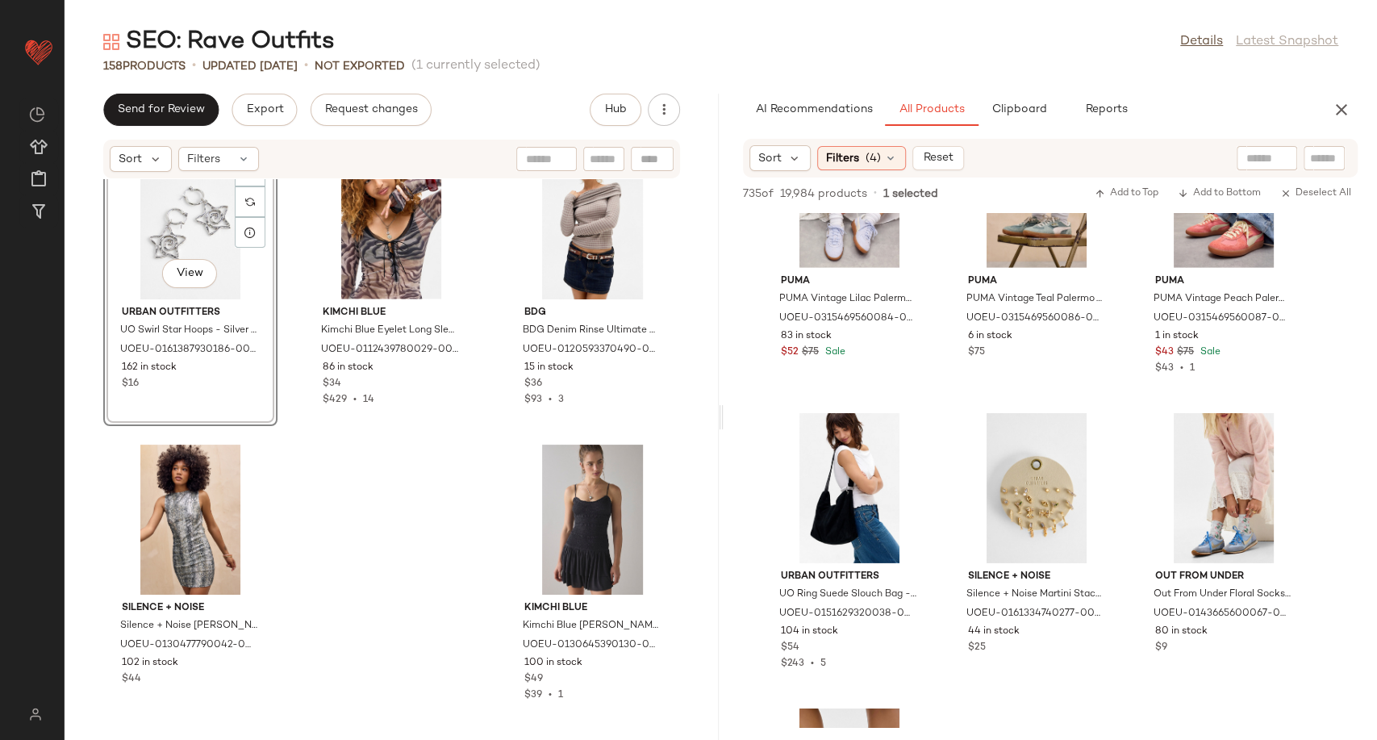
scroll to position [36415, 0]
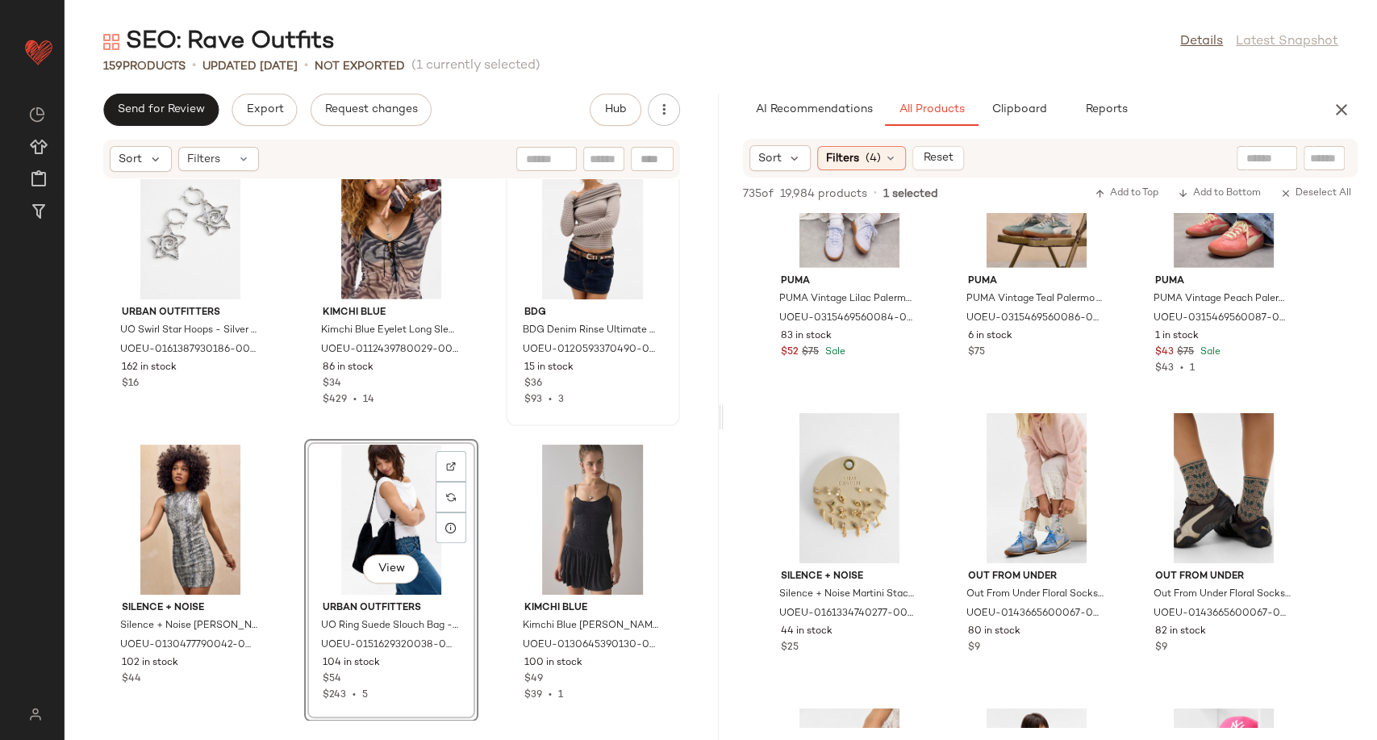
click at [506, 418] on div "BDG BDG Denim Rinse Ultimate Mini Skirt - Rinsed Denim M at Urban Outfitters UO…" at bounding box center [593, 285] width 174 height 282
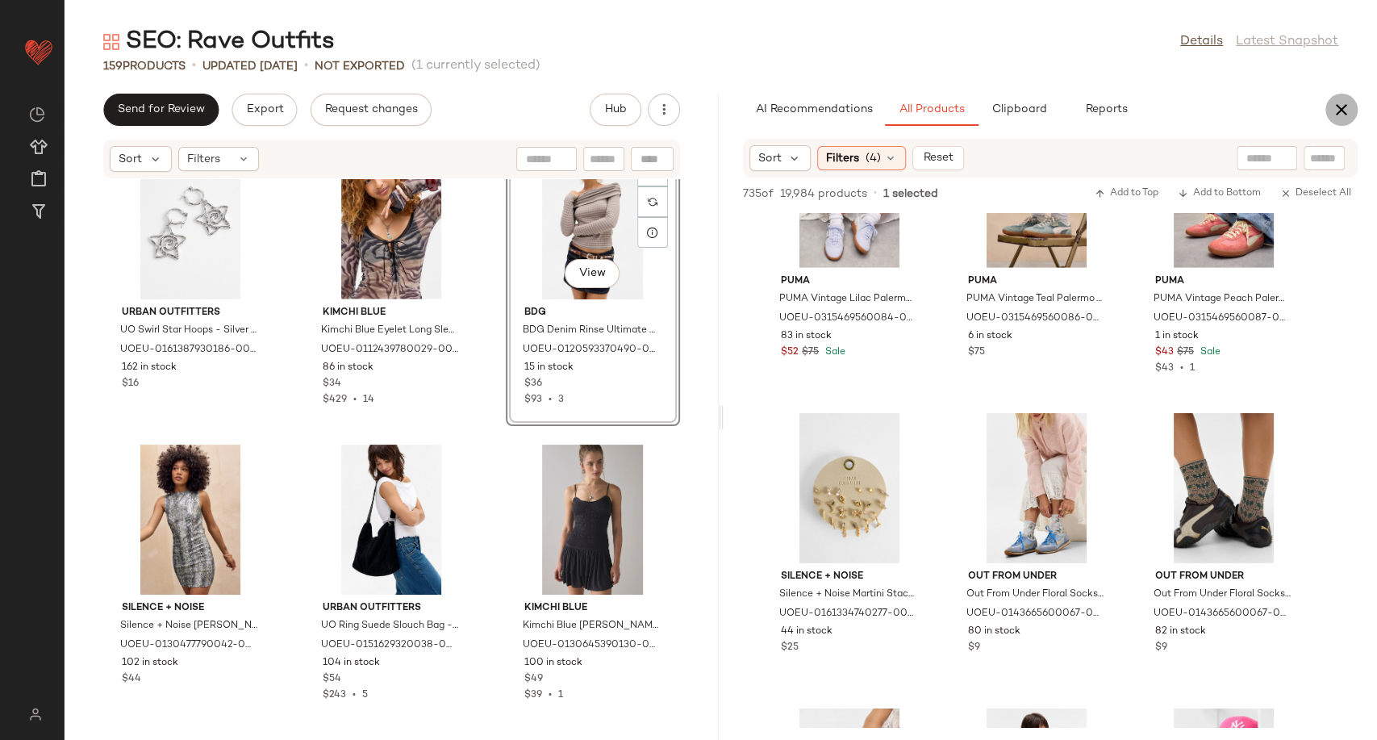
click at [1347, 106] on icon "button" at bounding box center [1341, 109] width 19 height 19
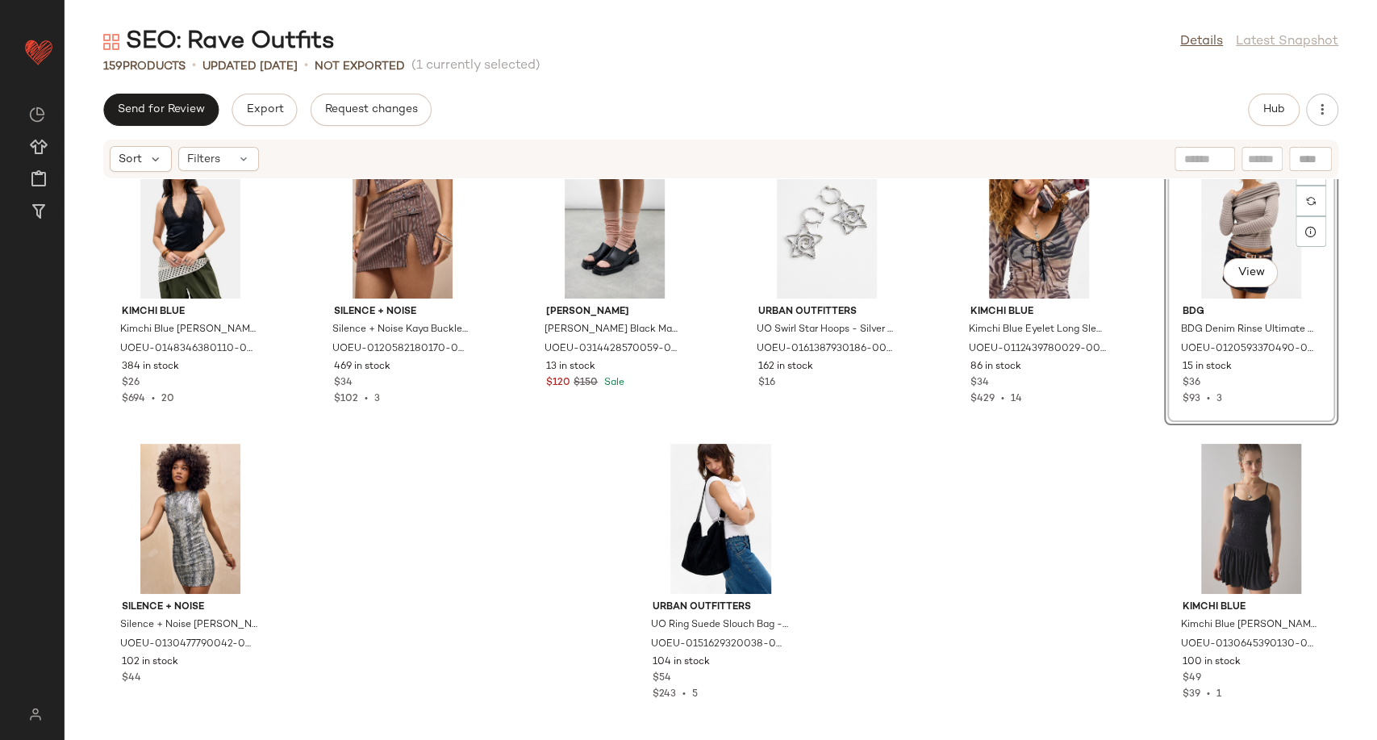
scroll to position [7383, 0]
